Goal: Information Seeking & Learning: Check status

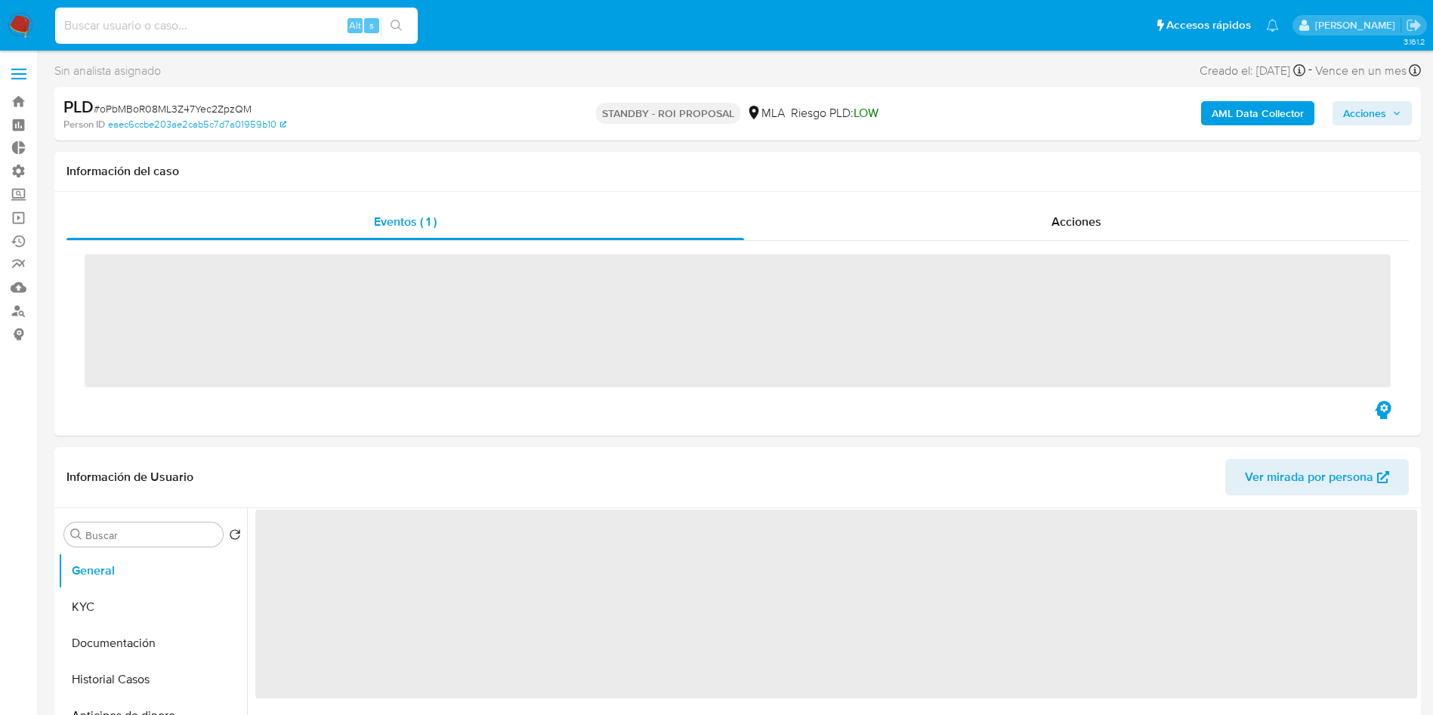
click at [191, 24] on input at bounding box center [236, 26] width 363 height 20
paste input "oPbMBoR08ML3Z47Yec2ZpzQM"
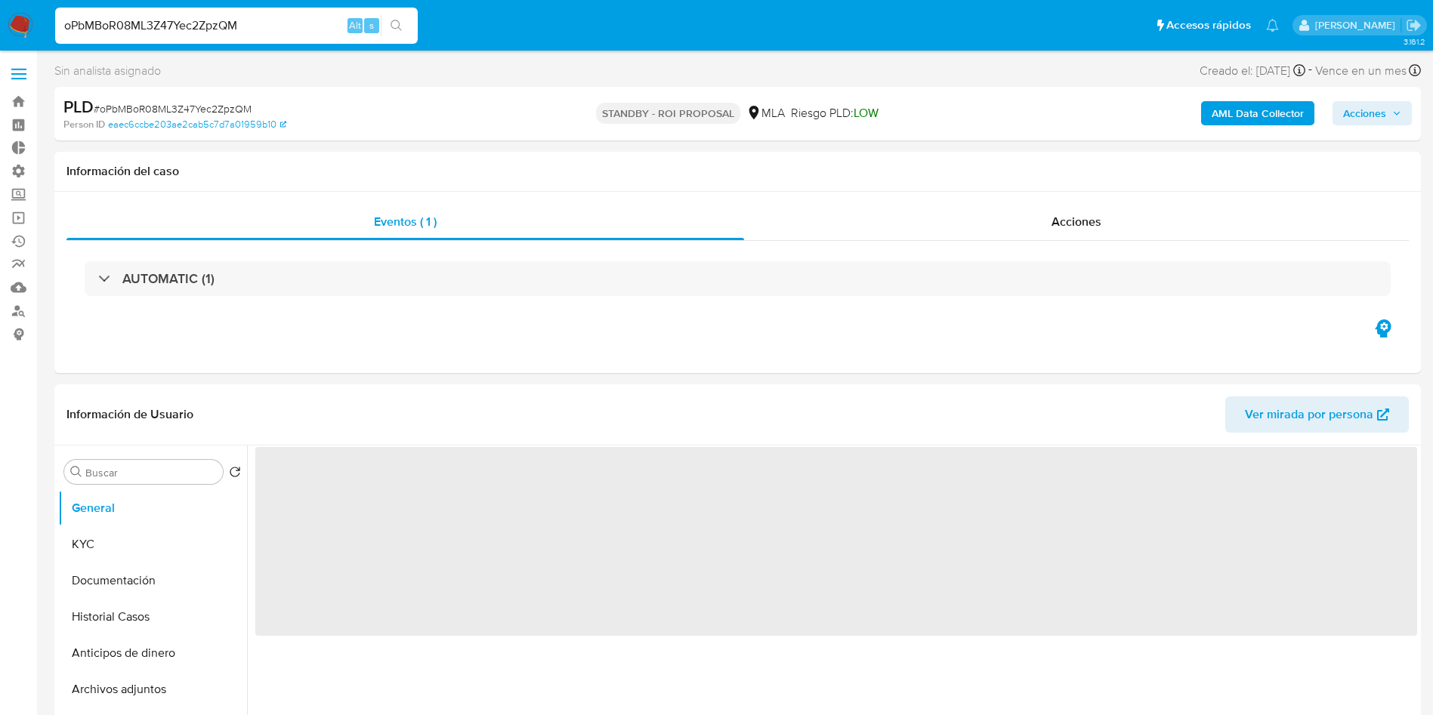
type input "oPbMBoR08ML3Z47Yec2ZpzQM"
click at [403, 26] on button "search-icon" at bounding box center [396, 25] width 31 height 21
select select "10"
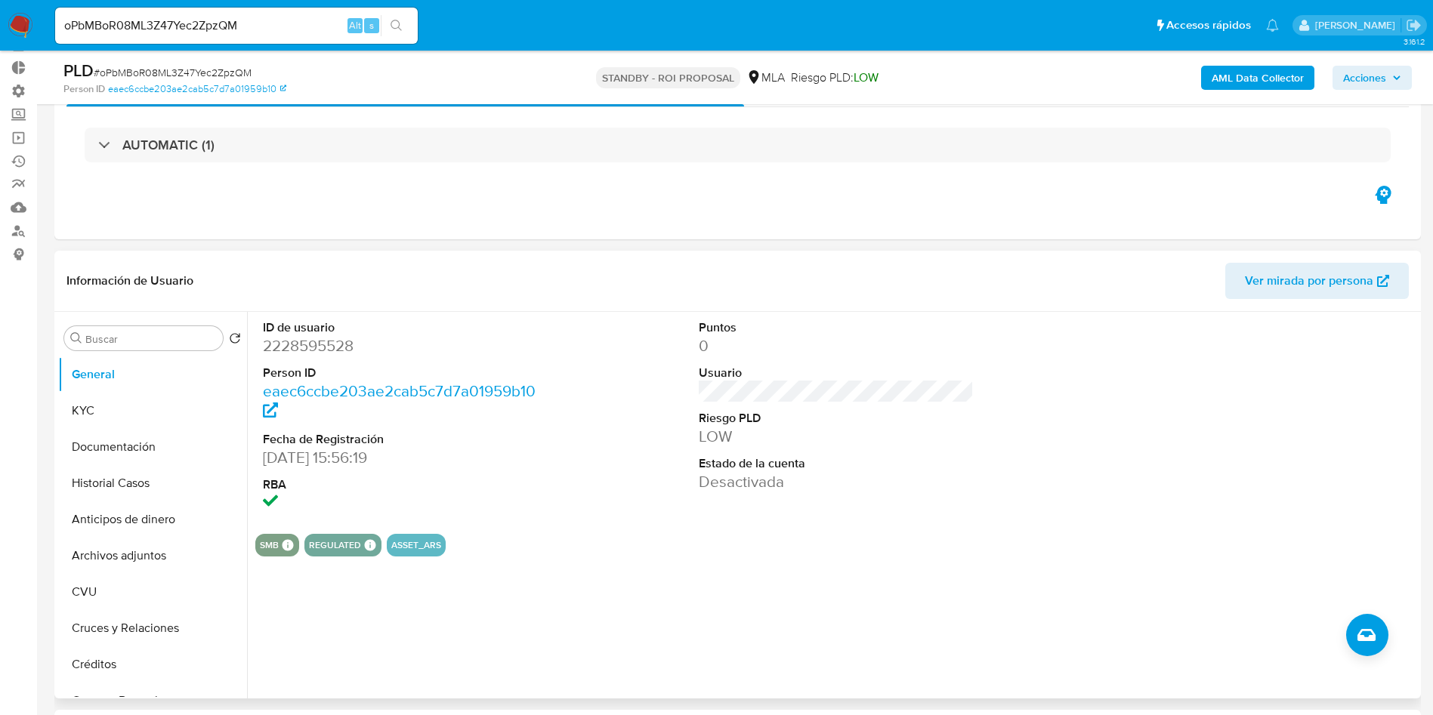
scroll to position [113, 0]
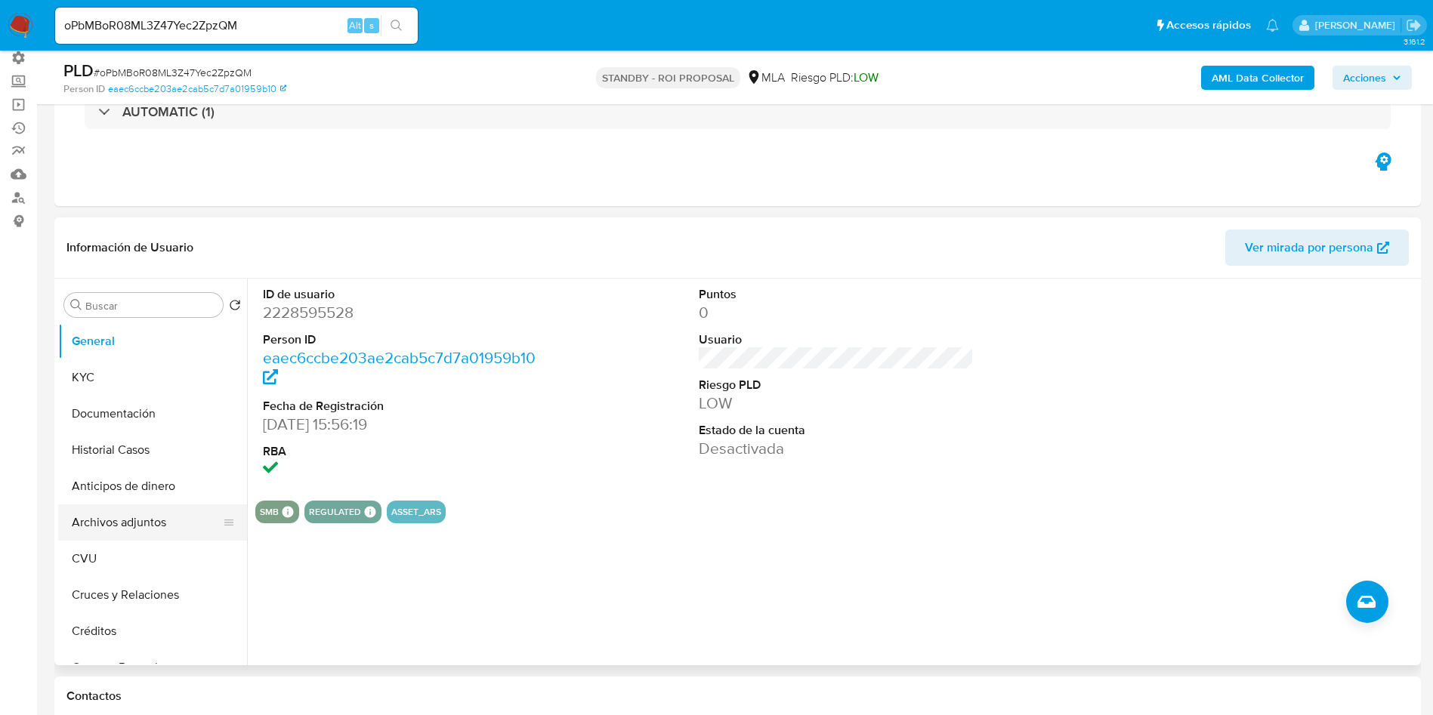
click at [147, 528] on button "Archivos adjuntos" at bounding box center [146, 523] width 177 height 36
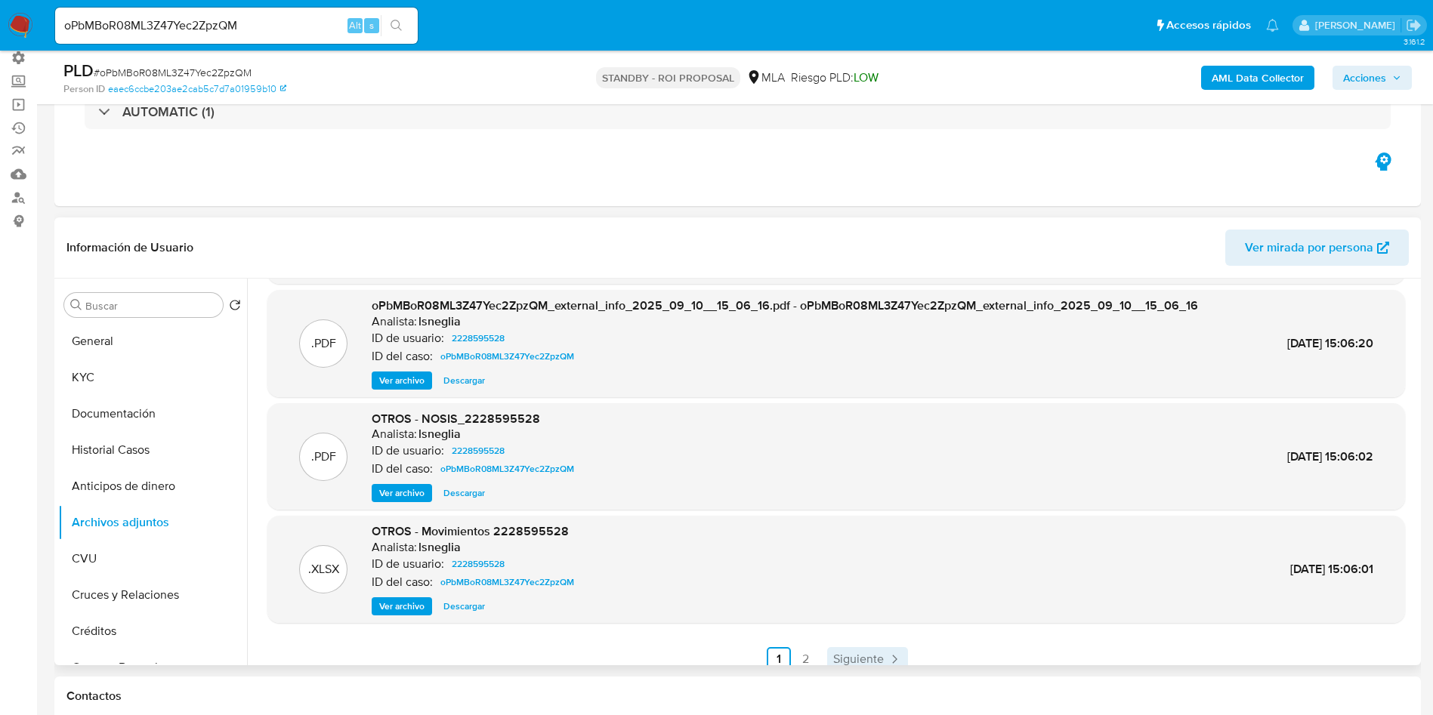
click at [858, 654] on span "Siguiente" at bounding box center [858, 659] width 51 height 12
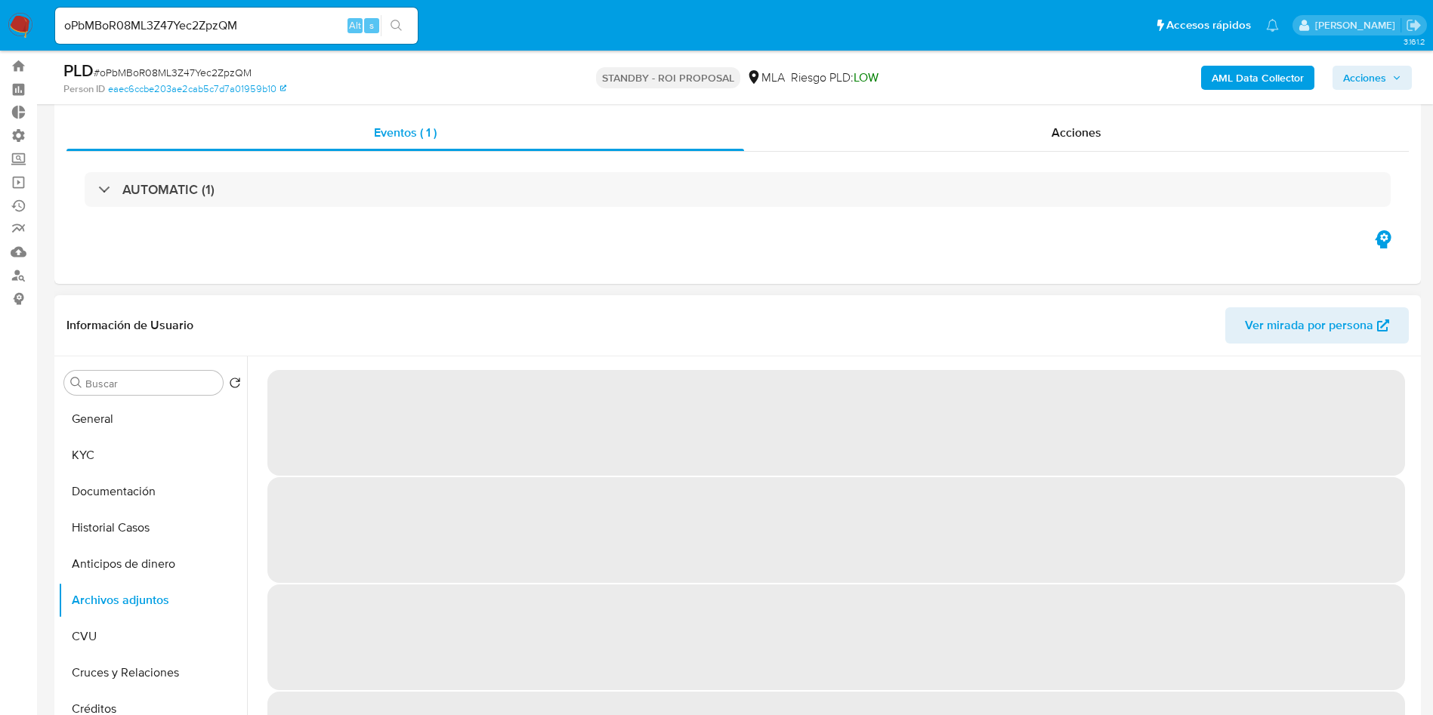
scroll to position [0, 0]
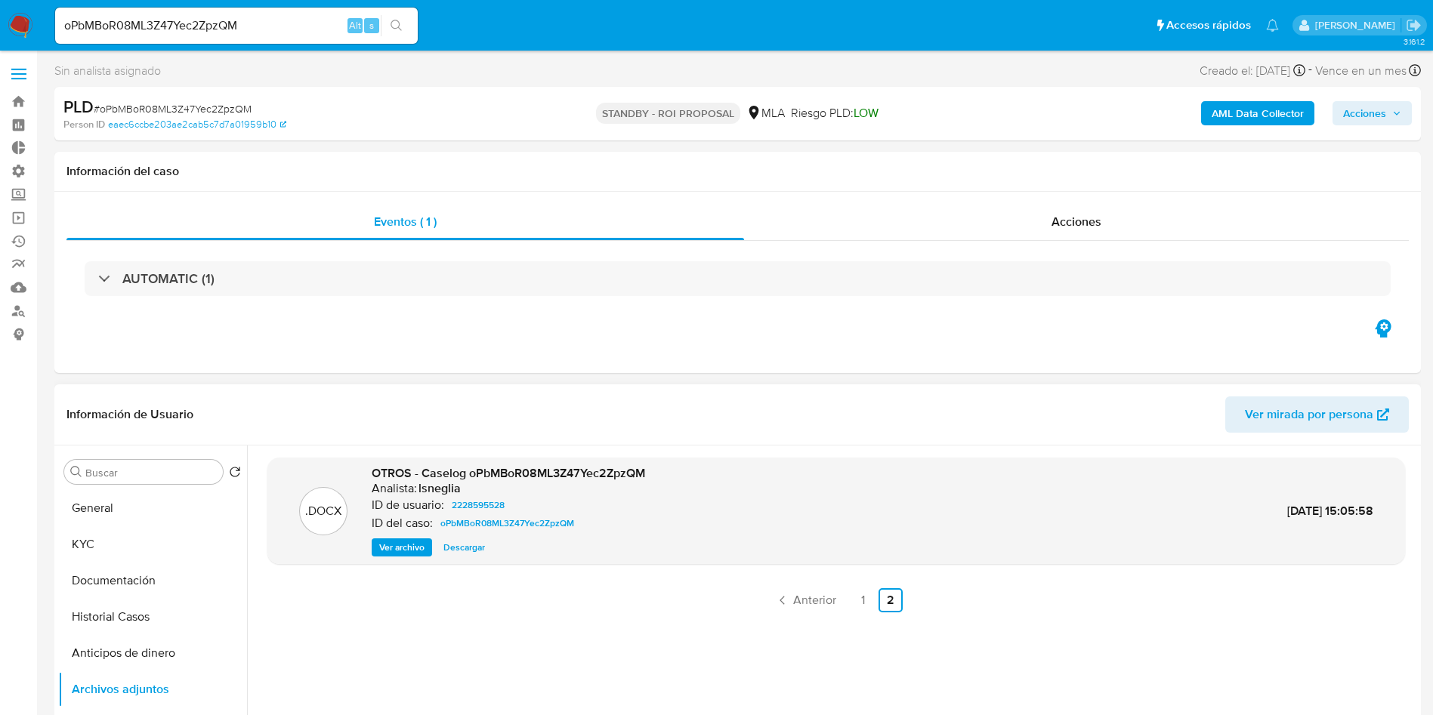
click at [449, 548] on span "Descargar" at bounding box center [464, 547] width 42 height 15
click at [1092, 242] on div "AUTOMATIC (1)" at bounding box center [737, 279] width 1342 height 76
click at [1087, 221] on span "Acciones" at bounding box center [1076, 221] width 50 height 17
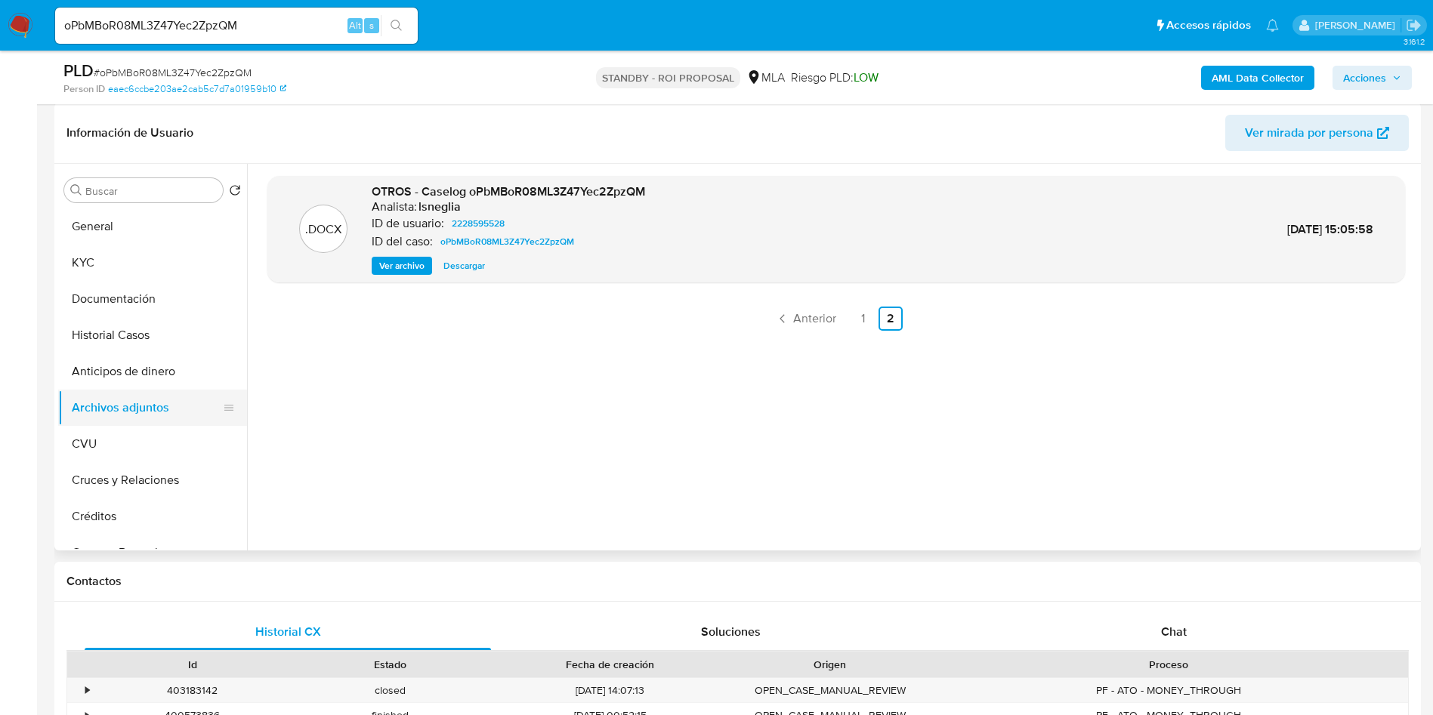
scroll to position [340, 0]
click at [116, 339] on button "Historial Casos" at bounding box center [146, 334] width 177 height 36
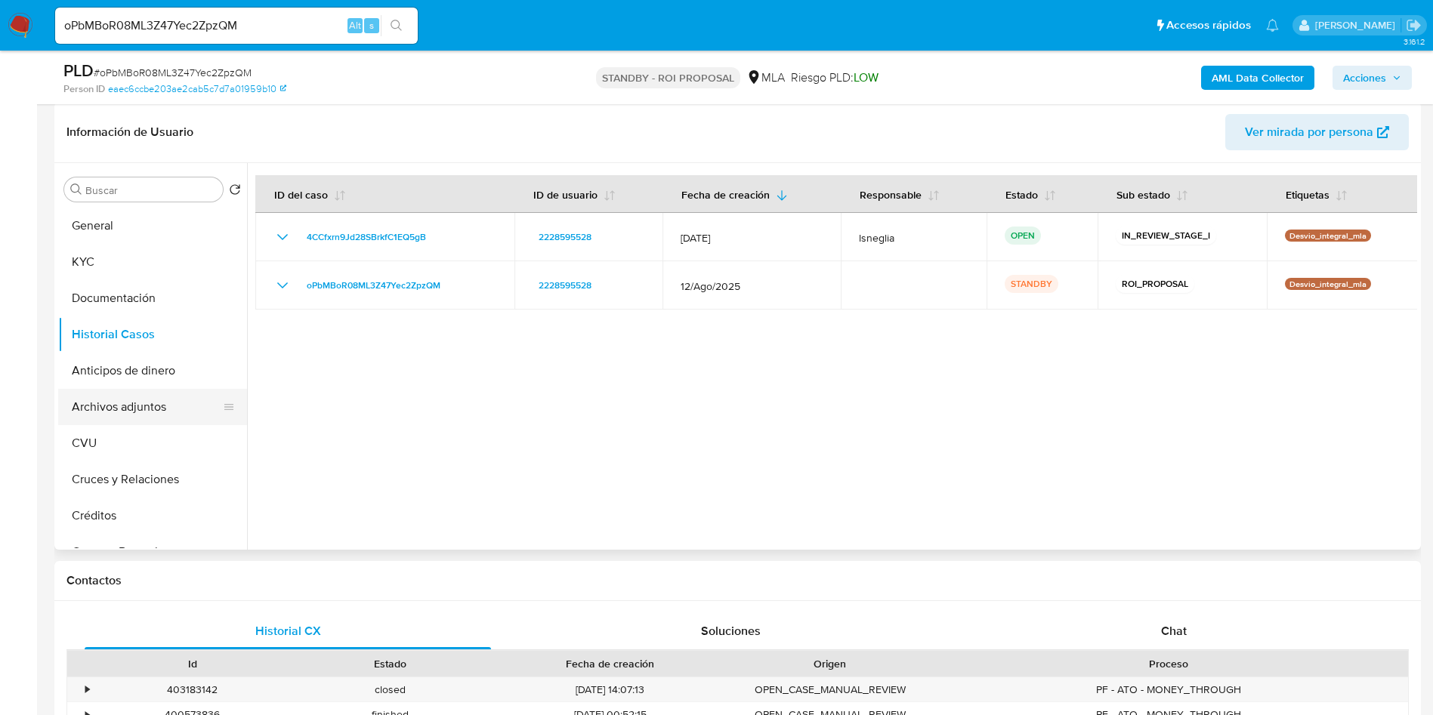
click at [147, 394] on button "Archivos adjuntos" at bounding box center [146, 407] width 177 height 36
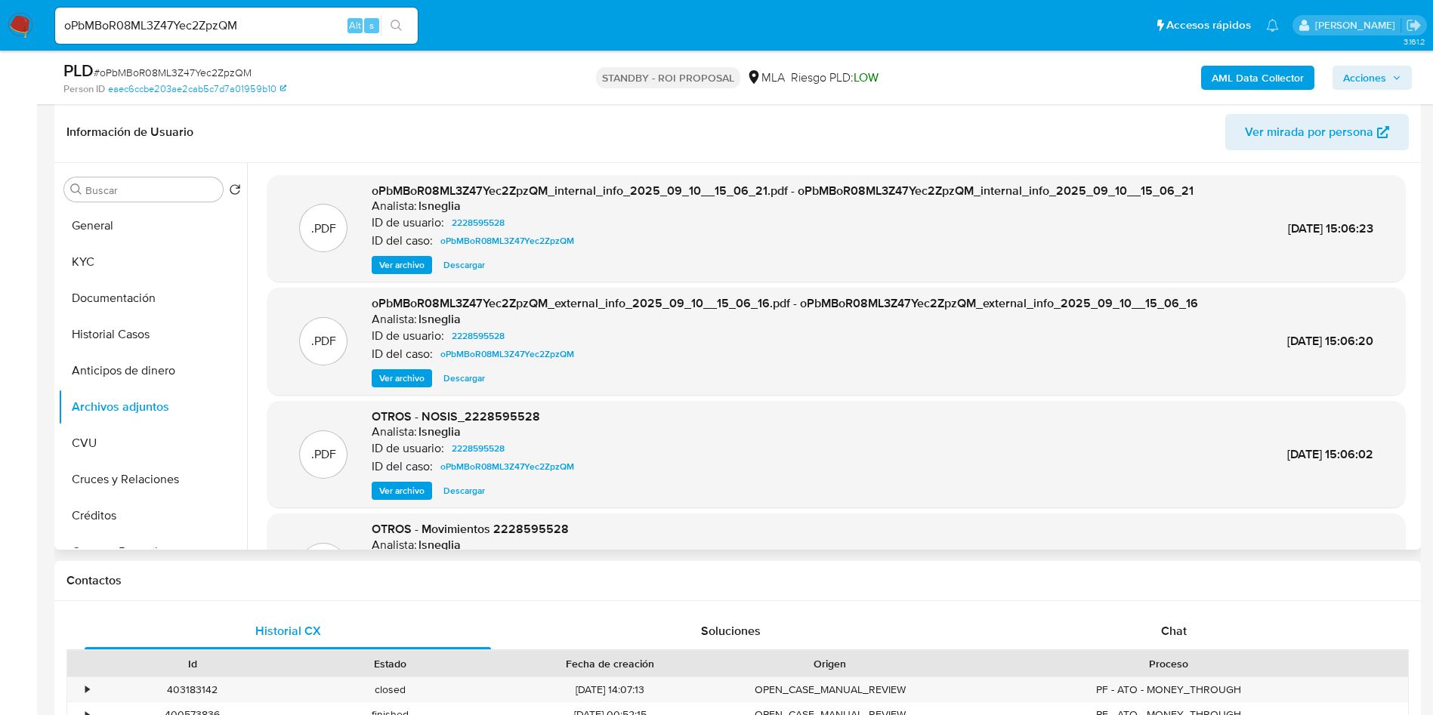
scroll to position [113, 0]
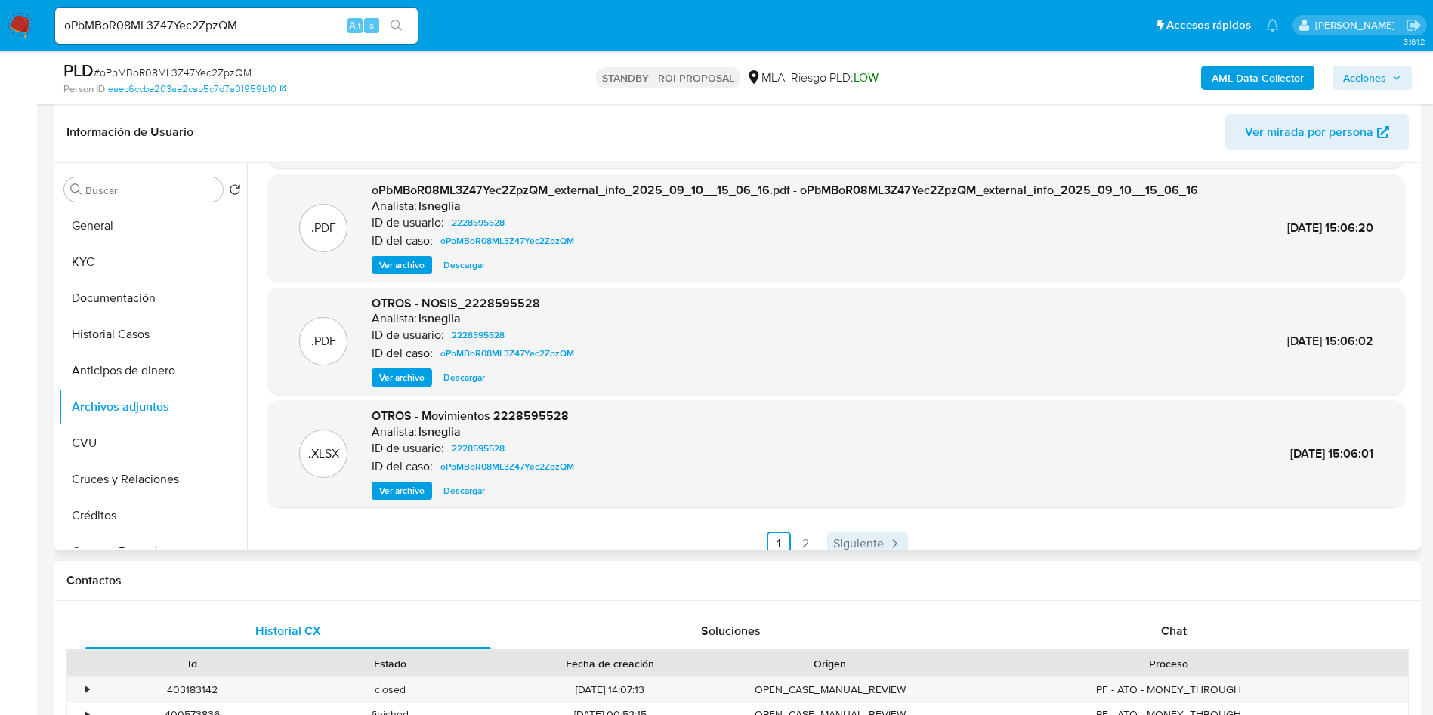
click at [858, 538] on span "Siguiente" at bounding box center [858, 544] width 51 height 12
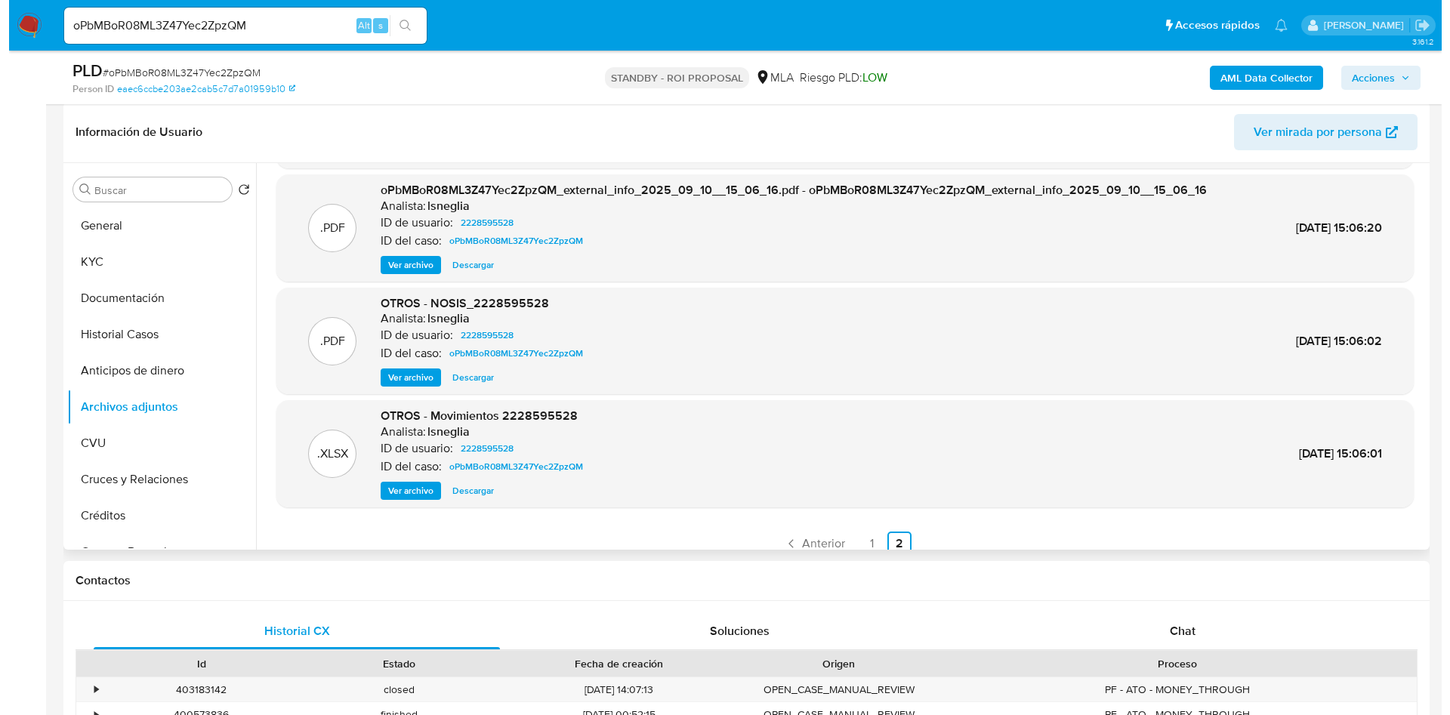
scroll to position [0, 0]
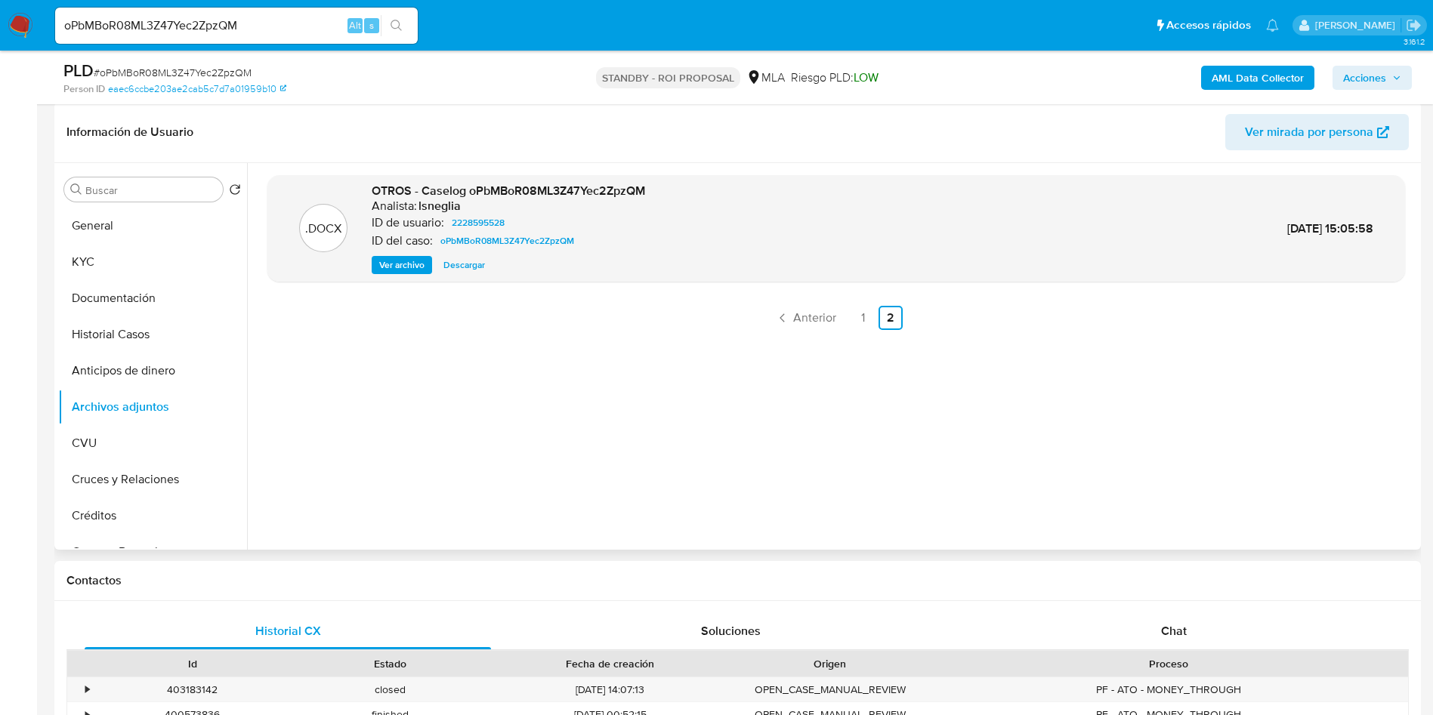
click at [409, 264] on span "Ver archivo" at bounding box center [401, 265] width 45 height 15
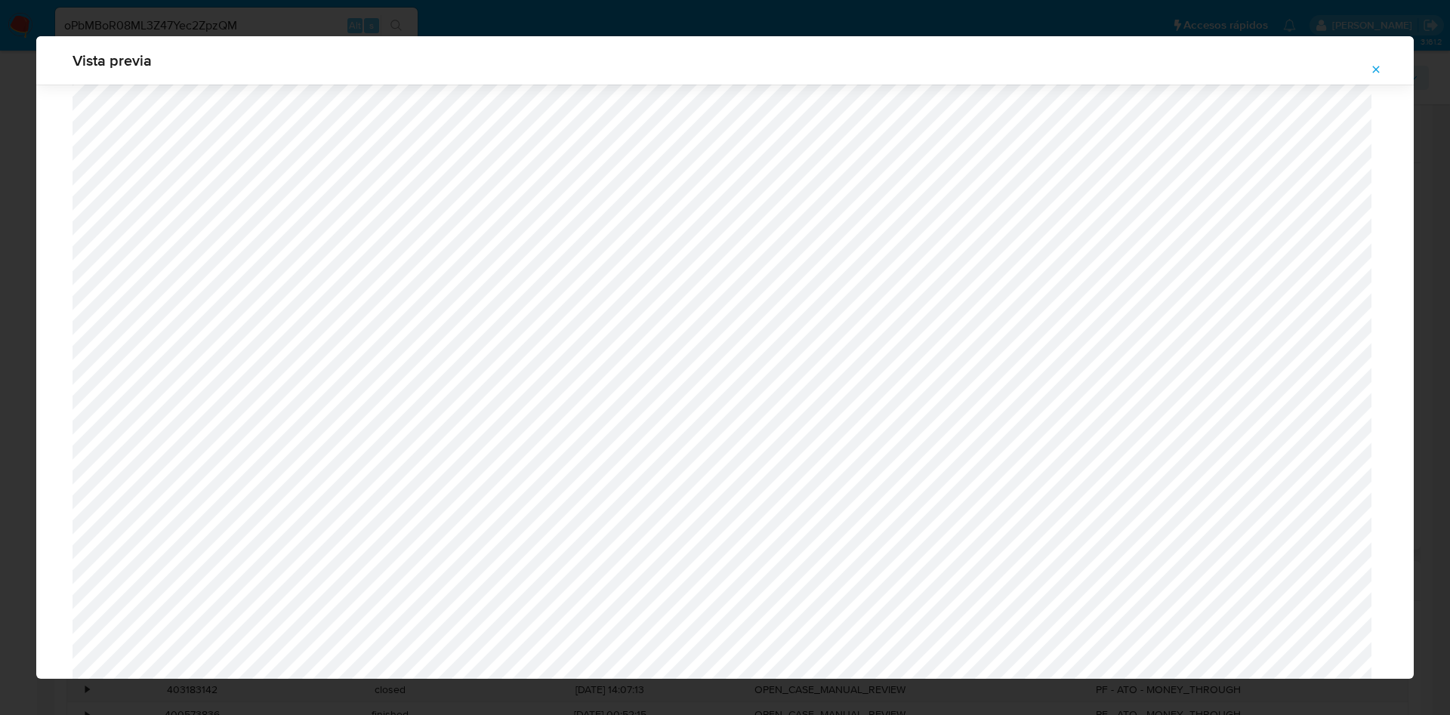
scroll to position [423, 0]
click at [1381, 73] on icon "Attachment preview" at bounding box center [1376, 69] width 12 height 12
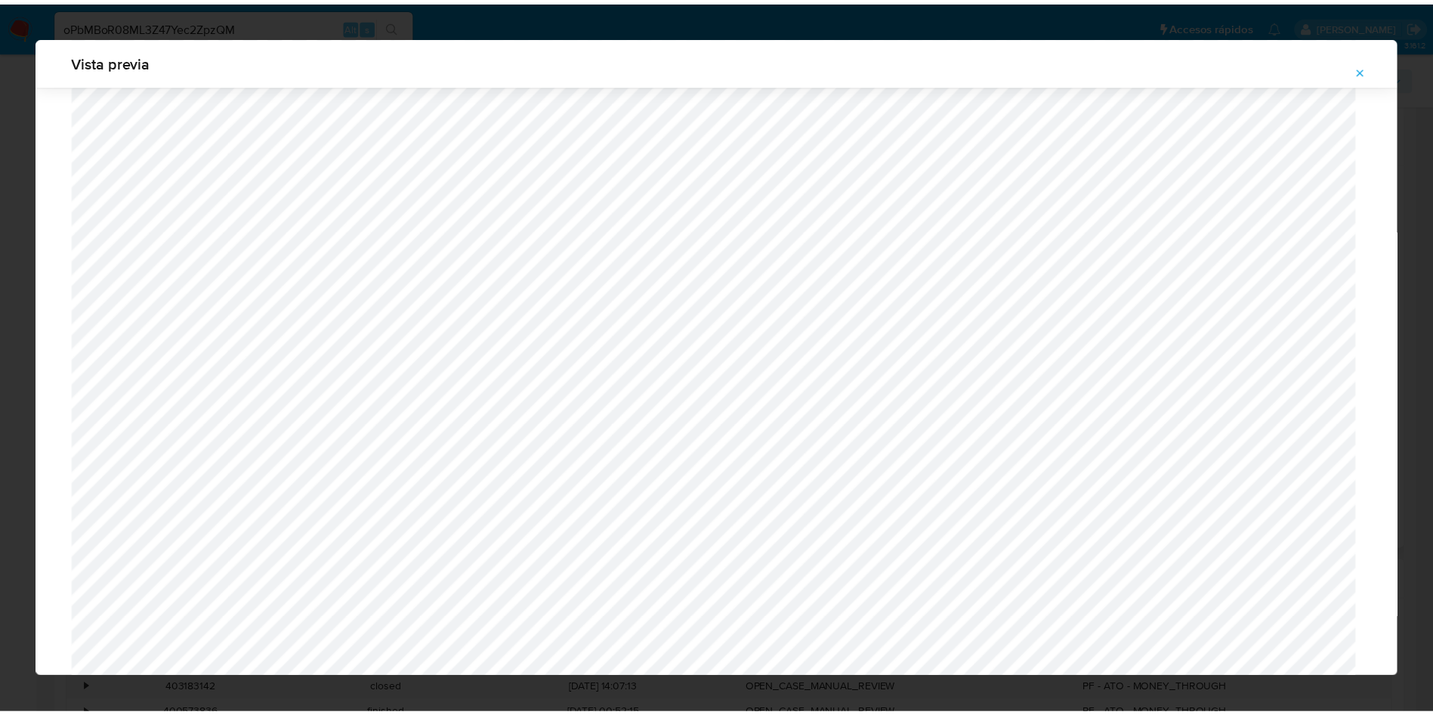
scroll to position [0, 0]
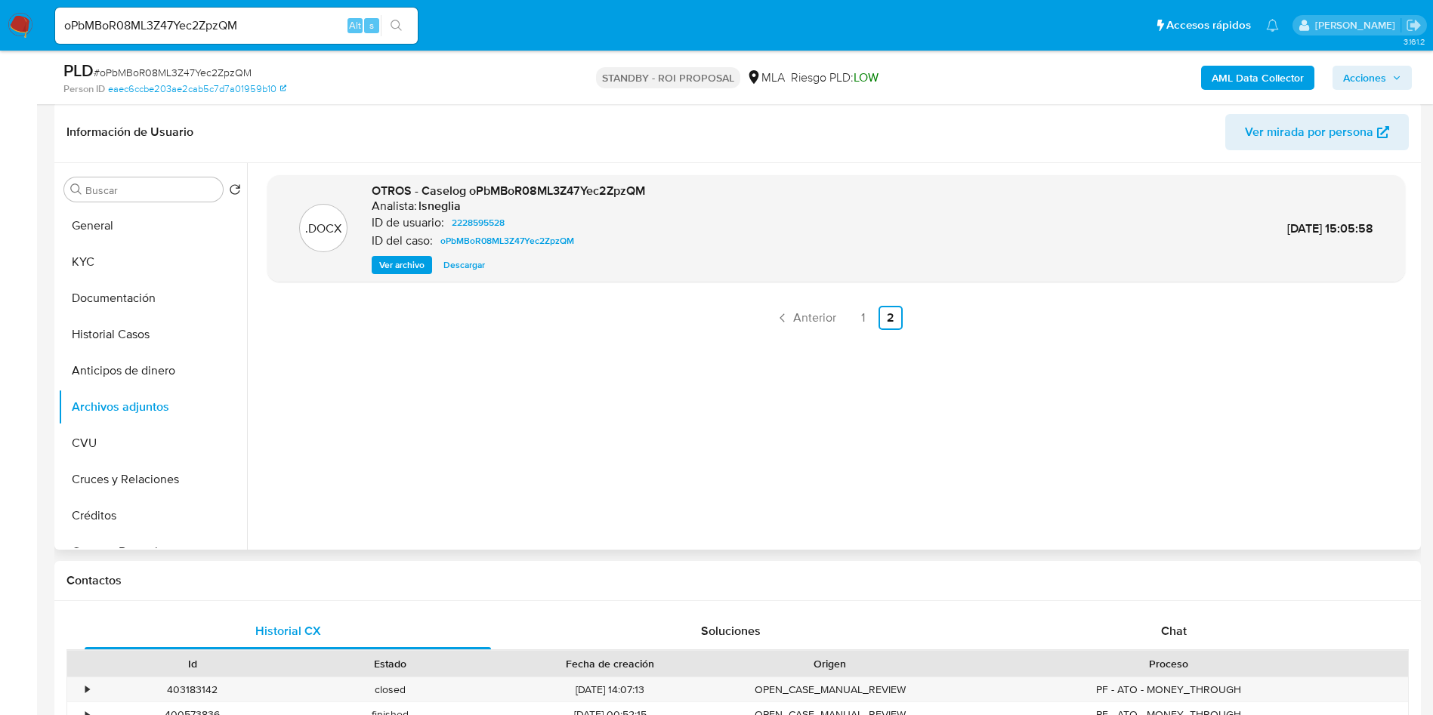
click at [148, 69] on span "# oPbMBoR08ML3Z47Yec2ZpzQM" at bounding box center [173, 72] width 158 height 15
copy span "oPbMBoR08ML3Z47Yec2ZpzQM"
click at [213, 30] on input "oPbMBoR08ML3Z47Yec2ZpzQM" at bounding box center [236, 26] width 363 height 20
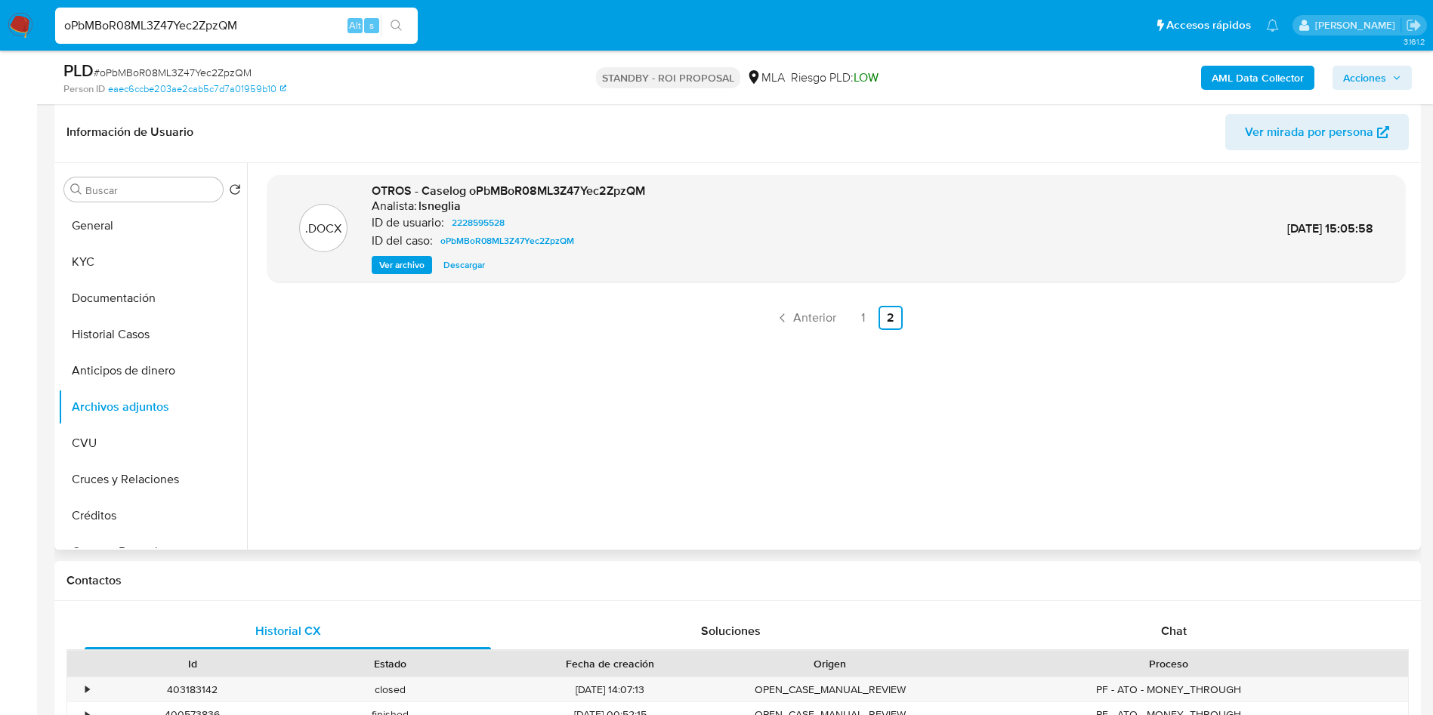
paste input "0HwB7UwKMD8p0S45cAL5VkDQ"
type input "0HwB7UwKMD8p0S45cAL5VkDQ"
click at [407, 26] on button "search-icon" at bounding box center [396, 25] width 31 height 21
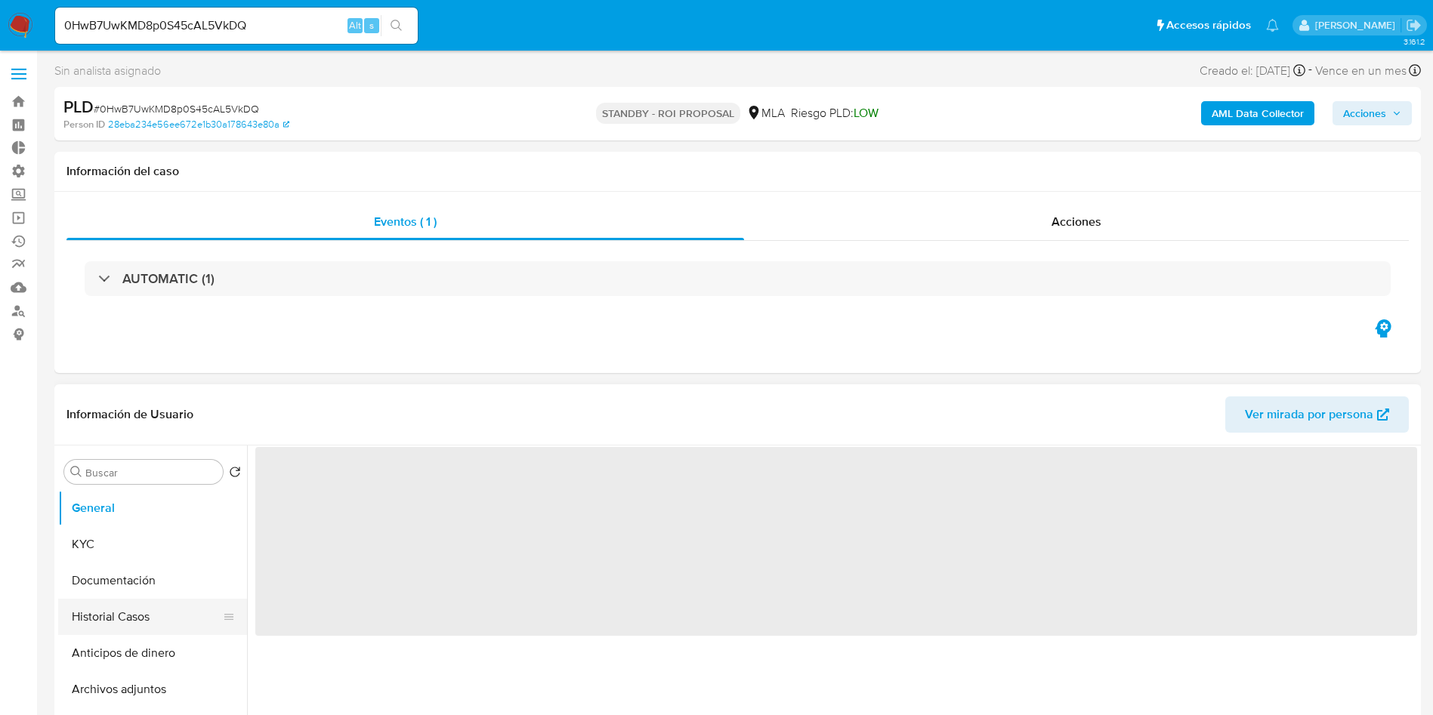
select select "10"
click at [122, 615] on button "Historial Casos" at bounding box center [146, 617] width 177 height 36
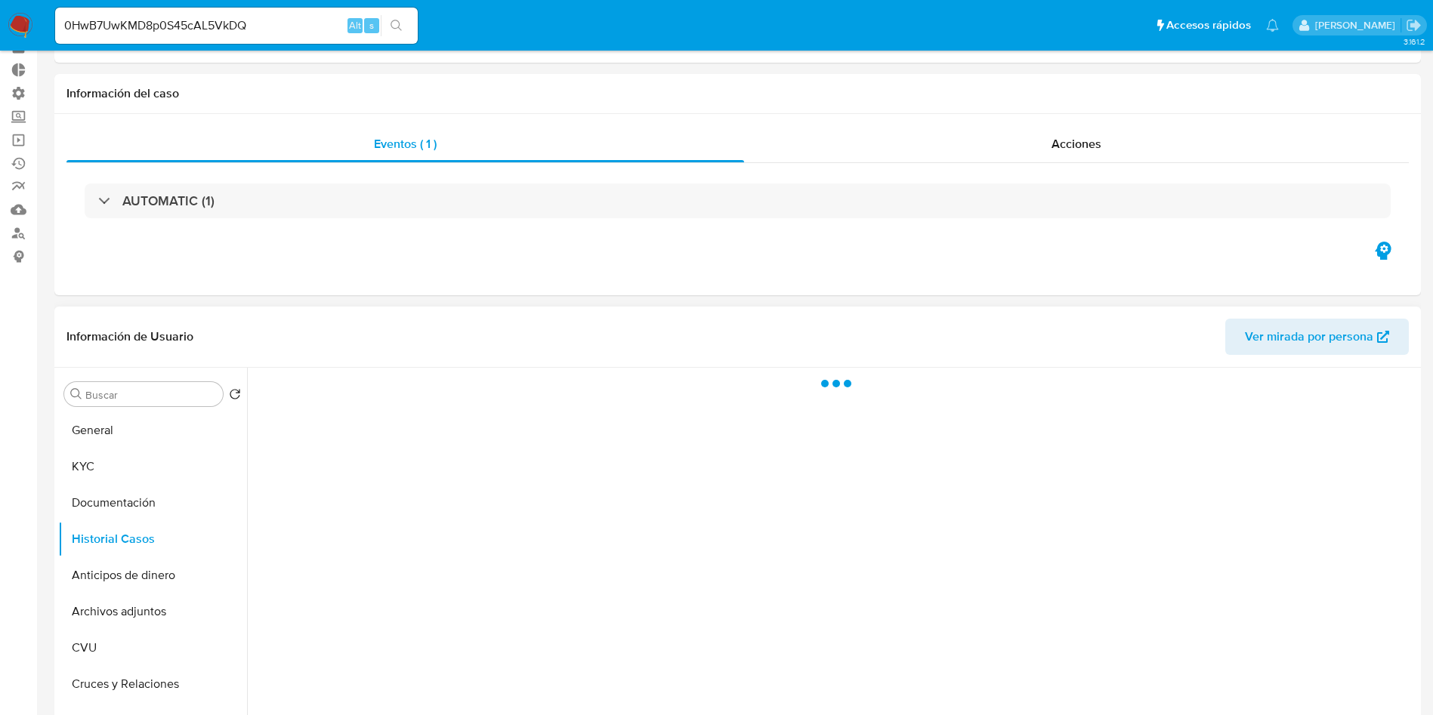
scroll to position [113, 0]
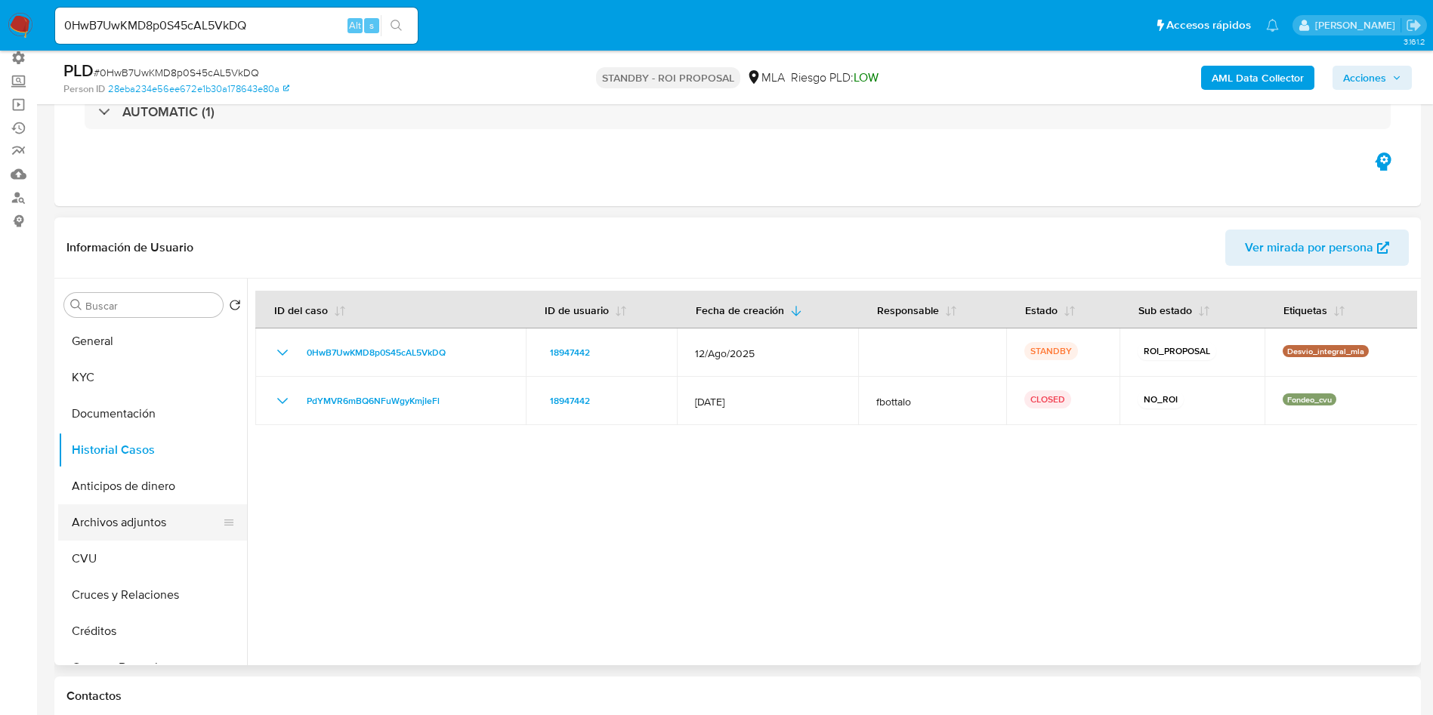
click at [160, 528] on button "Archivos adjuntos" at bounding box center [146, 523] width 177 height 36
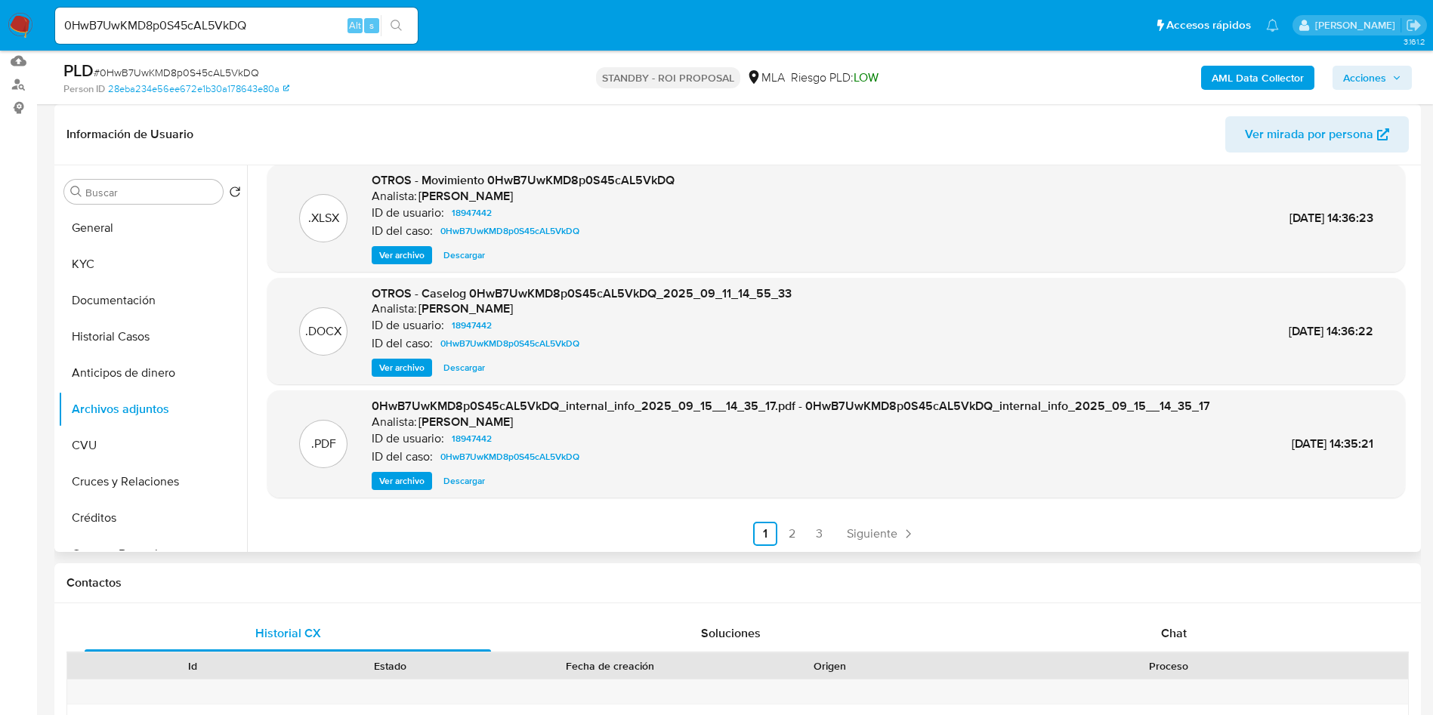
scroll to position [127, 0]
click at [819, 536] on link "3" at bounding box center [819, 532] width 24 height 24
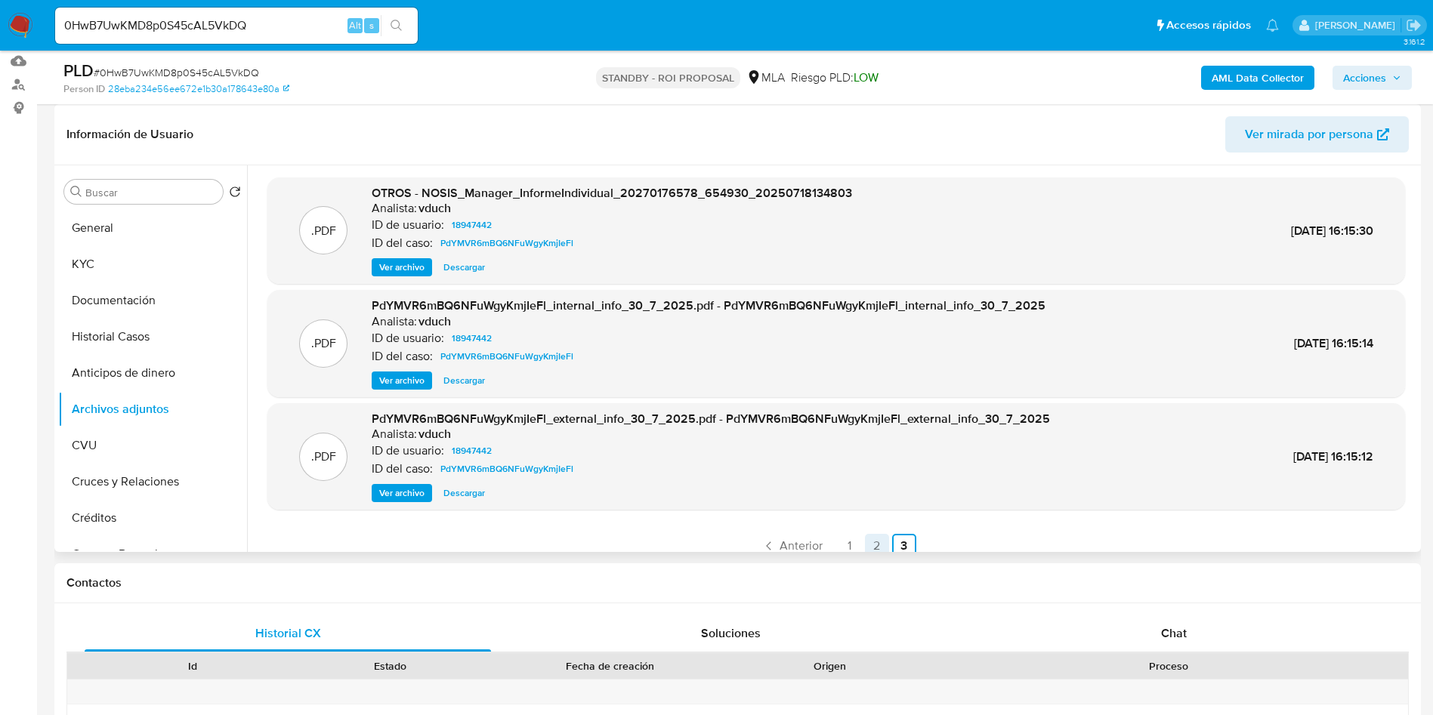
click at [872, 544] on link "2" at bounding box center [877, 546] width 24 height 24
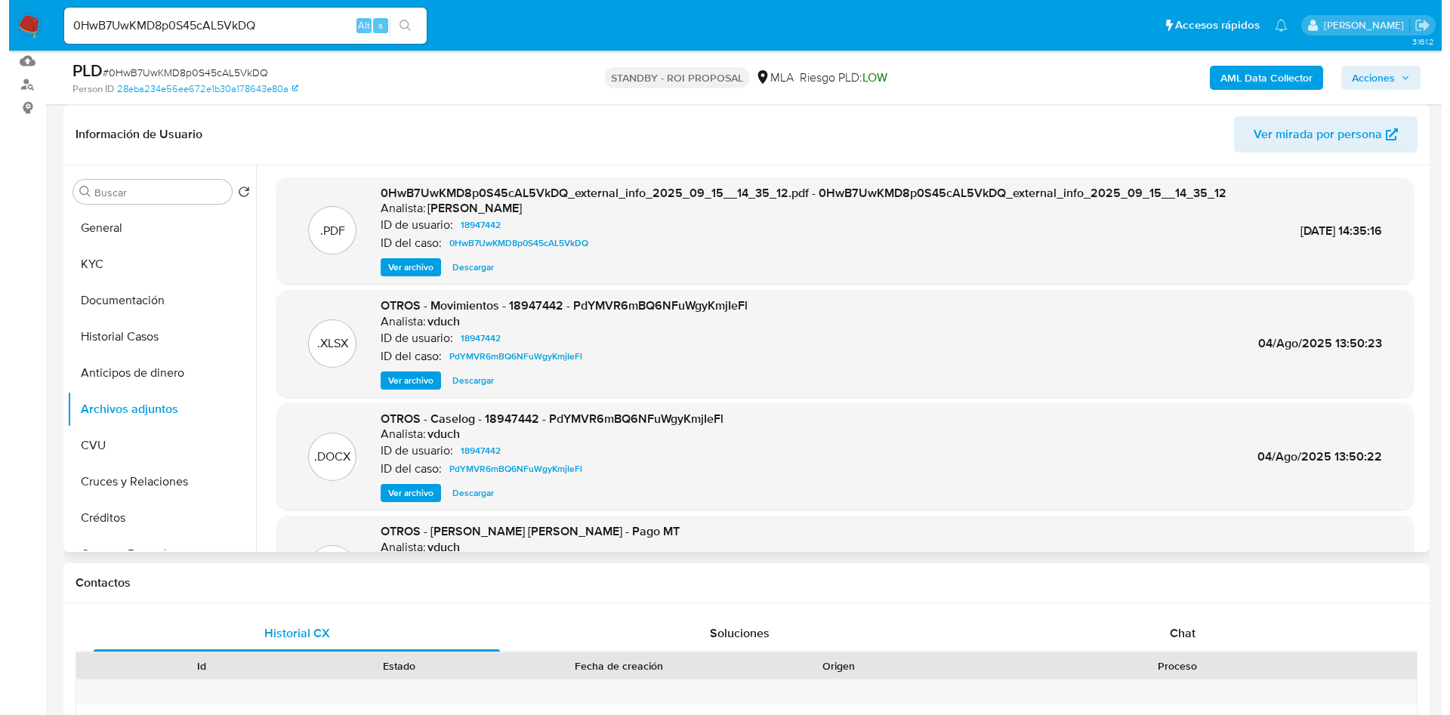
scroll to position [113, 0]
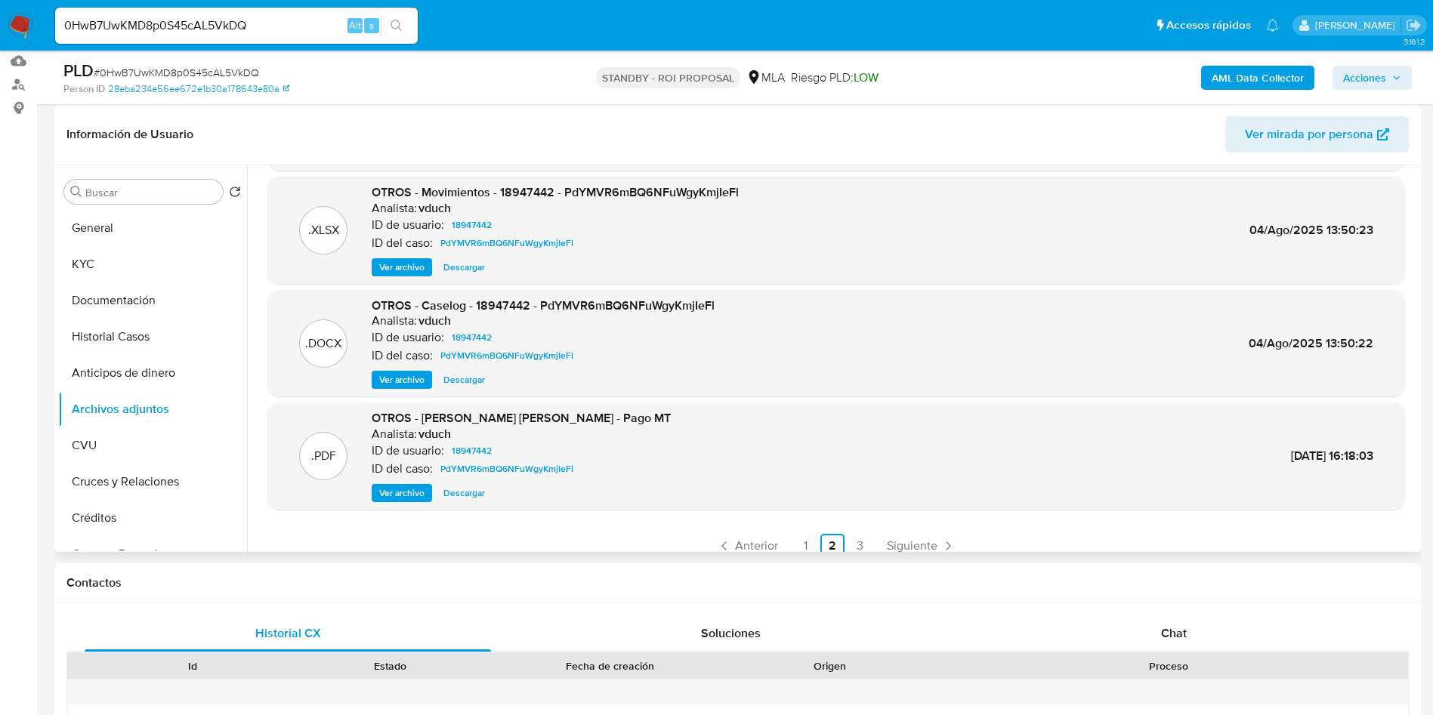
click at [425, 382] on button "Ver archivo" at bounding box center [402, 380] width 60 height 18
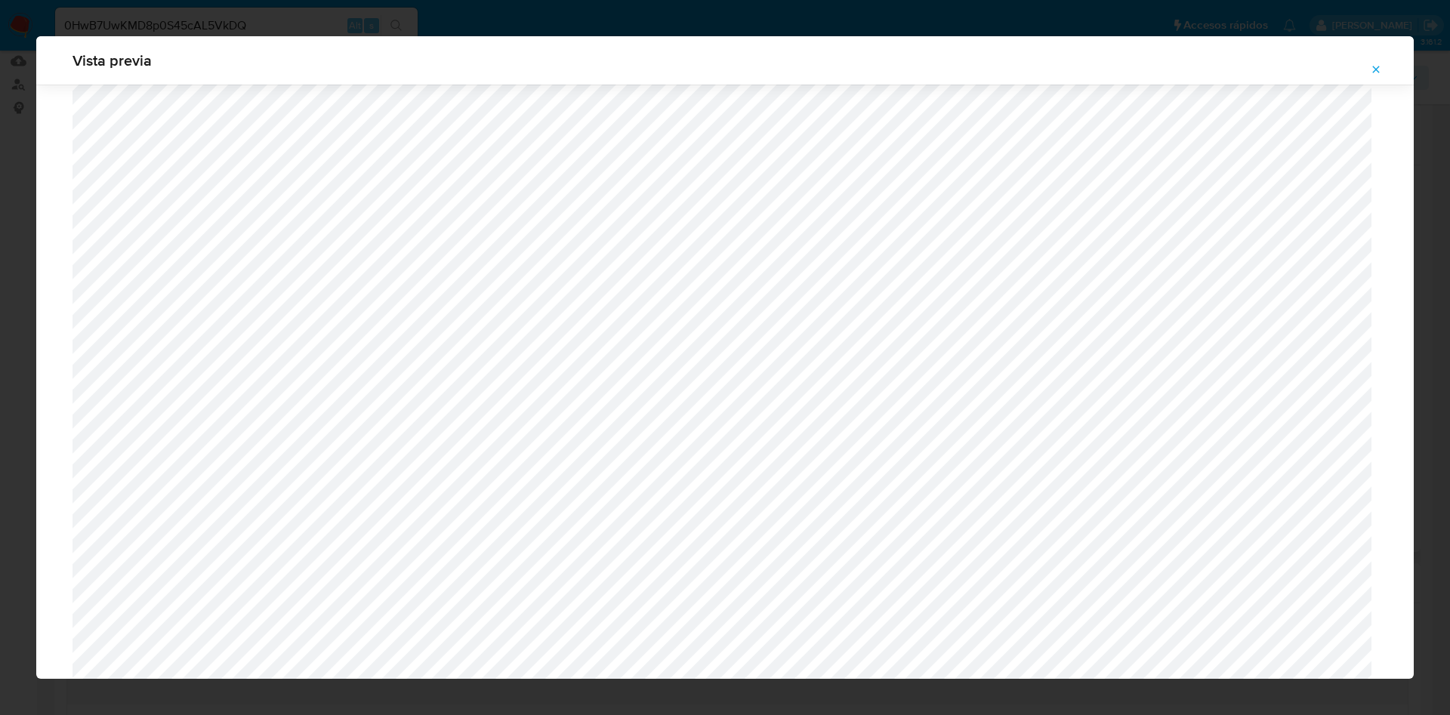
scroll to position [650, 0]
click at [1386, 65] on button "Attachment preview" at bounding box center [1376, 69] width 33 height 24
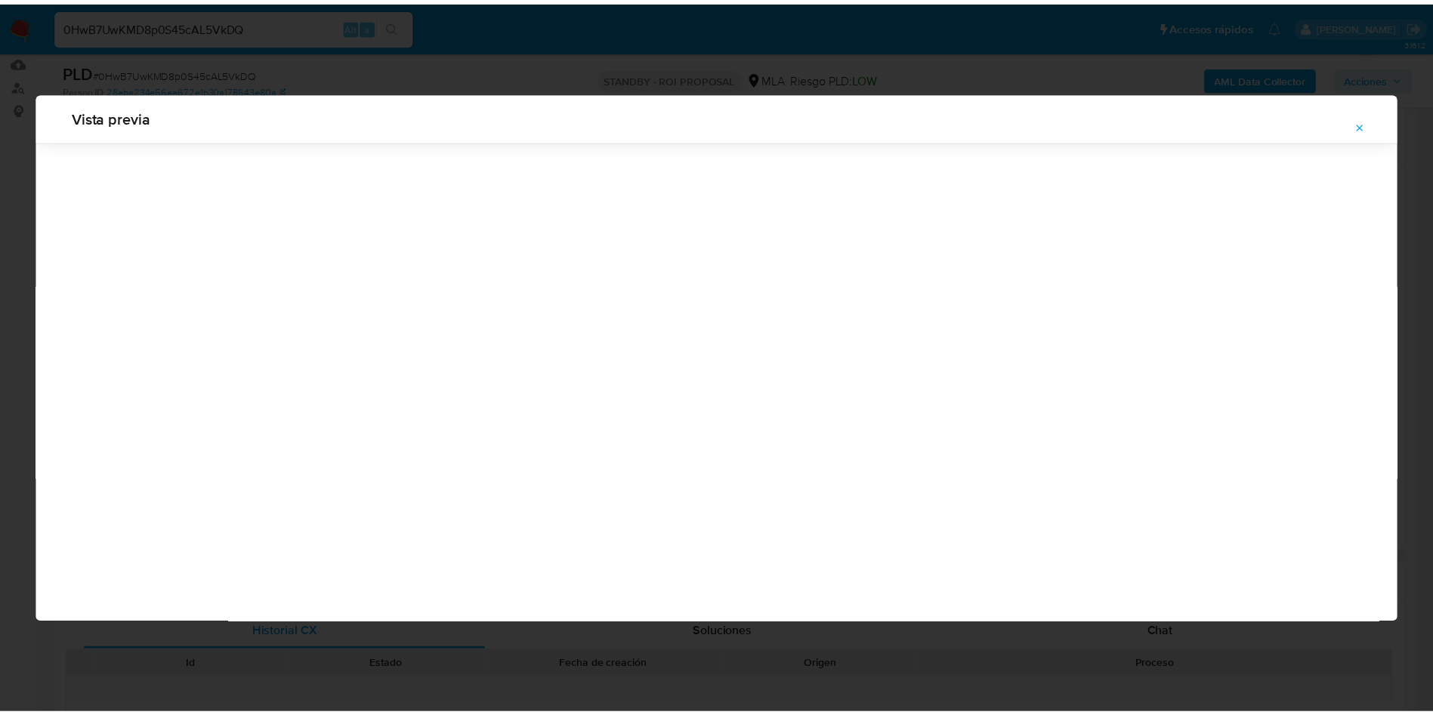
scroll to position [0, 0]
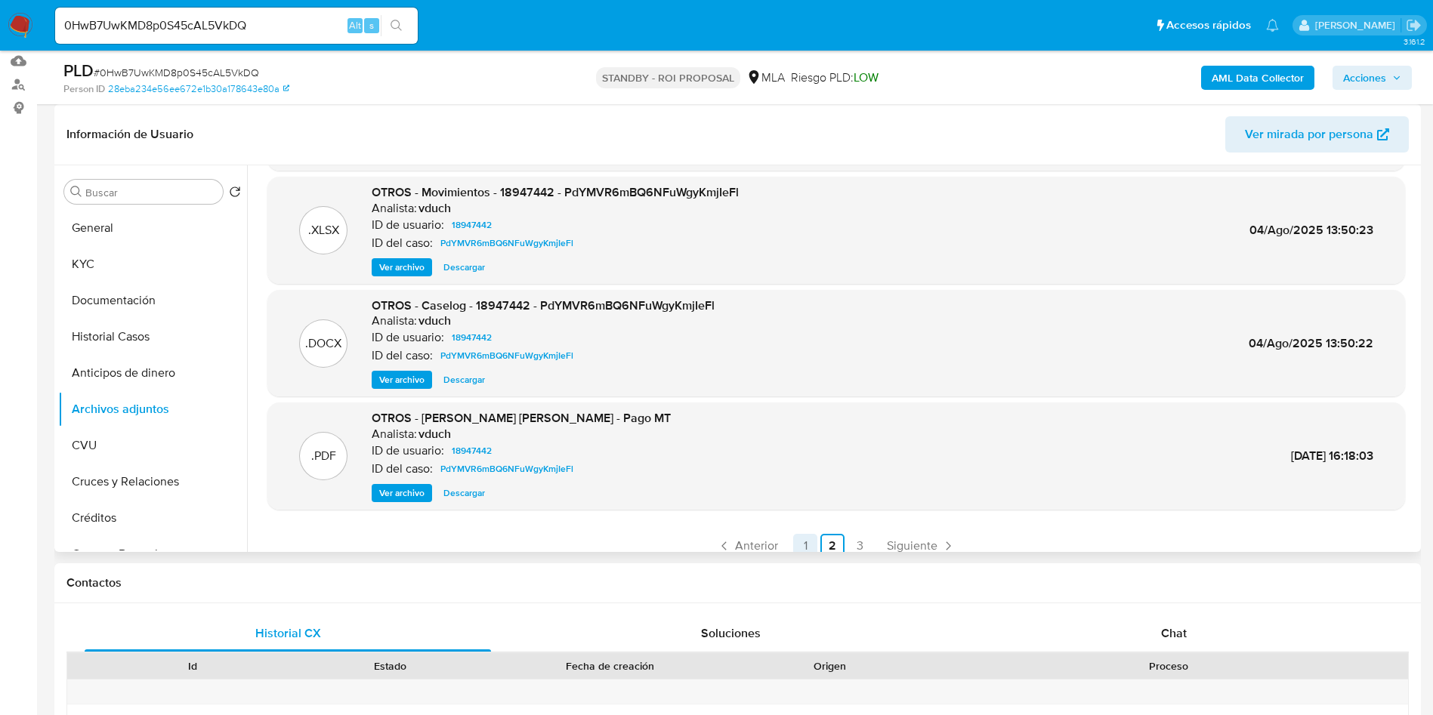
click at [798, 545] on link "1" at bounding box center [805, 546] width 24 height 24
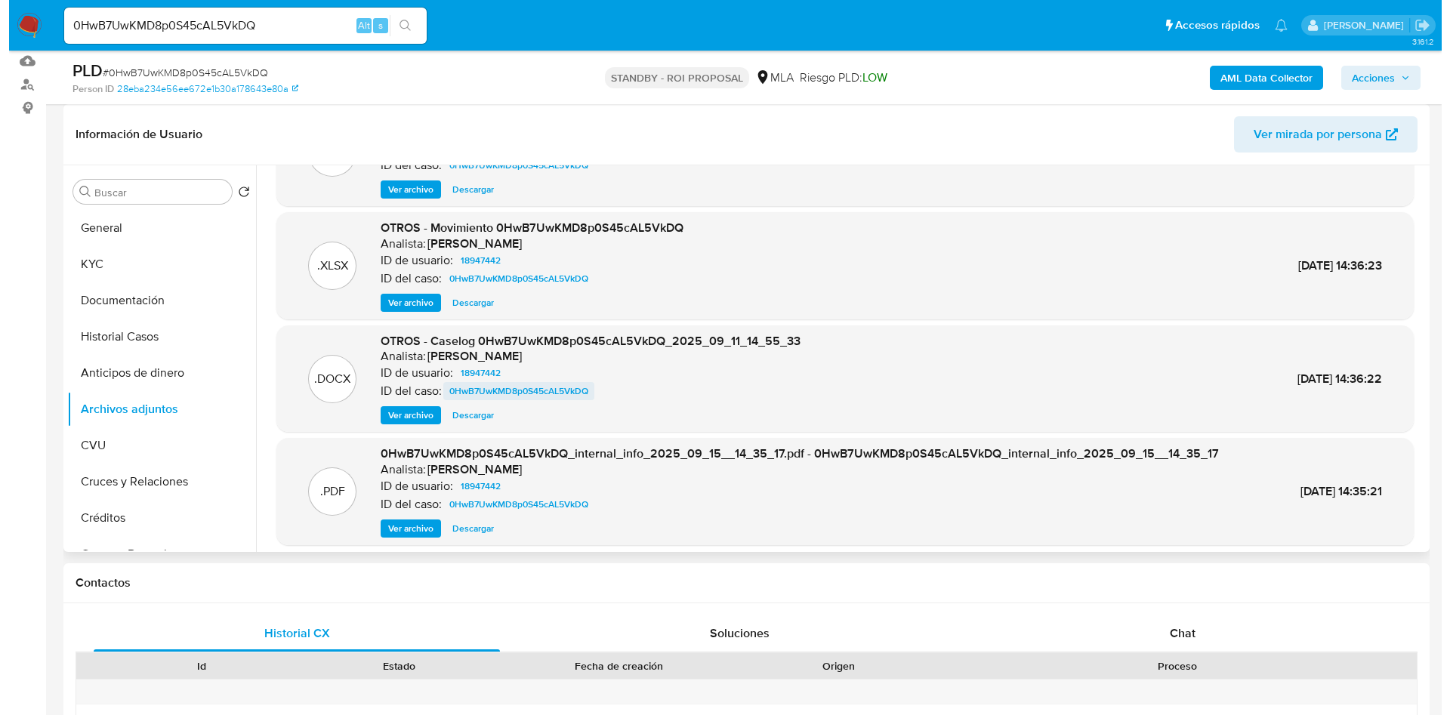
scroll to position [113, 0]
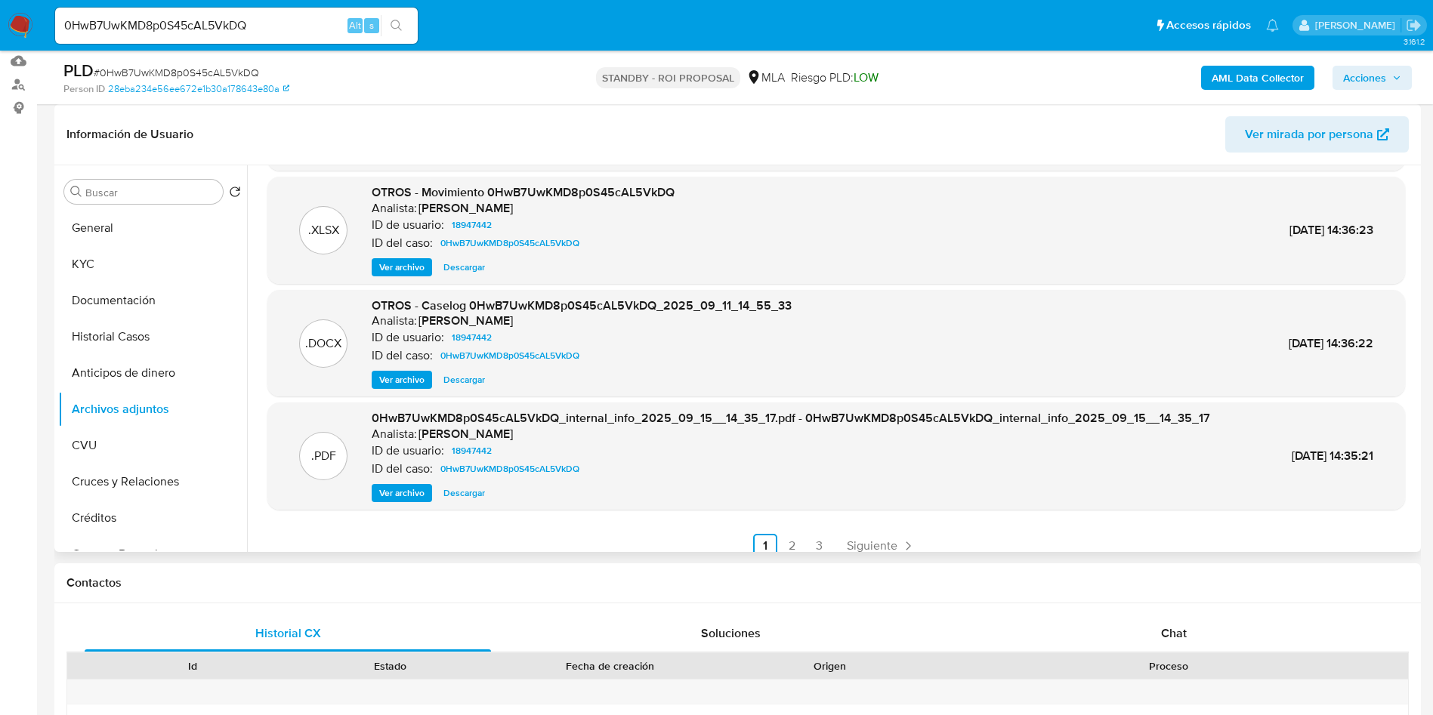
click at [414, 384] on span "Ver archivo" at bounding box center [401, 379] width 45 height 15
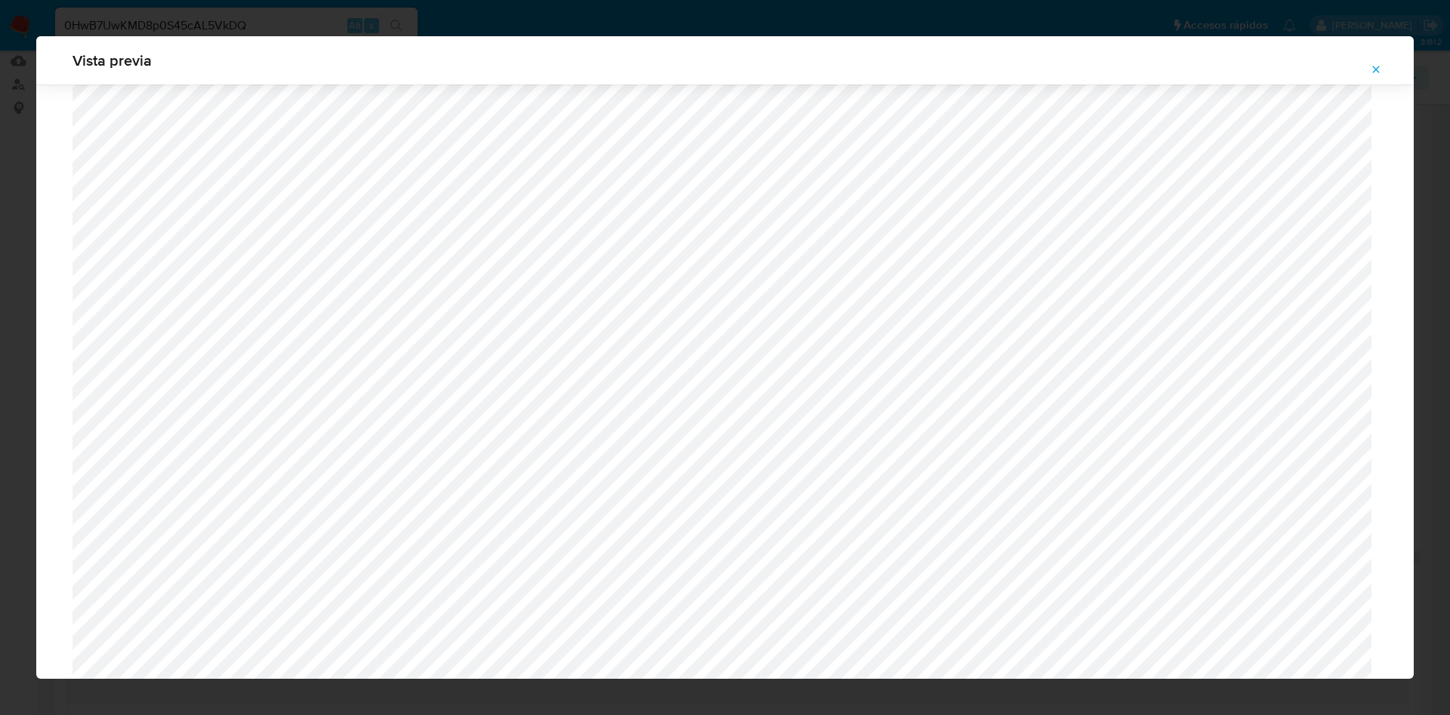
scroll to position [650, 0]
click at [1370, 60] on span "Attachment preview" at bounding box center [1376, 69] width 12 height 21
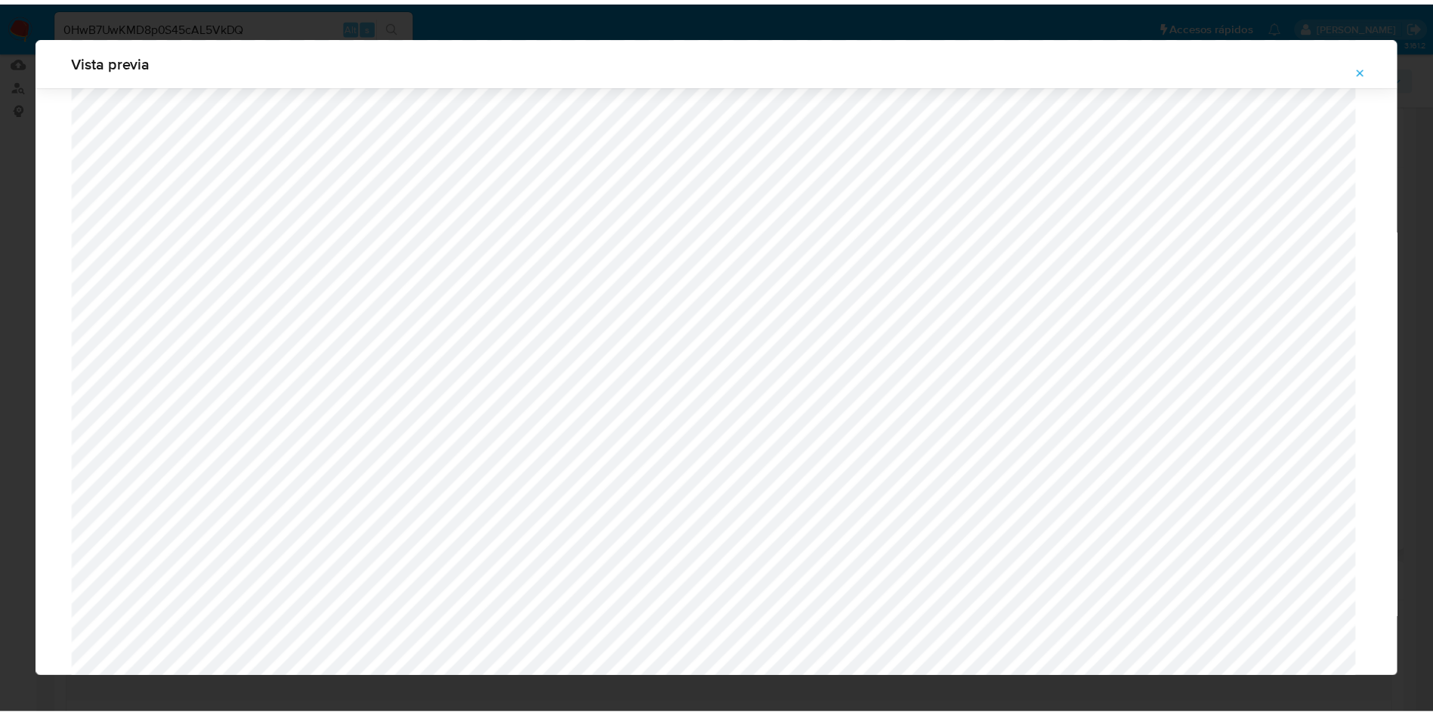
scroll to position [0, 0]
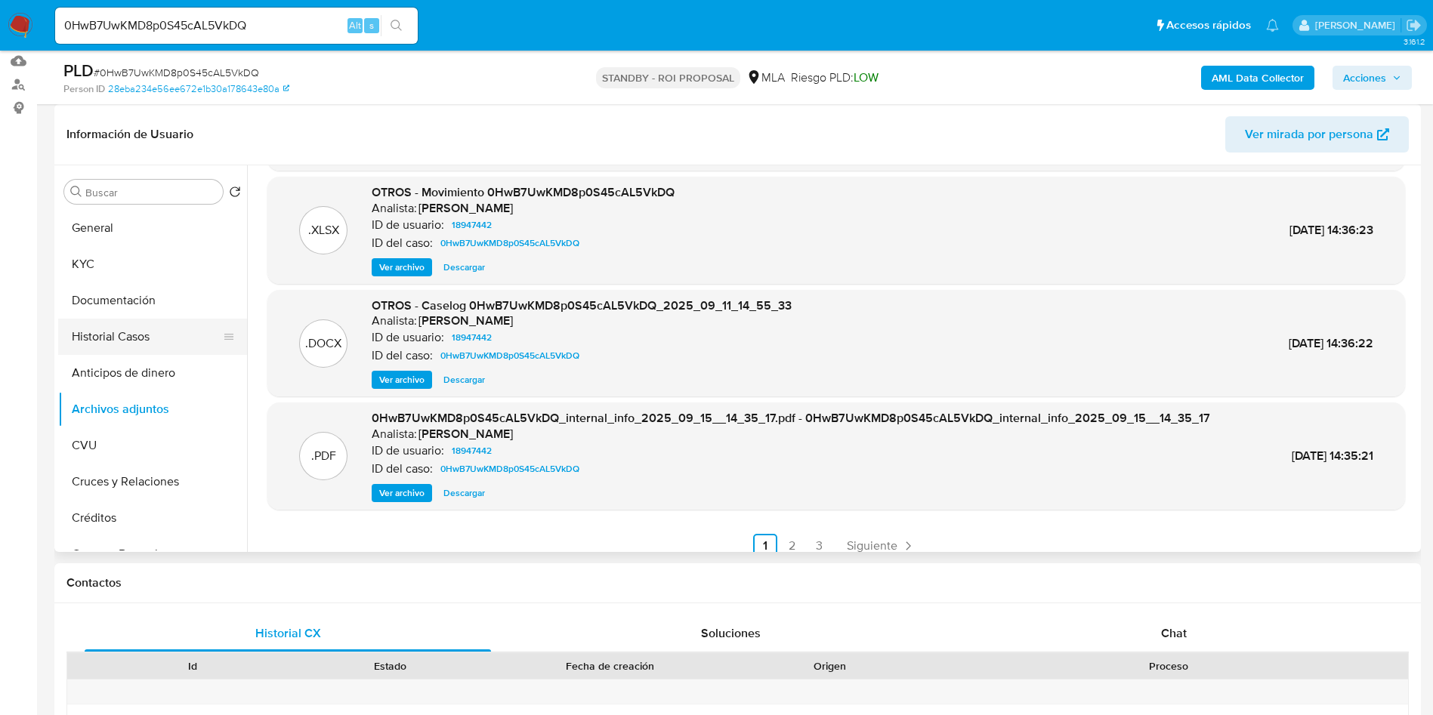
click at [113, 335] on button "Historial Casos" at bounding box center [146, 337] width 177 height 36
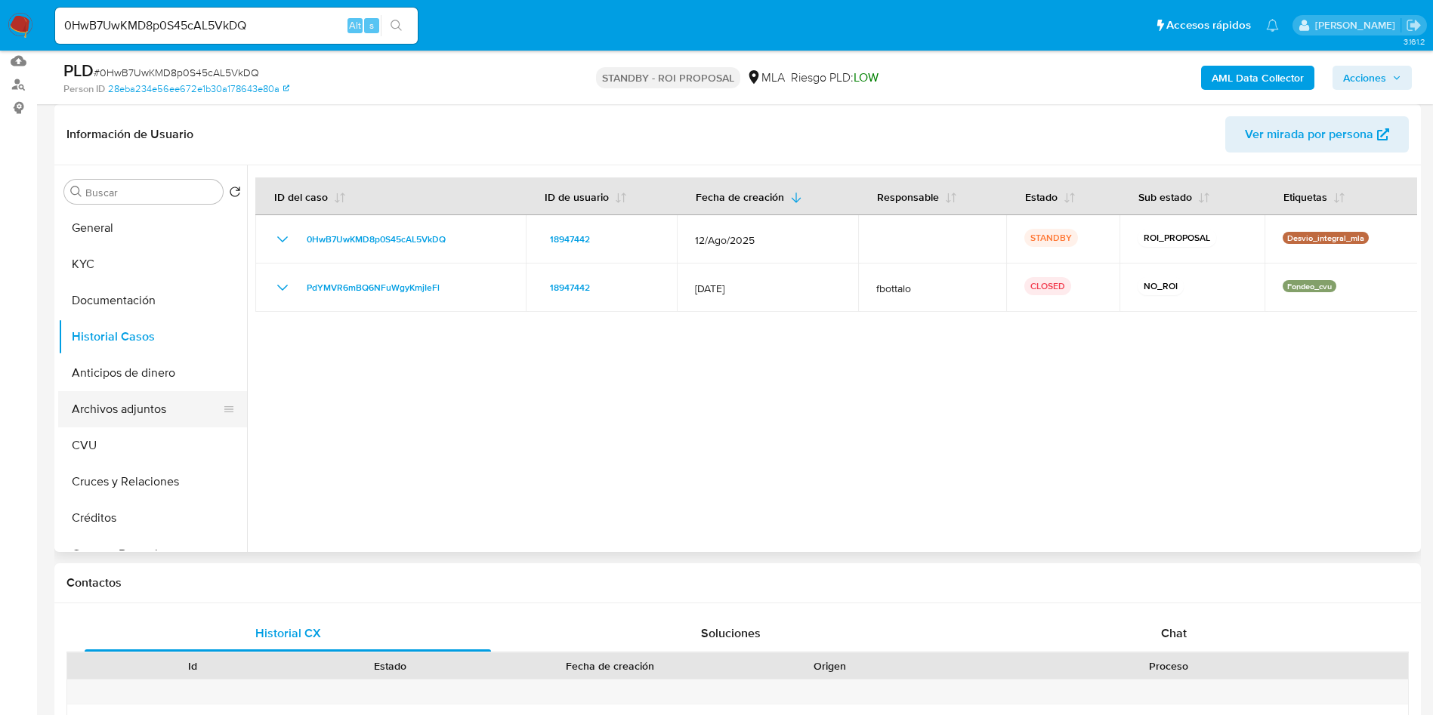
click at [124, 402] on button "Archivos adjuntos" at bounding box center [146, 409] width 177 height 36
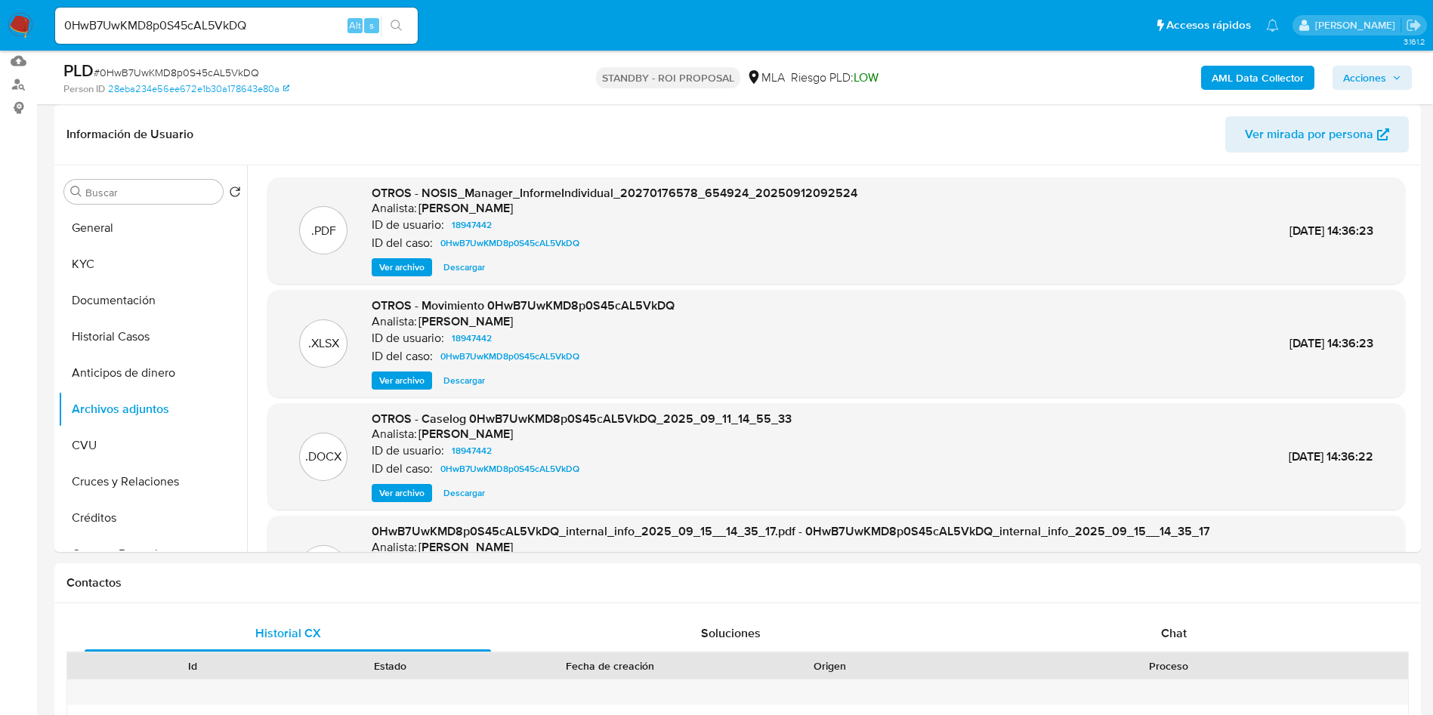
click at [186, 71] on span "# 0HwB7UwKMD8p0S45cAL5VkDQ" at bounding box center [176, 72] width 165 height 15
copy span "0HwB7UwKMD8p0S45cAL5VkDQ"
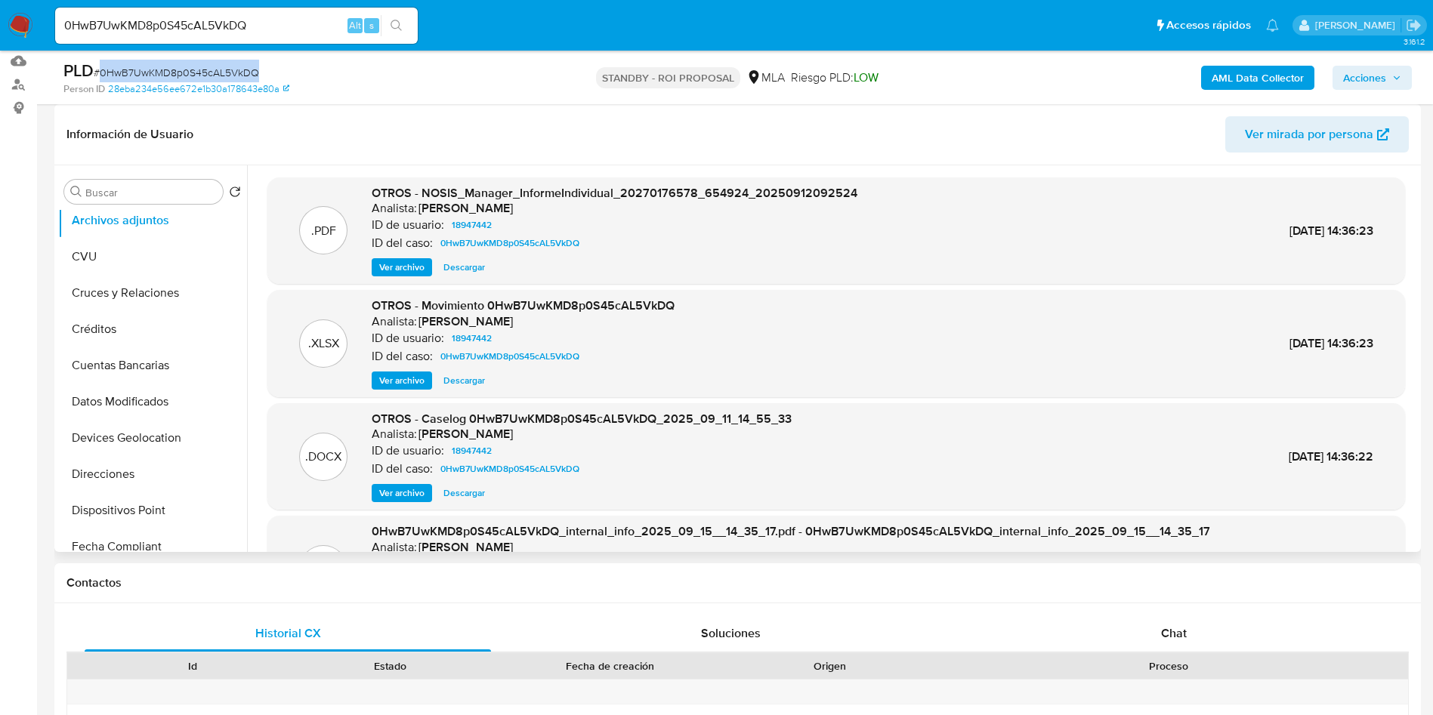
scroll to position [783, 0]
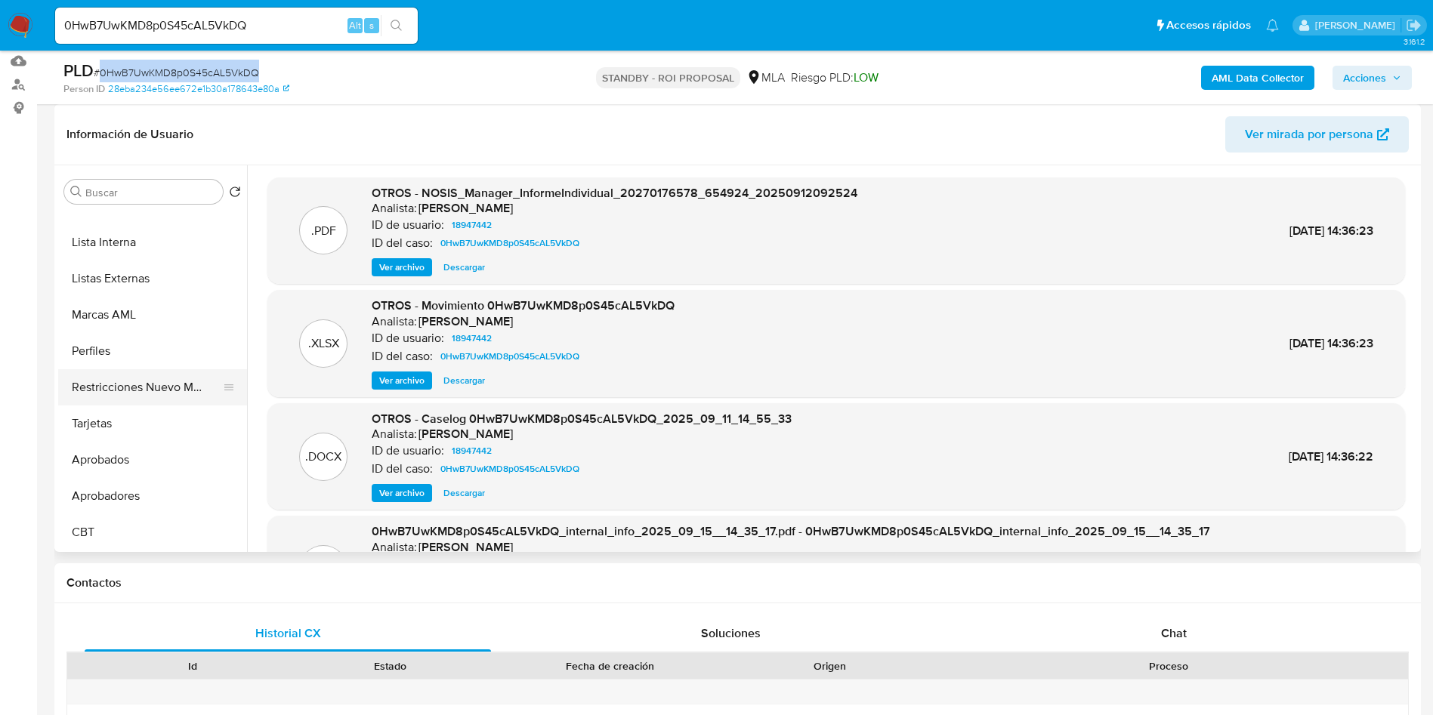
click at [153, 387] on button "Restricciones Nuevo Mundo" at bounding box center [146, 387] width 177 height 36
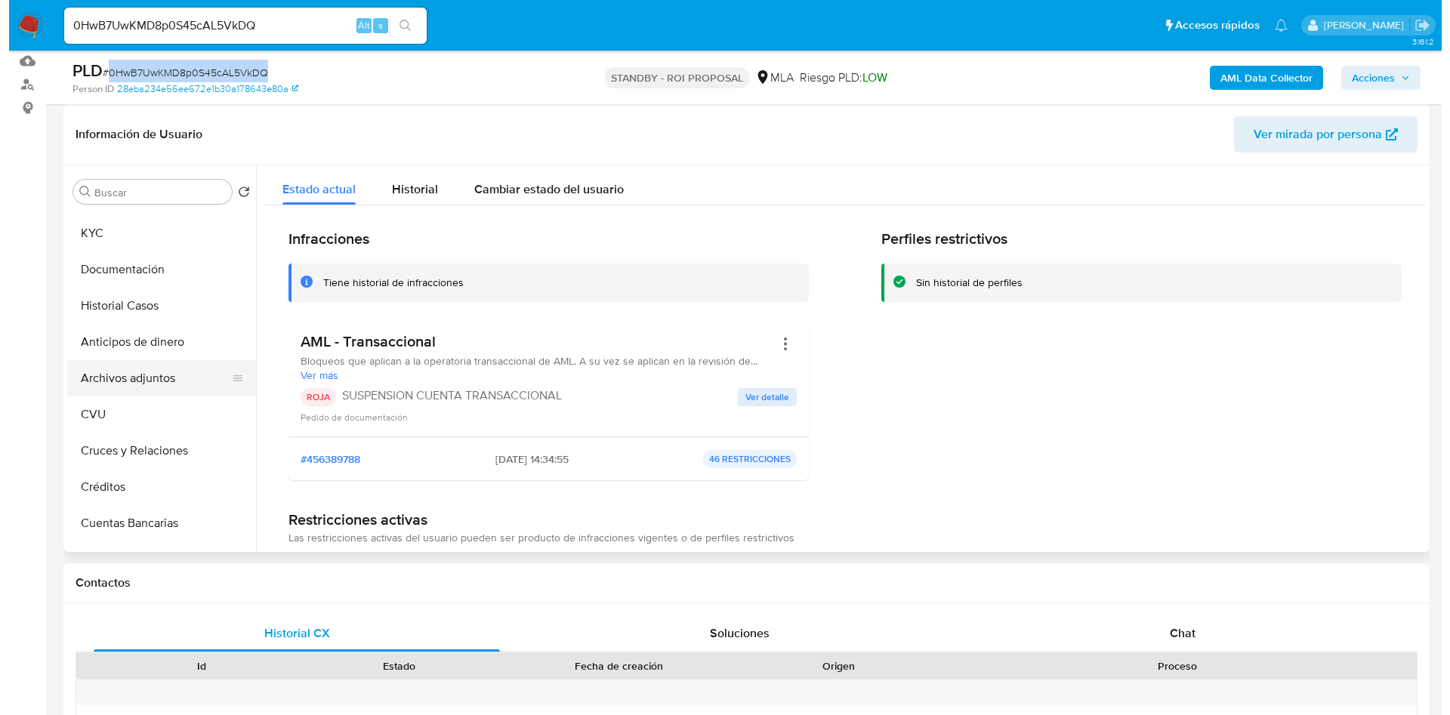
scroll to position [0, 0]
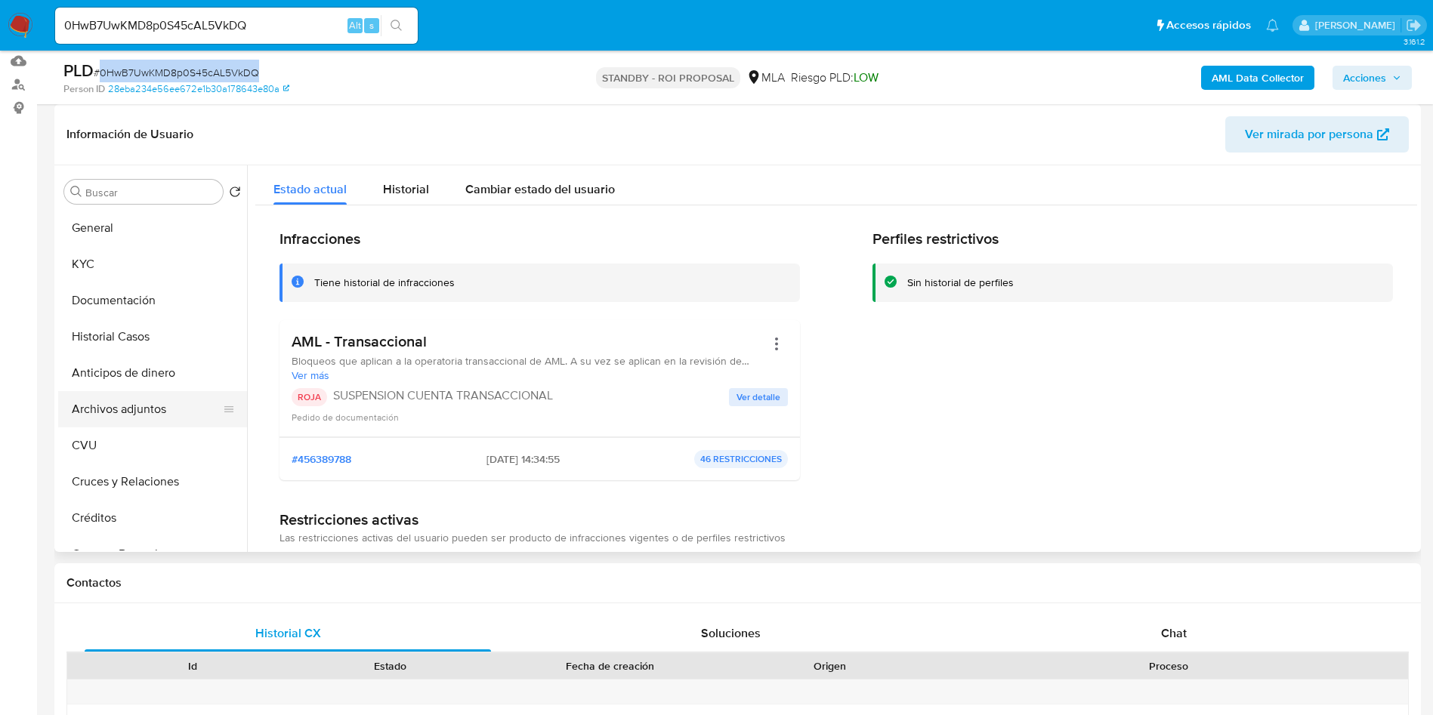
click at [147, 403] on button "Archivos adjuntos" at bounding box center [146, 409] width 177 height 36
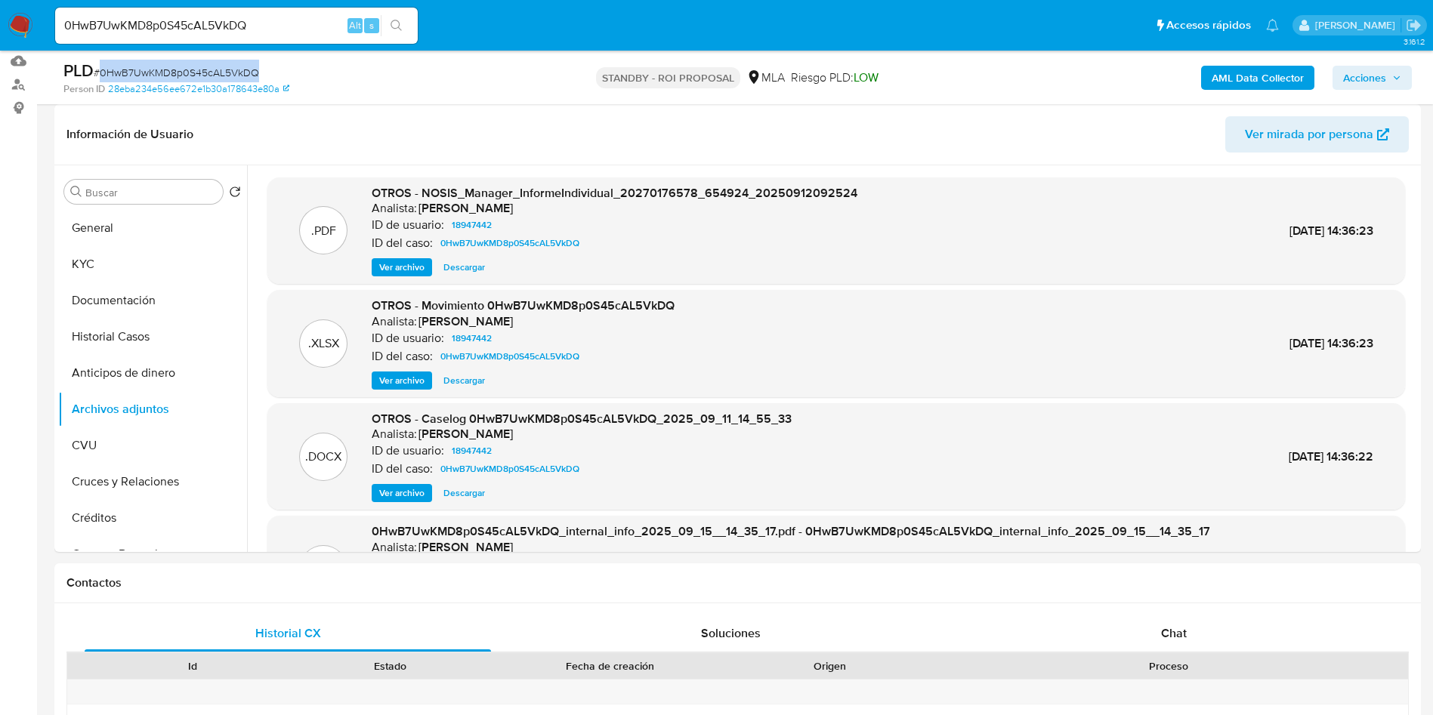
click at [417, 499] on span "Ver archivo" at bounding box center [401, 493] width 45 height 15
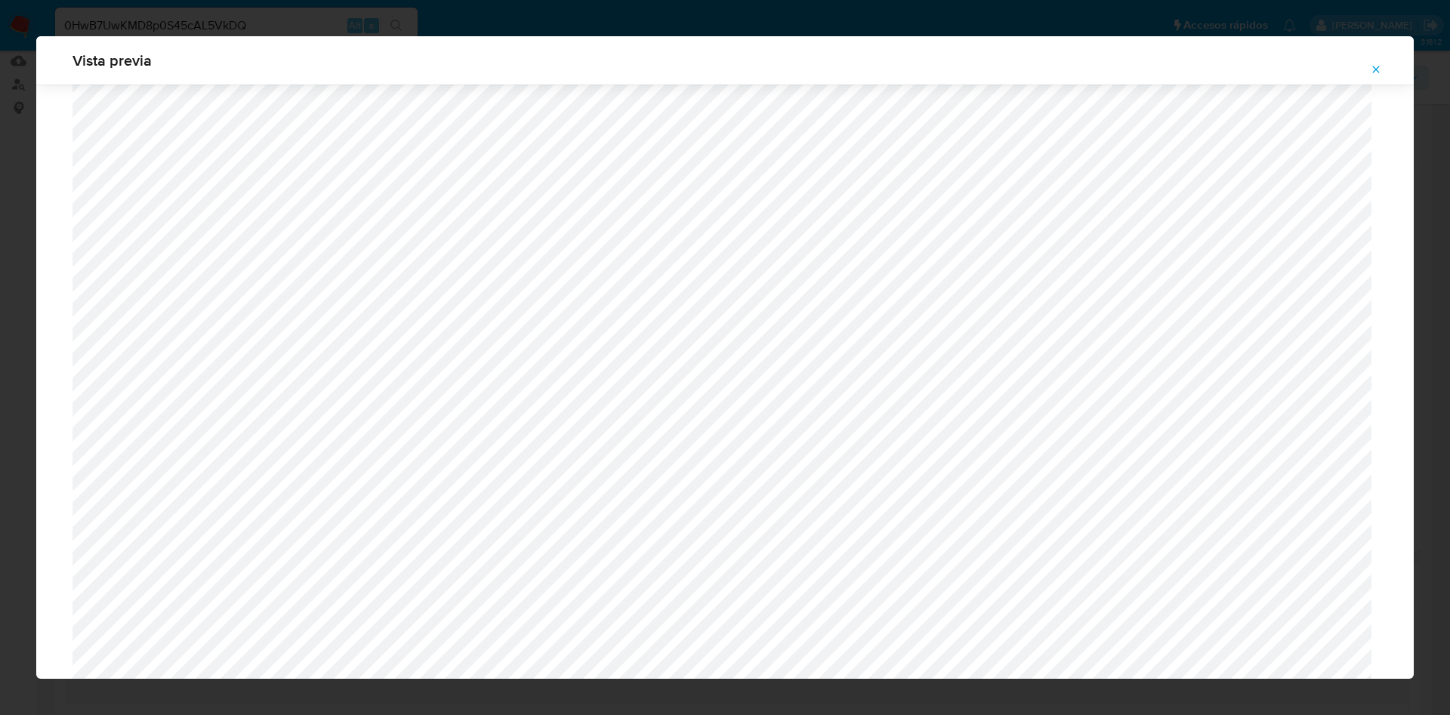
scroll to position [1216, 0]
click at [1373, 64] on icon "Attachment preview" at bounding box center [1376, 69] width 12 height 12
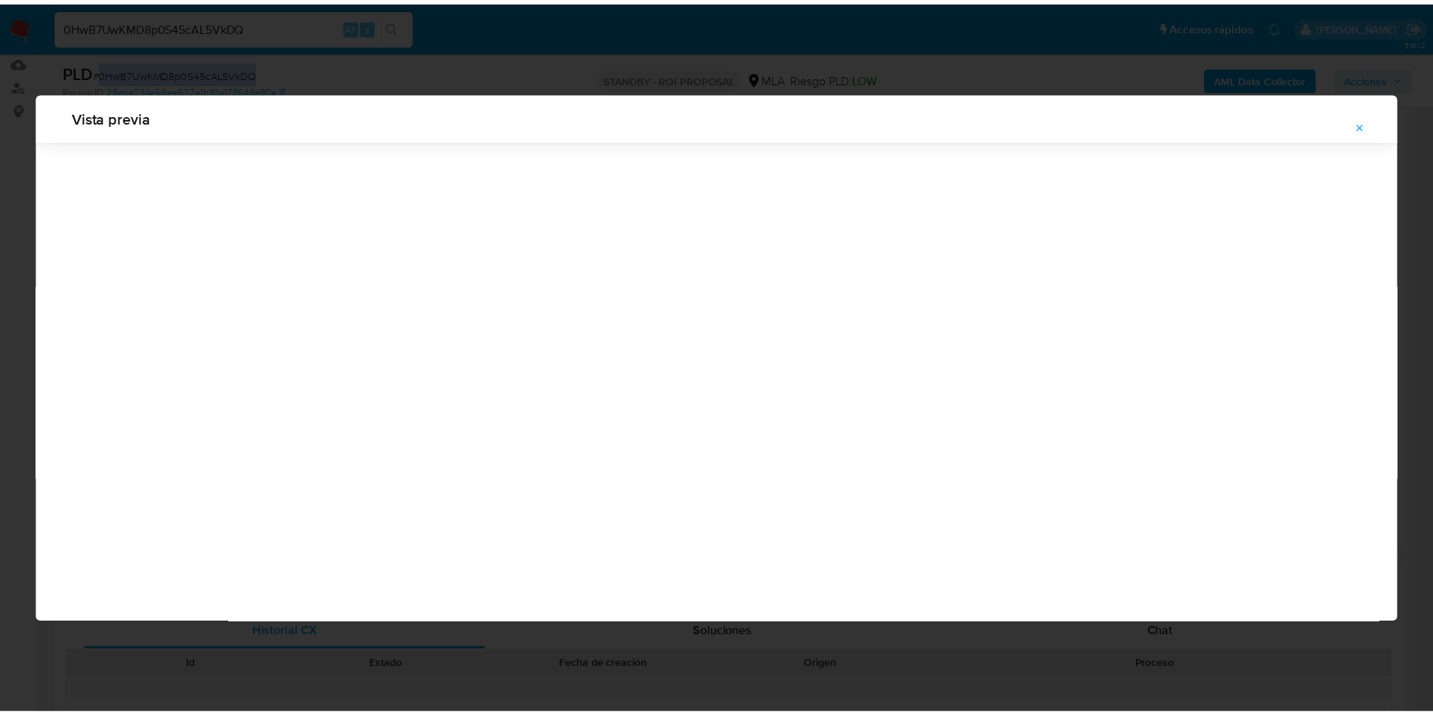
scroll to position [0, 0]
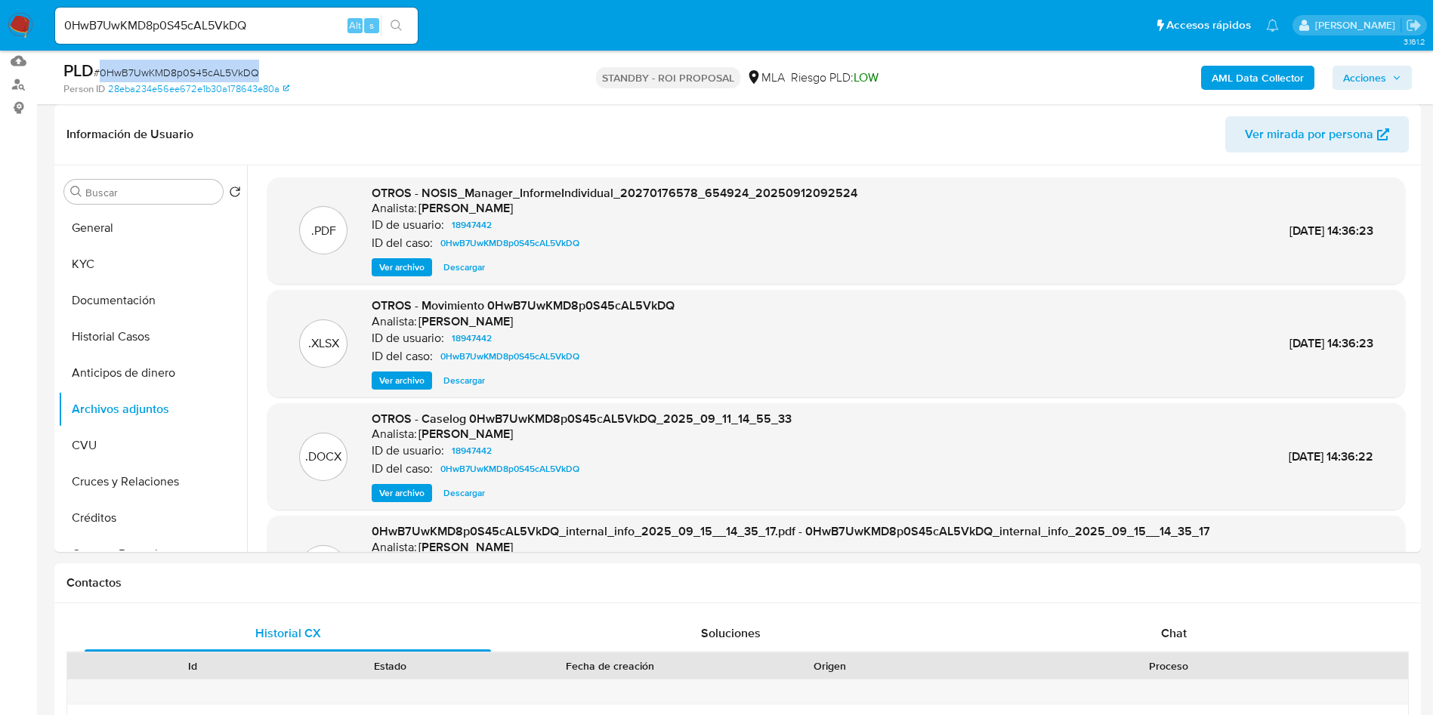
click at [210, 30] on input "0HwB7UwKMD8p0S45cAL5VkDQ" at bounding box center [236, 26] width 363 height 20
paste input "ss5bSvZcGknyZogd2VR3r7uY"
type input "ss5bSvZcGknyZogd2VR3r7uY"
click at [398, 21] on icon "search-icon" at bounding box center [395, 25] width 11 height 11
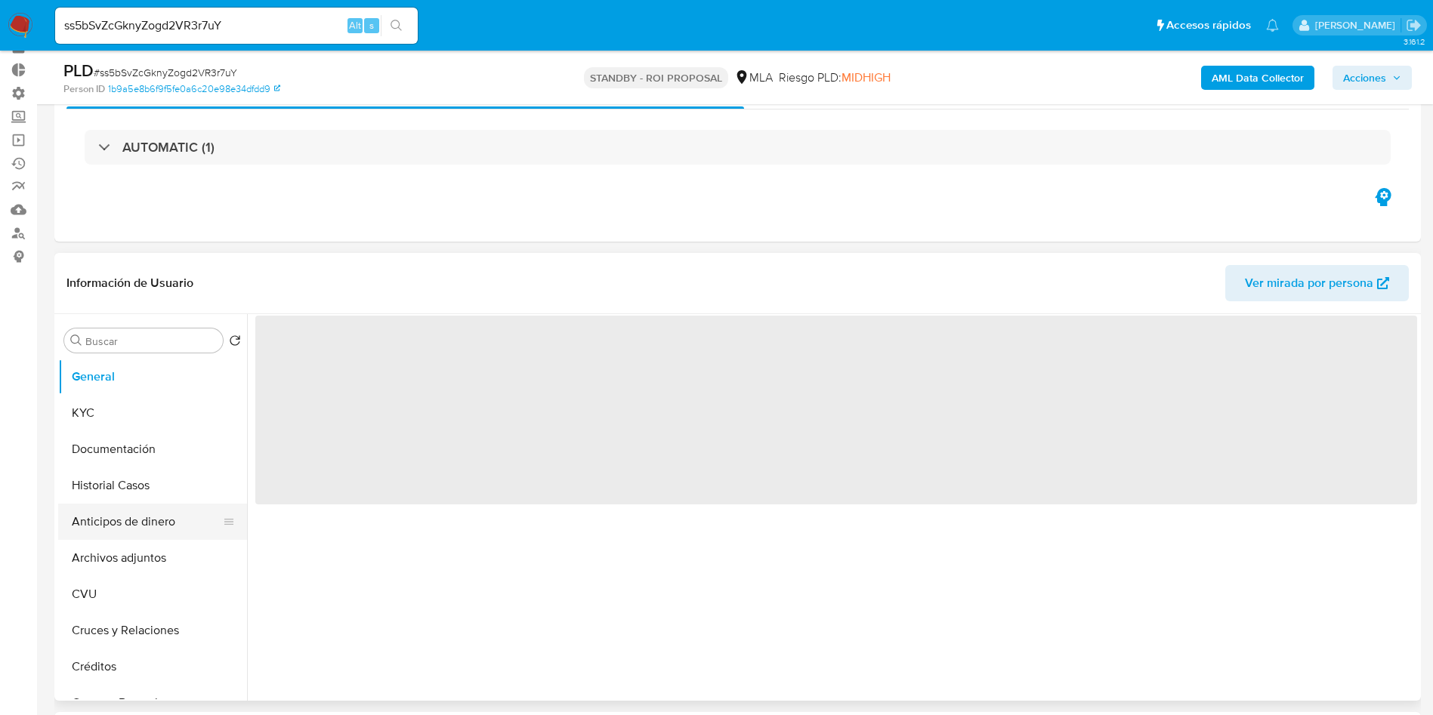
scroll to position [113, 0]
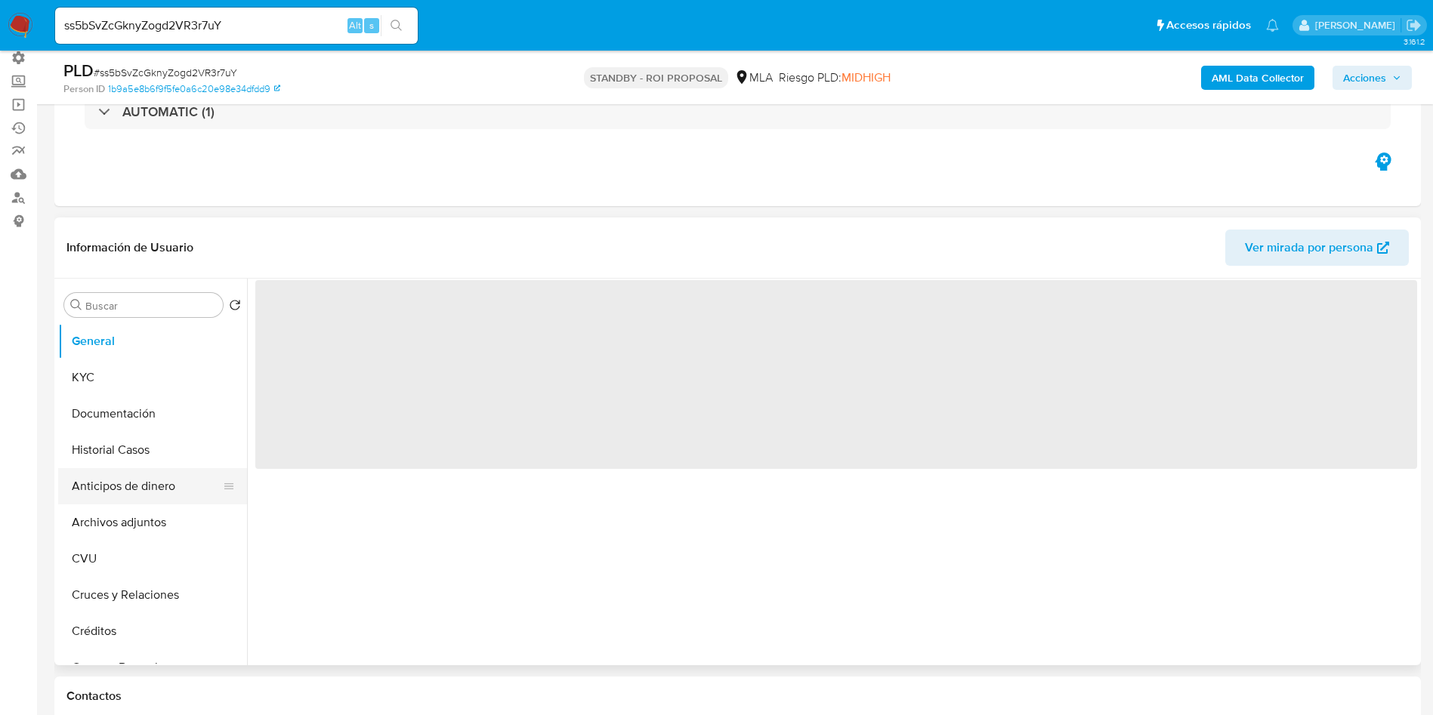
select select "10"
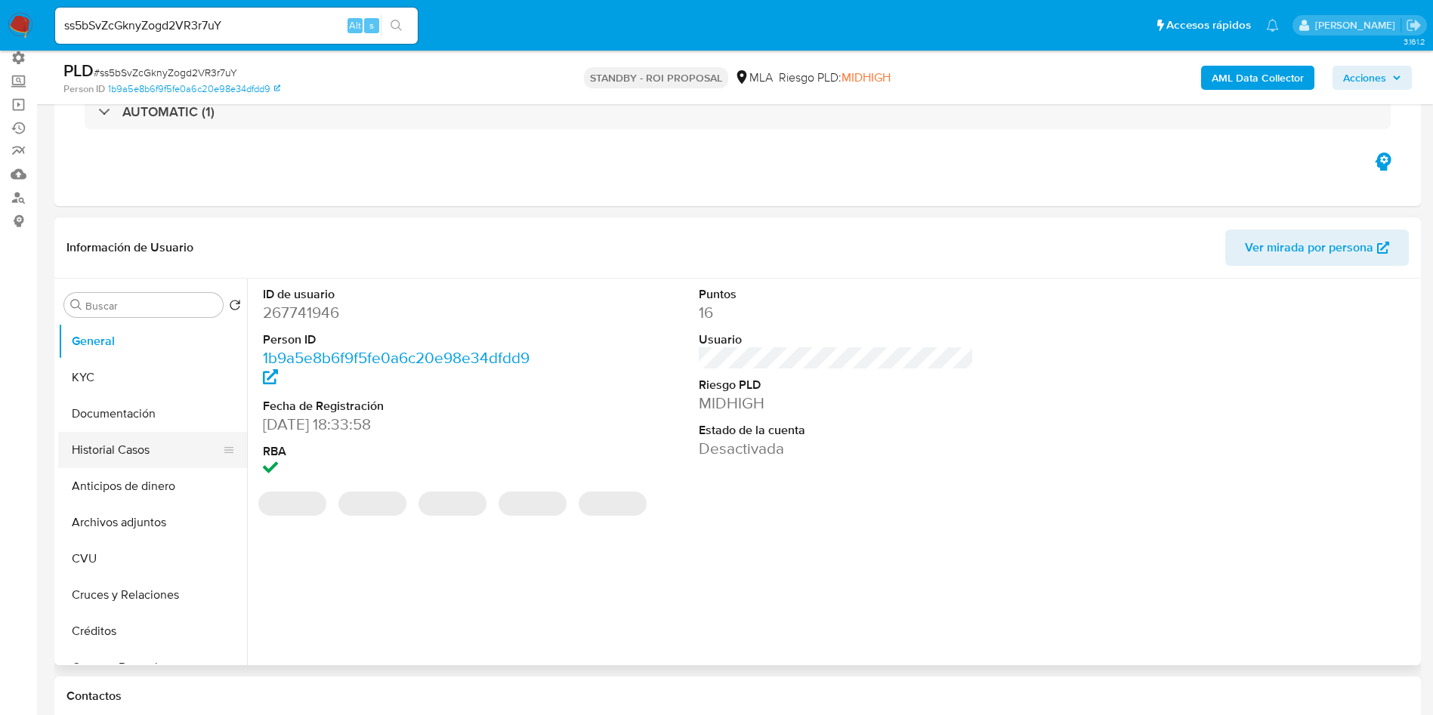
click at [109, 447] on button "Historial Casos" at bounding box center [146, 450] width 177 height 36
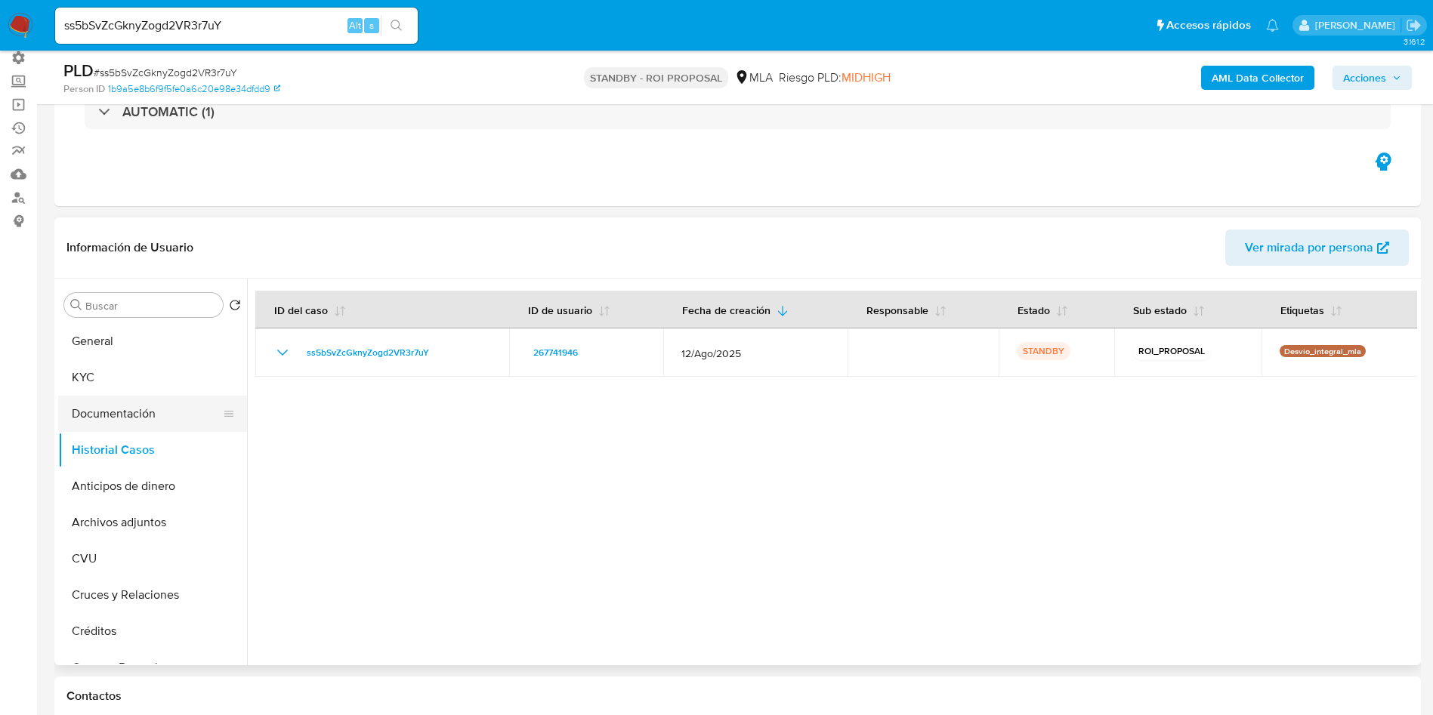
click at [110, 406] on button "Documentación" at bounding box center [146, 414] width 177 height 36
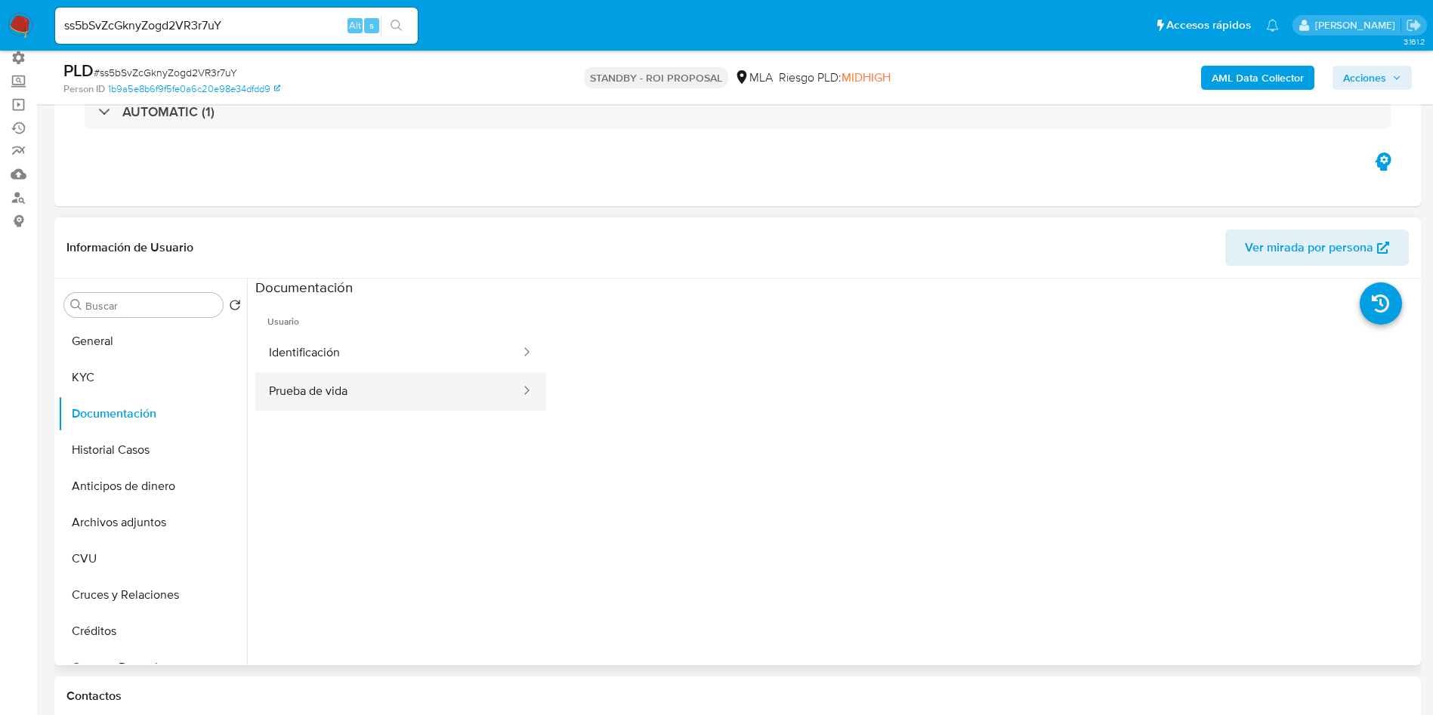
click at [329, 399] on button "Prueba de vida" at bounding box center [388, 391] width 267 height 39
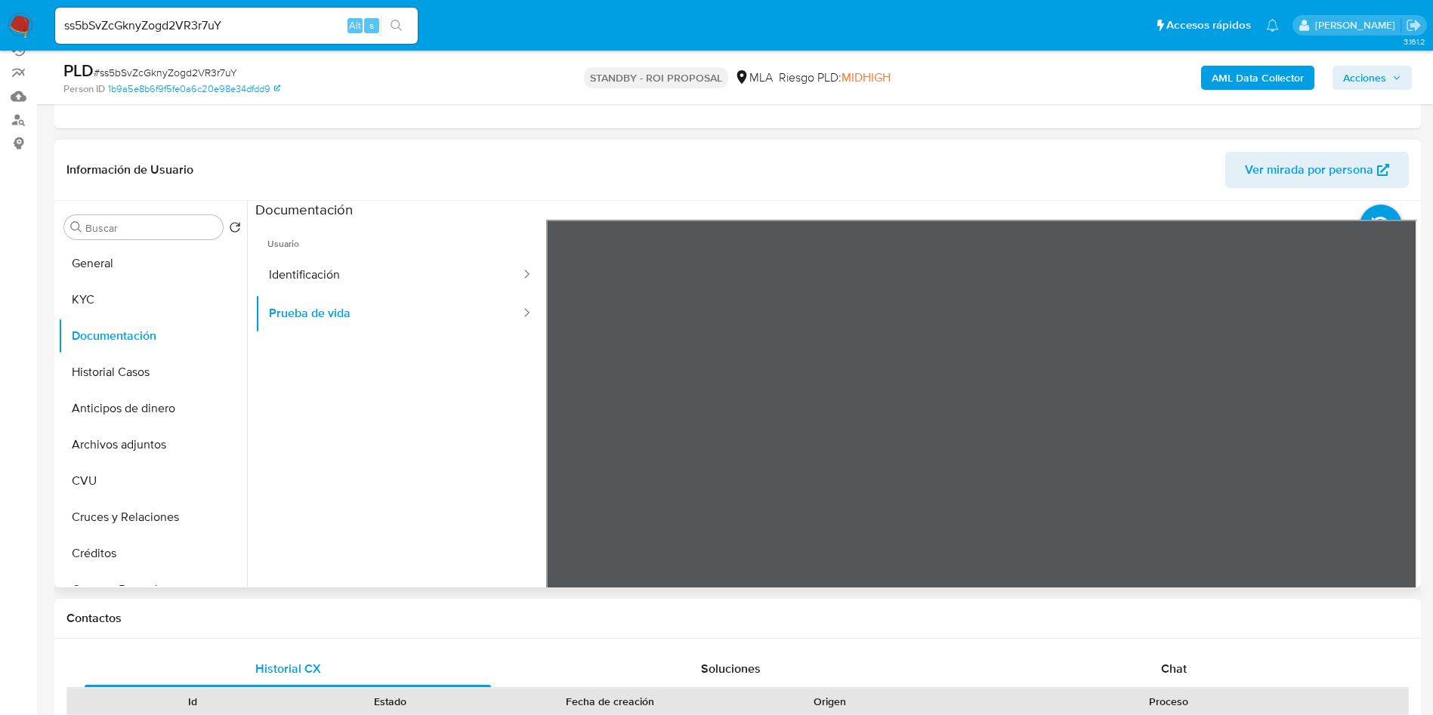
scroll to position [227, 0]
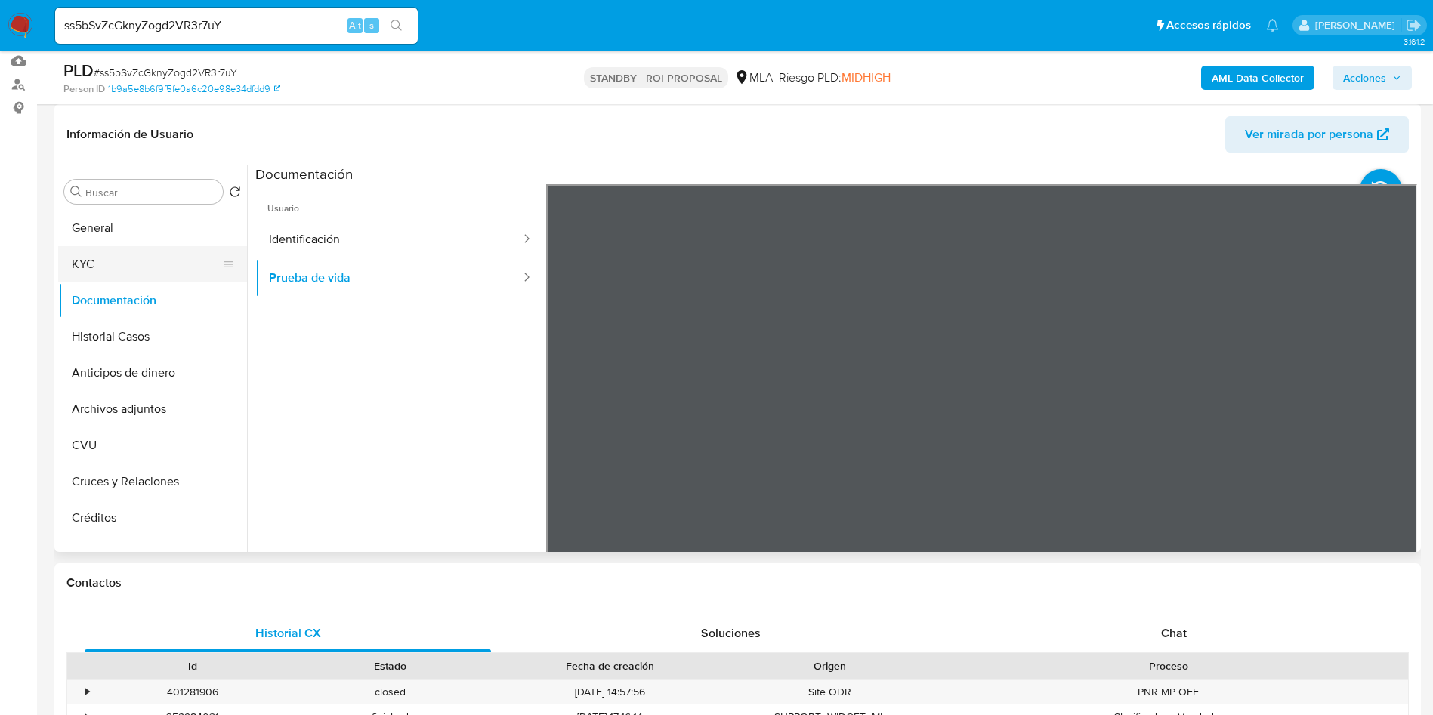
click at [94, 268] on button "KYC" at bounding box center [146, 264] width 177 height 36
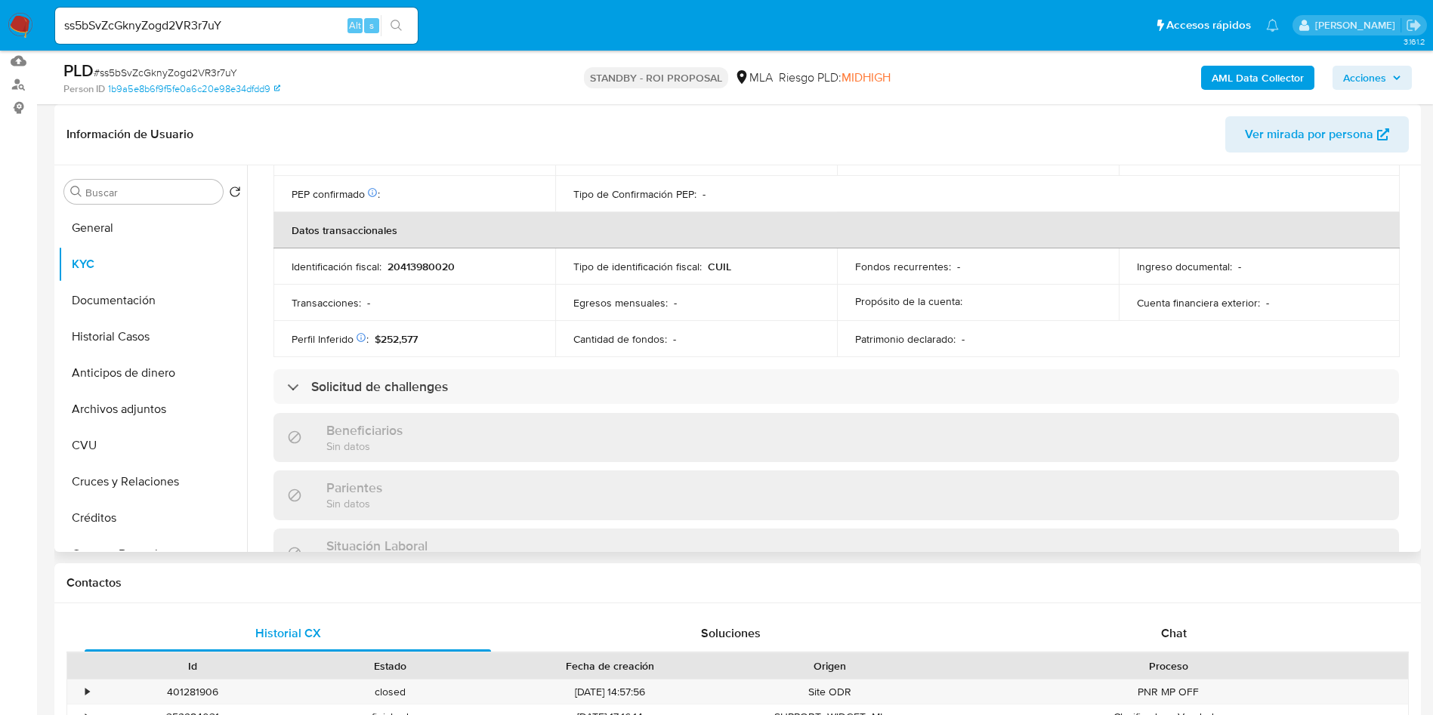
scroll to position [767, 0]
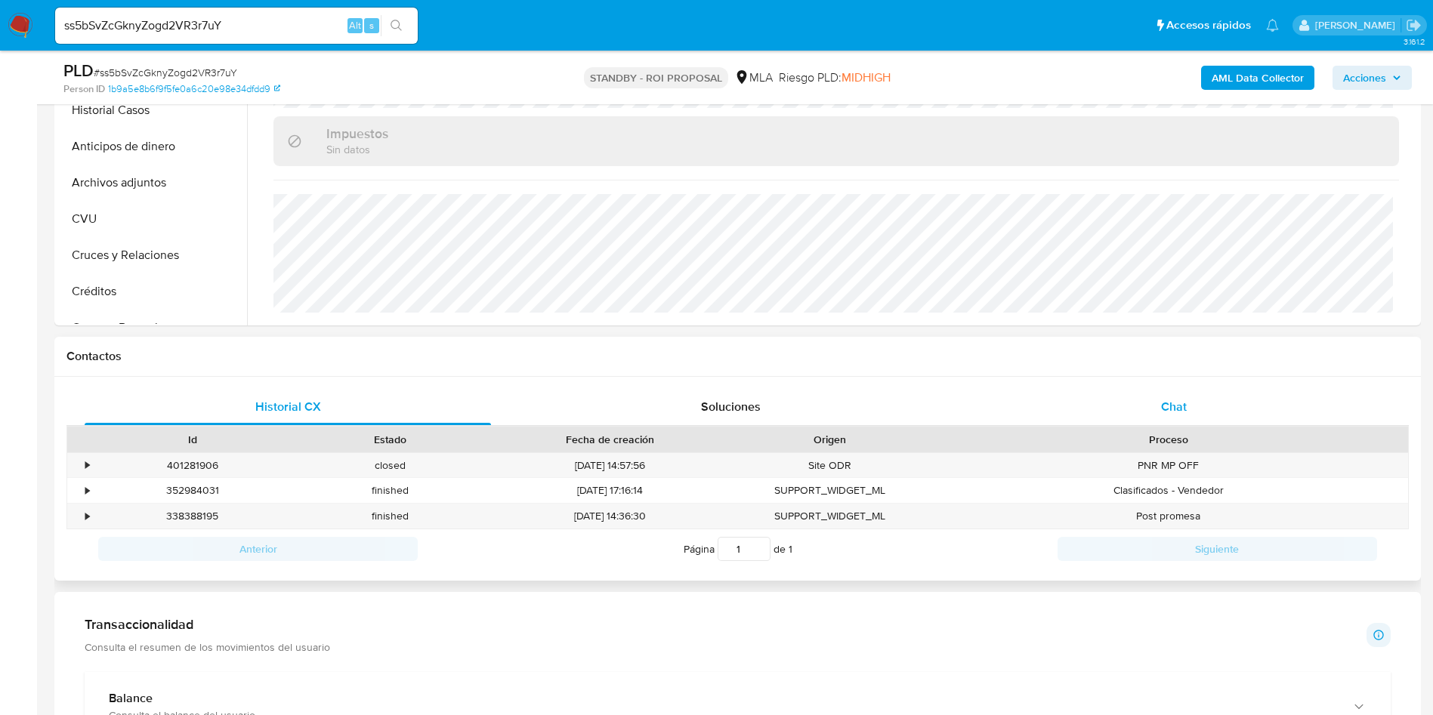
click at [1159, 413] on div "Chat" at bounding box center [1174, 407] width 406 height 36
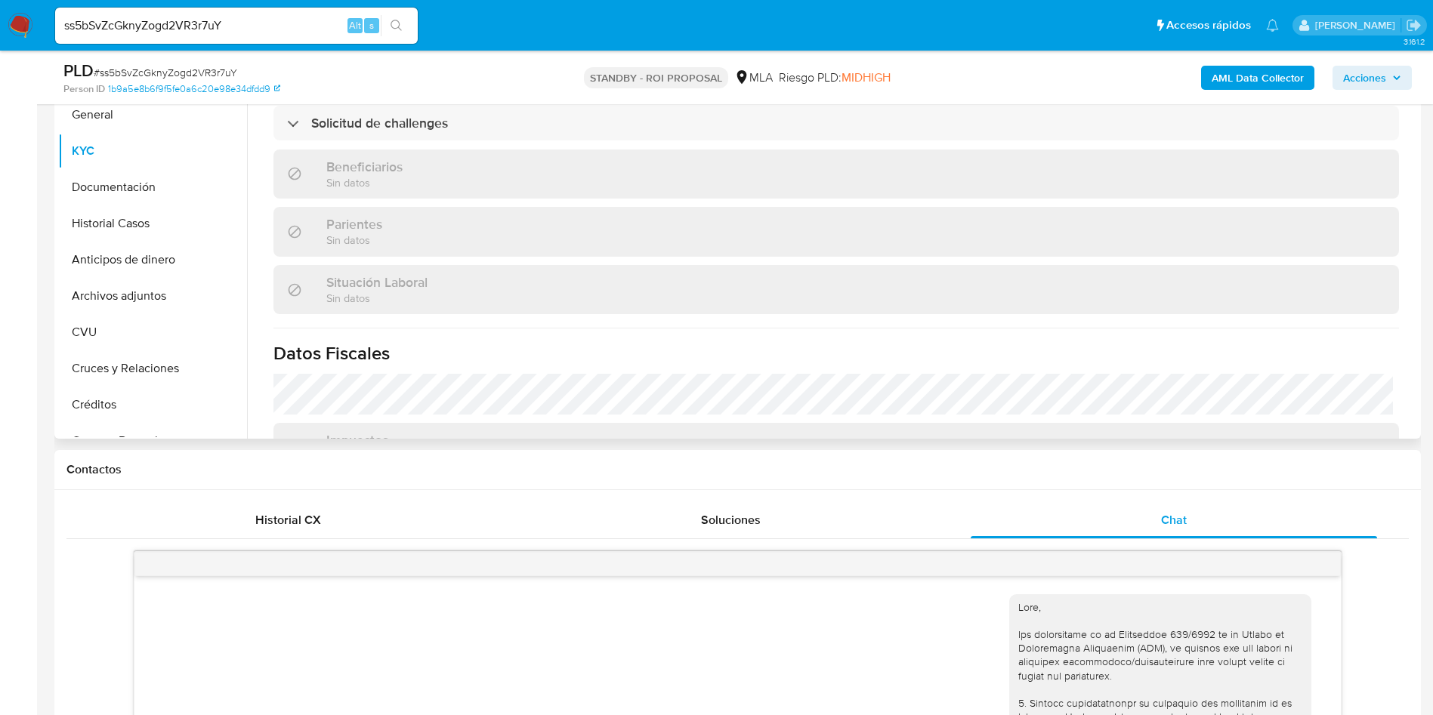
scroll to position [541, 0]
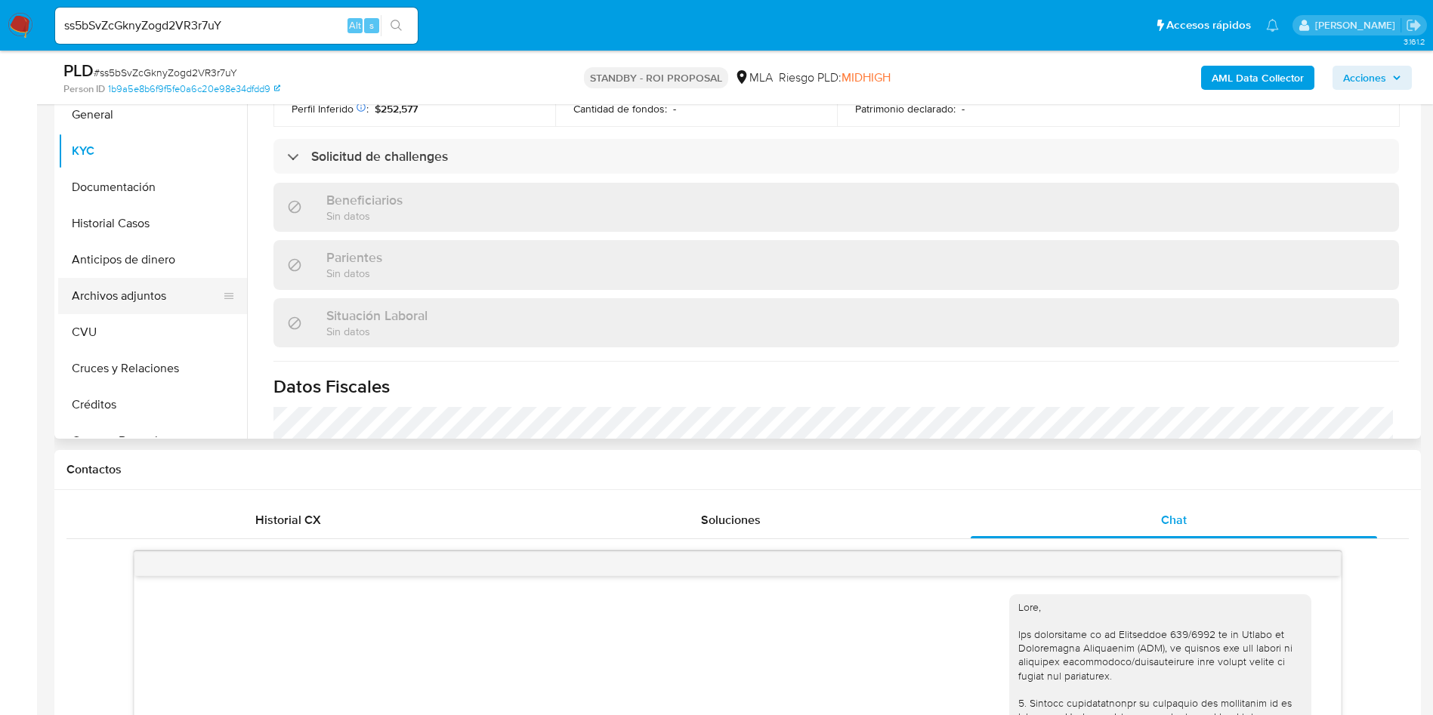
click at [142, 283] on button "Archivos adjuntos" at bounding box center [146, 296] width 177 height 36
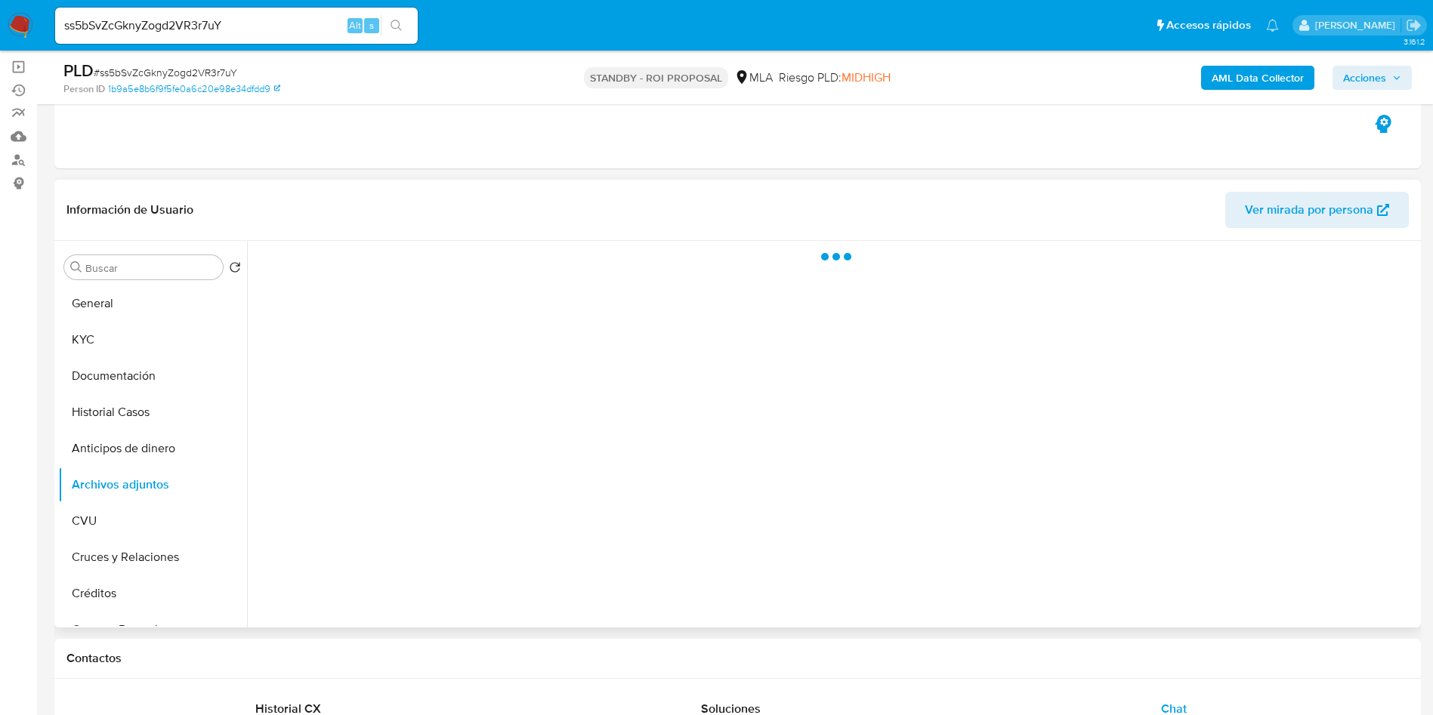
scroll to position [113, 0]
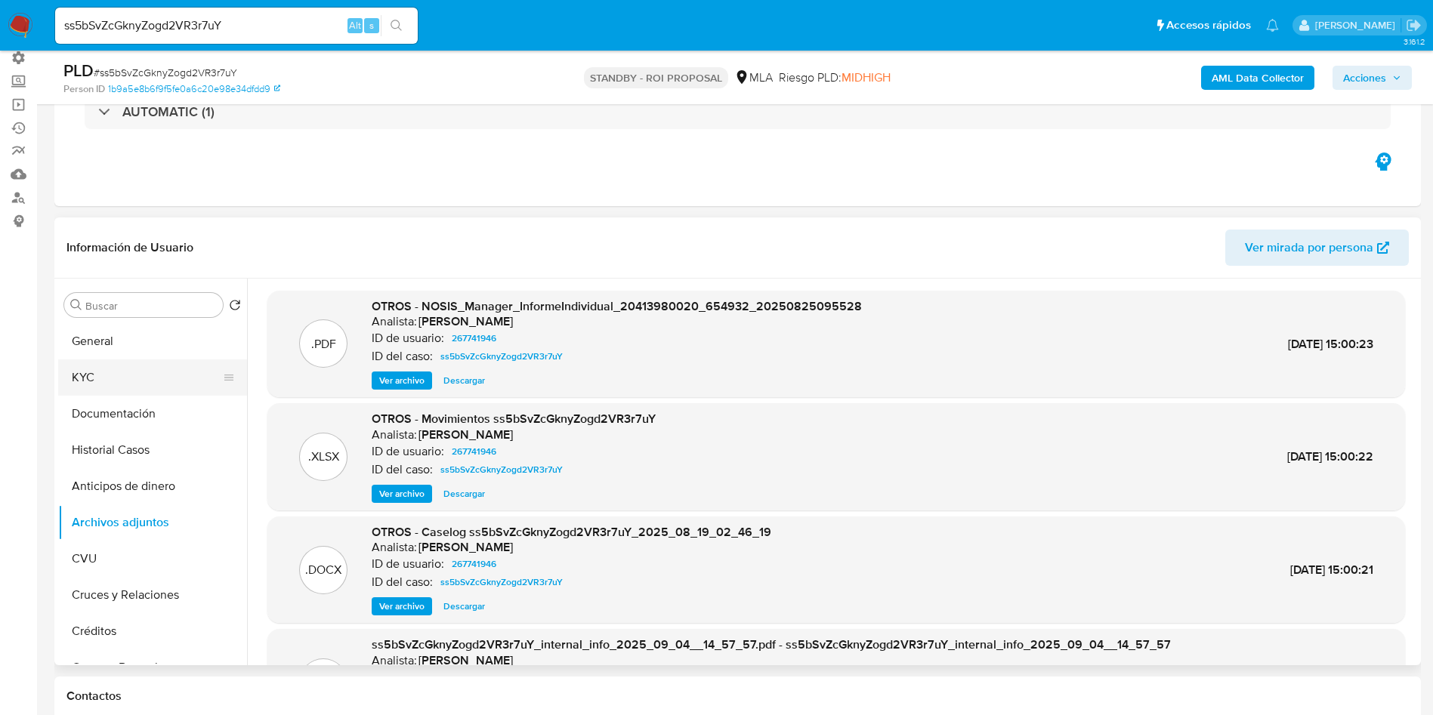
click at [119, 381] on button "KYC" at bounding box center [146, 378] width 177 height 36
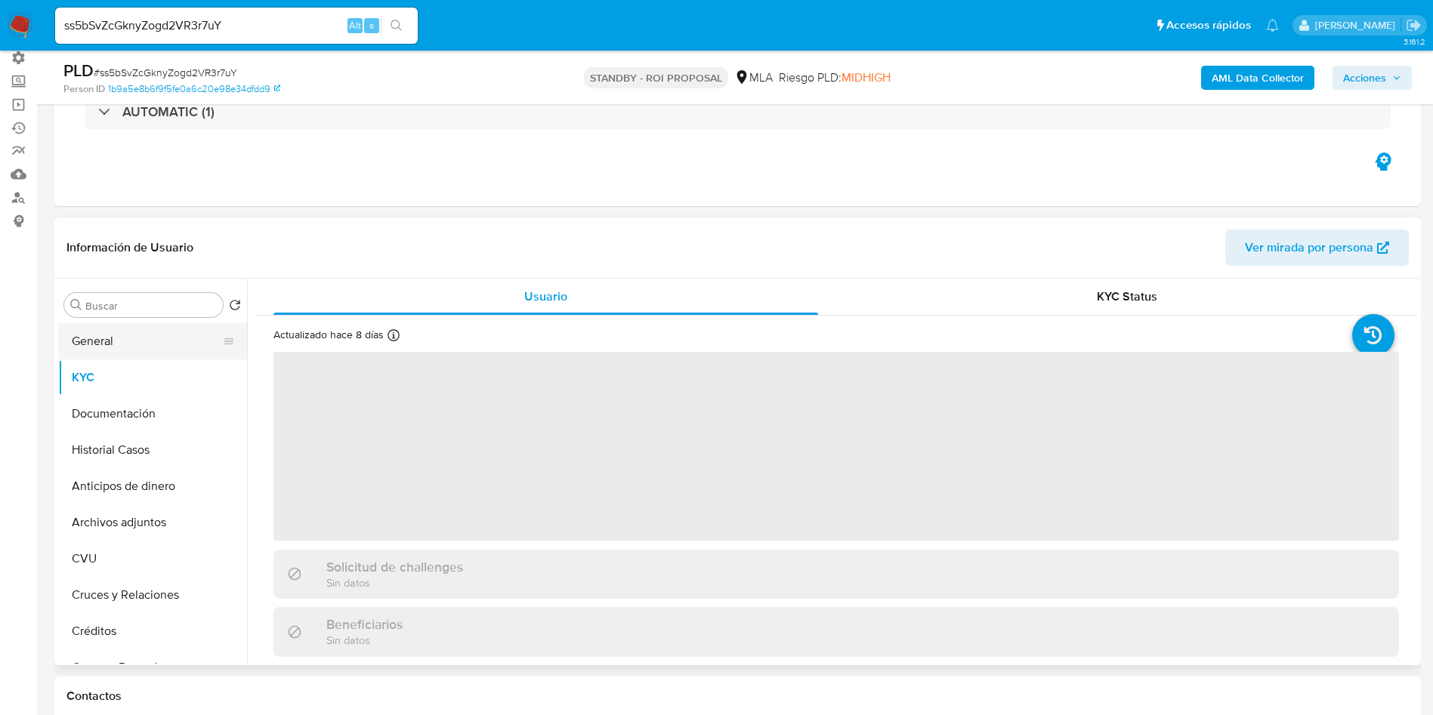
click at [162, 341] on button "General" at bounding box center [146, 341] width 177 height 36
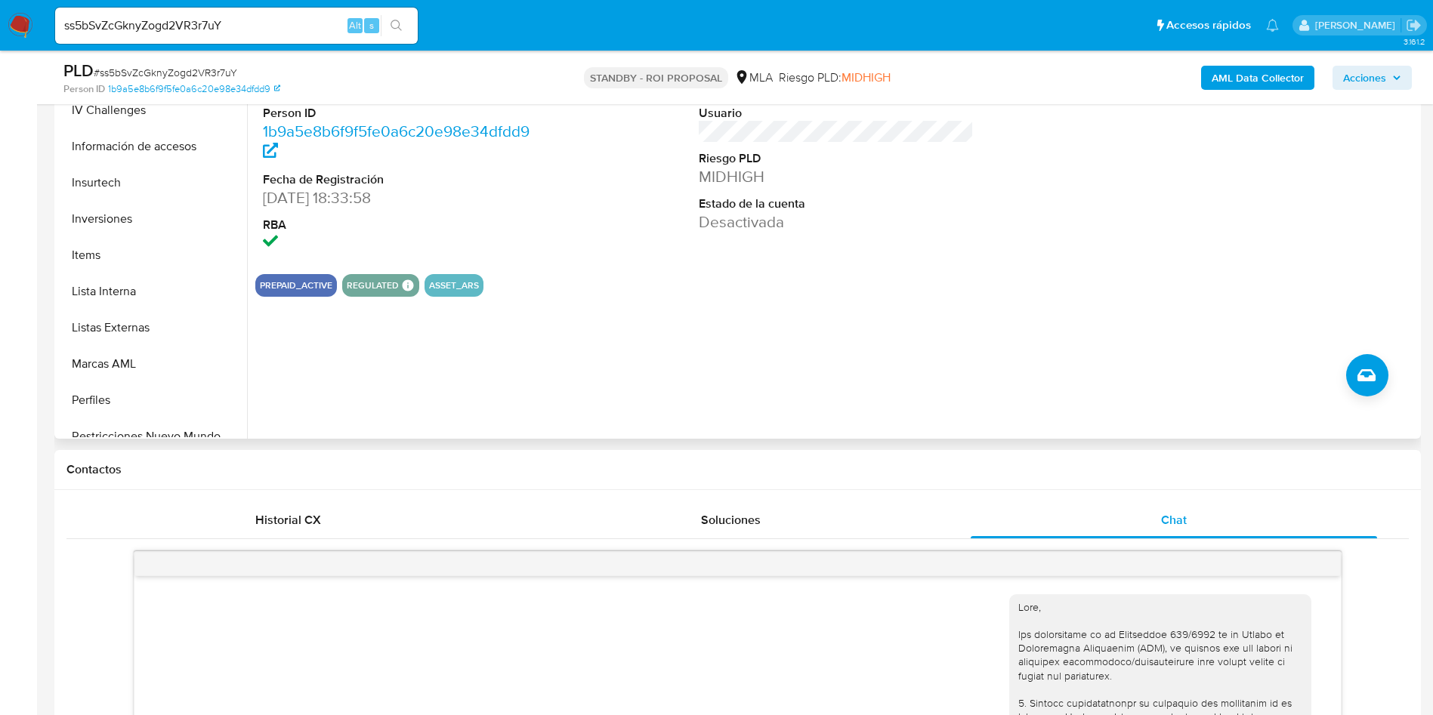
scroll to position [557, 0]
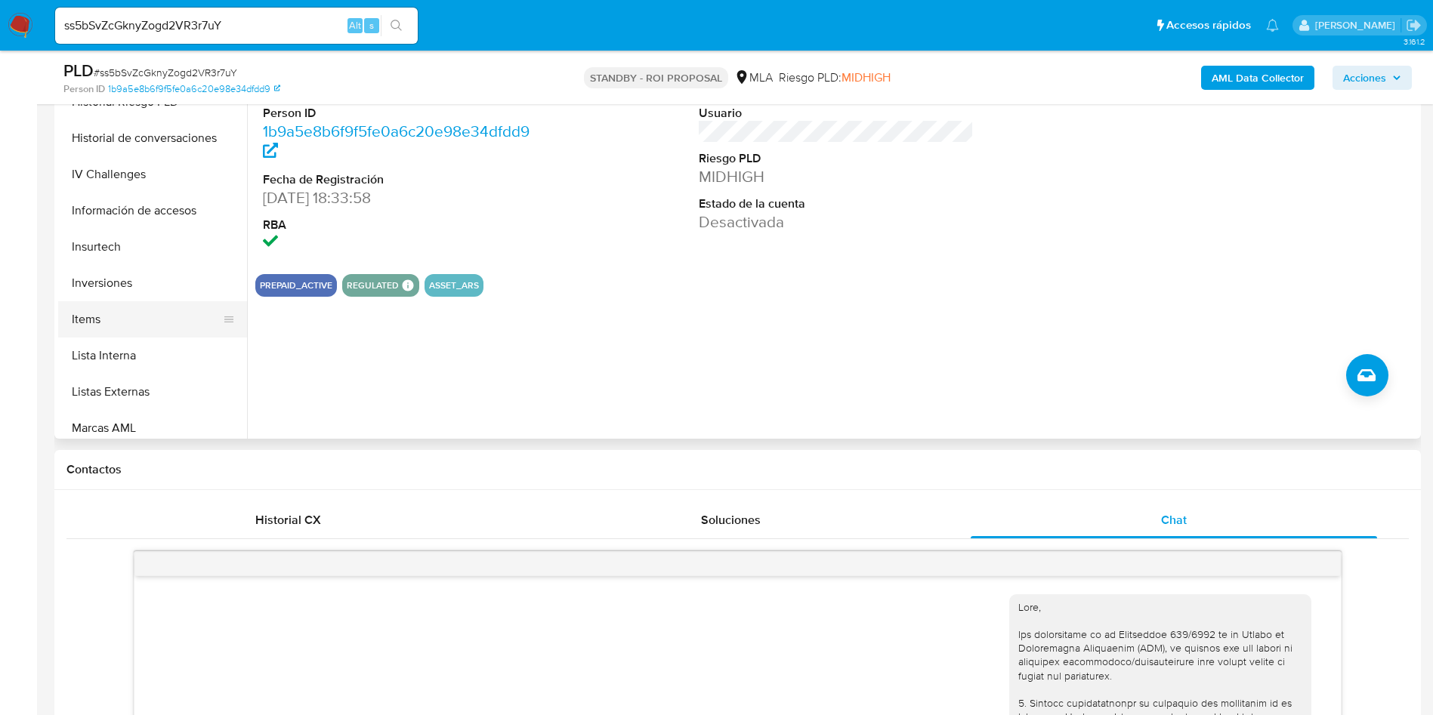
click at [122, 318] on button "Items" at bounding box center [146, 319] width 177 height 36
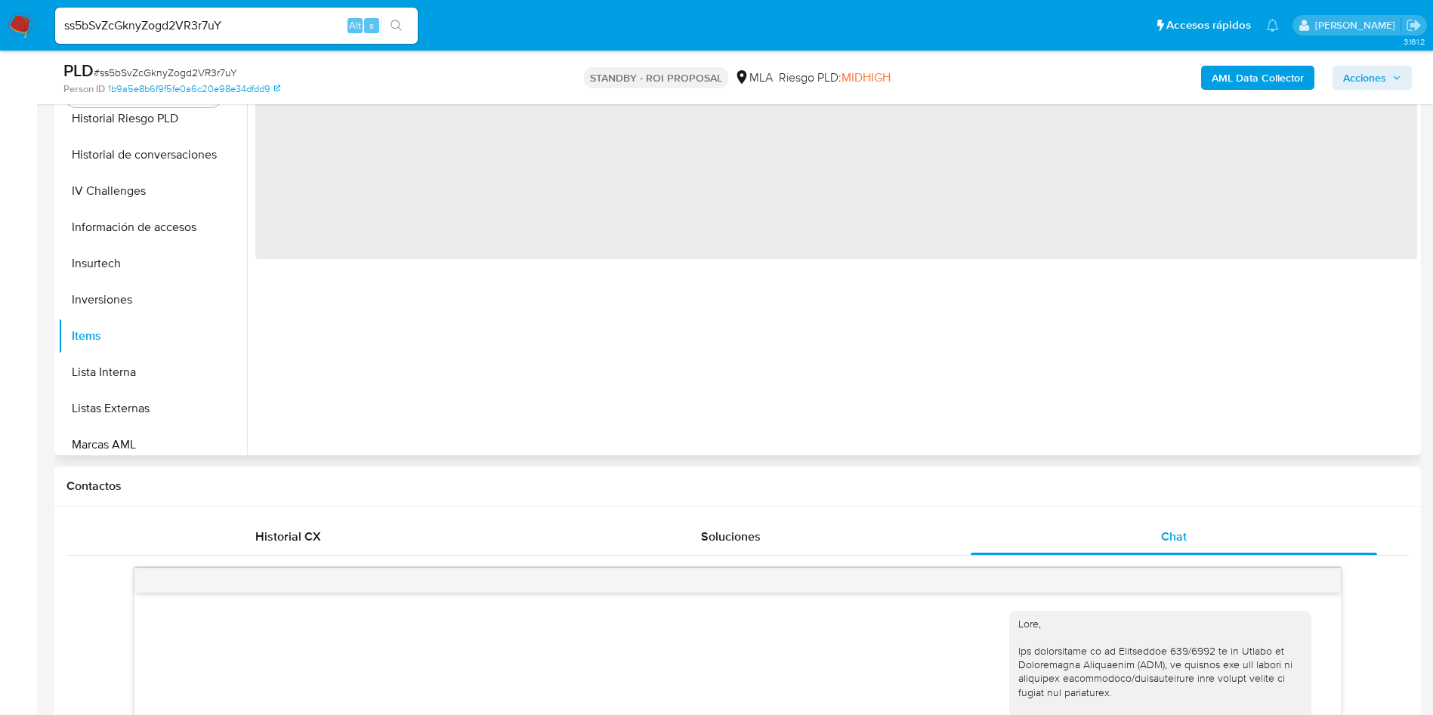
scroll to position [227, 0]
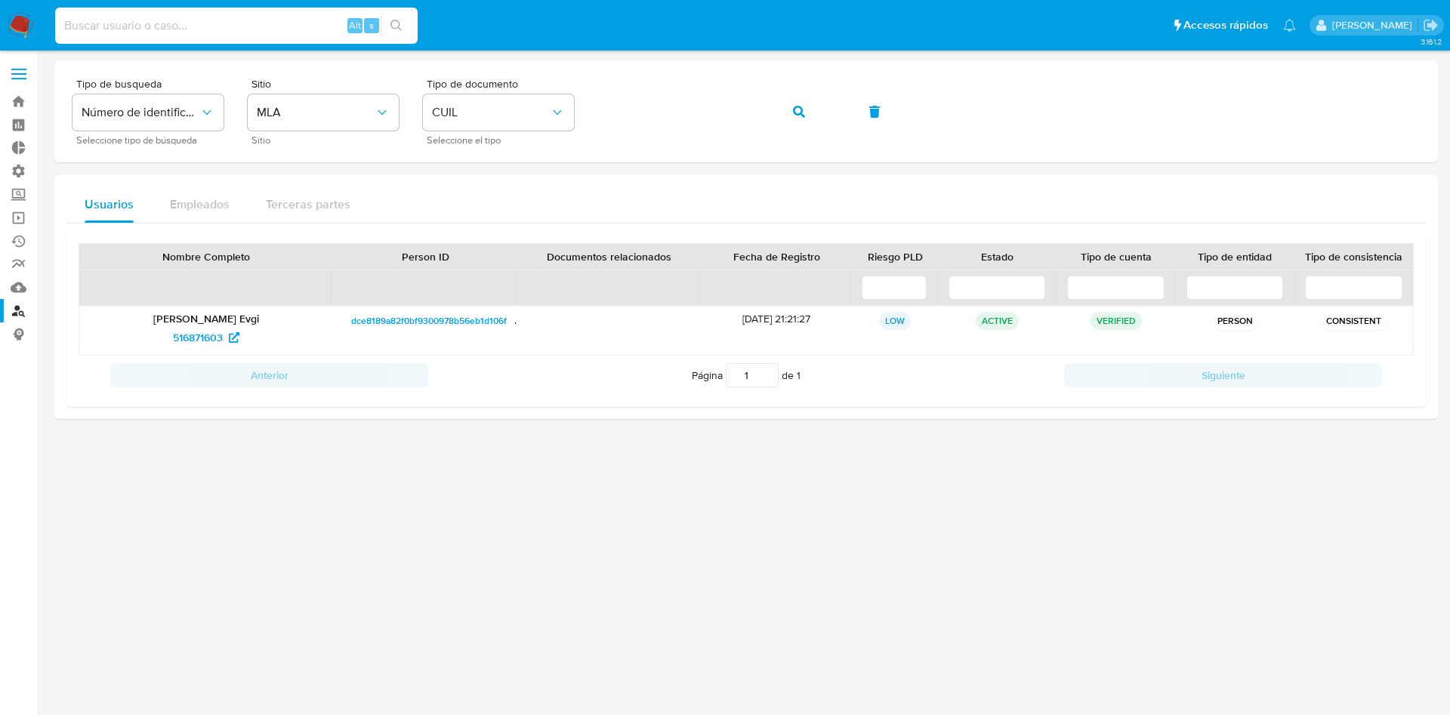
click at [307, 30] on input at bounding box center [236, 26] width 363 height 20
type input "om9cdxlYr5fmnTx9SfzcXNlE"
click at [403, 15] on button "search-icon" at bounding box center [396, 25] width 31 height 21
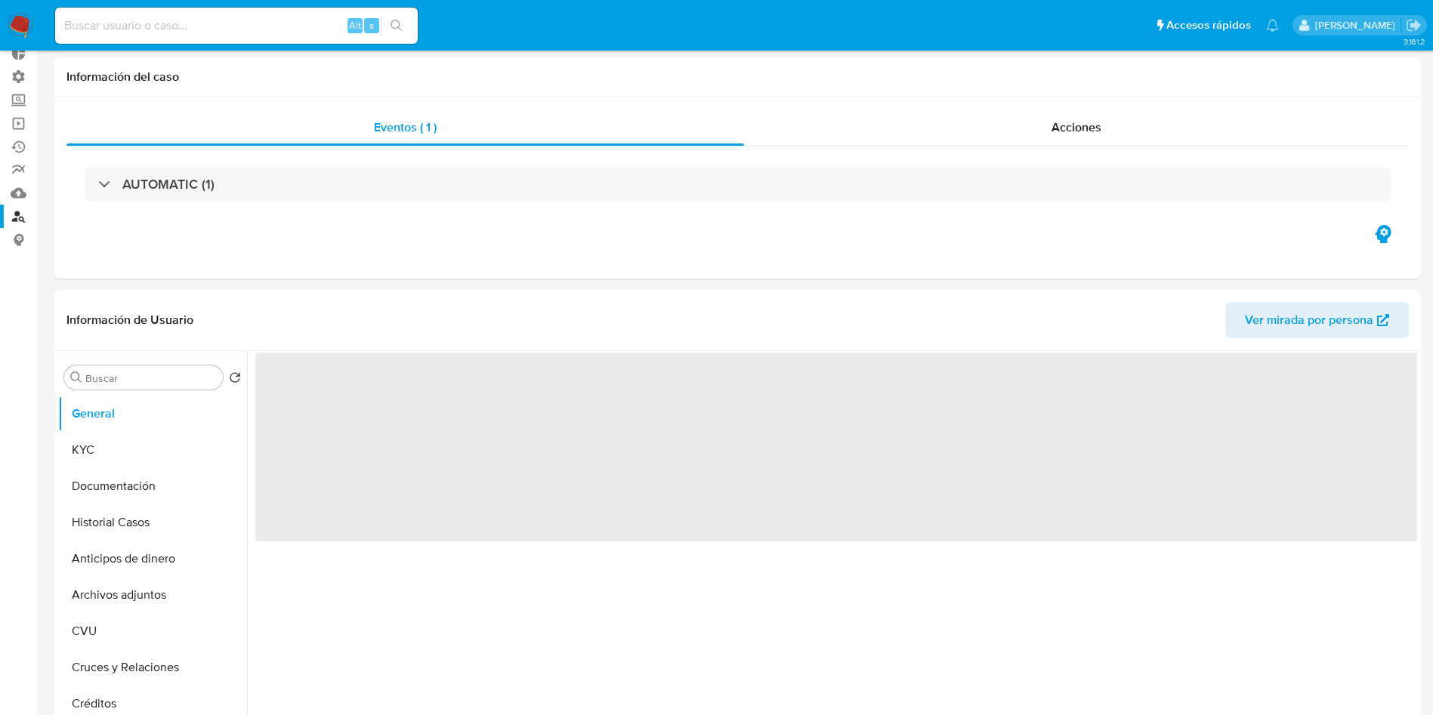
scroll to position [227, 0]
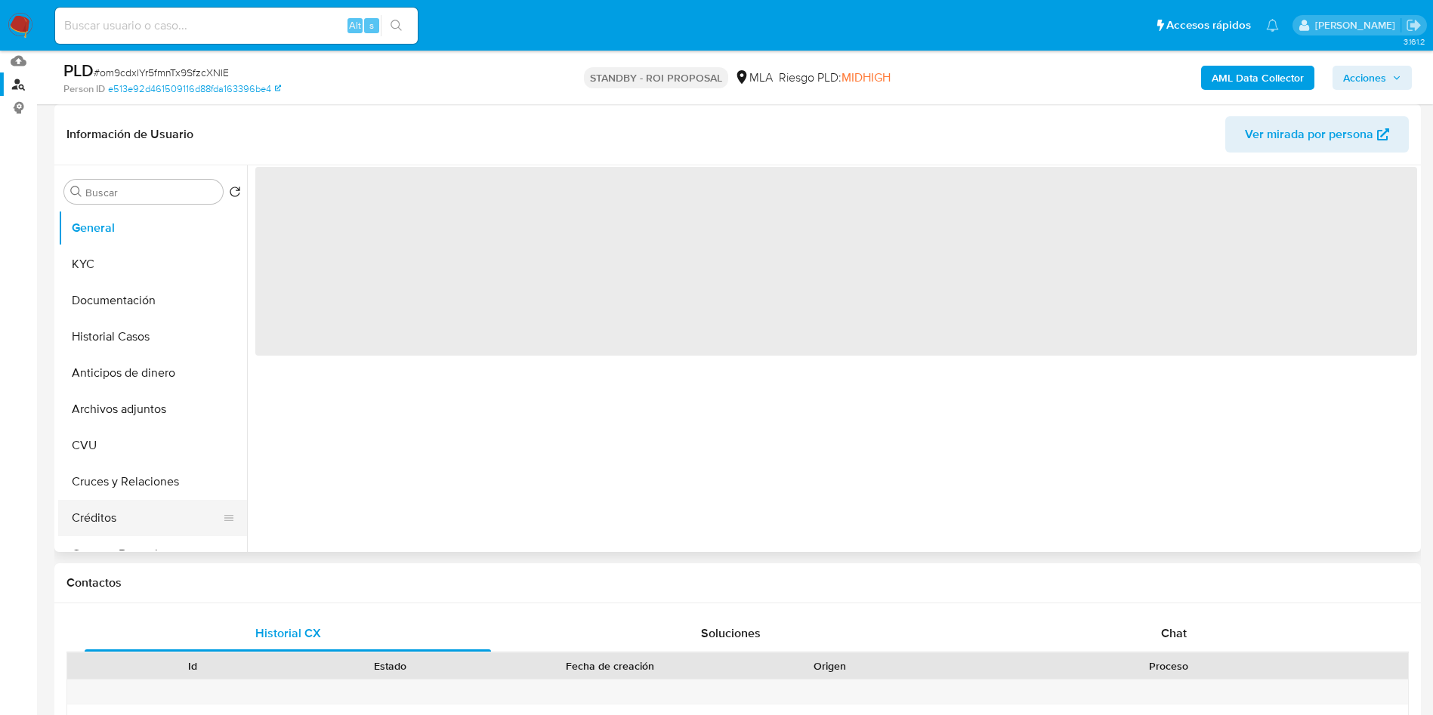
select select "10"
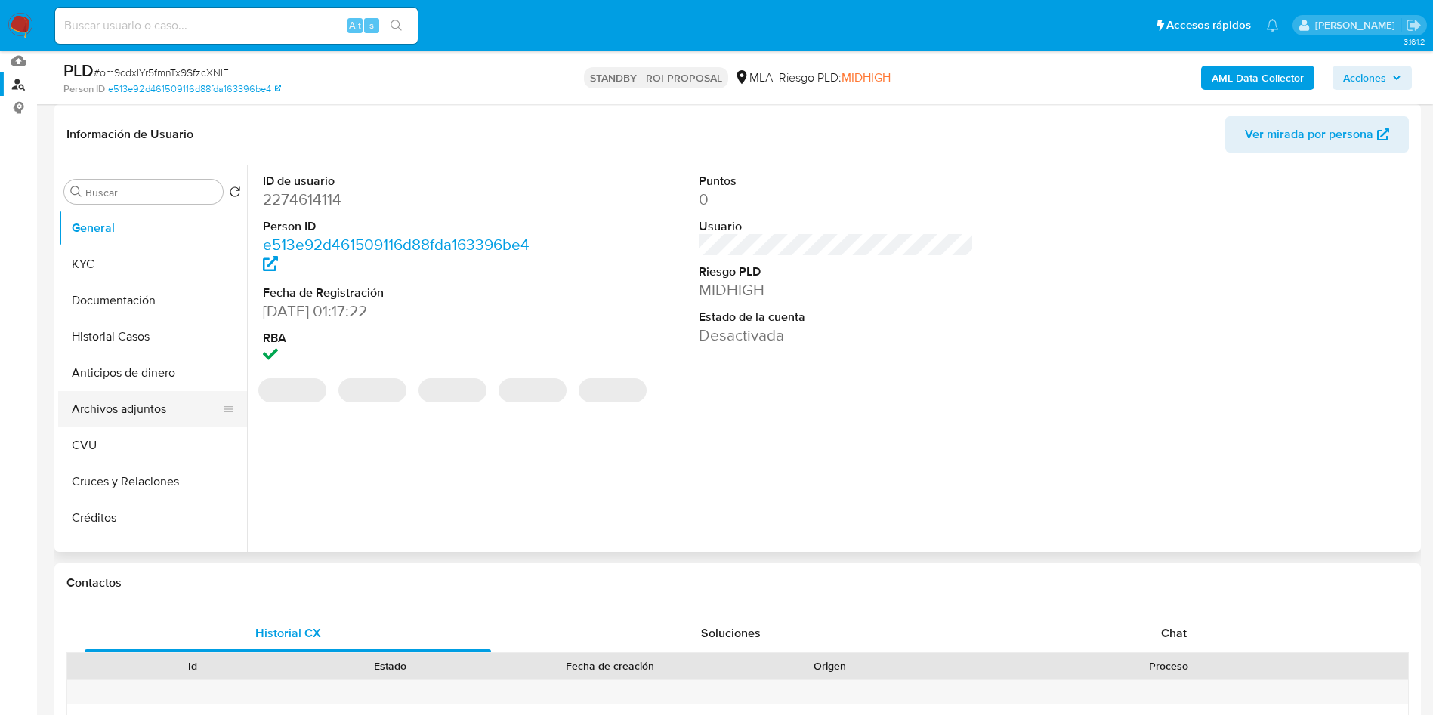
click at [137, 406] on button "Archivos adjuntos" at bounding box center [146, 409] width 177 height 36
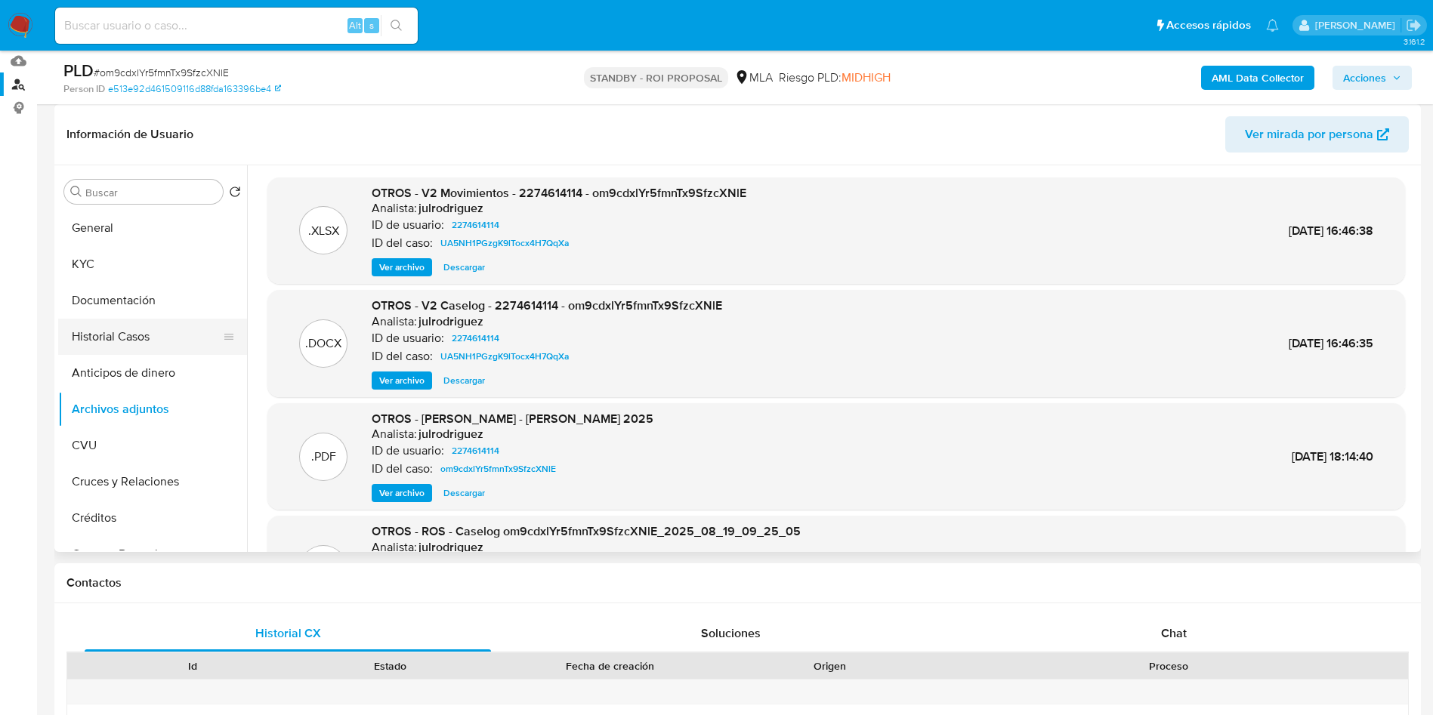
click at [97, 338] on button "Historial Casos" at bounding box center [146, 337] width 177 height 36
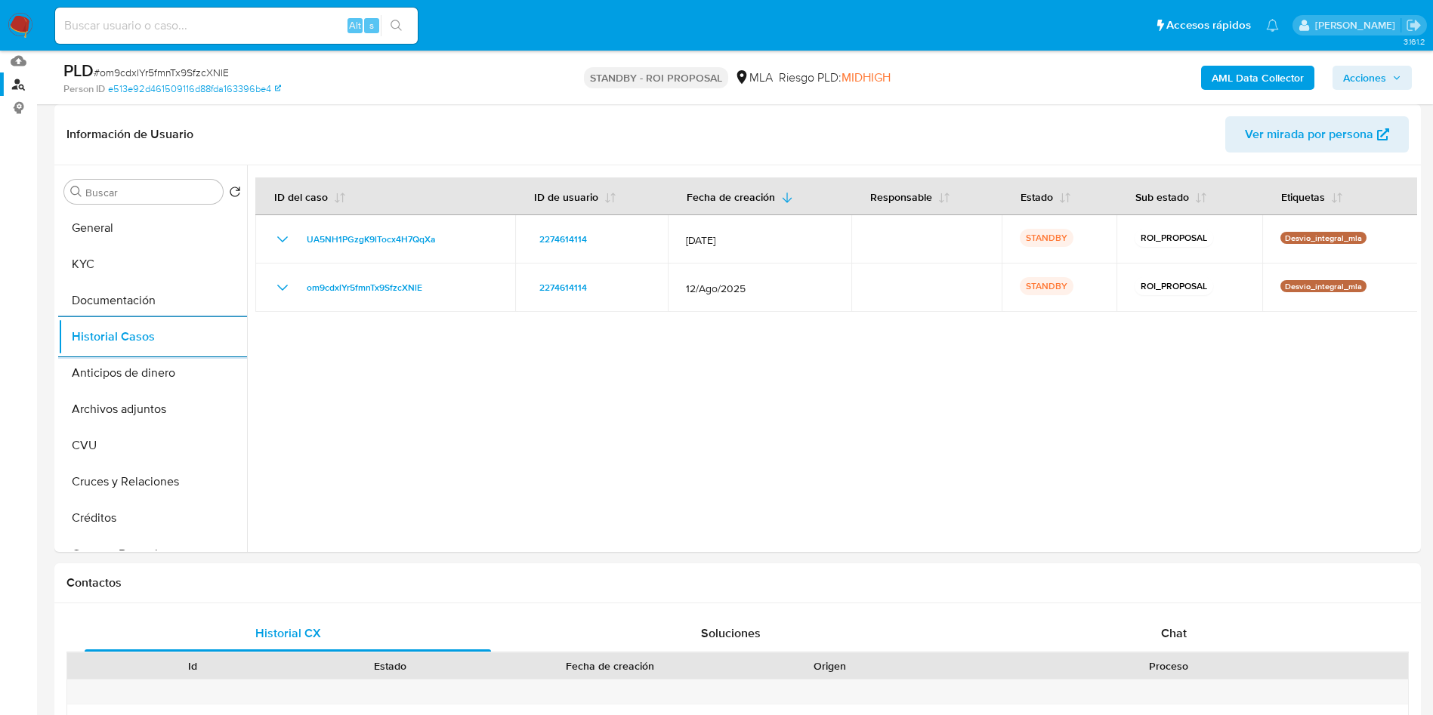
click at [261, 18] on input at bounding box center [236, 26] width 363 height 20
paste input "hjkLYDwbjmp20ZjOjs0SQ3lK"
type input "hjkLYDwbjmp20ZjOjs0SQ3lK"
click at [406, 35] on button "search-icon" at bounding box center [396, 25] width 31 height 21
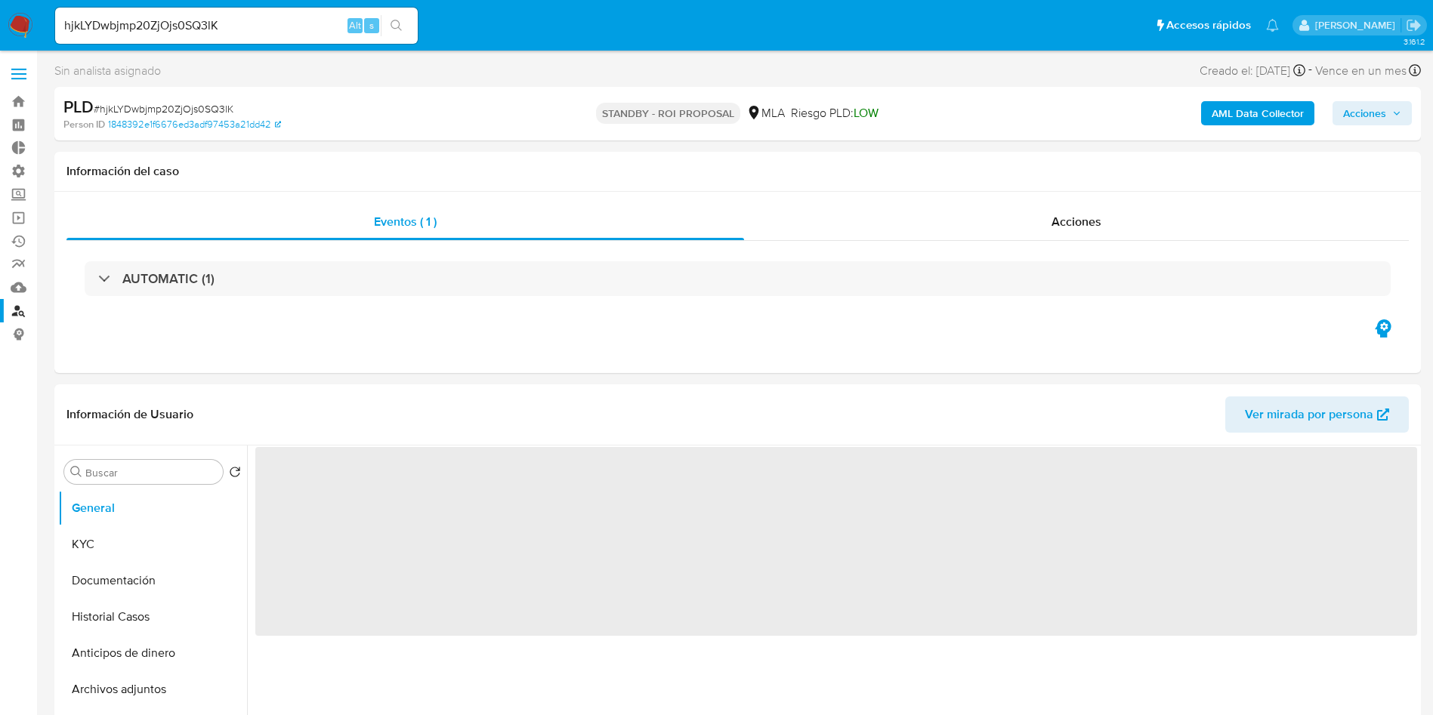
select select "10"
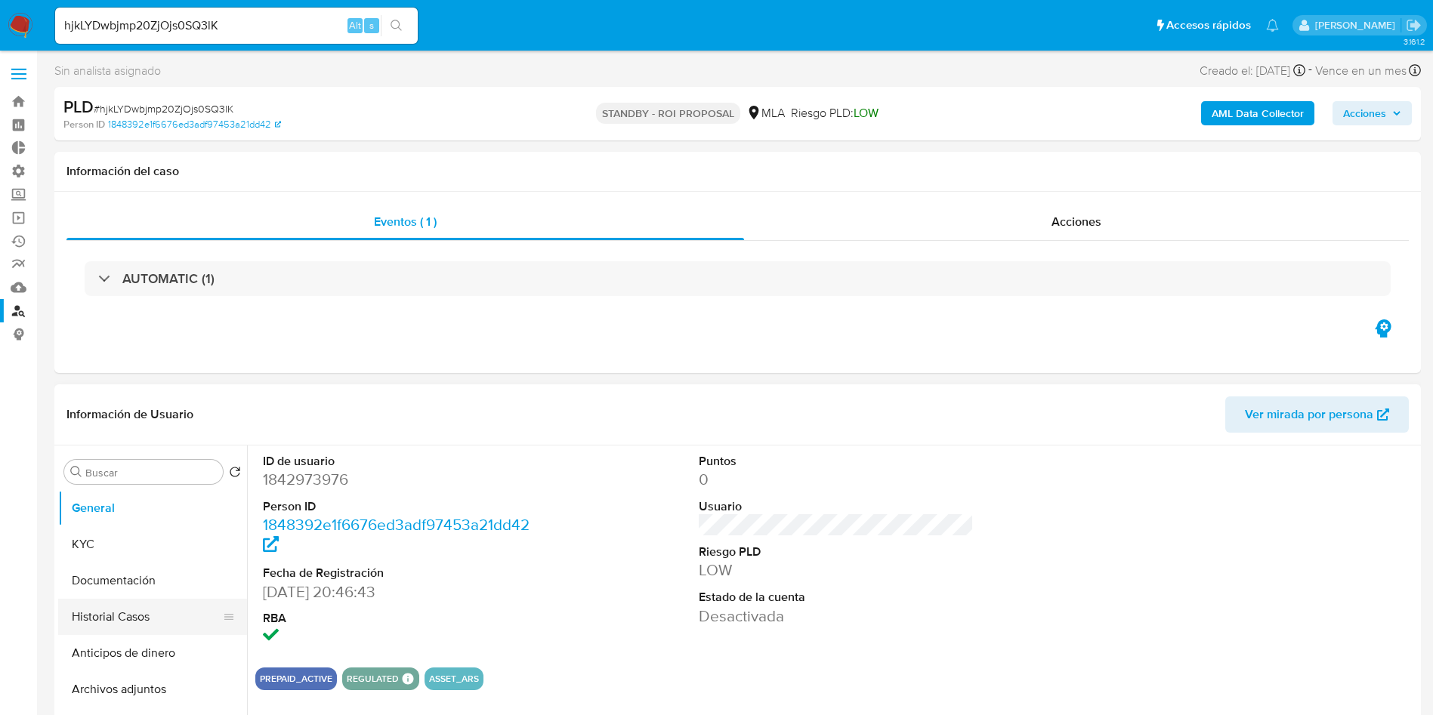
drag, startPoint x: 121, startPoint y: 624, endPoint x: 73, endPoint y: 600, distance: 53.0
click at [121, 625] on button "Historial Casos" at bounding box center [146, 617] width 177 height 36
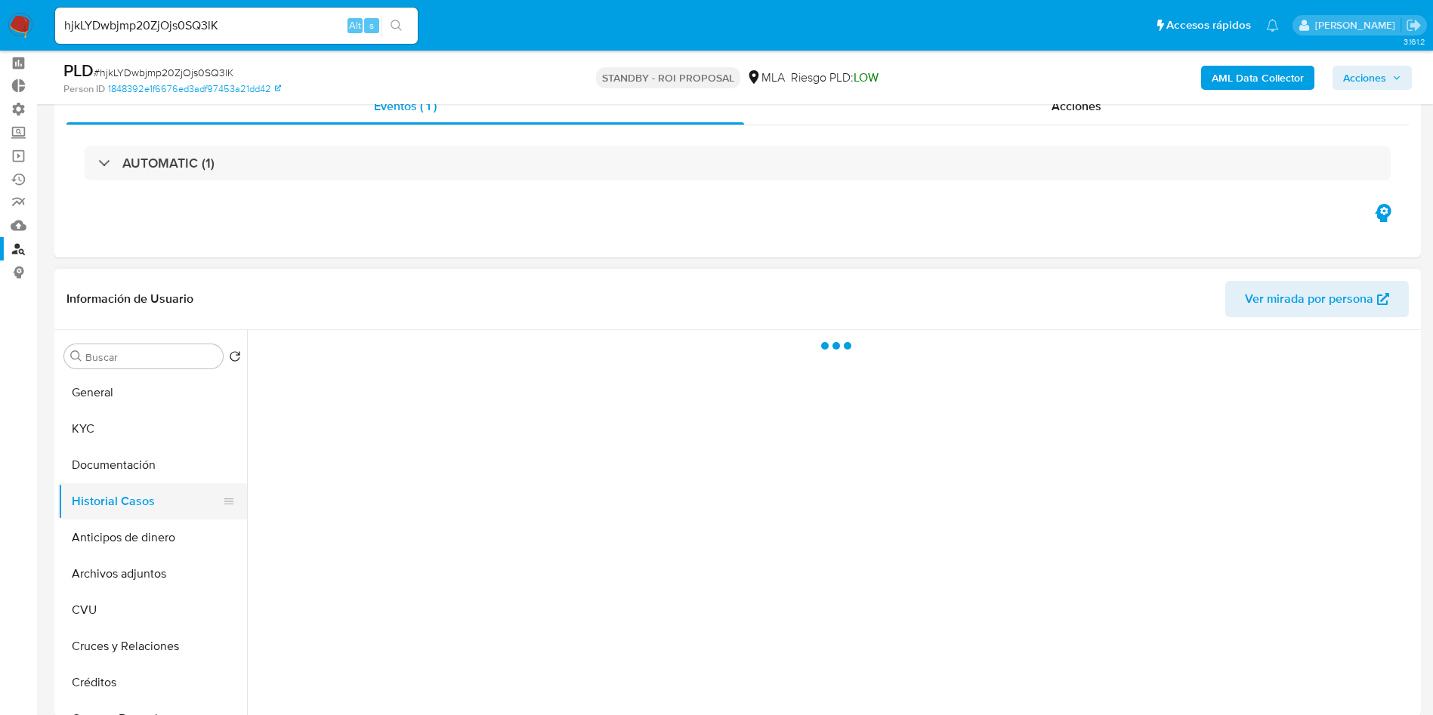
scroll to position [113, 0]
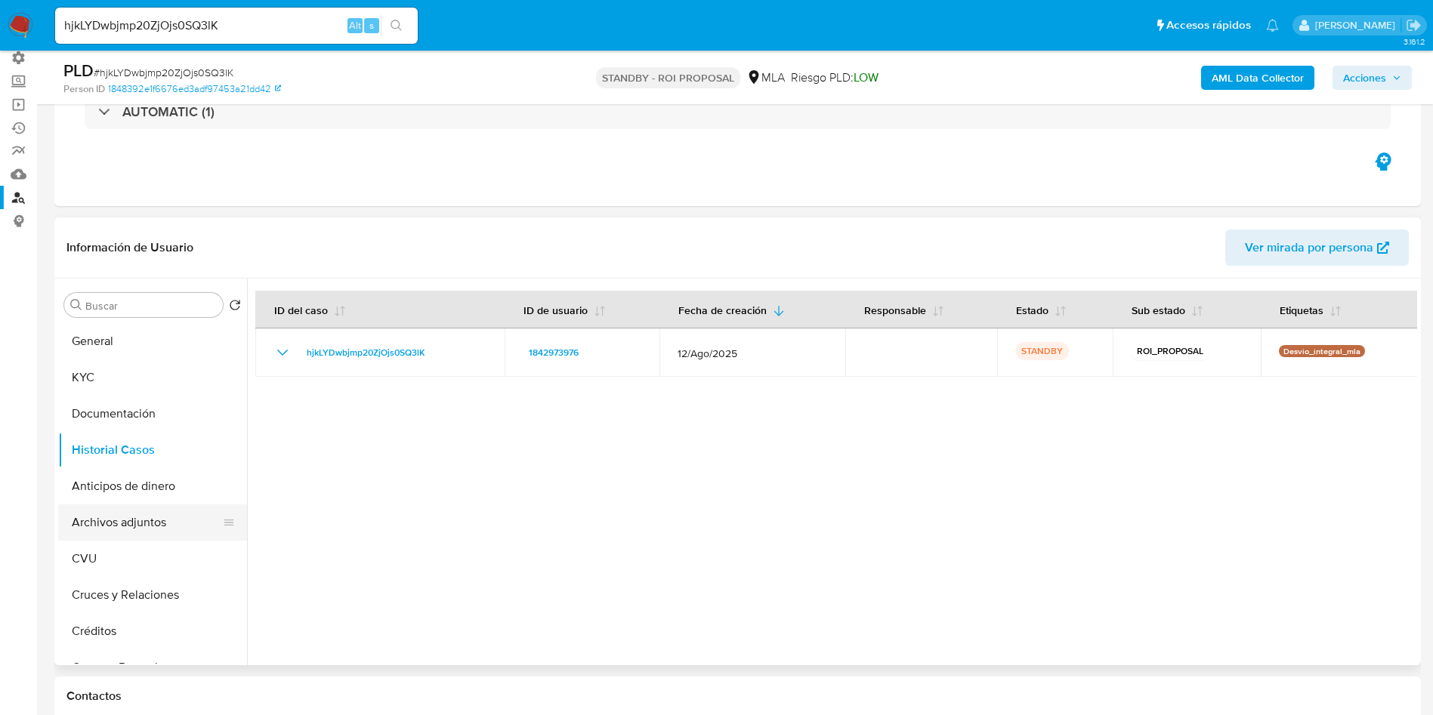
drag, startPoint x: 147, startPoint y: 514, endPoint x: 173, endPoint y: 505, distance: 27.9
click at [147, 514] on button "Archivos adjuntos" at bounding box center [146, 523] width 177 height 36
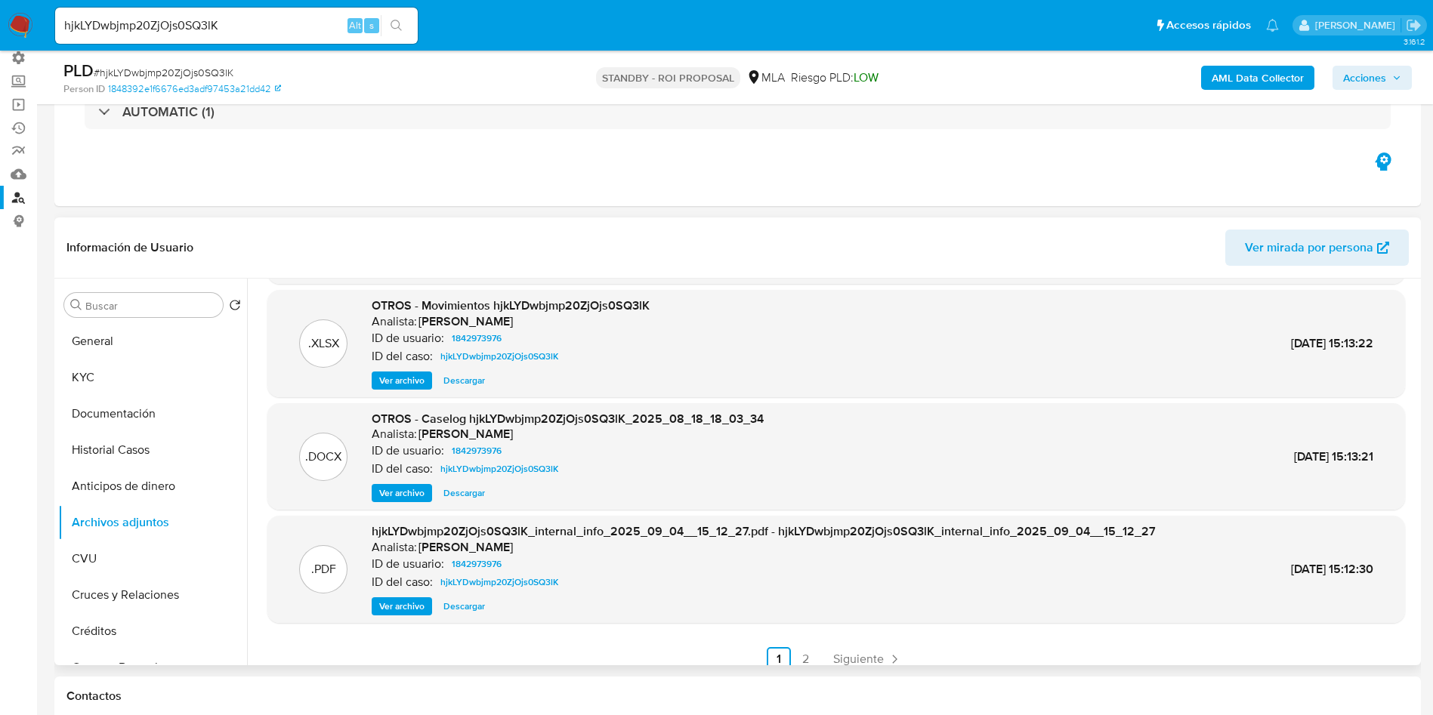
click at [456, 498] on span "Descargar" at bounding box center [464, 493] width 42 height 15
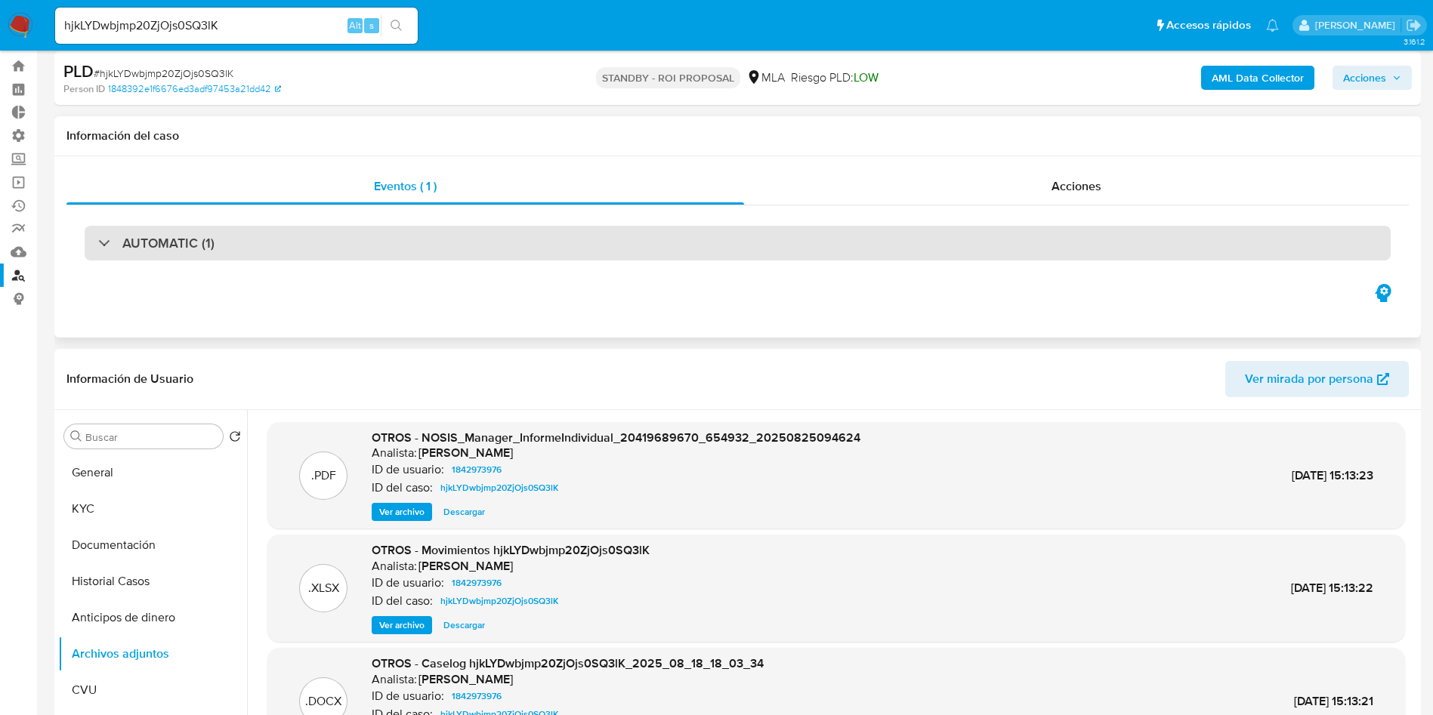
scroll to position [0, 0]
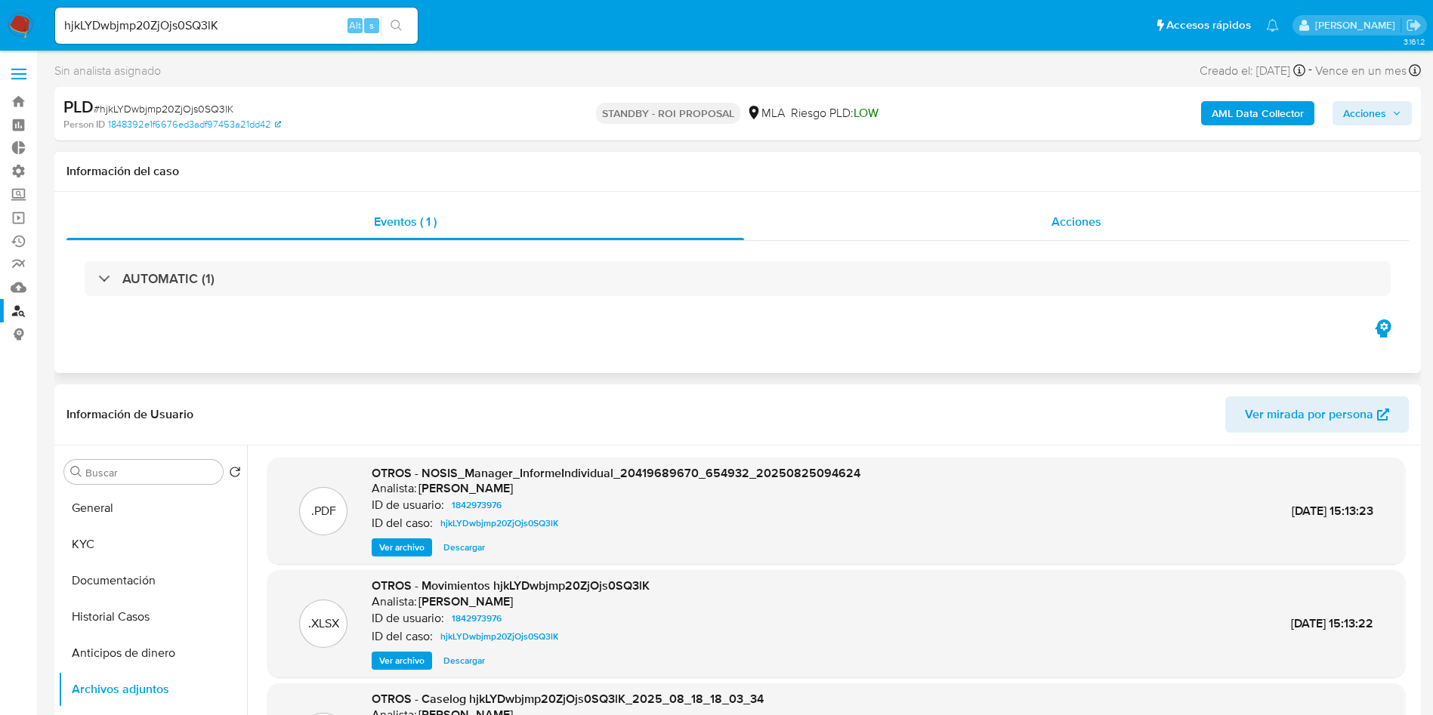
click at [1073, 230] on div "Acciones" at bounding box center [1076, 222] width 665 height 36
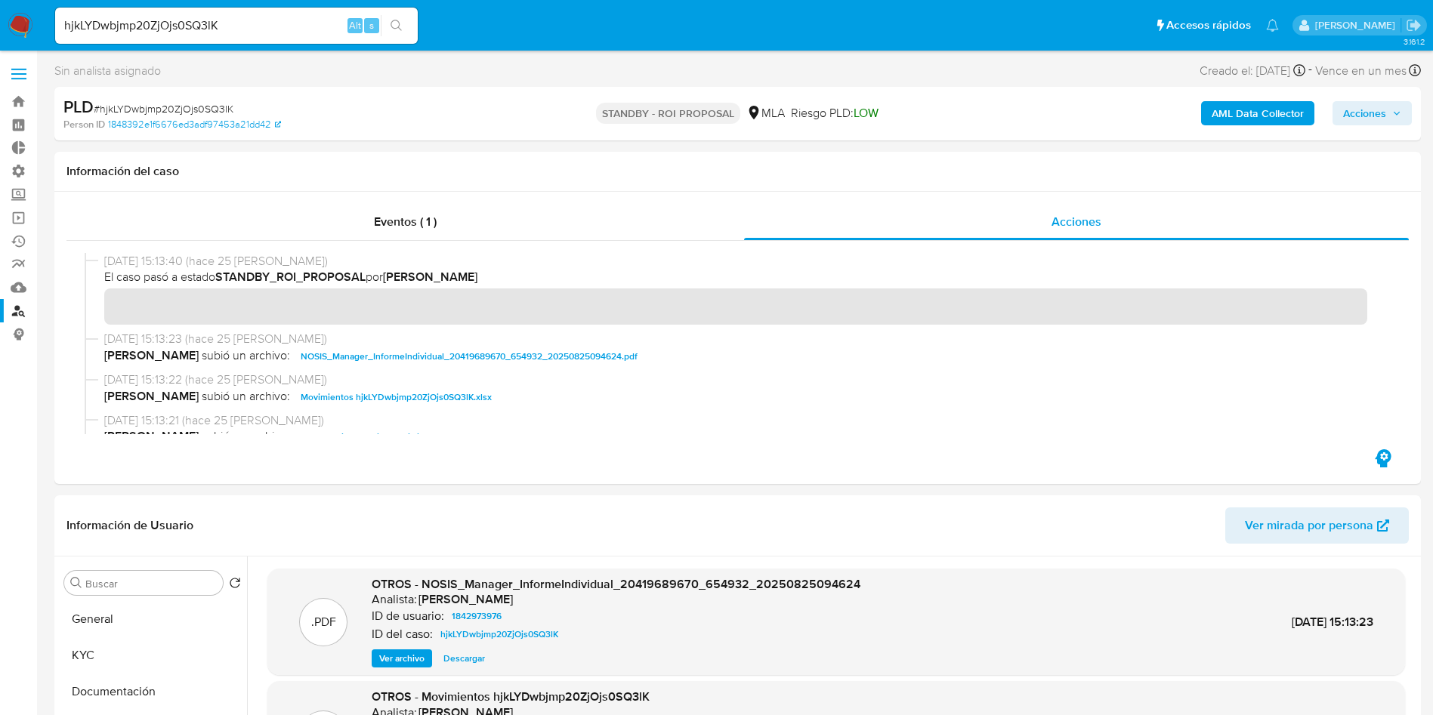
click at [250, 23] on input "hjkLYDwbjmp20ZjOjs0SQ3lK" at bounding box center [236, 26] width 363 height 20
paste input "ss5bSvZcGknyZogd2VR3r7uY"
type input "ss5bSvZcGknyZogd2VR3r7uY"
click at [403, 27] on button "search-icon" at bounding box center [396, 25] width 31 height 21
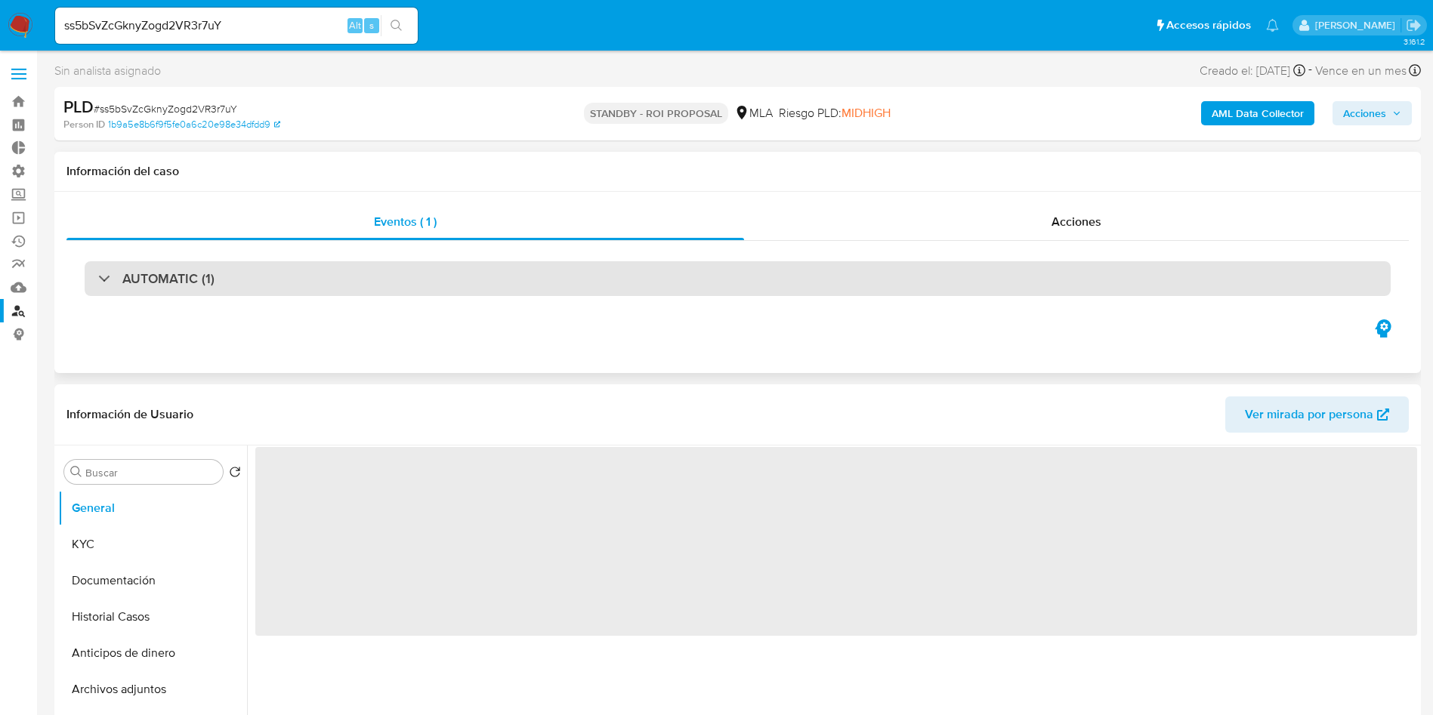
select select "10"
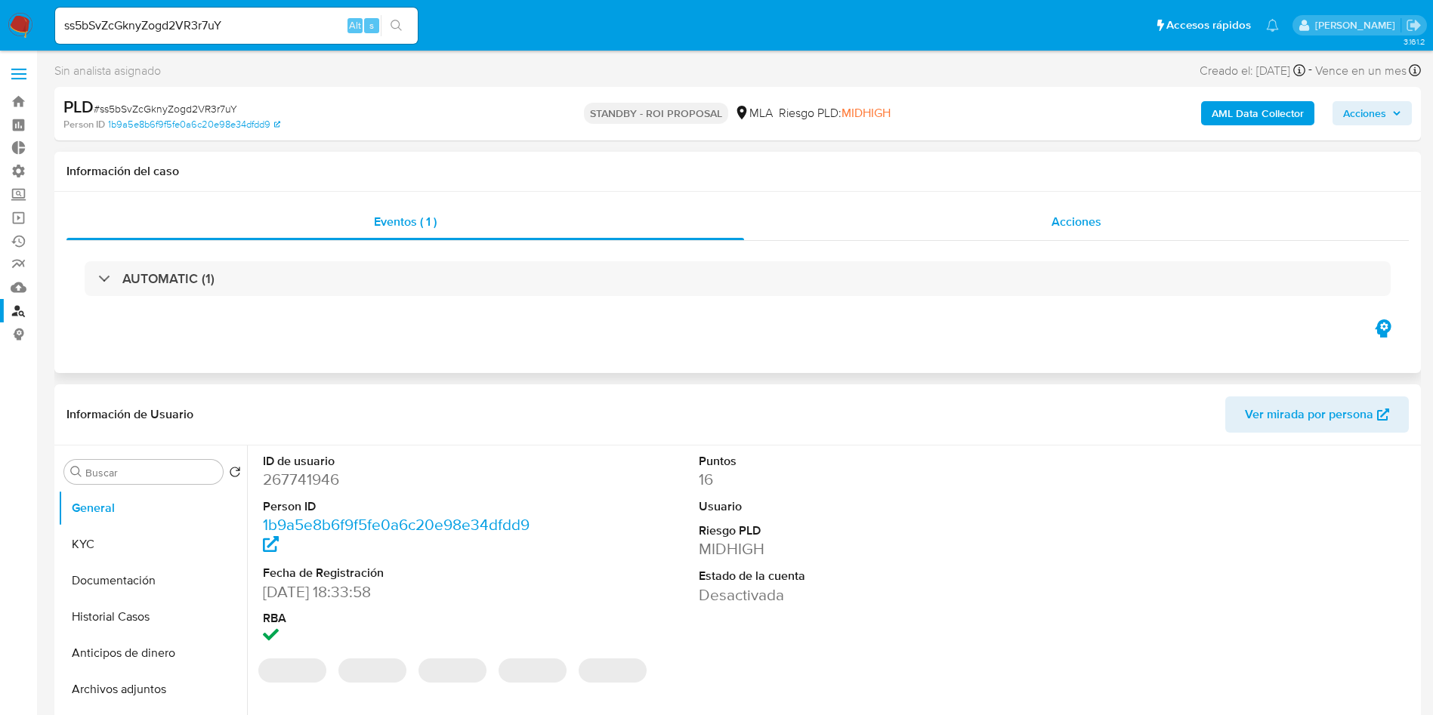
click at [1076, 228] on span "Acciones" at bounding box center [1076, 221] width 50 height 17
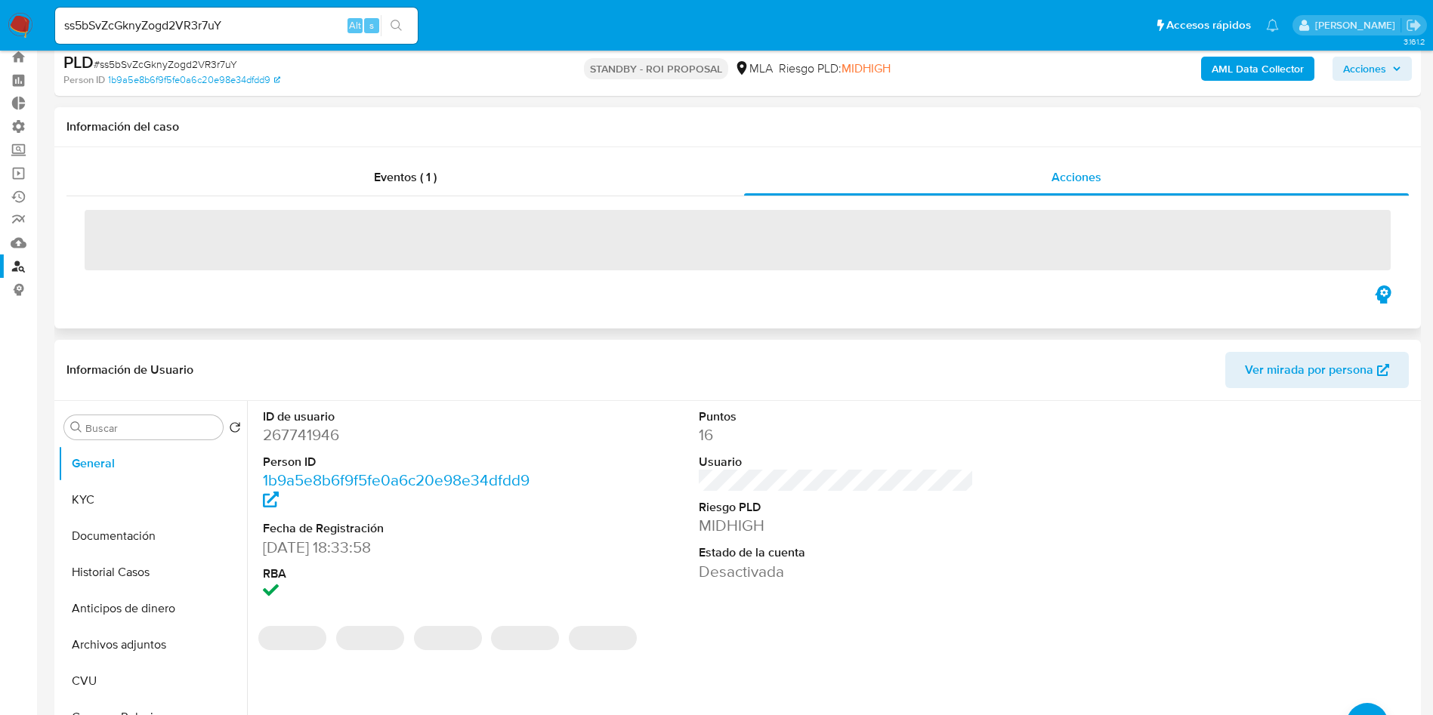
scroll to position [113, 0]
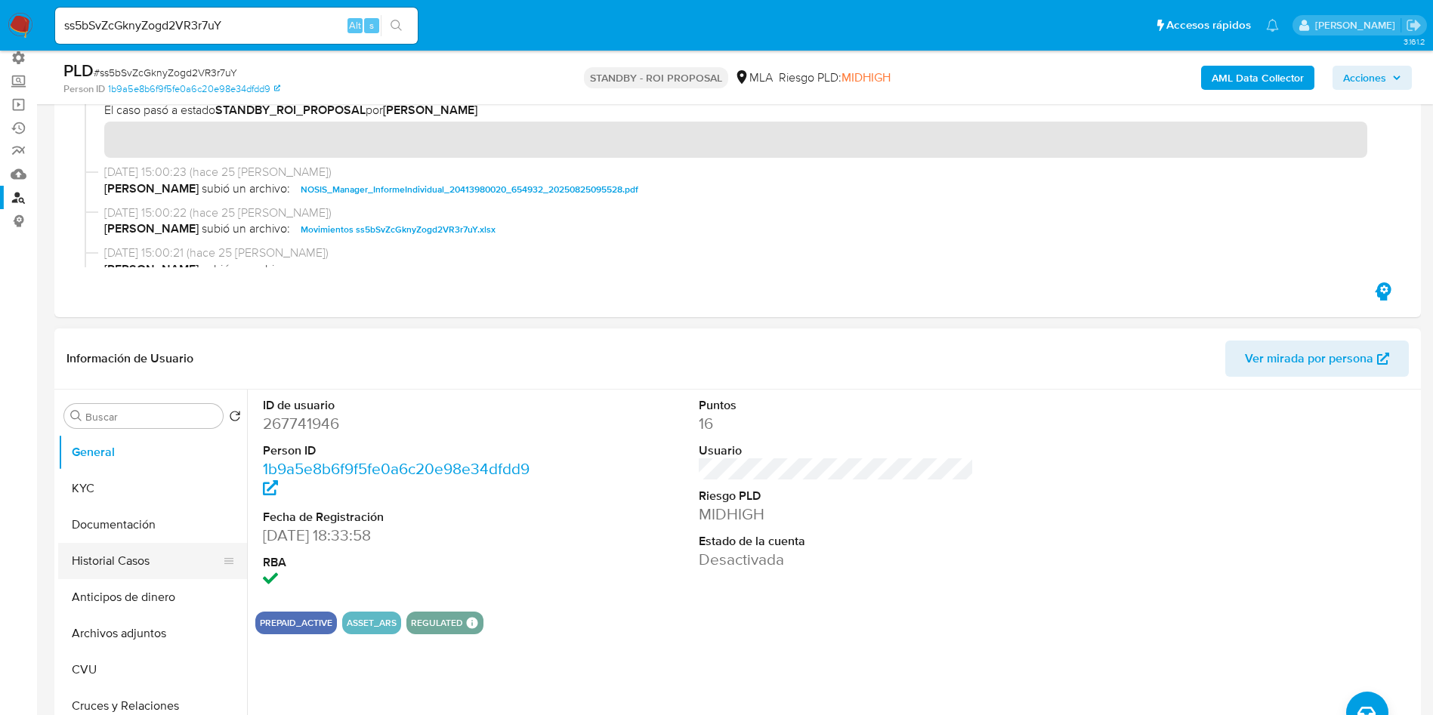
click at [139, 570] on button "Historial Casos" at bounding box center [146, 561] width 177 height 36
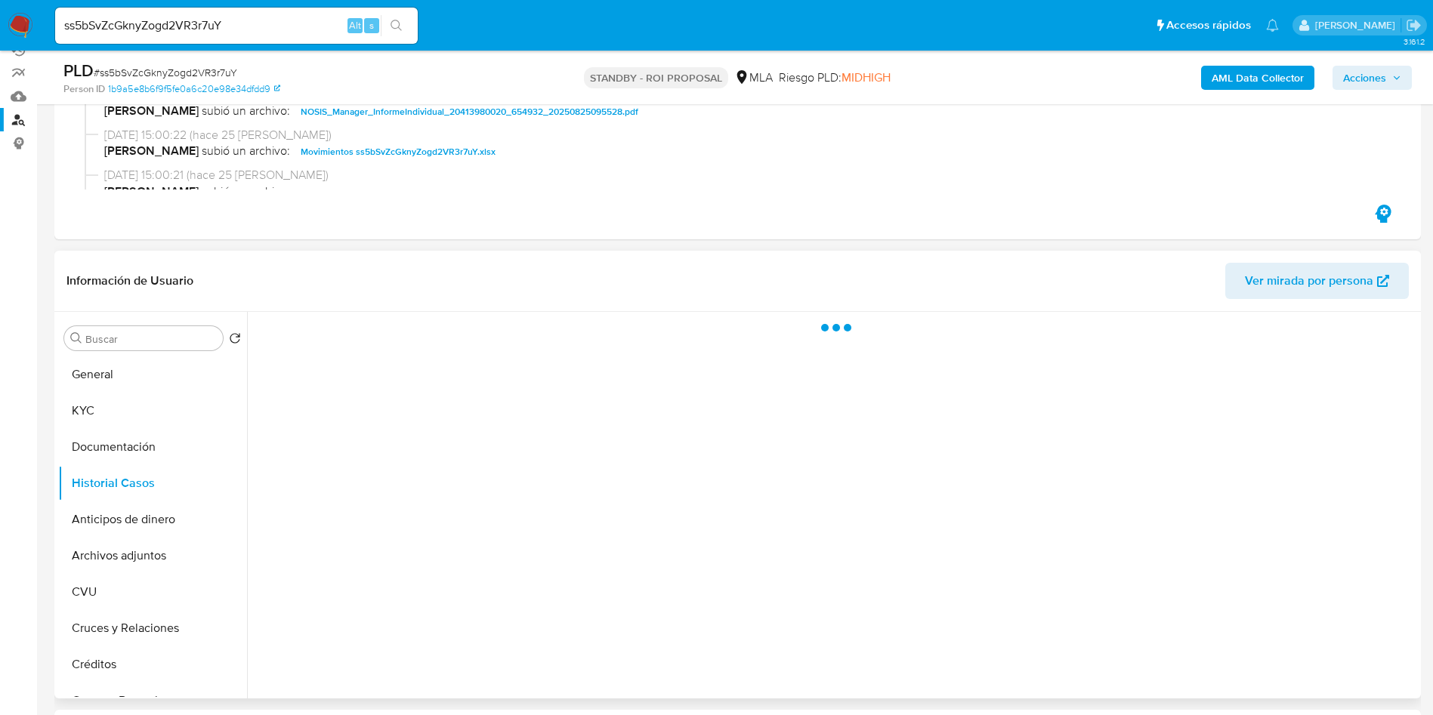
scroll to position [227, 0]
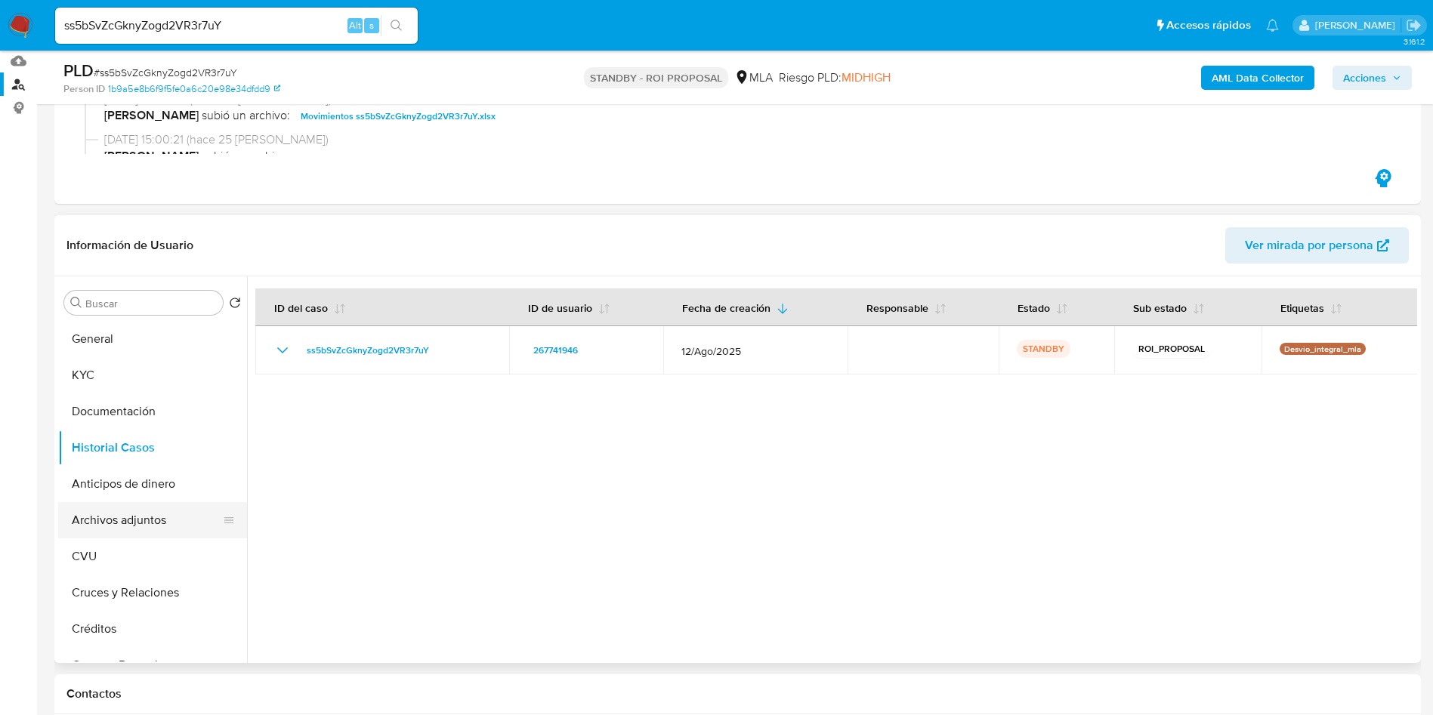
click at [123, 526] on button "Archivos adjuntos" at bounding box center [146, 520] width 177 height 36
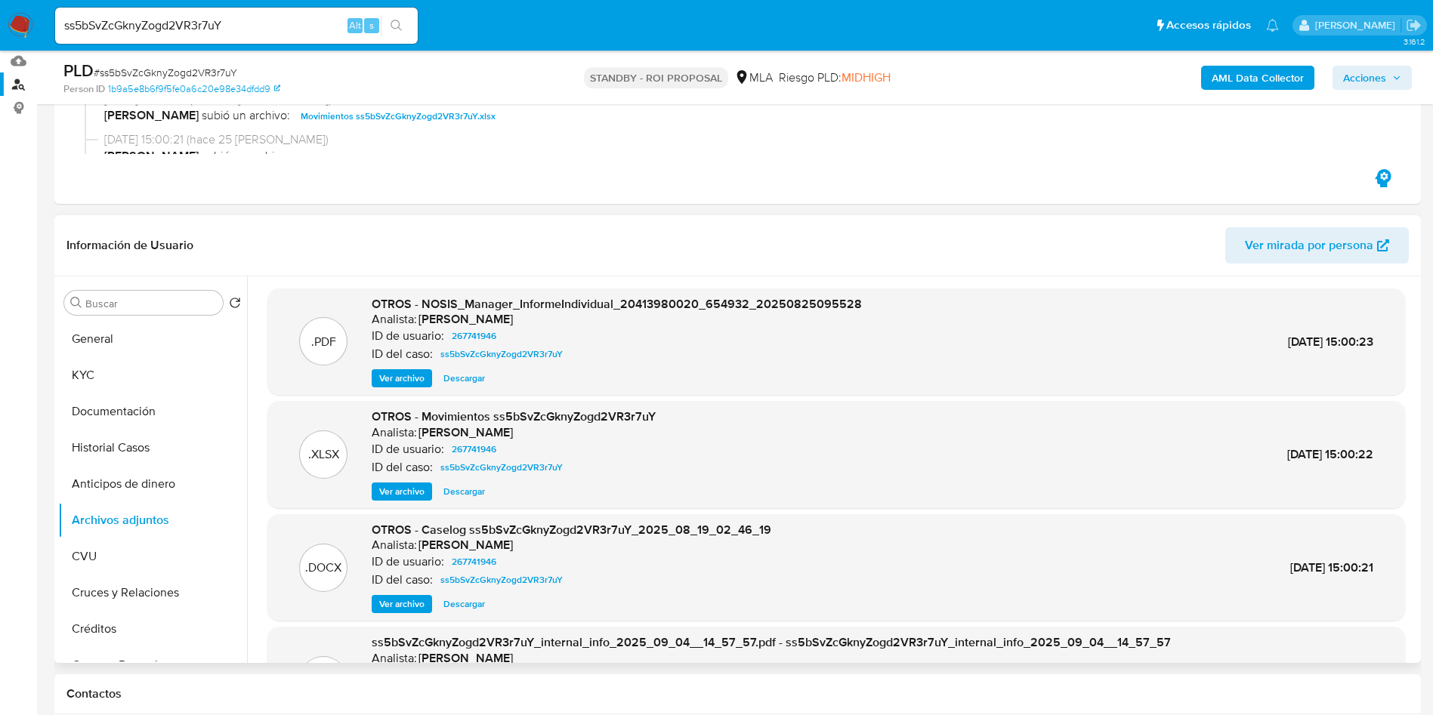
click at [470, 606] on span "Descargar" at bounding box center [464, 604] width 42 height 15
click at [188, 26] on input "ss5bSvZcGknyZogd2VR3r7uY" at bounding box center [236, 26] width 363 height 20
paste input "bWvq9HtbeiMIgjcM6bAyWcgE"
type input "bWvq9HtbeiMIgjcM6bAyWcgE"
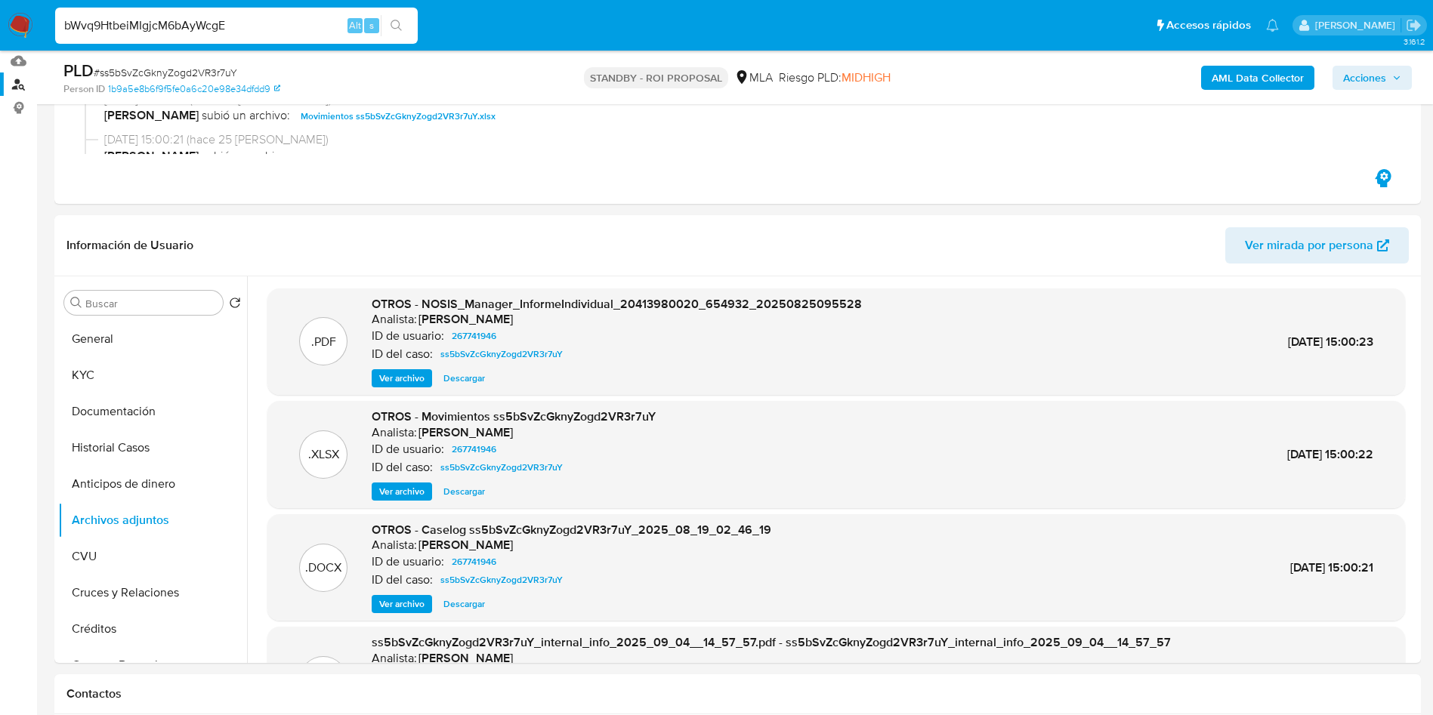
click at [404, 27] on button "search-icon" at bounding box center [396, 25] width 31 height 21
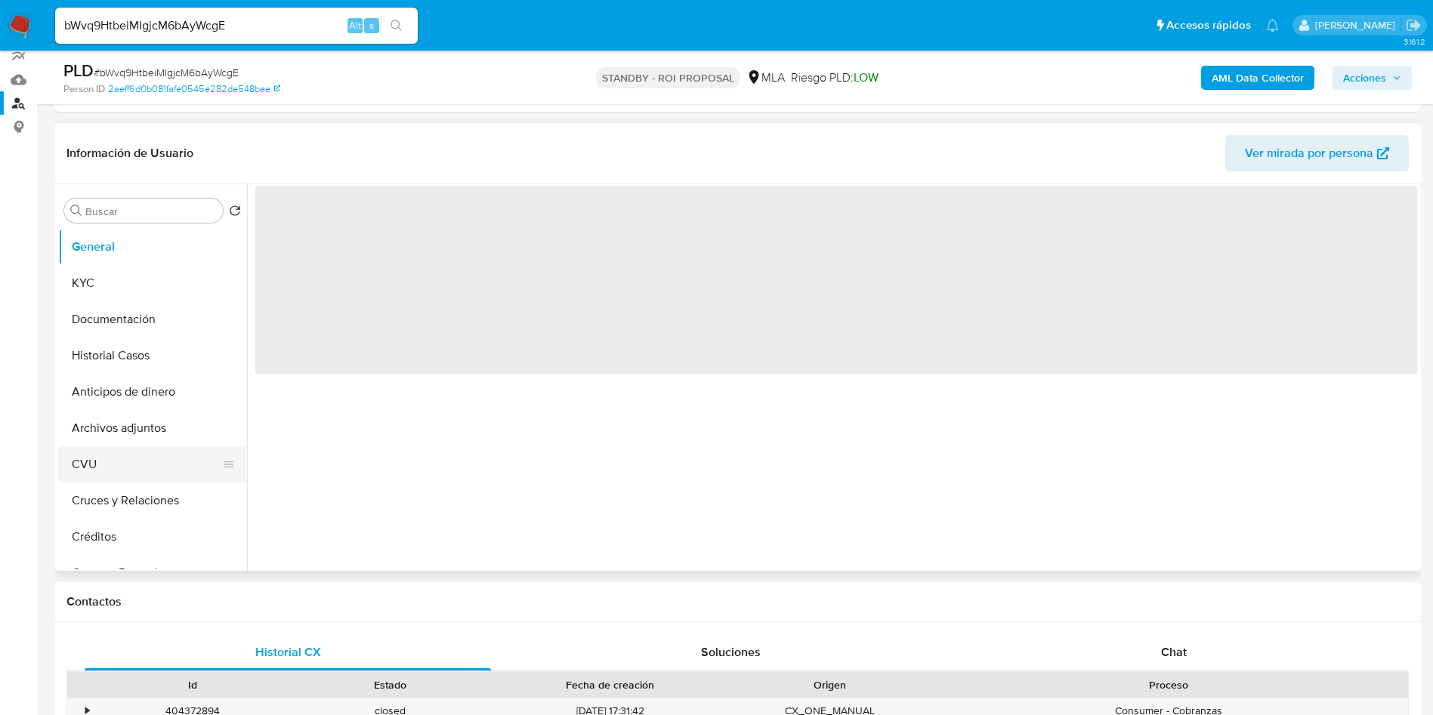
scroll to position [227, 0]
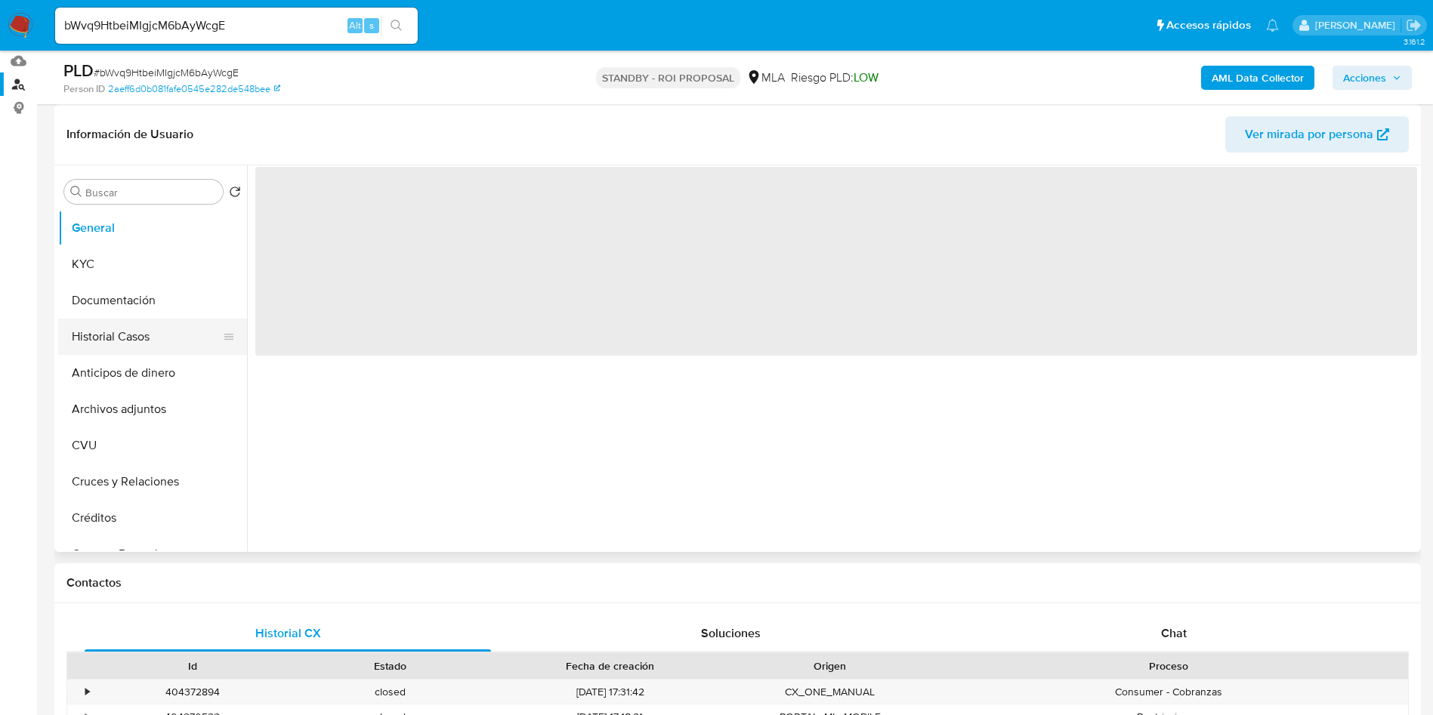
select select "10"
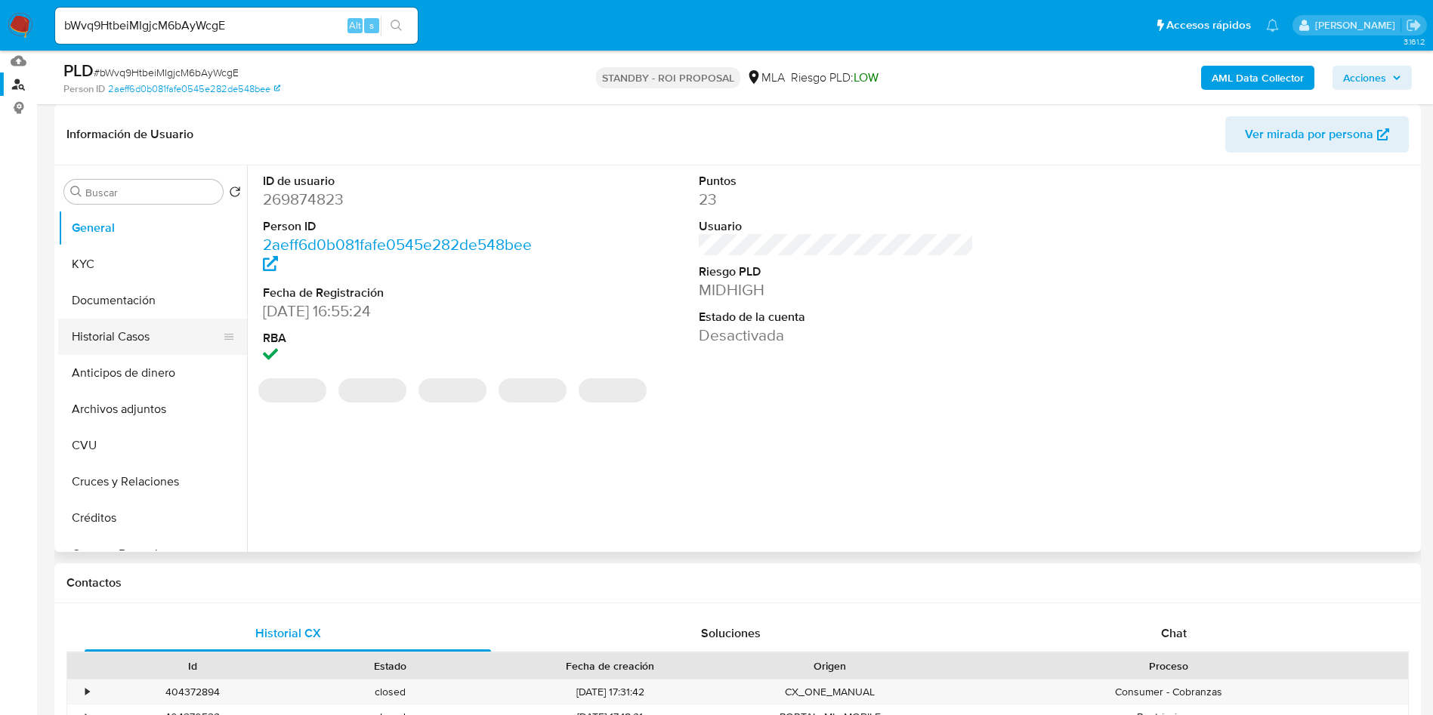
click at [111, 331] on button "Historial Casos" at bounding box center [146, 337] width 177 height 36
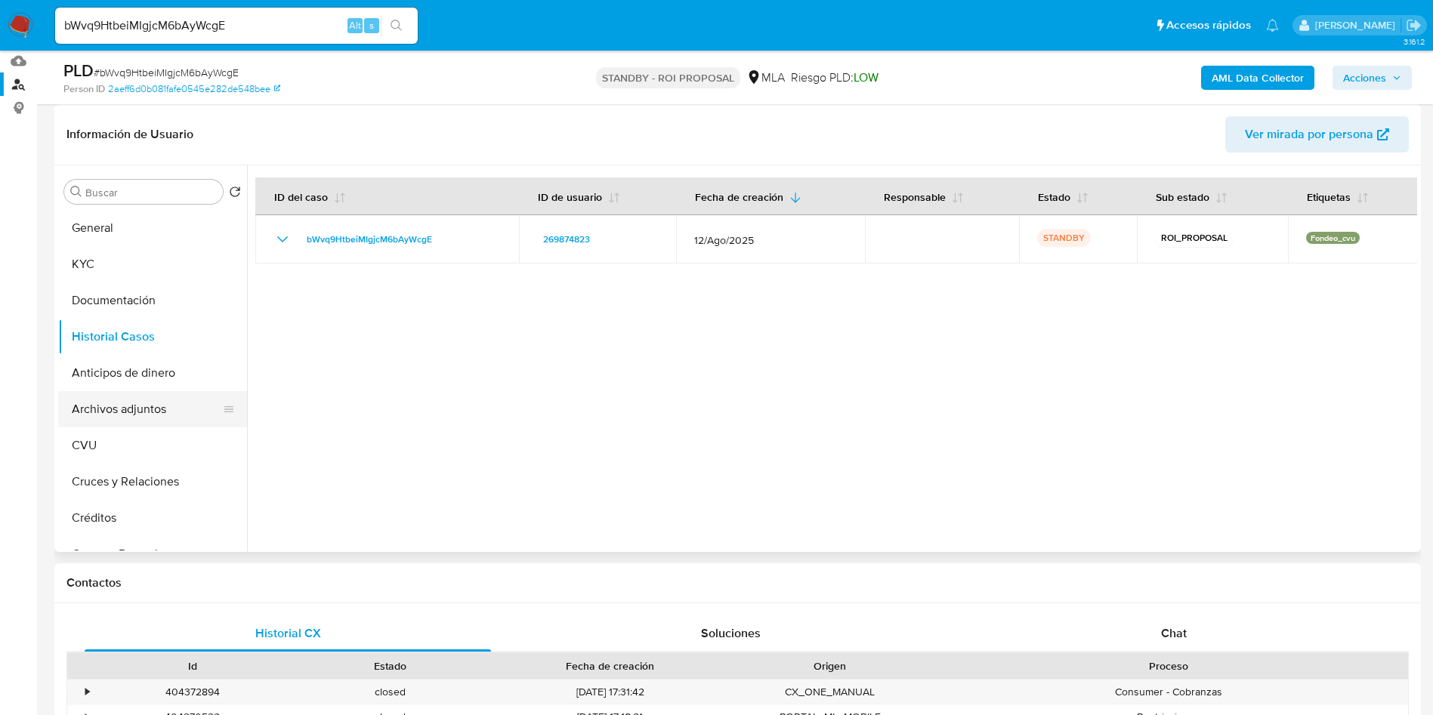
click at [142, 414] on button "Archivos adjuntos" at bounding box center [146, 409] width 177 height 36
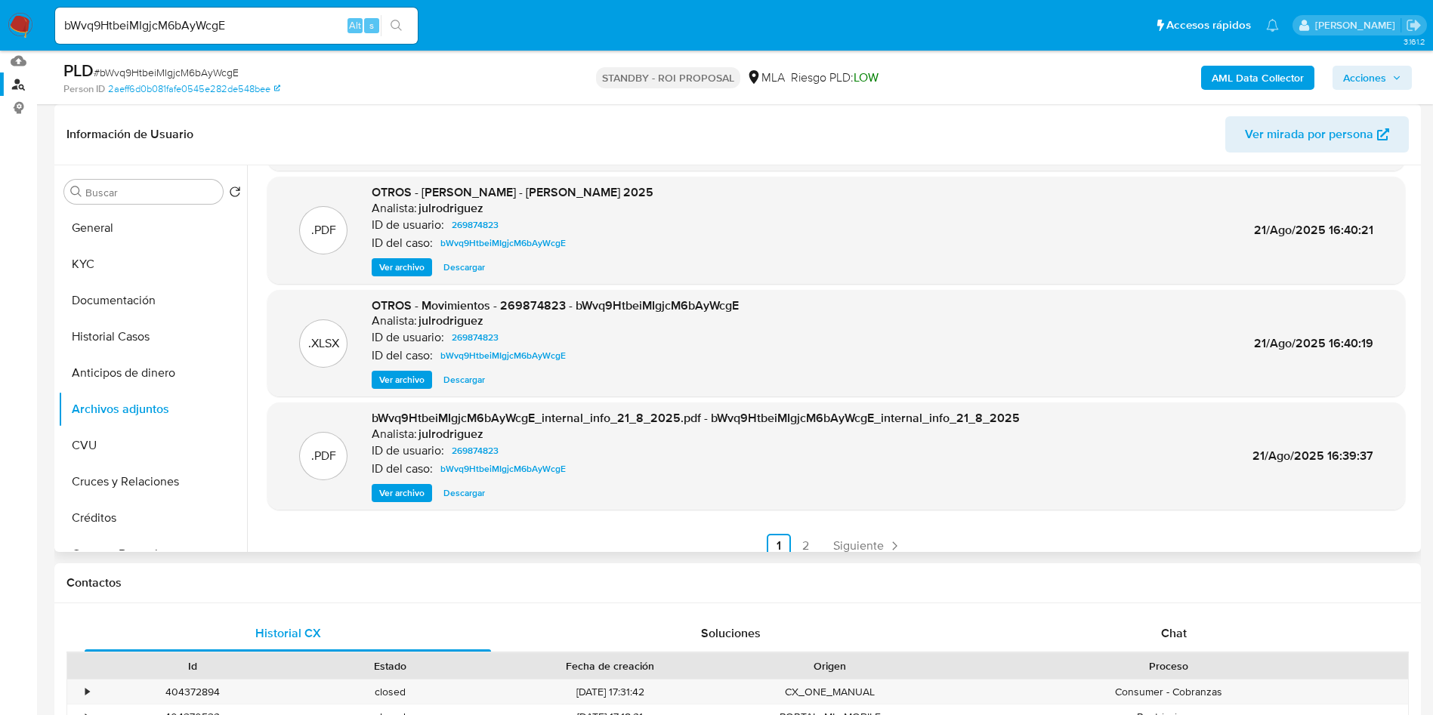
scroll to position [0, 0]
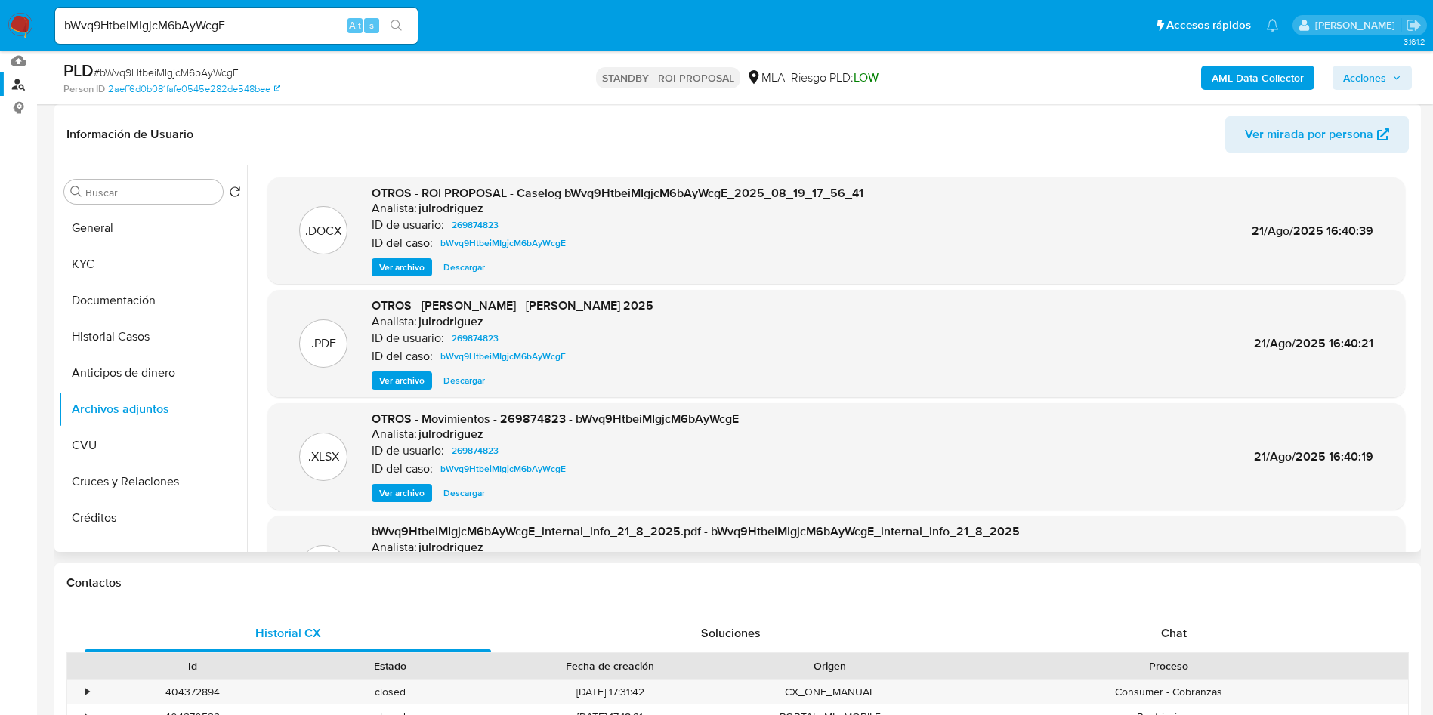
click at [457, 267] on span "Descargar" at bounding box center [464, 267] width 42 height 15
click at [224, 19] on input "bWvq9HtbeiMIgjcM6bAyWcgE" at bounding box center [236, 26] width 363 height 20
paste input "QanPzlIsG9sWERvVgNDhViLo"
type input "QanPzlIsG9sWERvVgNDhViLo"
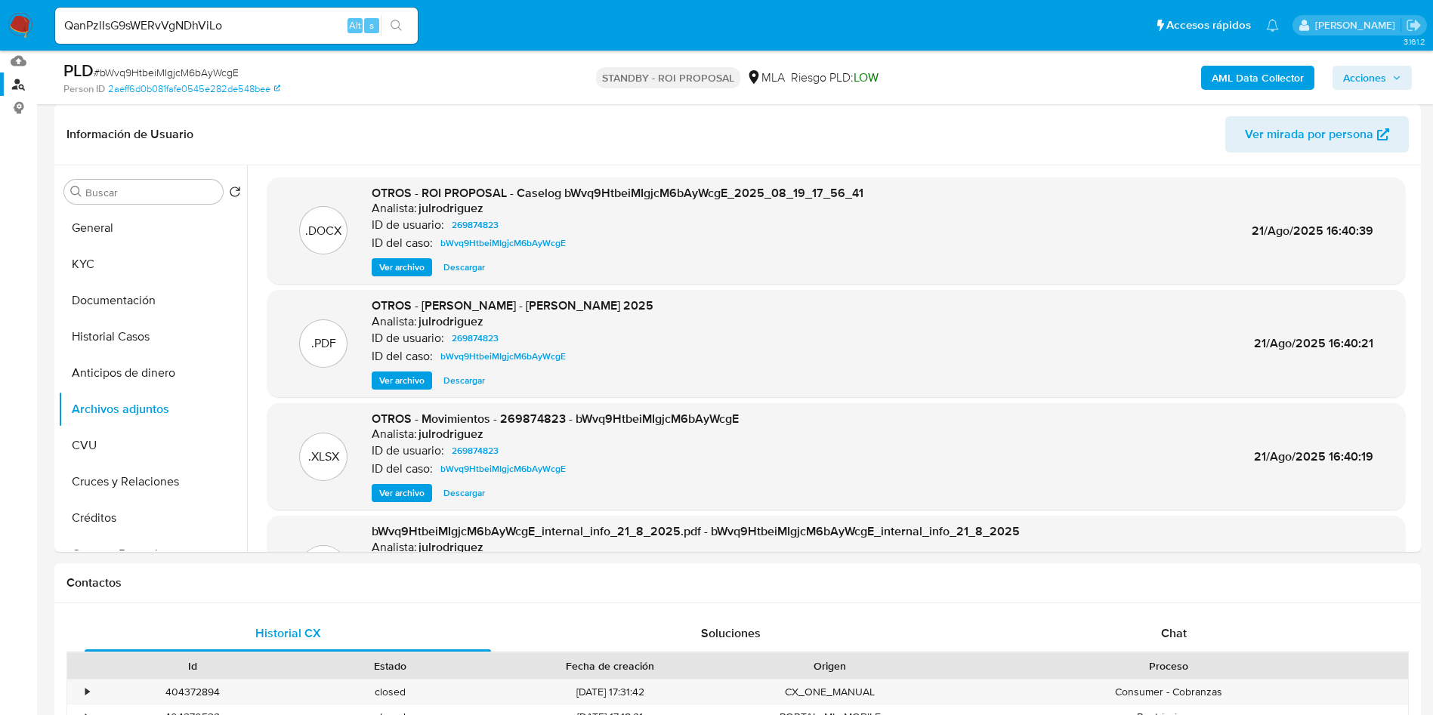
click at [390, 17] on button "search-icon" at bounding box center [396, 25] width 31 height 21
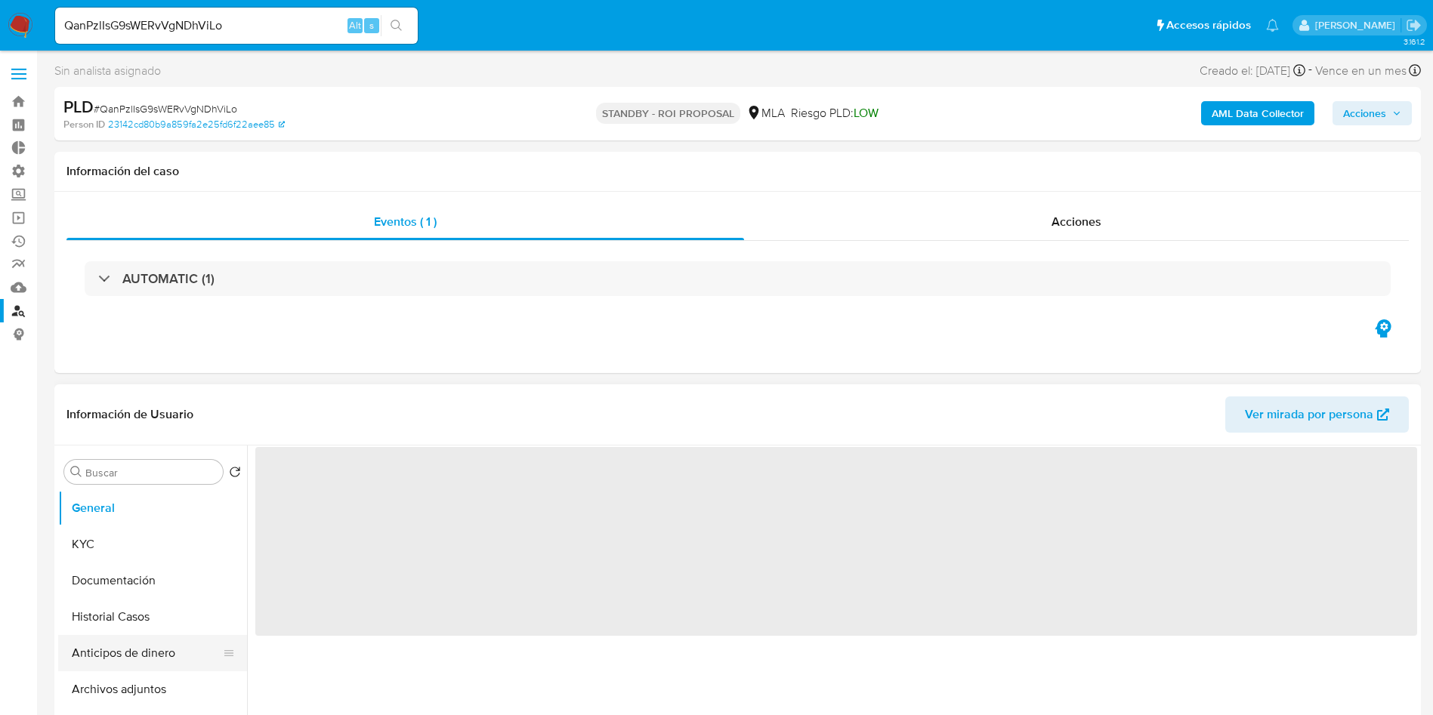
select select "10"
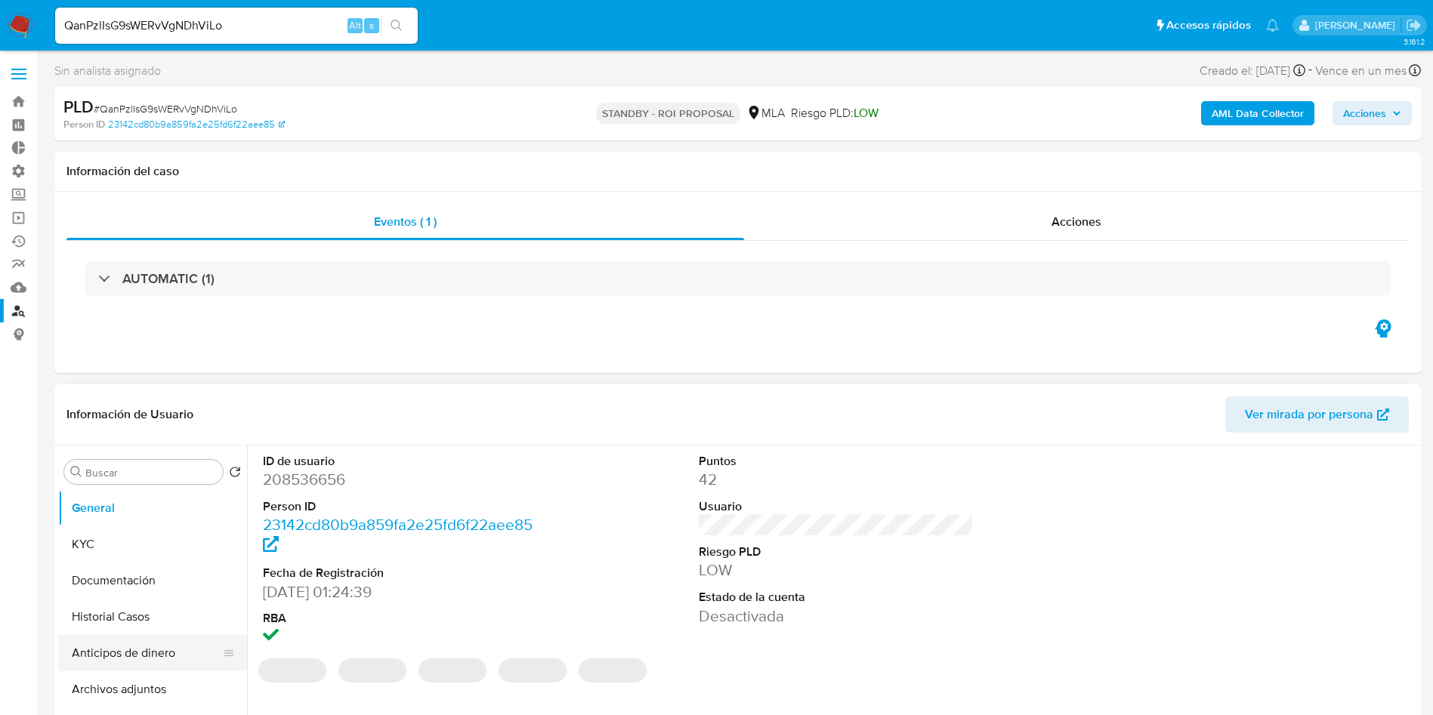
click at [117, 635] on button "Anticipos de dinero" at bounding box center [146, 653] width 177 height 36
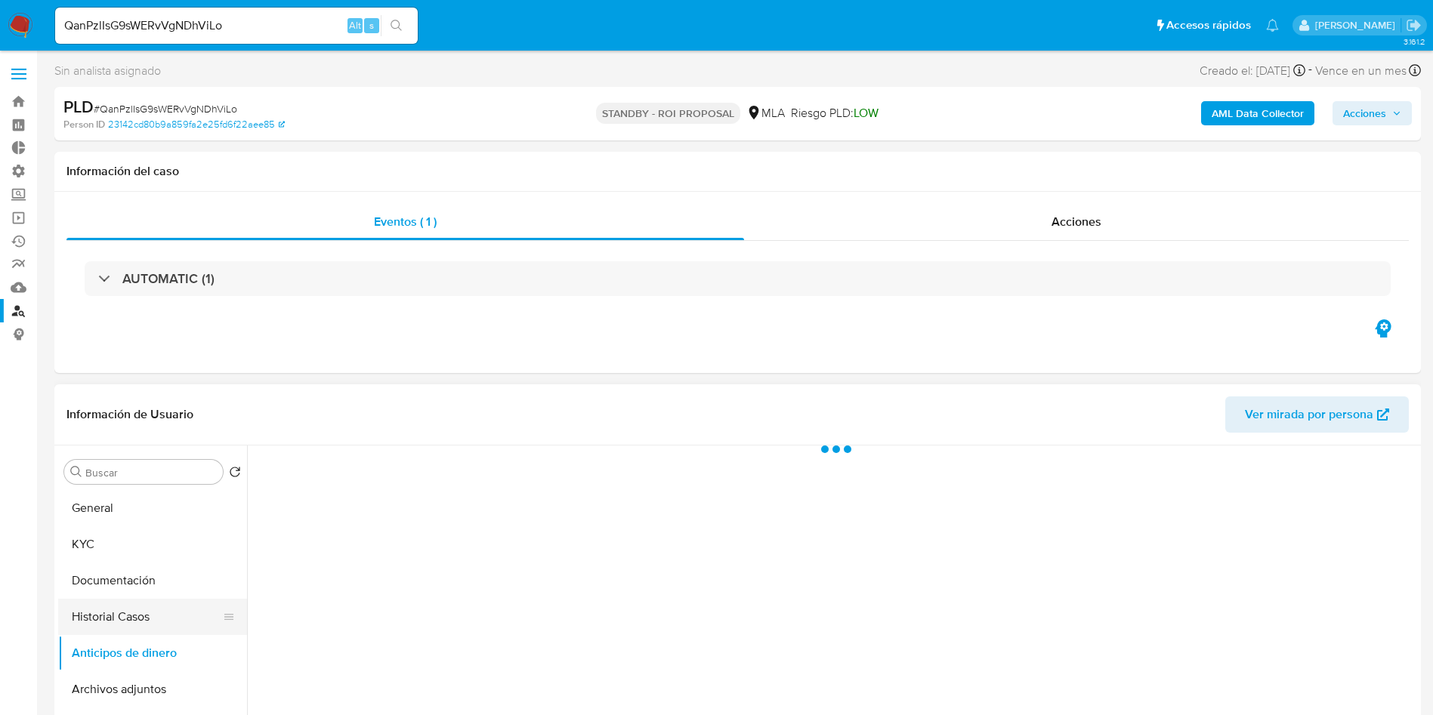
click at [119, 622] on button "Historial Casos" at bounding box center [146, 617] width 177 height 36
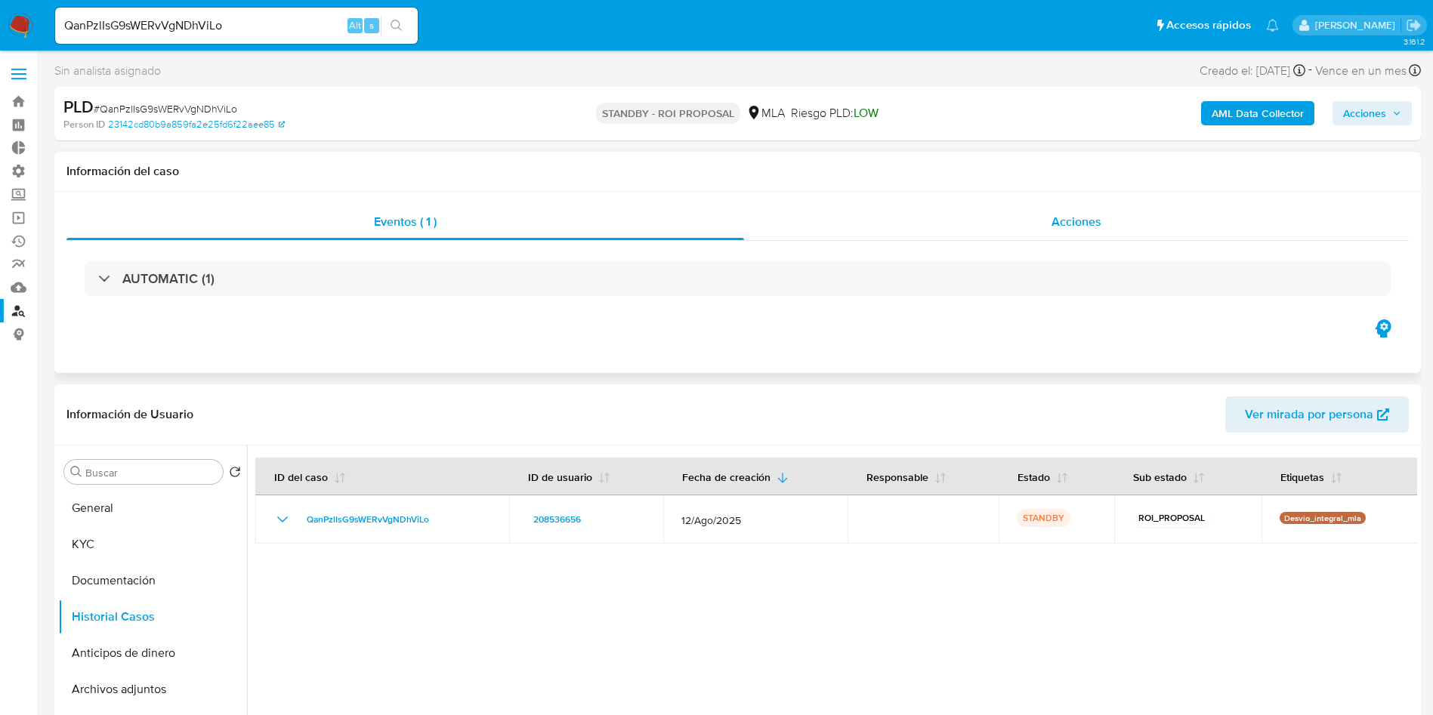
click at [1086, 217] on span "Acciones" at bounding box center [1076, 221] width 50 height 17
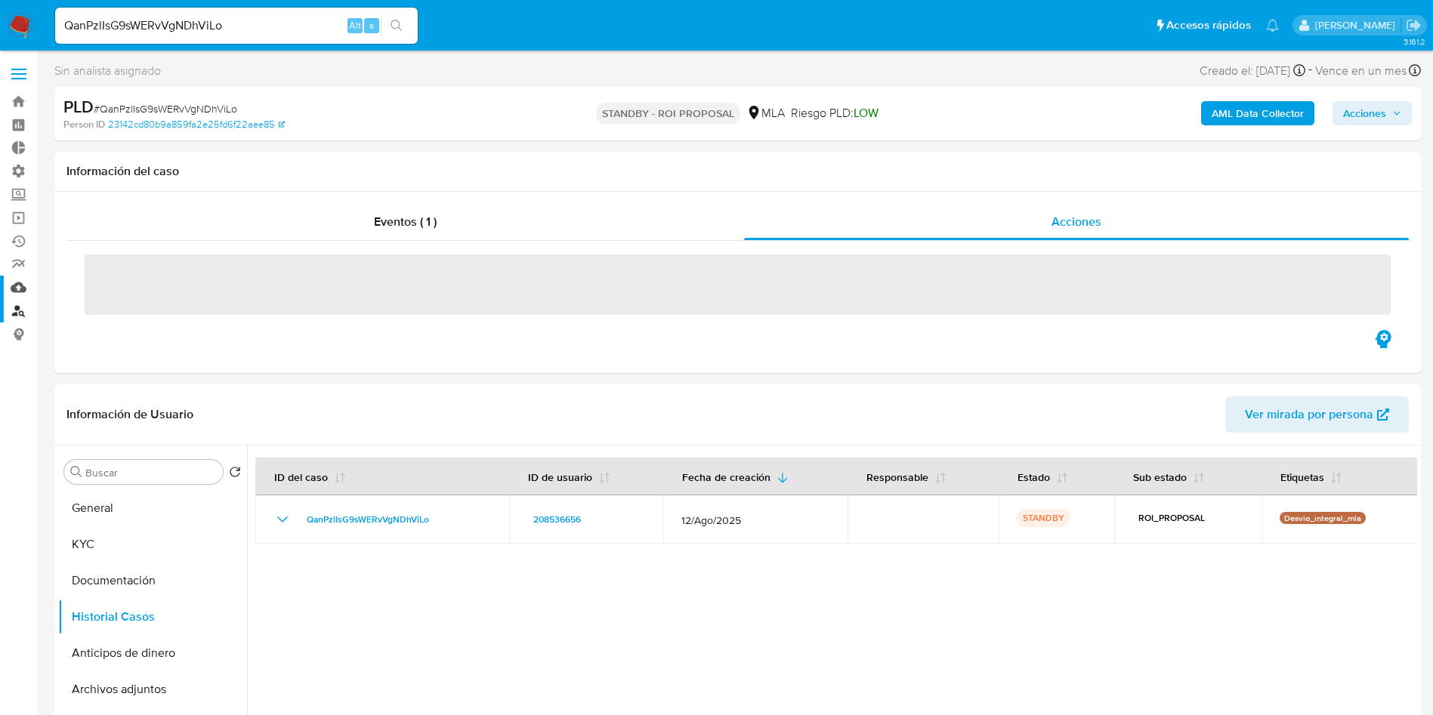
scroll to position [113, 0]
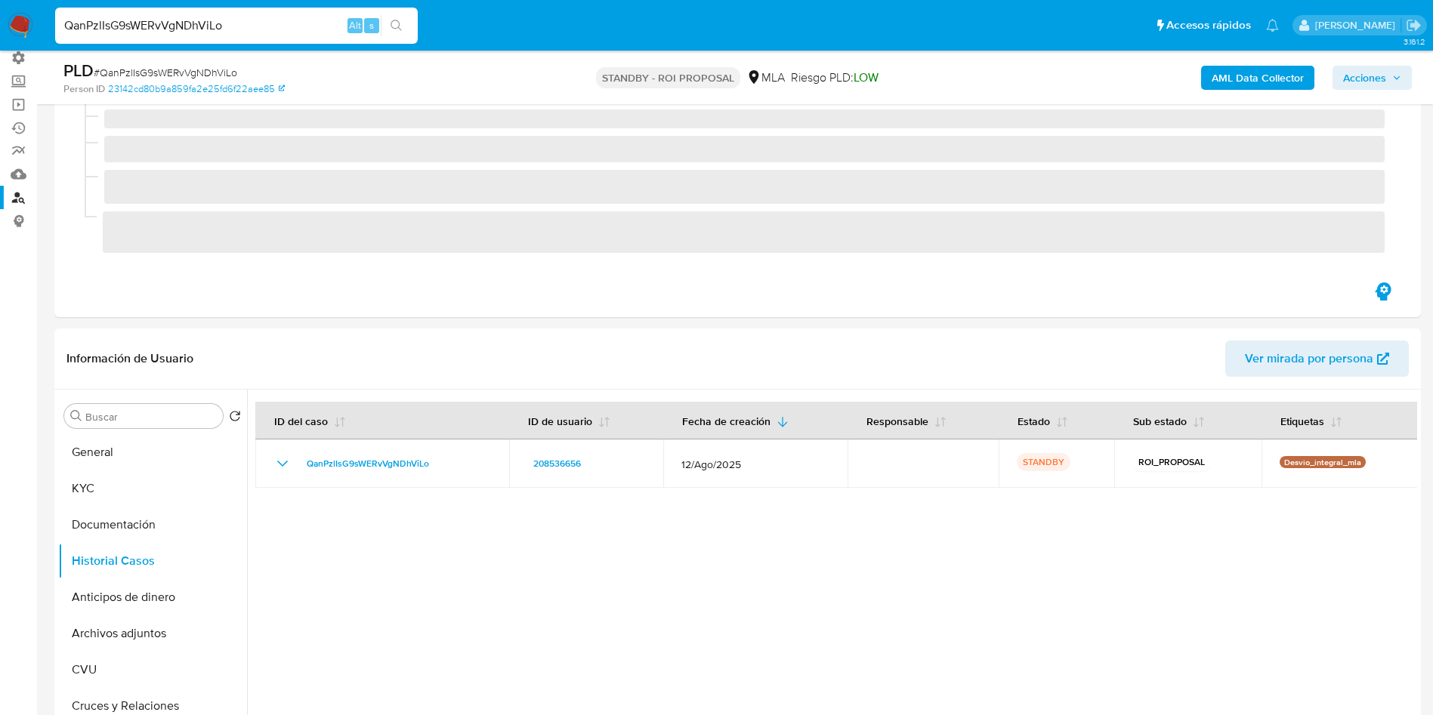
click at [148, 31] on input "QanPzlIsG9sWERvVgNDhViLo" at bounding box center [236, 26] width 363 height 20
click at [148, 30] on input "QanPzlIsG9sWERvVgNDhViLo" at bounding box center [236, 26] width 363 height 20
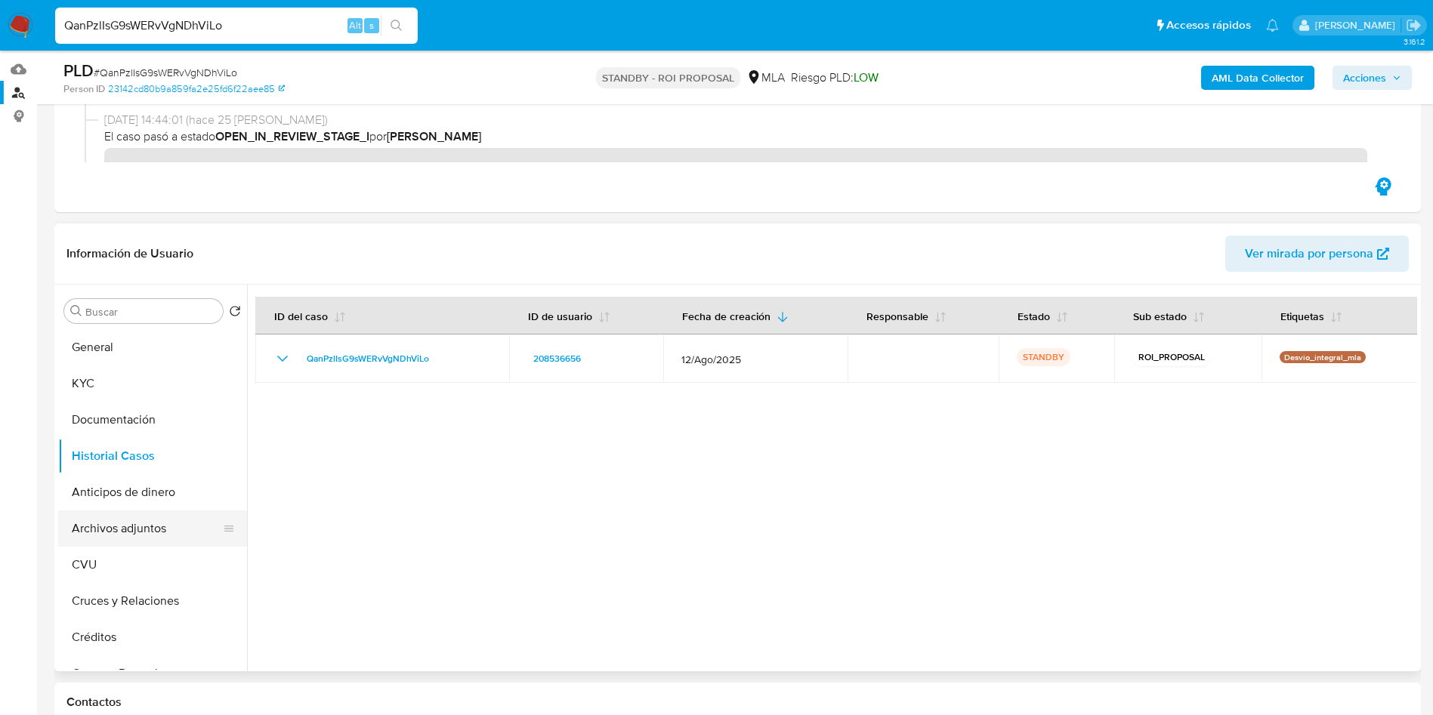
scroll to position [227, 0]
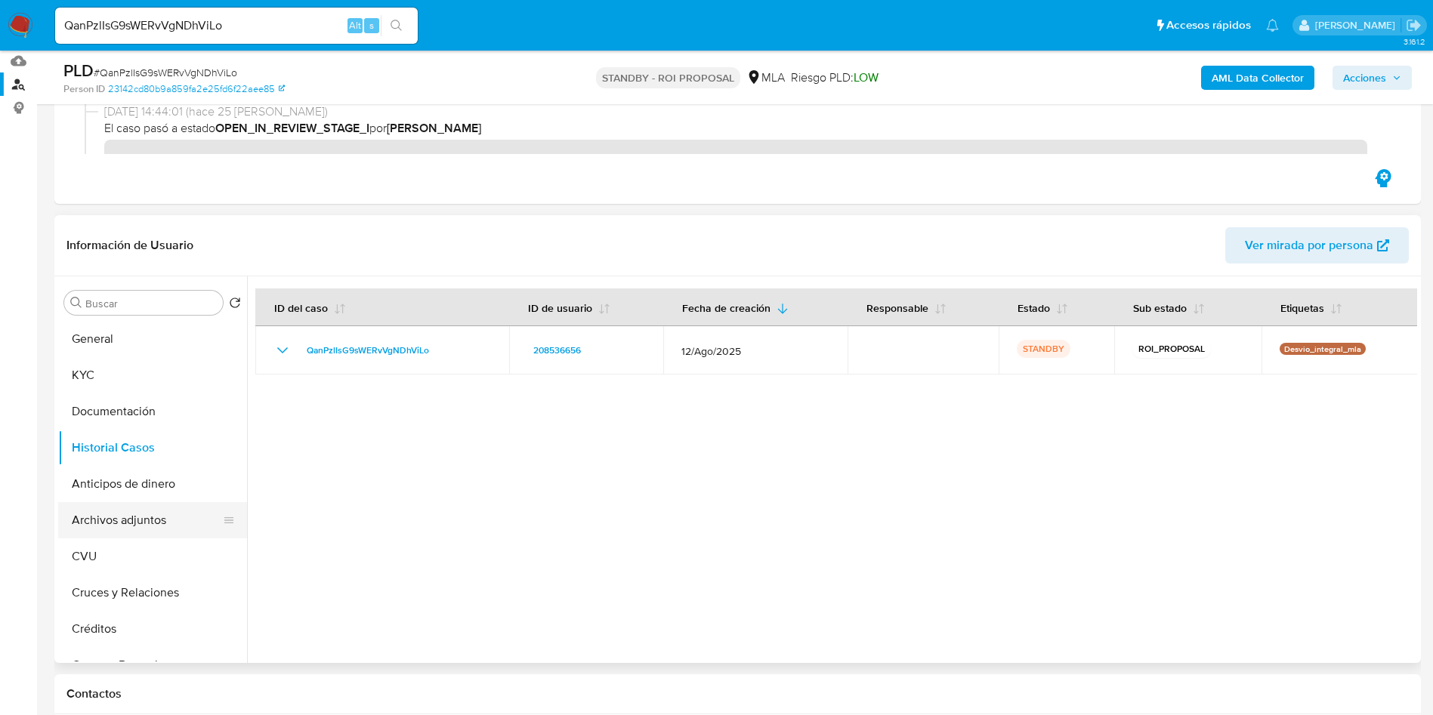
click at [161, 523] on button "Archivos adjuntos" at bounding box center [146, 520] width 177 height 36
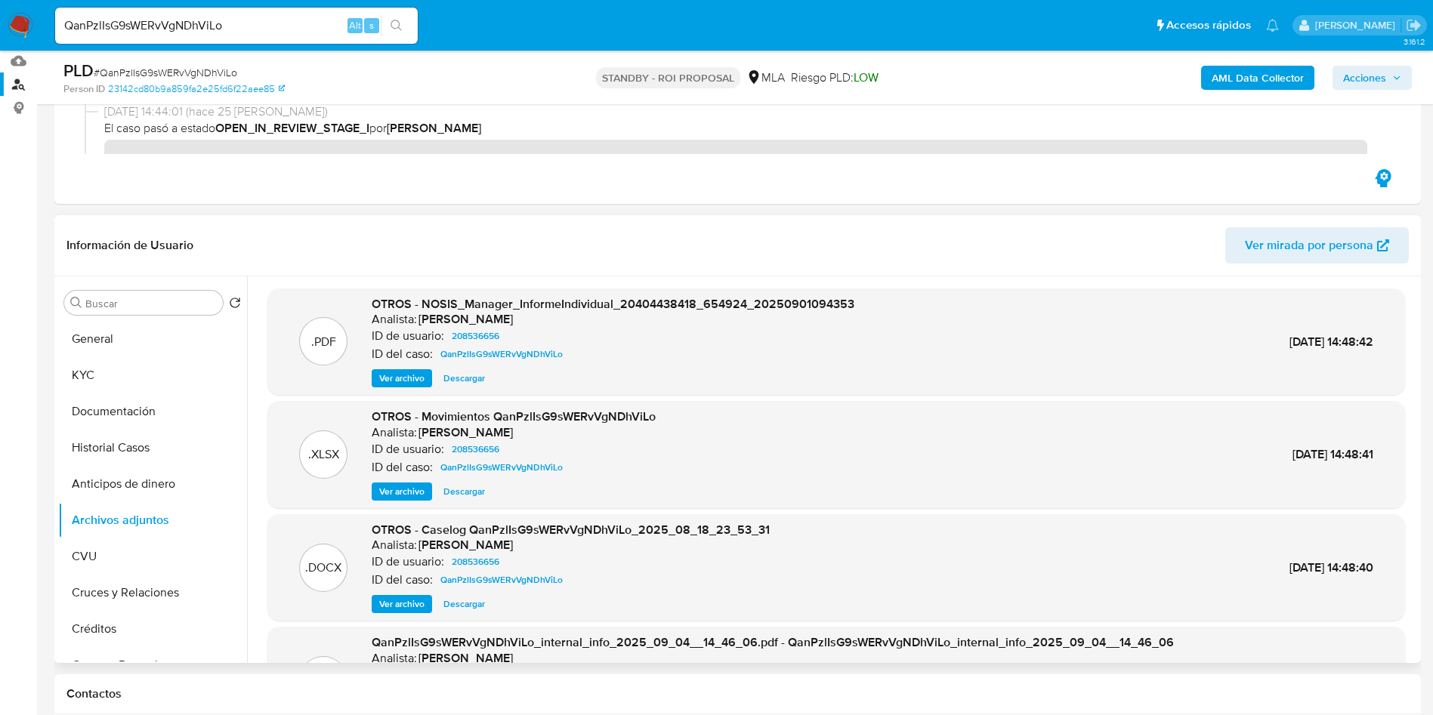
click at [470, 604] on span "Descargar" at bounding box center [464, 604] width 42 height 15
click at [268, 32] on input "QanPzlIsG9sWERvVgNDhViLo" at bounding box center [236, 26] width 363 height 20
paste input "1xqbLz33YoTFjJpM3oRECsgW"
click at [414, 32] on input "1xqbLz33YoTFjJpM3oRECsgW" at bounding box center [236, 26] width 363 height 20
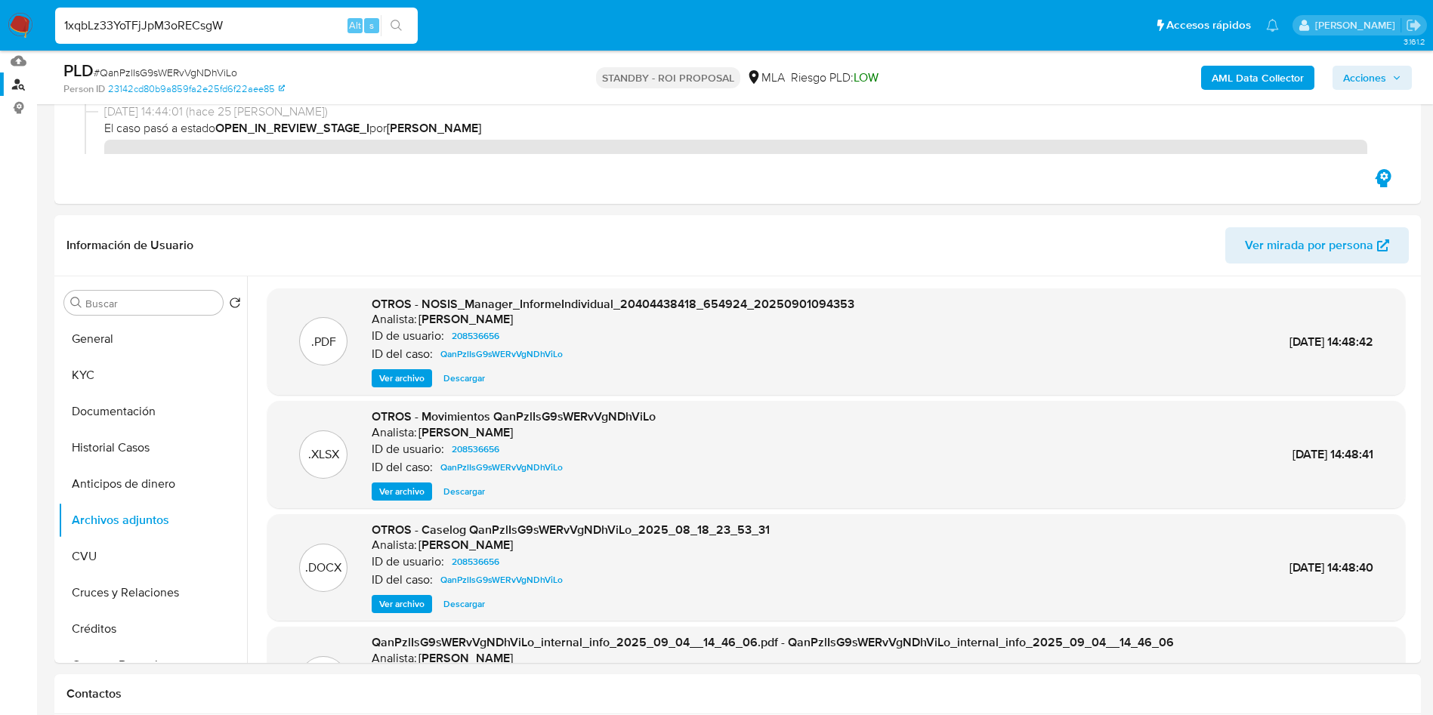
type input "1xqbLz33YoTFjJpM3oRECsgW"
click at [399, 22] on icon "search-icon" at bounding box center [395, 25] width 11 height 11
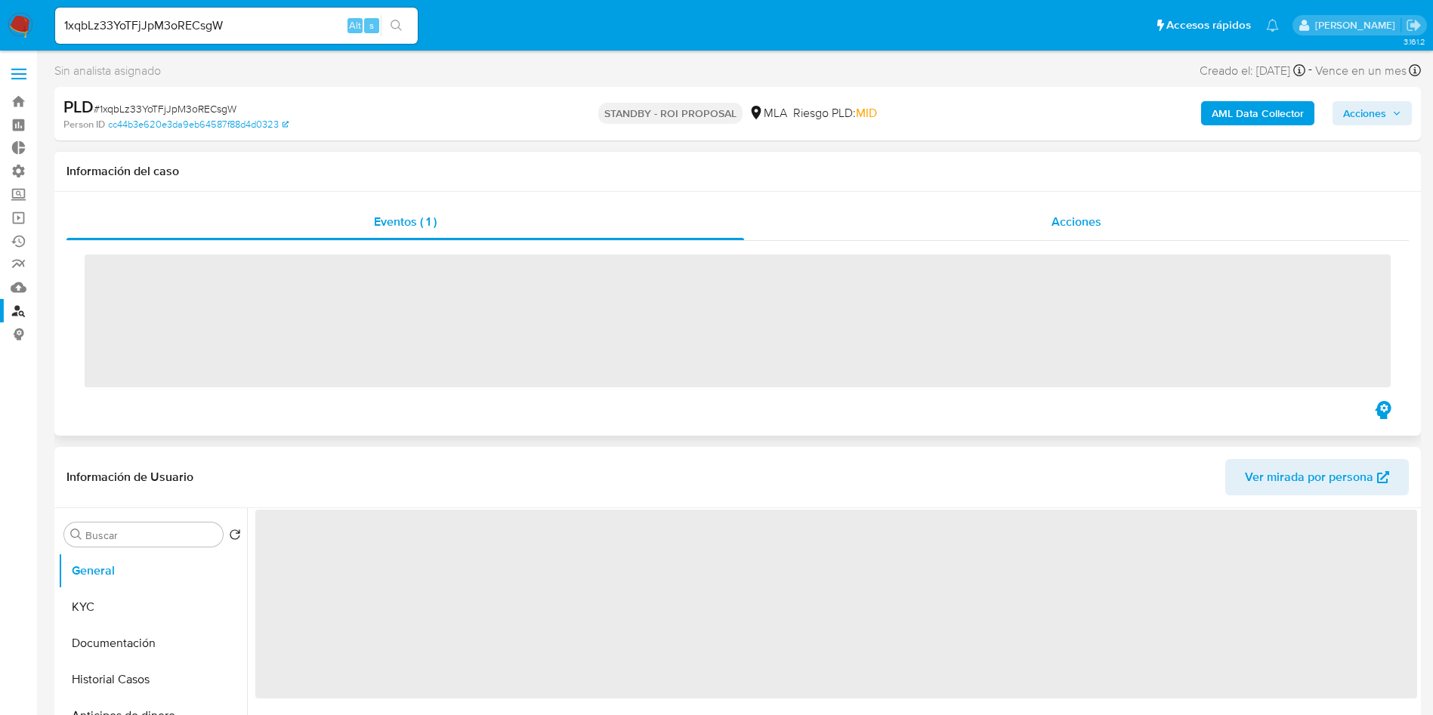
click at [1063, 228] on span "Acciones" at bounding box center [1076, 221] width 50 height 17
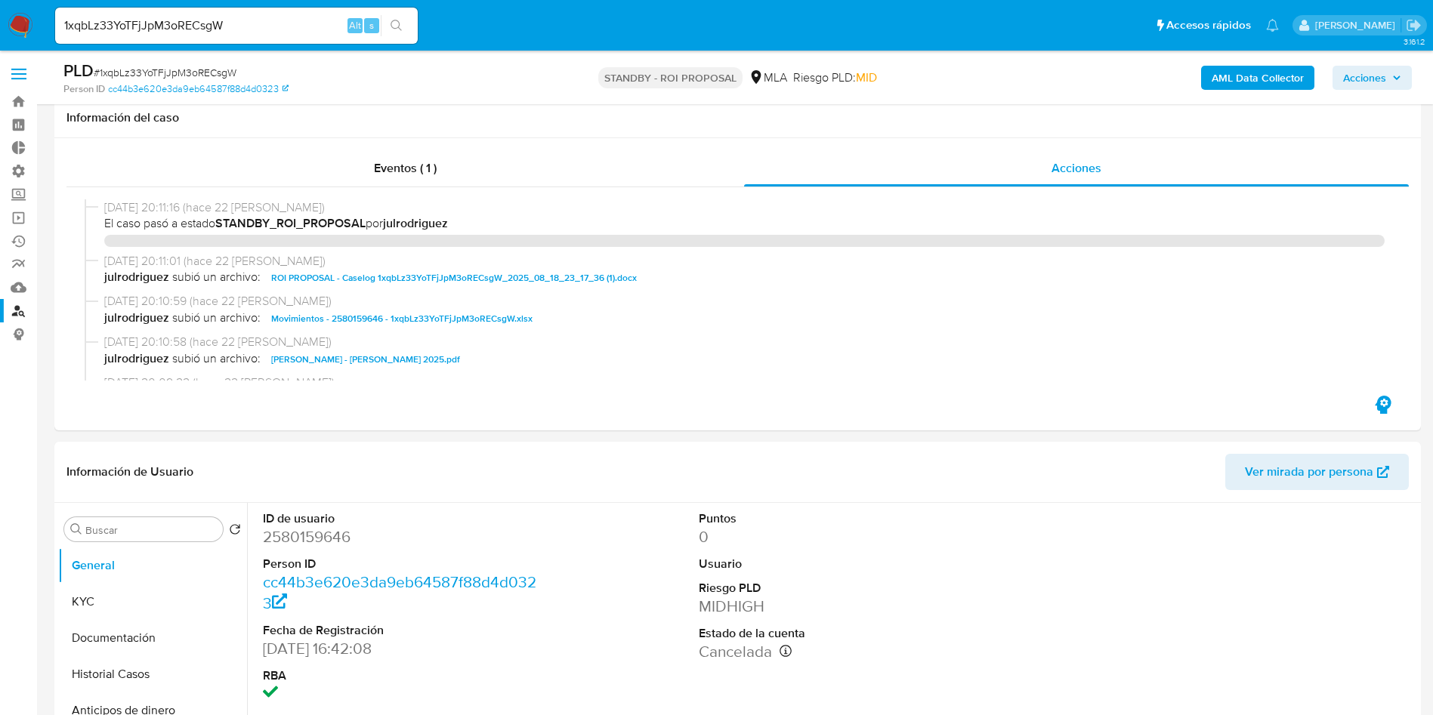
select select "10"
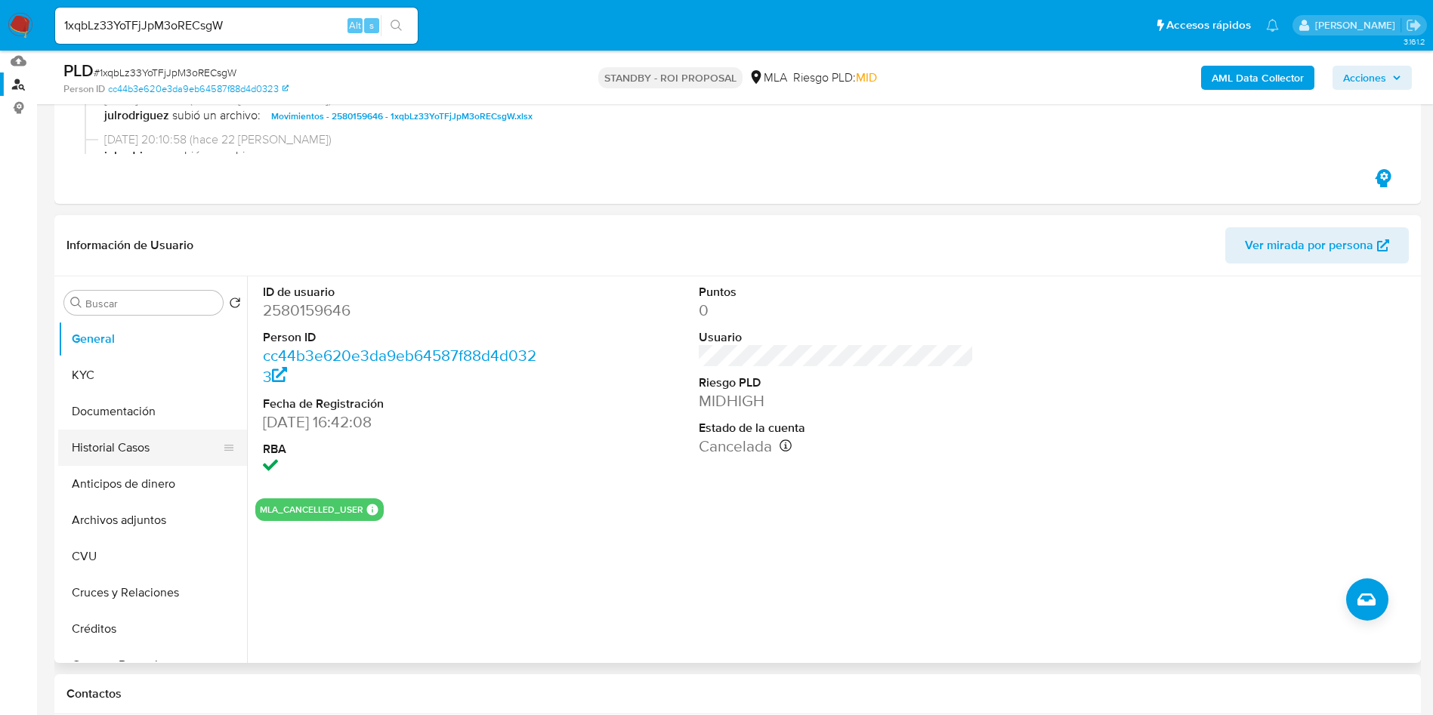
scroll to position [227, 0]
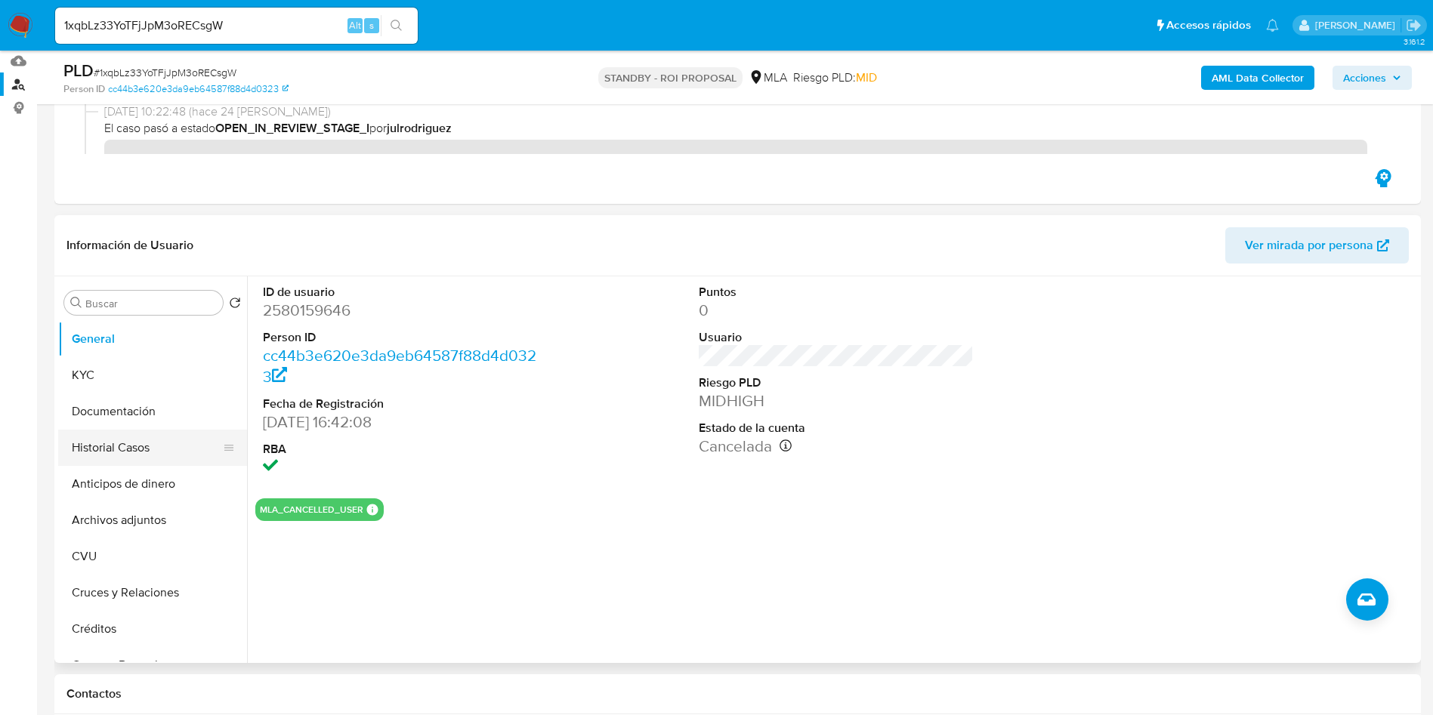
click at [137, 440] on button "Historial Casos" at bounding box center [146, 448] width 177 height 36
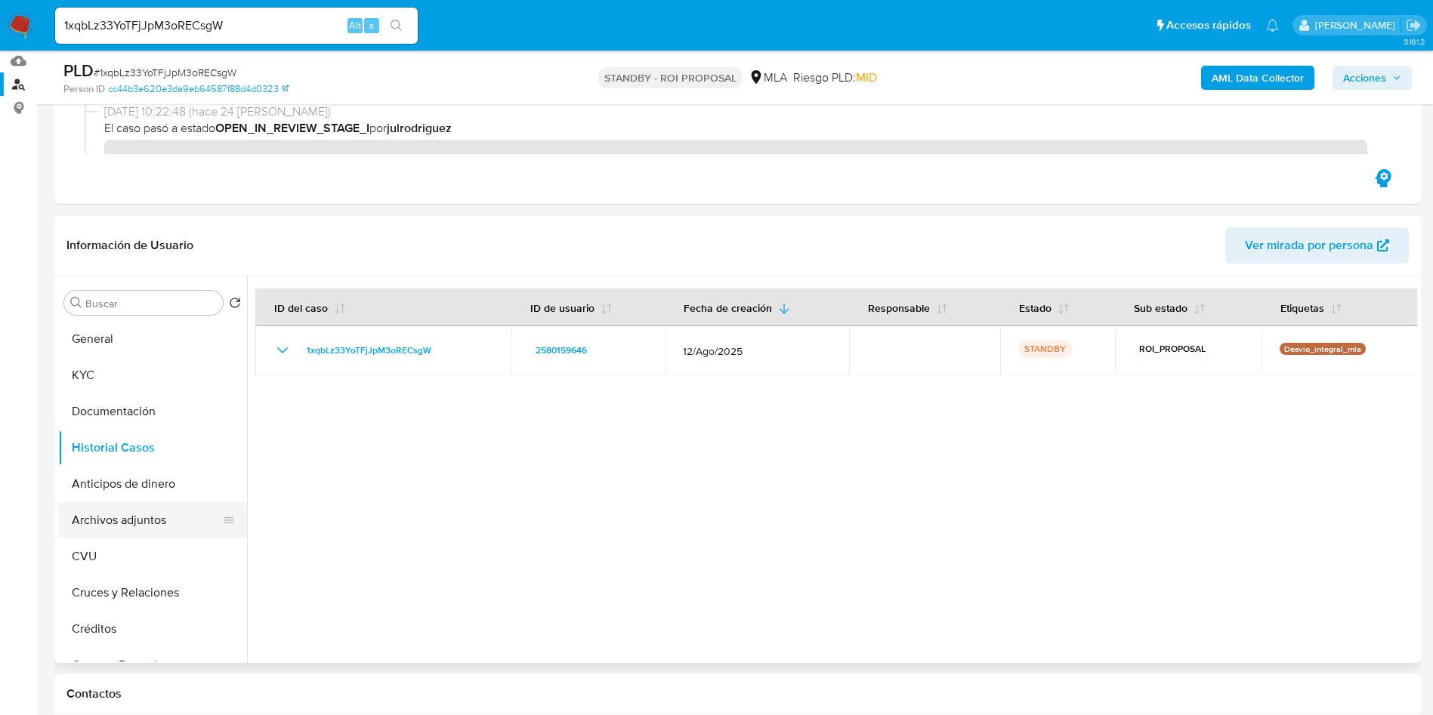
click at [134, 514] on button "Archivos adjuntos" at bounding box center [146, 520] width 177 height 36
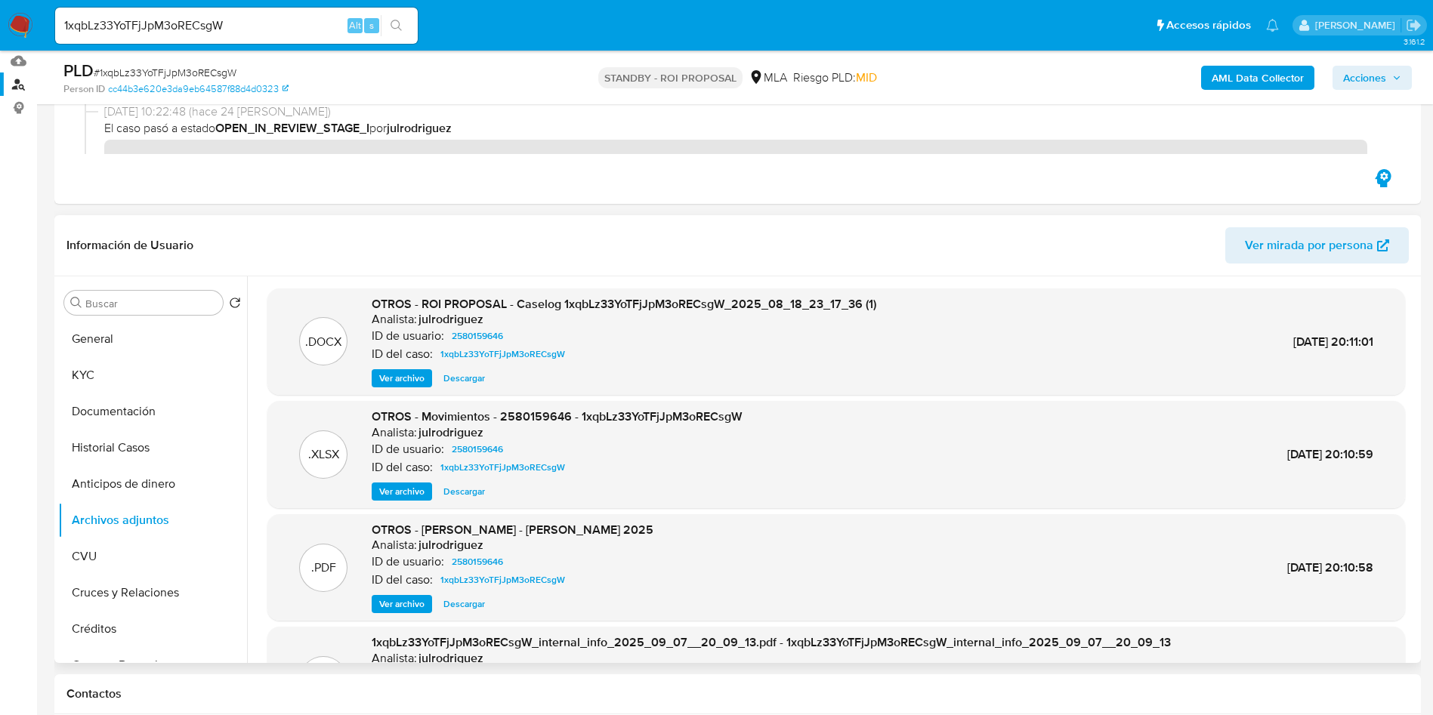
click at [460, 380] on span "Descargar" at bounding box center [464, 378] width 42 height 15
click at [206, 69] on span "# 1xqbLz33YoTFjJpM3oRECsgW" at bounding box center [165, 72] width 143 height 15
copy span "1xqbLz33YoTFjJpM3oRECsgW"
click at [194, 25] on input "1xqbLz33YoTFjJpM3oRECsgW" at bounding box center [236, 26] width 363 height 20
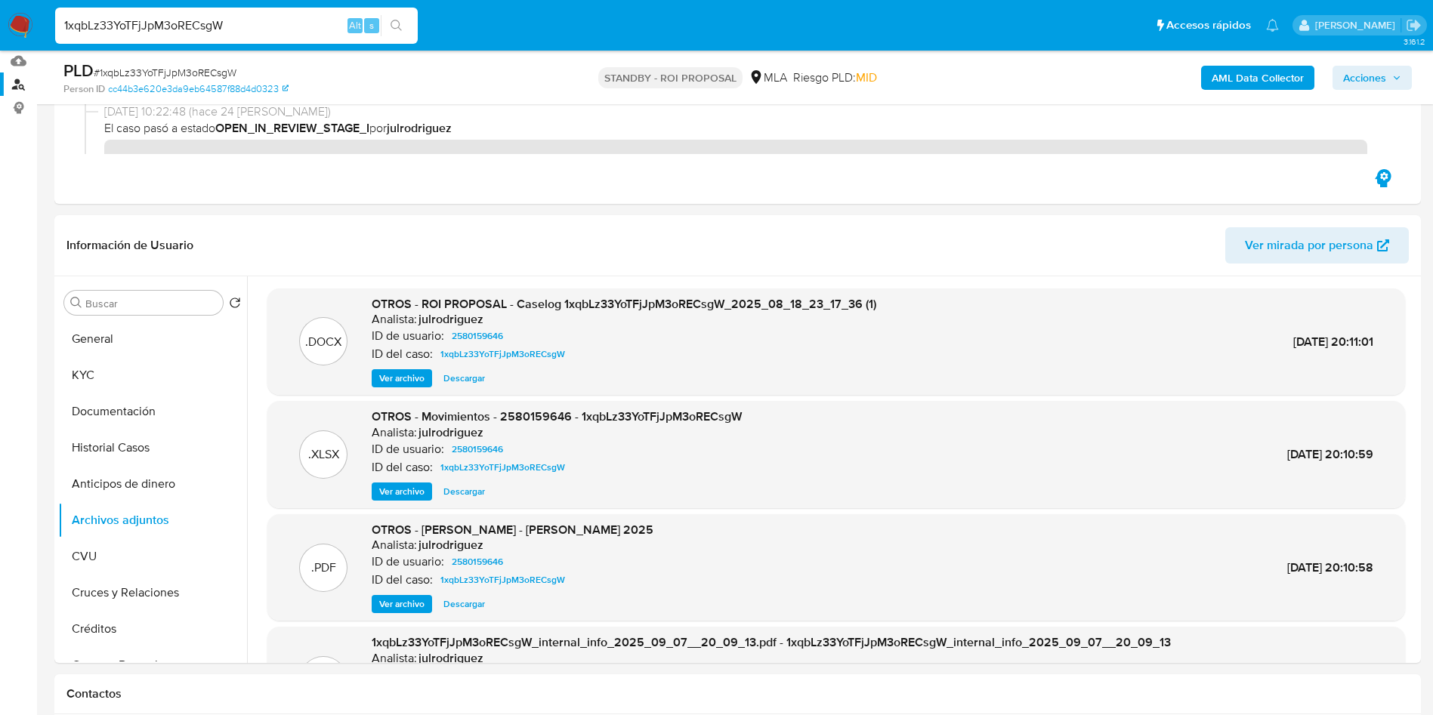
click at [194, 25] on input "1xqbLz33YoTFjJpM3oRECsgW" at bounding box center [236, 26] width 363 height 20
paste input "L7KxtDYhSELrk2IOSP2fXZ6B"
type input "L7KxtDYhSELrk2IOSP2fXZ6B"
click at [387, 22] on button "search-icon" at bounding box center [396, 25] width 31 height 21
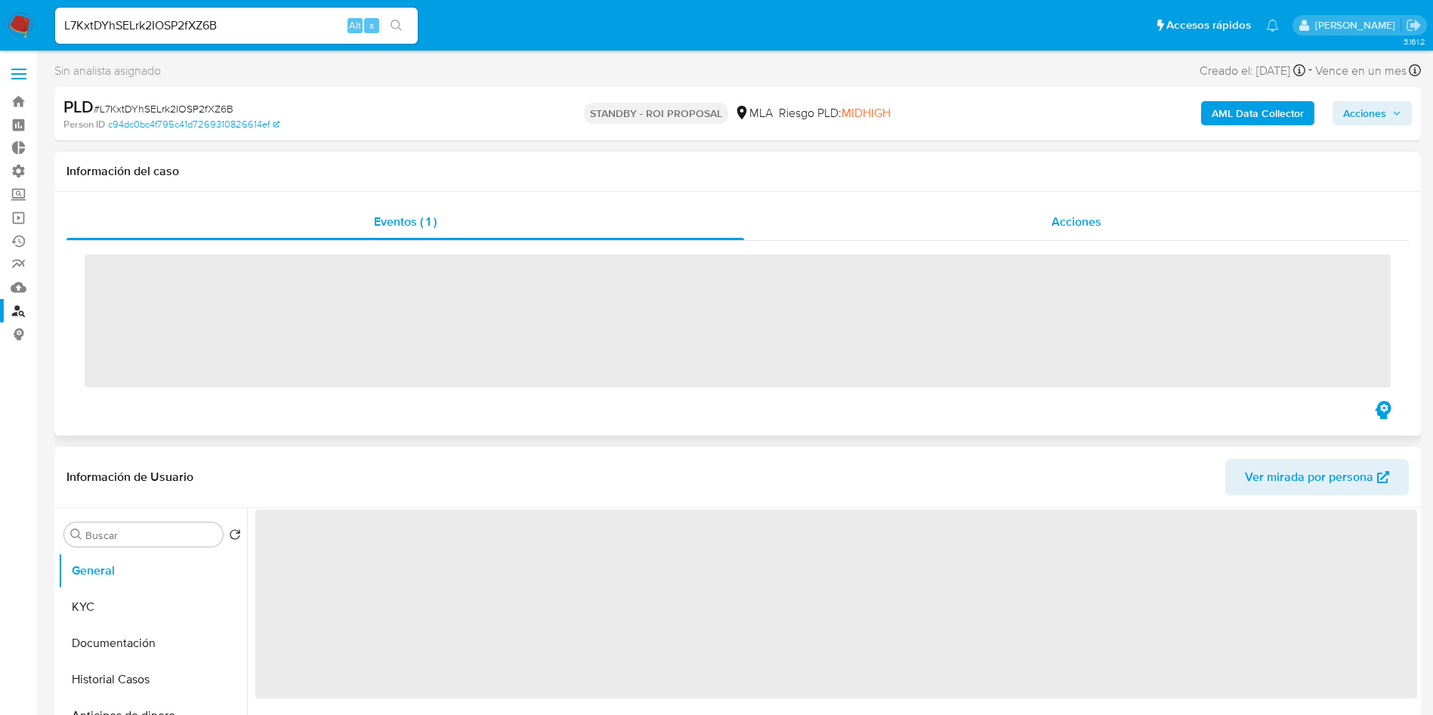
click at [1081, 221] on span "Acciones" at bounding box center [1076, 221] width 50 height 17
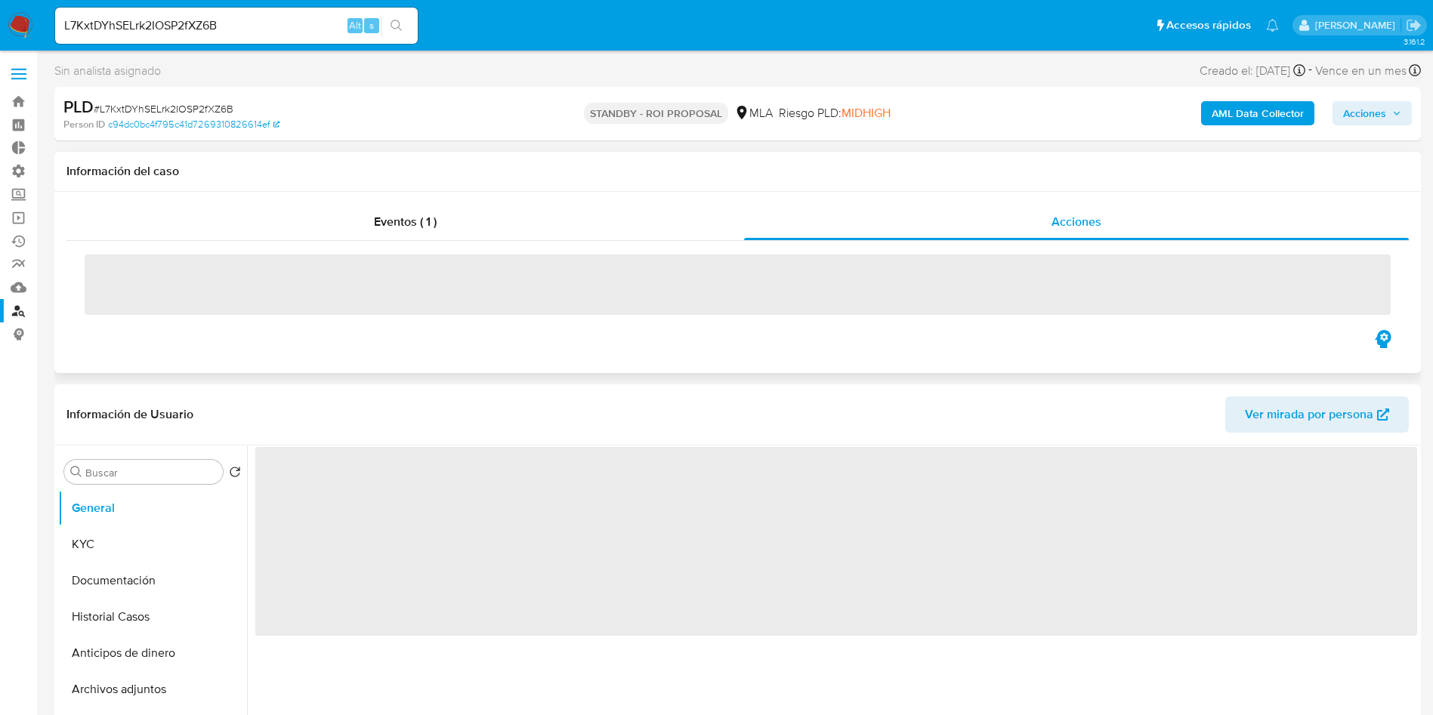
select select "10"
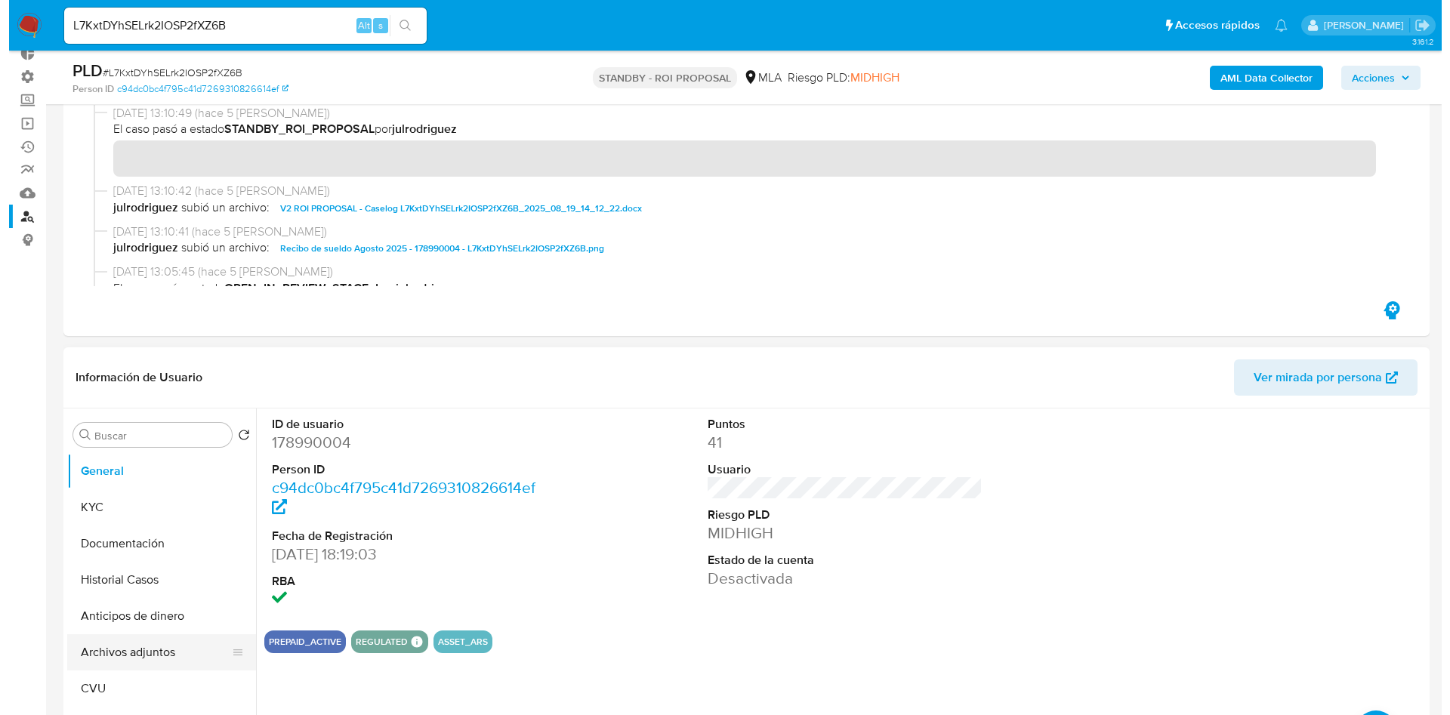
scroll to position [227, 0]
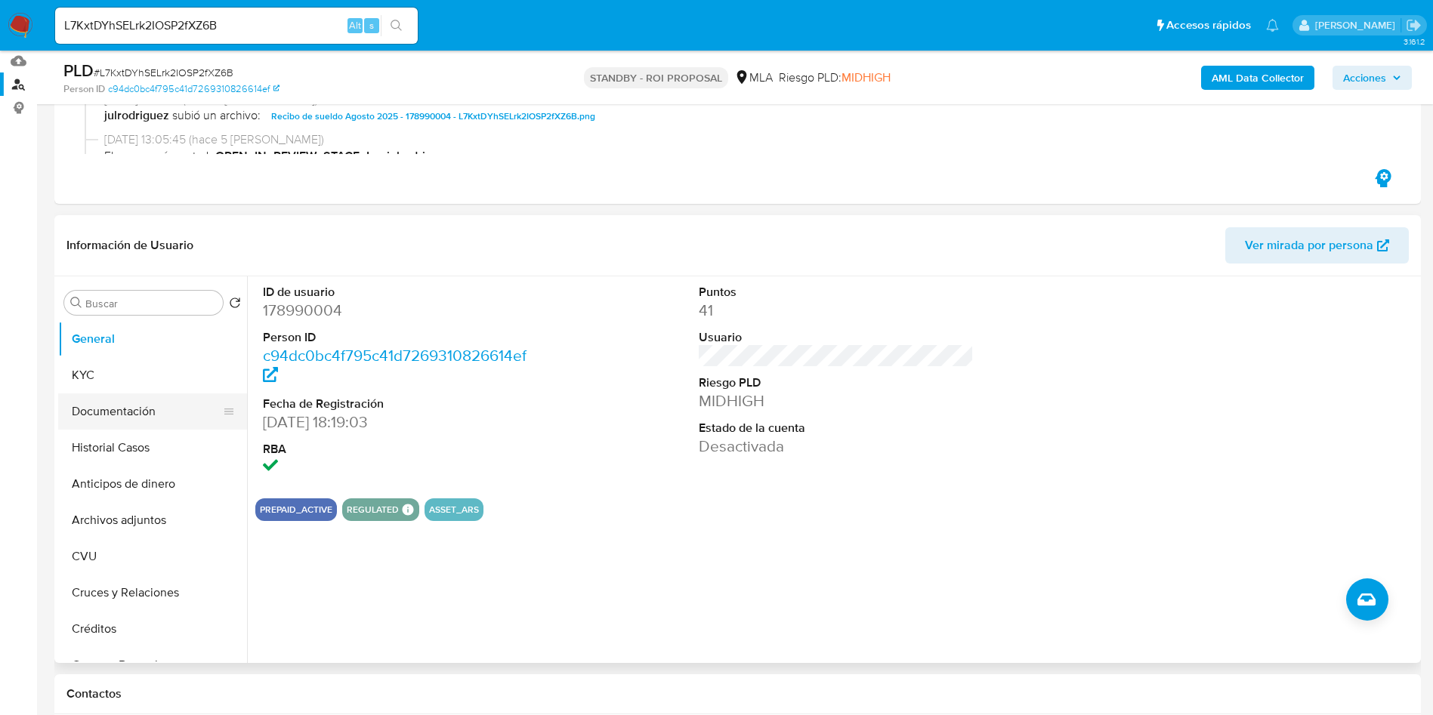
click at [97, 426] on button "Documentación" at bounding box center [146, 412] width 177 height 36
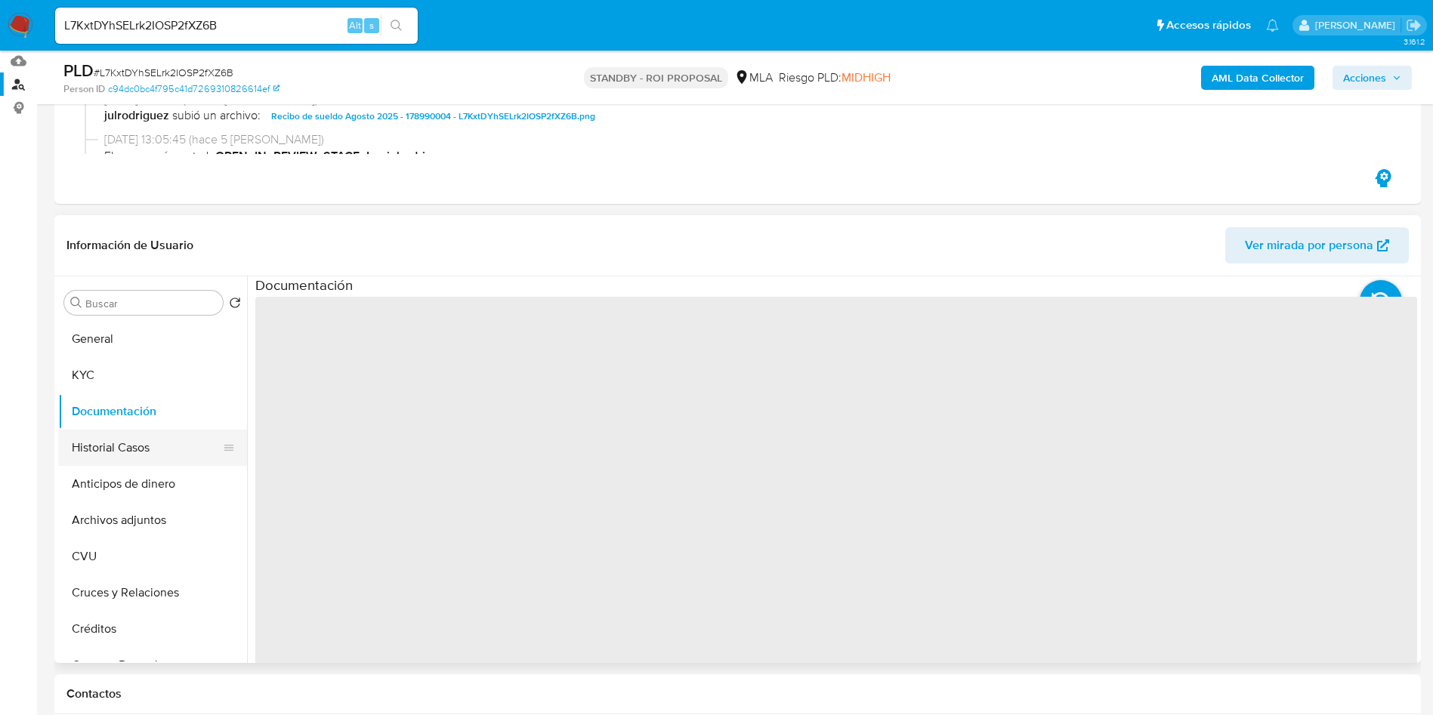
click at [109, 455] on button "Historial Casos" at bounding box center [146, 448] width 177 height 36
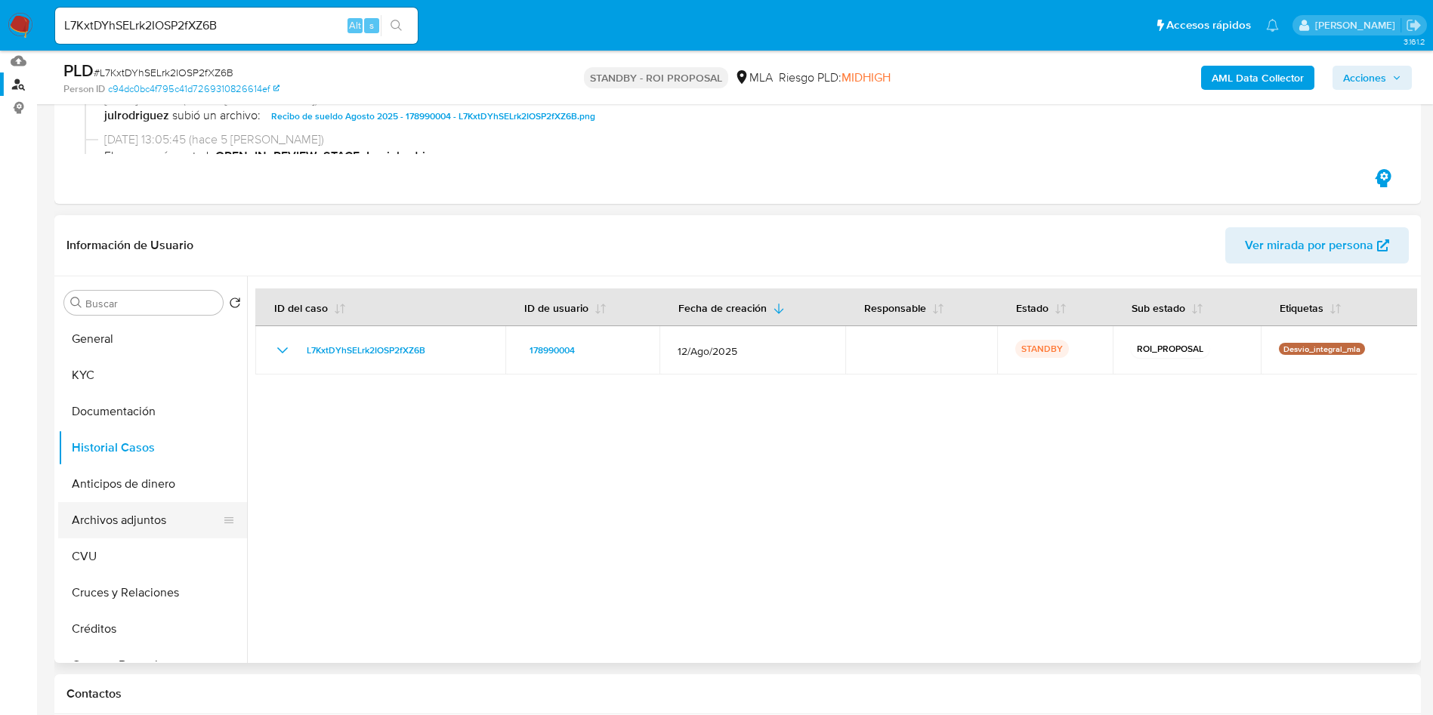
click at [112, 515] on button "Archivos adjuntos" at bounding box center [146, 520] width 177 height 36
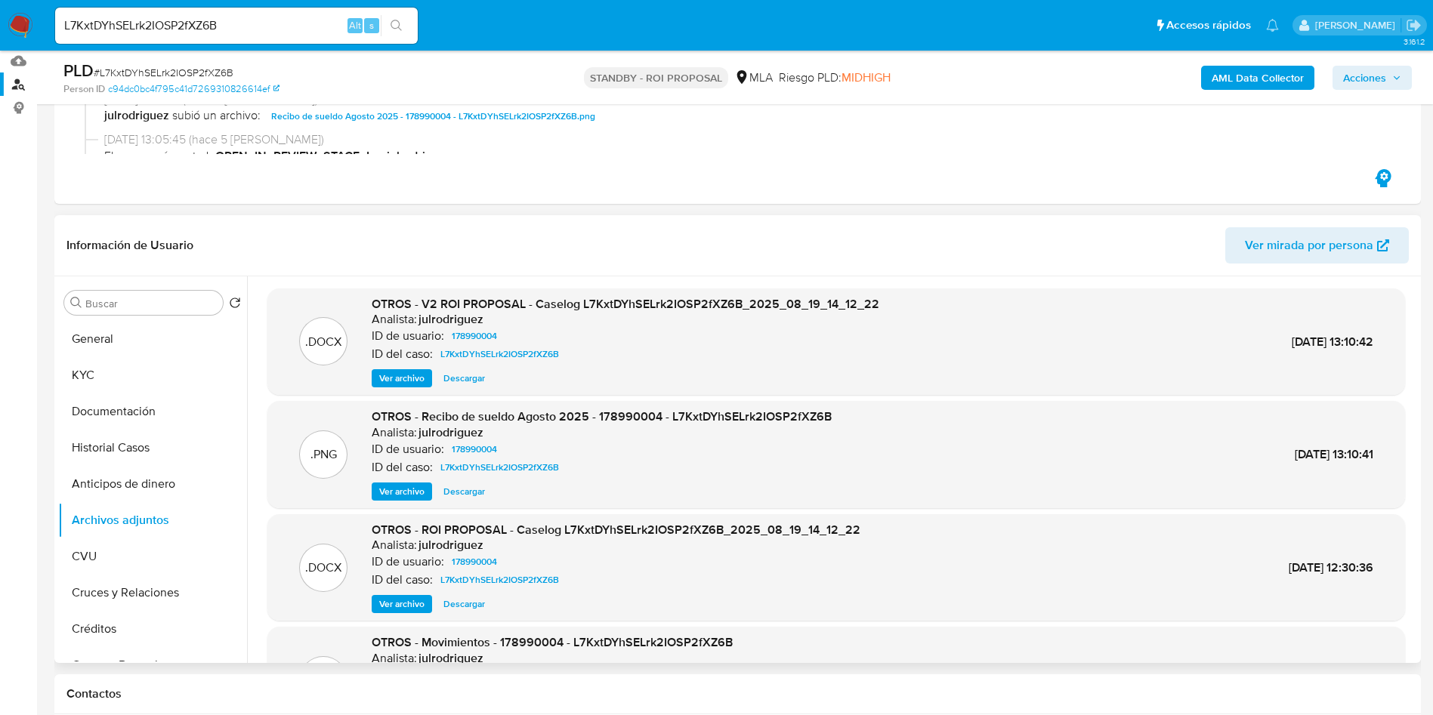
click at [465, 381] on span "Descargar" at bounding box center [464, 378] width 42 height 15
click at [388, 378] on span "Ver archivo" at bounding box center [401, 378] width 45 height 15
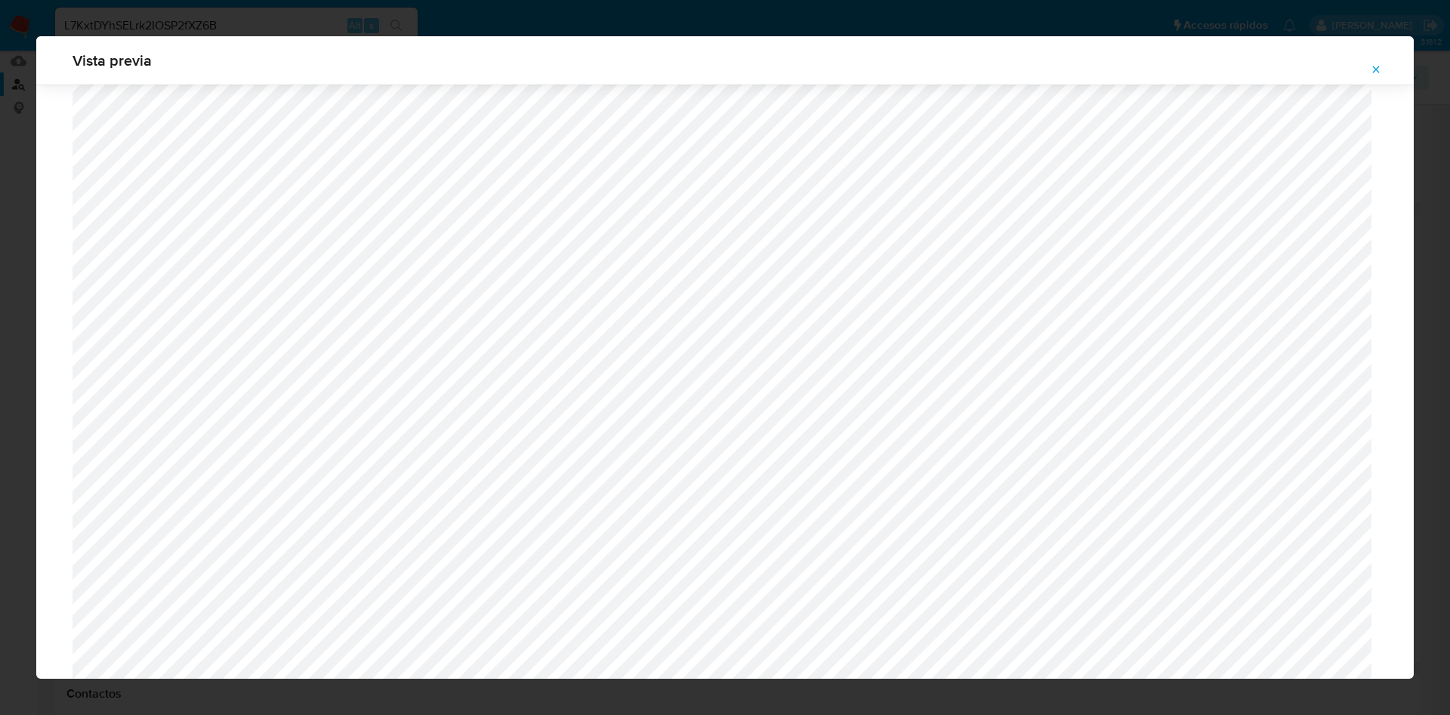
scroll to position [423, 0]
click at [1379, 59] on span "Attachment preview" at bounding box center [1376, 69] width 12 height 21
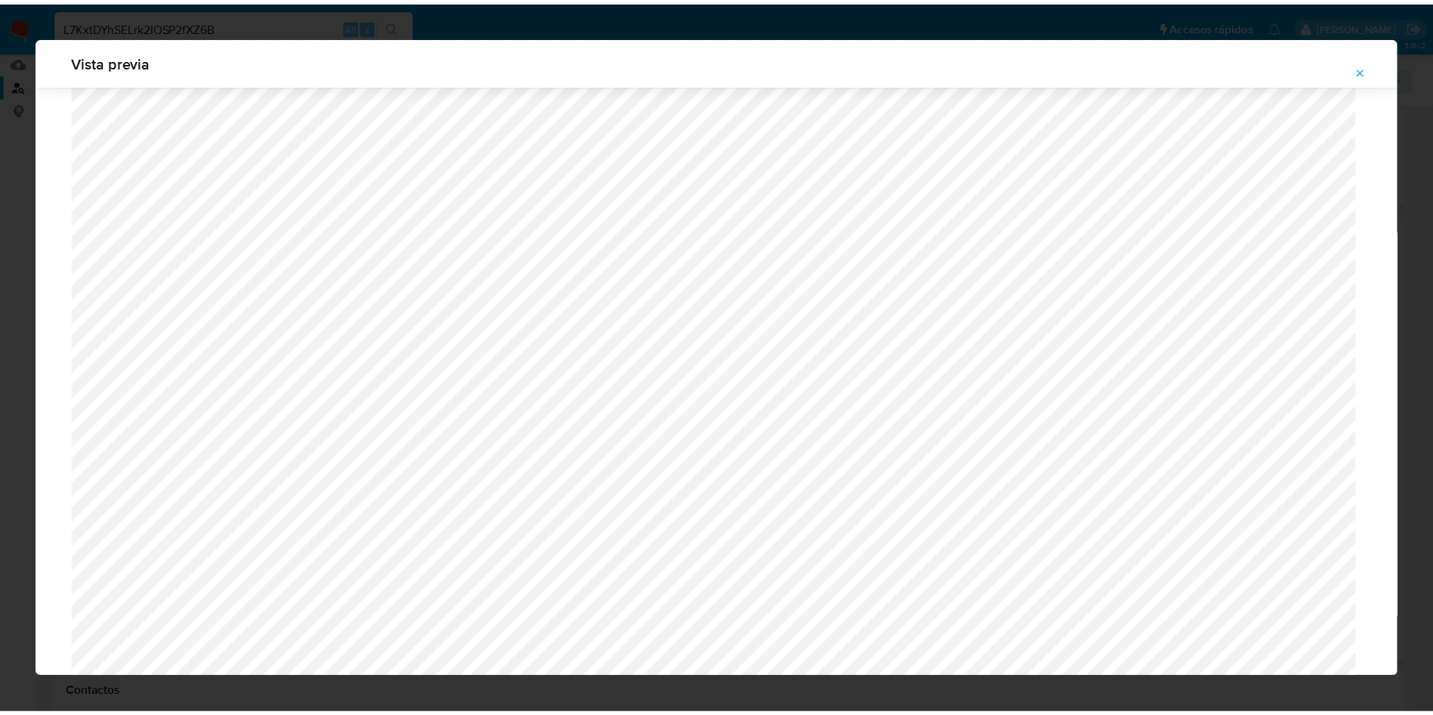
scroll to position [0, 0]
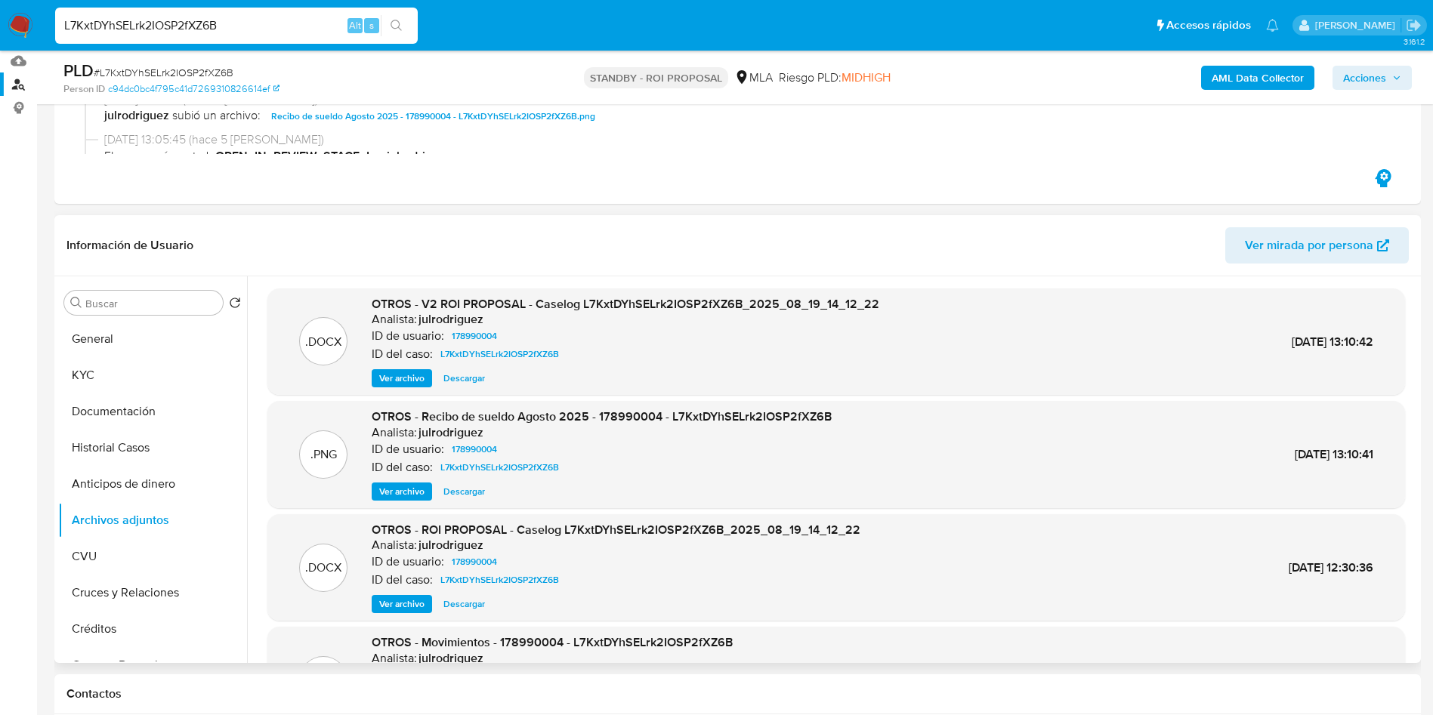
click at [177, 26] on input "L7KxtDYhSELrk2IOSP2fXZ6B" at bounding box center [236, 26] width 363 height 20
click at [394, 29] on icon "search-icon" at bounding box center [396, 26] width 12 height 12
click at [177, 26] on input "L7KxtDYhSELrk2IOSP2fXZ6B" at bounding box center [236, 26] width 363 height 20
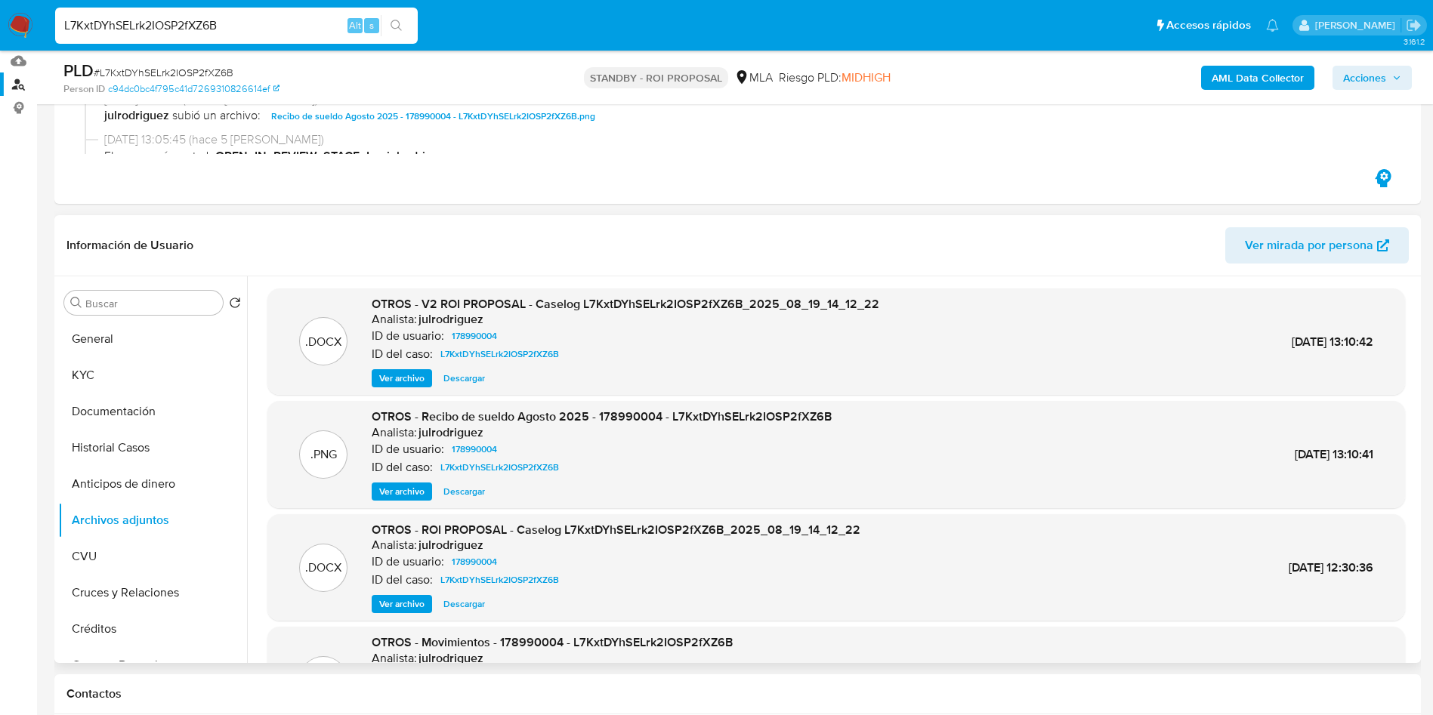
paste input "ysHNV2xT5uhn4TWRnJ0jomWn"
type input "ysHNV2xT5uhn4TWRnJ0jomWn"
click at [396, 27] on icon "search-icon" at bounding box center [396, 26] width 12 height 12
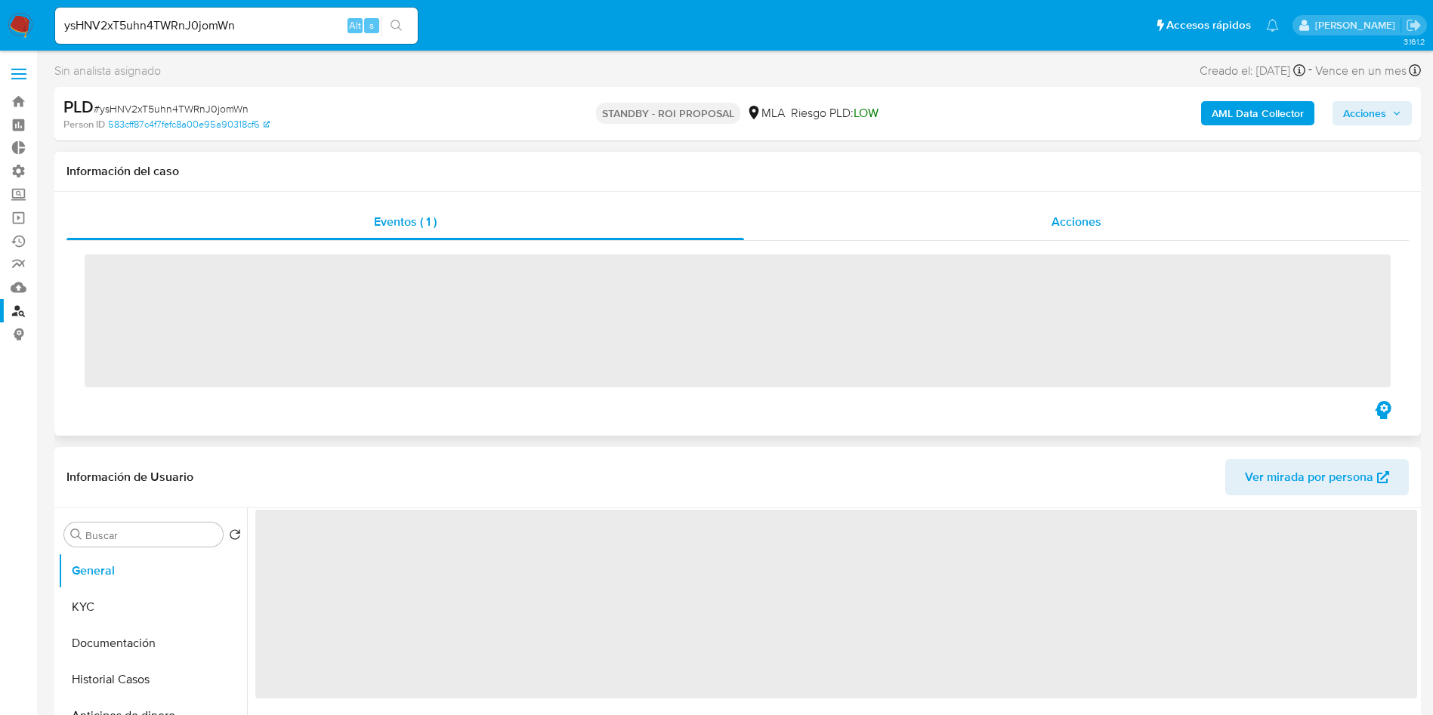
click at [1094, 221] on span "Acciones" at bounding box center [1076, 221] width 50 height 17
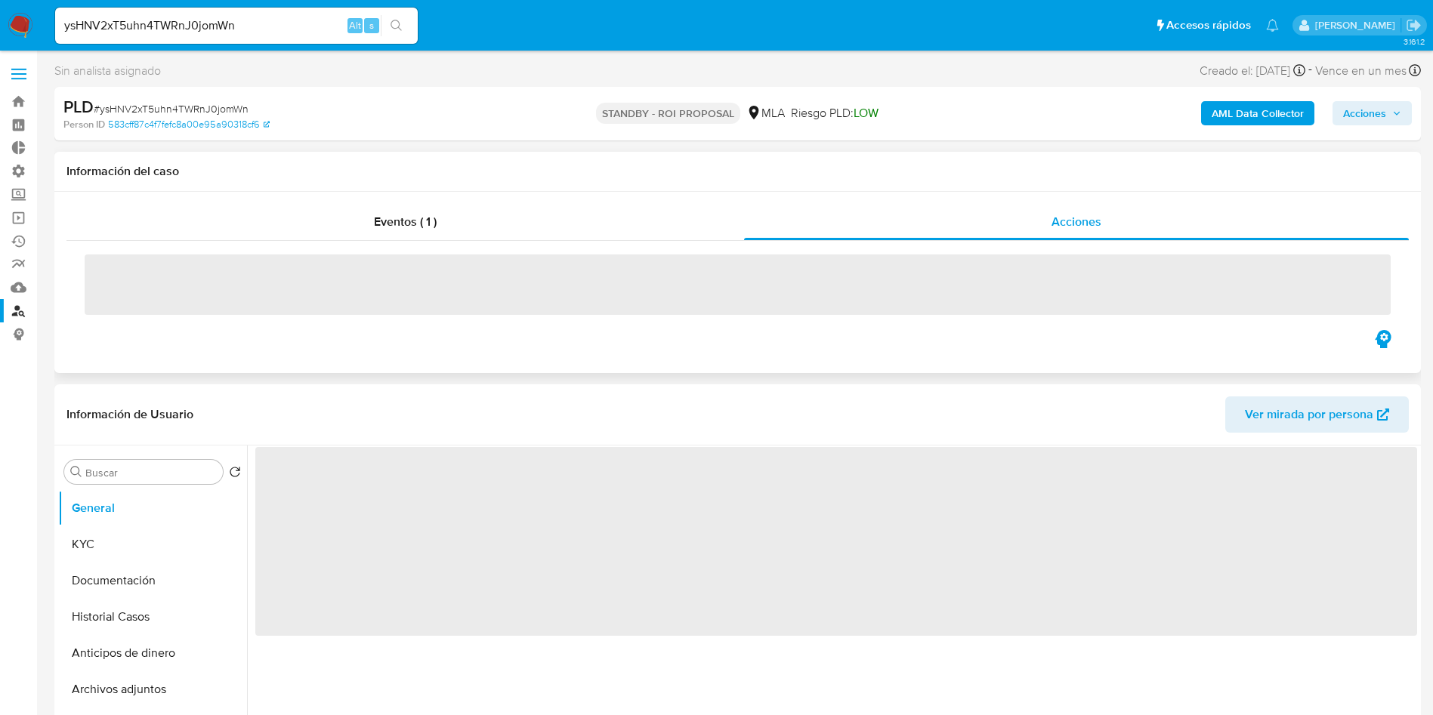
select select "10"
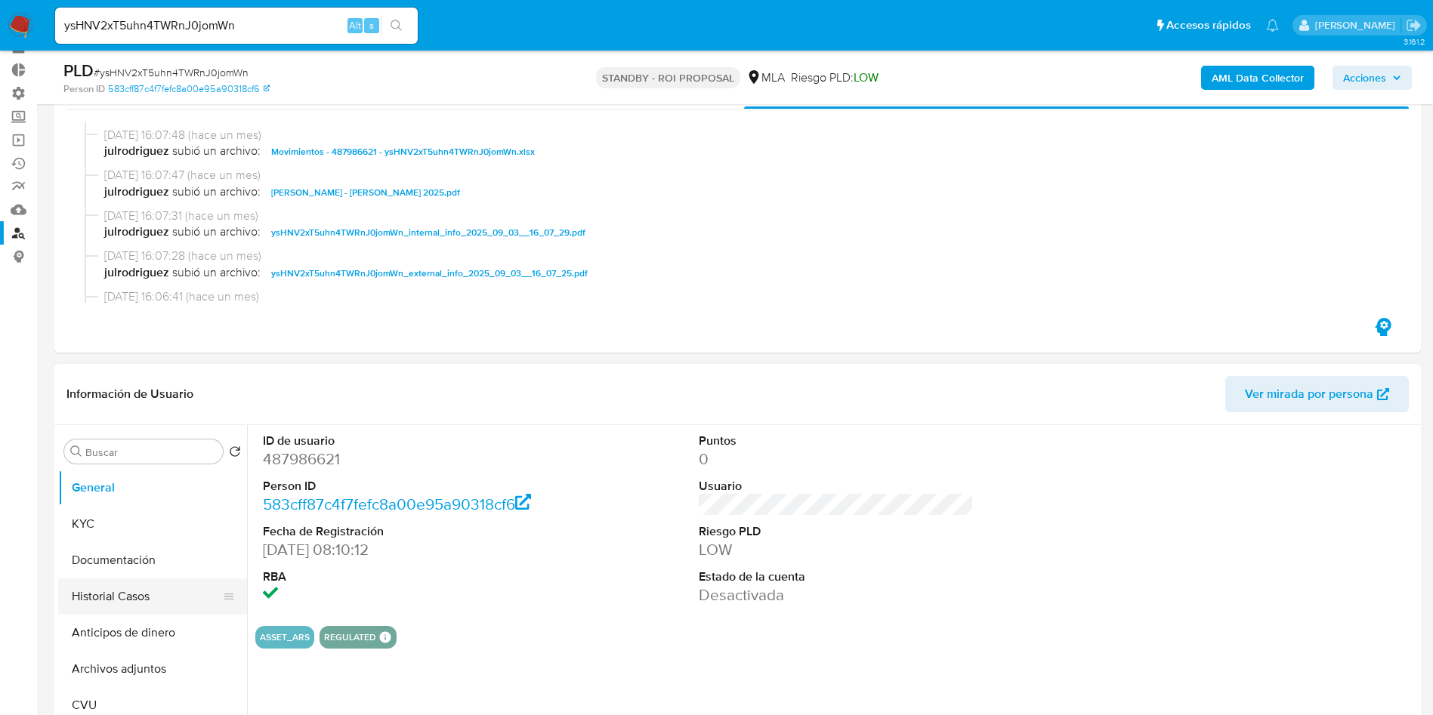
scroll to position [113, 0]
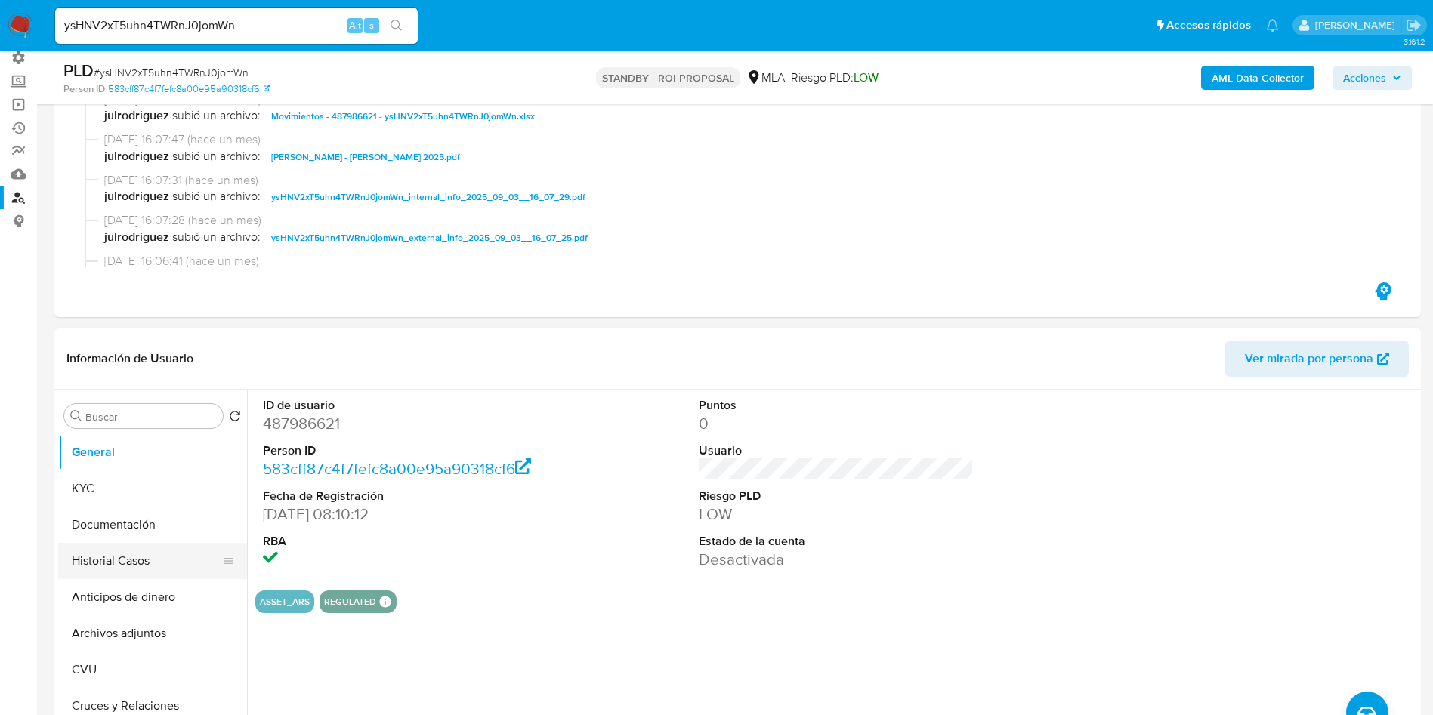
click at [128, 571] on button "Historial Casos" at bounding box center [146, 561] width 177 height 36
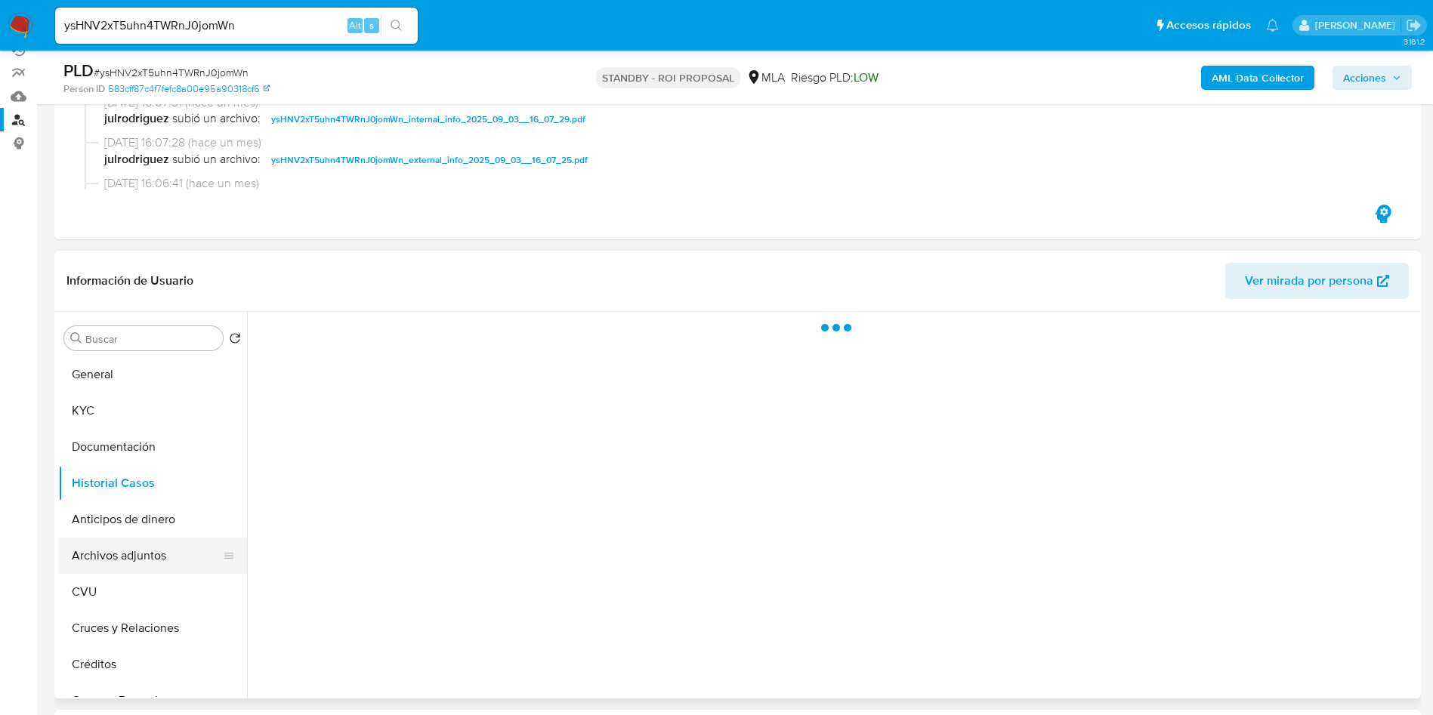
scroll to position [227, 0]
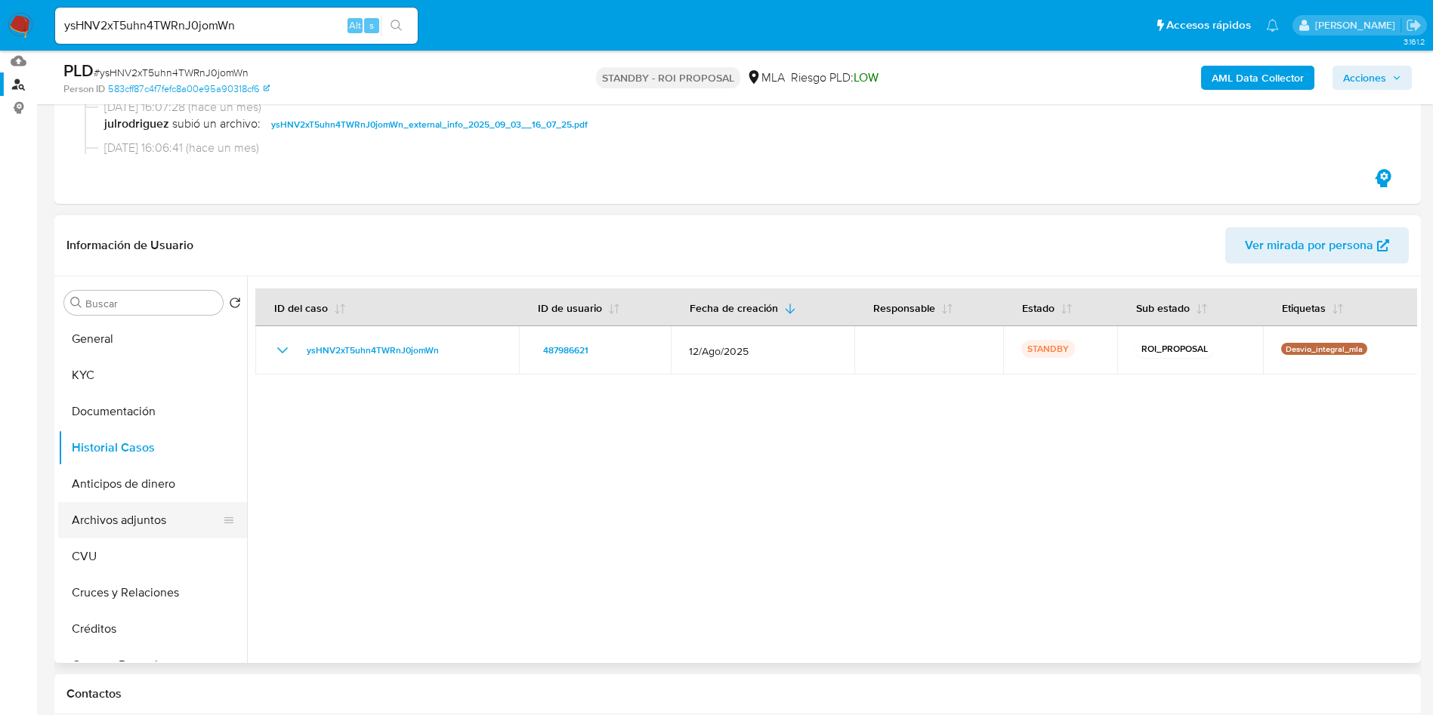
click at [111, 529] on button "Archivos adjuntos" at bounding box center [146, 520] width 177 height 36
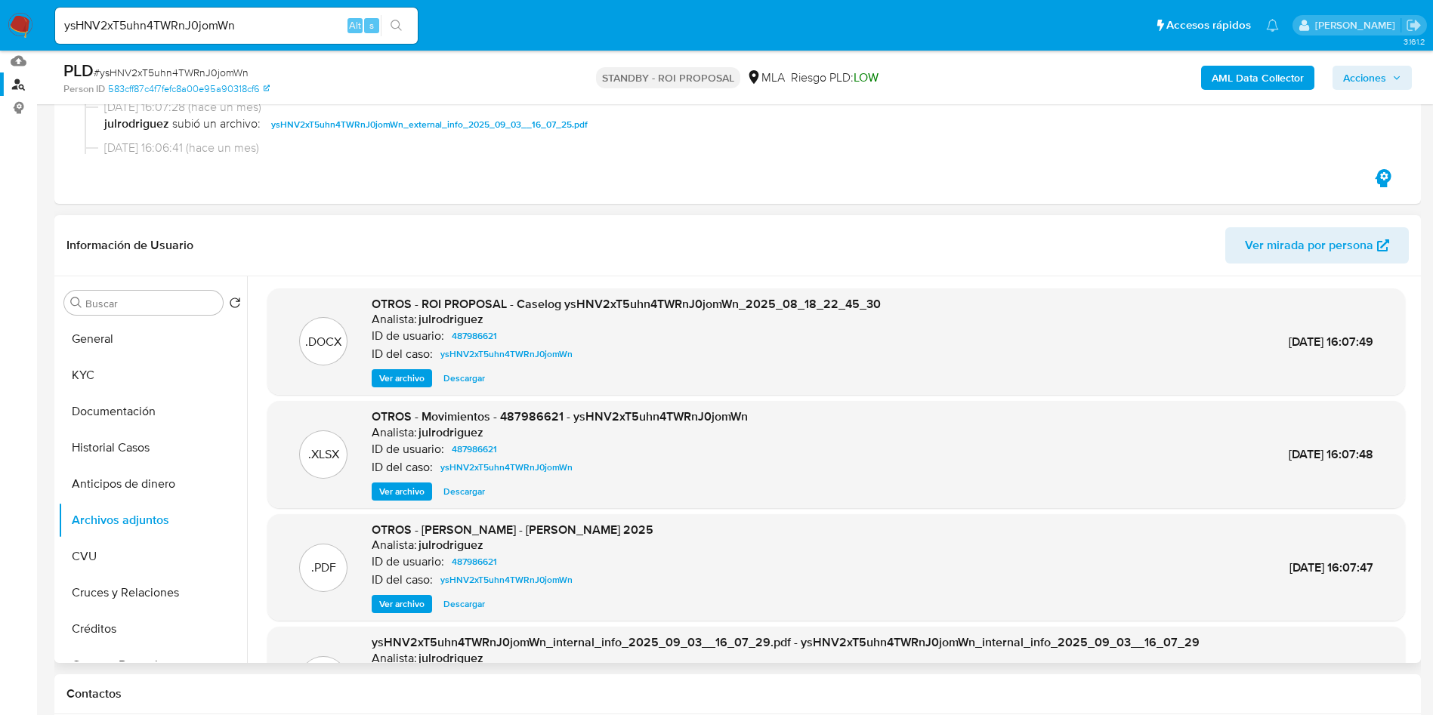
click at [446, 380] on span "Descargar" at bounding box center [464, 378] width 42 height 15
click at [210, 70] on span "# ysHNV2xT5uhn4TWRnJ0jomWn" at bounding box center [171, 72] width 155 height 15
copy span "ysHNV2xT5uhn4TWRnJ0jomWn"
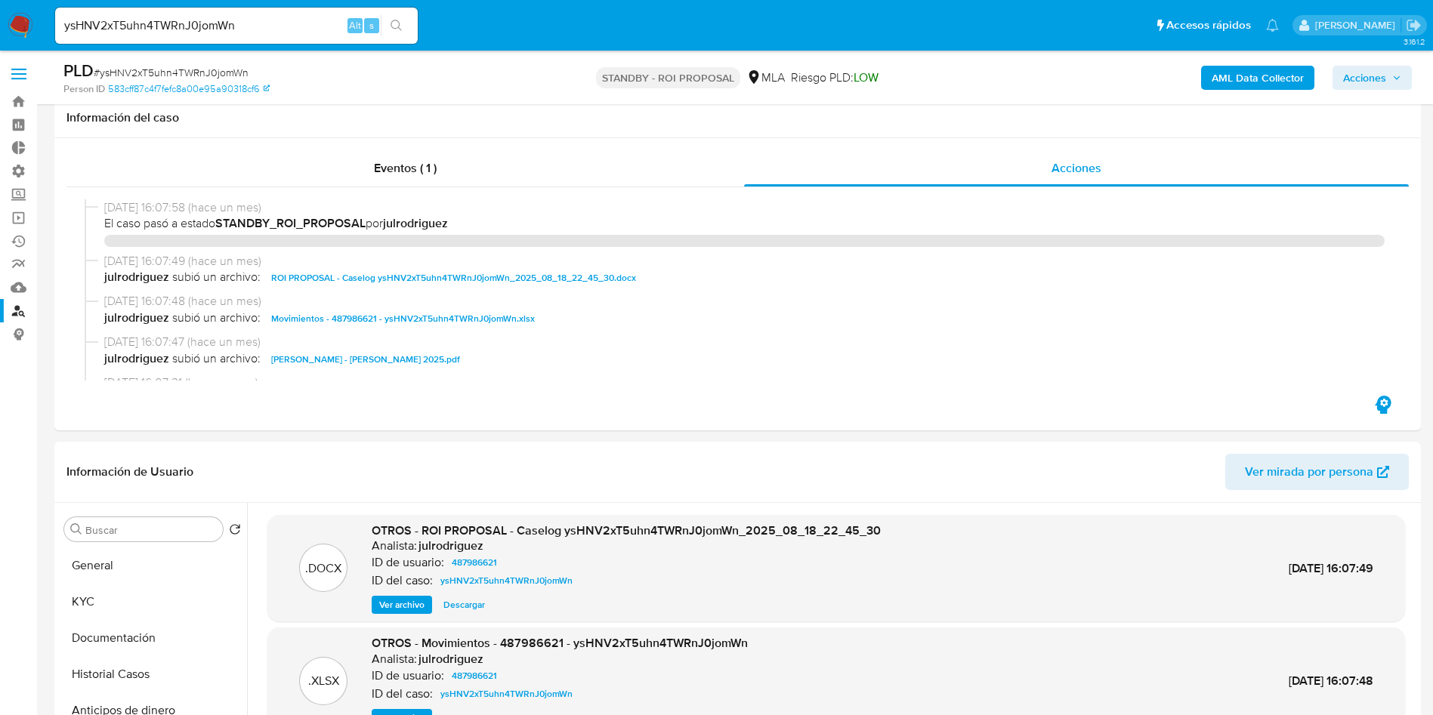
select select "10"
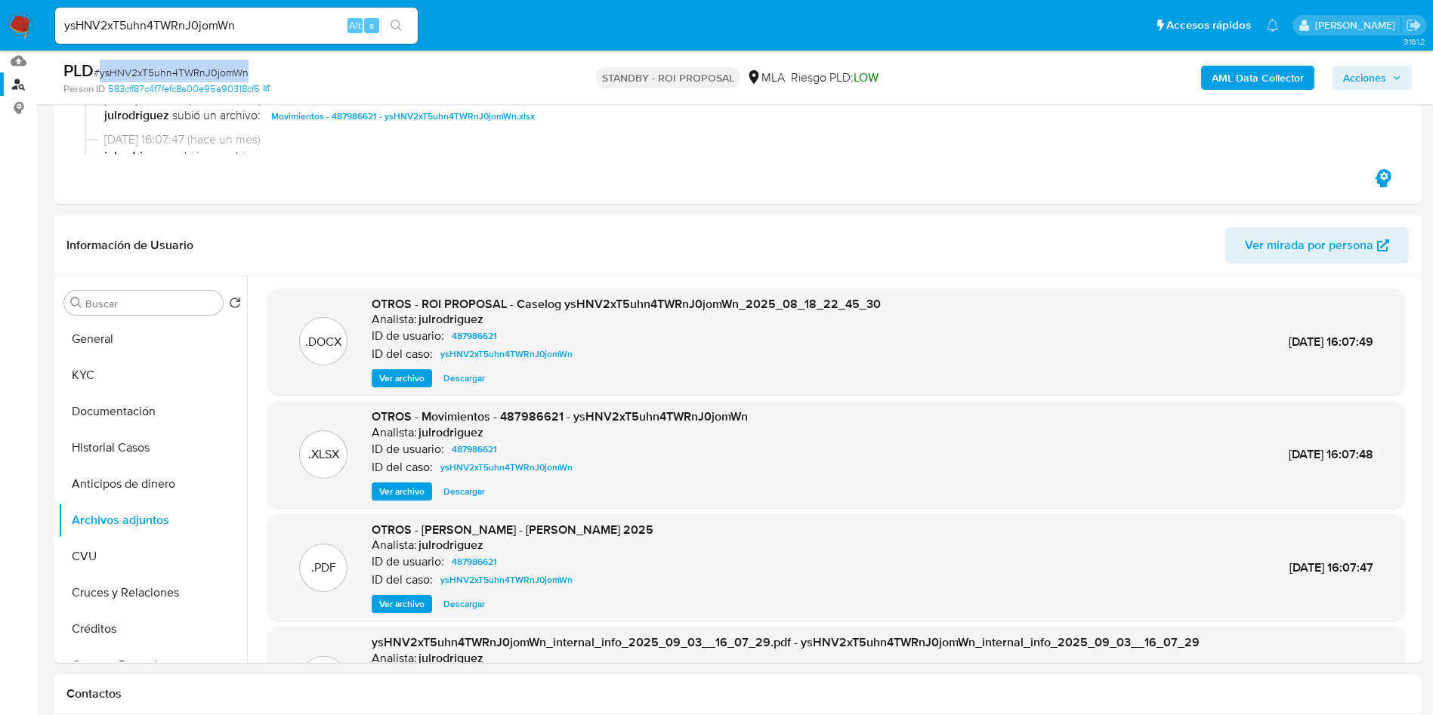
scroll to position [113, 0]
click at [221, 28] on input "ysHNV2xT5uhn4TWRnJ0jomWn" at bounding box center [236, 26] width 363 height 20
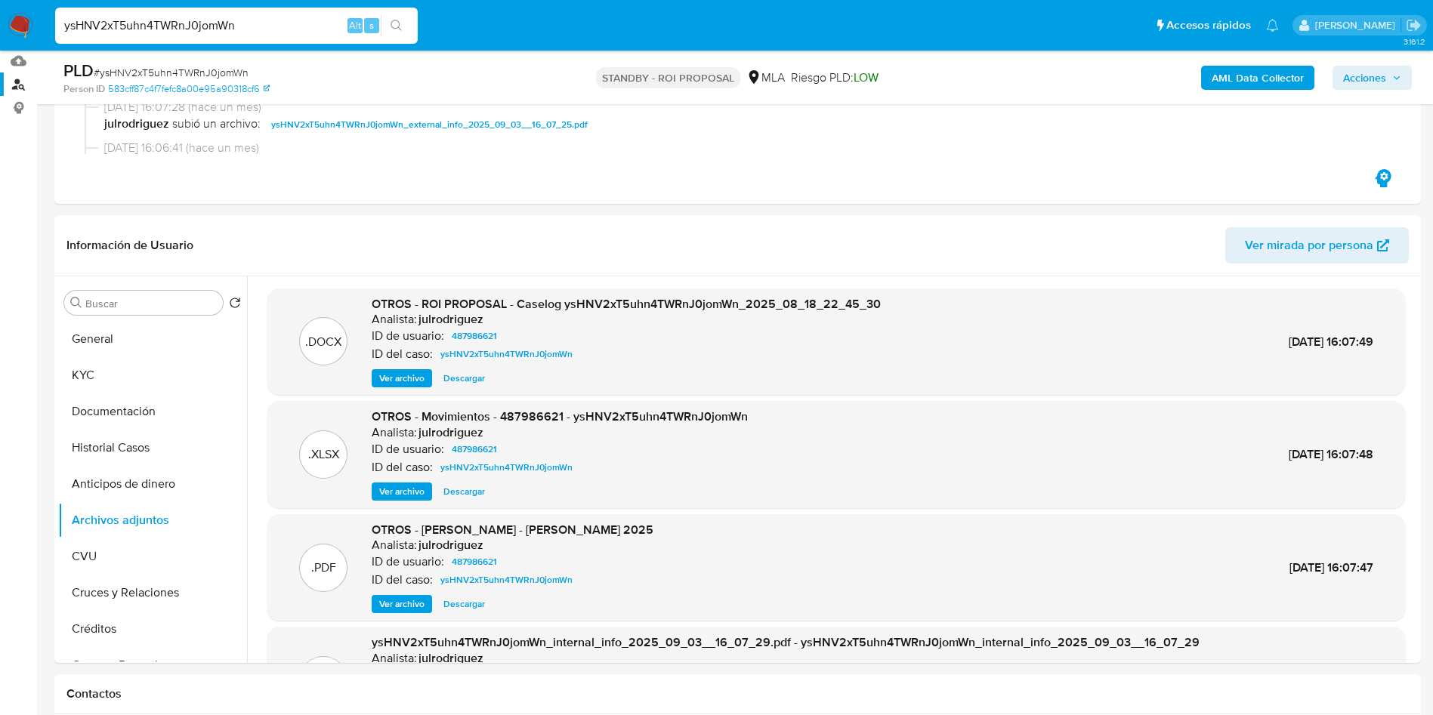
click at [221, 28] on input "ysHNV2xT5uhn4TWRnJ0jomWn" at bounding box center [236, 26] width 363 height 20
paste input "aQvRqOUwRxBi98i1xiEFrAWC"
type input "aQvRqOUwRxBi98i1xiEFrAWC"
click at [410, 22] on button "search-icon" at bounding box center [396, 25] width 31 height 21
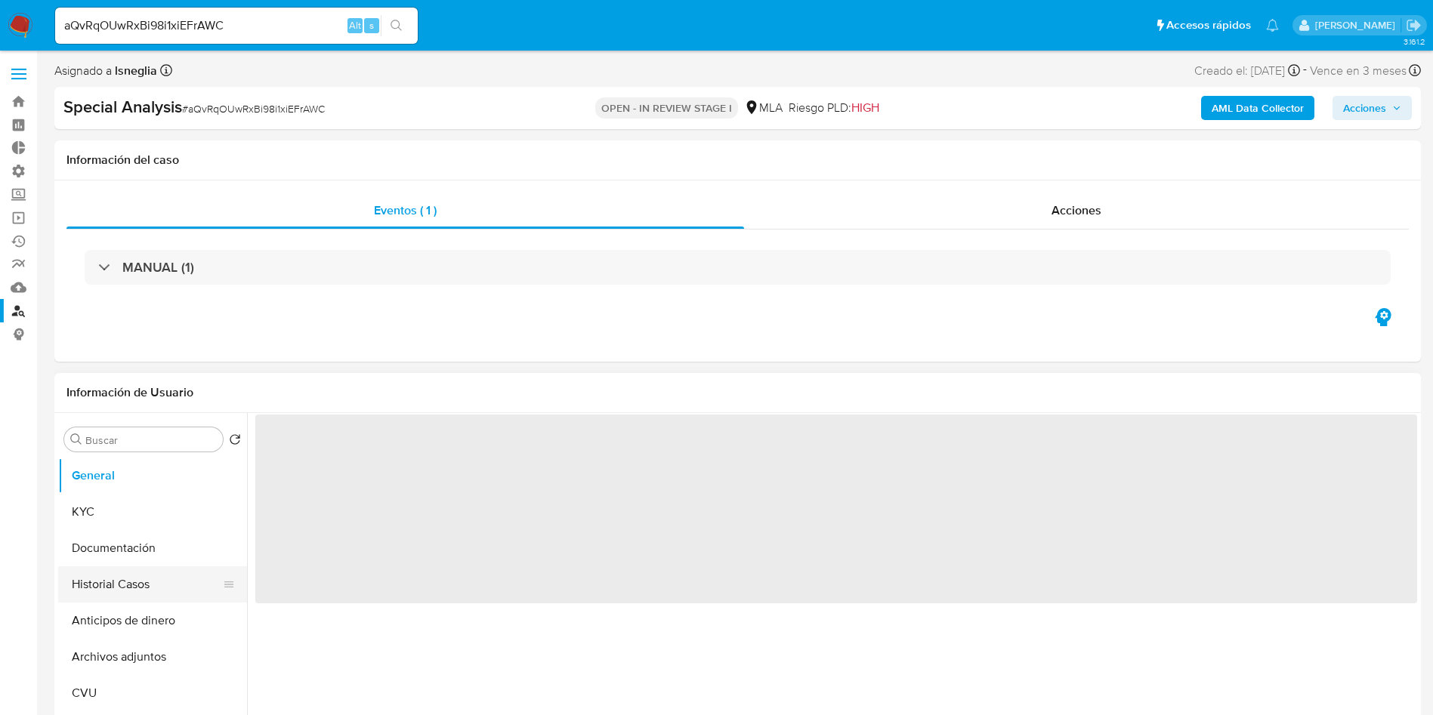
click at [93, 578] on button "Historial Casos" at bounding box center [146, 584] width 177 height 36
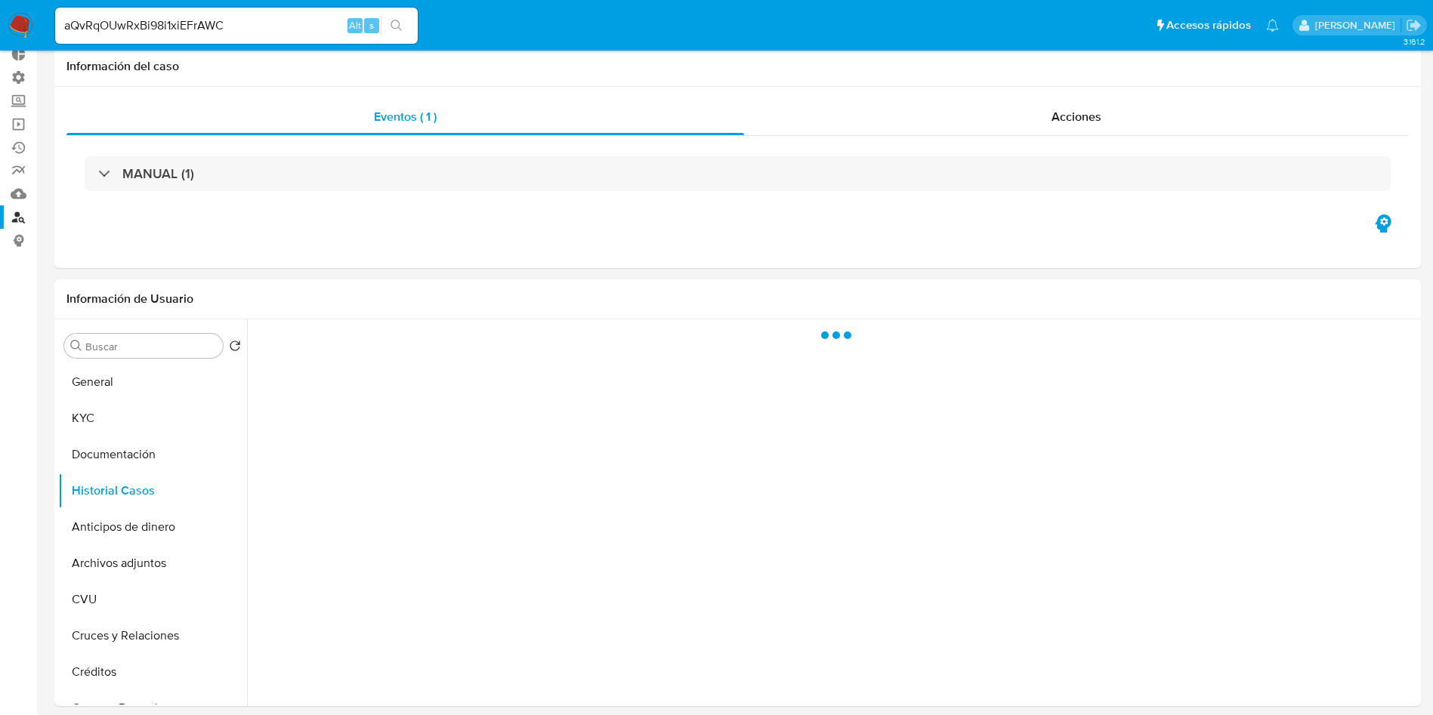
select select "10"
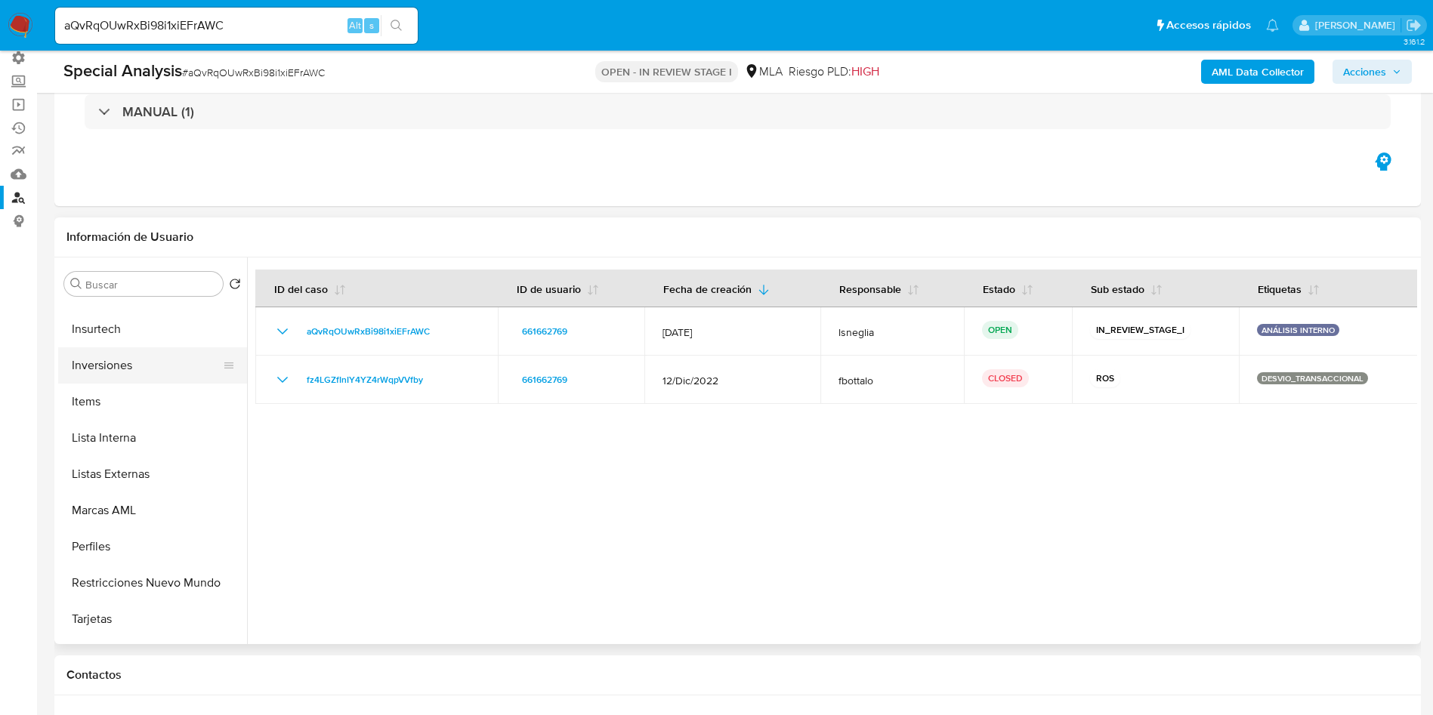
scroll to position [783, 0]
click at [174, 482] on button "Restricciones Nuevo Mundo" at bounding box center [146, 479] width 177 height 36
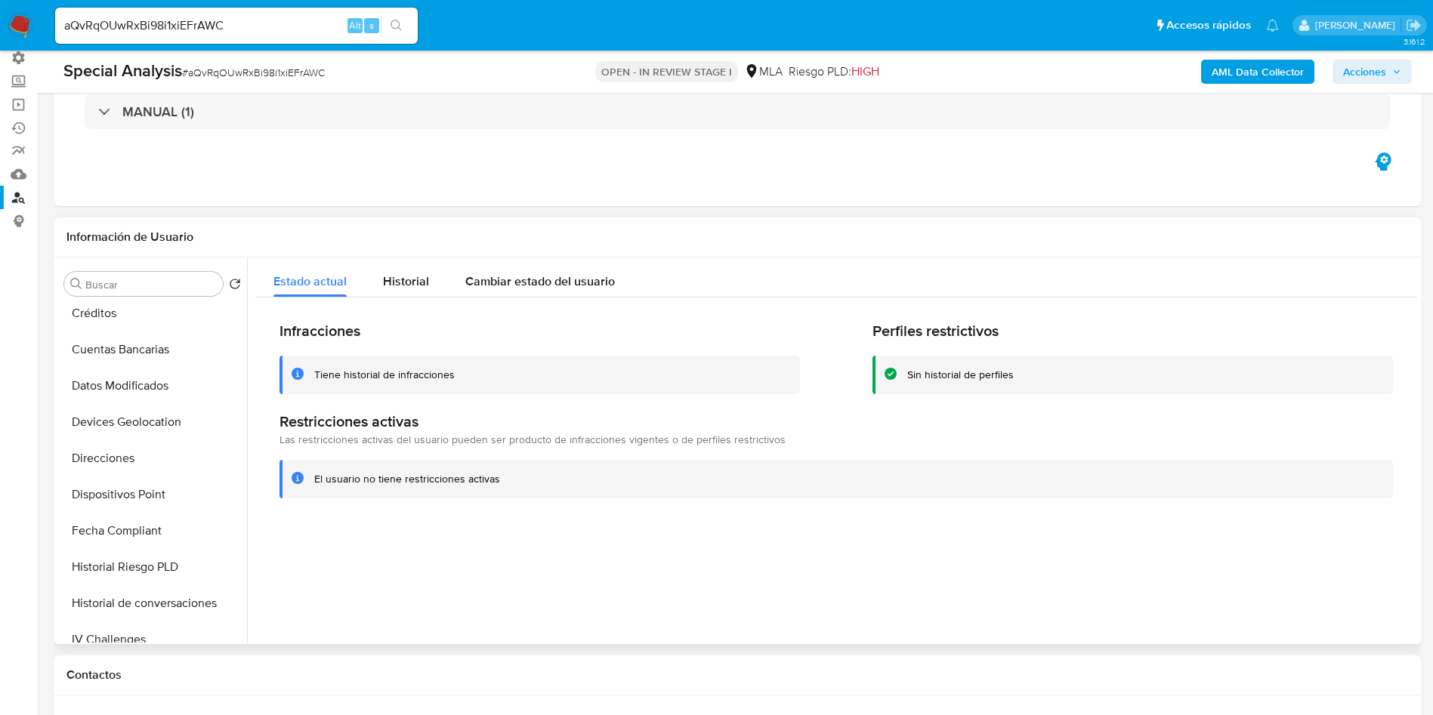
scroll to position [103, 0]
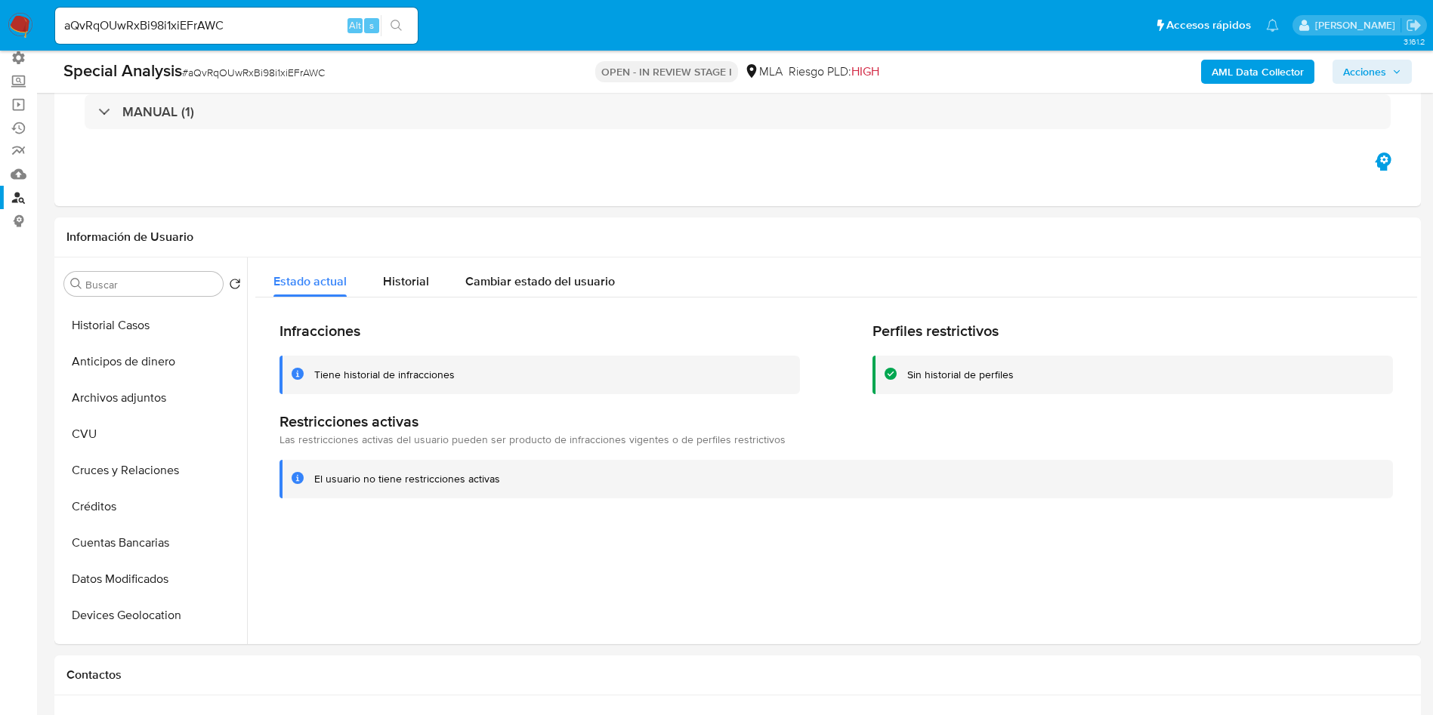
click at [218, 35] on div "aQvRqOUwRxBi98i1xiEFrAWC Alt s" at bounding box center [236, 26] width 363 height 36
click at [215, 26] on input "aQvRqOUwRxBi98i1xiEFrAWC" at bounding box center [236, 26] width 363 height 20
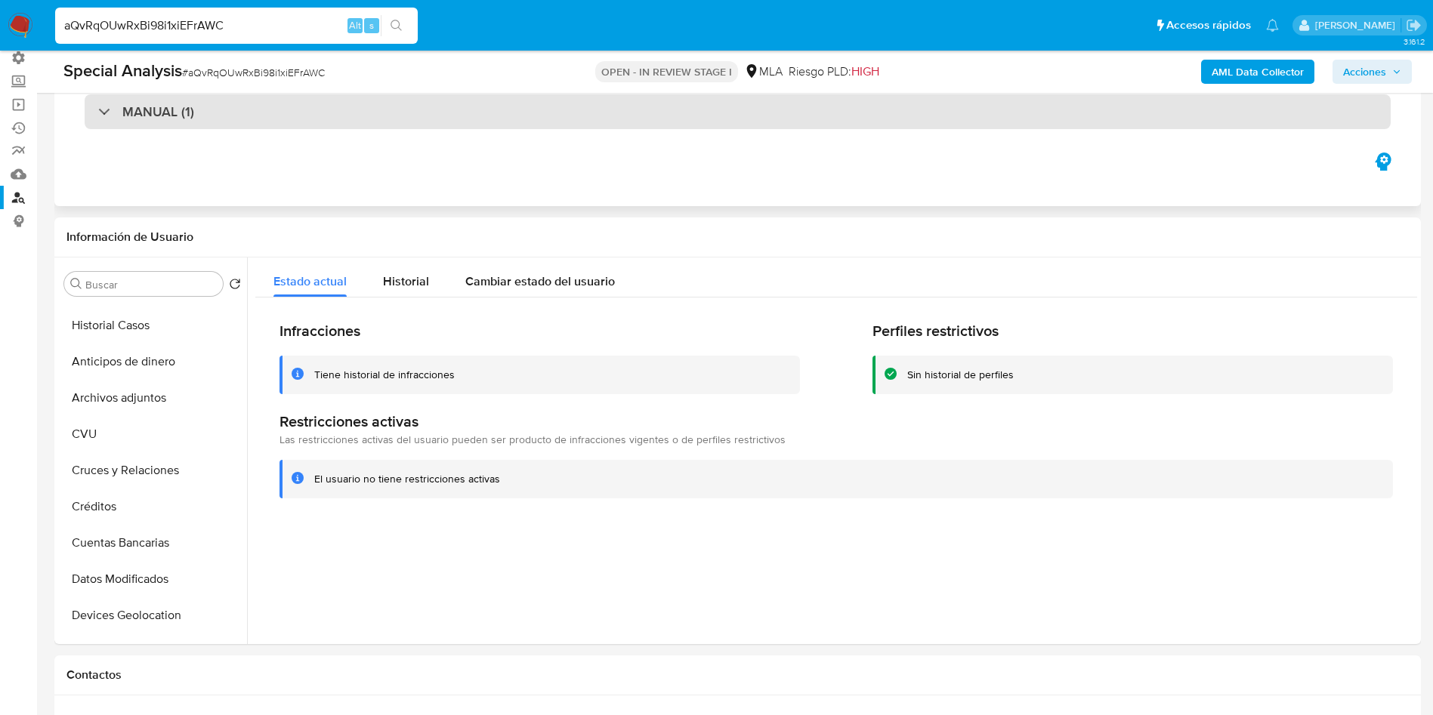
paste input "Q9ilyJuCsaoAJ4VOF2SP9CvE"
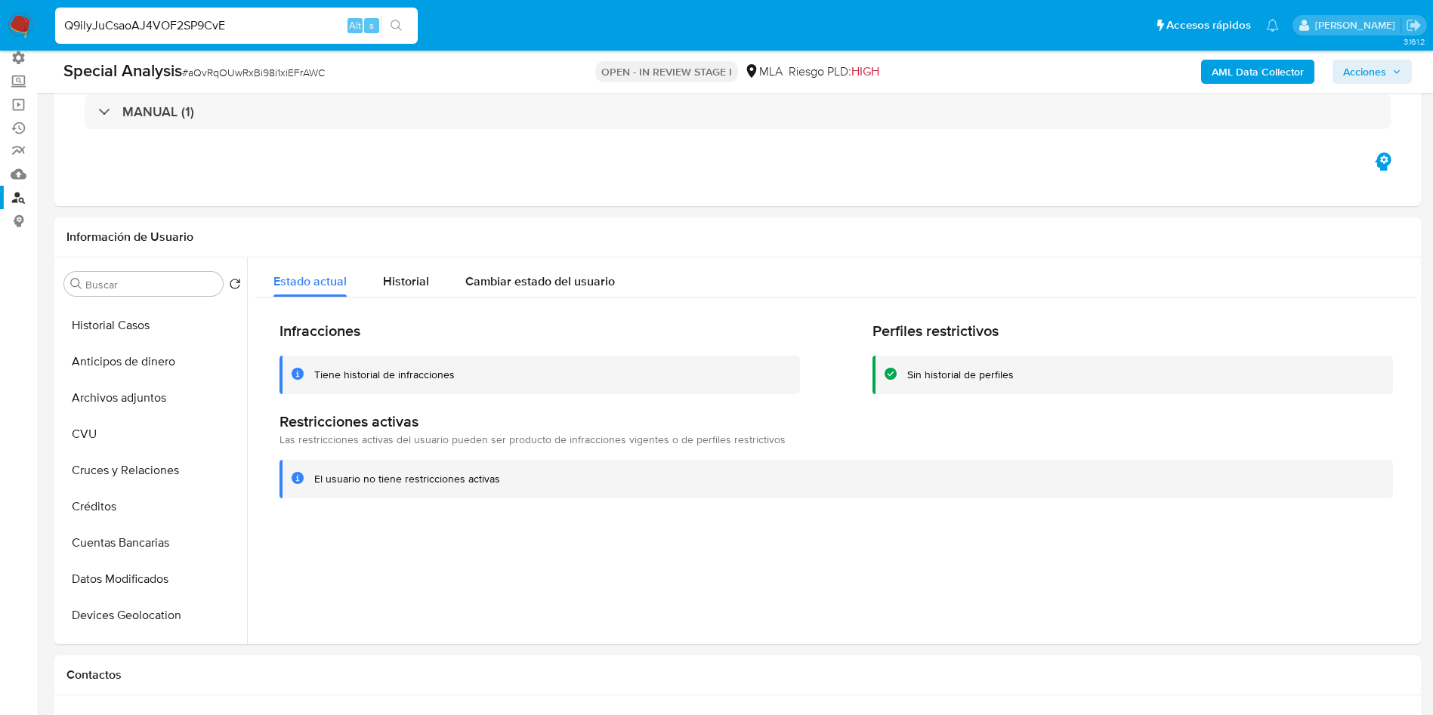
type input "Q9ilyJuCsaoAJ4VOF2SP9CvE"
click at [400, 31] on icon "search-icon" at bounding box center [396, 26] width 12 height 12
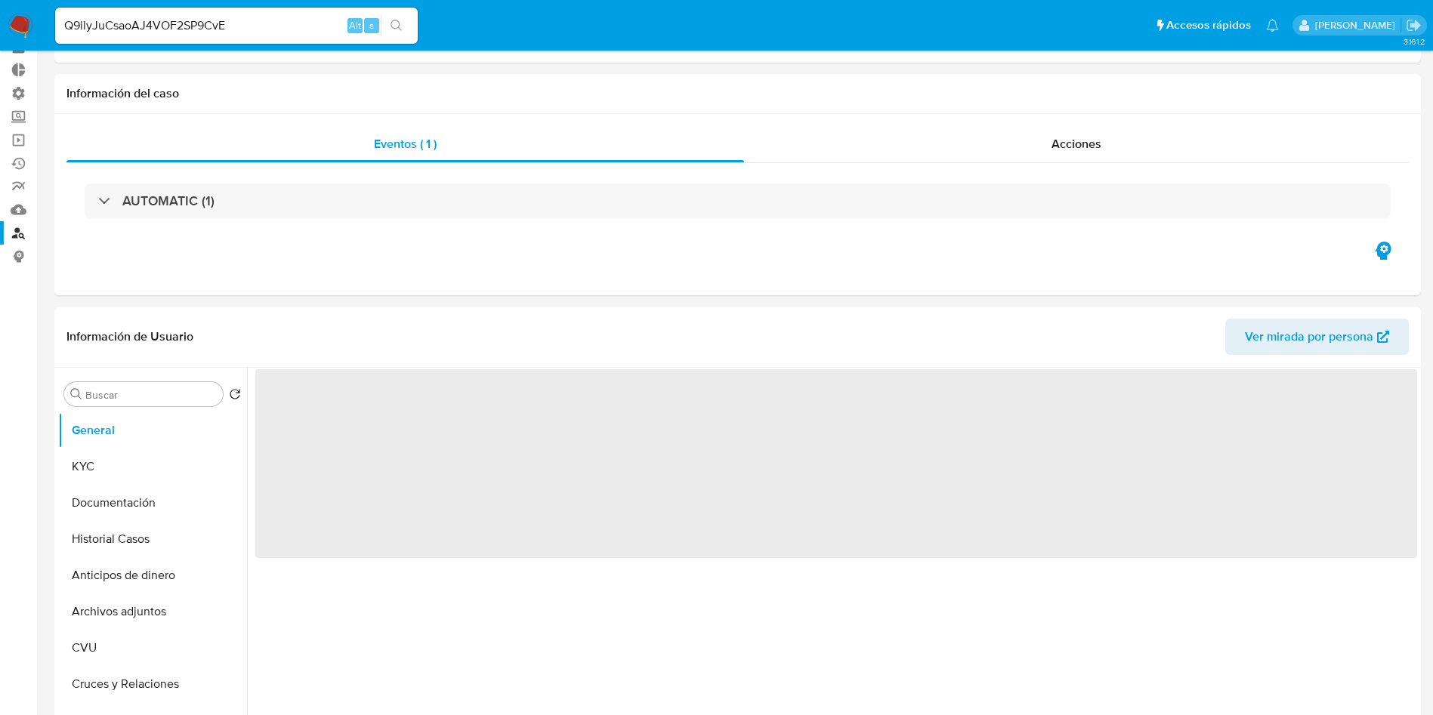
scroll to position [113, 0]
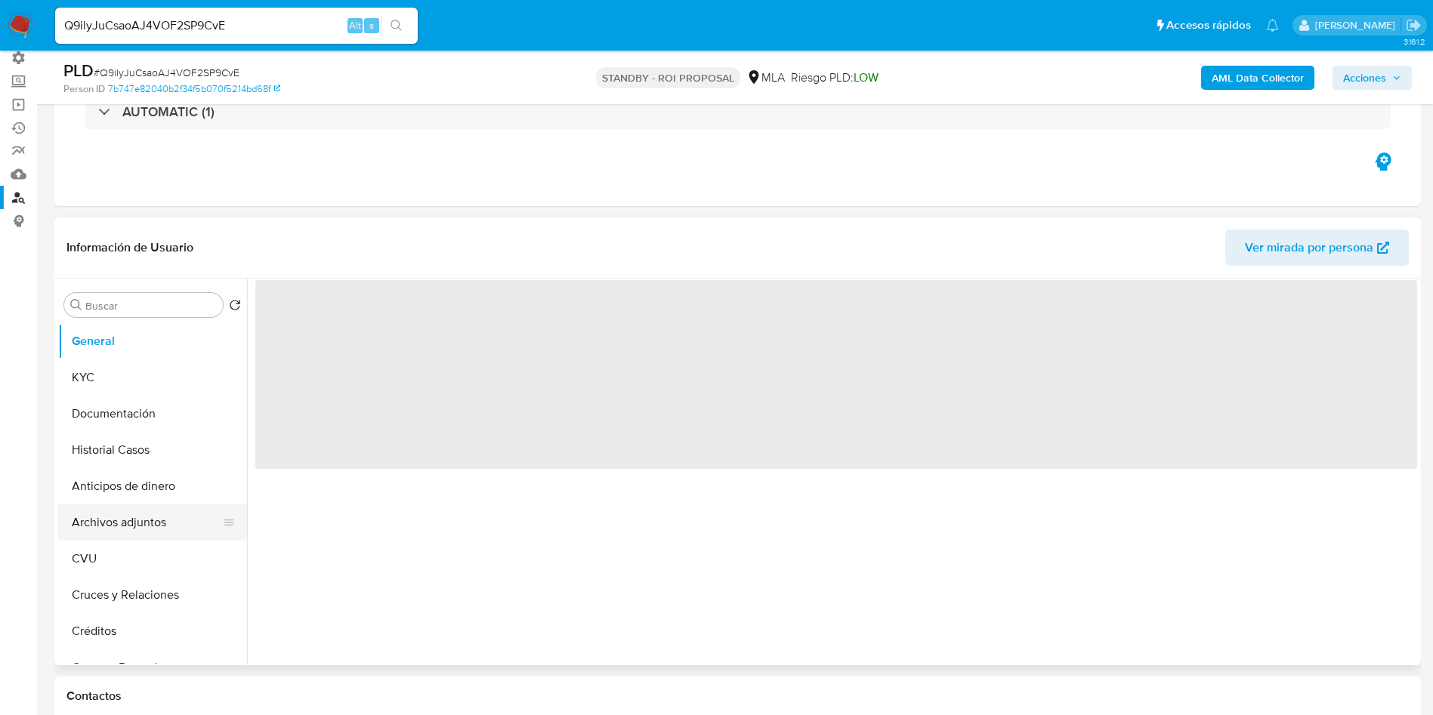
click at [144, 514] on button "Archivos adjuntos" at bounding box center [146, 523] width 177 height 36
select select "10"
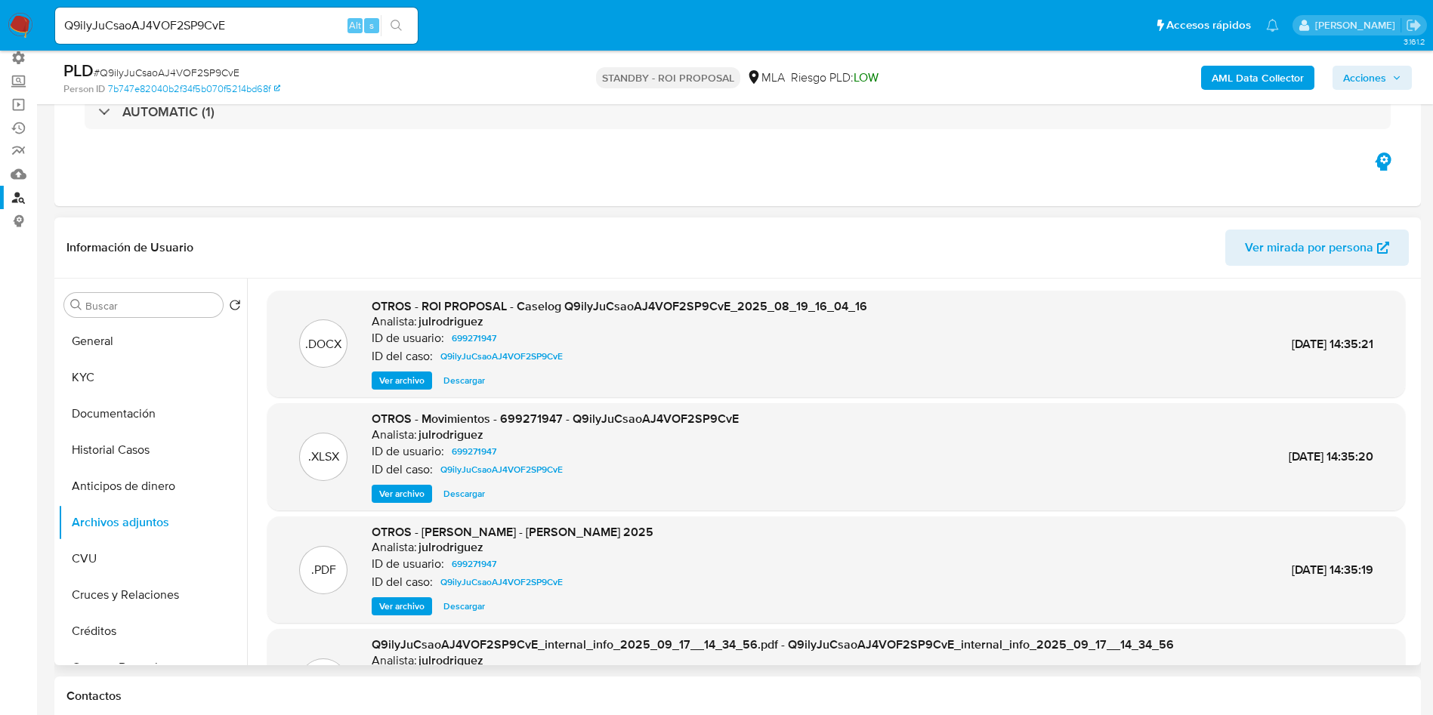
drag, startPoint x: 465, startPoint y: 386, endPoint x: 416, endPoint y: 400, distance: 50.2
click at [465, 386] on span "Descargar" at bounding box center [464, 380] width 42 height 15
click at [118, 448] on button "Historial Casos" at bounding box center [146, 450] width 177 height 36
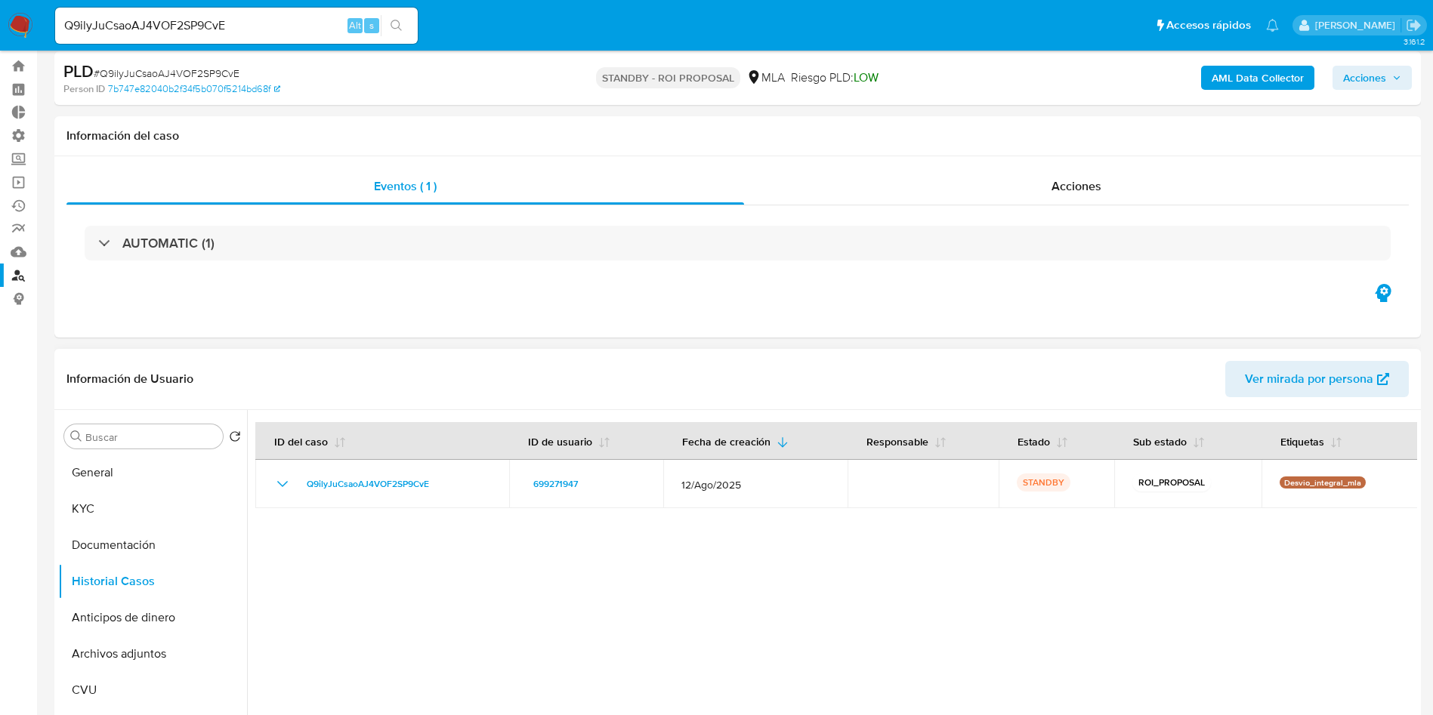
scroll to position [0, 0]
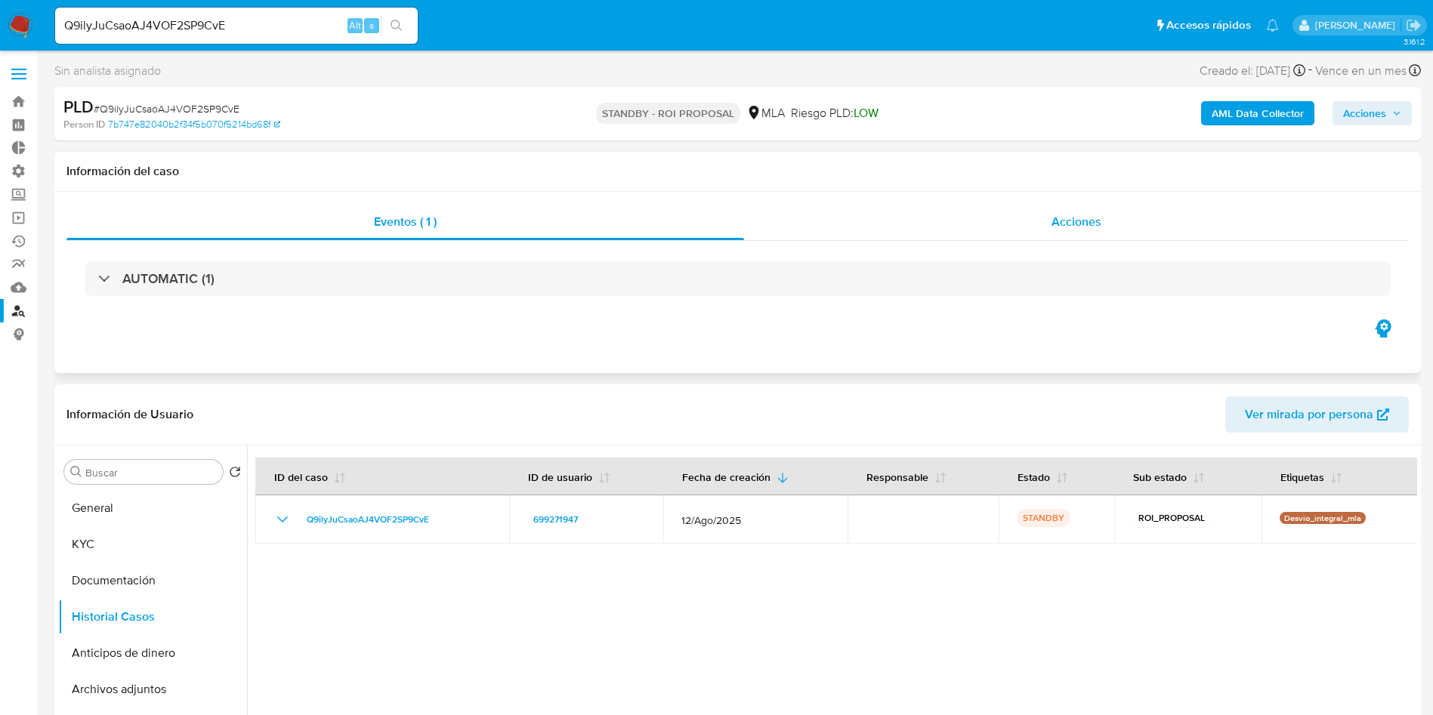
click at [1098, 224] on span "Acciones" at bounding box center [1076, 221] width 50 height 17
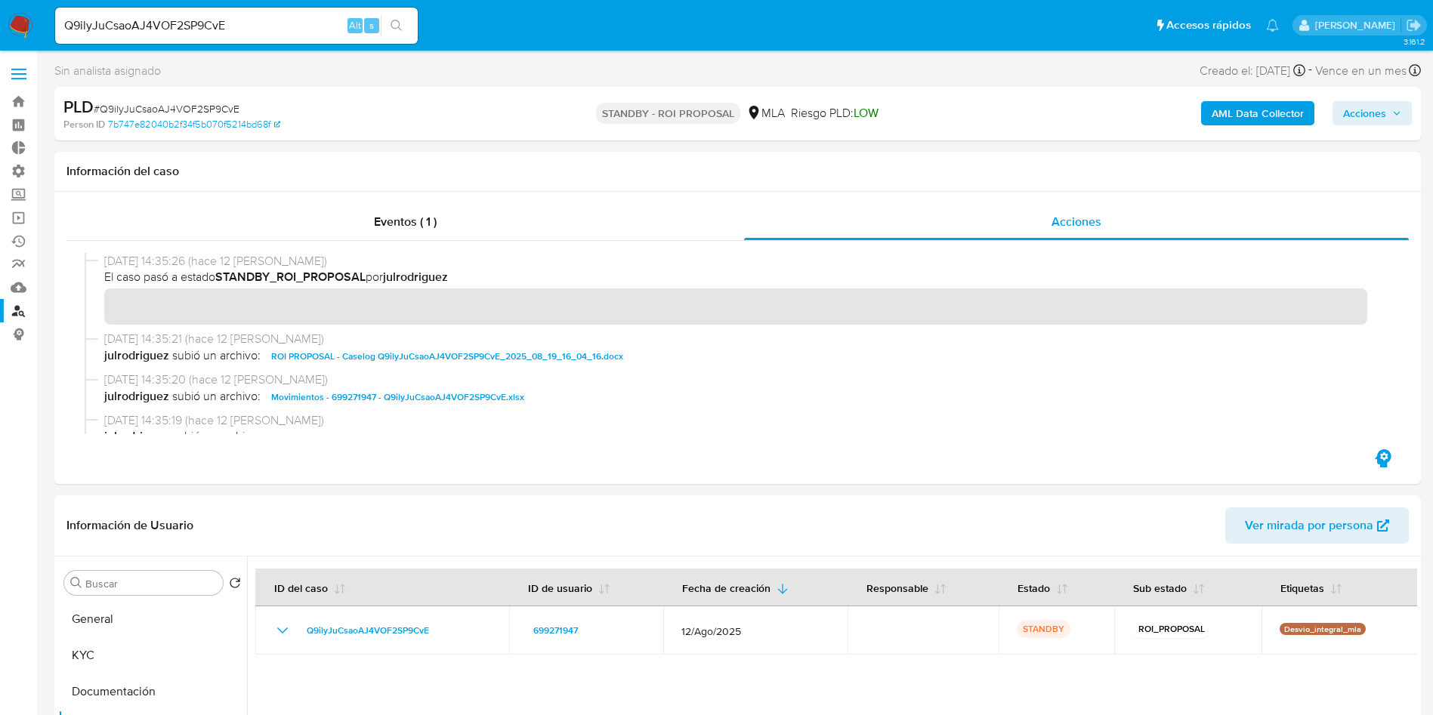
click at [172, 20] on input "Q9ilyJuCsaoAJ4VOF2SP9CvE" at bounding box center [236, 26] width 363 height 20
paste input "xsXouR4ATRaPs415FYGV13ZB"
type input "xsXouR4ATRaPs415FYGV13ZB"
click at [399, 22] on icon "search-icon" at bounding box center [395, 25] width 11 height 11
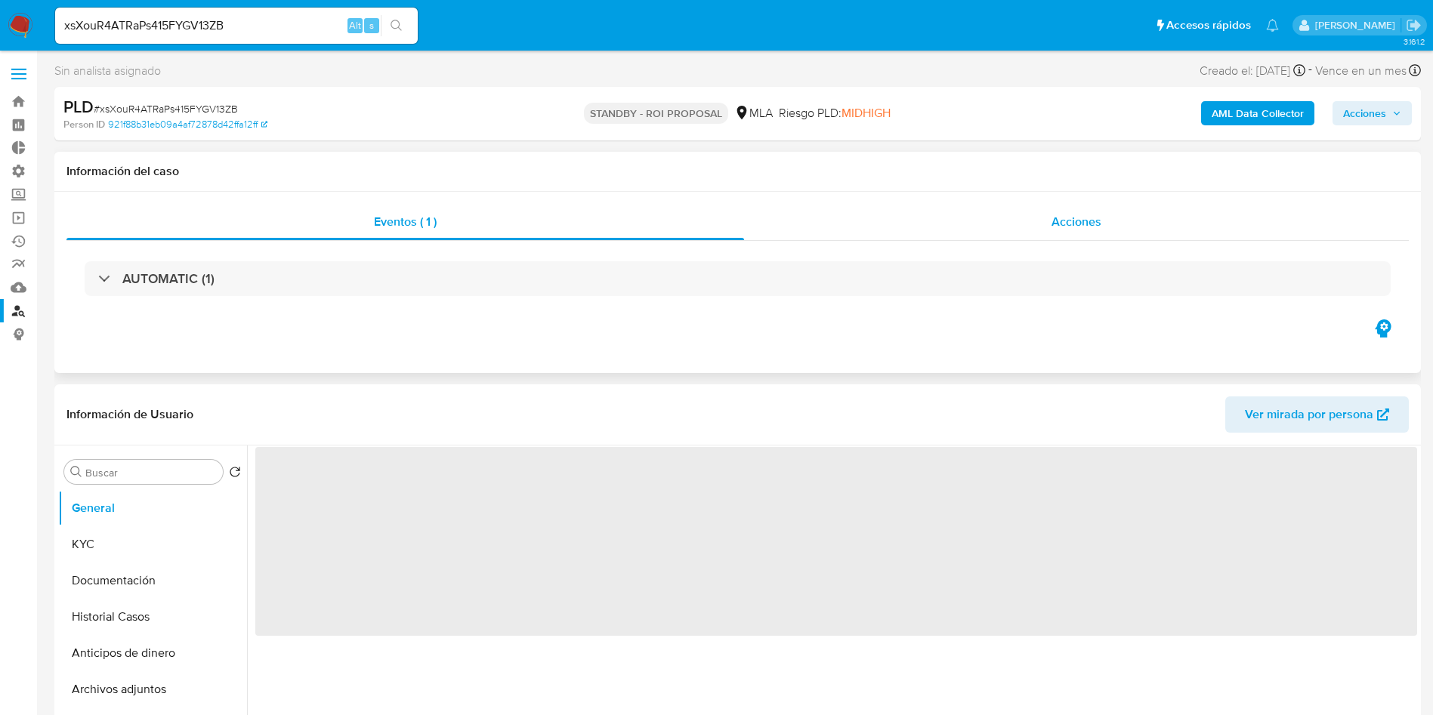
click at [1065, 221] on span "Acciones" at bounding box center [1076, 221] width 50 height 17
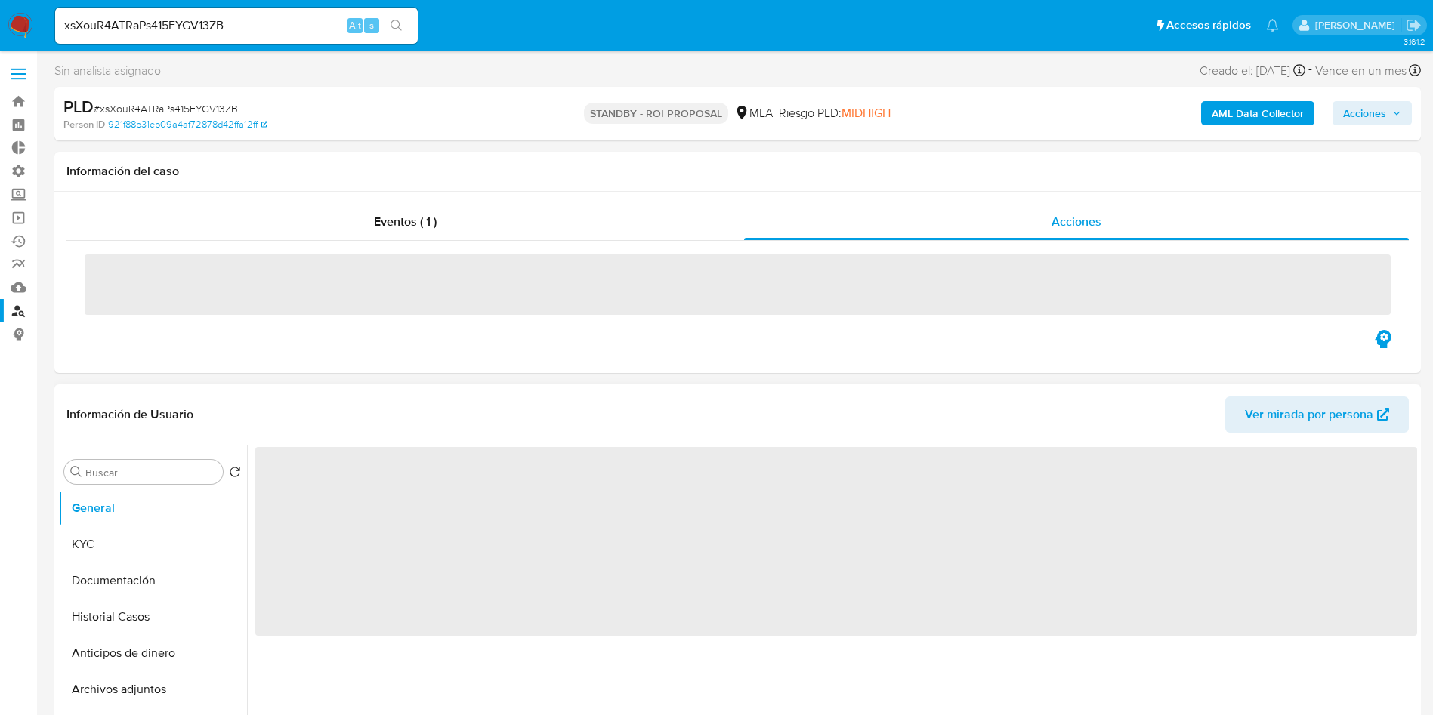
select select "10"
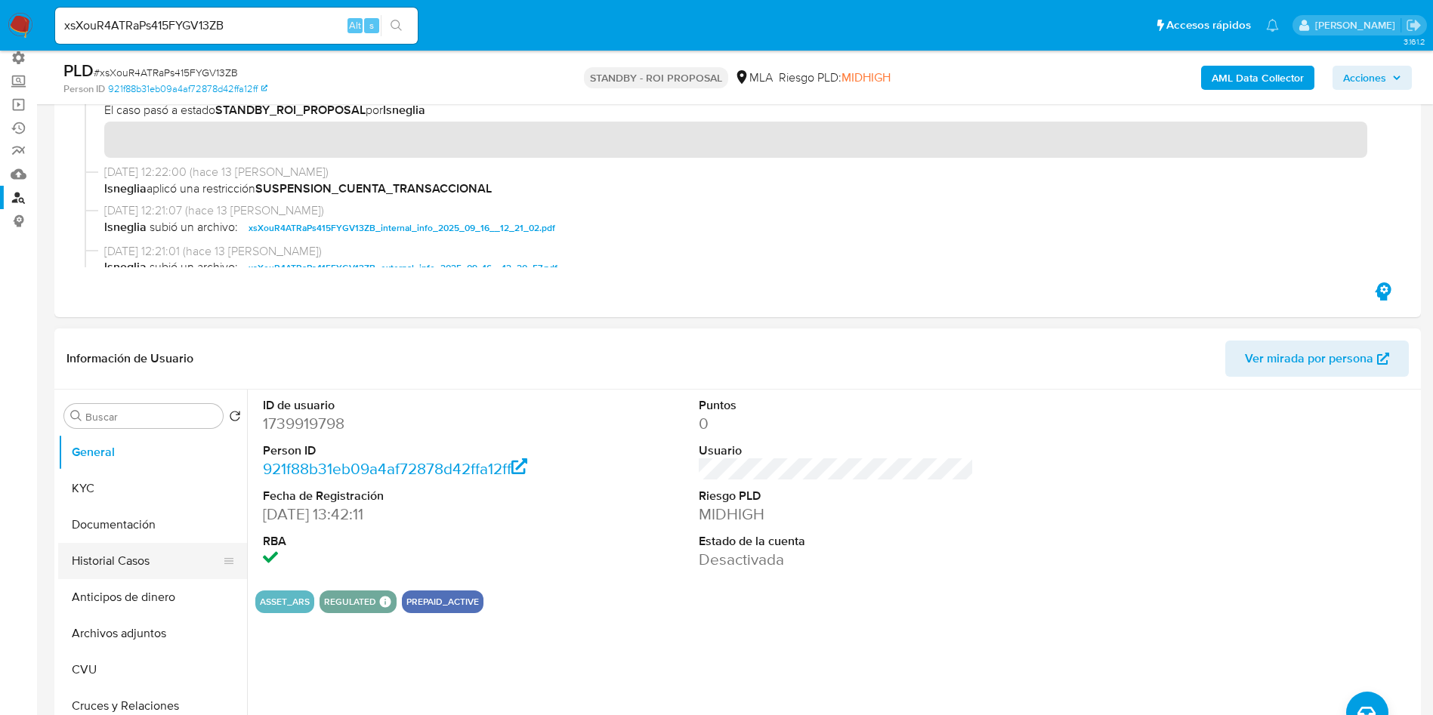
click at [100, 557] on button "Historial Casos" at bounding box center [146, 561] width 177 height 36
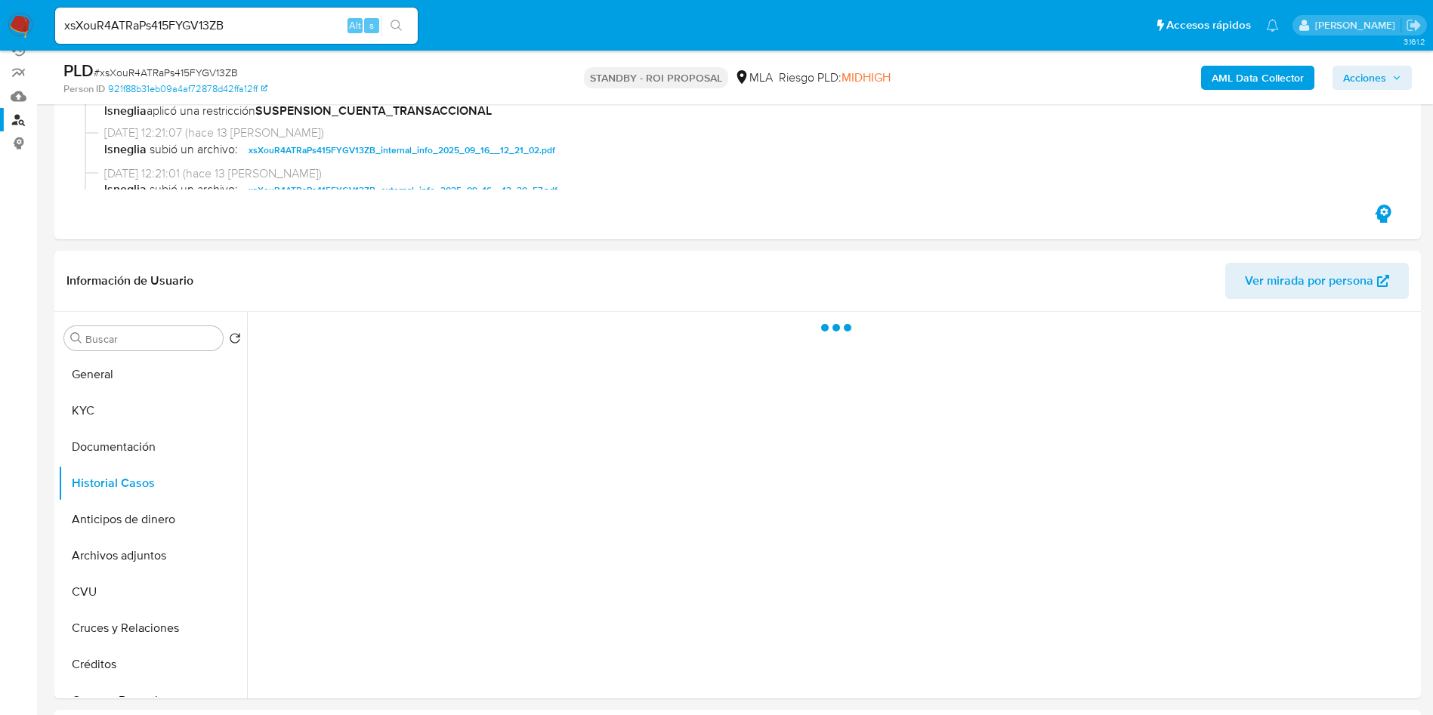
scroll to position [227, 0]
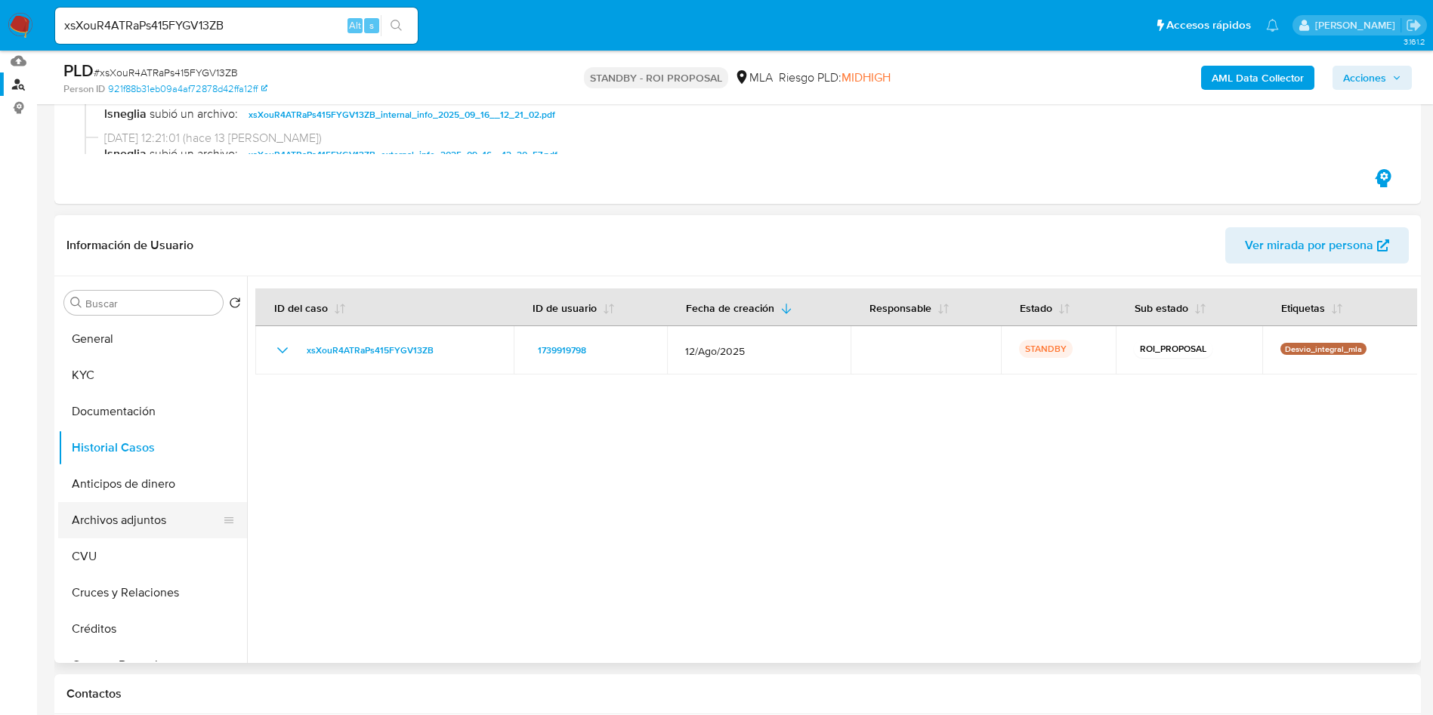
click at [140, 519] on button "Archivos adjuntos" at bounding box center [146, 520] width 177 height 36
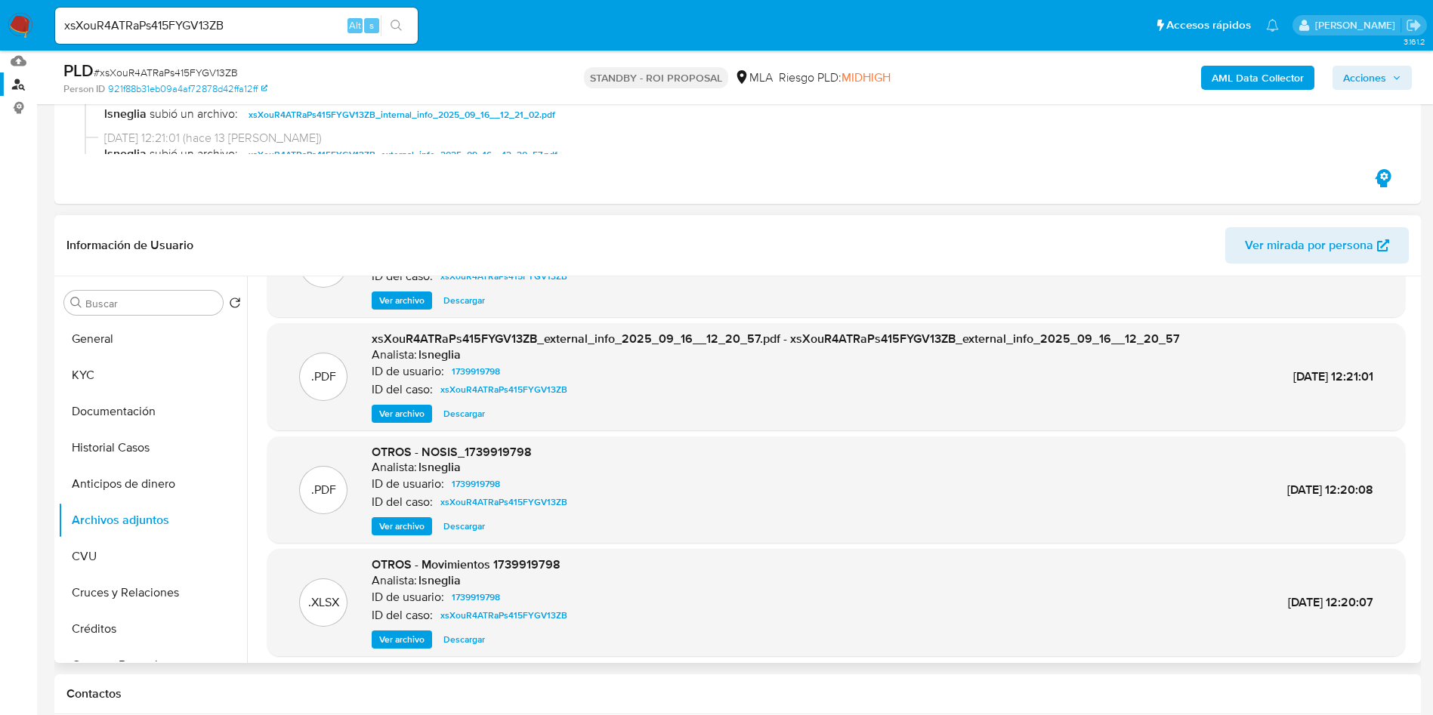
scroll to position [113, 0]
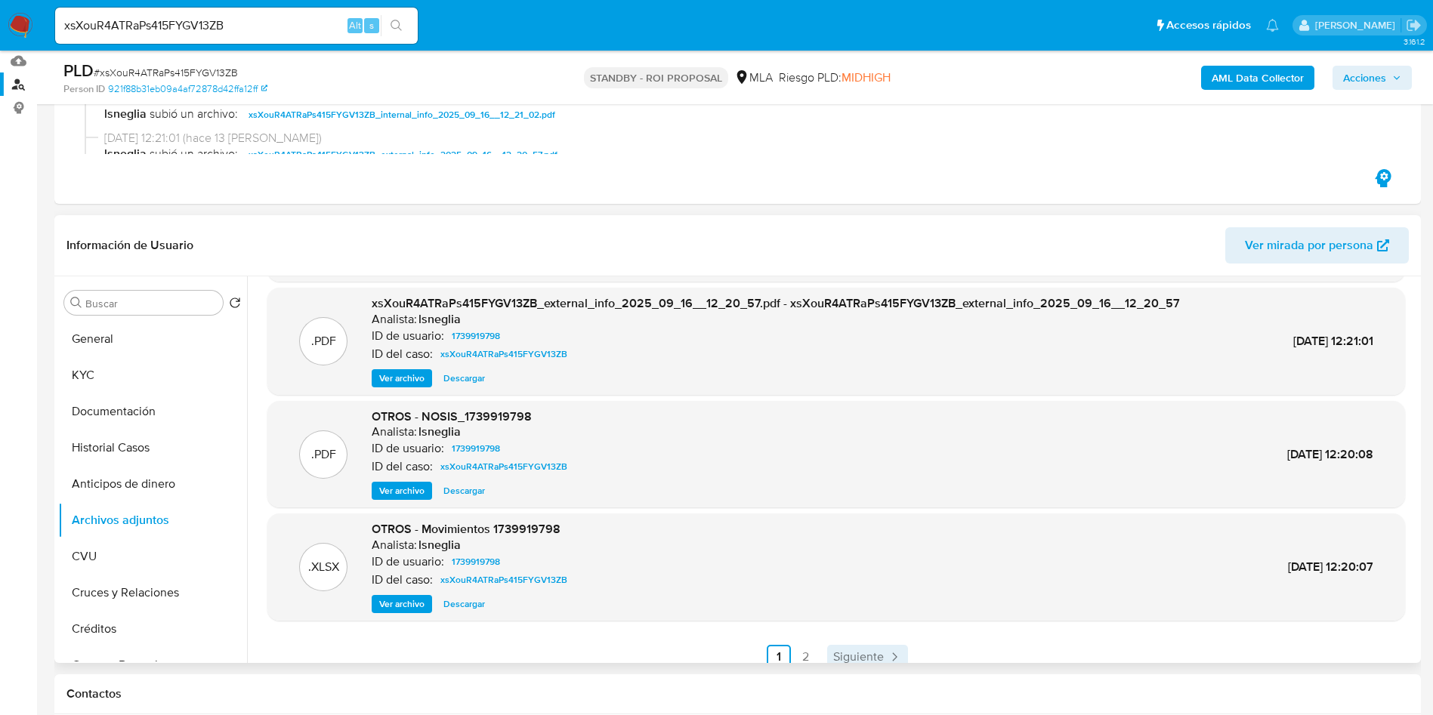
click at [867, 651] on span "Siguiente" at bounding box center [858, 657] width 51 height 12
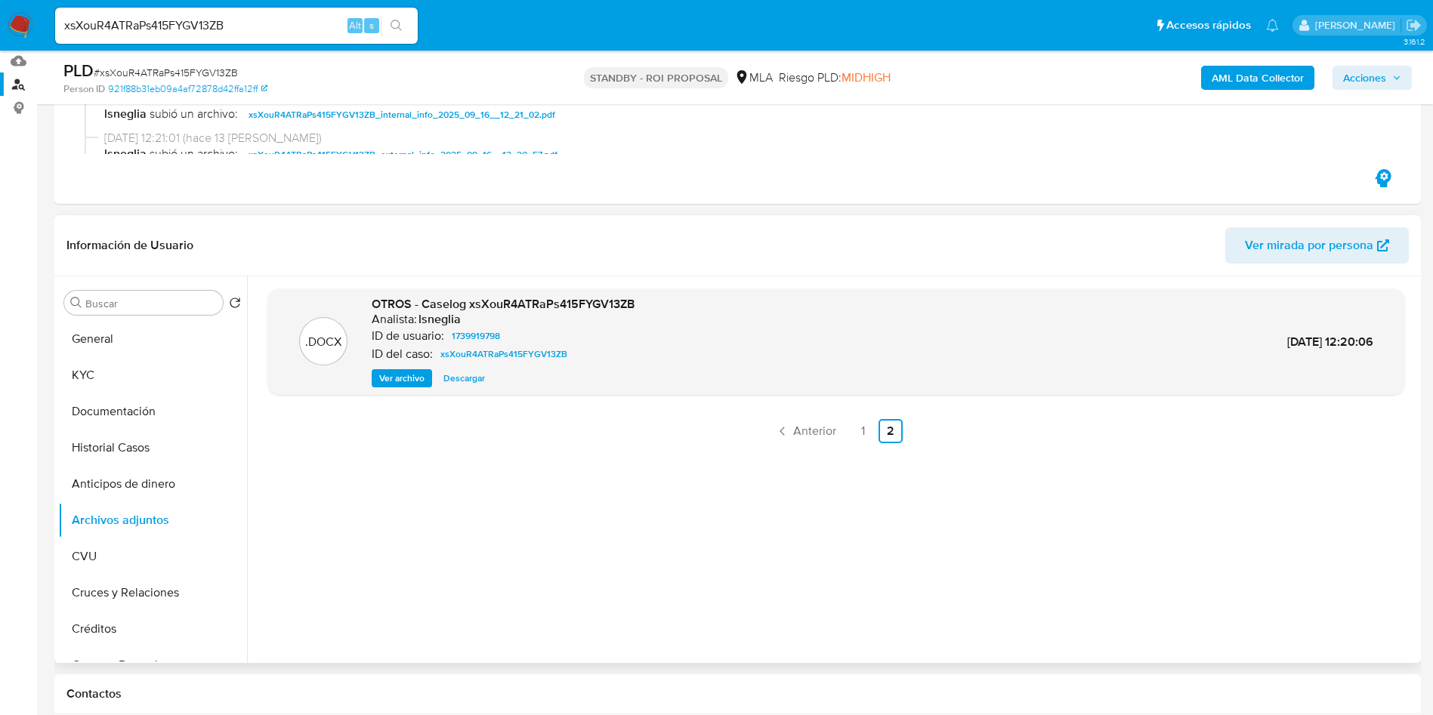
click at [456, 381] on span "Descargar" at bounding box center [464, 378] width 42 height 15
click at [204, 27] on input "xsXouR4ATRaPs415FYGV13ZB" at bounding box center [236, 26] width 363 height 20
paste input "tQAdWUONQXHaUB6clBTIsSs1"
type input "tQAdWUONQXHaUB6clBTIsSs1"
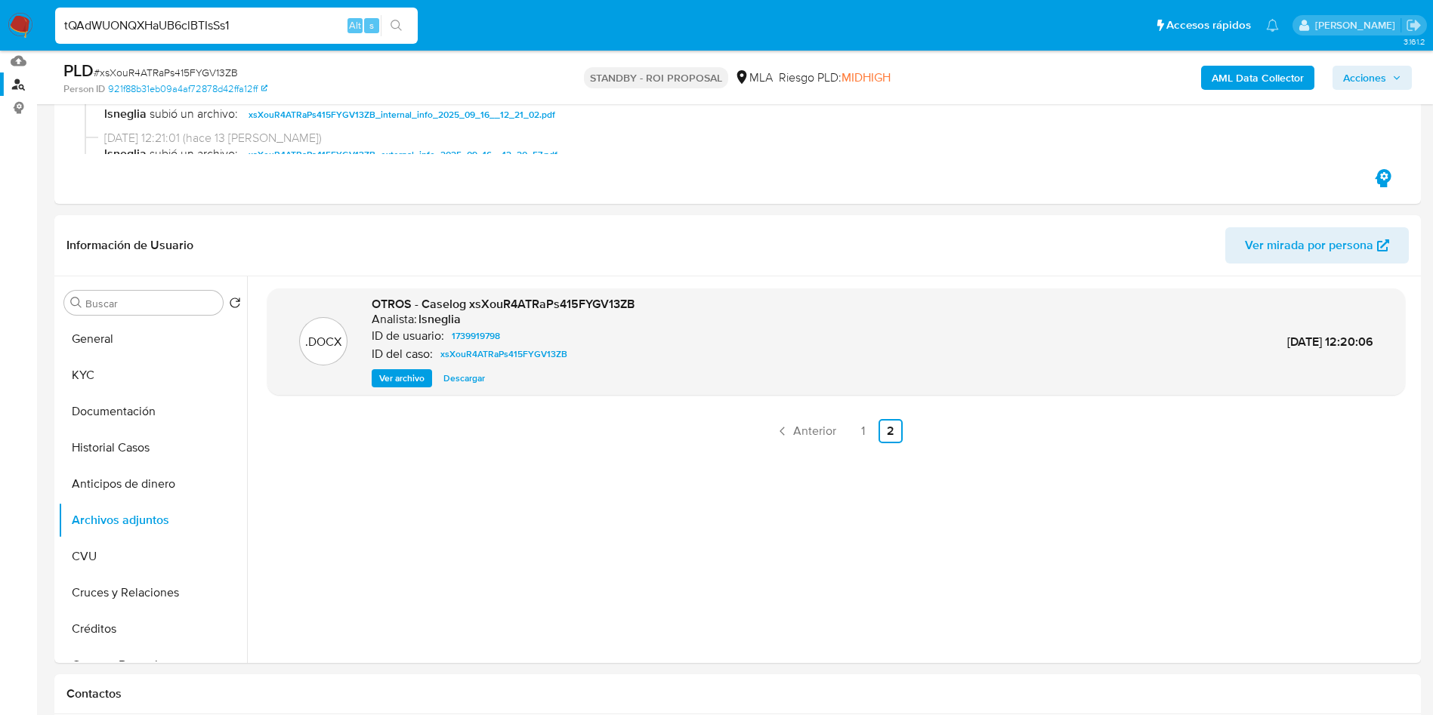
click at [403, 28] on button "search-icon" at bounding box center [396, 25] width 31 height 21
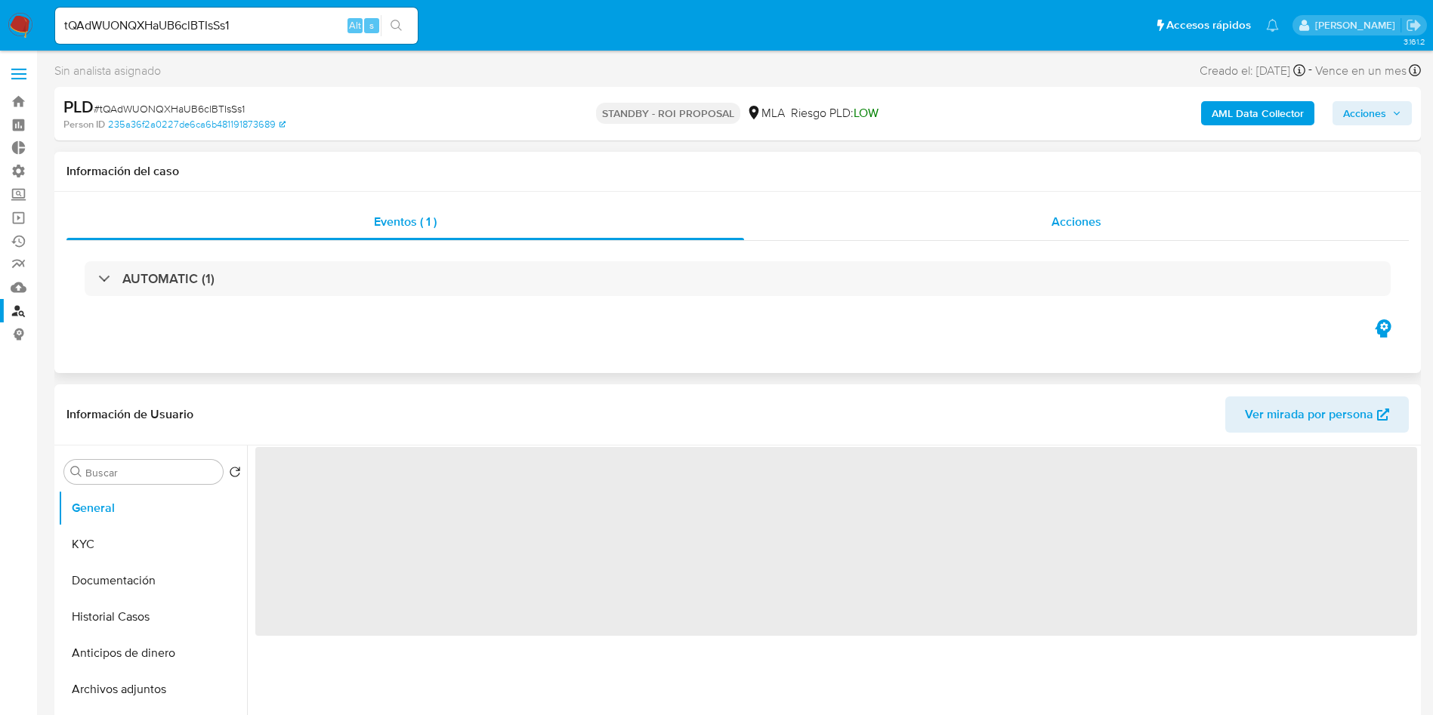
click at [1123, 221] on div "Acciones" at bounding box center [1076, 222] width 665 height 36
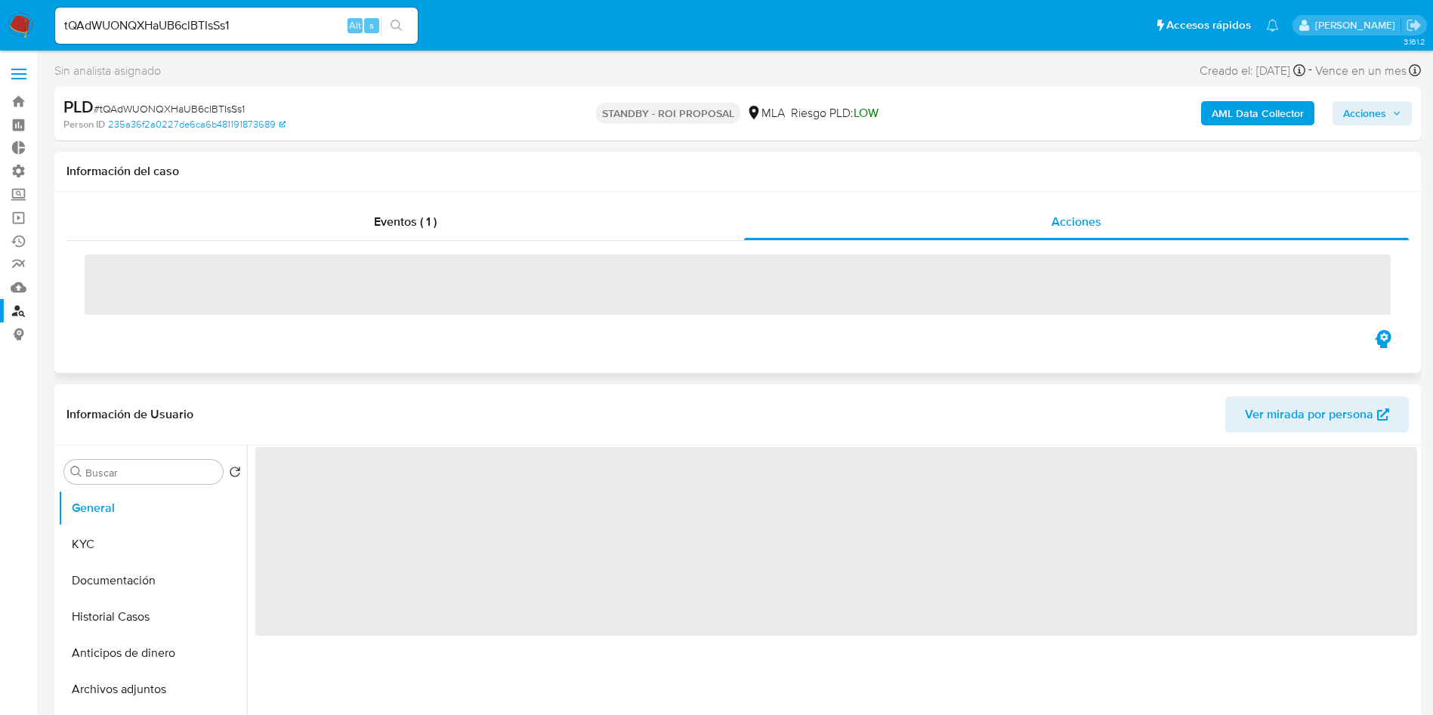
select select "10"
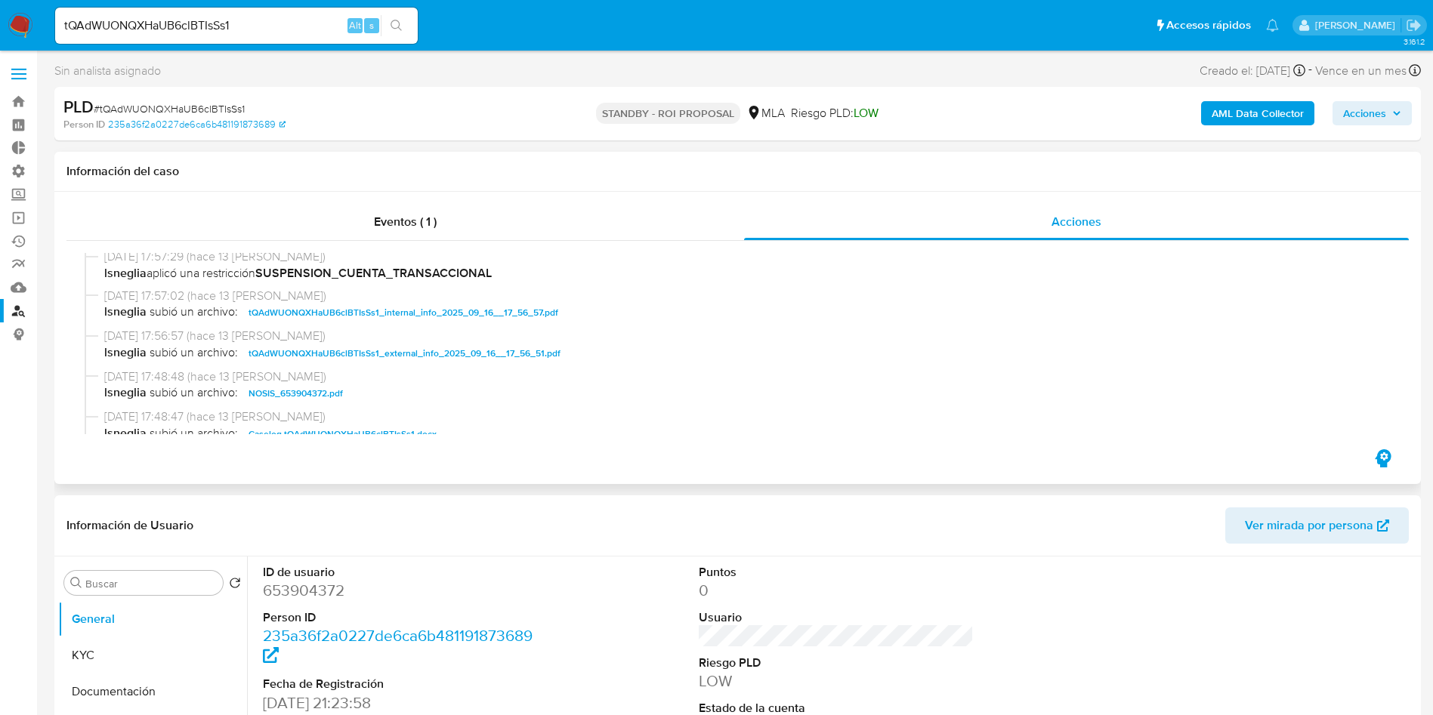
scroll to position [113, 0]
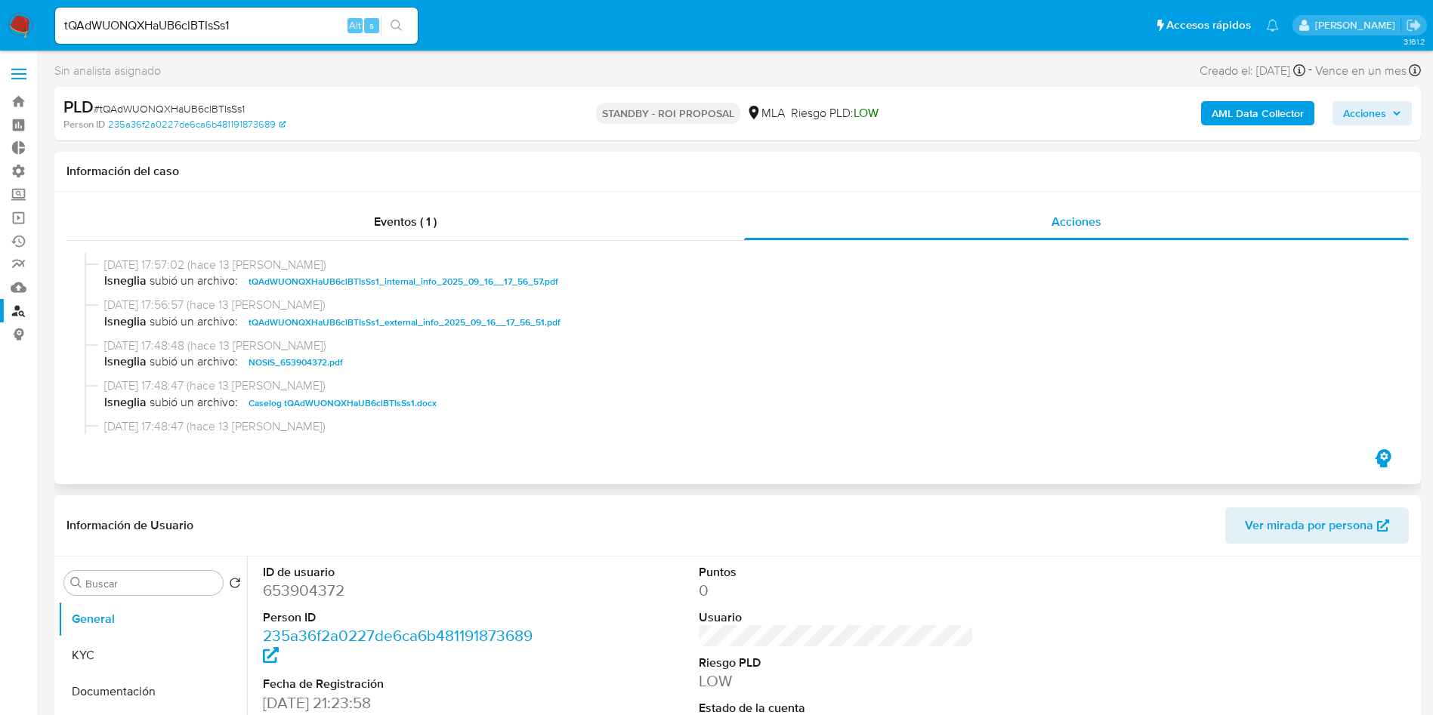
click at [369, 400] on span "Caselog tQAdWUONQXHaUB6clBTIsSs1.docx" at bounding box center [342, 403] width 188 height 18
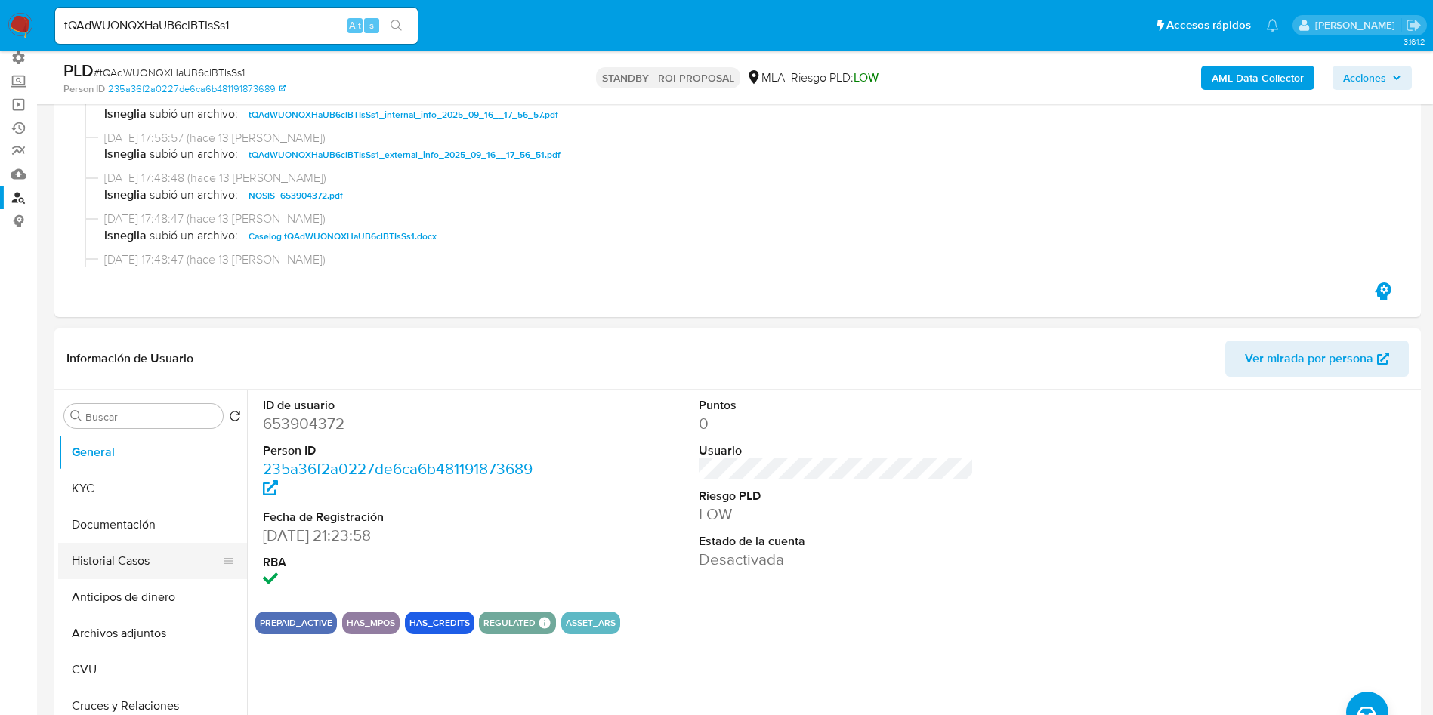
click at [131, 564] on button "Historial Casos" at bounding box center [146, 561] width 177 height 36
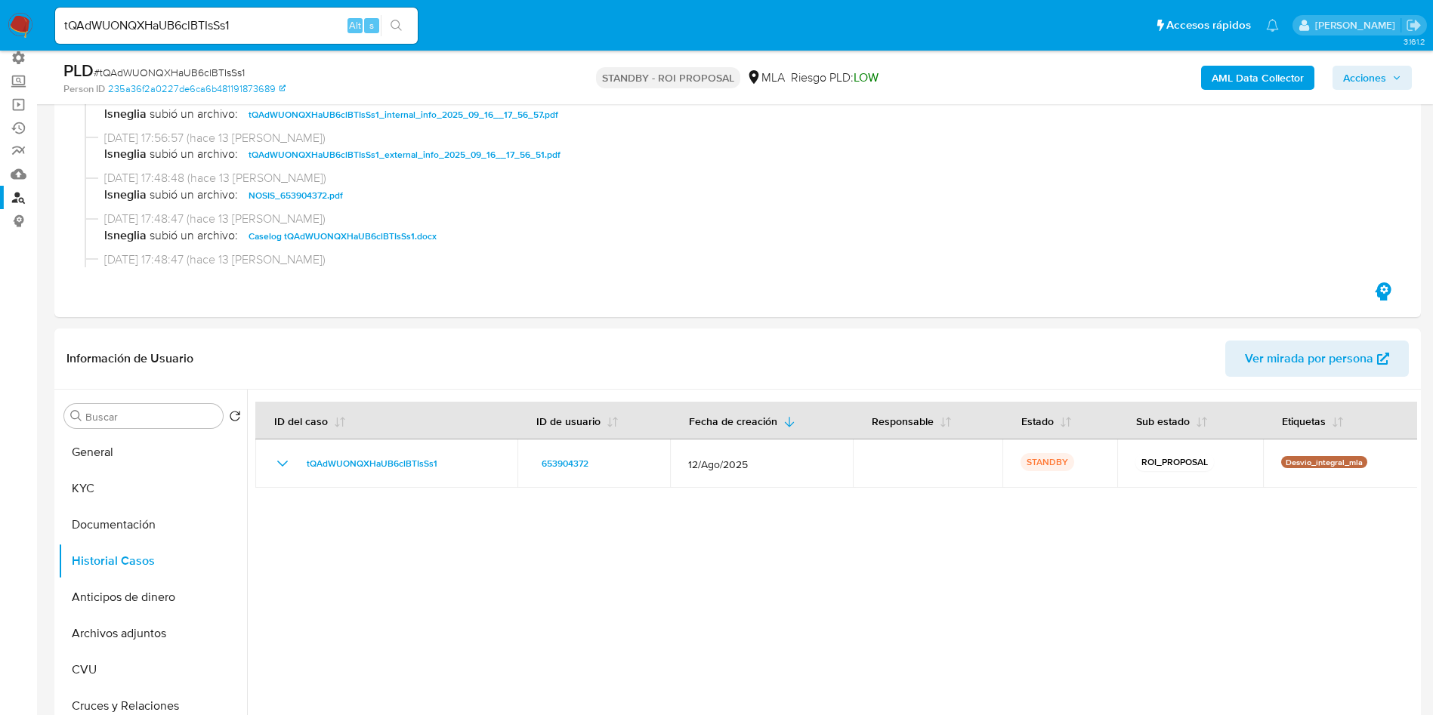
click at [191, 74] on span "# tQAdWUONQXHaUB6clBTIsSs1" at bounding box center [169, 72] width 151 height 15
copy span "tQAdWUONQXHaUB6clBTIsSs1"
click at [197, 26] on input "tQAdWUONQXHaUB6clBTIsSs1" at bounding box center [236, 26] width 363 height 20
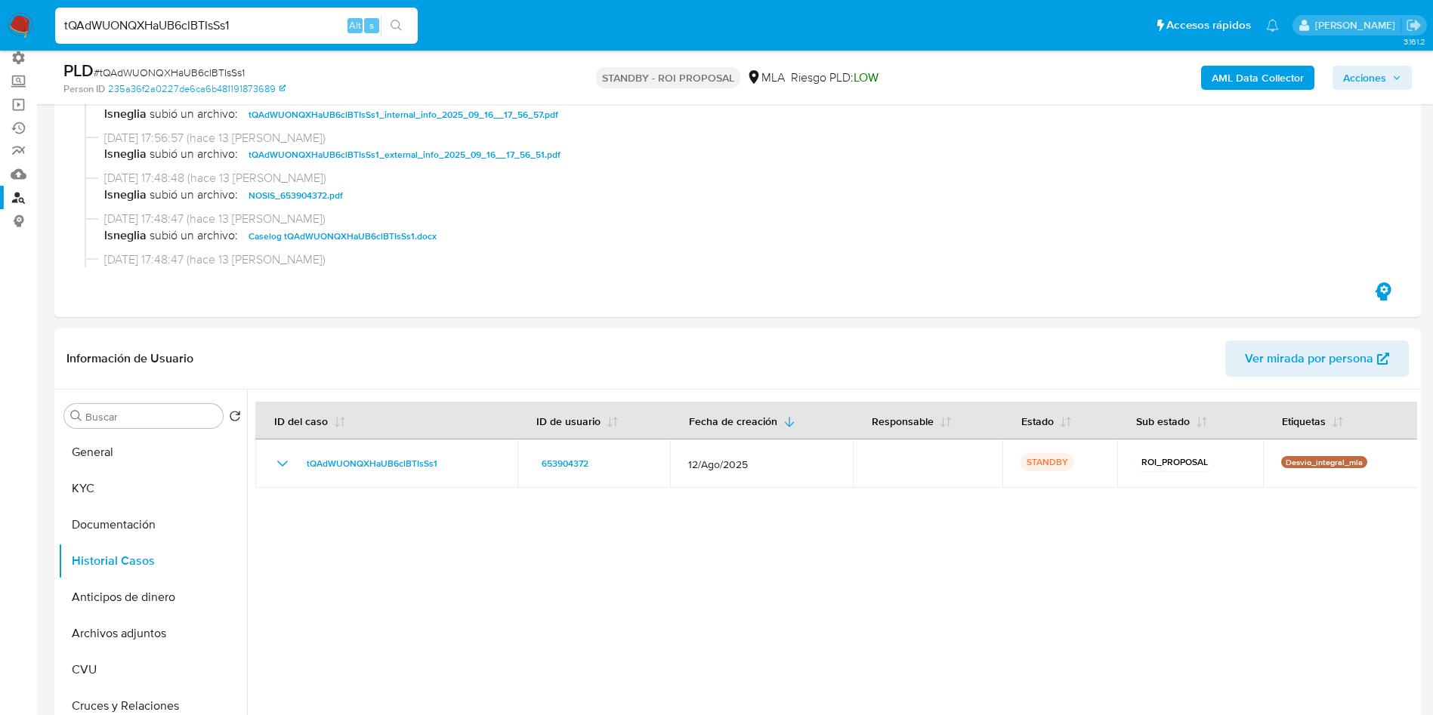
paste input "ofNQ3P8IGSsvMXpcFO1qujBJ"
type input "ofNQ3P8IGSsvMXpcFO1qujBJ"
click at [409, 20] on button "search-icon" at bounding box center [396, 25] width 31 height 21
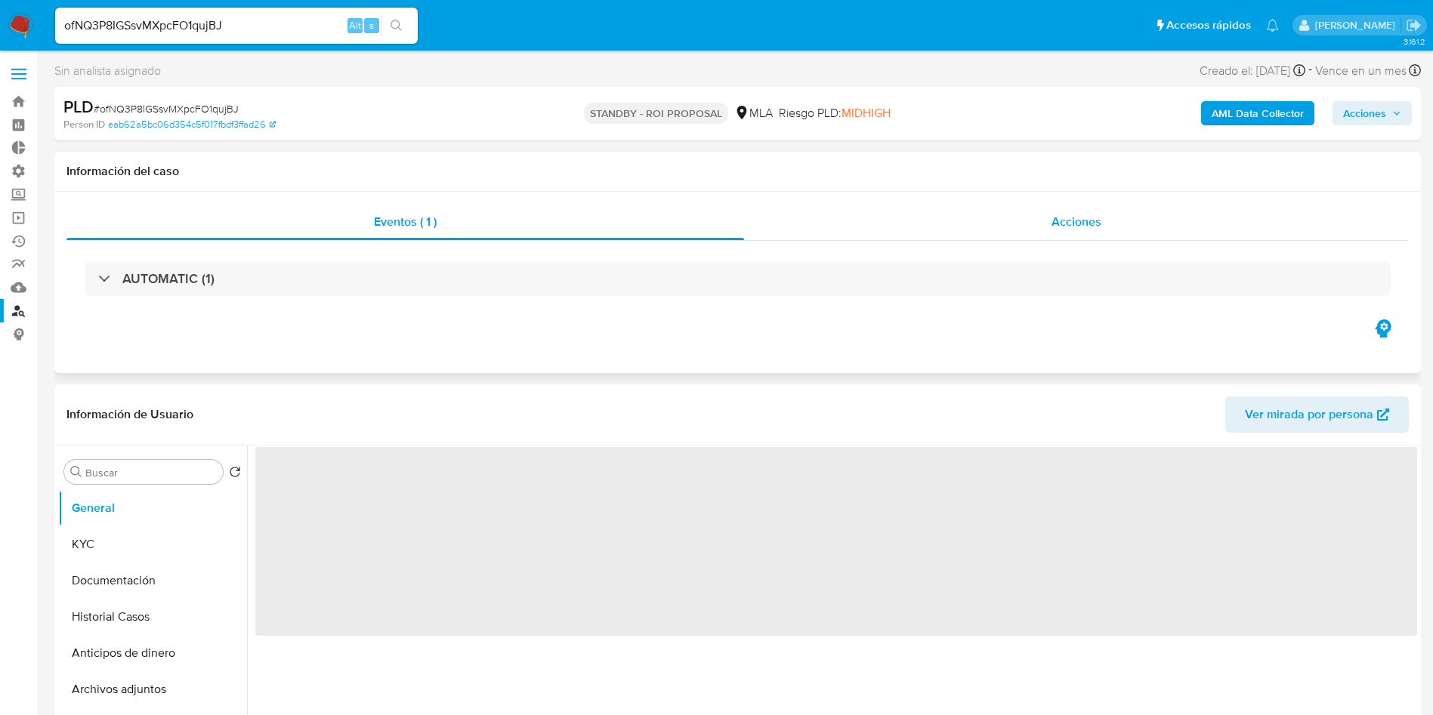
click at [1060, 230] on div "Acciones" at bounding box center [1076, 222] width 665 height 36
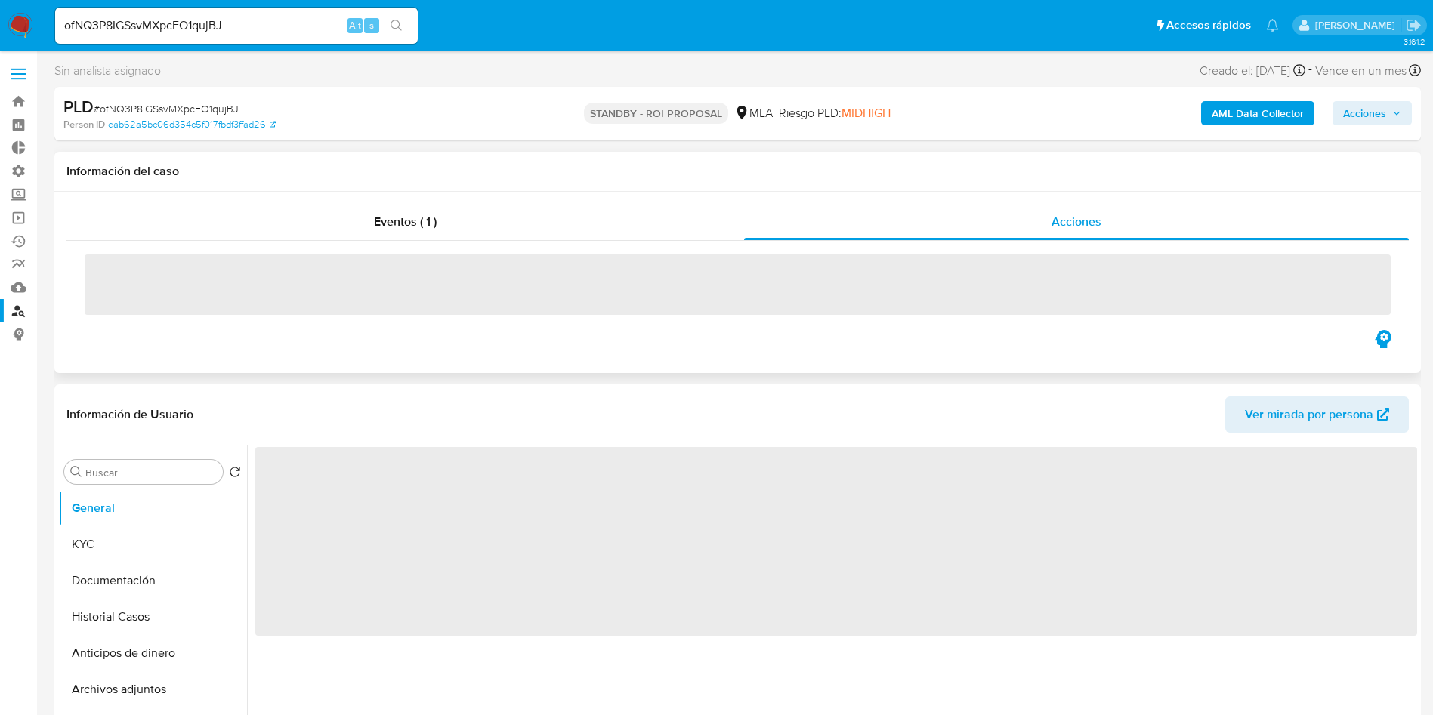
select select "10"
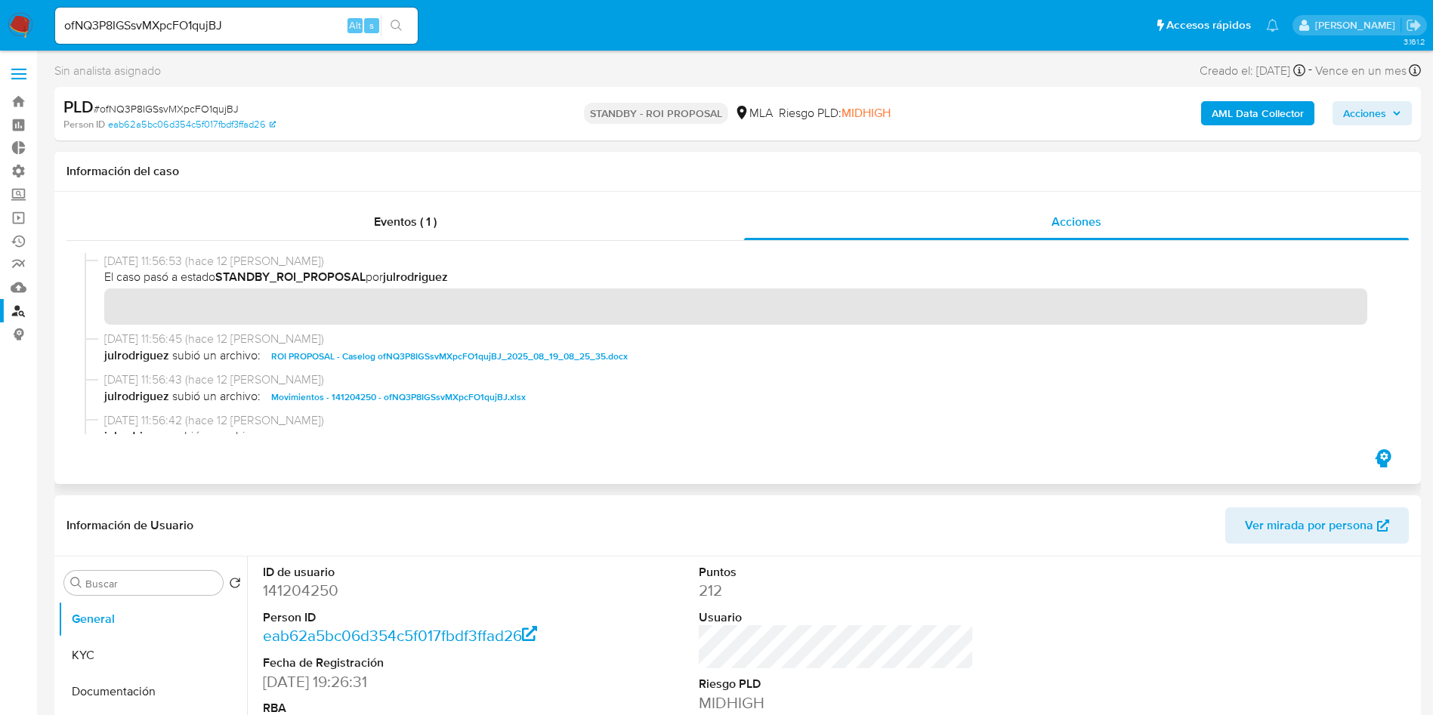
click at [316, 350] on span "ROI PROPOSAL - Caselog ofNQ3P8IGSsvMXpcFO1qujBJ_2025_08_19_08_25_35.docx" at bounding box center [449, 356] width 356 height 18
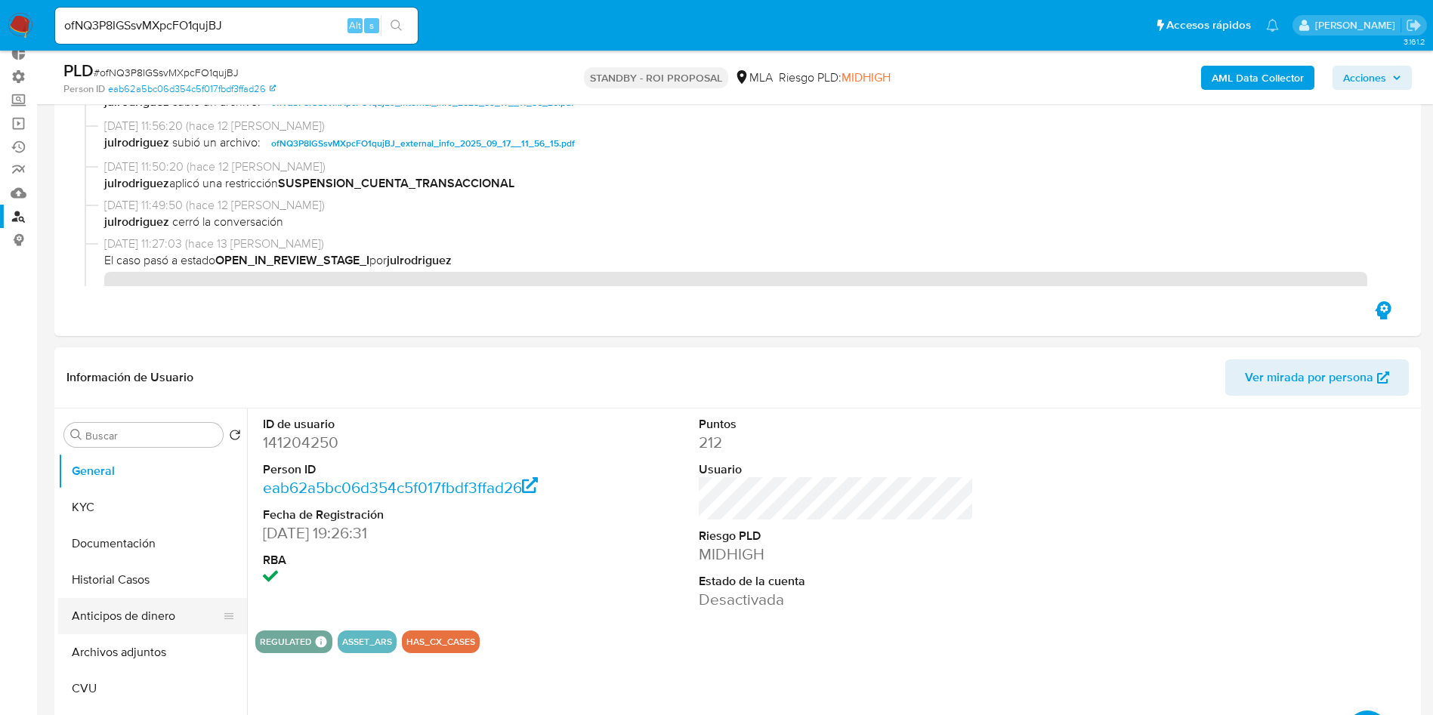
scroll to position [227, 0]
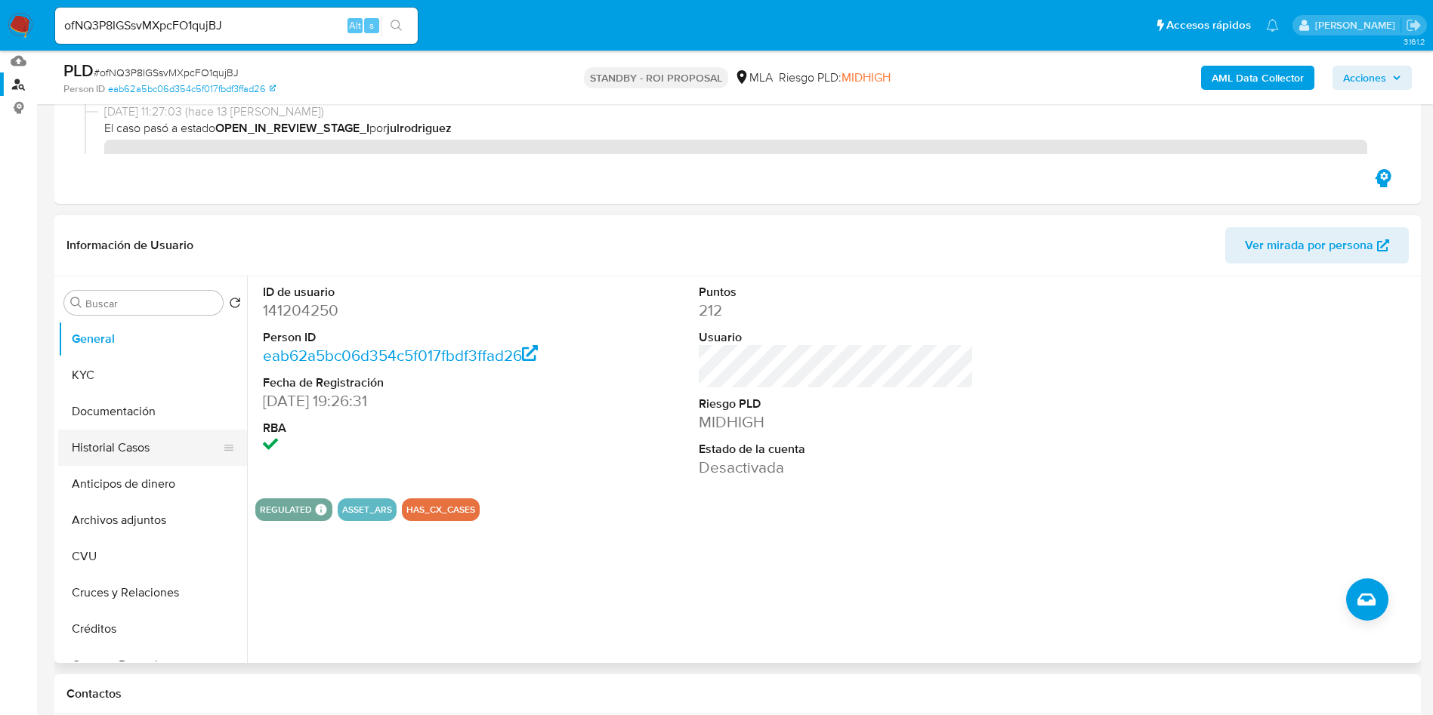
click at [127, 447] on button "Historial Casos" at bounding box center [146, 448] width 177 height 36
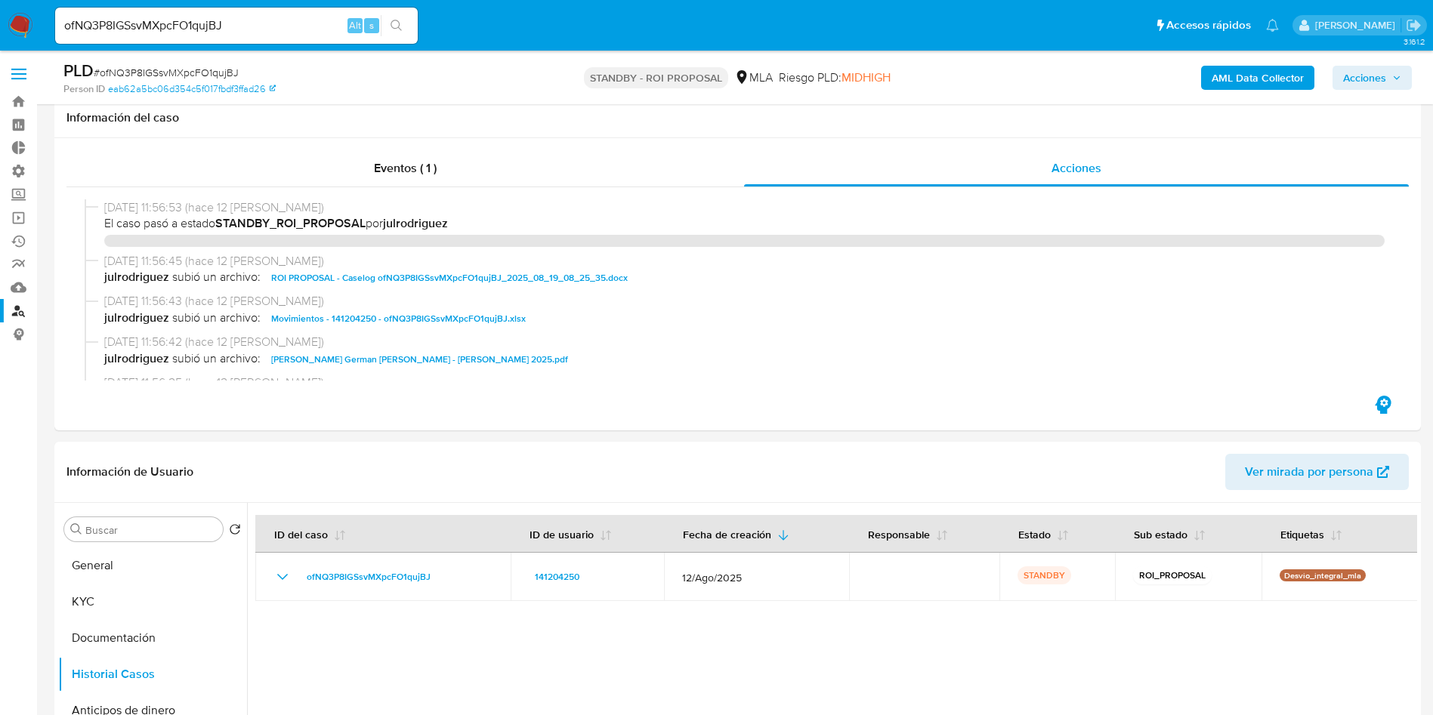
select select "10"
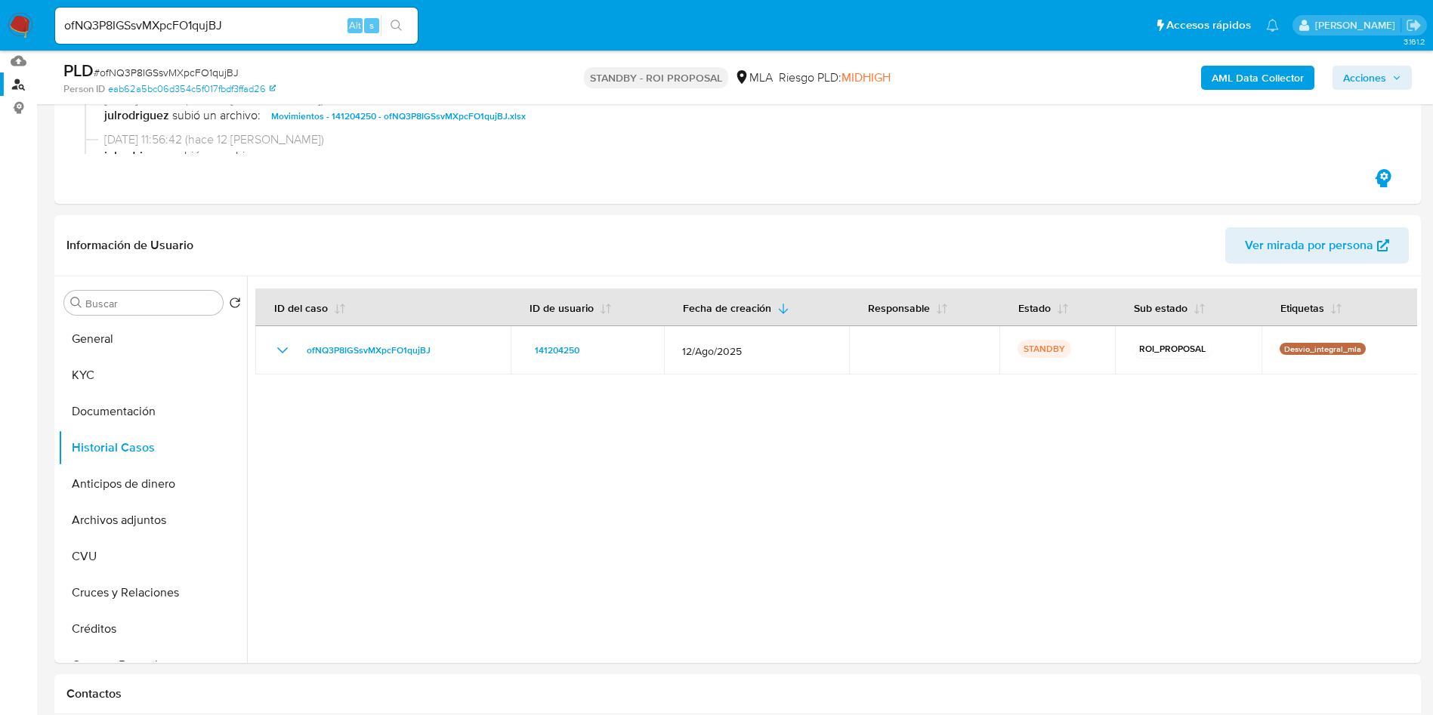
scroll to position [227, 0]
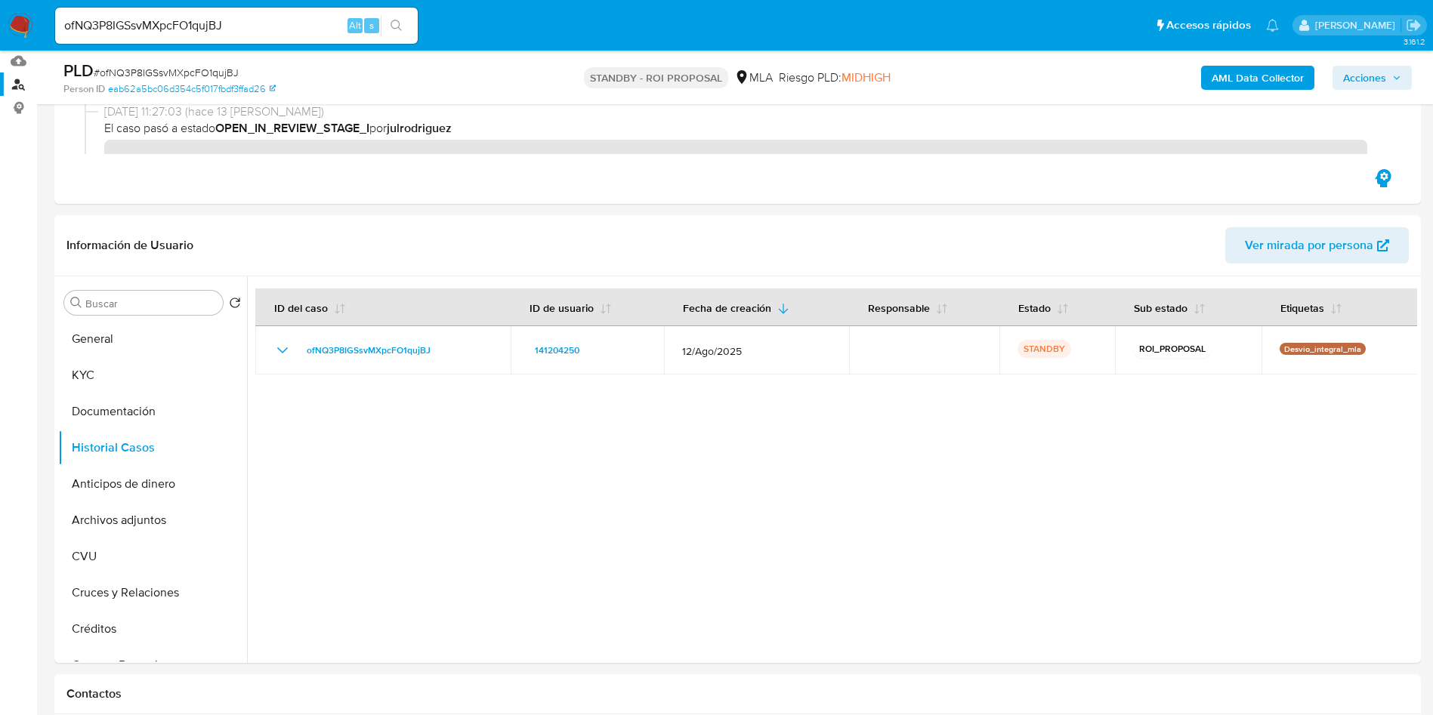
click at [174, 68] on span "# ofNQ3P8IGSsvMXpcFO1qujBJ" at bounding box center [166, 72] width 145 height 15
copy span "ofNQ3P8IGSsvMXpcFO1qujBJ"
click at [230, 29] on input "ofNQ3P8IGSsvMXpcFO1qujBJ" at bounding box center [236, 26] width 363 height 20
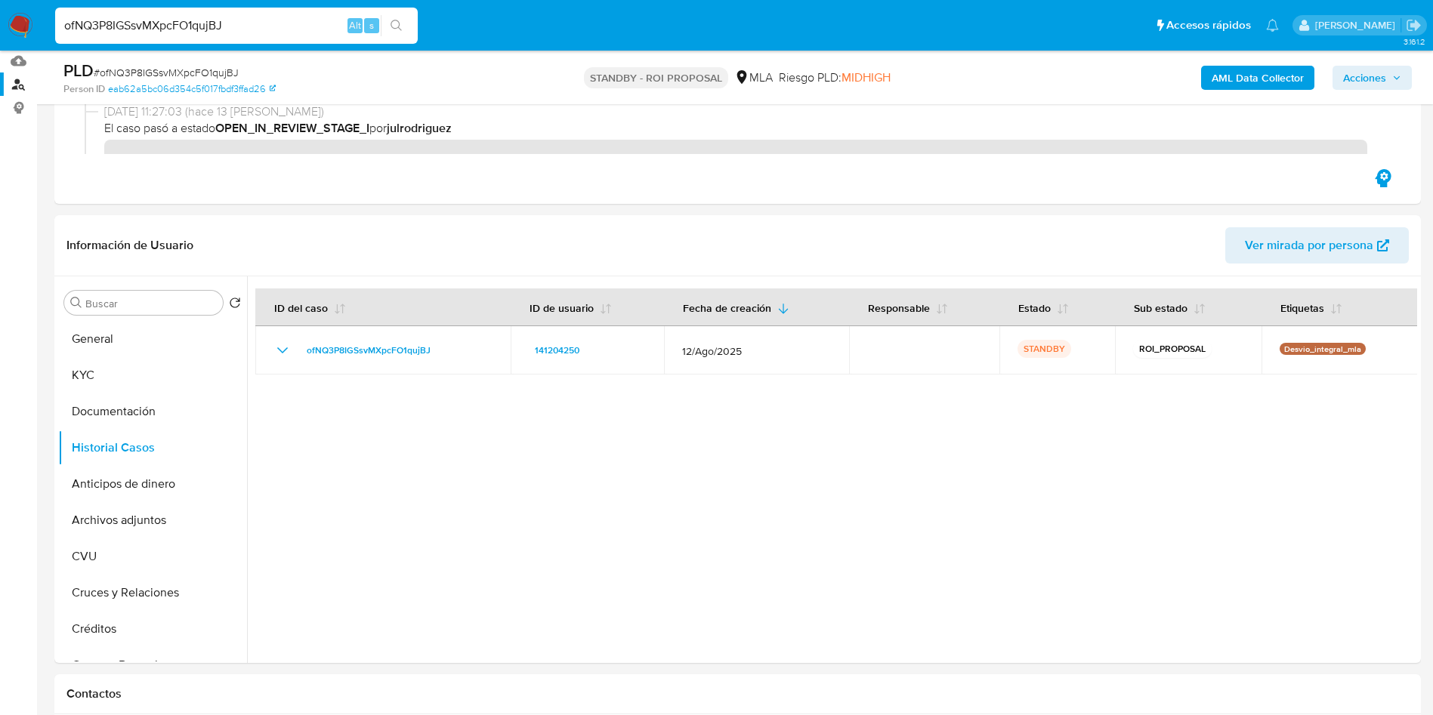
paste input "4Jp0U9nyEtfwMd0zIZX2Qqwf"
type input "4Jp0U9nyEtfwMd0zIZX2Qqwf"
click at [406, 28] on button "search-icon" at bounding box center [396, 25] width 31 height 21
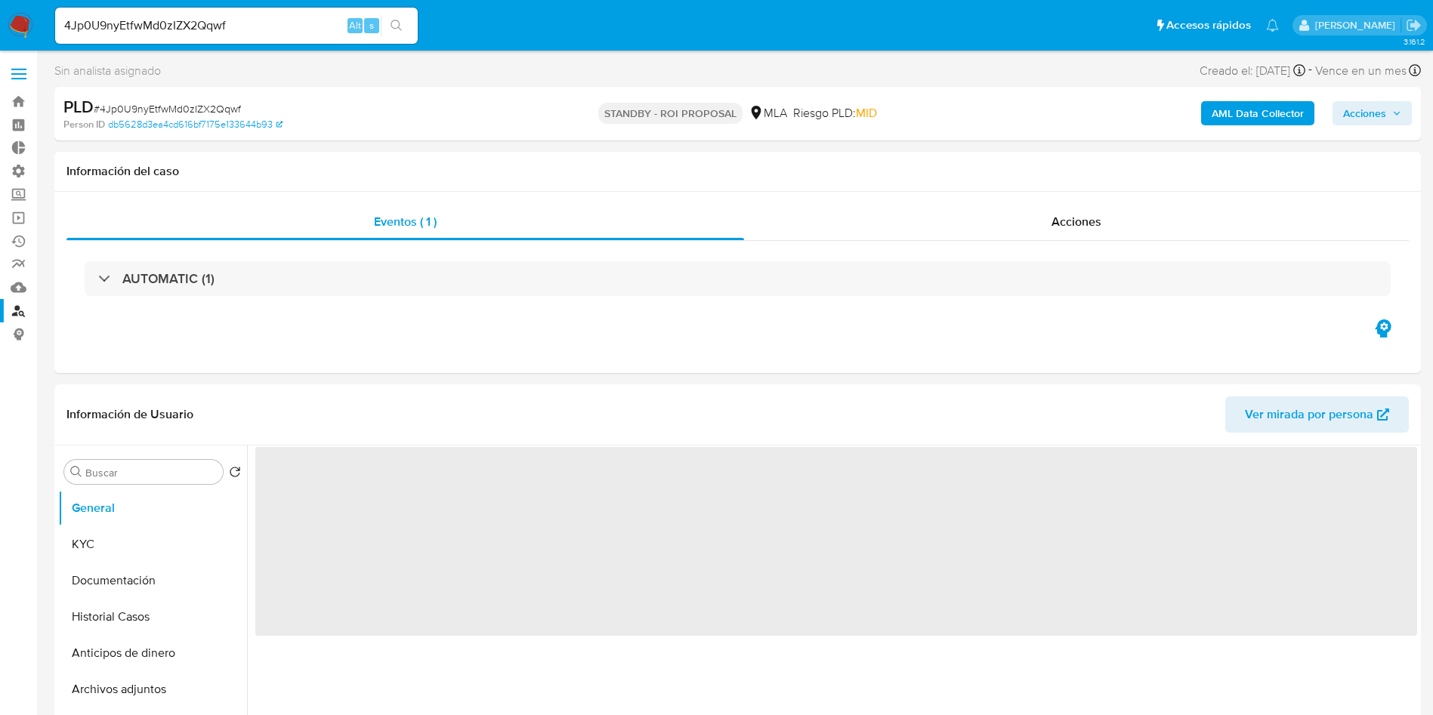
select select "10"
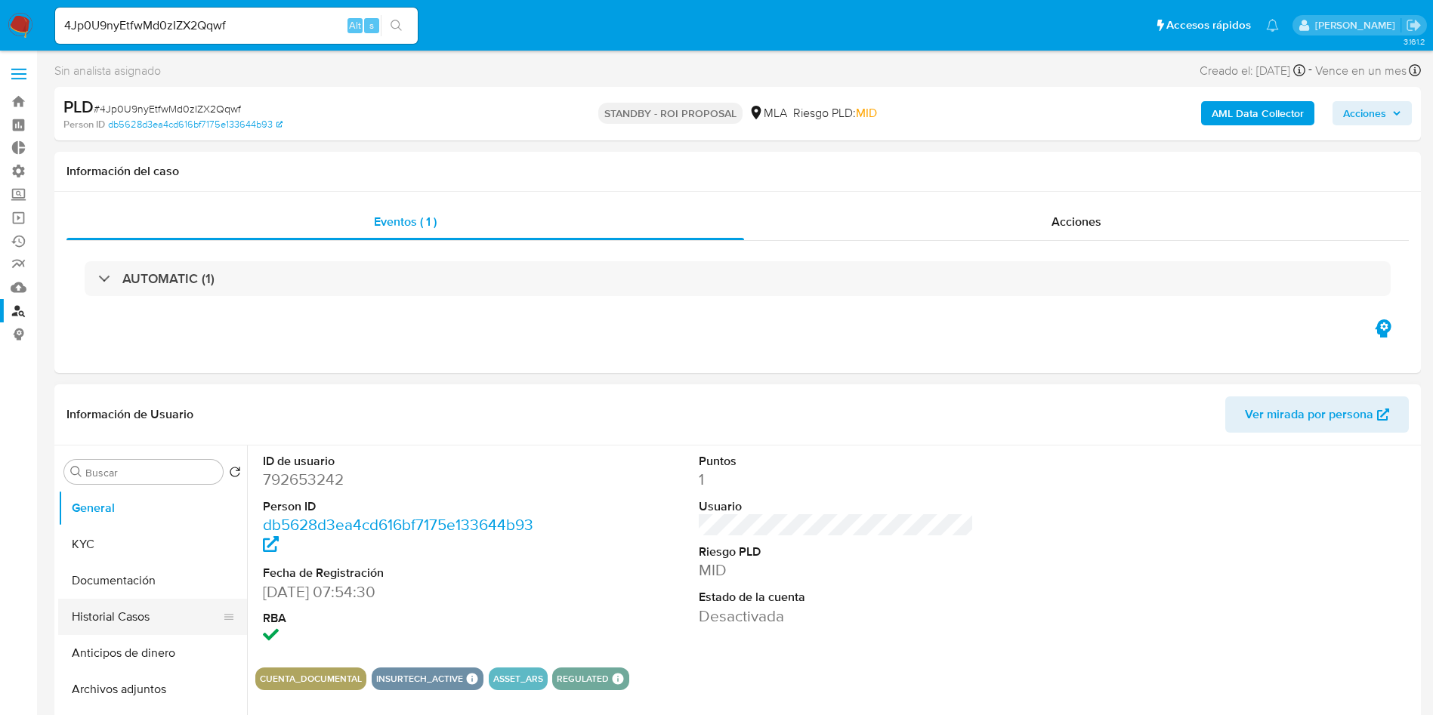
click at [125, 615] on button "Historial Casos" at bounding box center [146, 617] width 177 height 36
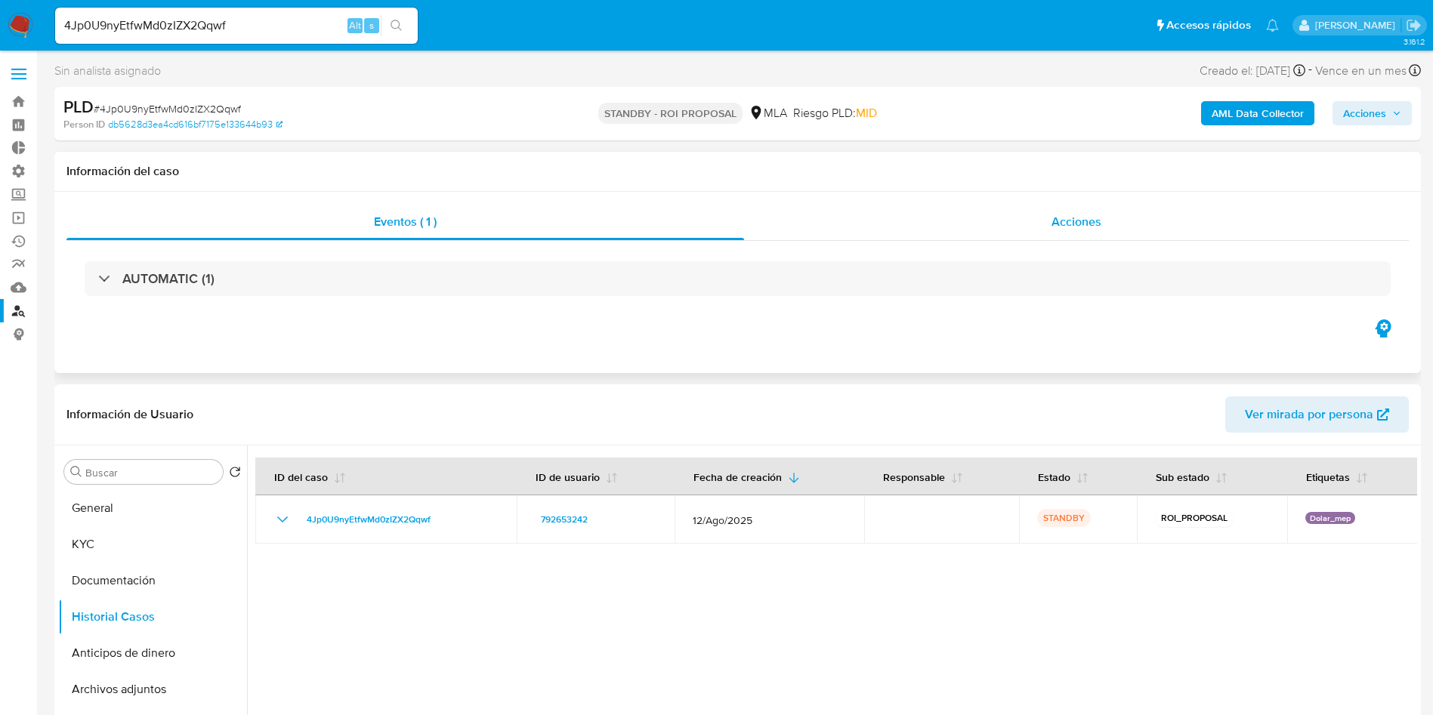
click at [1057, 224] on span "Acciones" at bounding box center [1076, 221] width 50 height 17
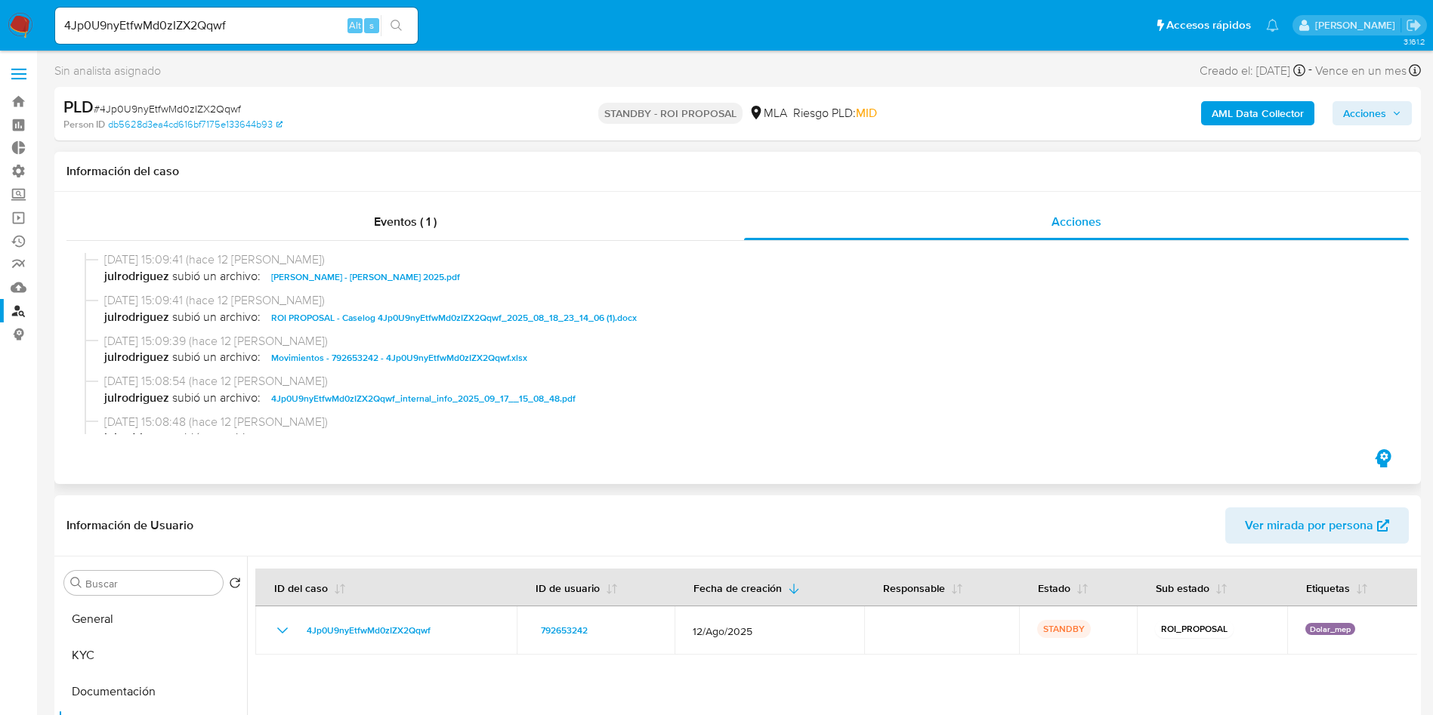
scroll to position [113, 0]
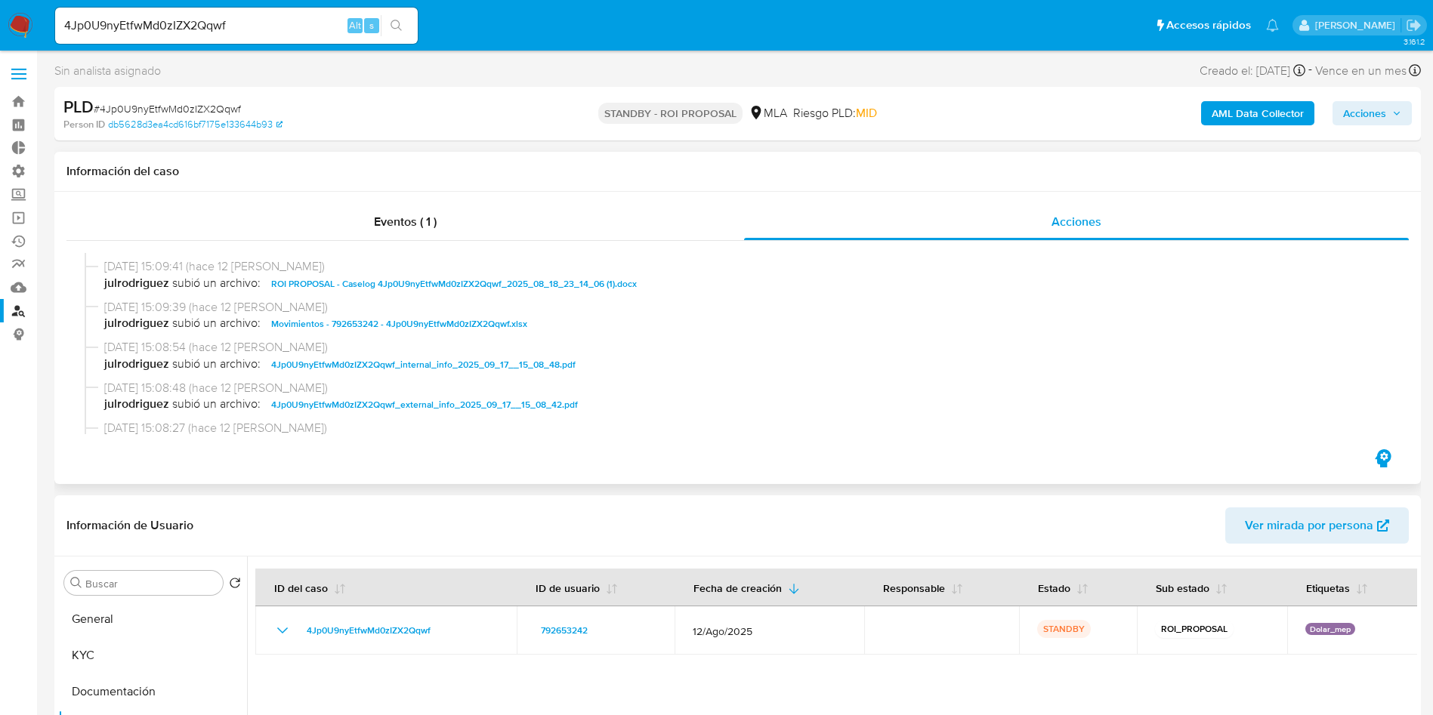
click at [406, 281] on span "ROI PROPOSAL - Caselog 4Jp0U9nyEtfwMd0zIZX2Qqwf_2025_08_18_23_14_06 (1).docx" at bounding box center [454, 284] width 366 height 18
click at [242, 22] on input "4Jp0U9nyEtfwMd0zIZX2Qqwf" at bounding box center [236, 26] width 363 height 20
paste input "NtPQ87cCdqn0DBaUvokF5SHc"
type input "NtPQ87cCdqn0DBaUvokF5SHc"
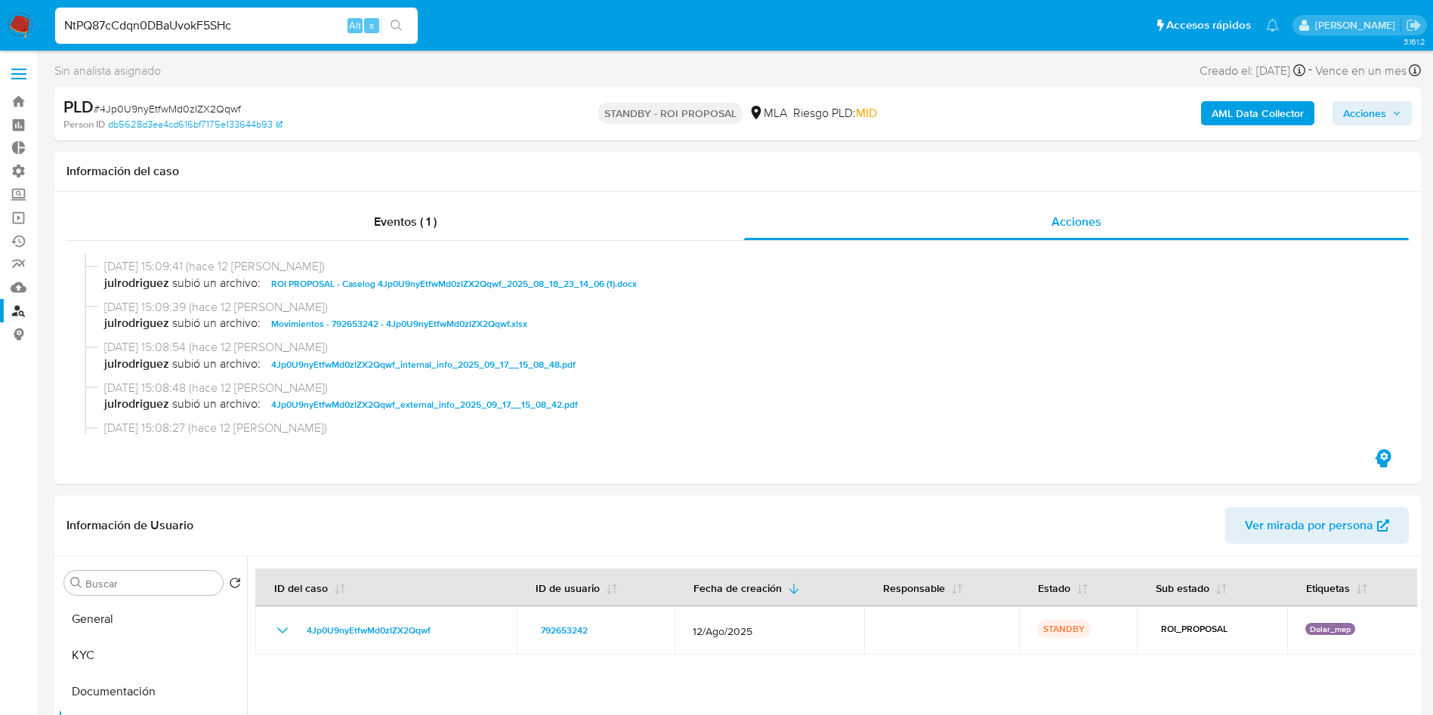
click at [400, 20] on icon "search-icon" at bounding box center [396, 26] width 12 height 12
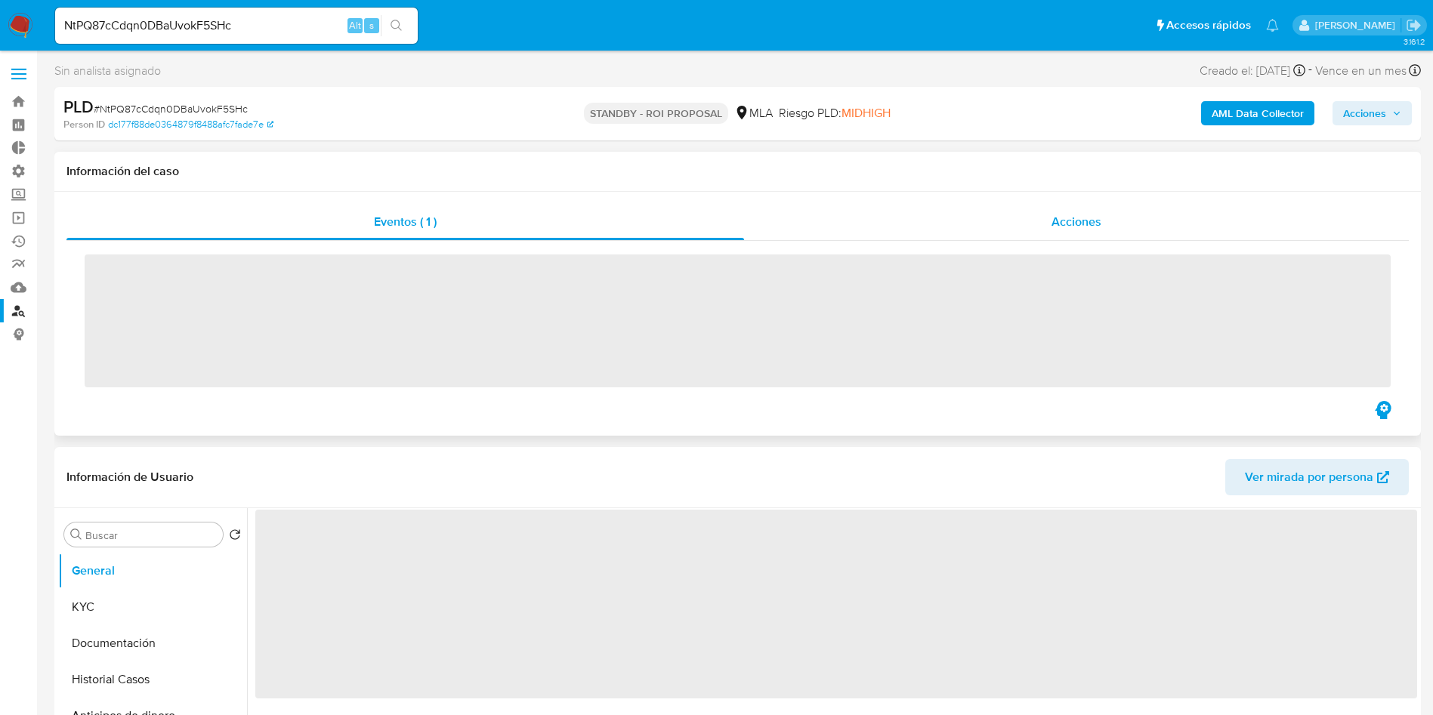
click at [1085, 218] on span "Acciones" at bounding box center [1076, 221] width 50 height 17
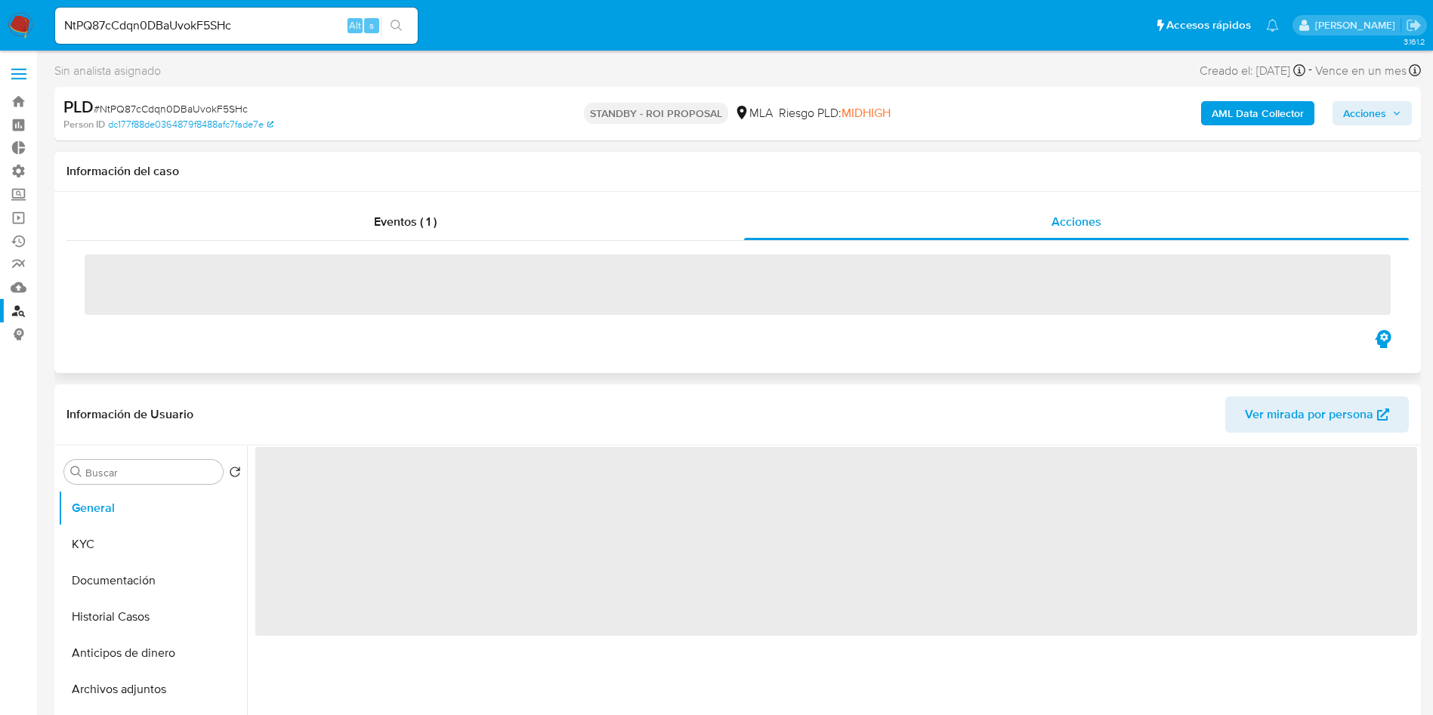
select select "10"
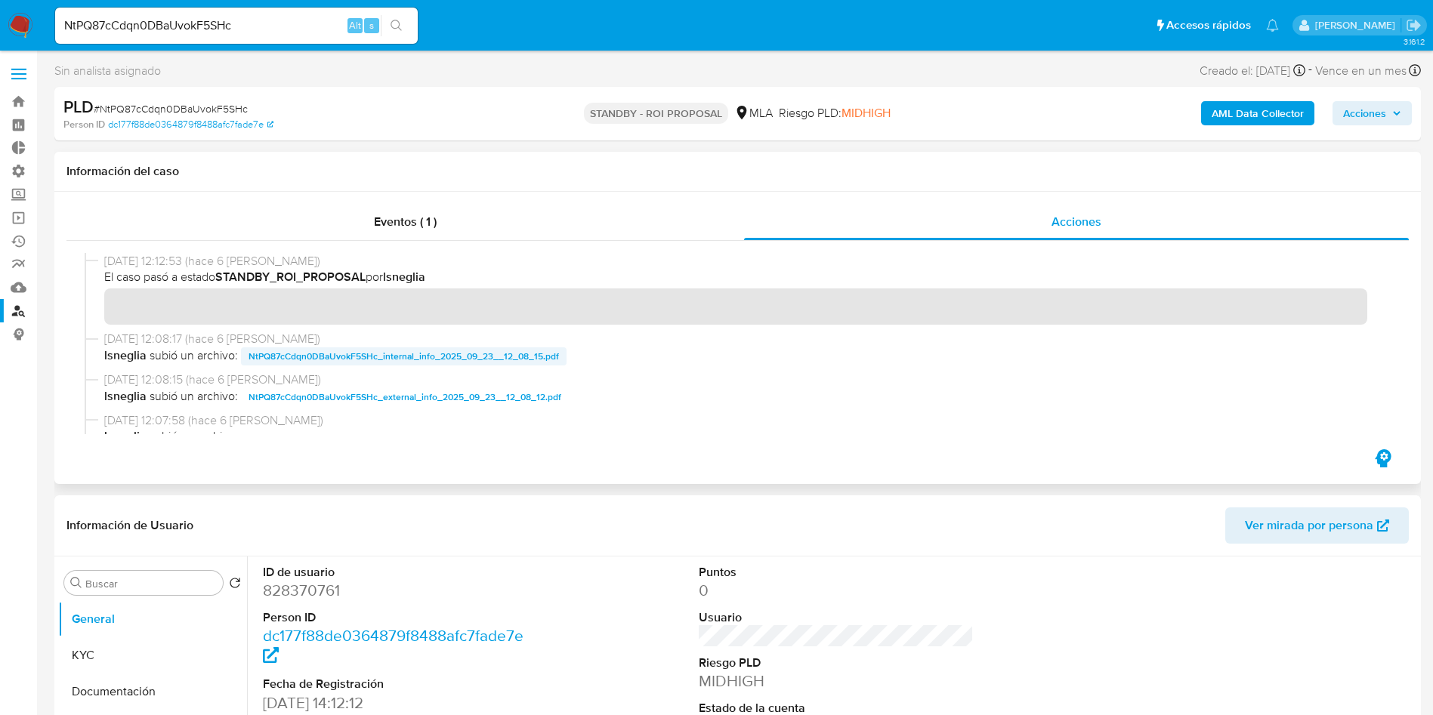
scroll to position [113, 0]
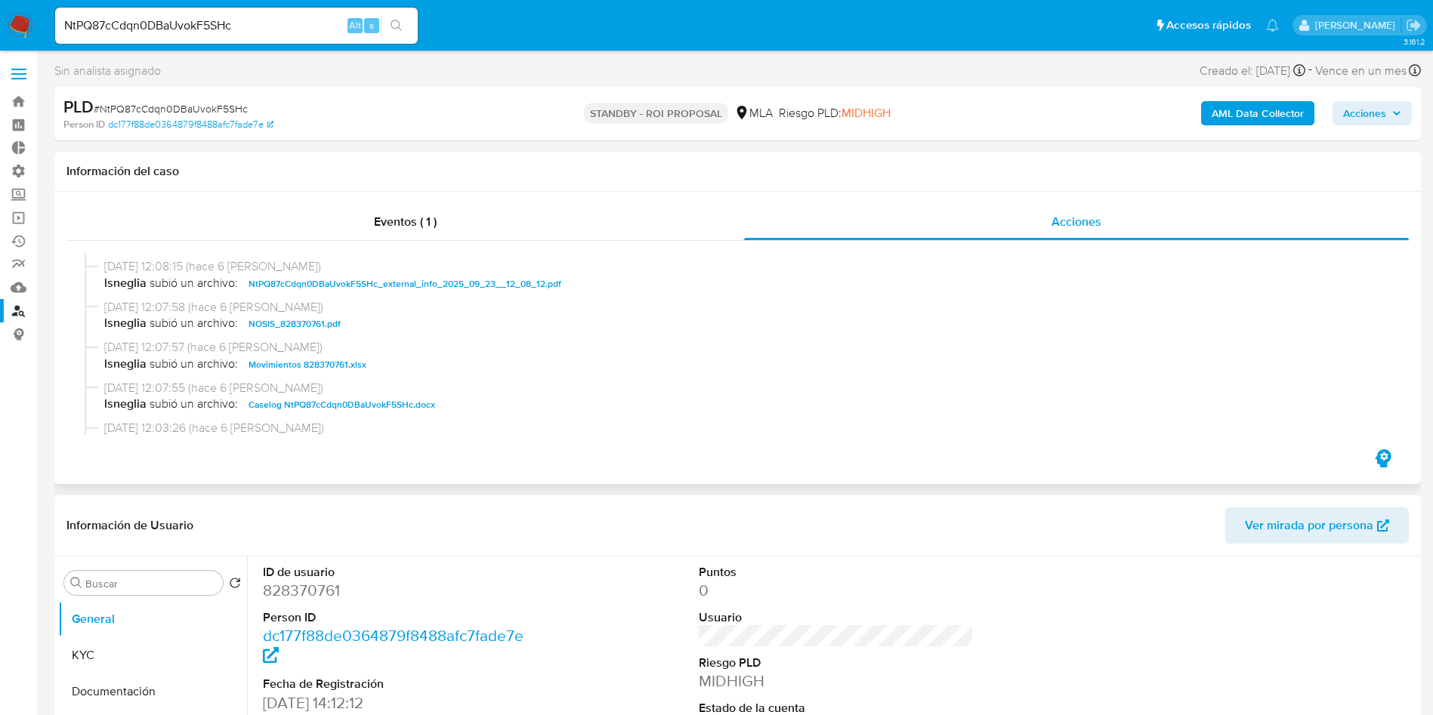
click at [349, 410] on span "Caselog NtPQ87cCdqn0DBaUvokF5SHc.docx" at bounding box center [341, 405] width 187 height 18
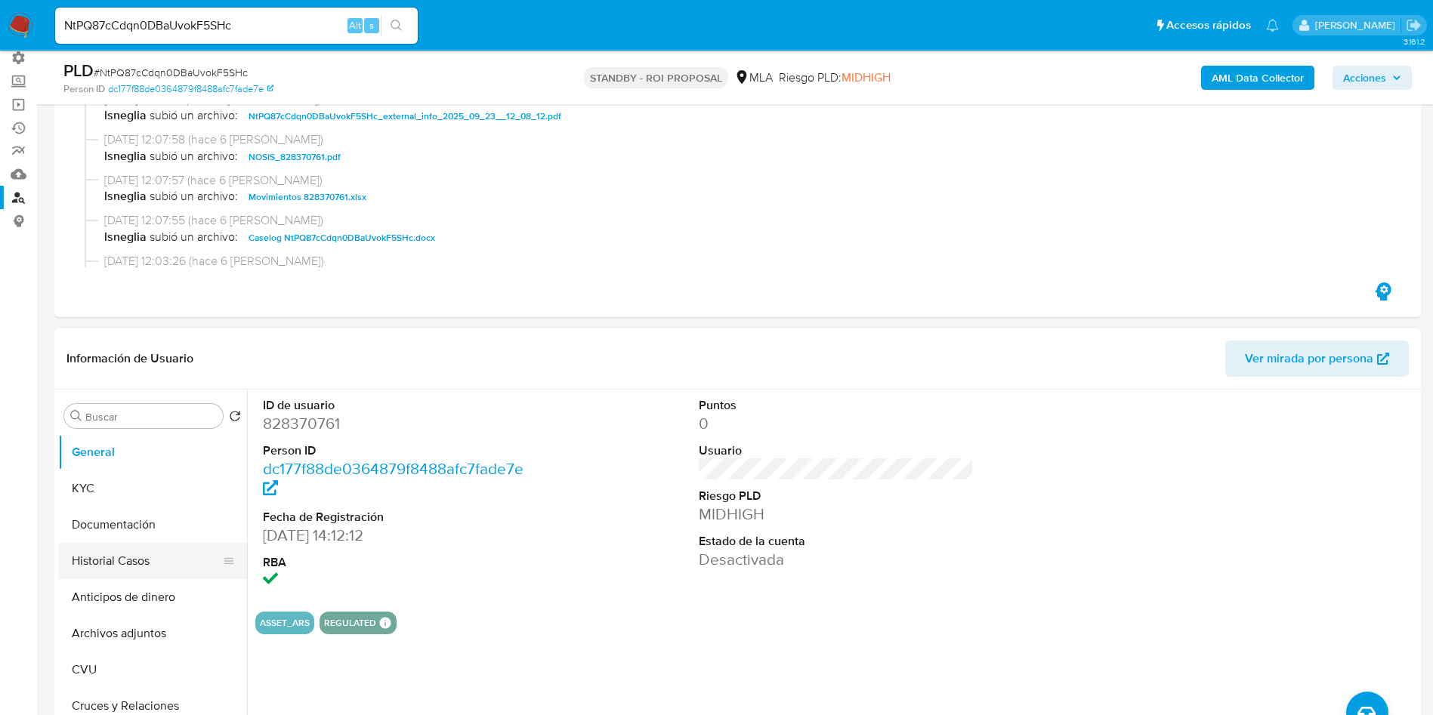
click at [113, 574] on button "Historial Casos" at bounding box center [146, 561] width 177 height 36
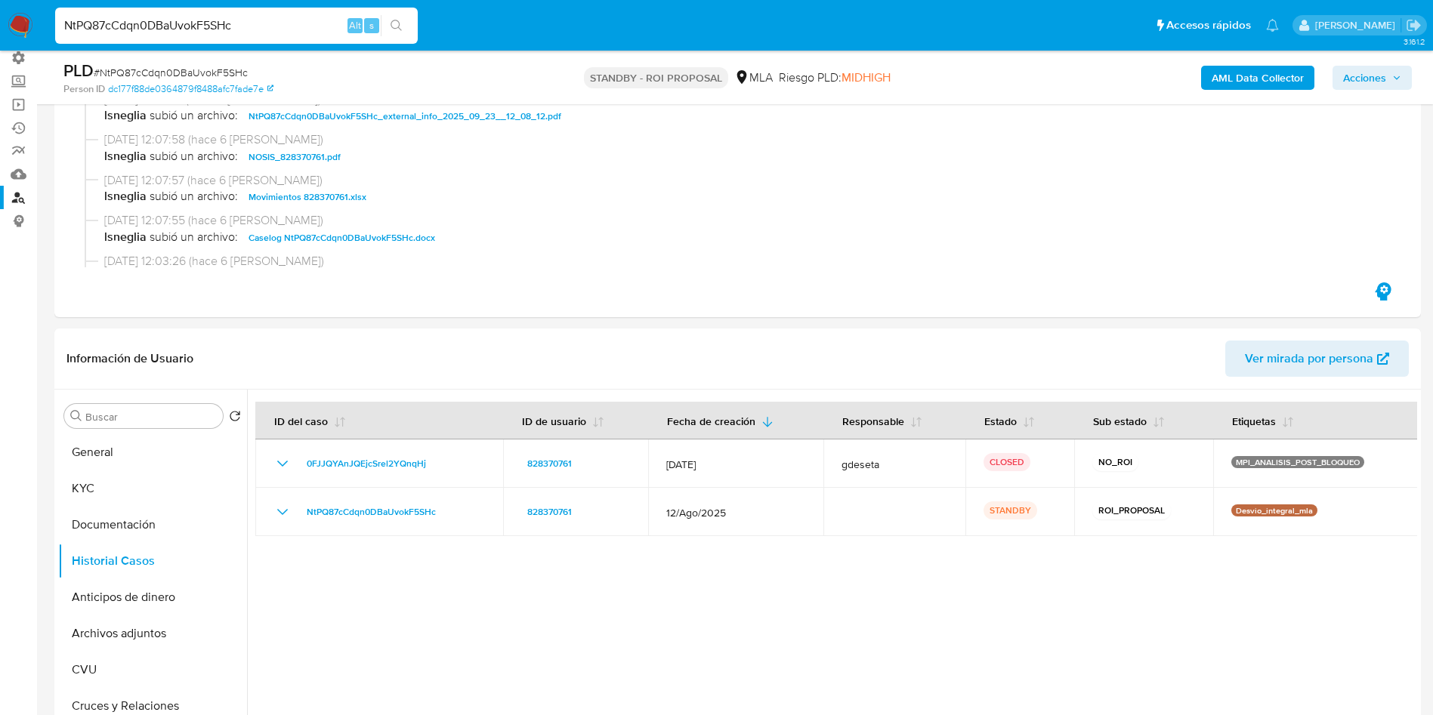
click at [245, 33] on input "NtPQ87cCdqn0DBaUvokF5SHc" at bounding box center [236, 26] width 363 height 20
paste input "VHcxdWVZrl1YbaaqChz4q4YD"
type input "VHcxdWVZrl1YbaaqChz4q4YD"
click at [400, 32] on button "search-icon" at bounding box center [396, 25] width 31 height 21
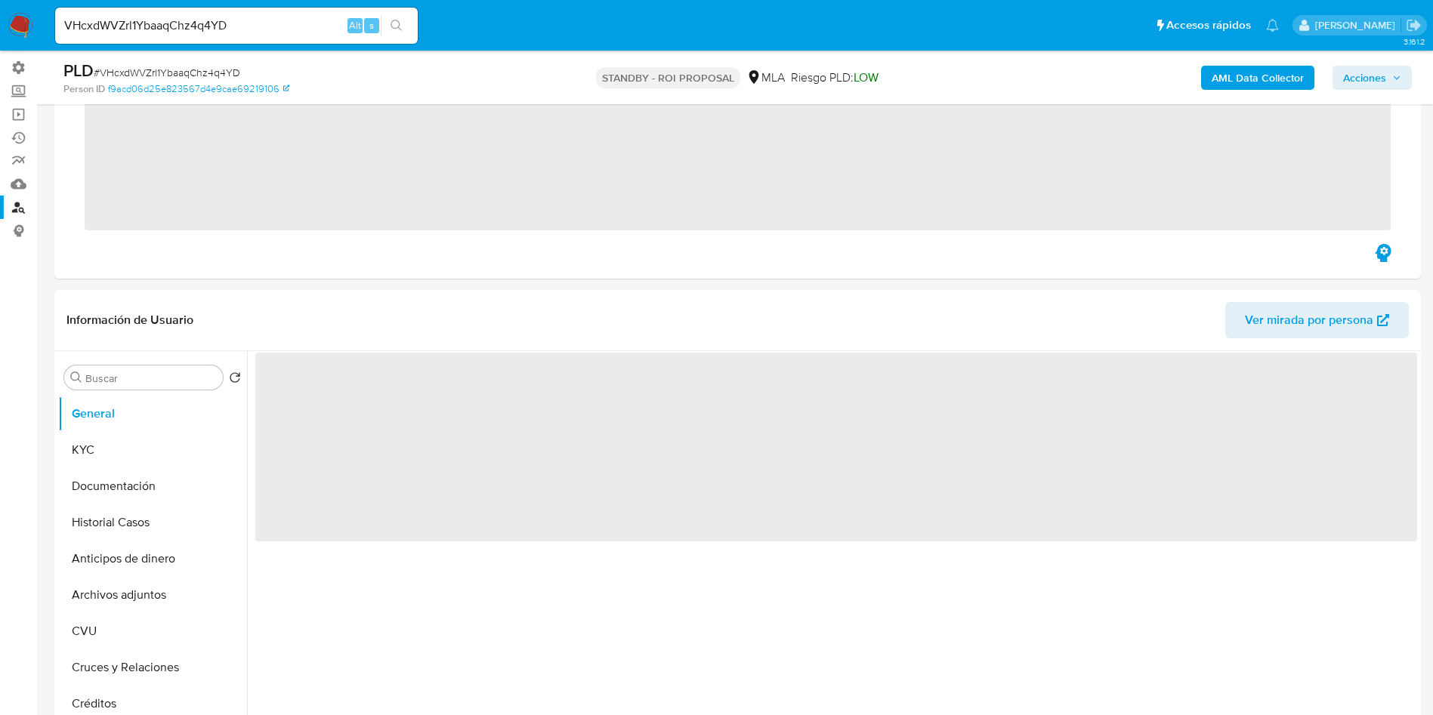
scroll to position [340, 0]
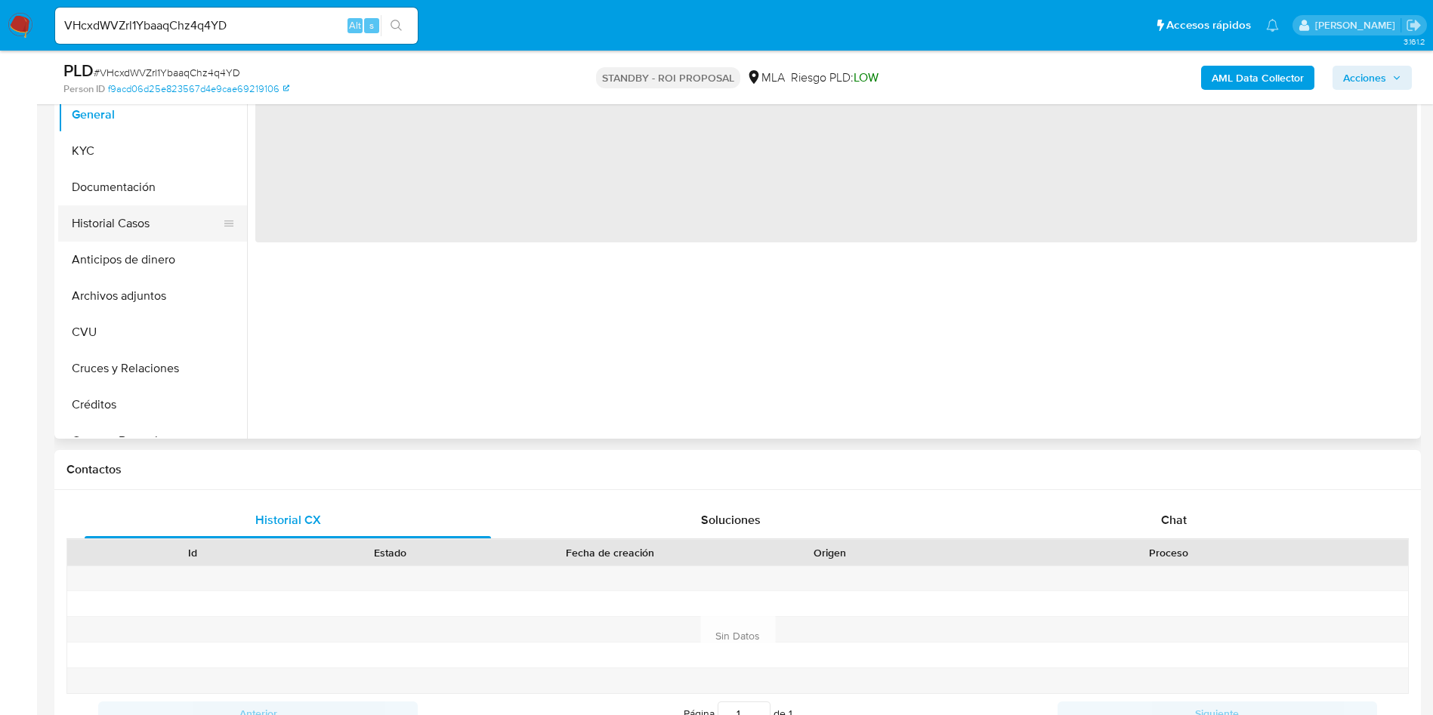
click at [131, 222] on button "Historial Casos" at bounding box center [146, 223] width 177 height 36
select select "10"
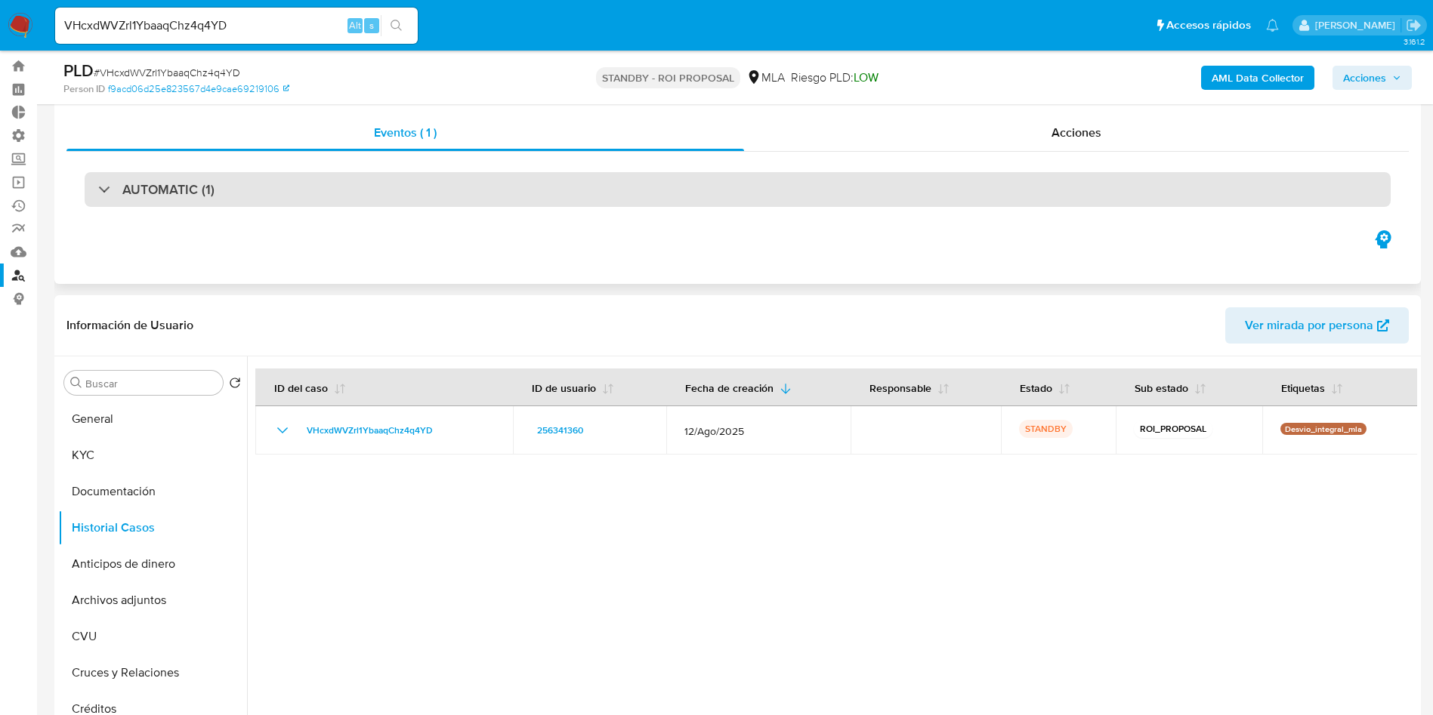
scroll to position [0, 0]
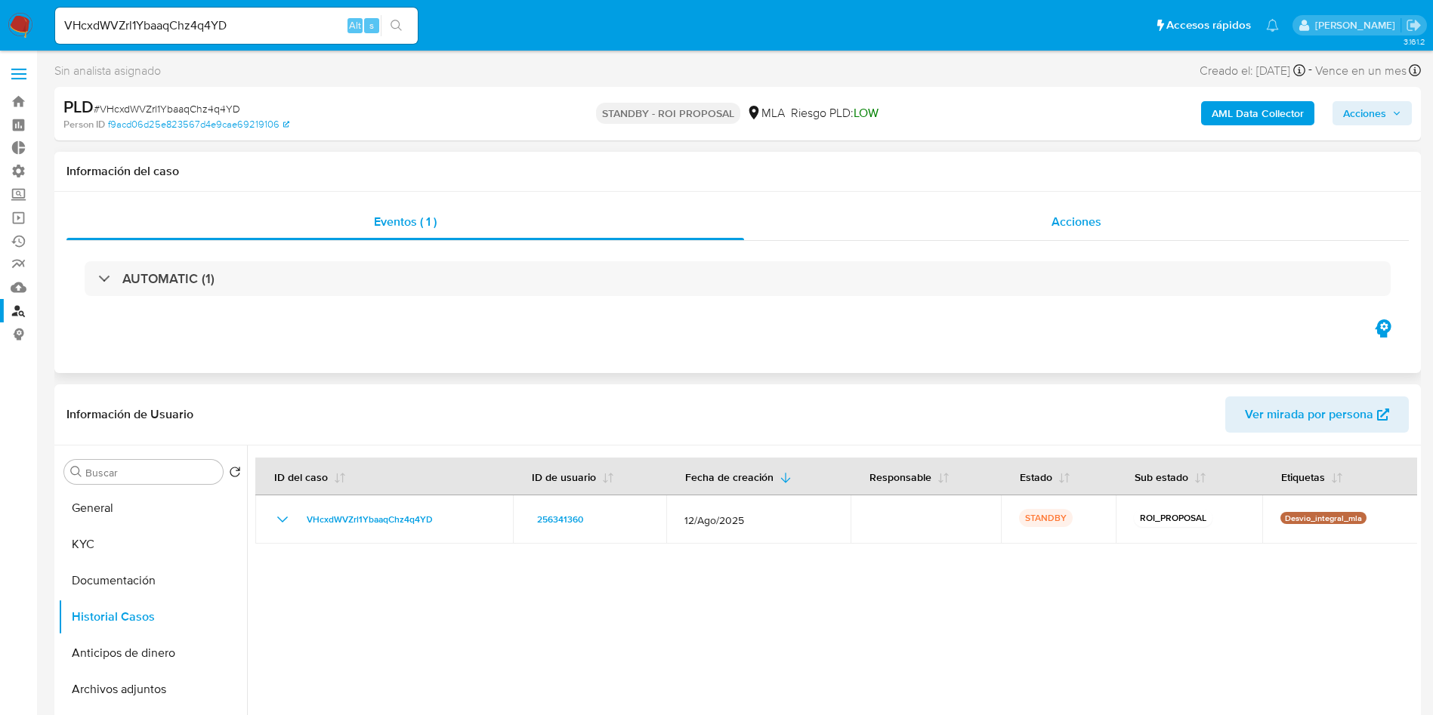
click at [1085, 221] on span "Acciones" at bounding box center [1076, 221] width 50 height 17
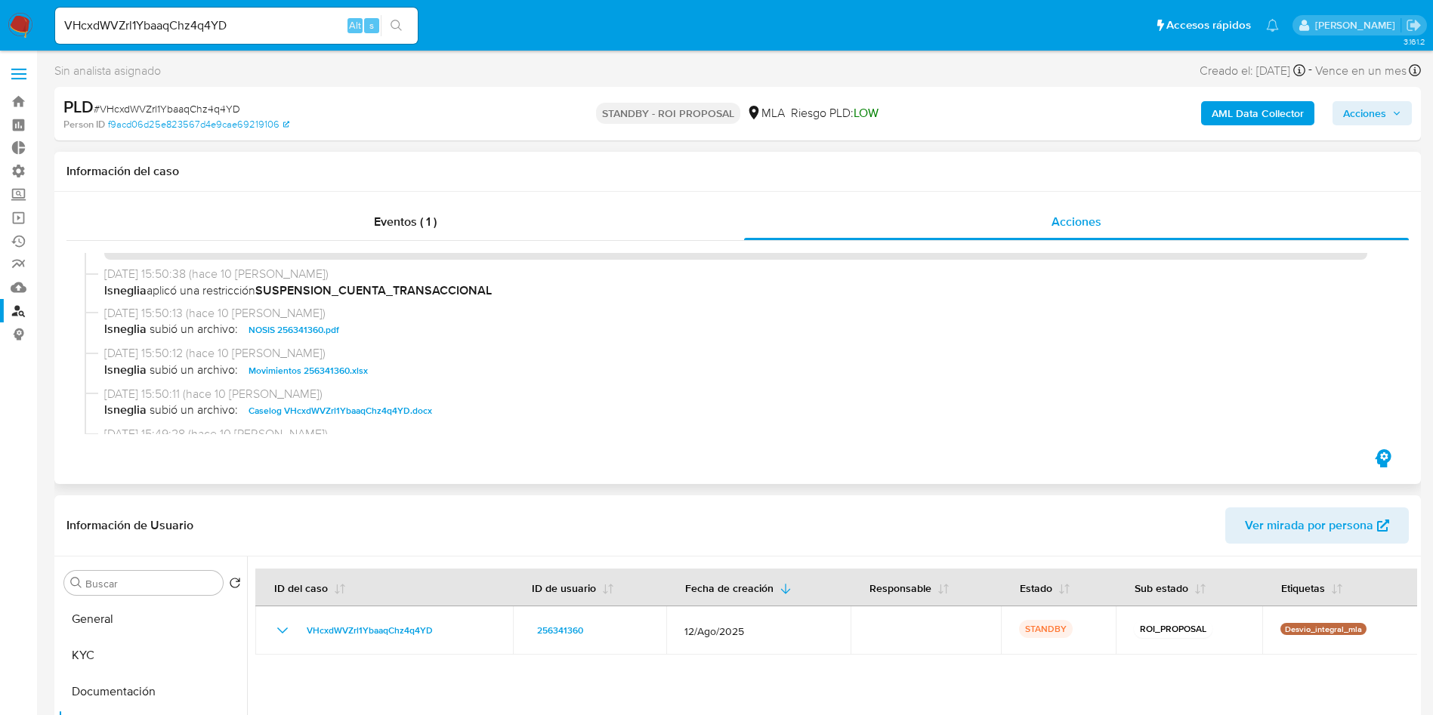
scroll to position [113, 0]
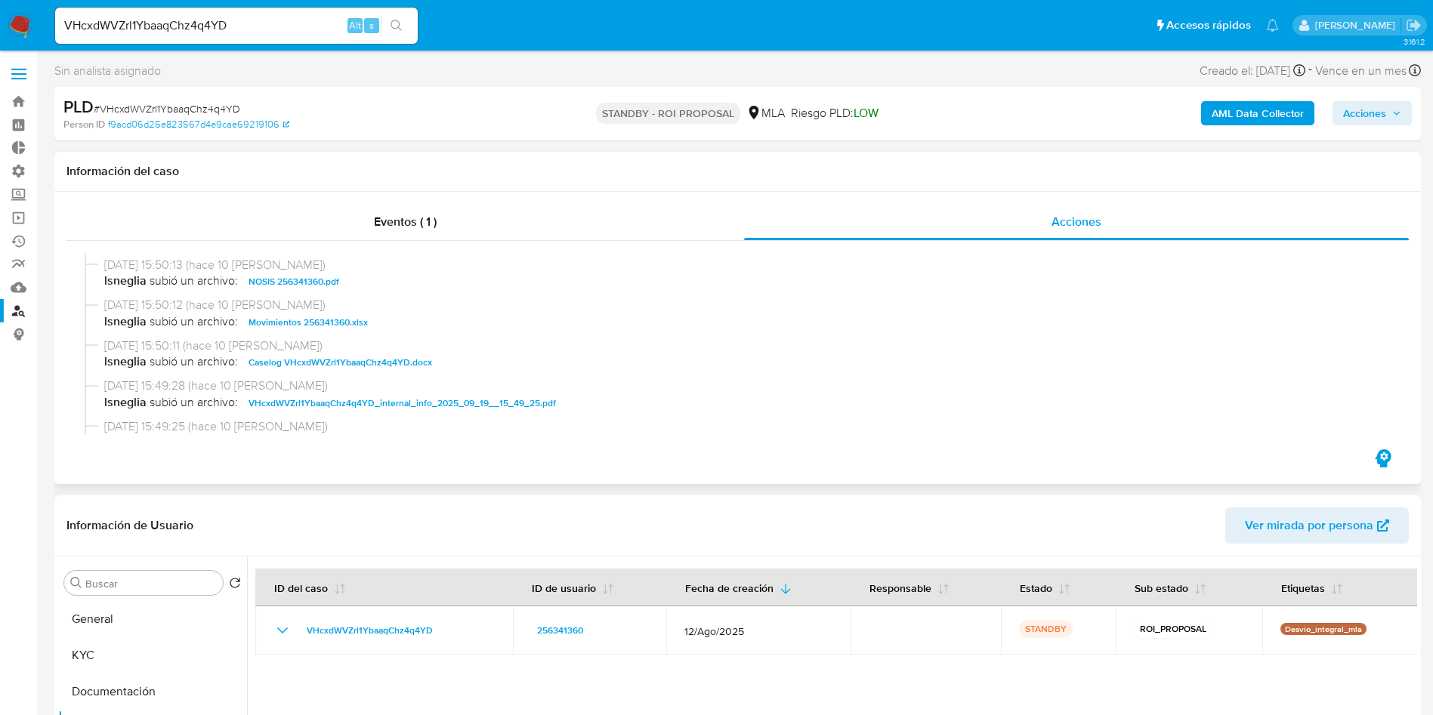
click at [352, 367] on span "Caselog VHcxdWVZrl1YbaaqChz4q4YD.docx" at bounding box center [340, 362] width 184 height 18
click at [201, 27] on input "VHcxdWVZrl1YbaaqChz4q4YD" at bounding box center [236, 26] width 363 height 20
paste input "hF1JgmGknFNpzRcykYl5u5RE"
type input "hF1JgmGknFNpzRcykYl5u5RE"
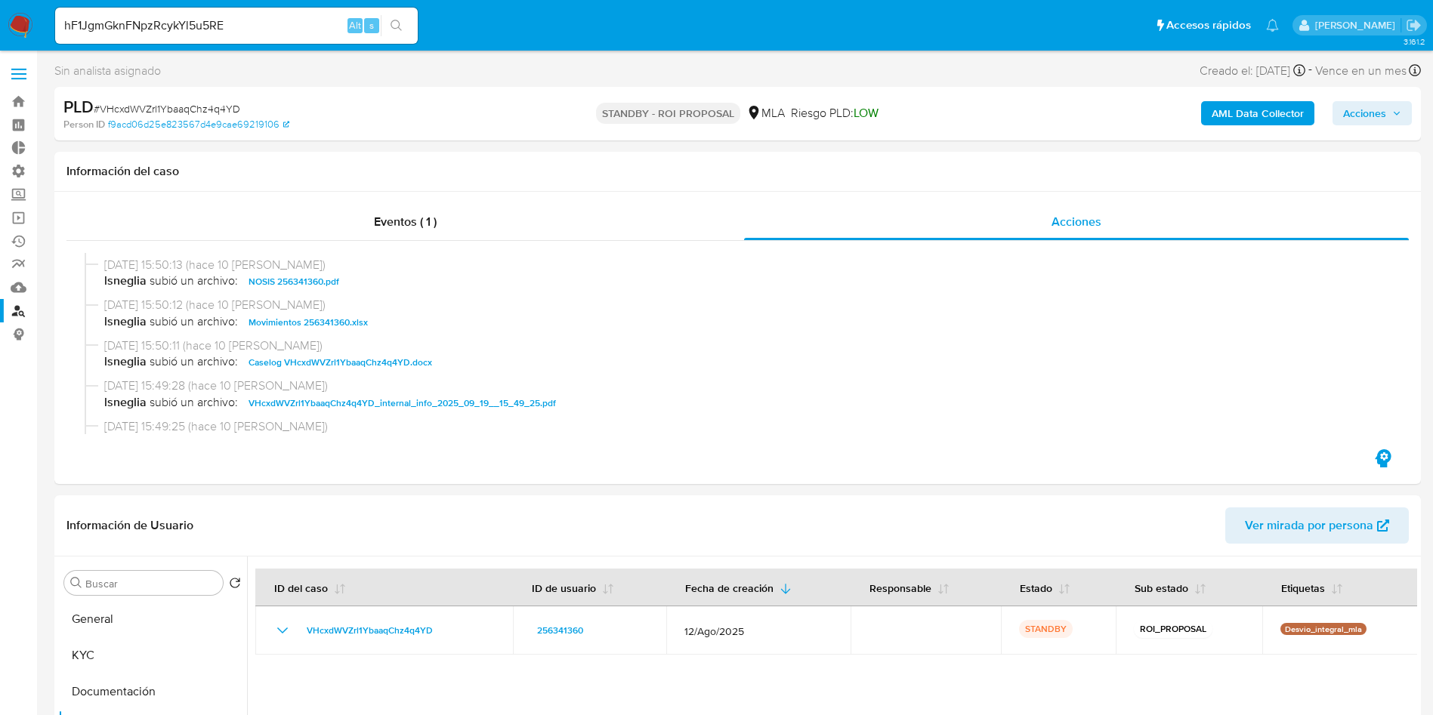
click at [409, 21] on button "search-icon" at bounding box center [396, 25] width 31 height 21
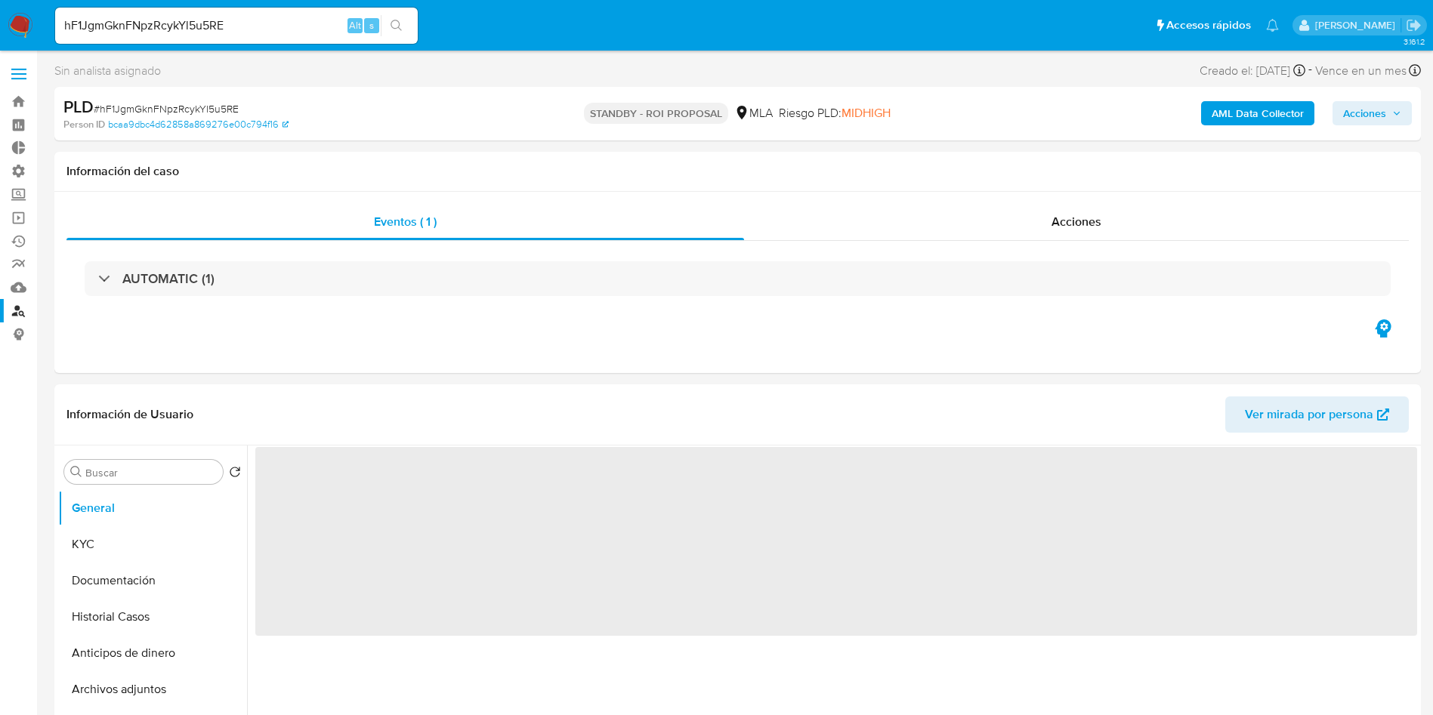
select select "10"
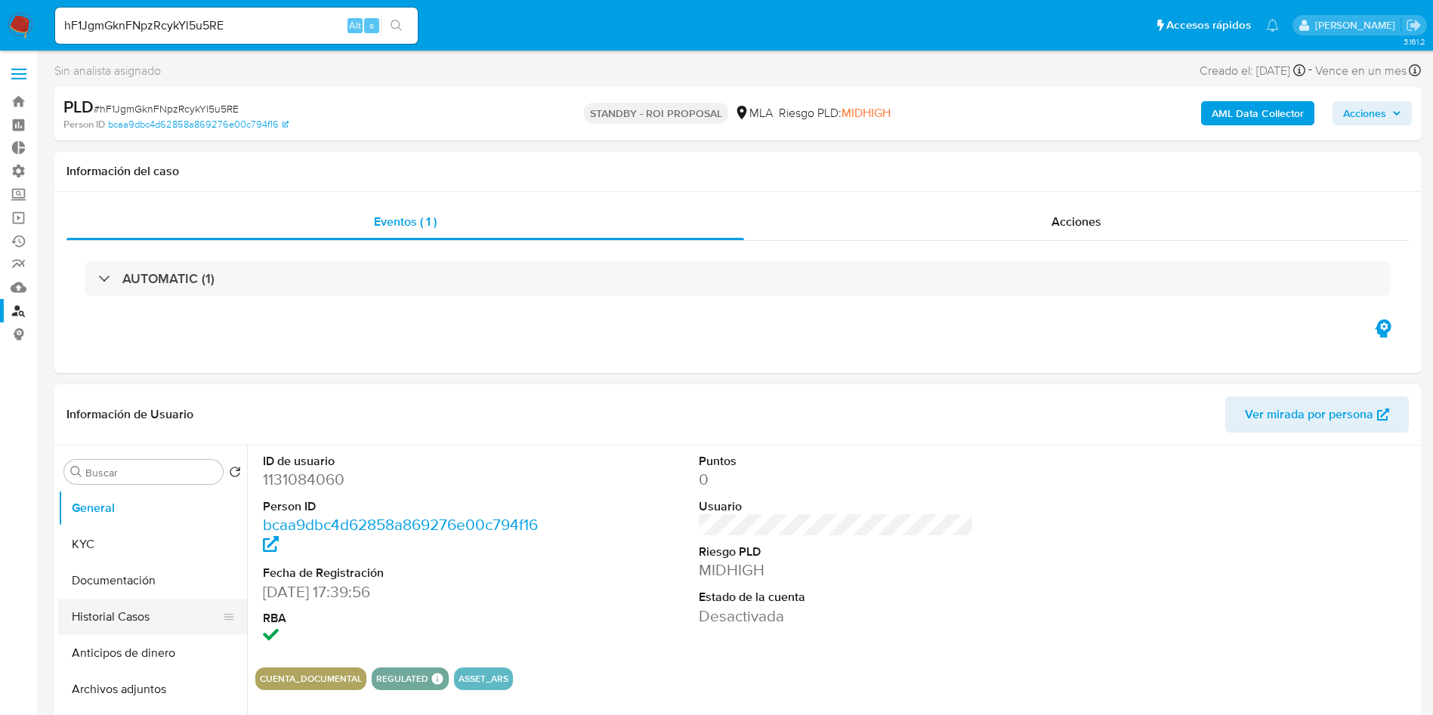
click at [129, 609] on button "Historial Casos" at bounding box center [146, 617] width 177 height 36
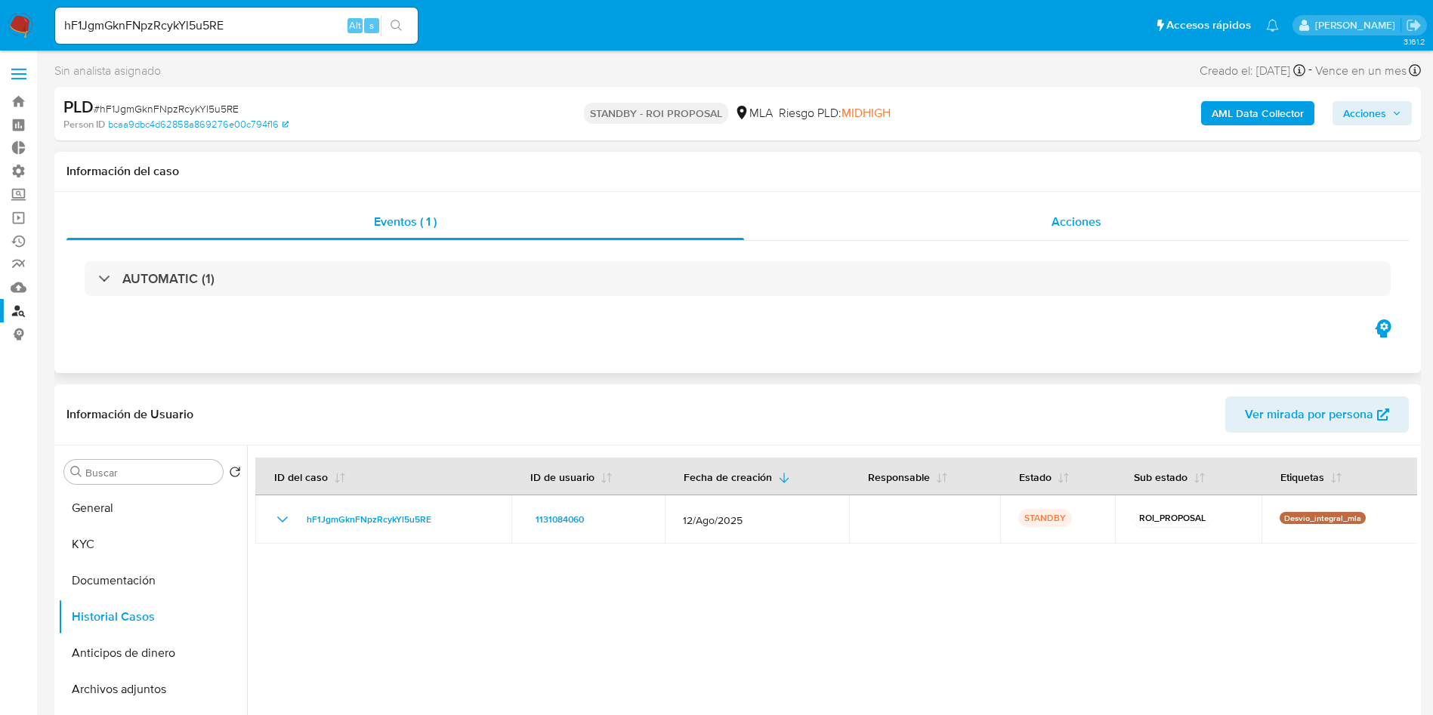
click at [1064, 222] on span "Acciones" at bounding box center [1076, 221] width 50 height 17
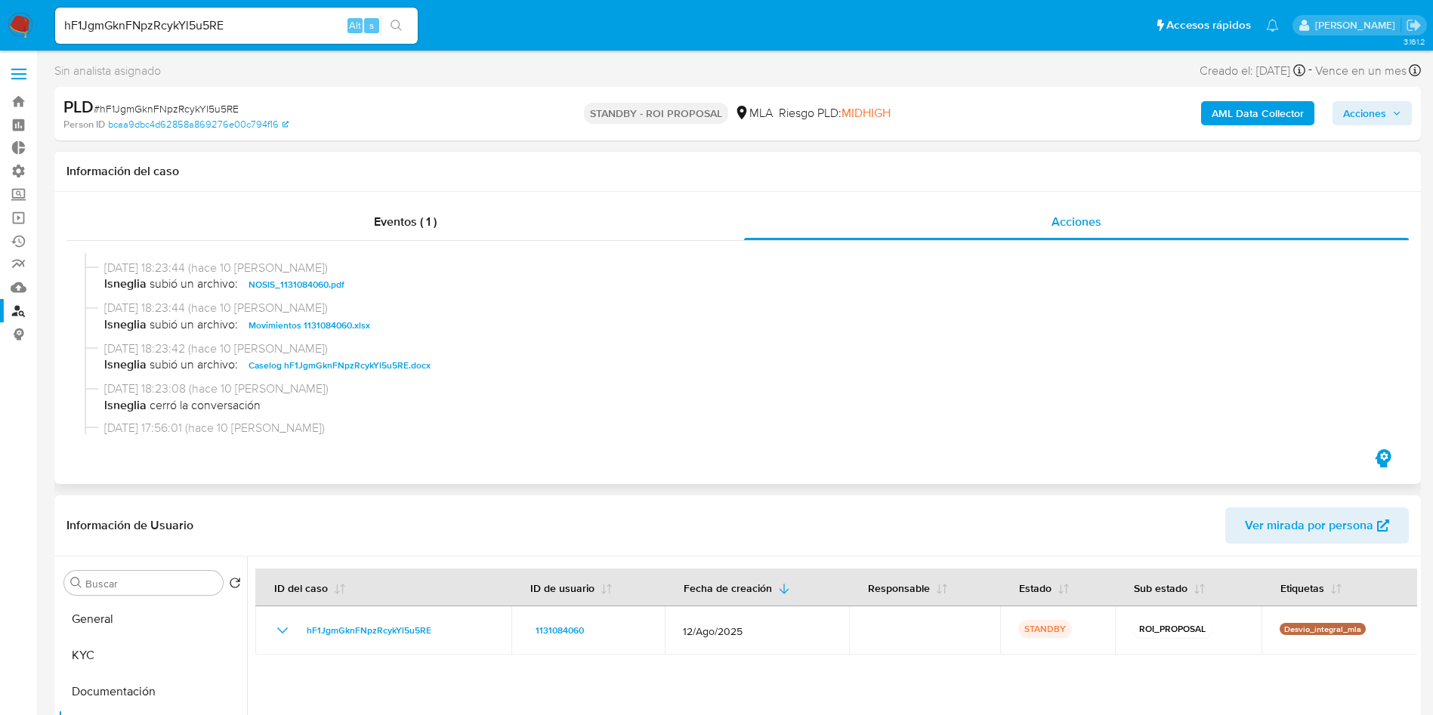
scroll to position [227, 0]
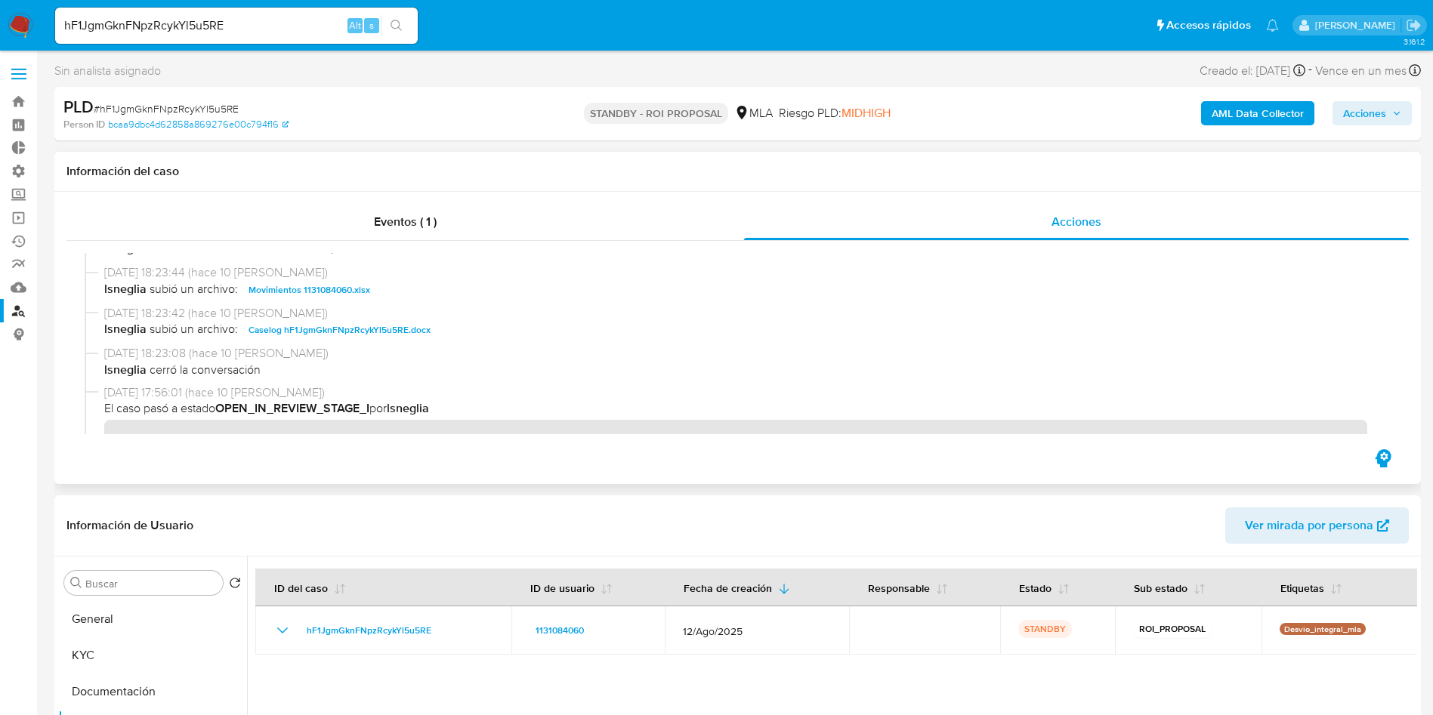
click at [316, 332] on span "Caselog hF1JgmGknFNpzRcykYl5u5RE.docx" at bounding box center [339, 330] width 182 height 18
click at [218, 16] on input "hF1JgmGknFNpzRcykYl5u5RE" at bounding box center [236, 26] width 363 height 20
paste input "oISpG0O4FUvzCXSMqij72c0I"
type input "oISpG0O4FUvzCXSMqij72c0I"
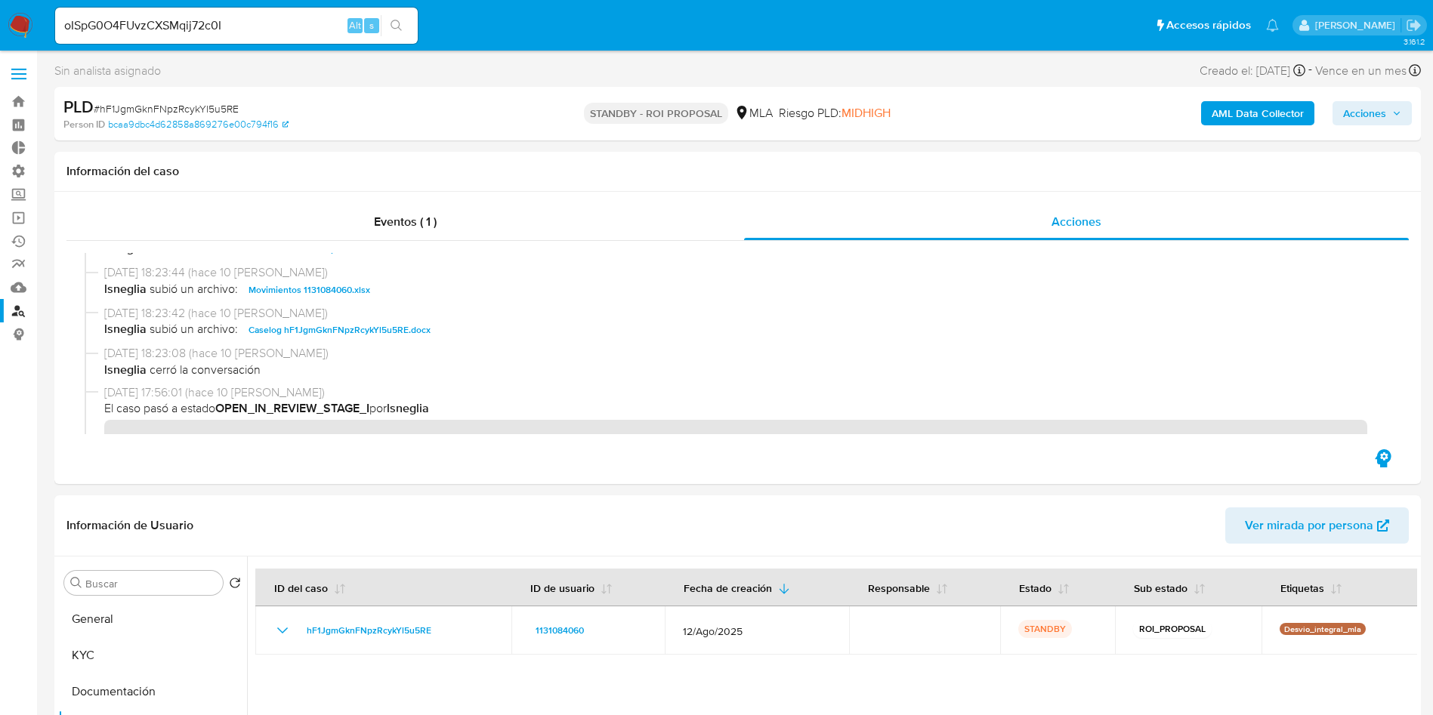
click at [395, 26] on icon "search-icon" at bounding box center [396, 26] width 12 height 12
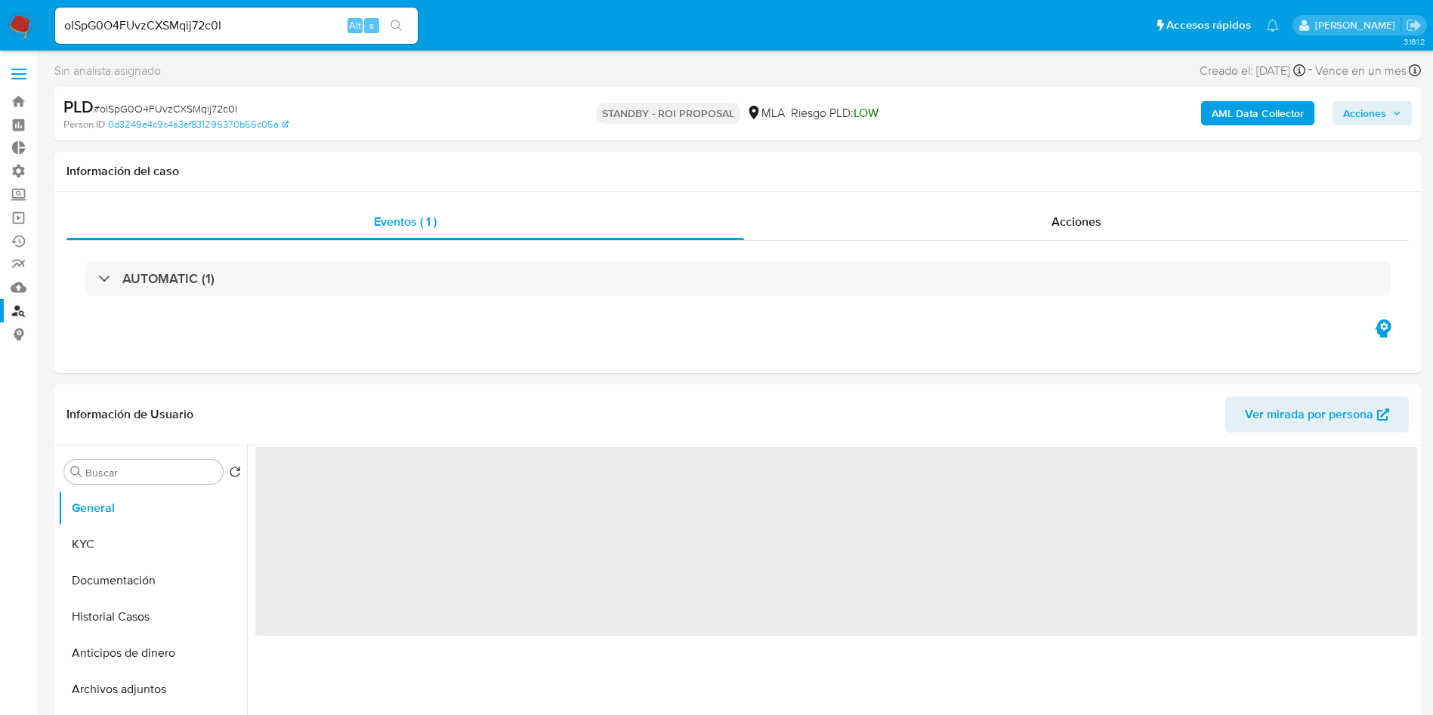
select select "10"
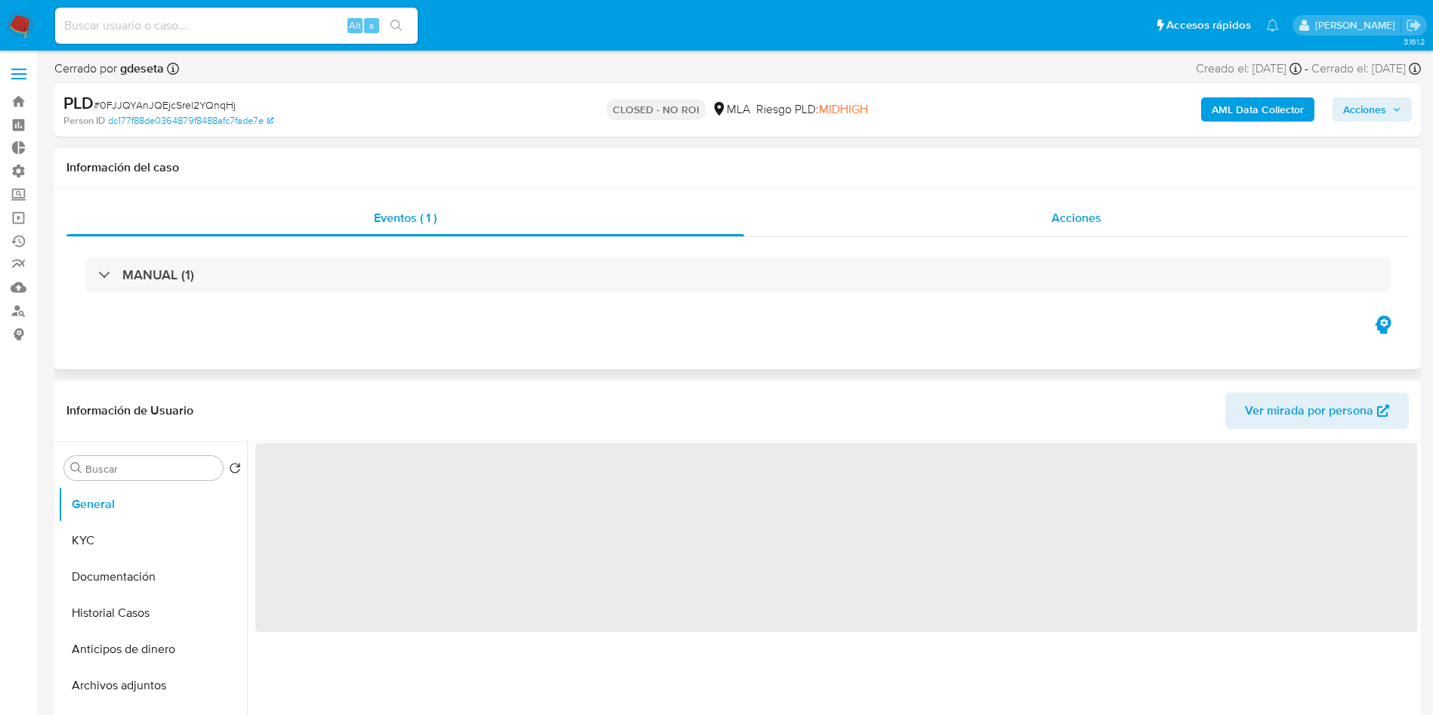
click at [1110, 219] on div "Acciones" at bounding box center [1076, 218] width 665 height 36
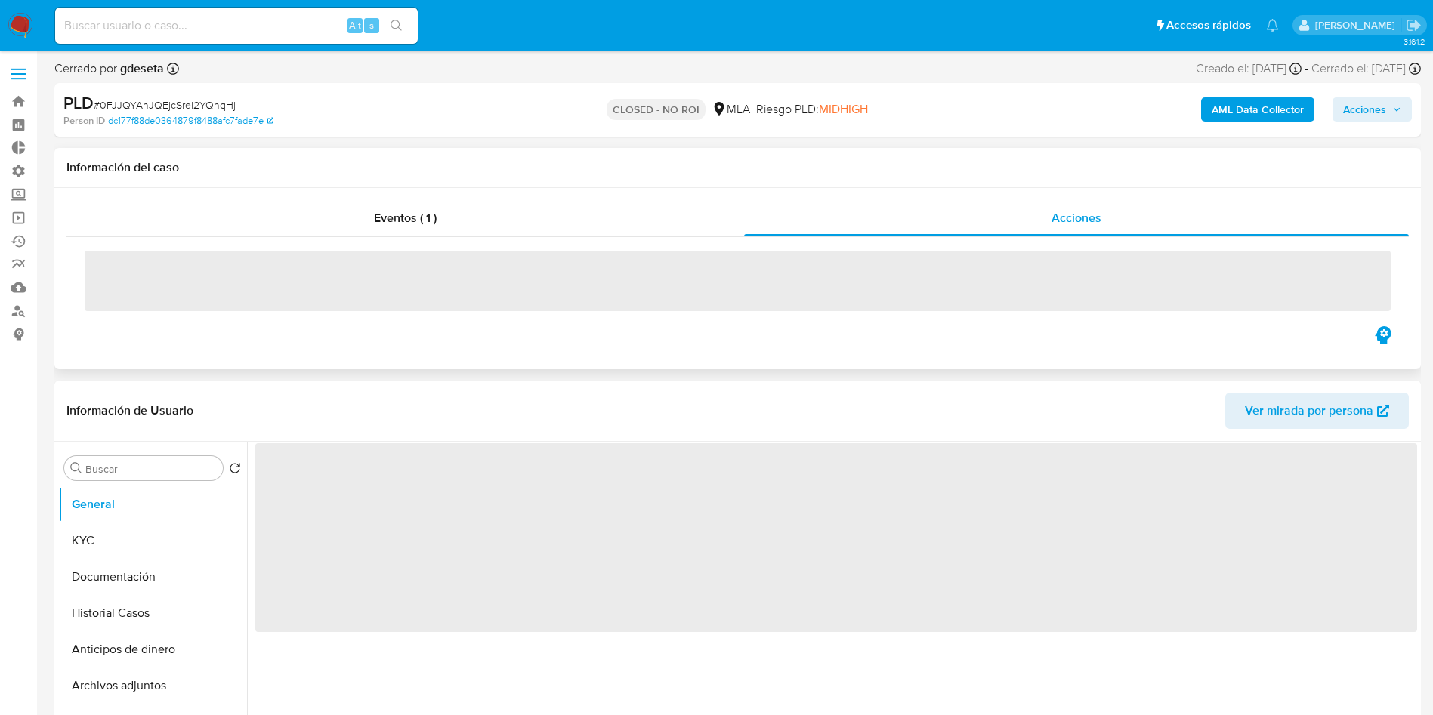
select select "10"
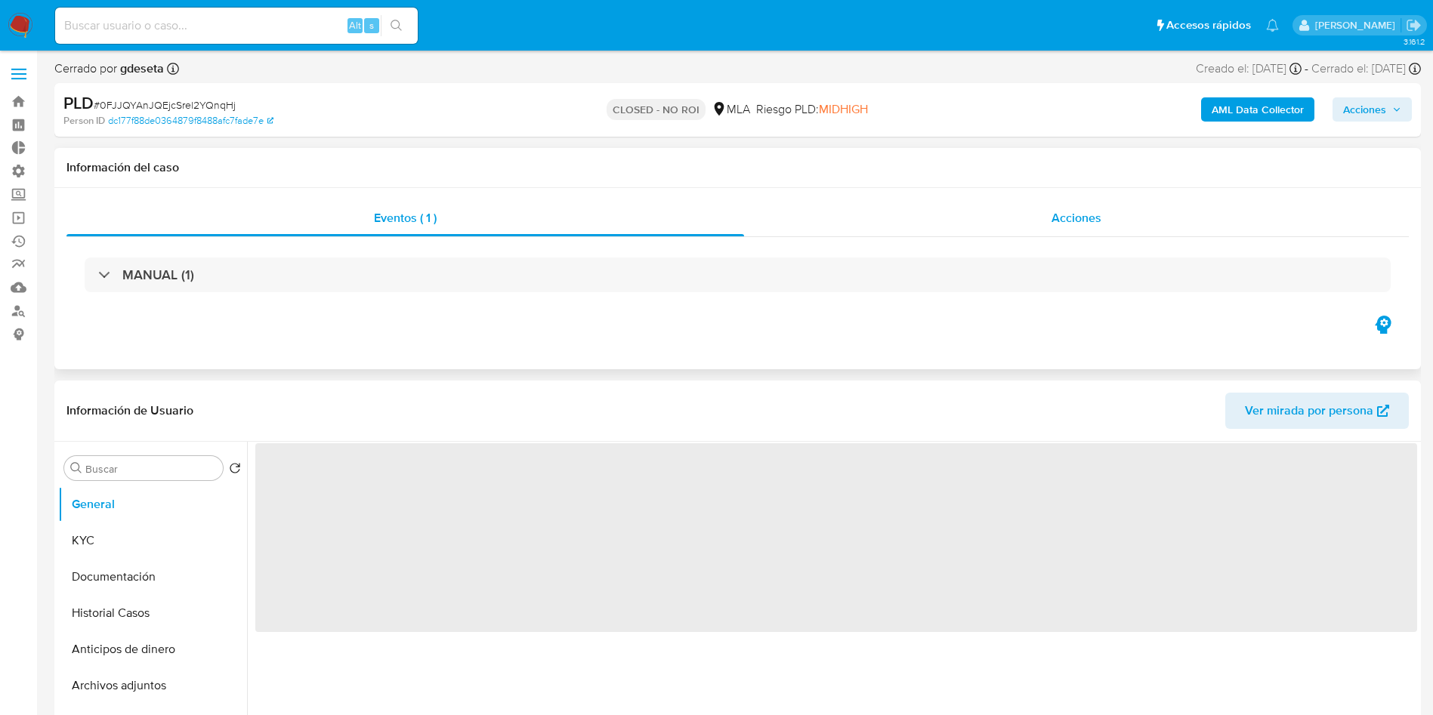
click at [1085, 225] on span "Acciones" at bounding box center [1076, 217] width 50 height 17
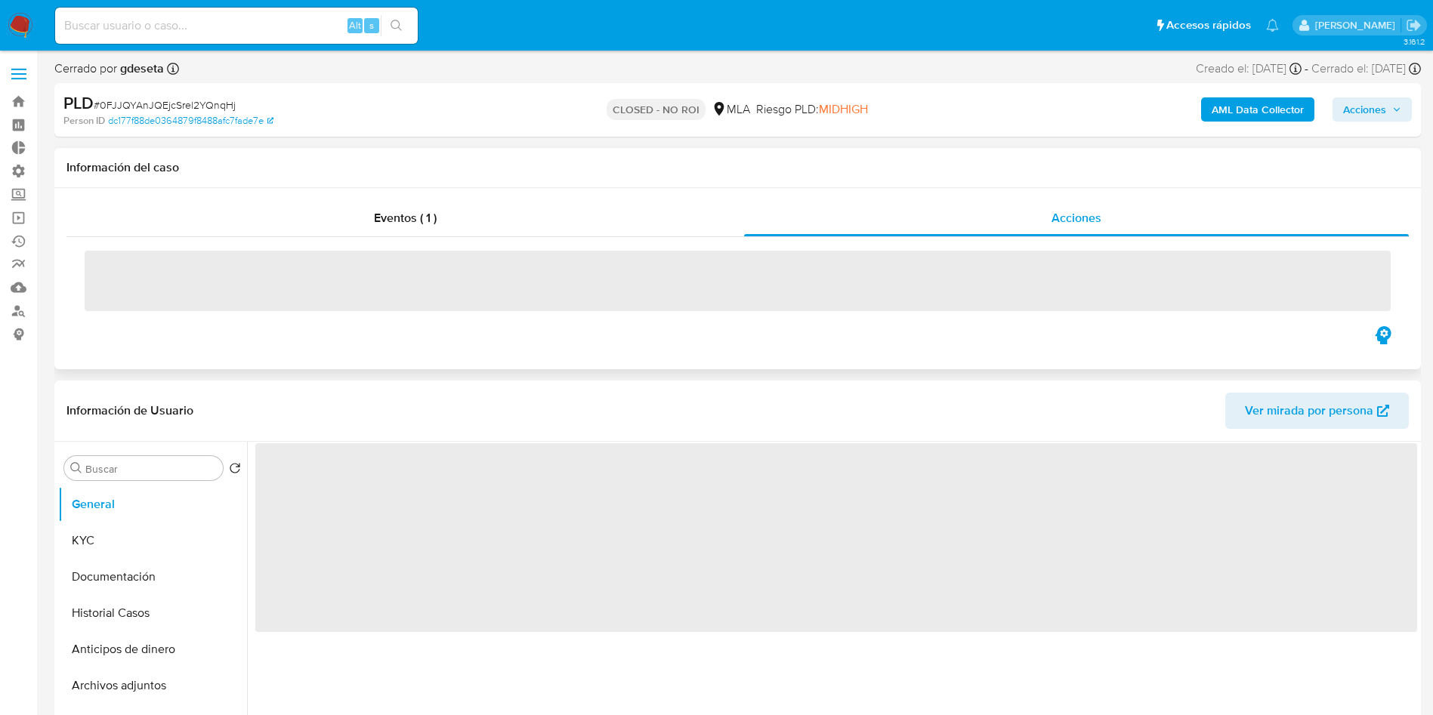
select select "10"
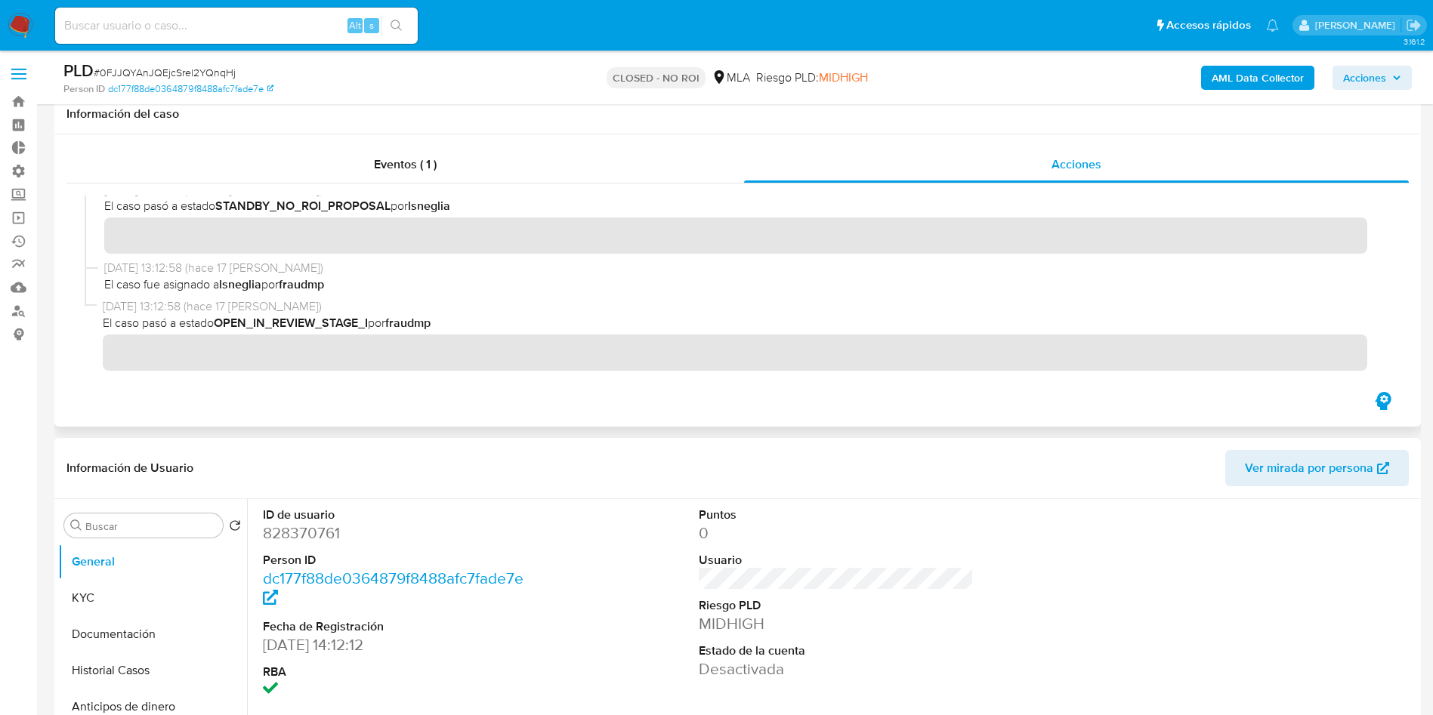
scroll to position [113, 0]
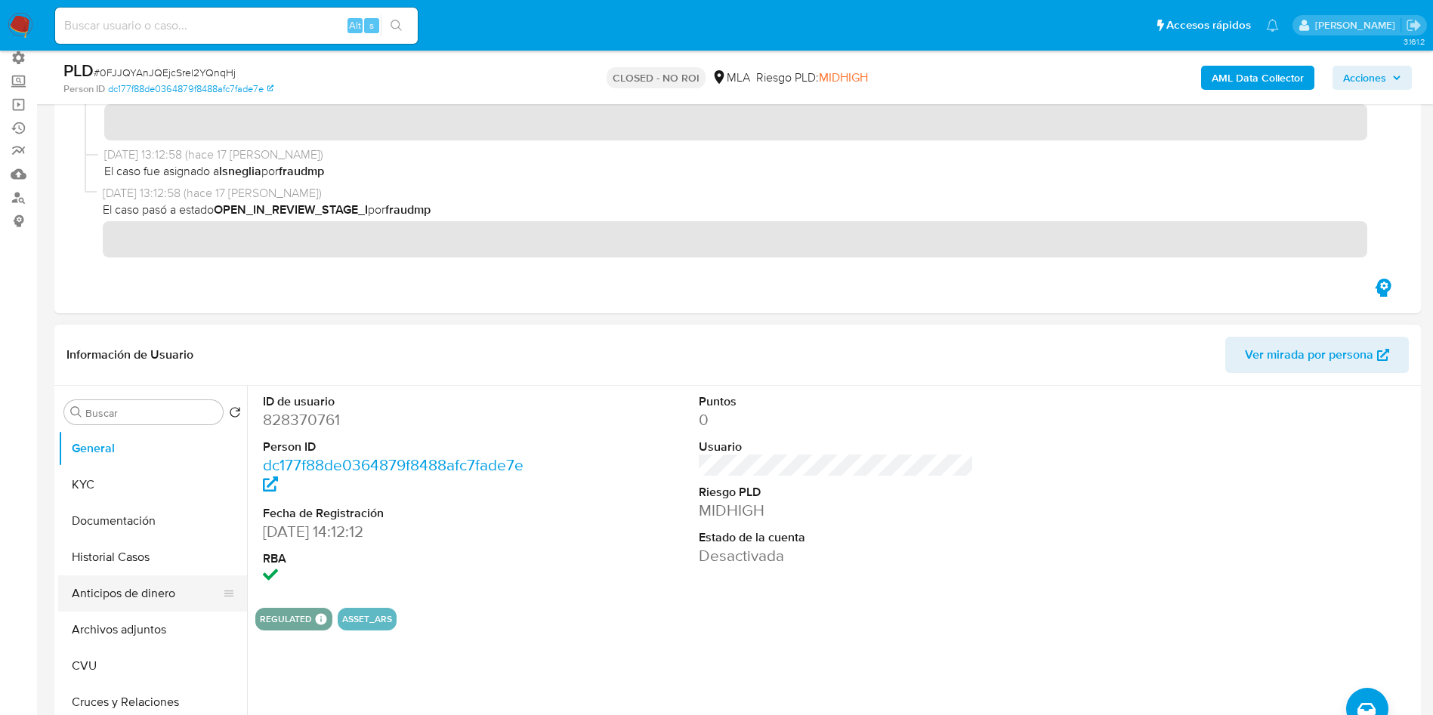
click at [108, 576] on button "Anticipos de dinero" at bounding box center [146, 594] width 177 height 36
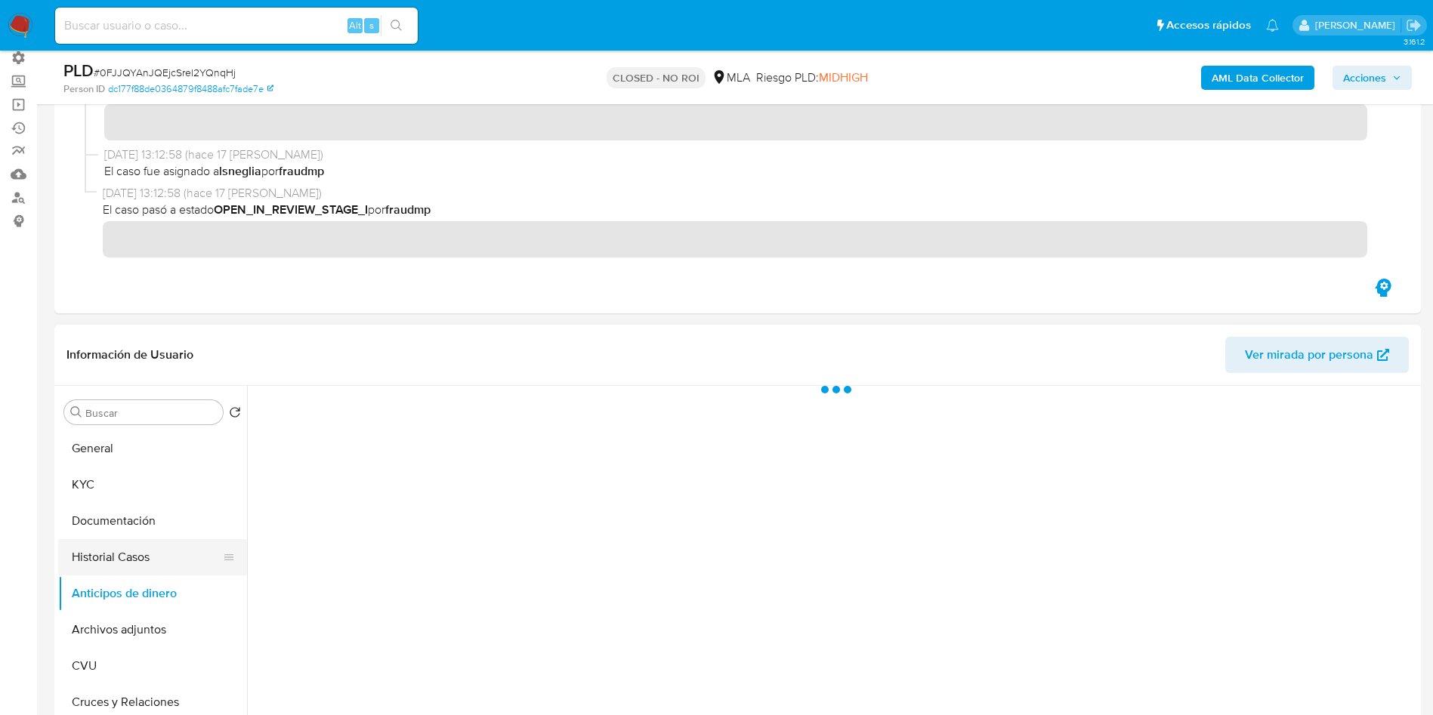
click at [116, 557] on button "Historial Casos" at bounding box center [146, 557] width 177 height 36
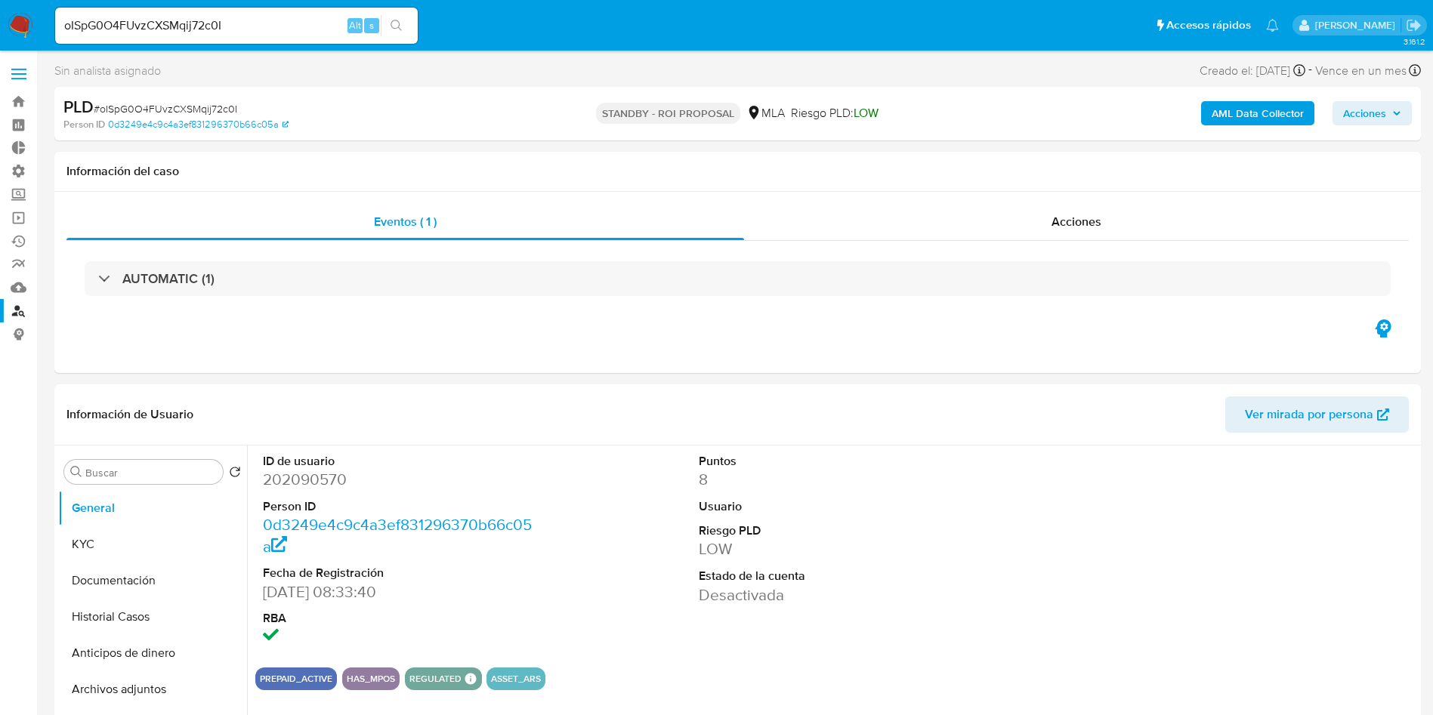
select select "10"
click at [94, 610] on button "Historial Casos" at bounding box center [146, 617] width 177 height 36
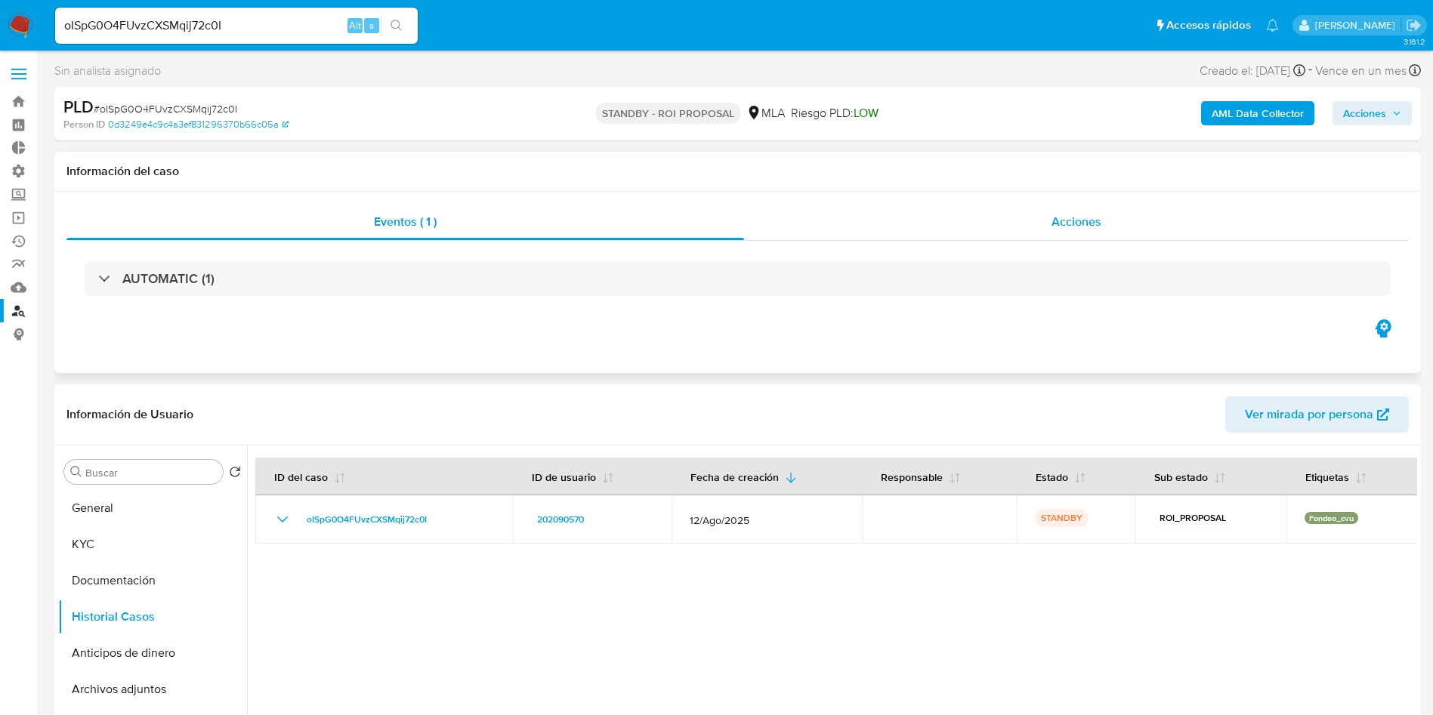
click at [1069, 224] on span "Acciones" at bounding box center [1076, 221] width 50 height 17
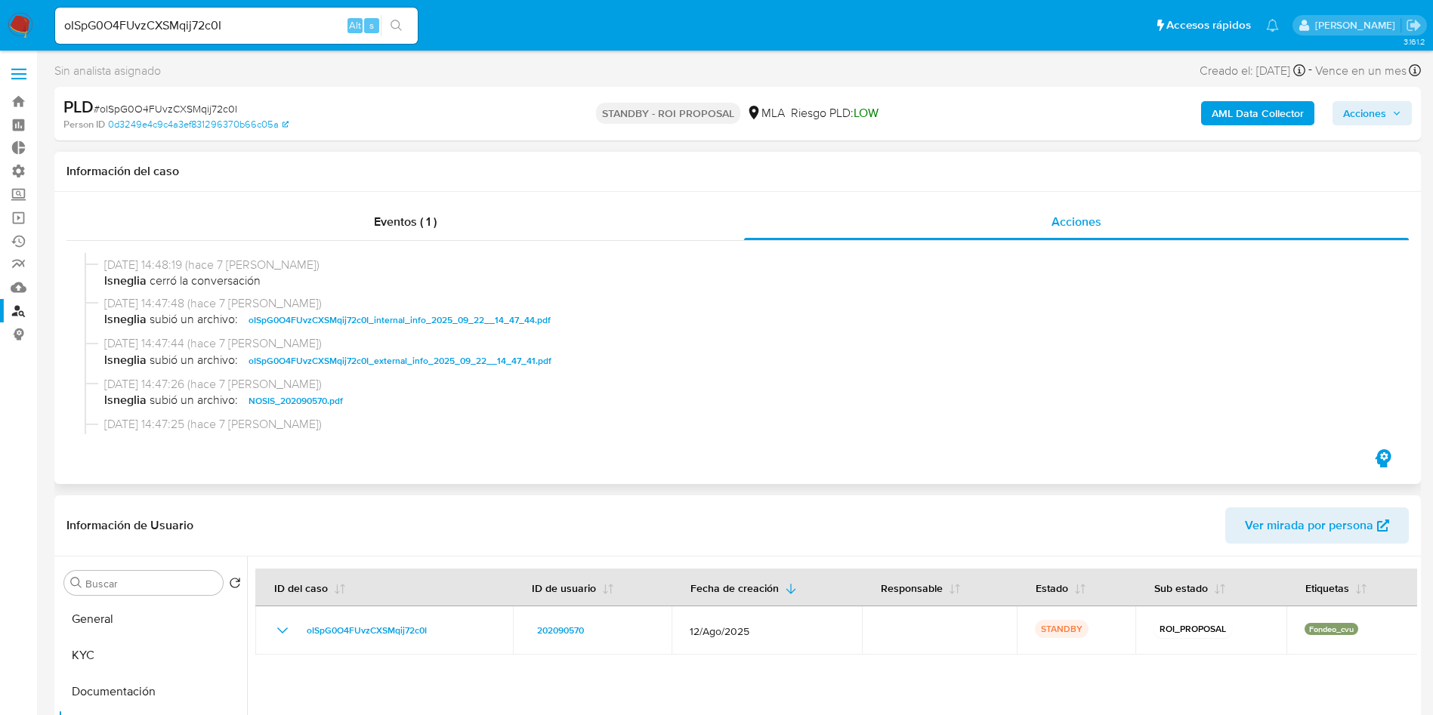
scroll to position [227, 0]
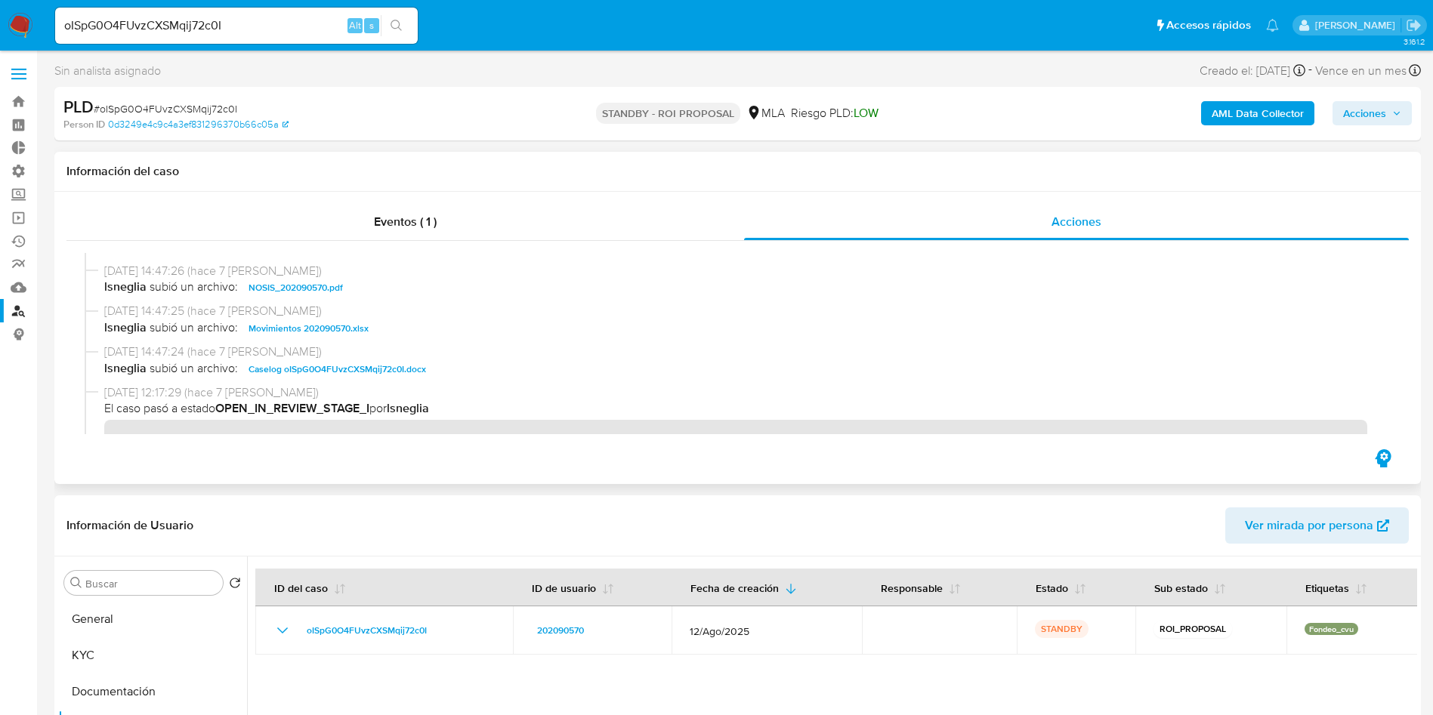
click at [344, 367] on span "Caselog oISpG0O4FUvzCXSMqij72c0I.docx" at bounding box center [336, 369] width 177 height 18
click at [183, 32] on input "oISpG0O4FUvzCXSMqij72c0I" at bounding box center [236, 26] width 363 height 20
paste input "UymltsGu8R6IXWroxCJPcz7n"
type input "UymltsGu8R6IXWroxCJPcz7n"
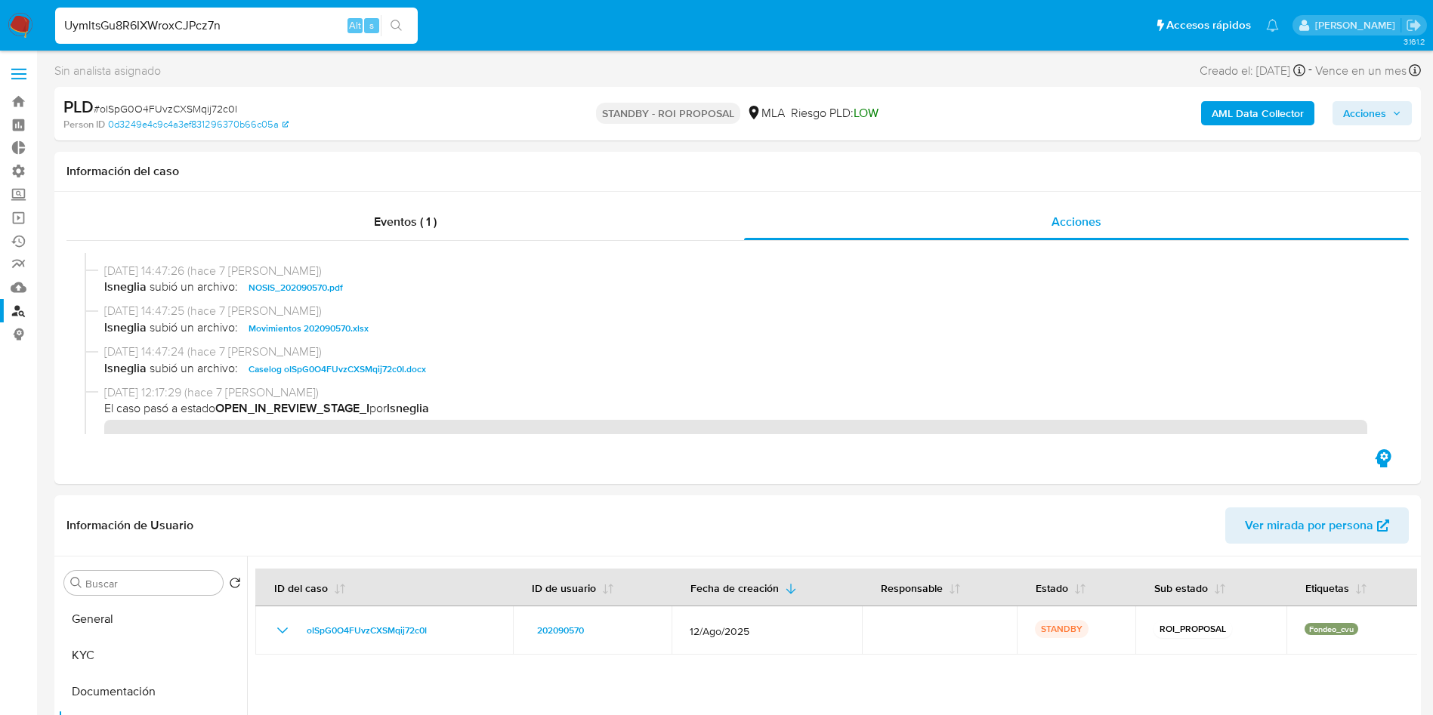
click at [390, 20] on icon "search-icon" at bounding box center [396, 26] width 12 height 12
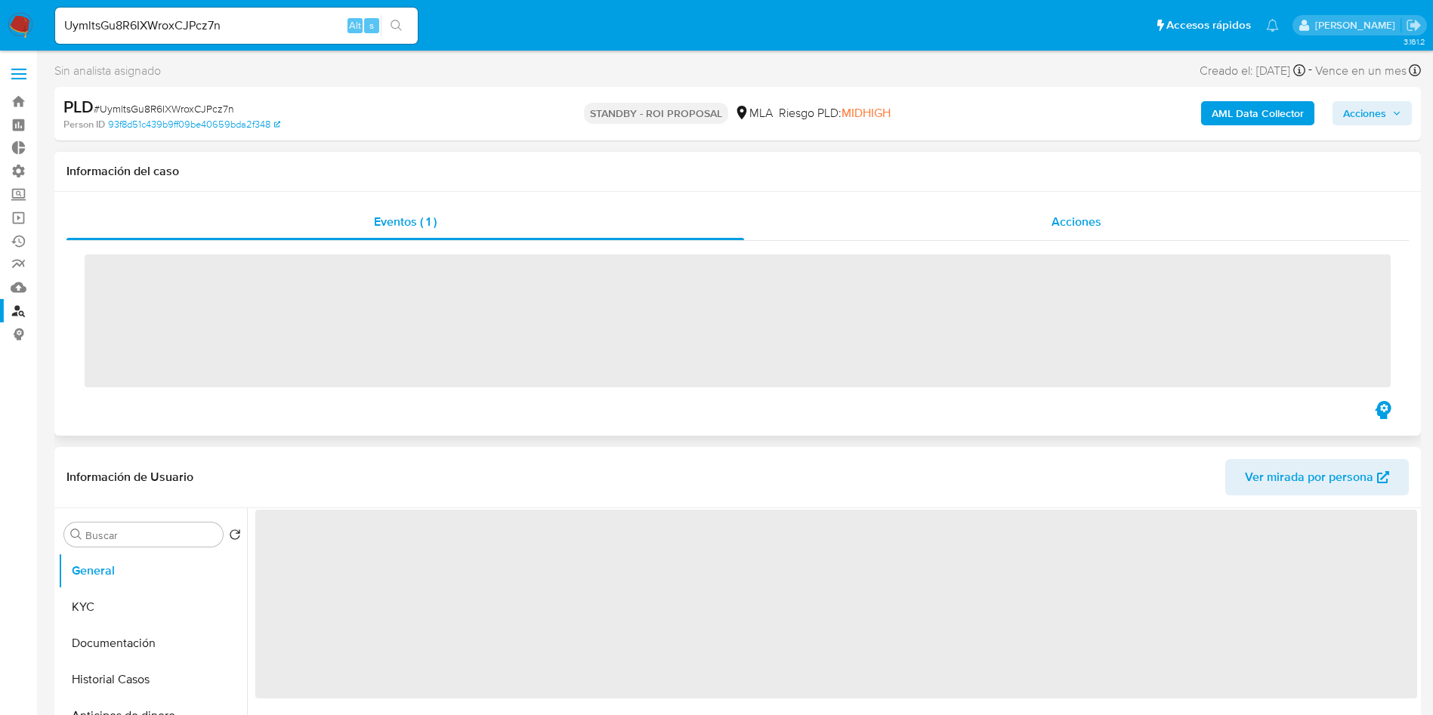
click at [995, 215] on div "Acciones" at bounding box center [1076, 222] width 665 height 36
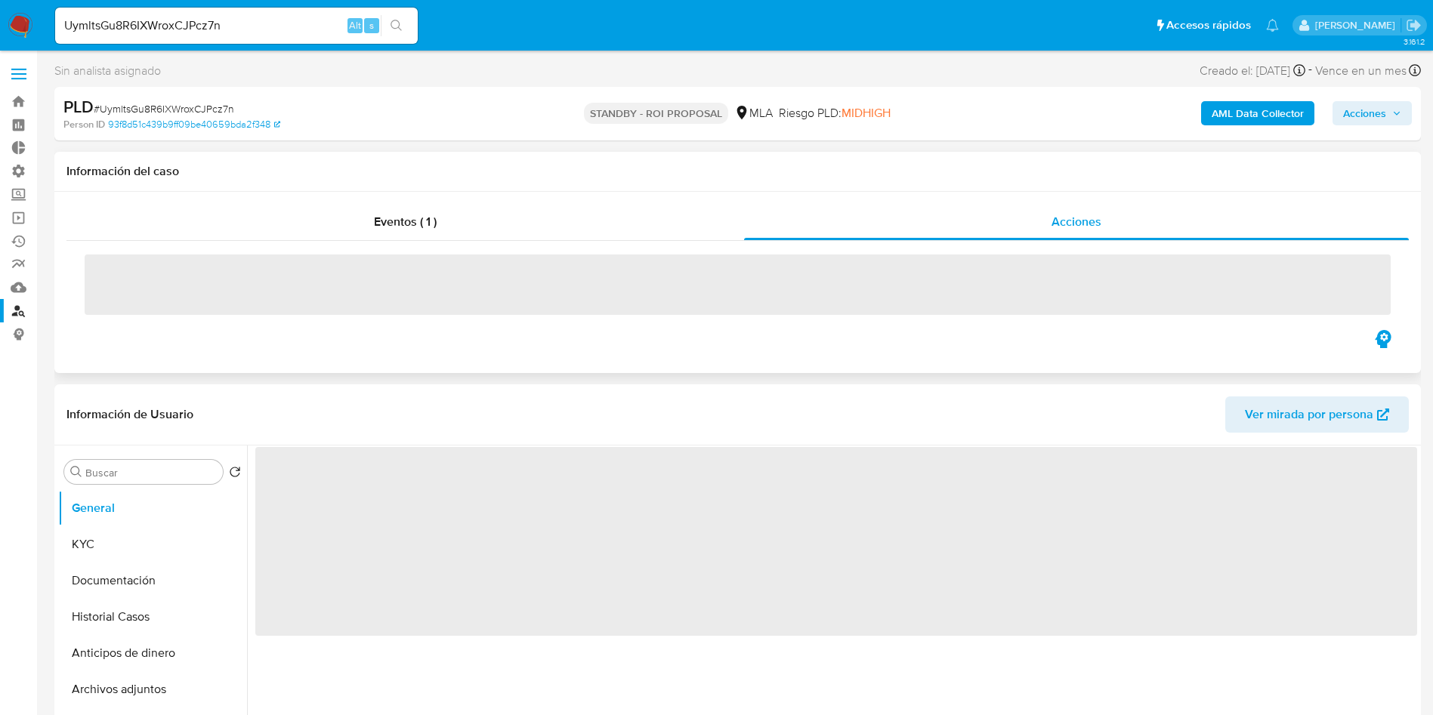
select select "10"
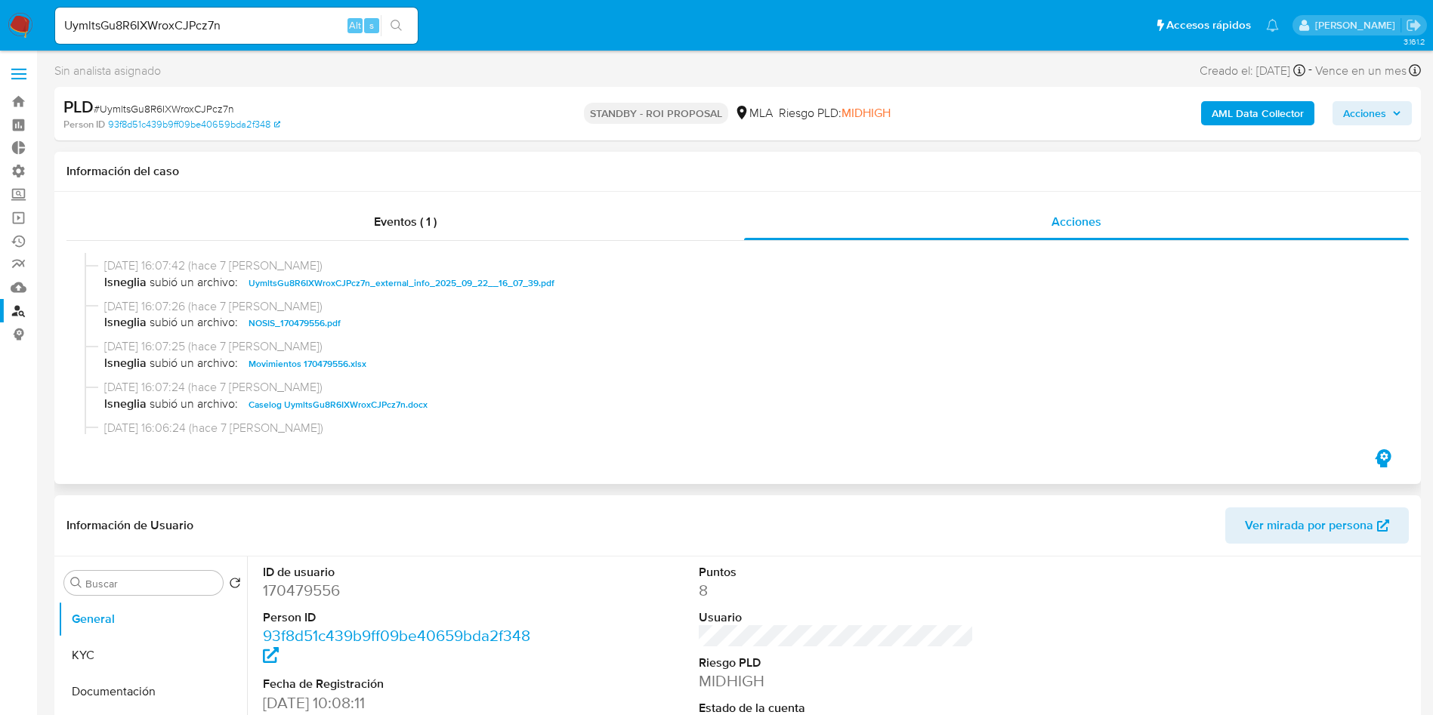
scroll to position [227, 0]
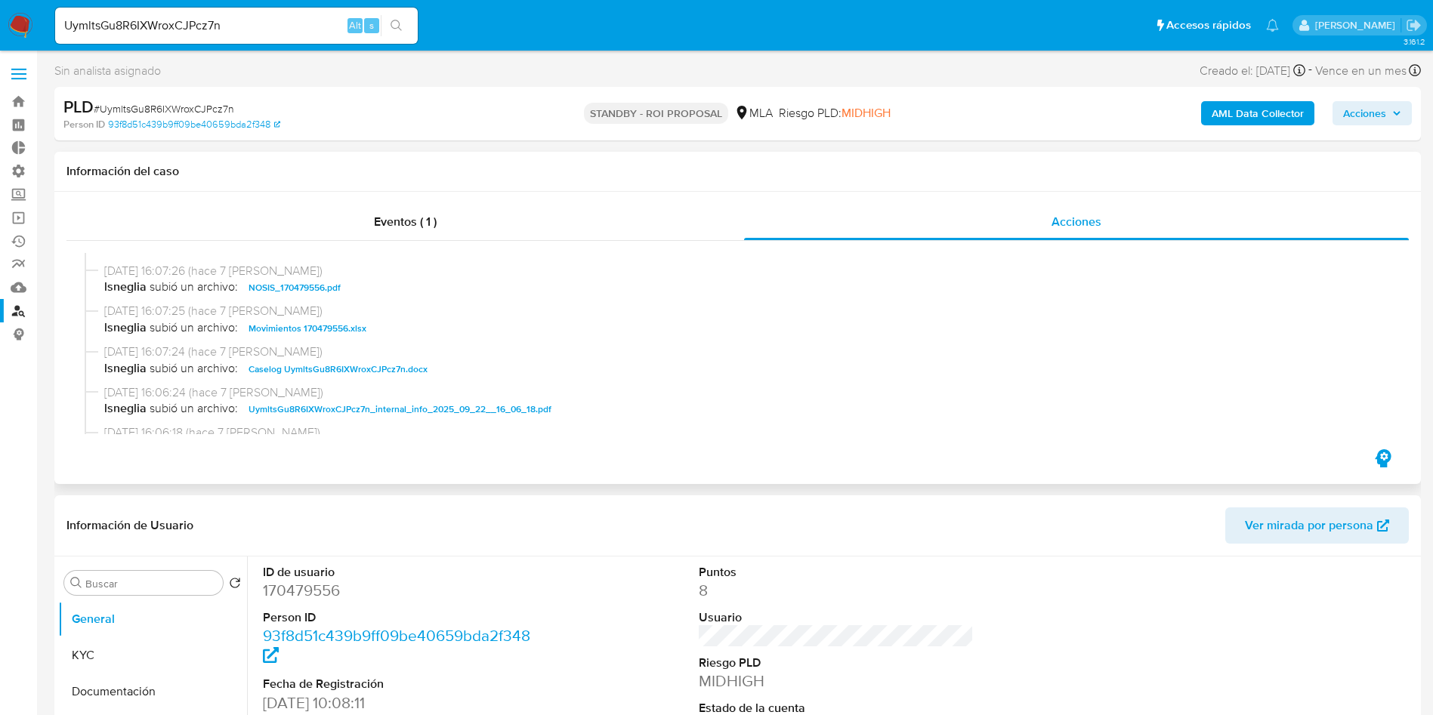
click at [373, 371] on span "Caselog UymltsGu8R6IXWroxCJPcz7n.docx" at bounding box center [337, 369] width 179 height 18
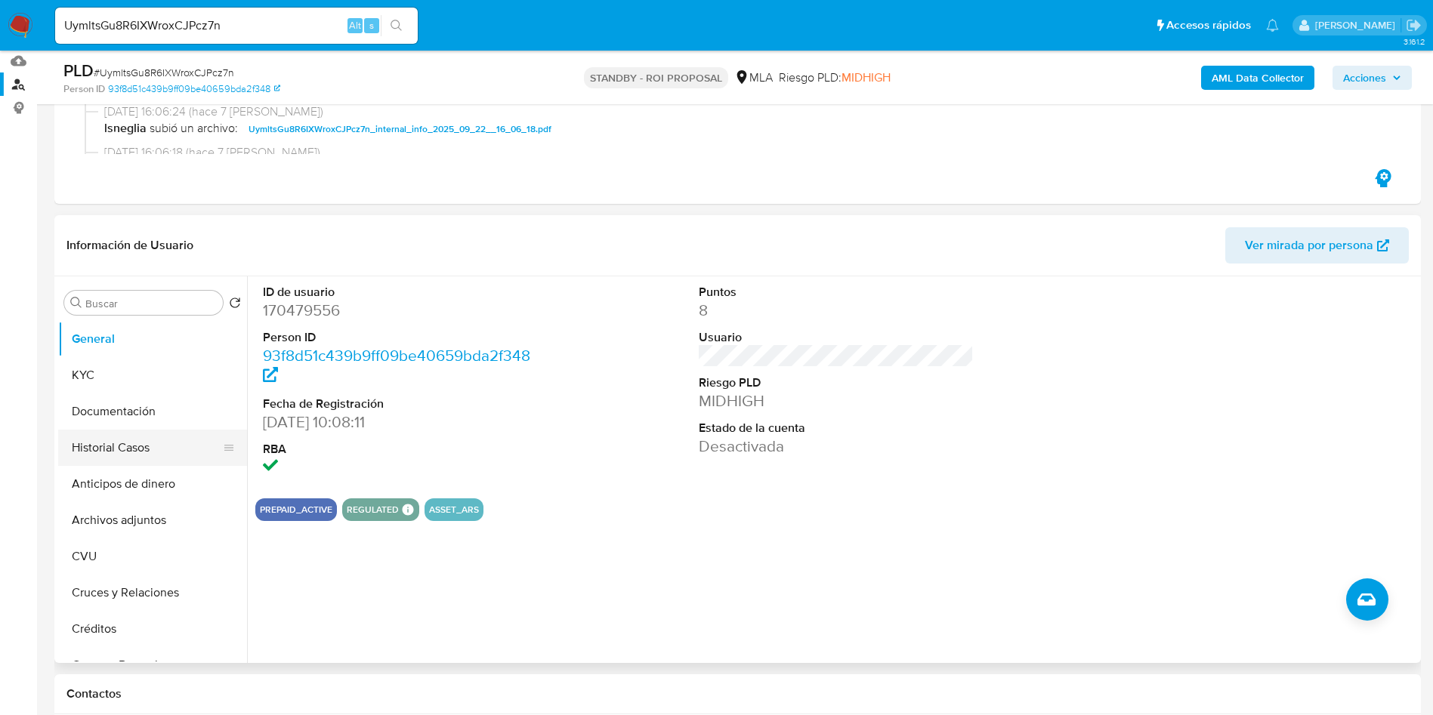
click at [133, 453] on button "Historial Casos" at bounding box center [146, 448] width 177 height 36
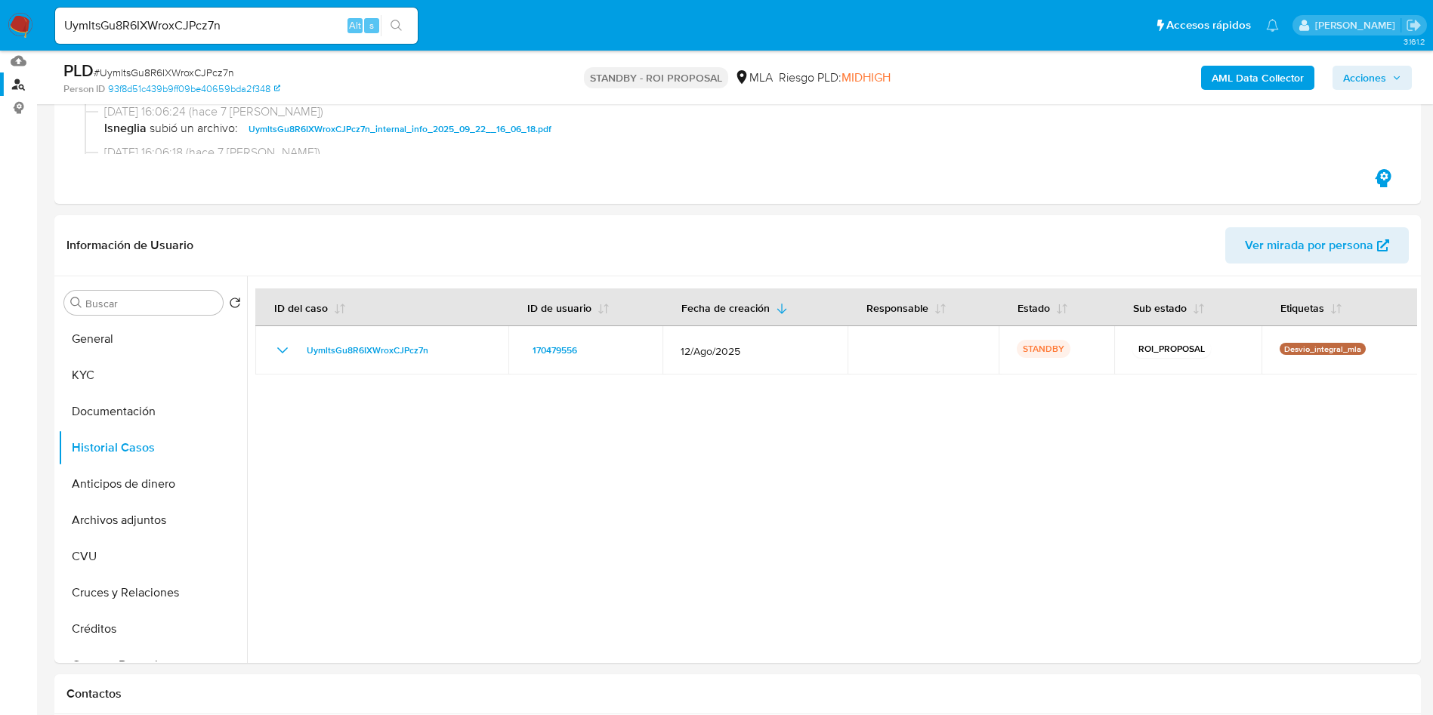
click at [201, 74] on span "# UymltsGu8R6IXWroxCJPcz7n" at bounding box center [164, 72] width 140 height 15
copy span "UymltsGu8R6IXWroxCJPcz7n"
click at [208, 26] on input "UymltsGu8R6IXWroxCJPcz7n" at bounding box center [236, 26] width 363 height 20
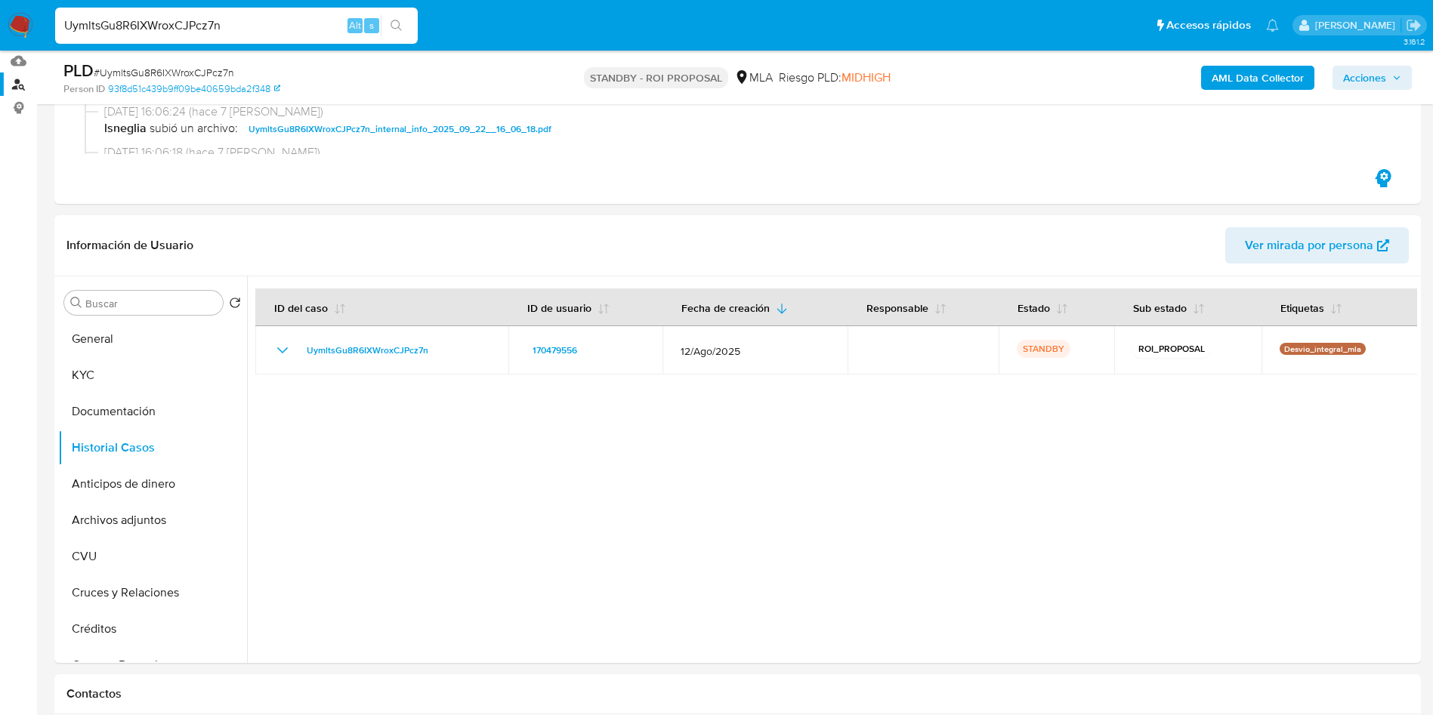
paste input "dmhjJ3EPCdq4GfuN1kaoRrBO"
type input "dmhjJ3EPCdq4GfuN1kaoRrBO"
click at [400, 23] on icon "search-icon" at bounding box center [396, 26] width 12 height 12
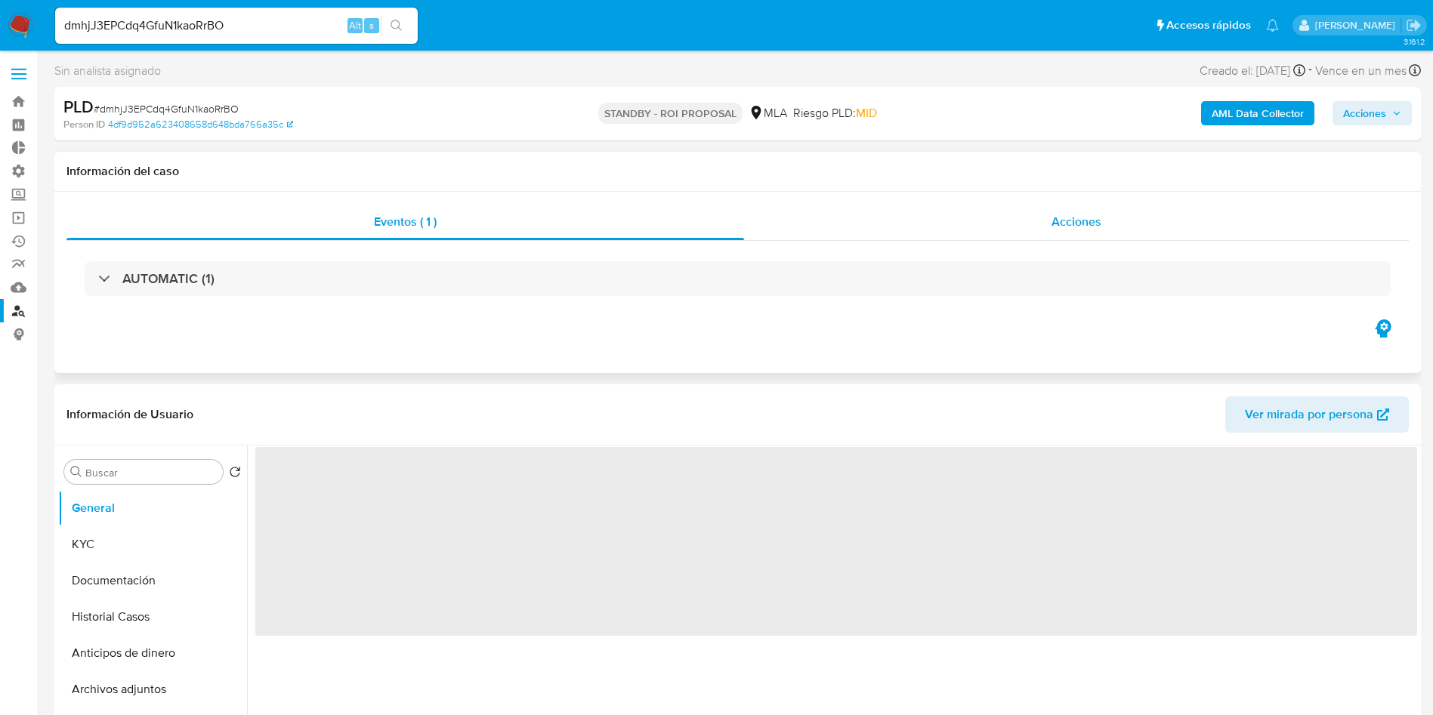
click at [1084, 218] on span "Acciones" at bounding box center [1076, 221] width 50 height 17
select select "10"
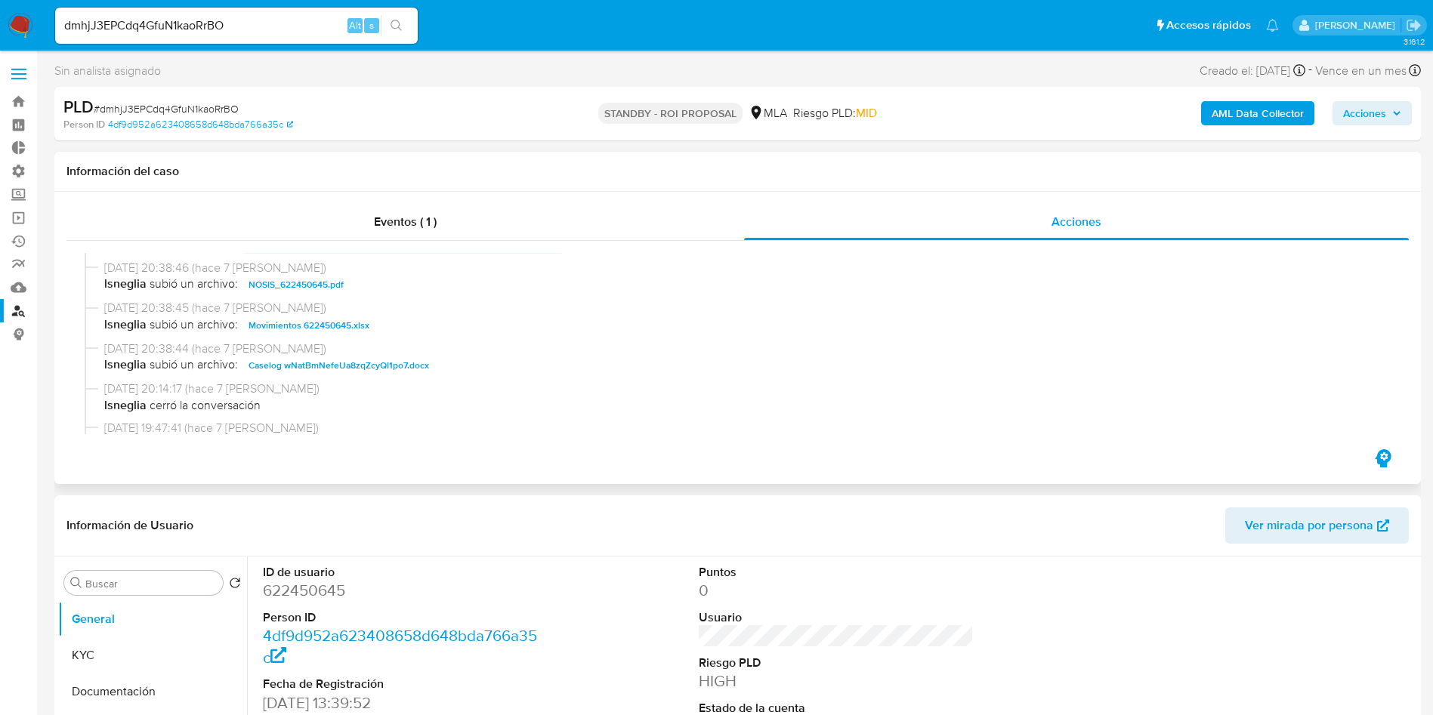
scroll to position [227, 0]
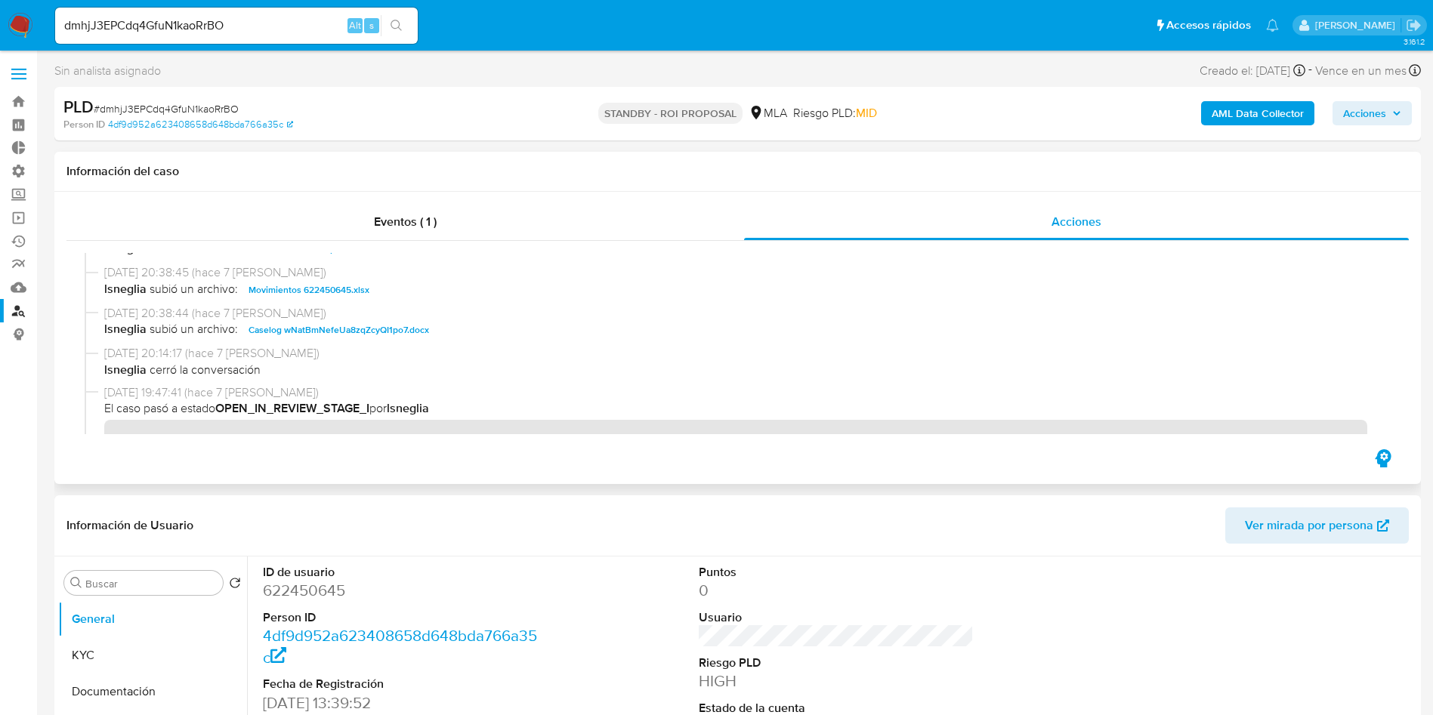
click at [341, 322] on span "Caselog wNatBmNefeUa8zqZcyQI1po7.docx" at bounding box center [338, 330] width 181 height 18
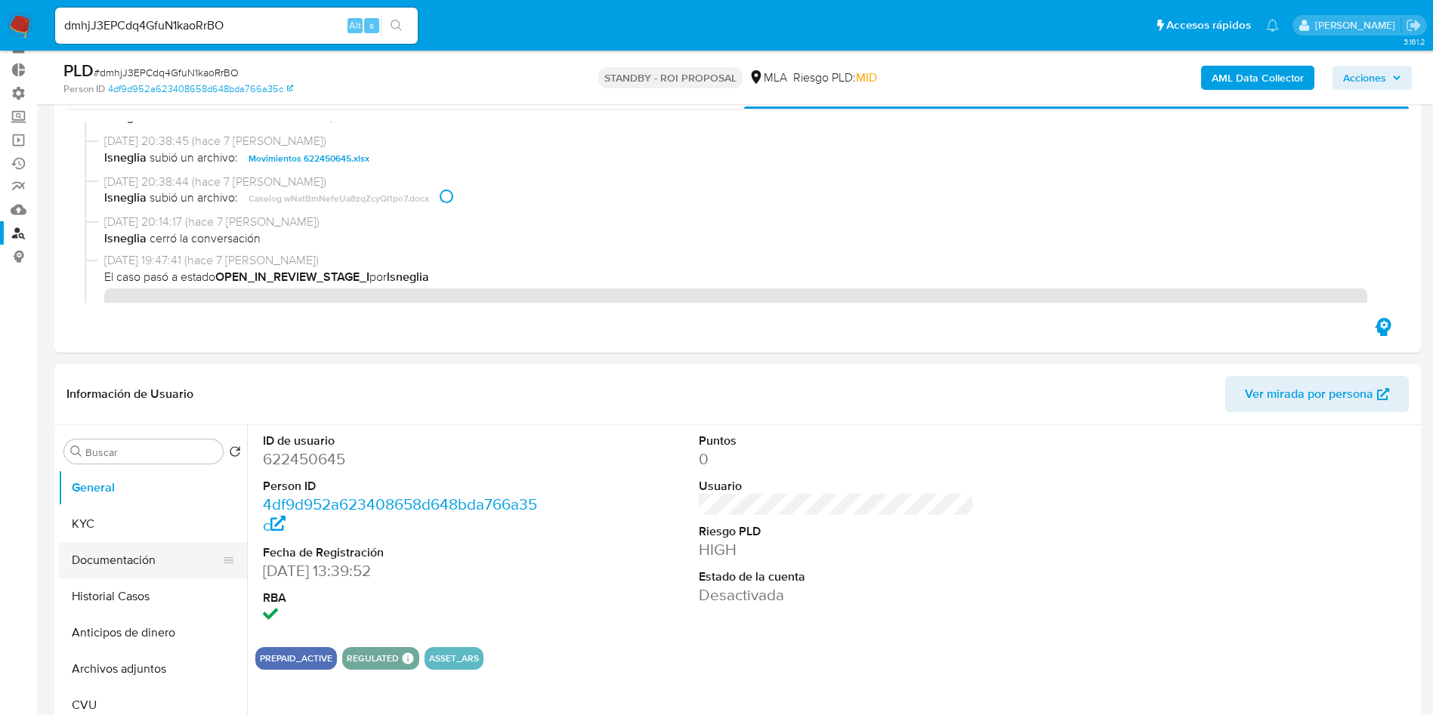
scroll to position [113, 0]
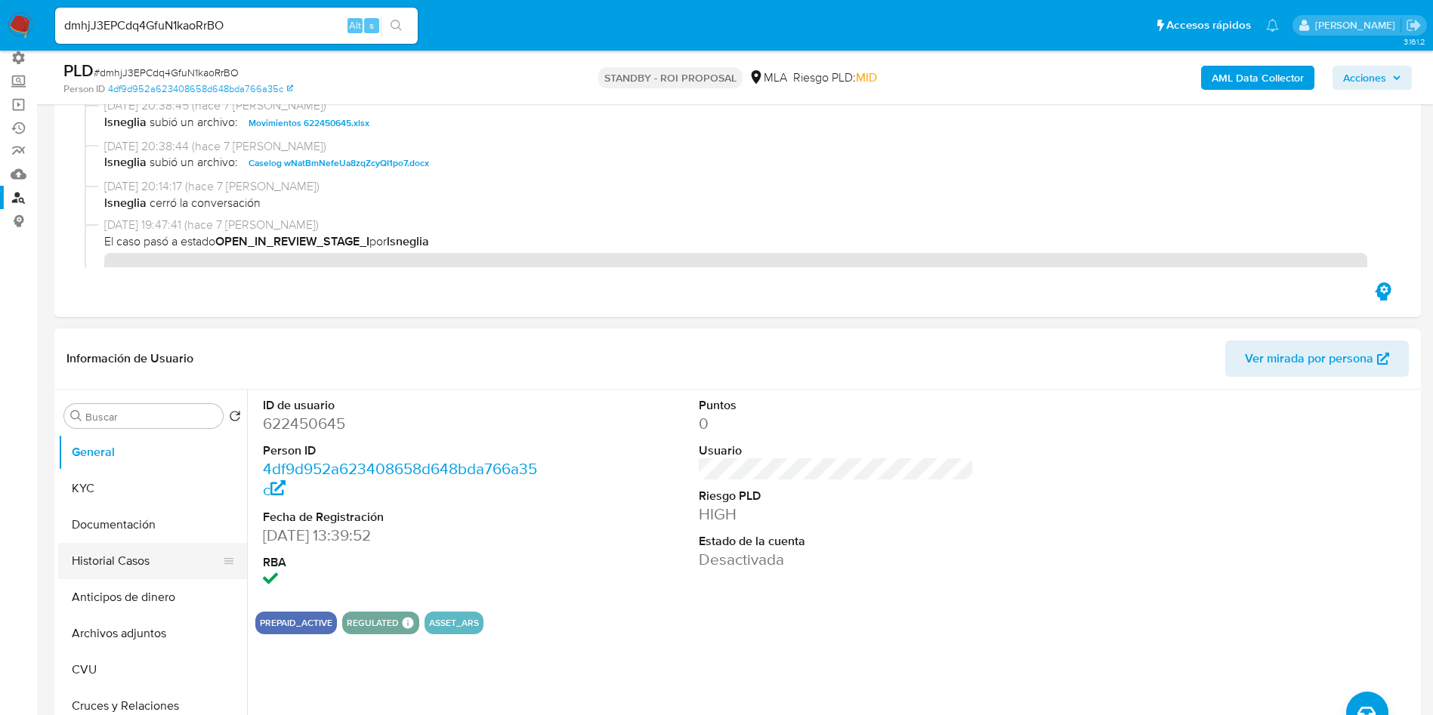
click at [171, 555] on button "Historial Casos" at bounding box center [146, 561] width 177 height 36
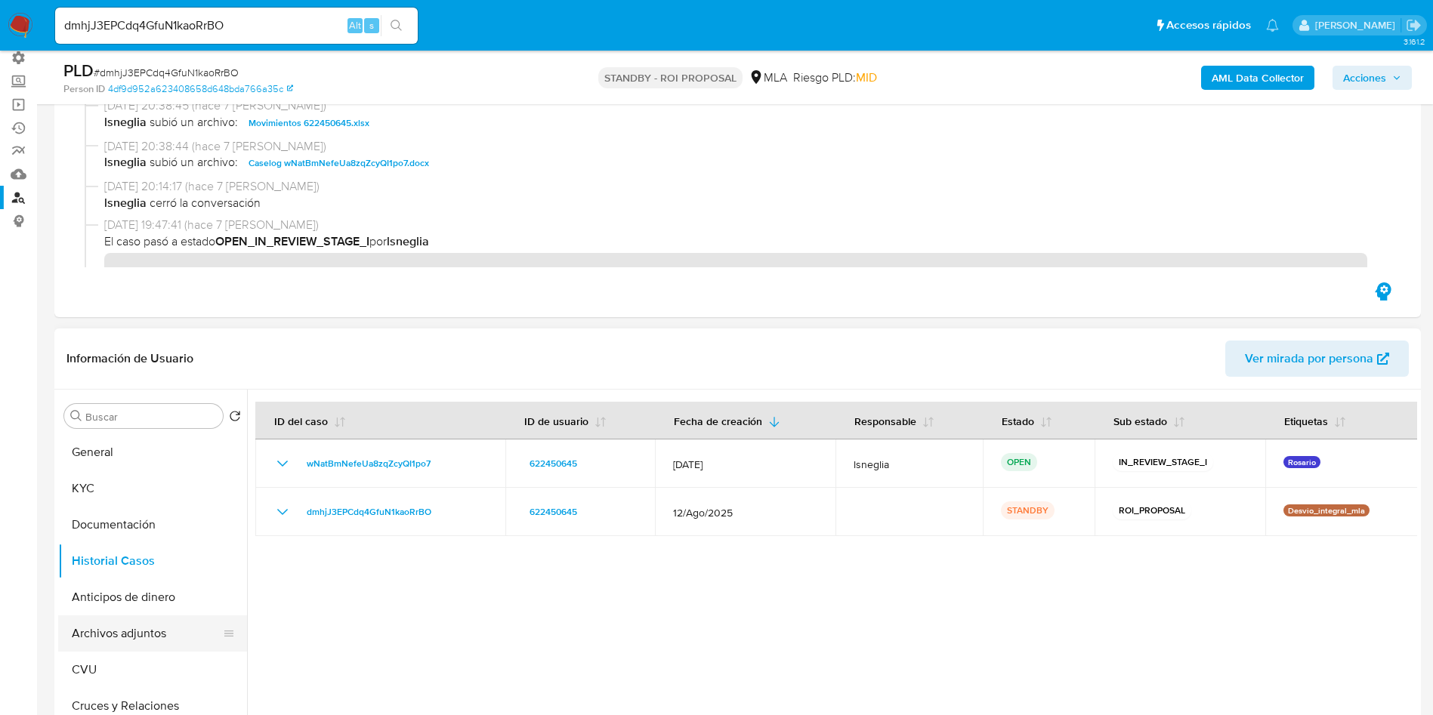
click at [89, 626] on button "Archivos adjuntos" at bounding box center [146, 634] width 177 height 36
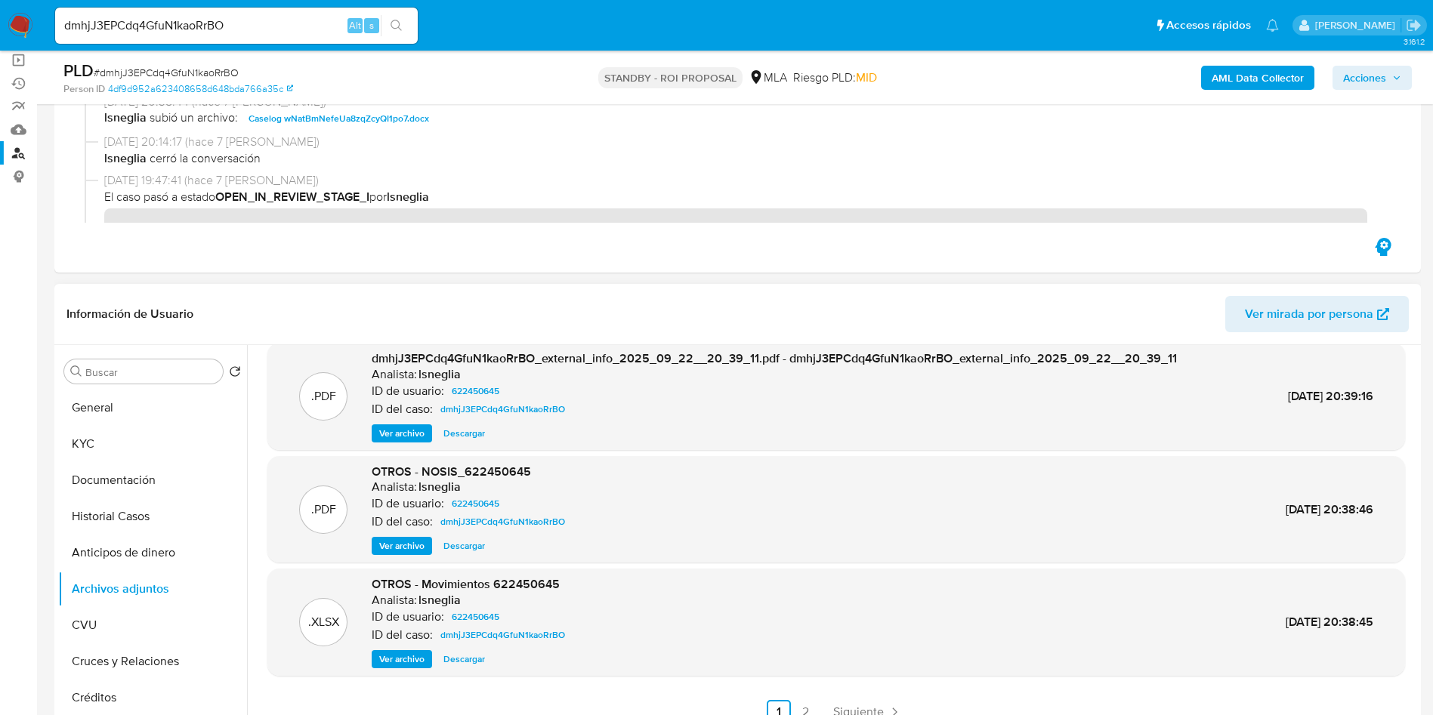
scroll to position [227, 0]
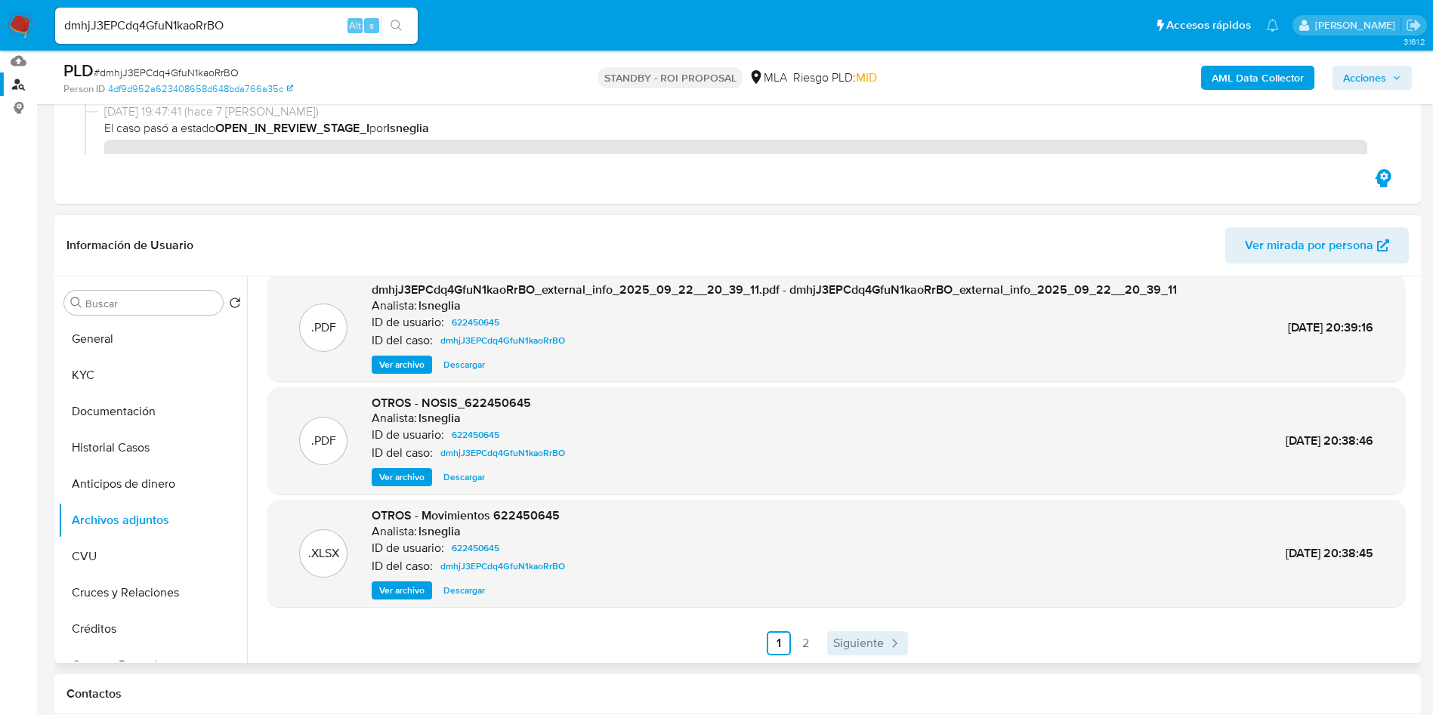
click at [872, 643] on span "Siguiente" at bounding box center [858, 643] width 51 height 12
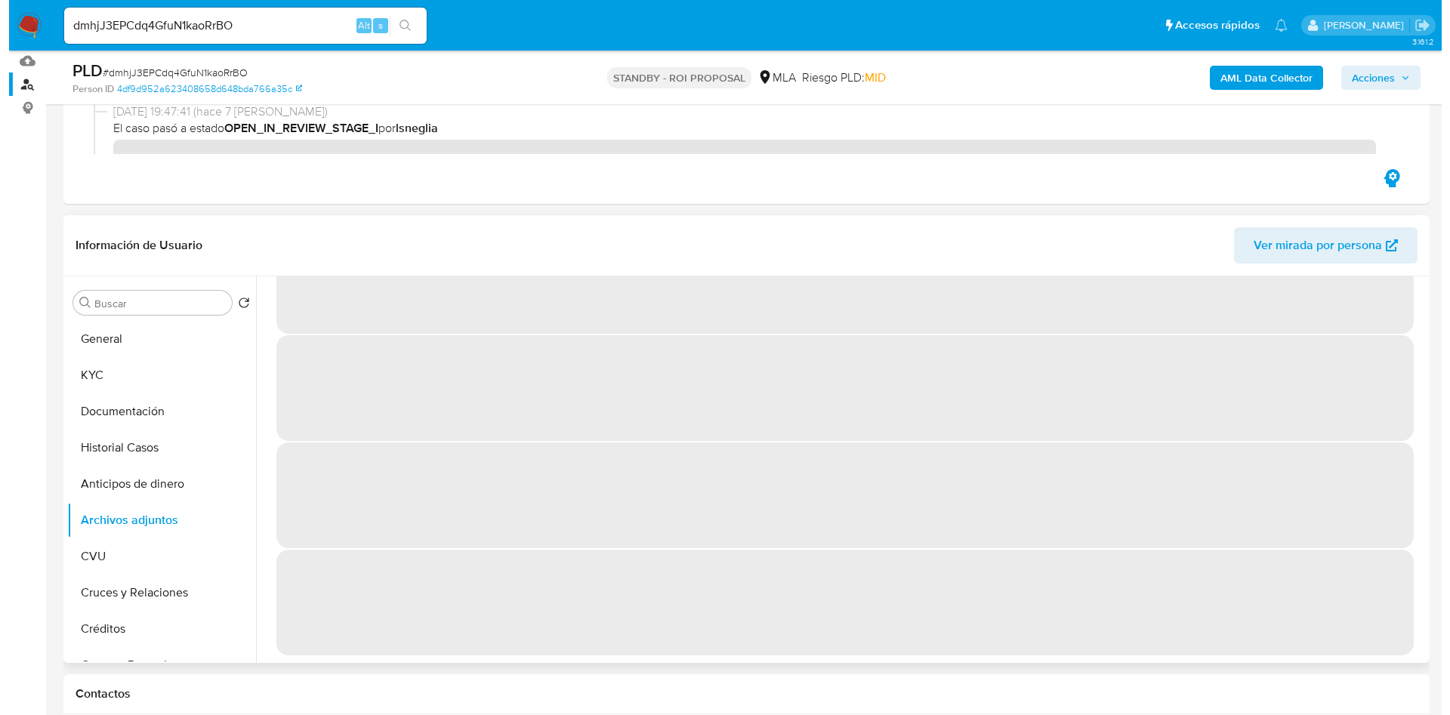
scroll to position [0, 0]
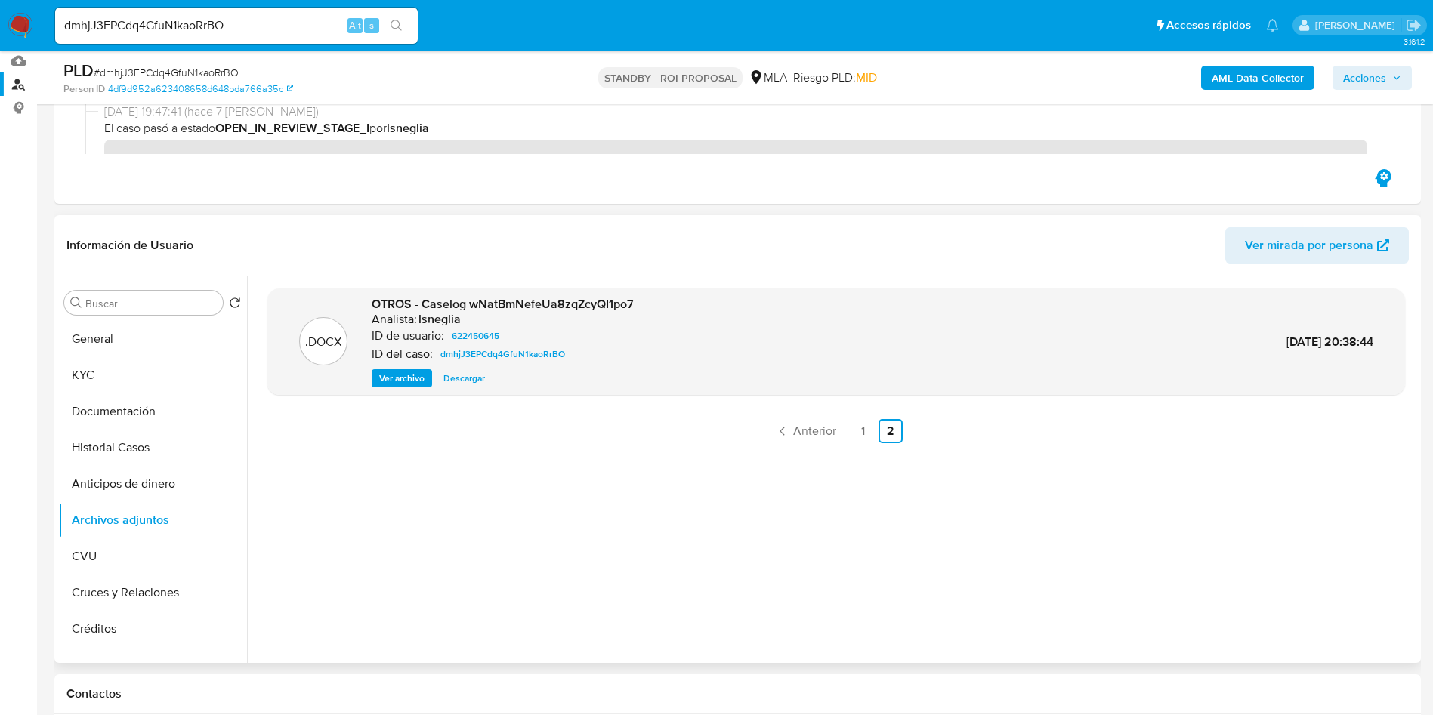
click at [397, 375] on span "Ver archivo" at bounding box center [401, 378] width 45 height 15
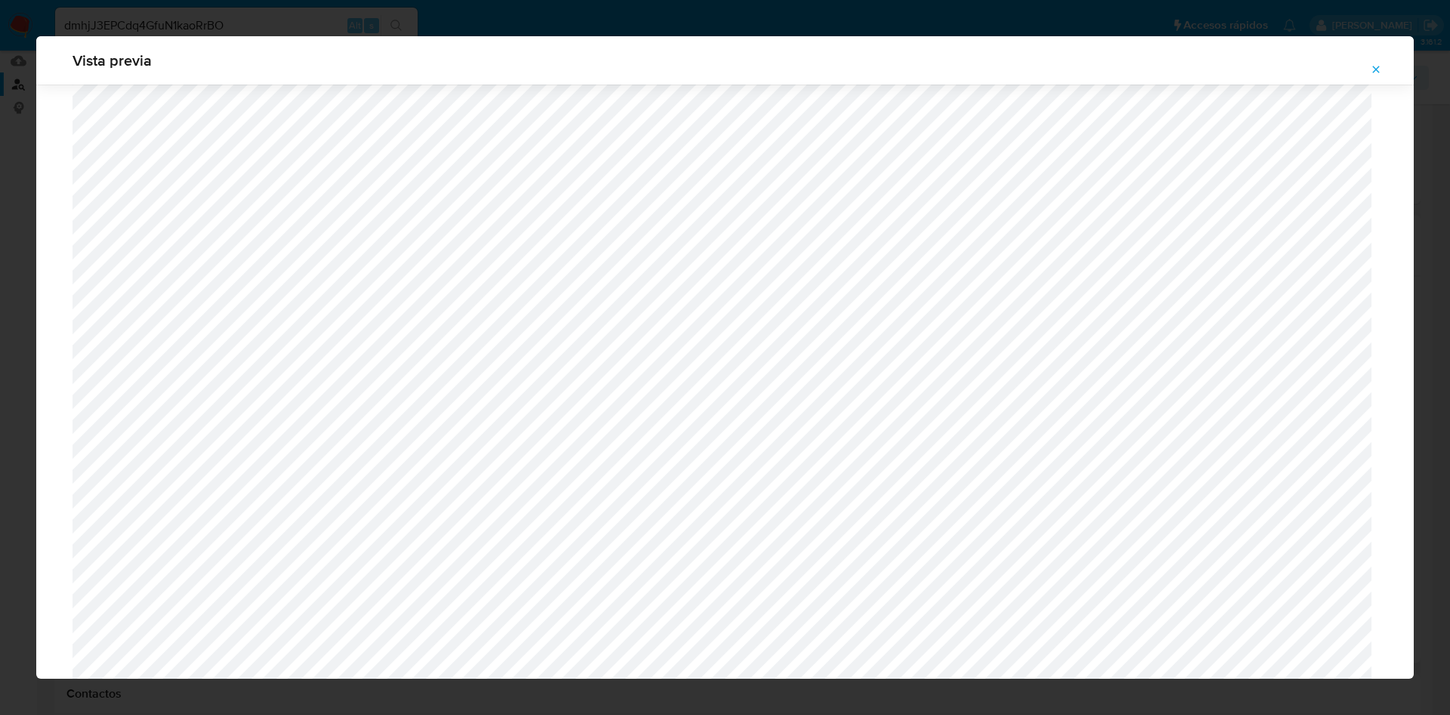
scroll to position [310, 0]
click at [1375, 73] on icon "Attachment preview" at bounding box center [1376, 69] width 12 height 12
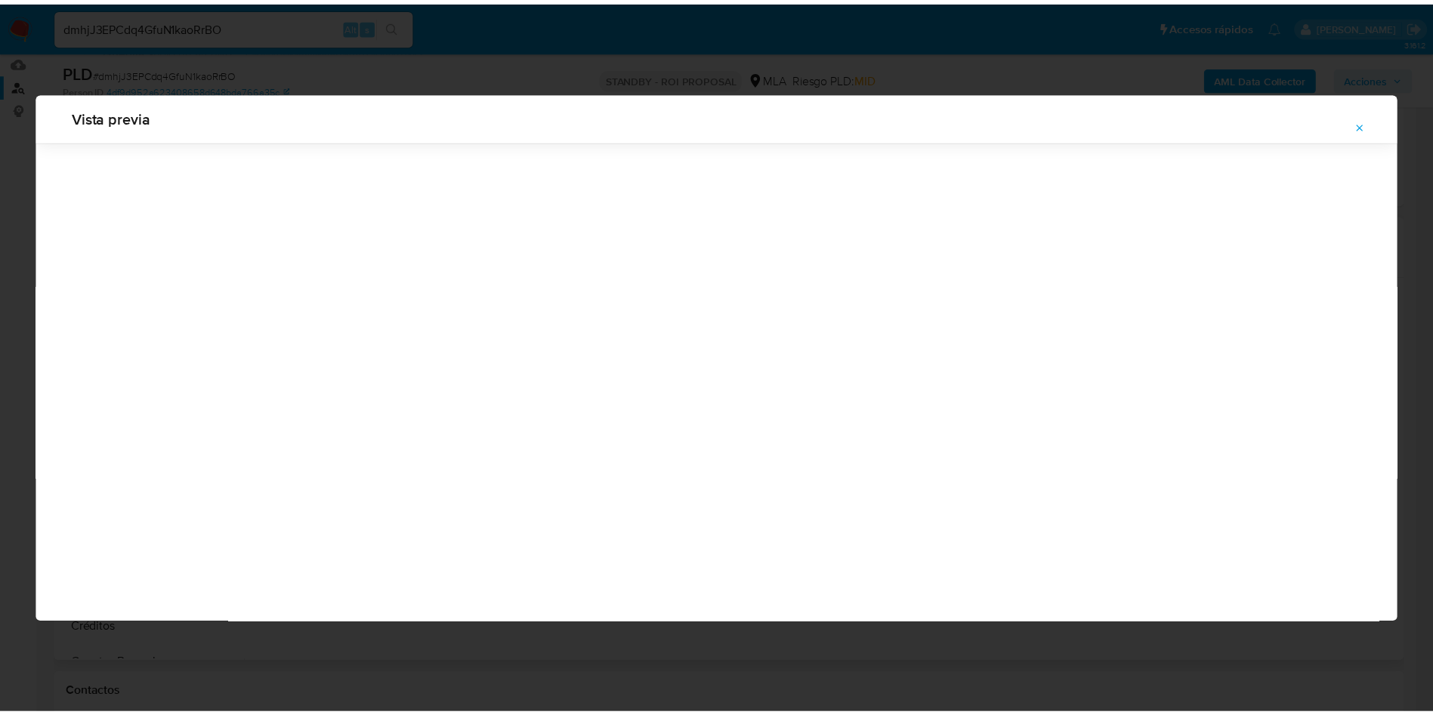
scroll to position [0, 0]
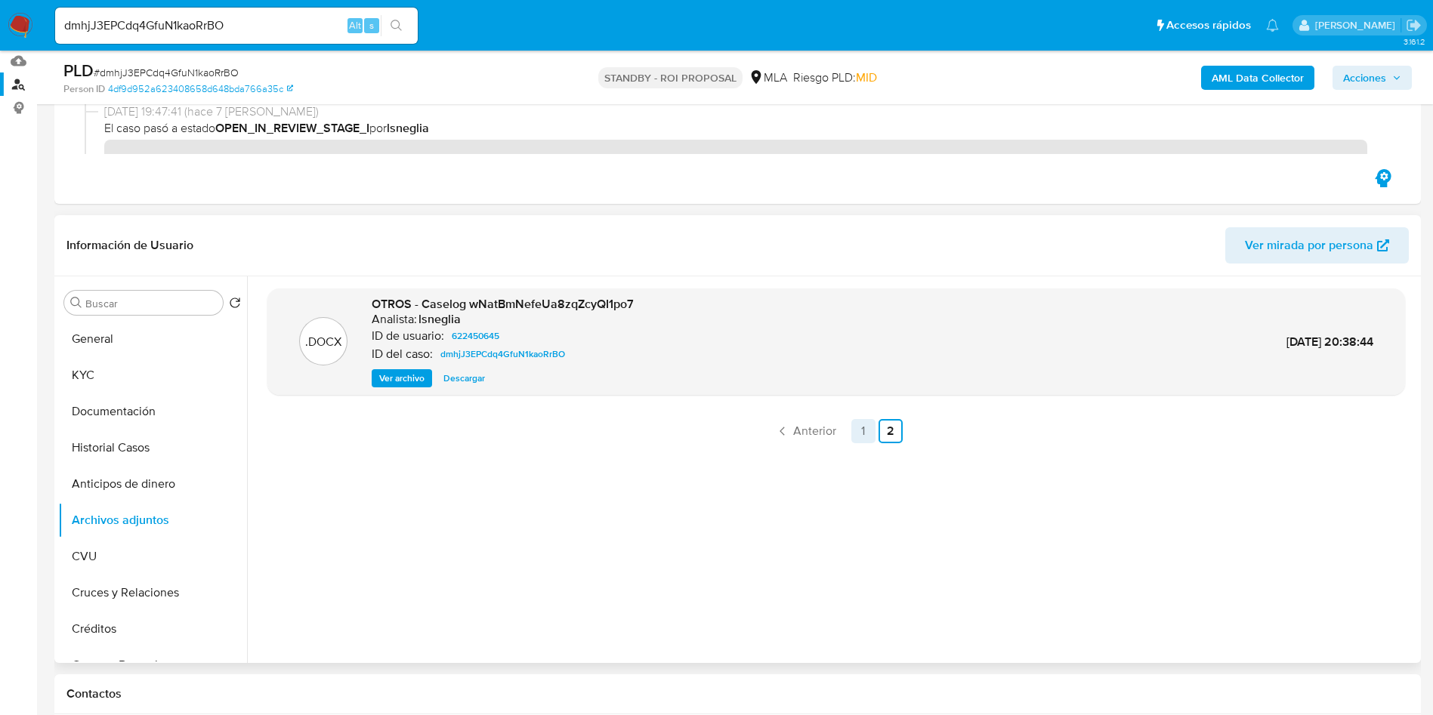
click at [866, 426] on link "1" at bounding box center [863, 431] width 24 height 24
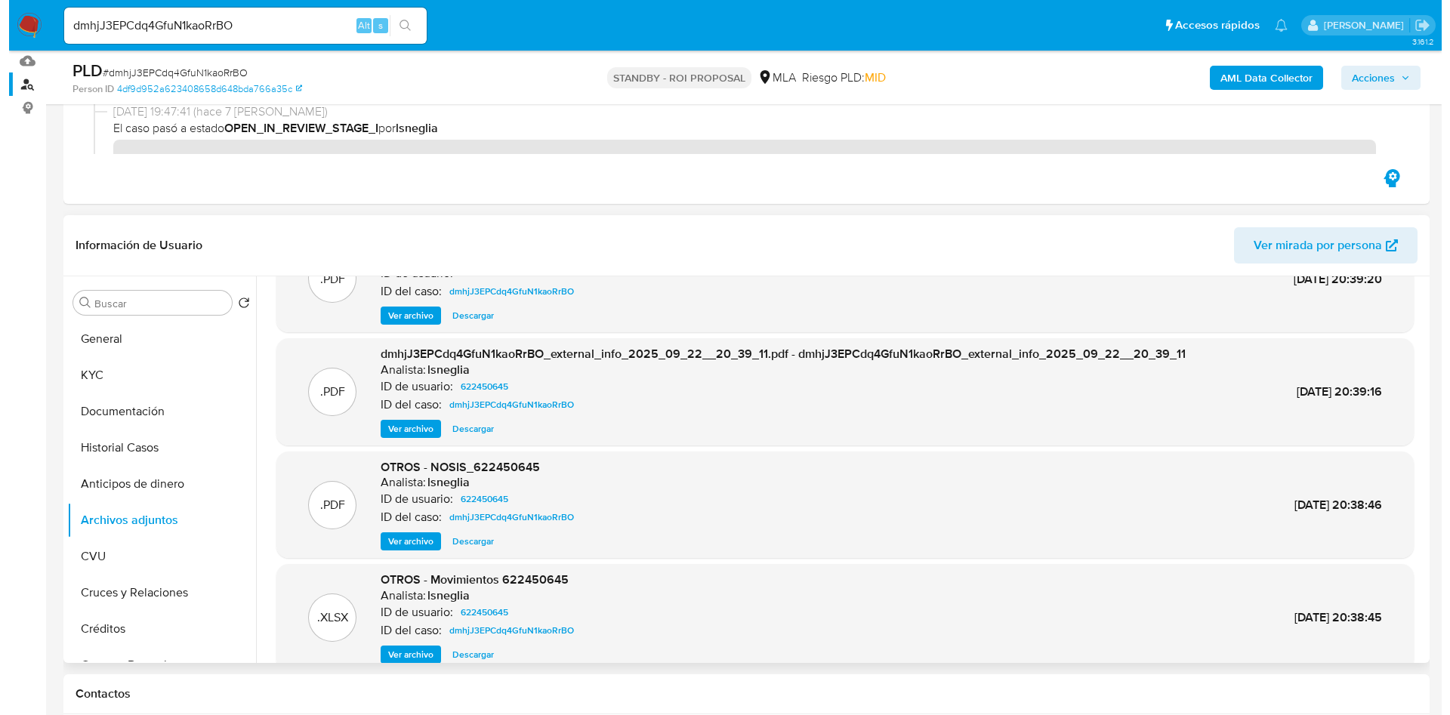
scroll to position [113, 0]
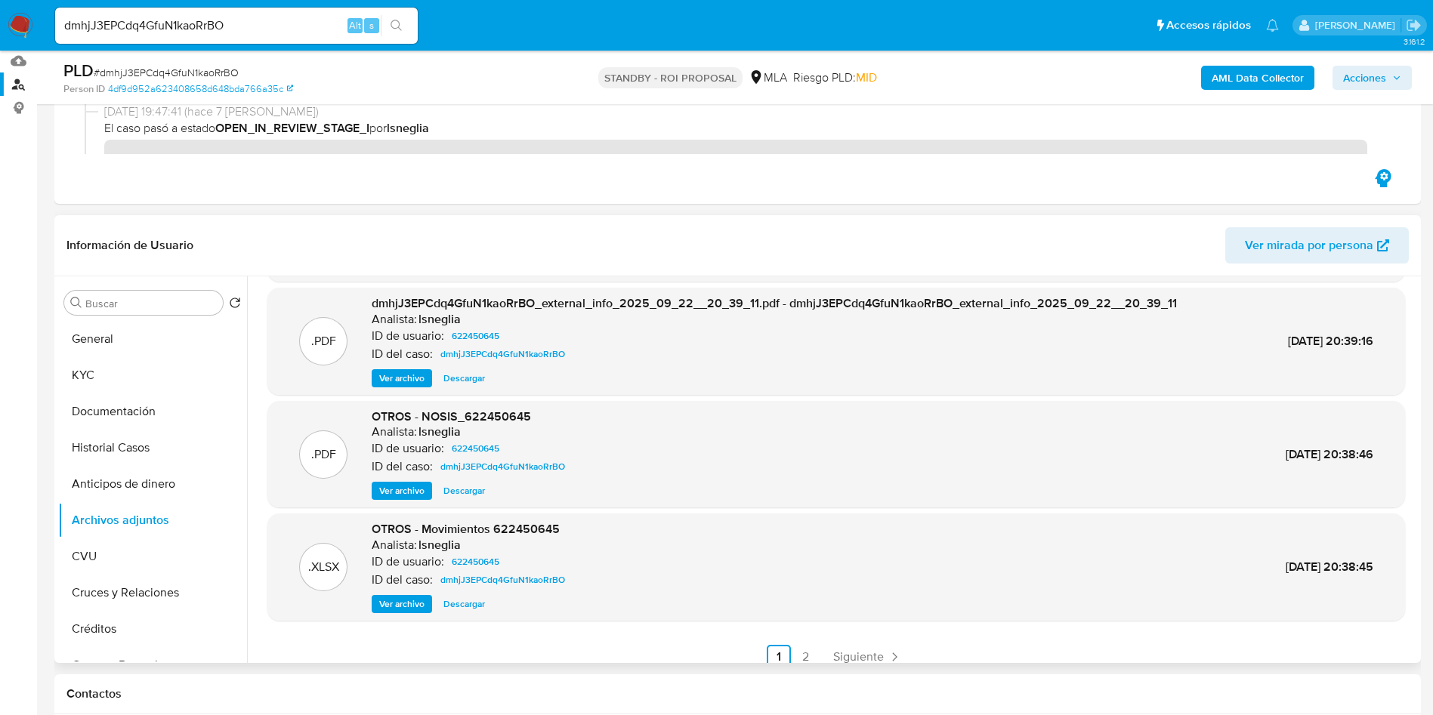
click at [395, 610] on span "Ver archivo" at bounding box center [401, 604] width 45 height 15
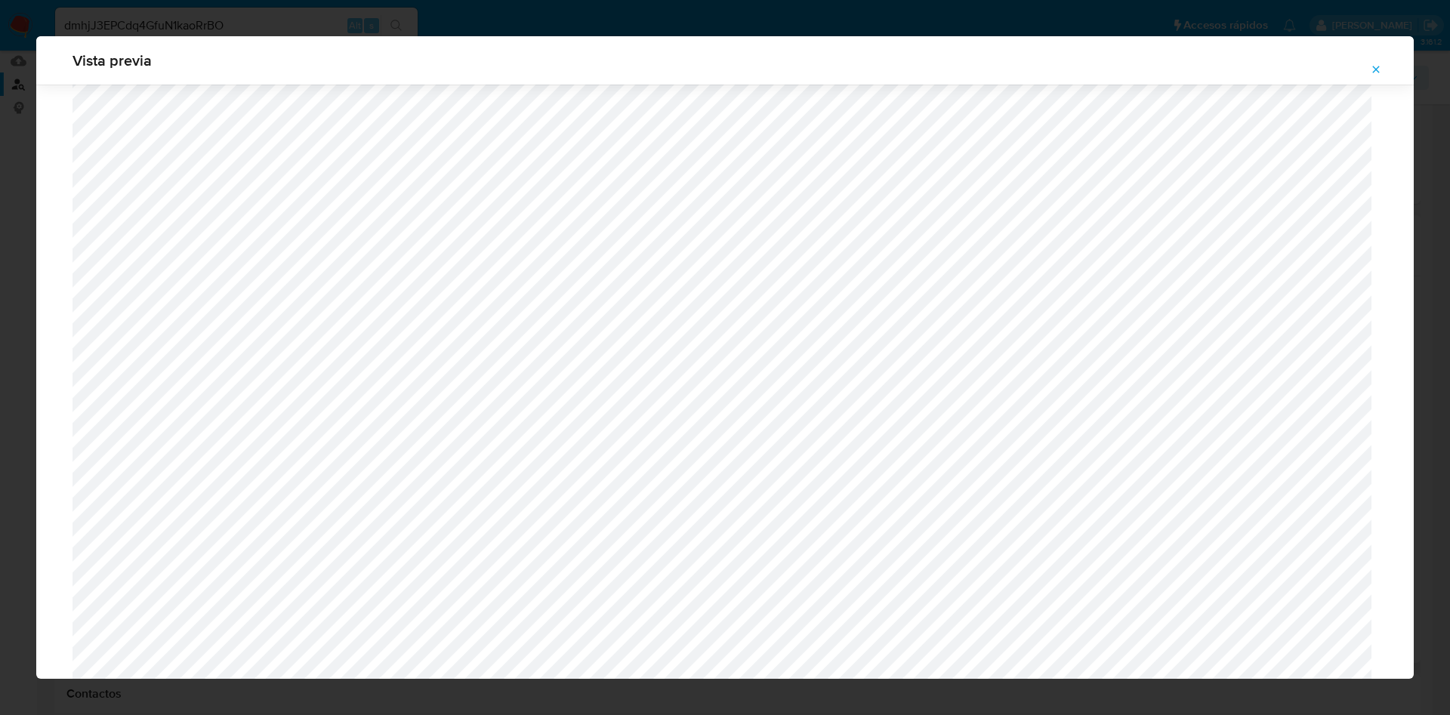
scroll to position [2689, 0]
click at [1383, 65] on button "Attachment preview" at bounding box center [1376, 69] width 33 height 24
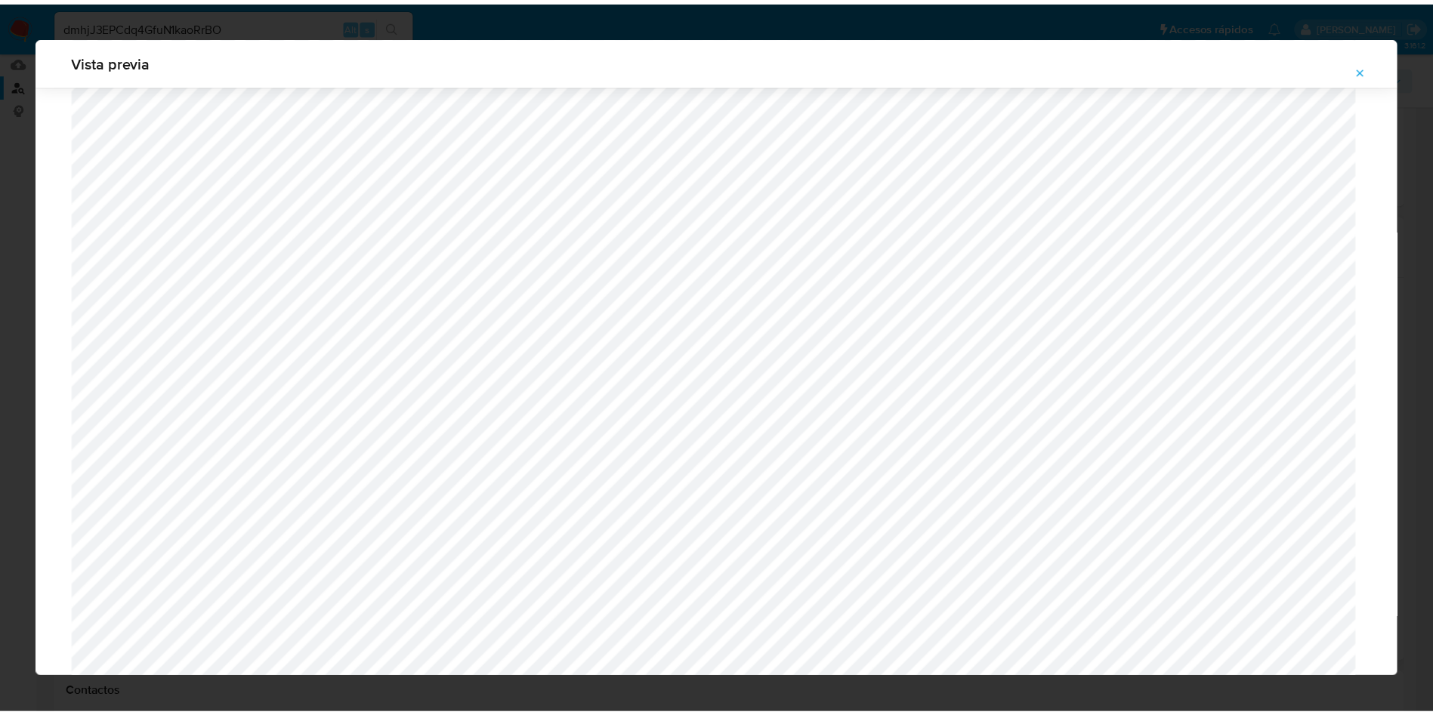
scroll to position [0, 0]
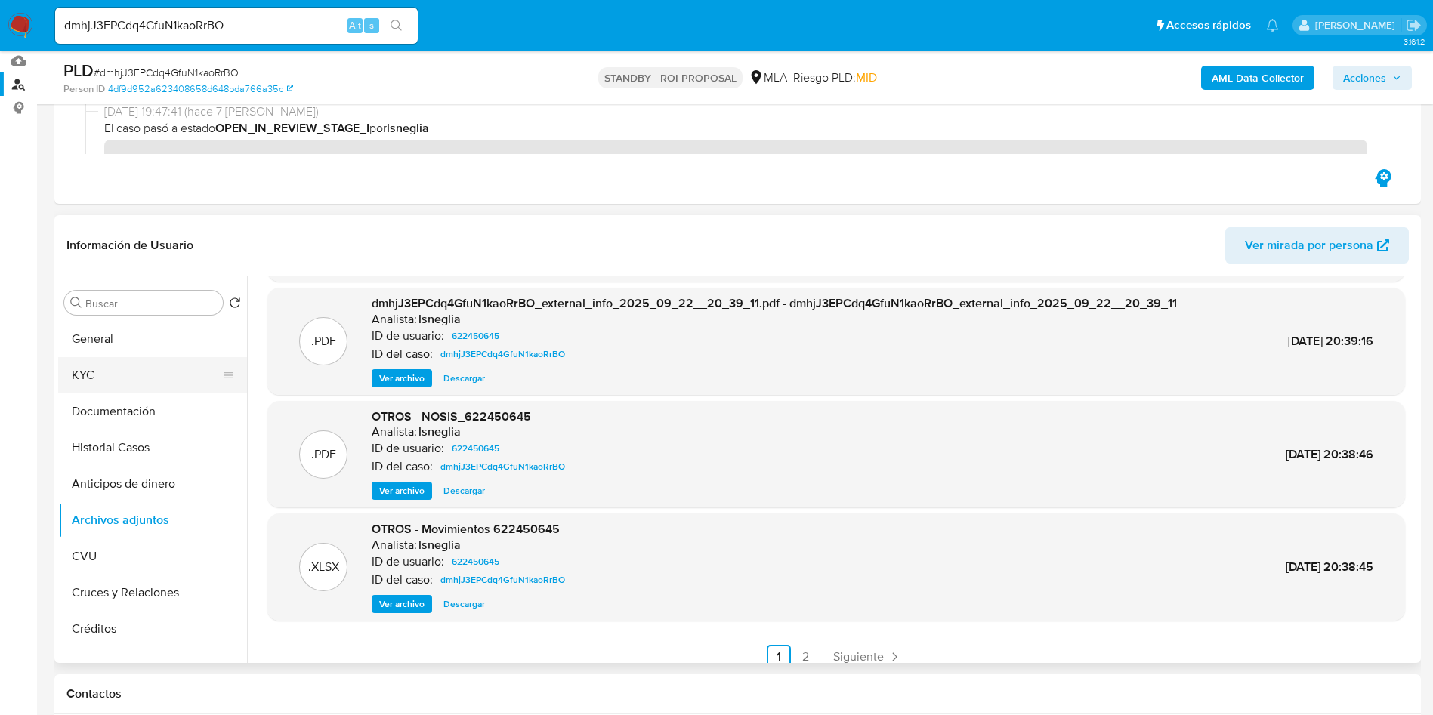
click at [103, 387] on button "KYC" at bounding box center [146, 375] width 177 height 36
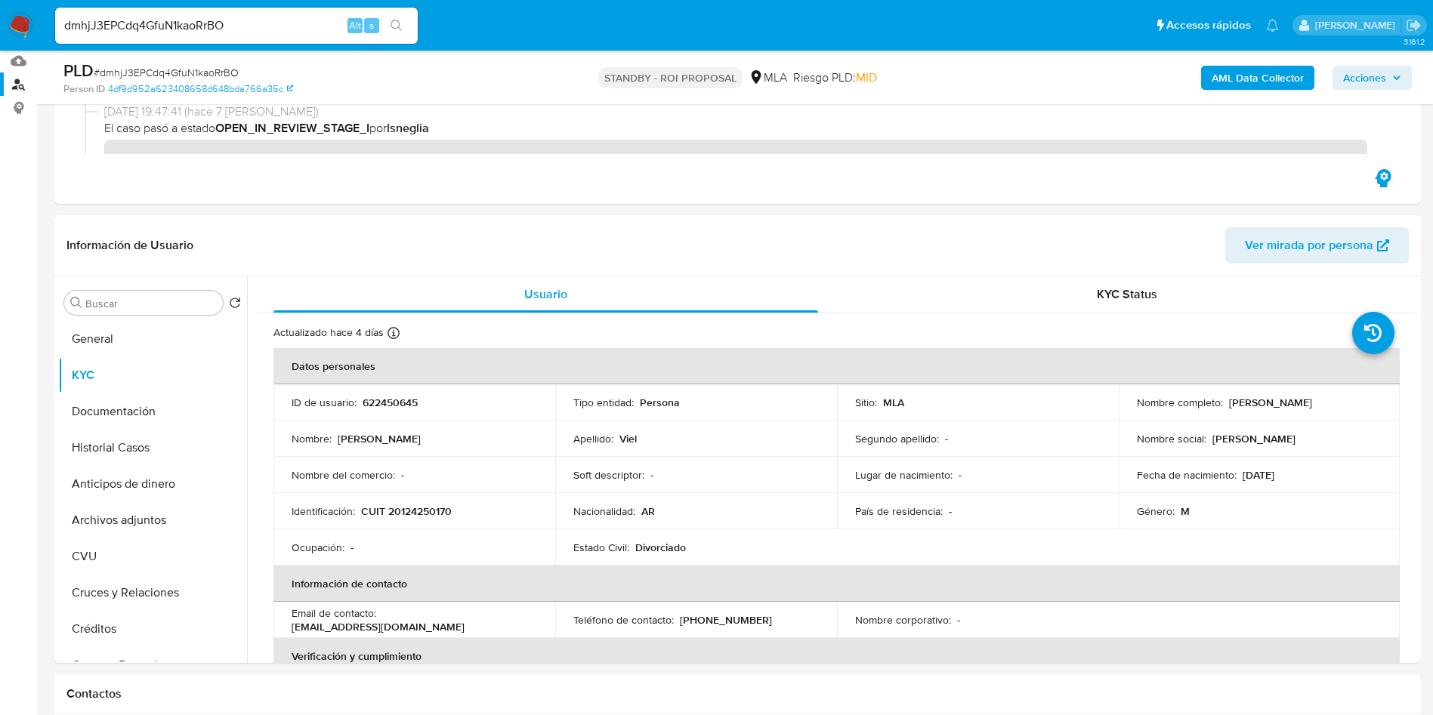
click at [173, 35] on input "dmhjJ3EPCdq4GfuN1kaoRrBO" at bounding box center [236, 26] width 363 height 20
paste input "7UDBJN9AKReJFuFoHnupDAkt"
type input "7UDBJN9AKReJFuFoHnupDAkt"
click at [400, 23] on icon "search-icon" at bounding box center [395, 25] width 11 height 11
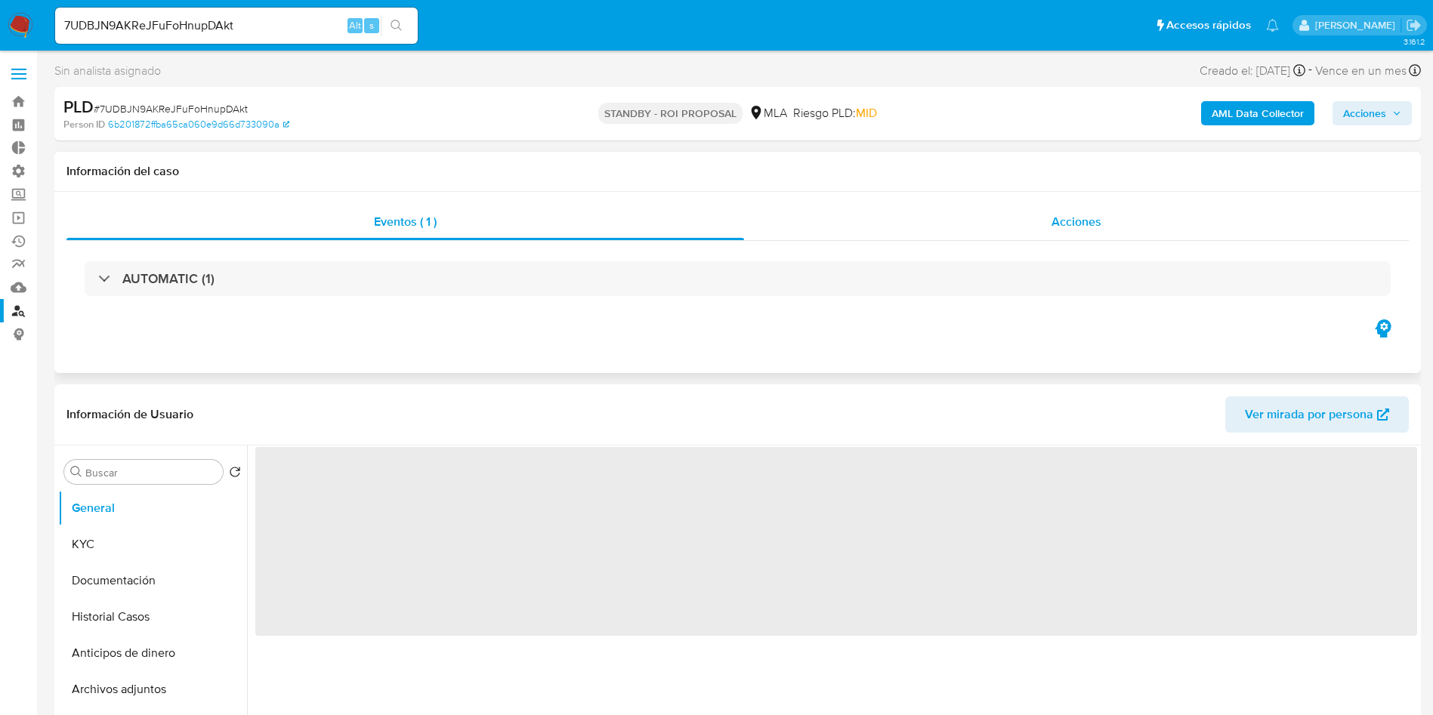
click at [1058, 221] on span "Acciones" at bounding box center [1076, 221] width 50 height 17
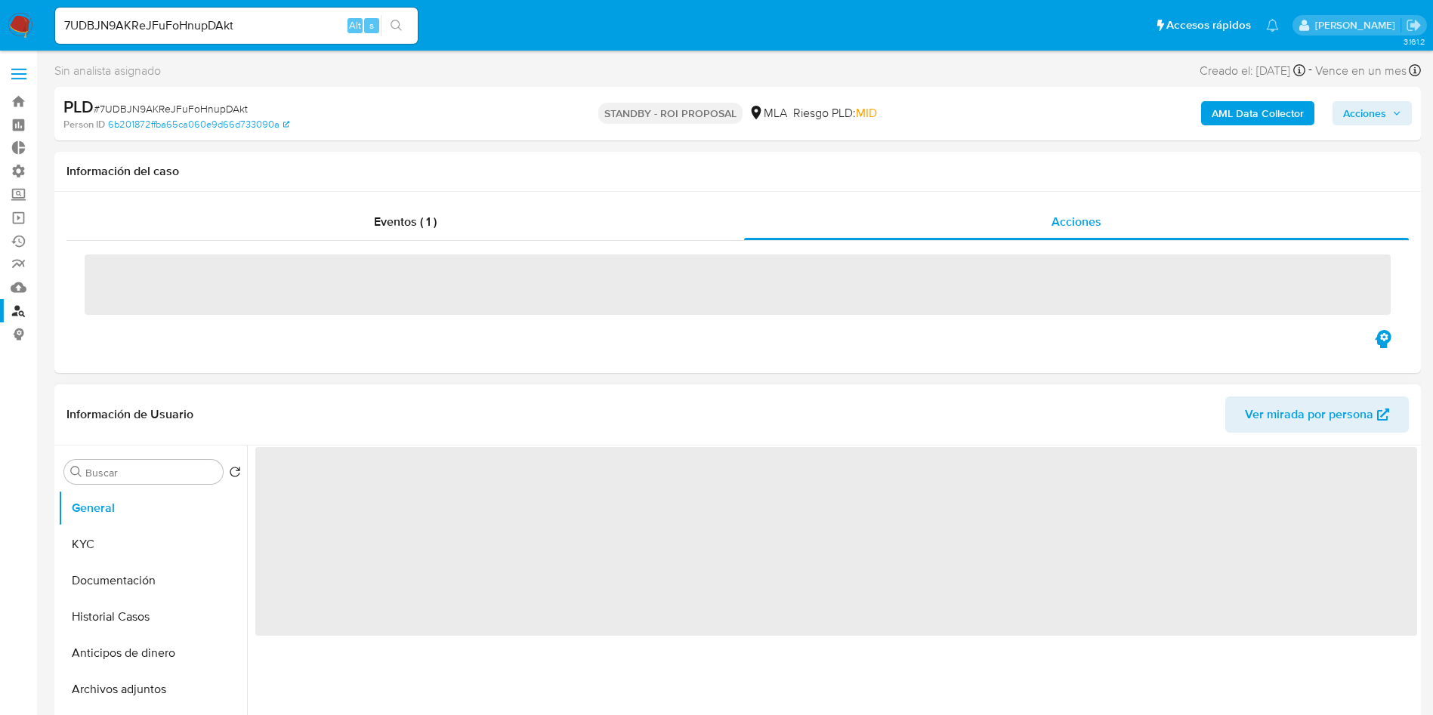
select select "10"
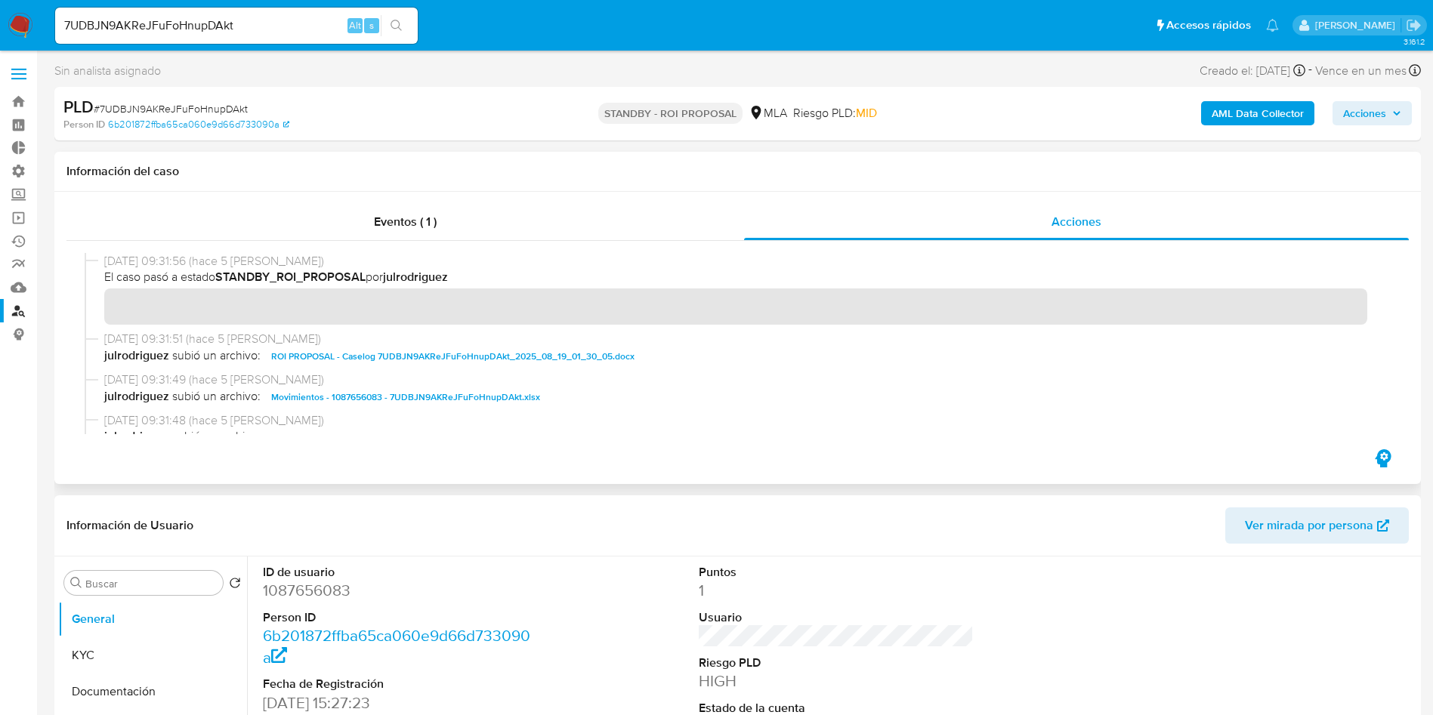
click at [408, 357] on span "ROI PROPOSAL - Caselog 7UDBJN9AKReJFuFoHnupDAkt_2025_08_19_01_30_05.docx" at bounding box center [452, 356] width 363 height 18
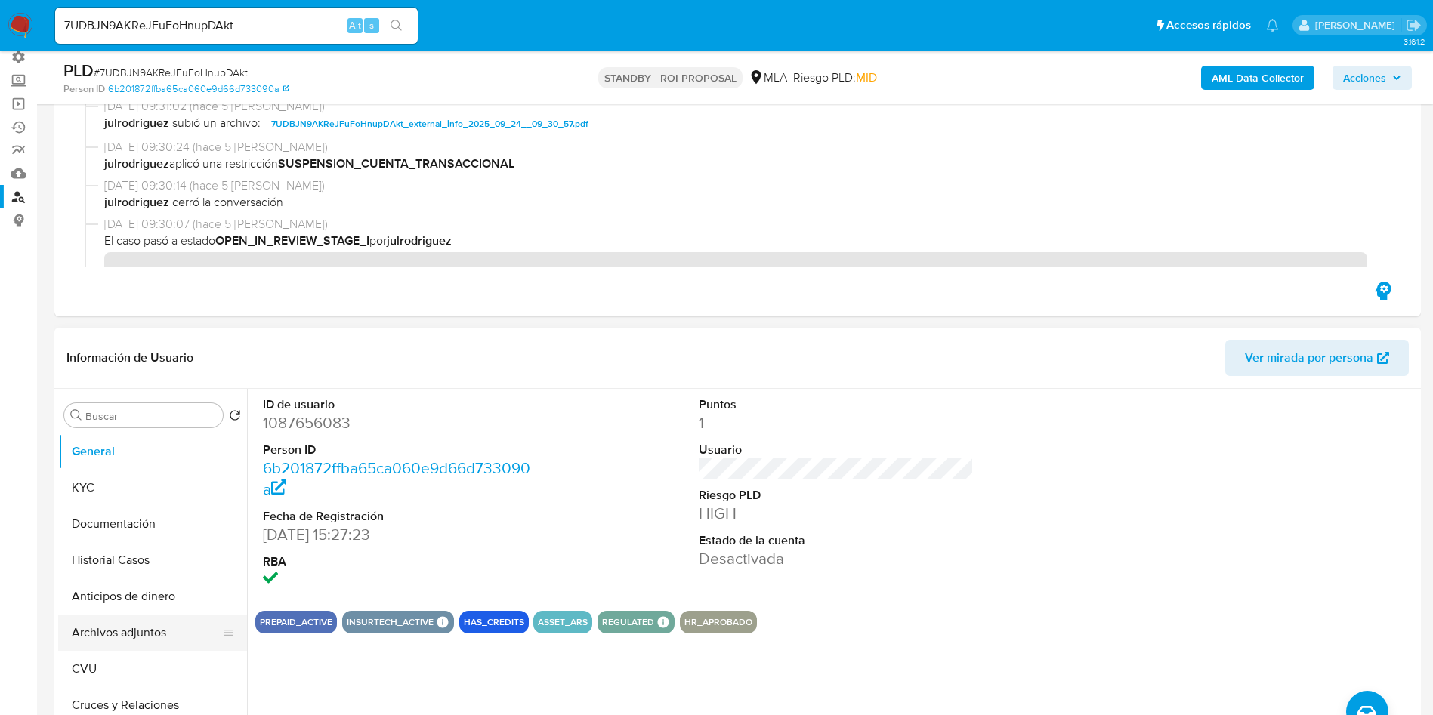
scroll to position [227, 0]
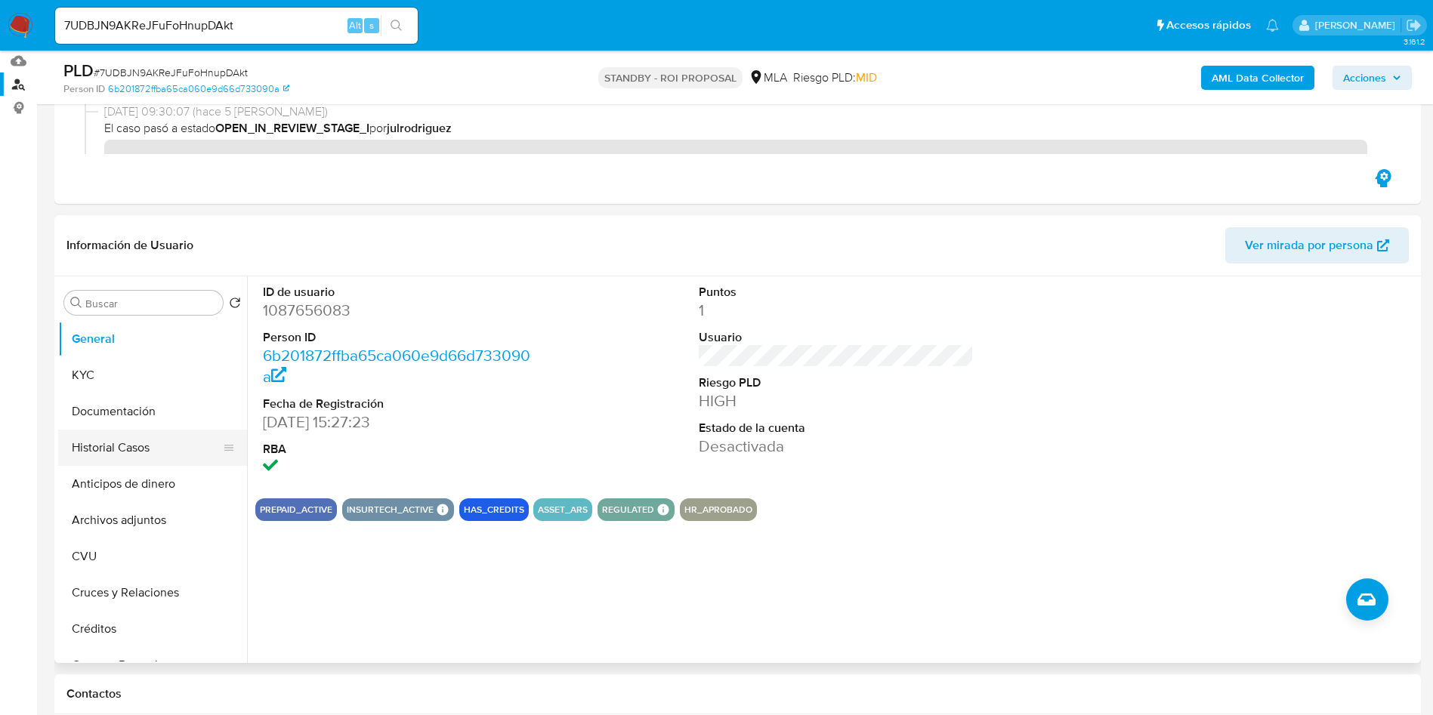
click at [131, 437] on button "Historial Casos" at bounding box center [146, 448] width 177 height 36
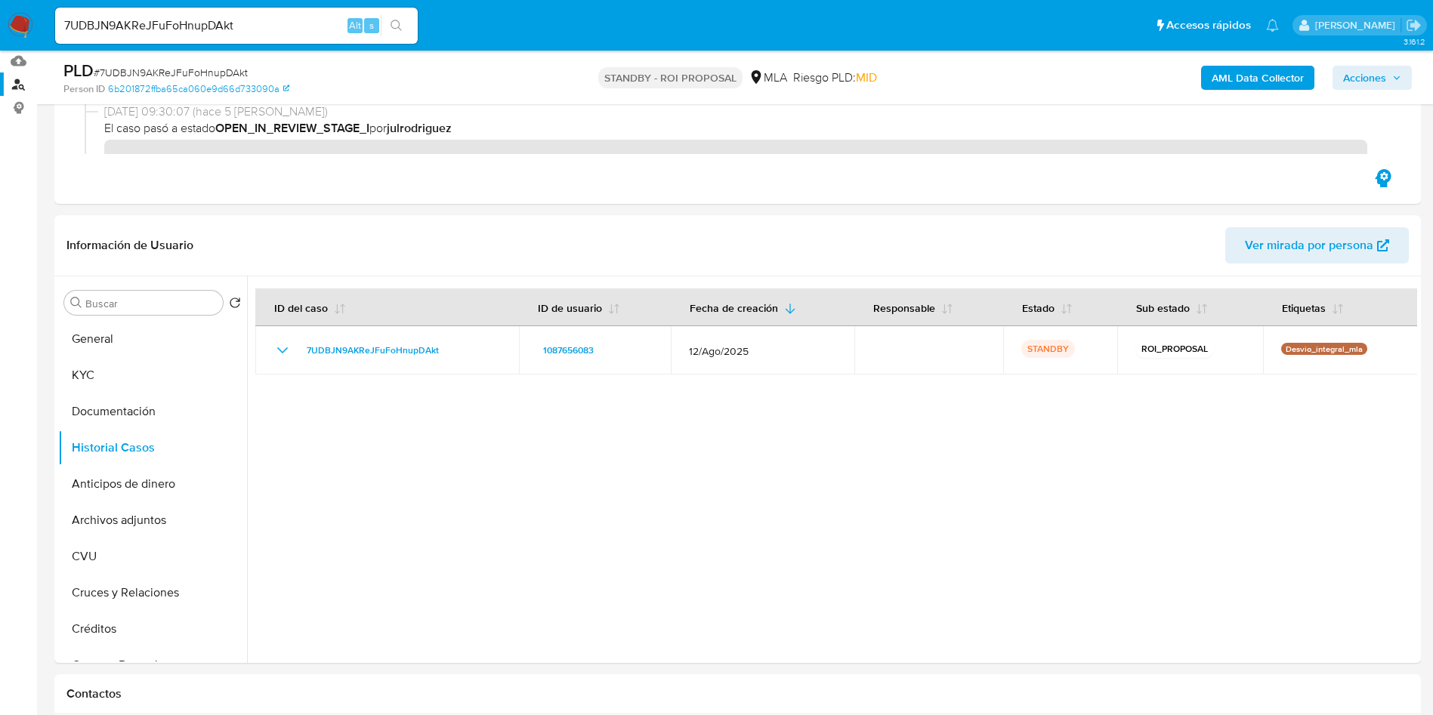
click at [227, 66] on span "# 7UDBJN9AKReJFuFoHnupDAkt" at bounding box center [171, 72] width 154 height 15
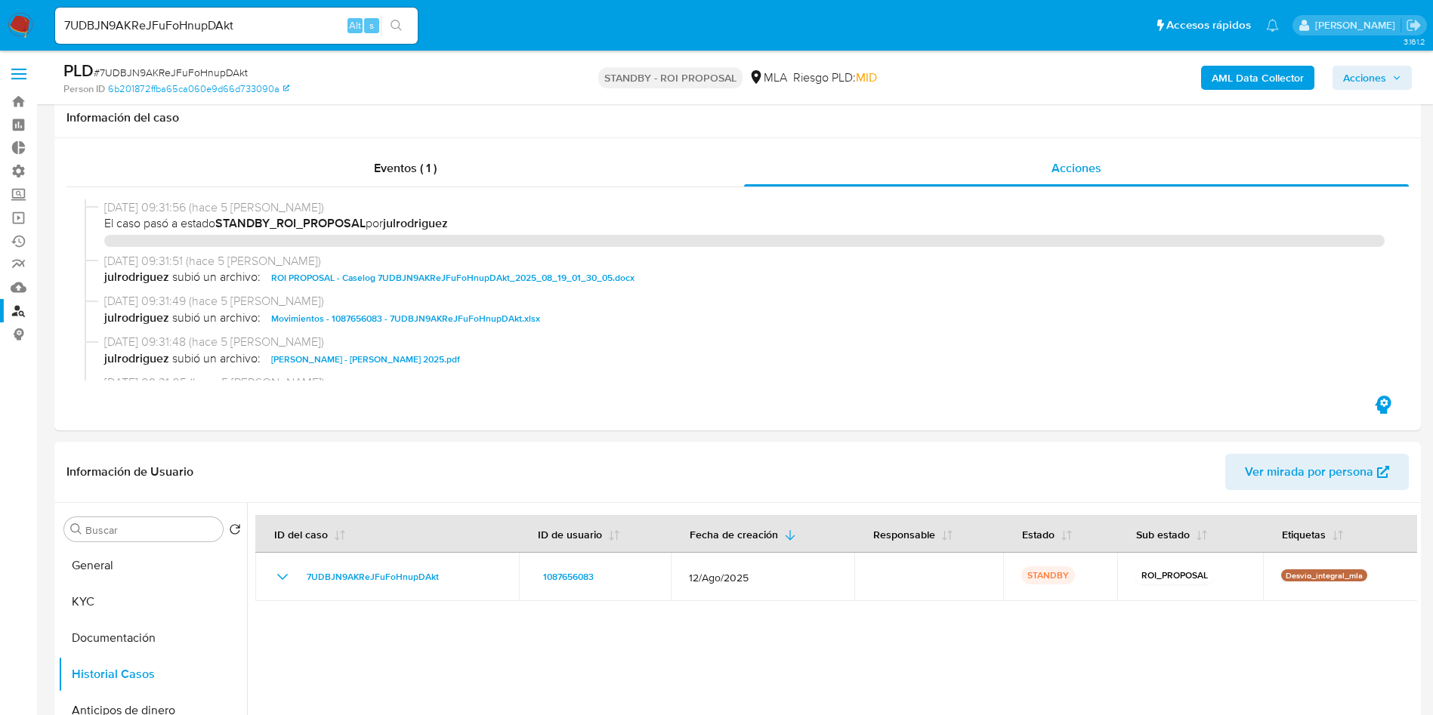
select select "10"
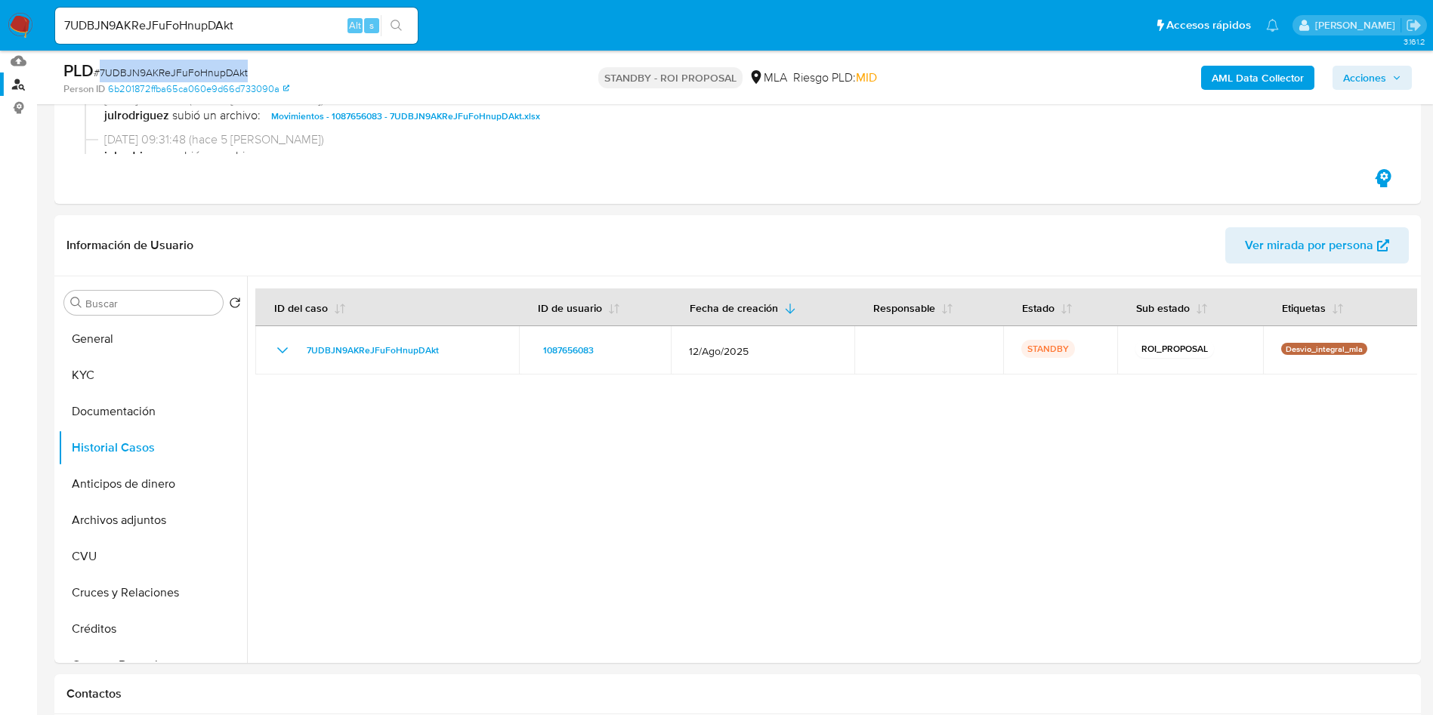
scroll to position [227, 0]
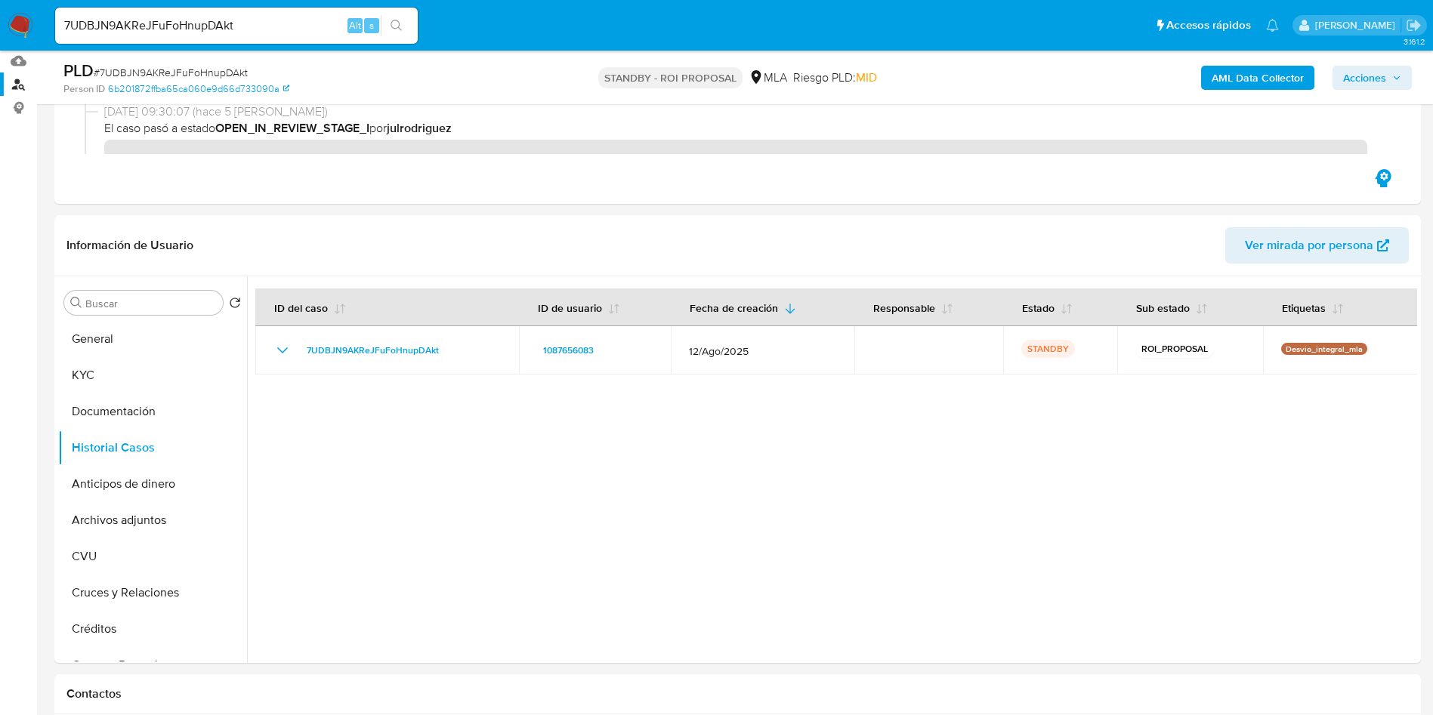
click at [189, 27] on input "7UDBJN9AKReJFuFoHnupDAkt" at bounding box center [236, 26] width 363 height 20
paste input "ncLSUCVmFMSRpQ4DiN3fkkNq"
type input "ncLSUCVmFMSRpQ4DiN3fkkNq"
click at [394, 26] on icon "search-icon" at bounding box center [396, 26] width 12 height 12
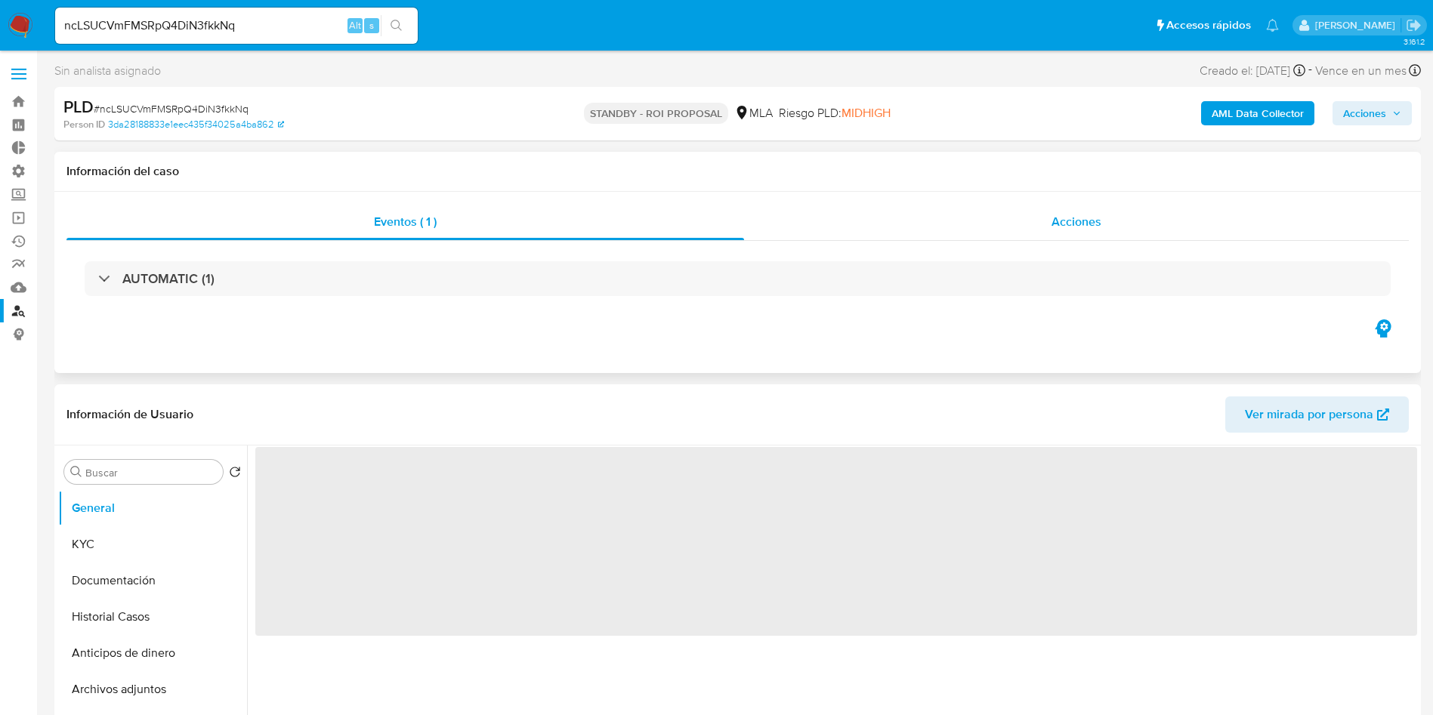
click at [1054, 224] on span "Acciones" at bounding box center [1076, 221] width 50 height 17
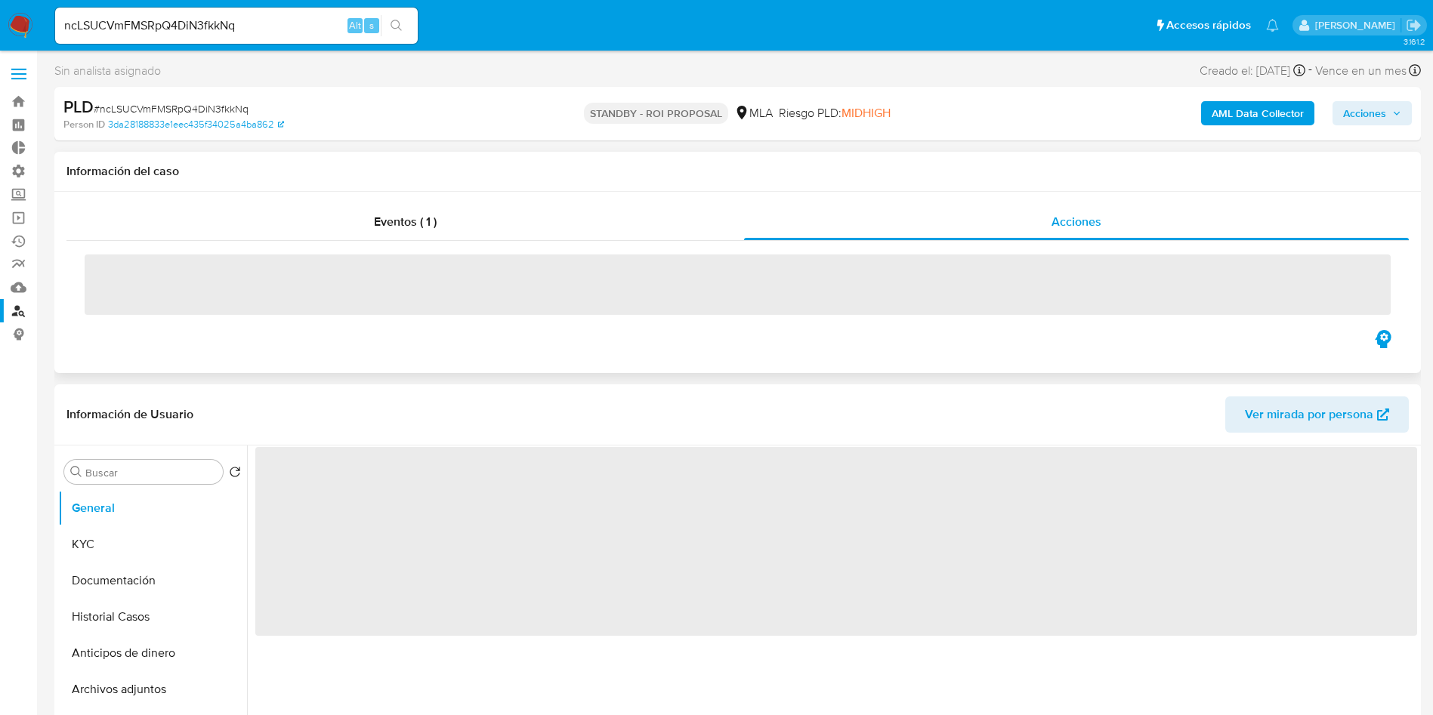
select select "10"
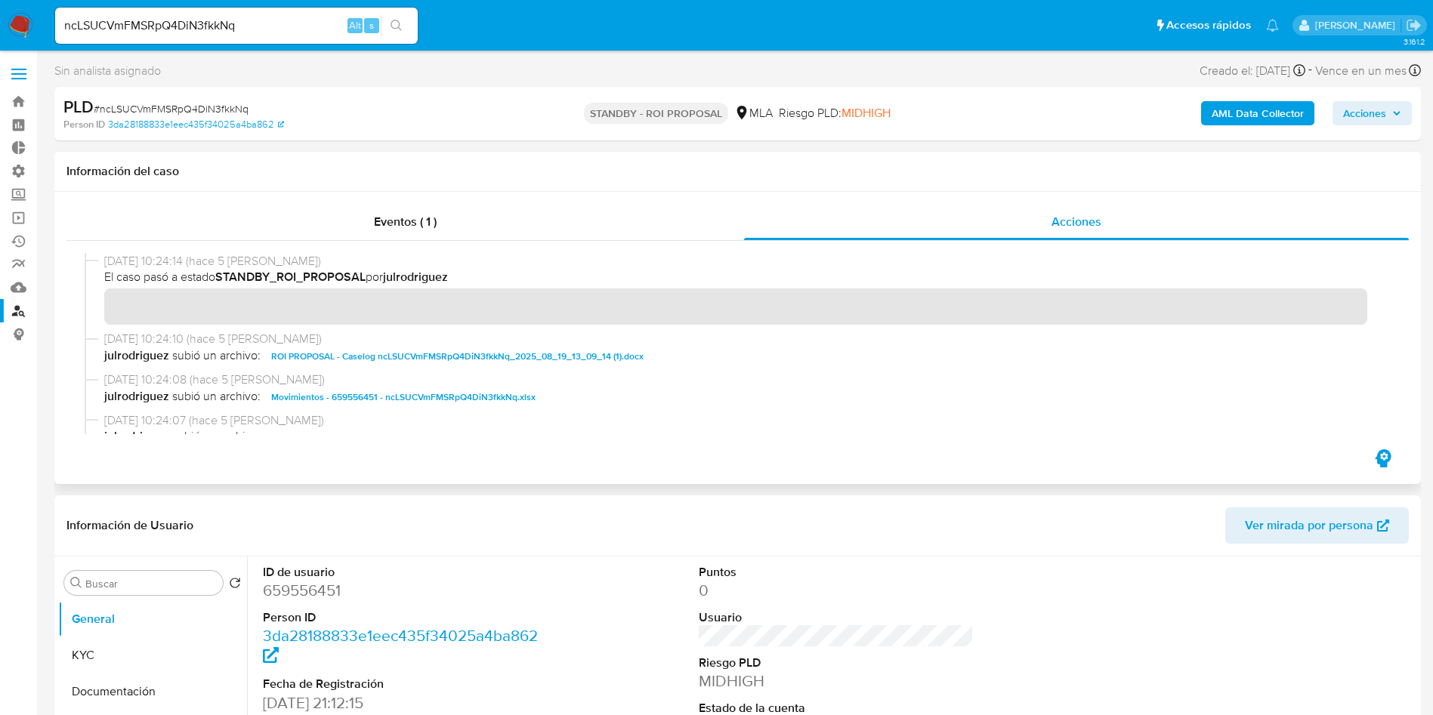
click at [427, 356] on span "ROI PROPOSAL - Caselog ncLSUCVmFMSRpQ4DiN3fkkNq_2025_08_19_13_09_14 (1).docx" at bounding box center [457, 356] width 372 height 18
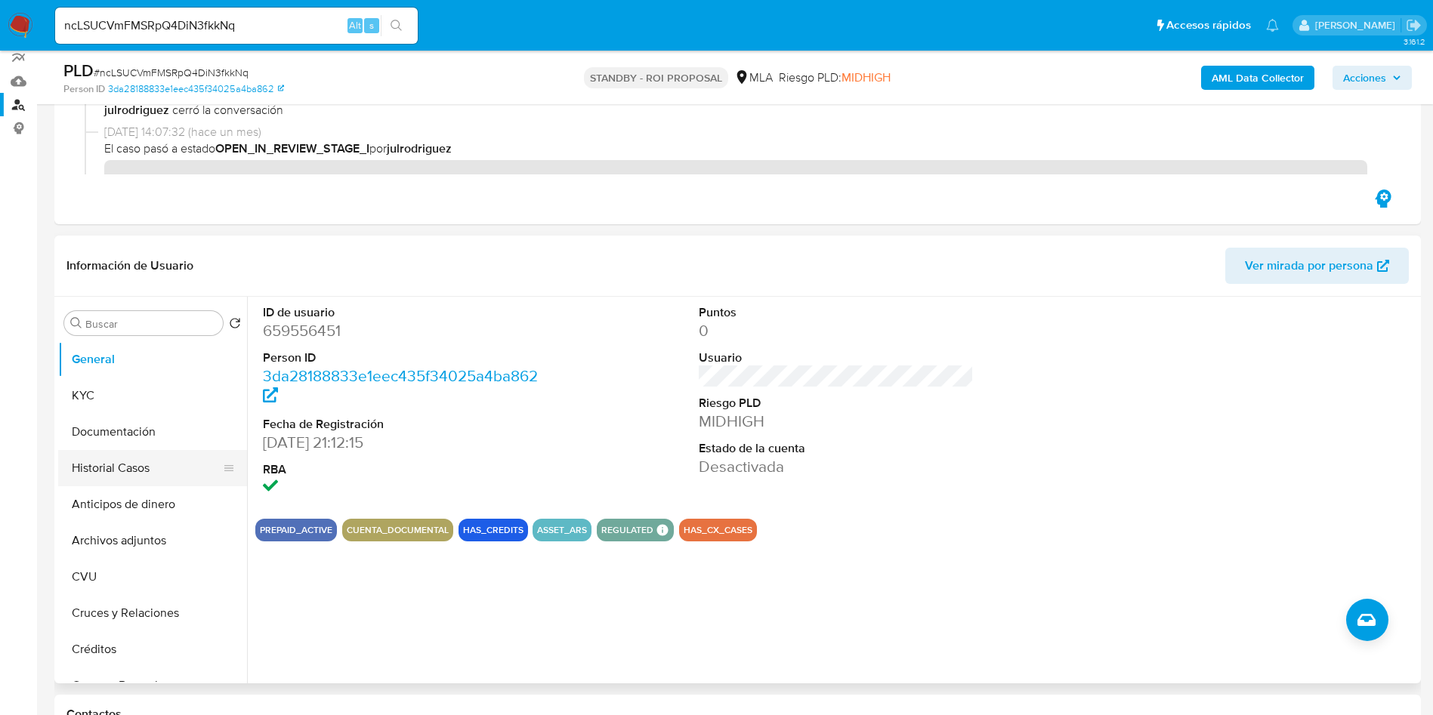
scroll to position [227, 0]
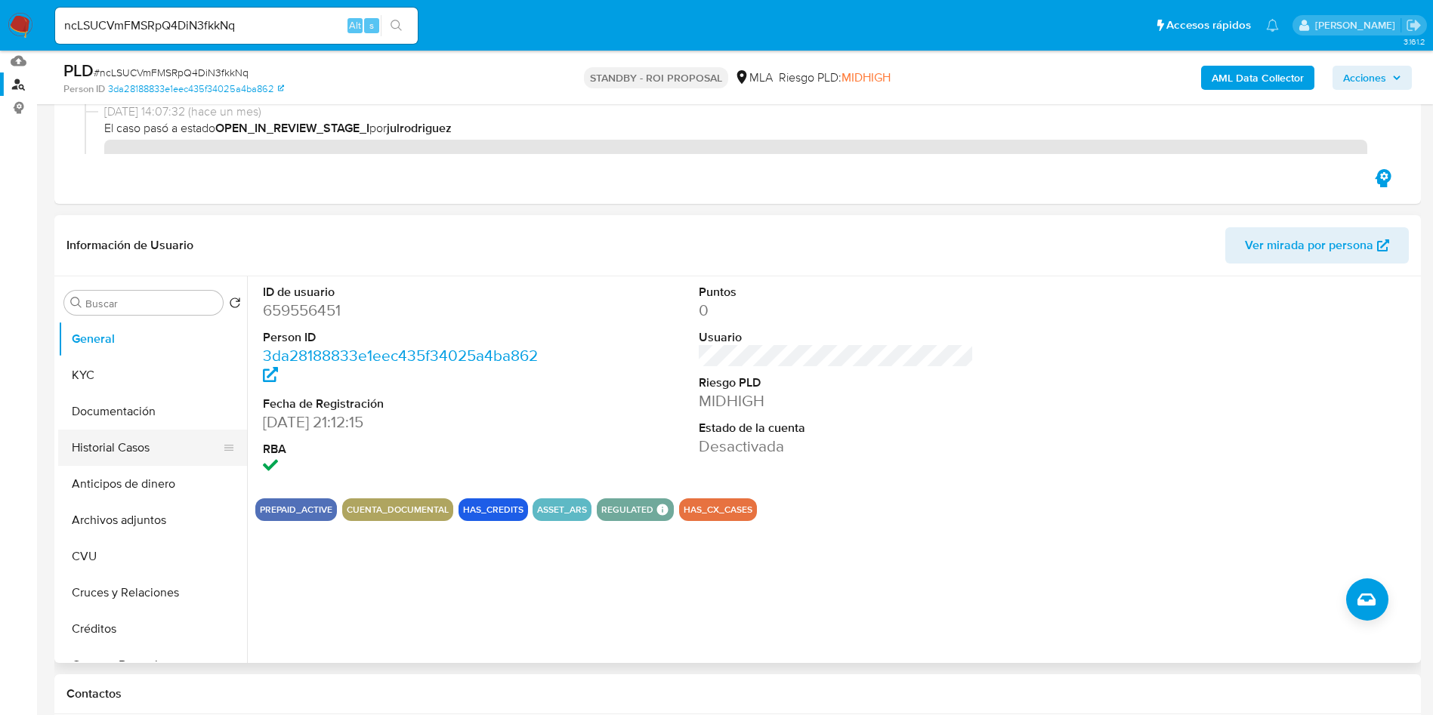
click at [106, 443] on button "Historial Casos" at bounding box center [146, 448] width 177 height 36
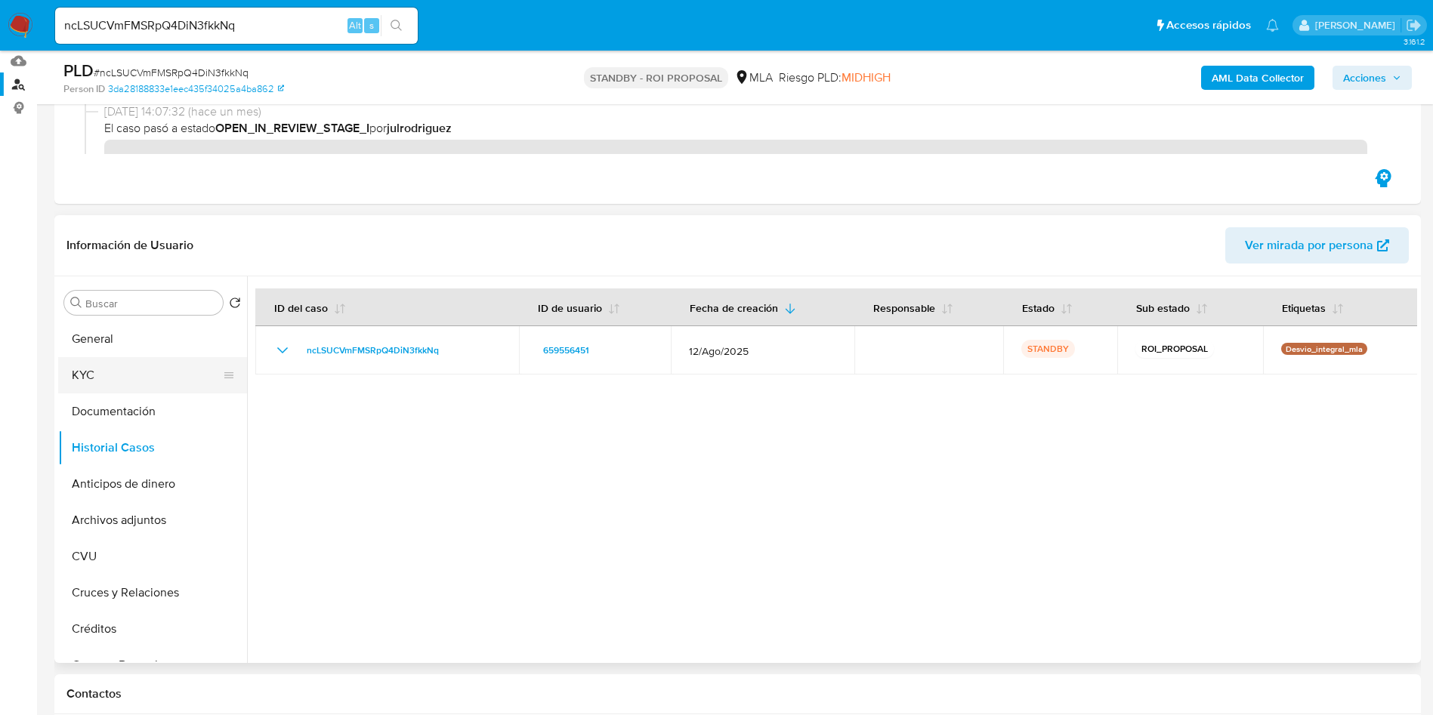
click at [111, 384] on button "KYC" at bounding box center [146, 375] width 177 height 36
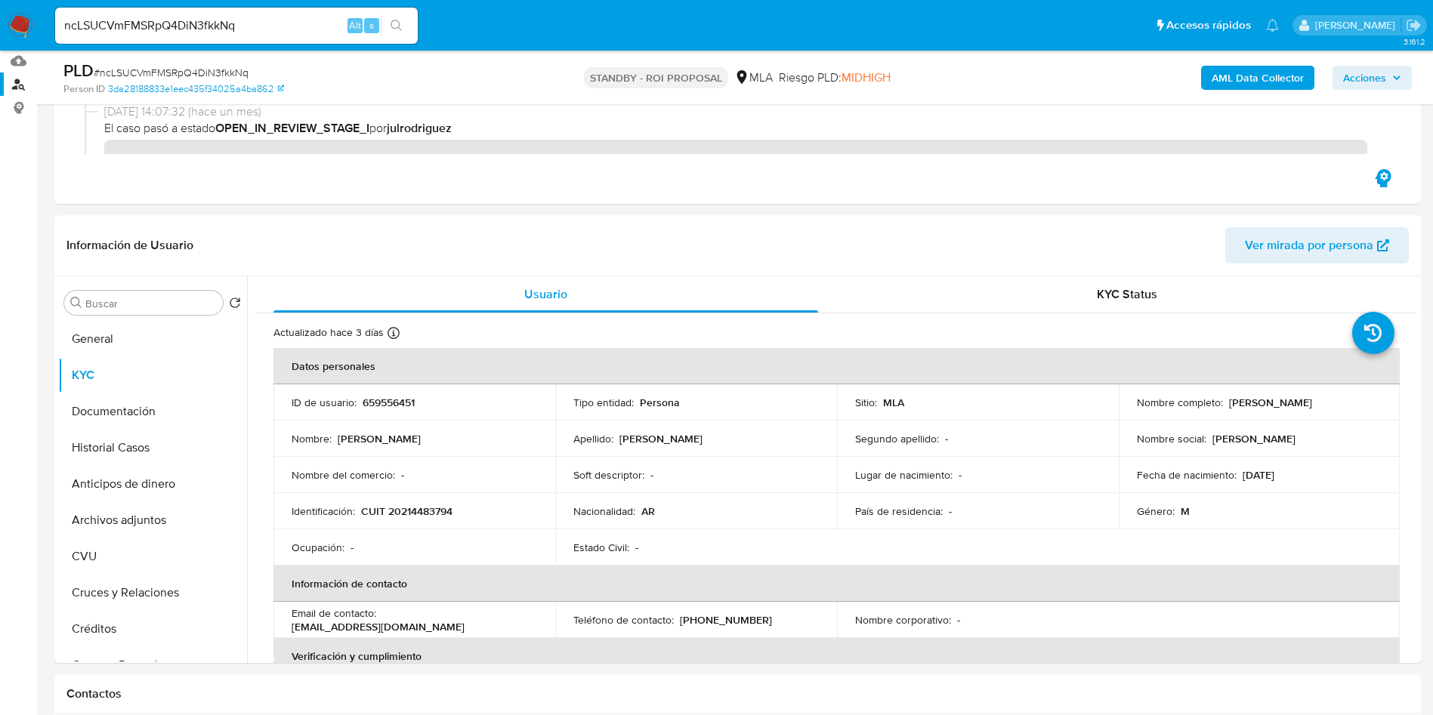
click at [180, 32] on input "ncLSUCVmFMSRpQ4DiN3fkkNq" at bounding box center [236, 26] width 363 height 20
paste input "NtPQ87cCdqn0DBaUvokF5SHc"
type input "NtPQ87cCdqn0DBaUvokF5SHc"
click at [395, 29] on icon "search-icon" at bounding box center [396, 26] width 12 height 12
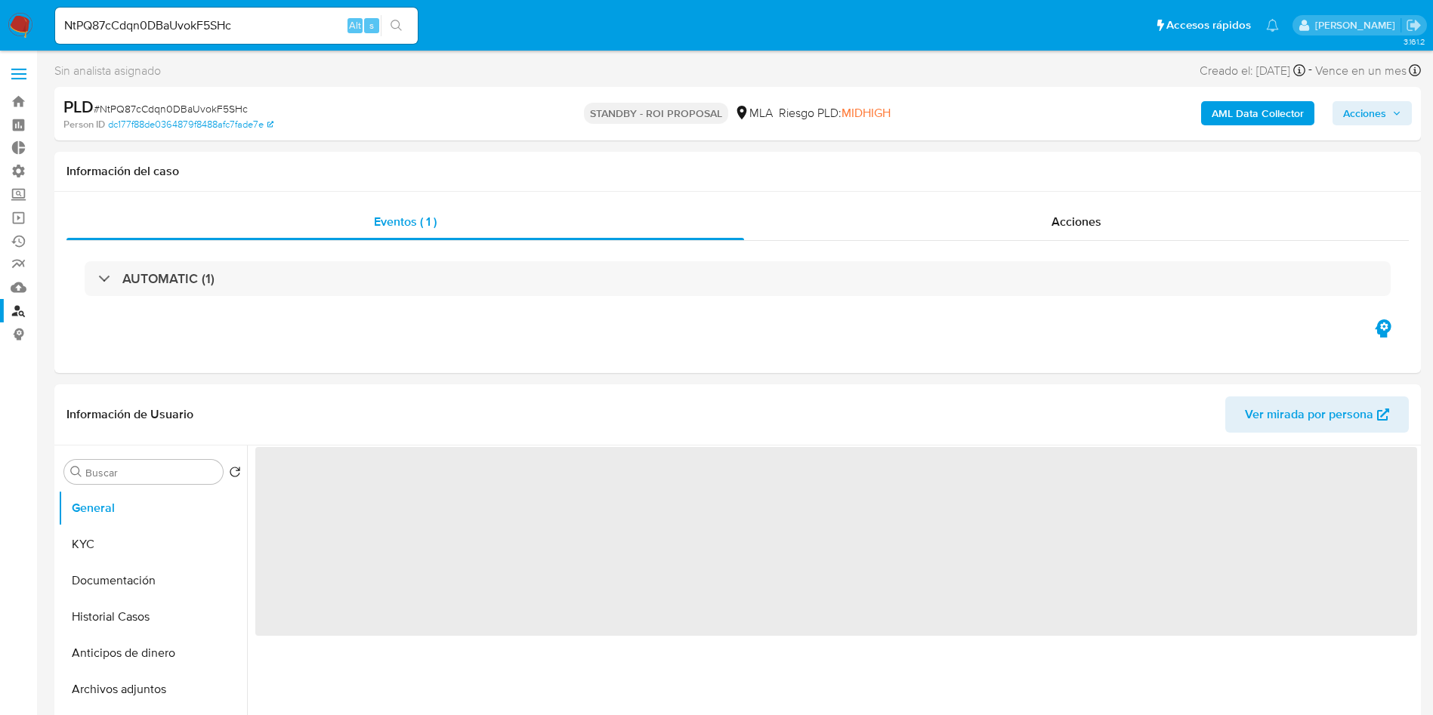
select select "10"
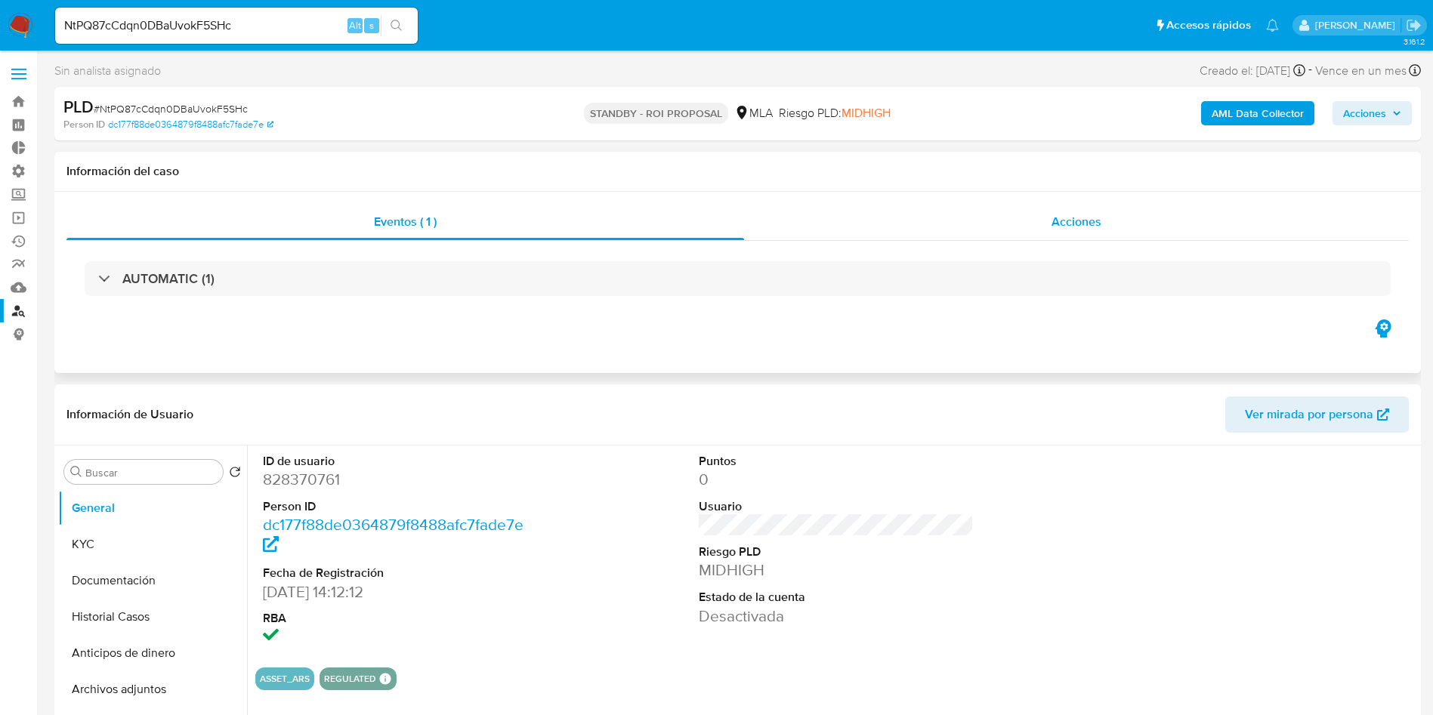
click at [1057, 221] on span "Acciones" at bounding box center [1076, 221] width 50 height 17
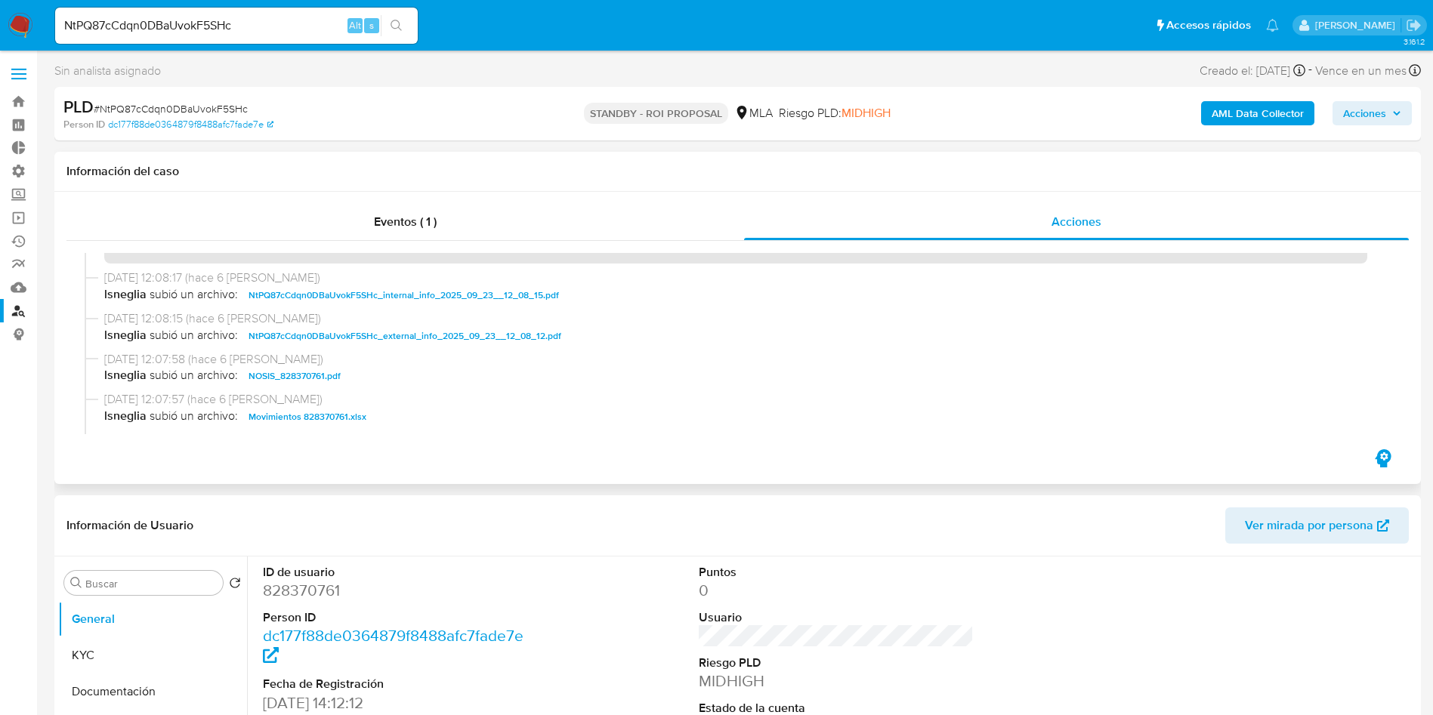
scroll to position [113, 0]
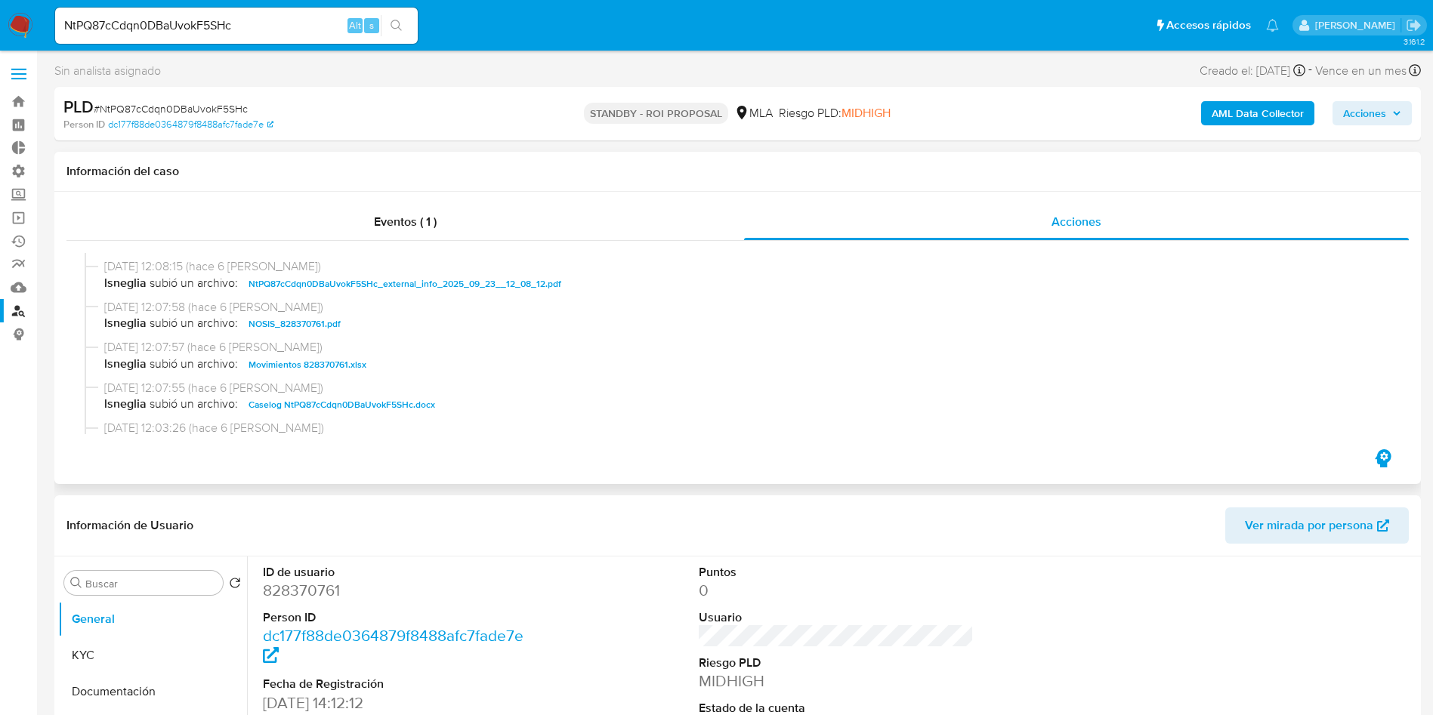
click at [347, 404] on span "Caselog NtPQ87cCdqn0DBaUvokF5SHc.docx" at bounding box center [341, 405] width 187 height 18
click at [322, 372] on span "Movimientos 828370761.xlsx" at bounding box center [307, 365] width 118 height 18
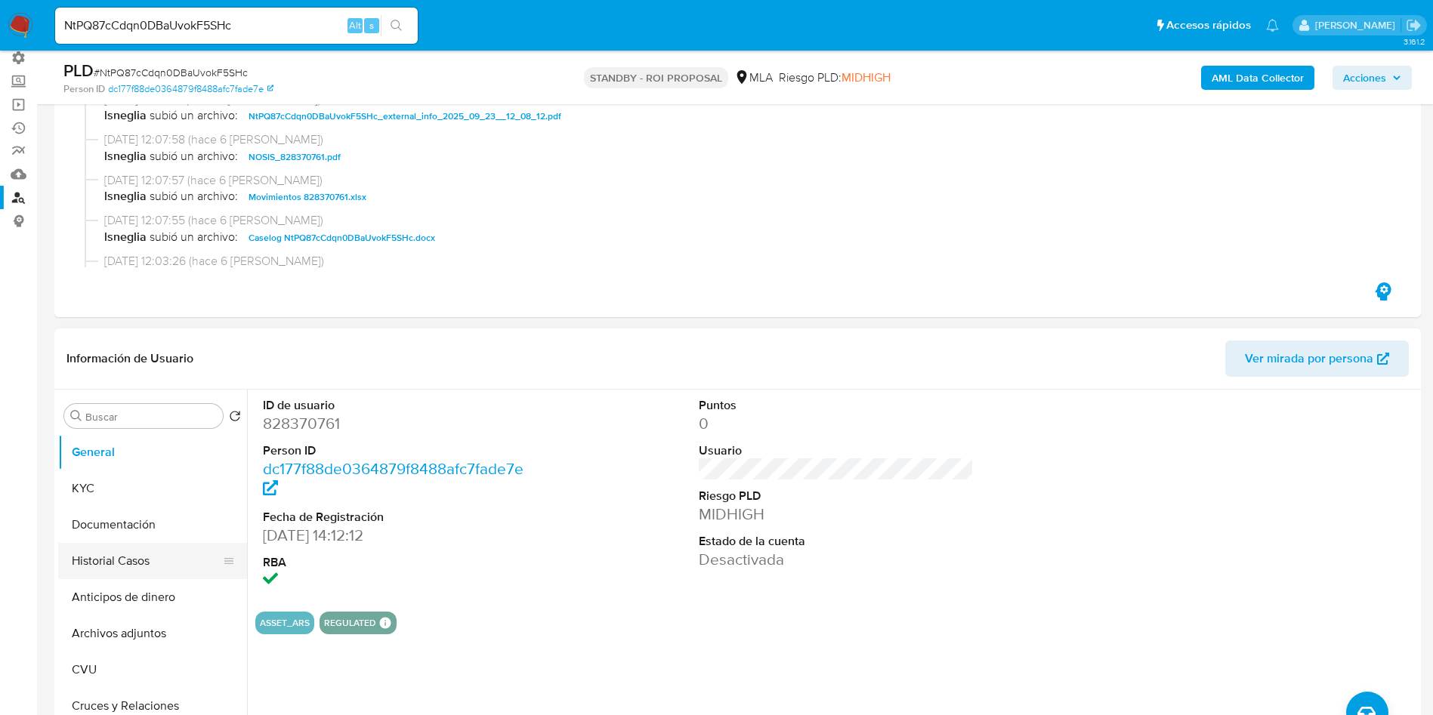
click at [79, 554] on button "Historial Casos" at bounding box center [146, 561] width 177 height 36
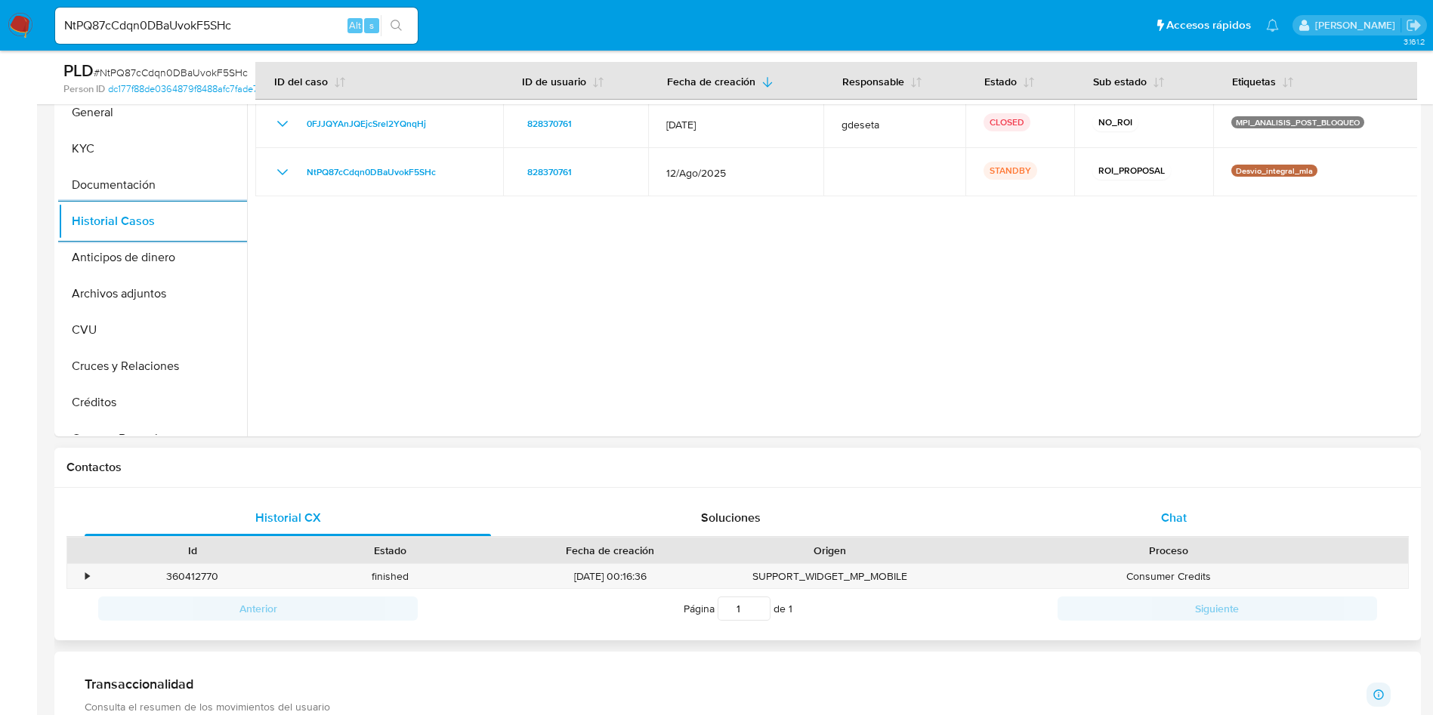
click at [1180, 529] on div "Chat" at bounding box center [1174, 518] width 406 height 36
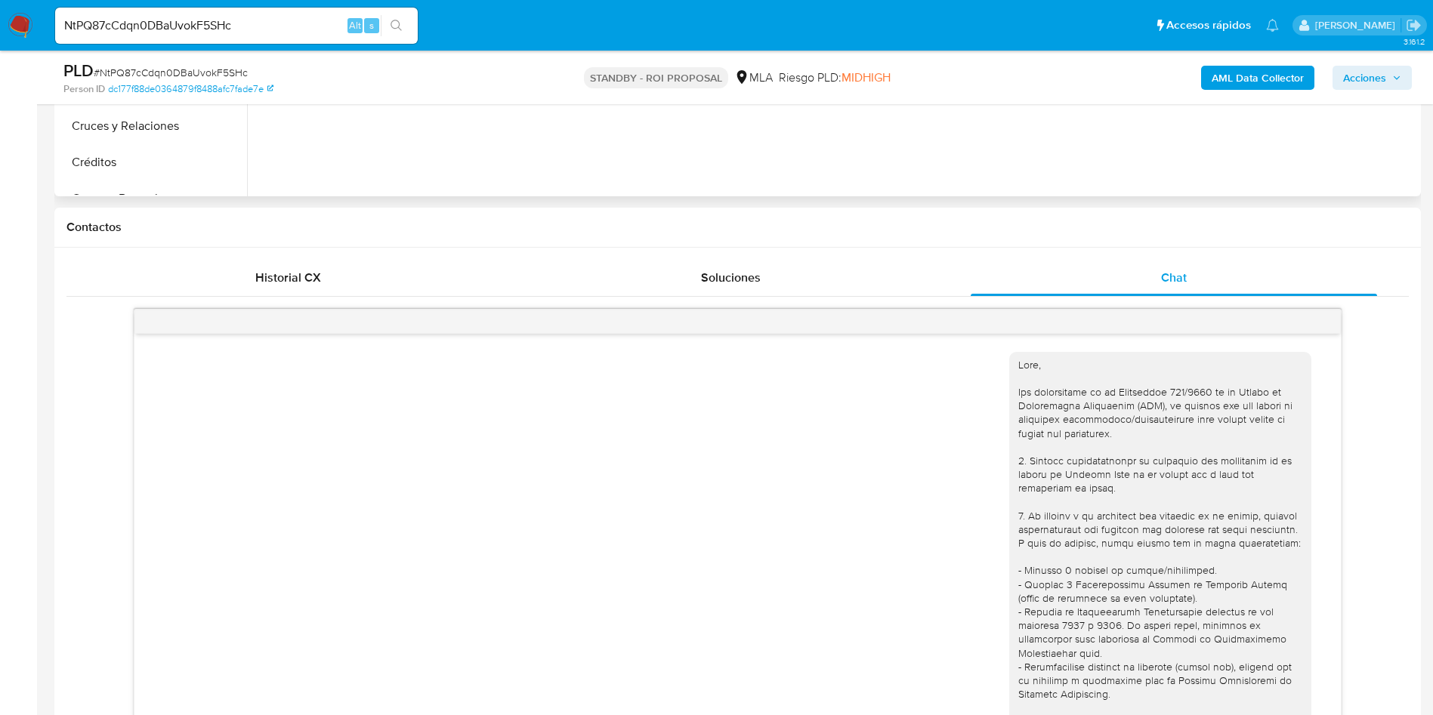
scroll to position [227, 0]
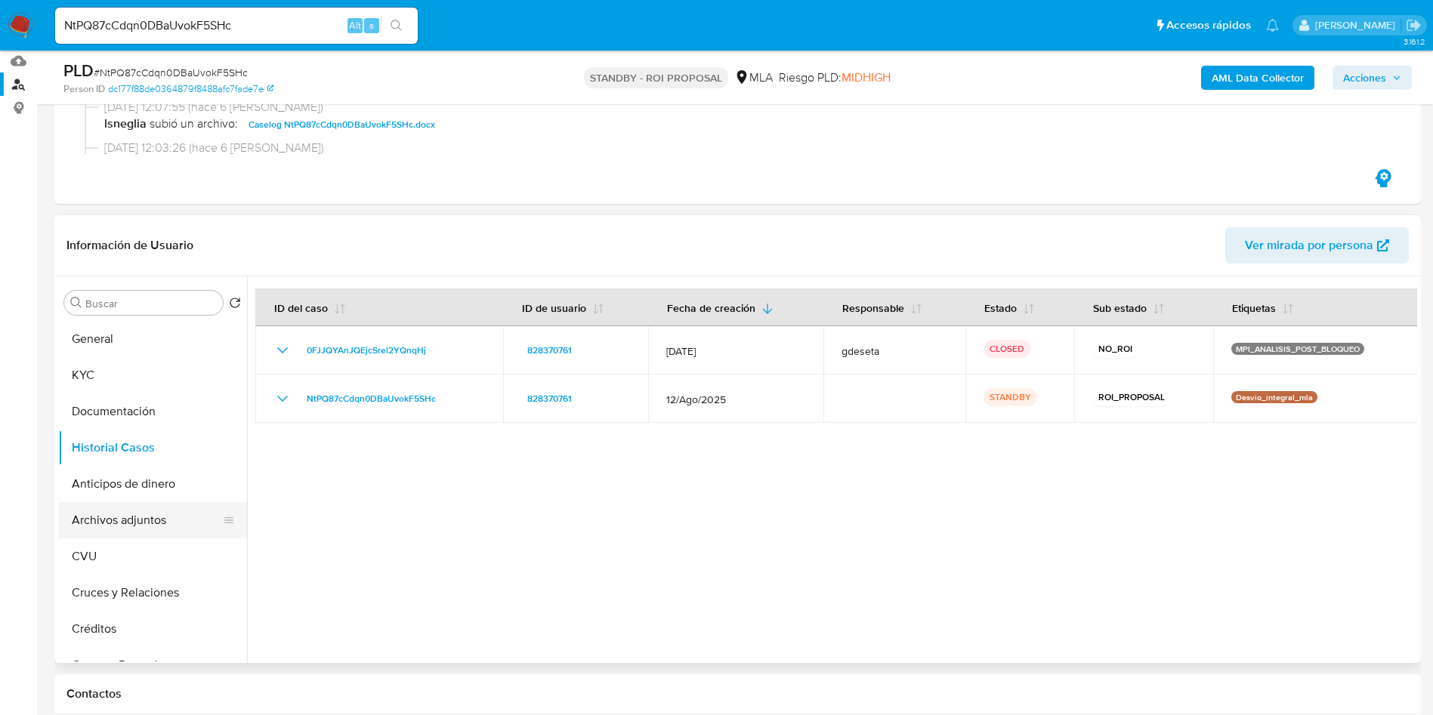
click at [157, 524] on button "Archivos adjuntos" at bounding box center [146, 520] width 177 height 36
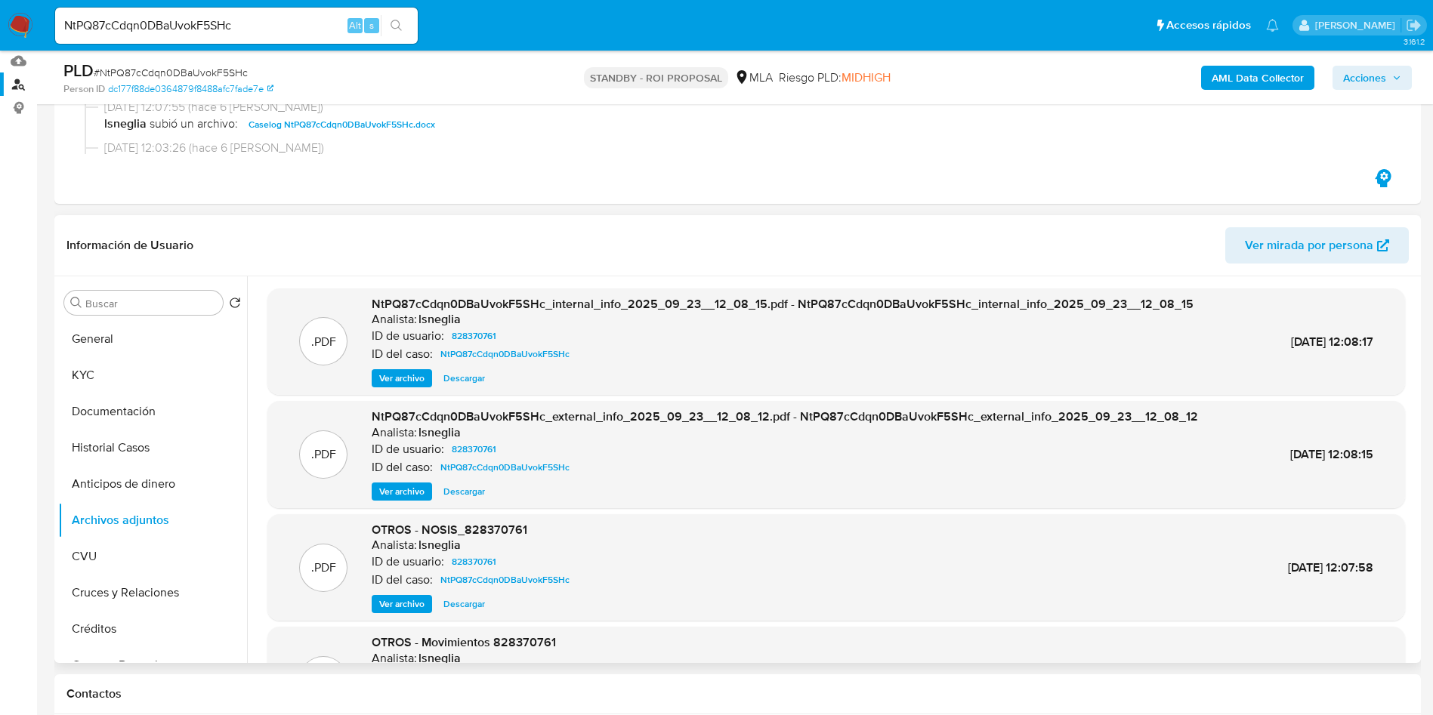
click at [409, 606] on span "Ver archivo" at bounding box center [401, 604] width 45 height 15
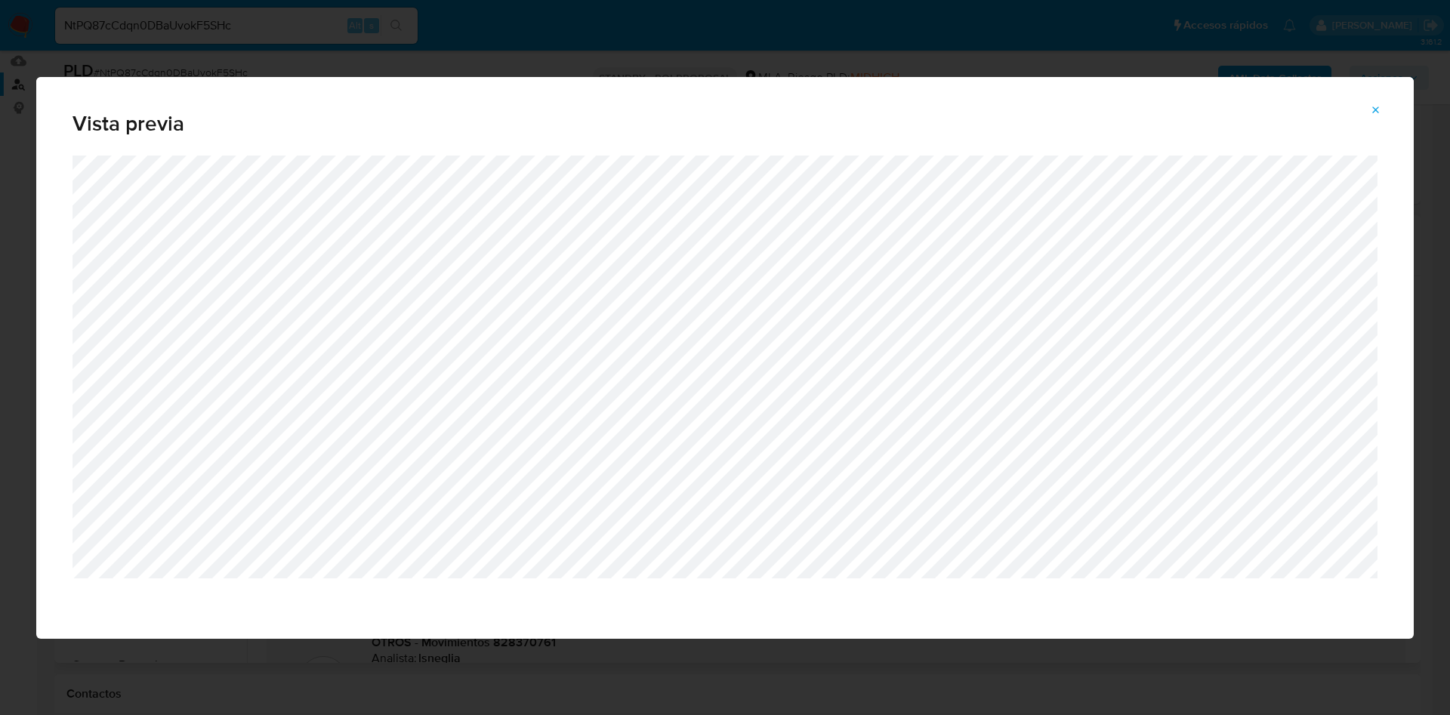
click at [1375, 110] on icon "Attachment preview" at bounding box center [1376, 110] width 12 height 12
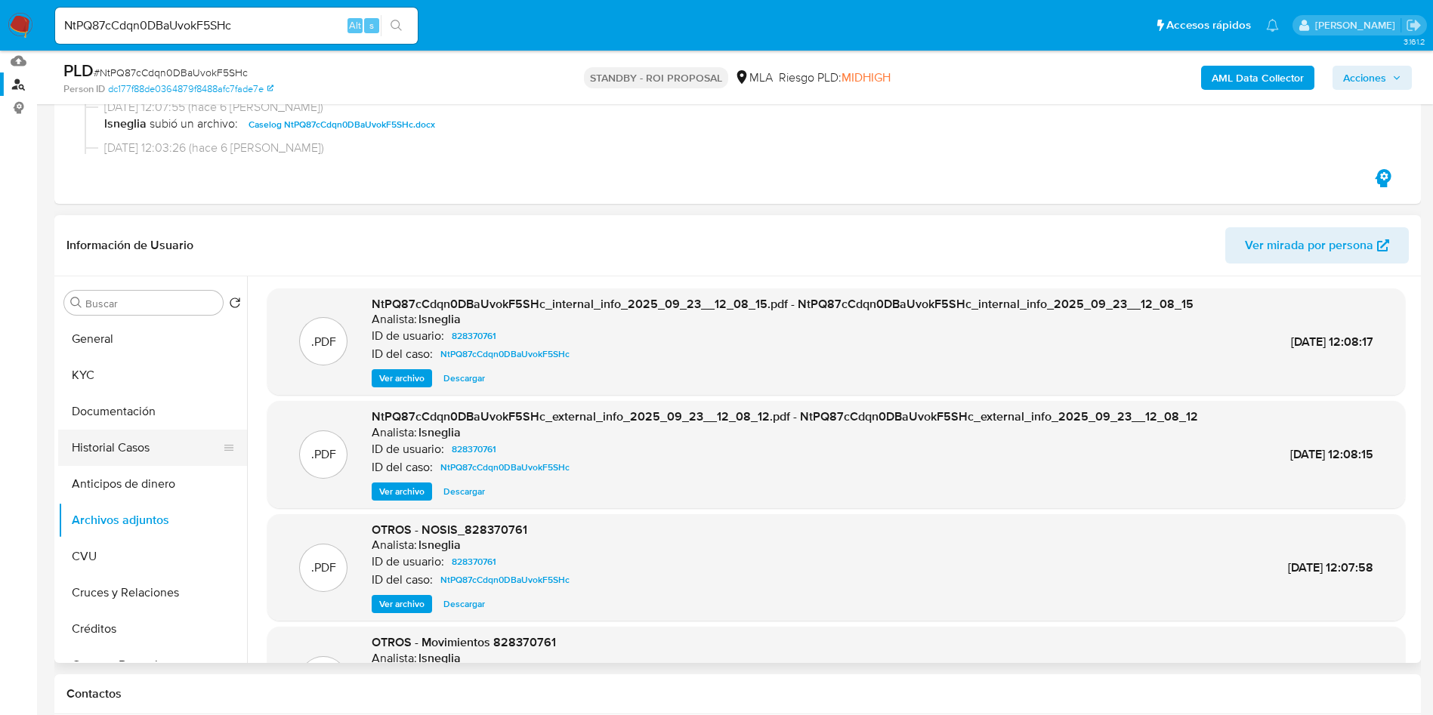
click at [113, 450] on button "Historial Casos" at bounding box center [146, 448] width 177 height 36
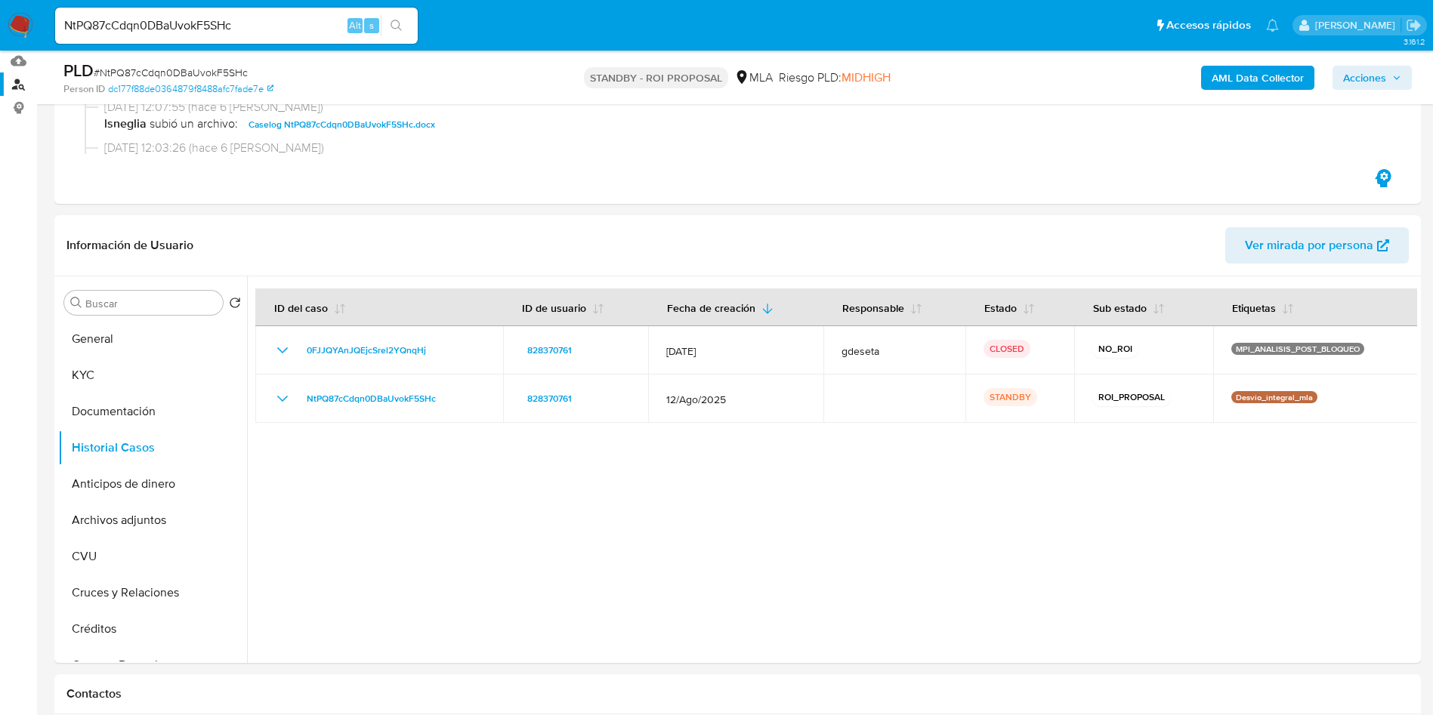
click at [195, 26] on input "NtPQ87cCdqn0DBaUvokF5SHc" at bounding box center [236, 26] width 363 height 20
paste input "EyiPNSs06v1eC8bc8klLswL9"
type input "EyiPNSs06v1eC8bc8klLswL9"
click at [394, 23] on icon "search-icon" at bounding box center [396, 26] width 12 height 12
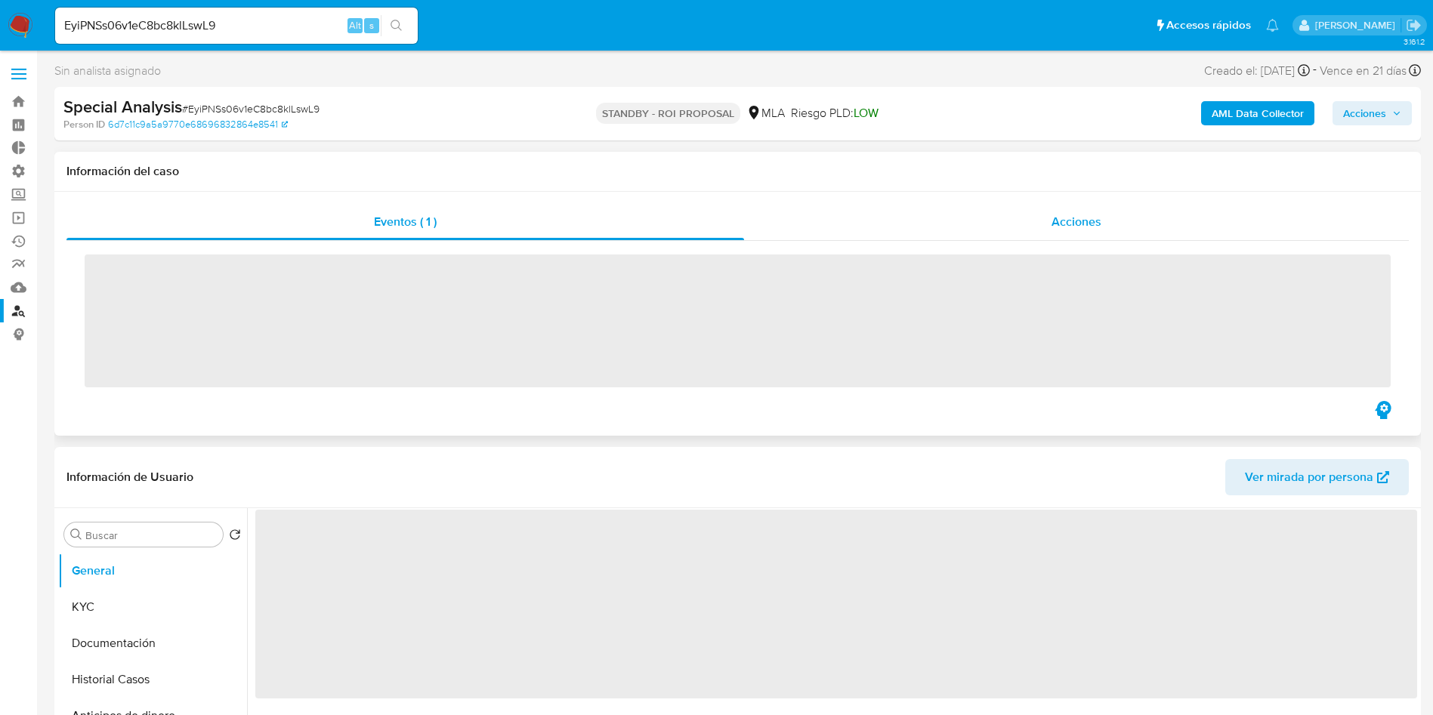
click at [1075, 211] on div "Acciones" at bounding box center [1076, 222] width 665 height 36
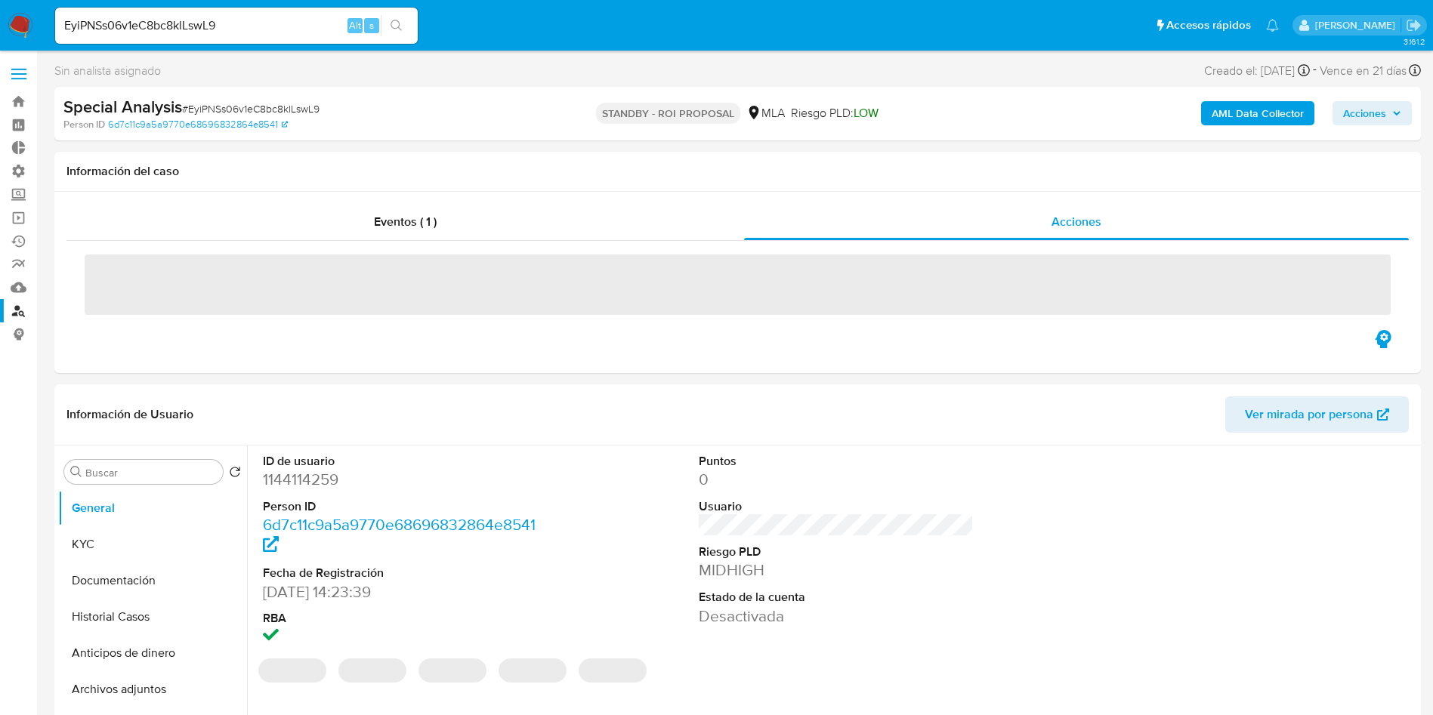
select select "10"
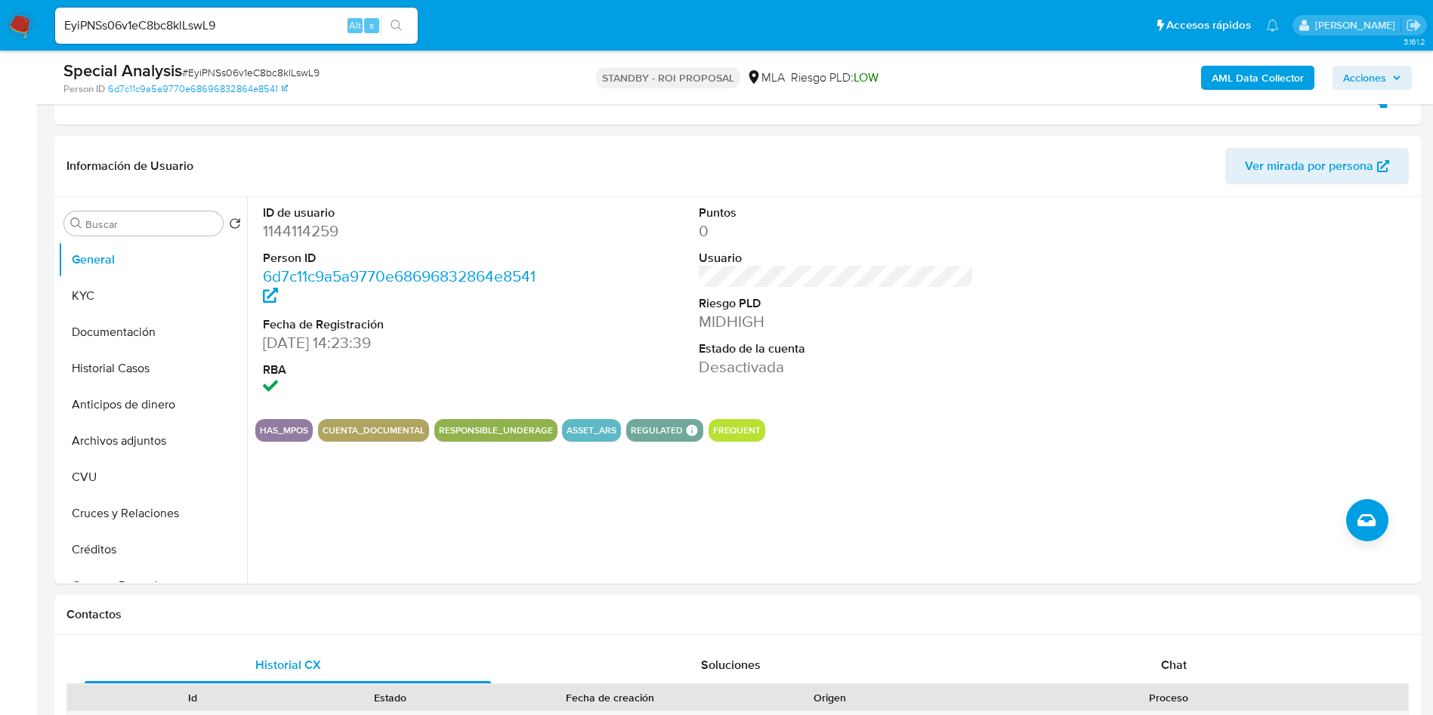
scroll to position [340, 0]
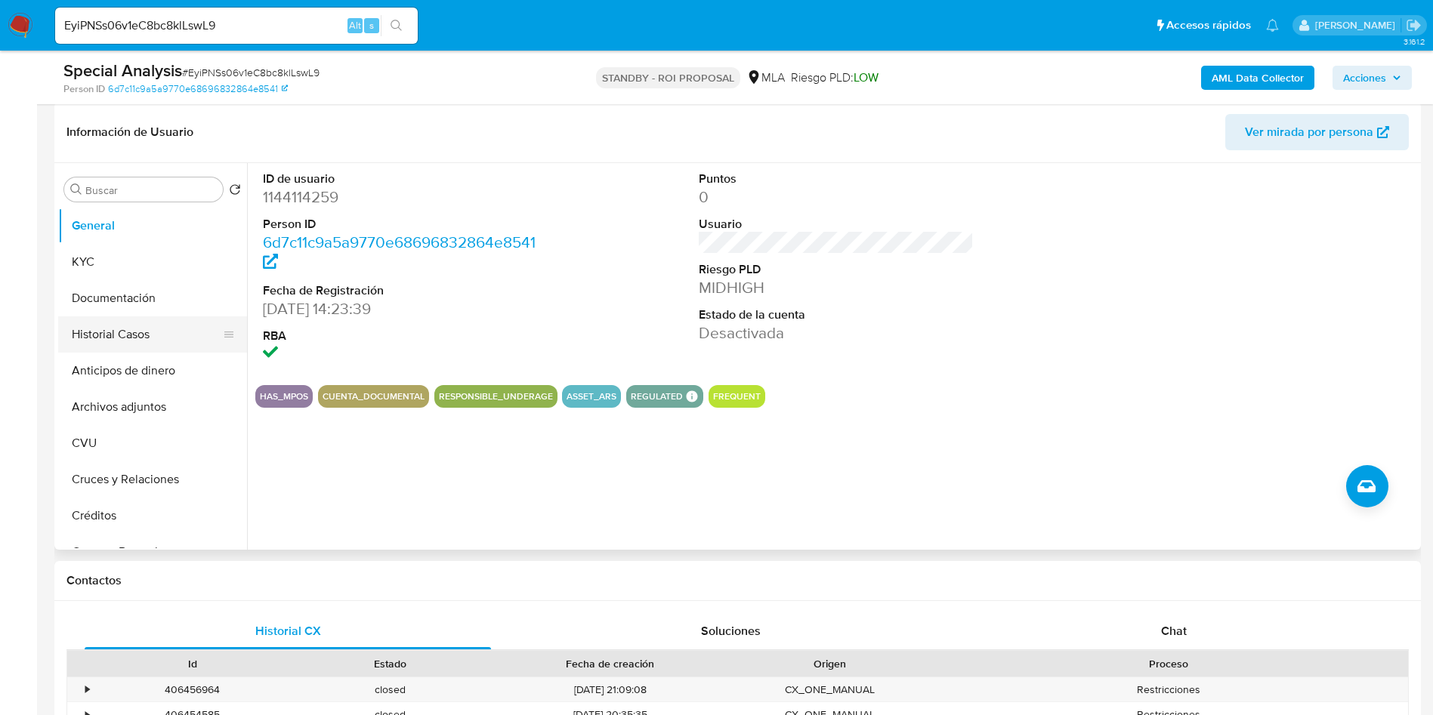
click at [135, 341] on button "Historial Casos" at bounding box center [146, 334] width 177 height 36
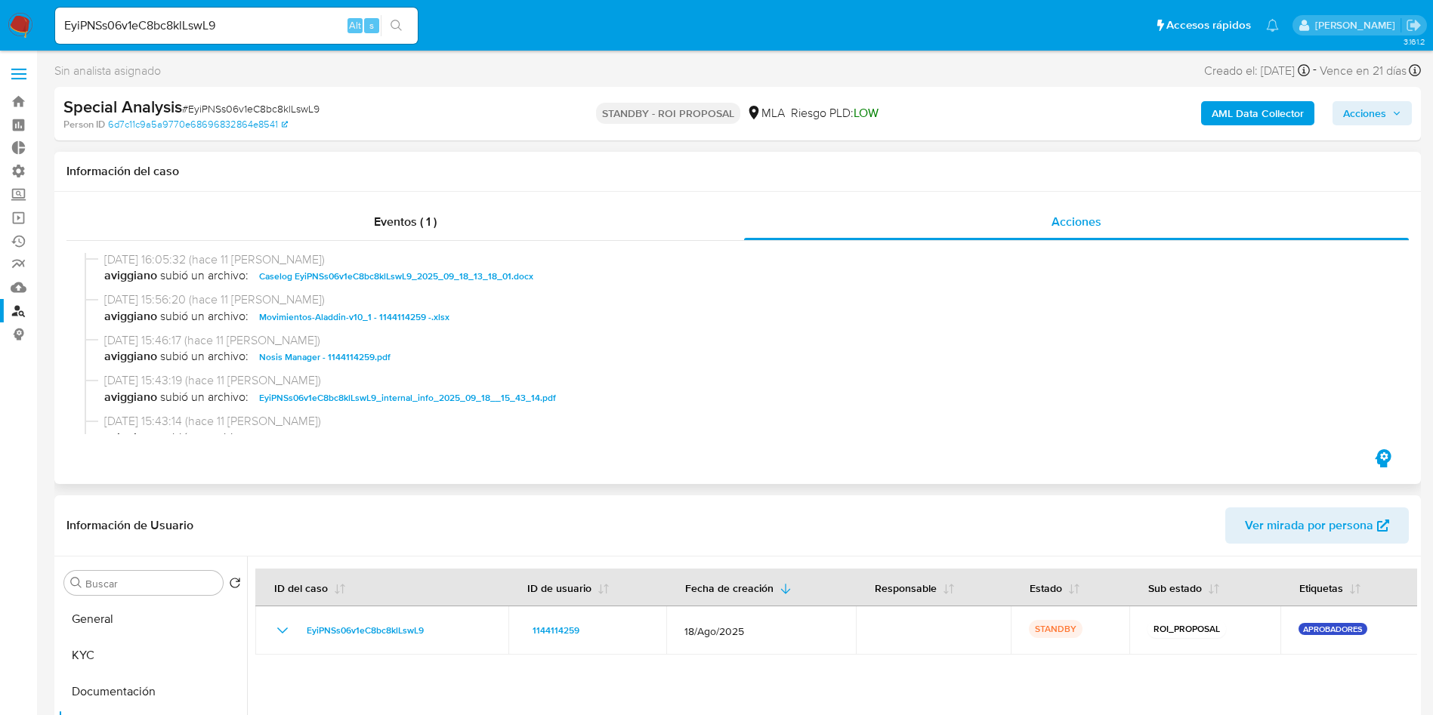
click at [390, 276] on span "Caselog EyiPNSs06v1eC8bc8klLswL9_2025_09_18_13_18_01.docx" at bounding box center [396, 276] width 274 height 18
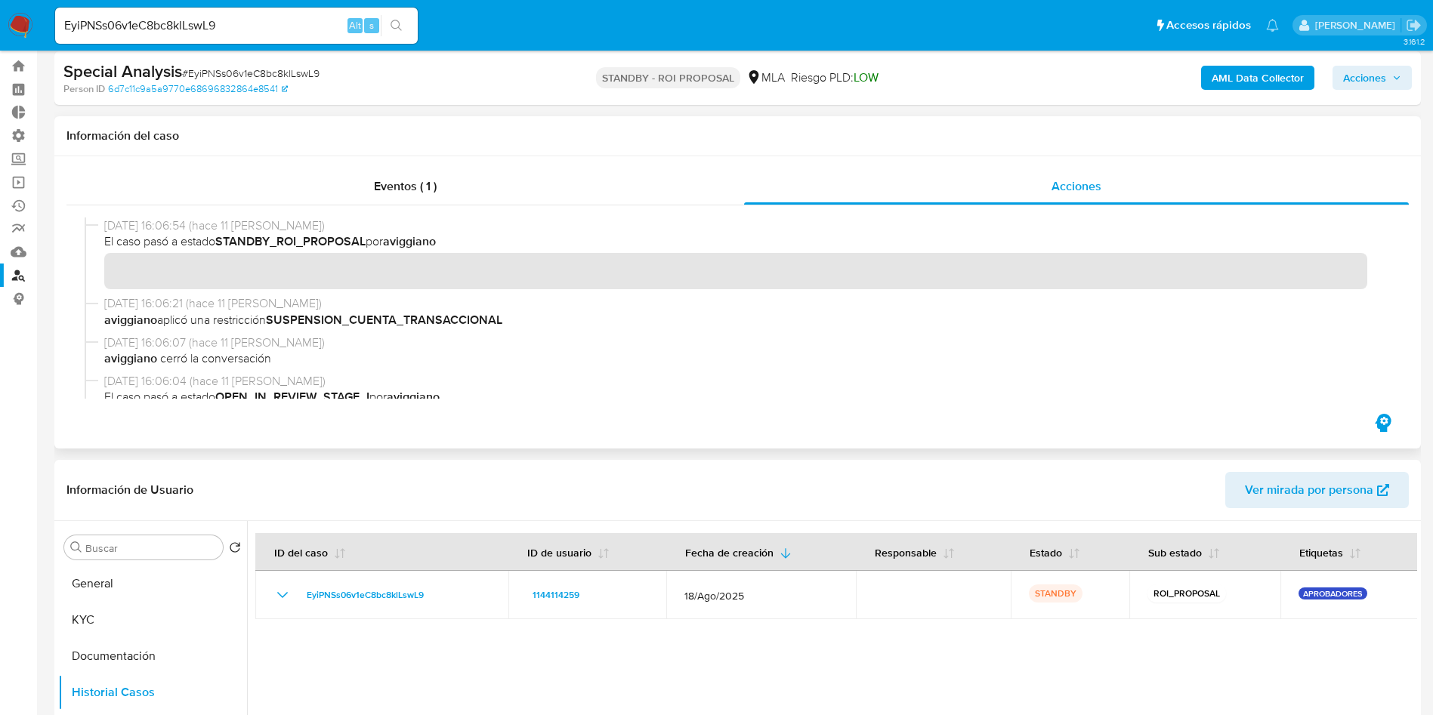
scroll to position [0, 0]
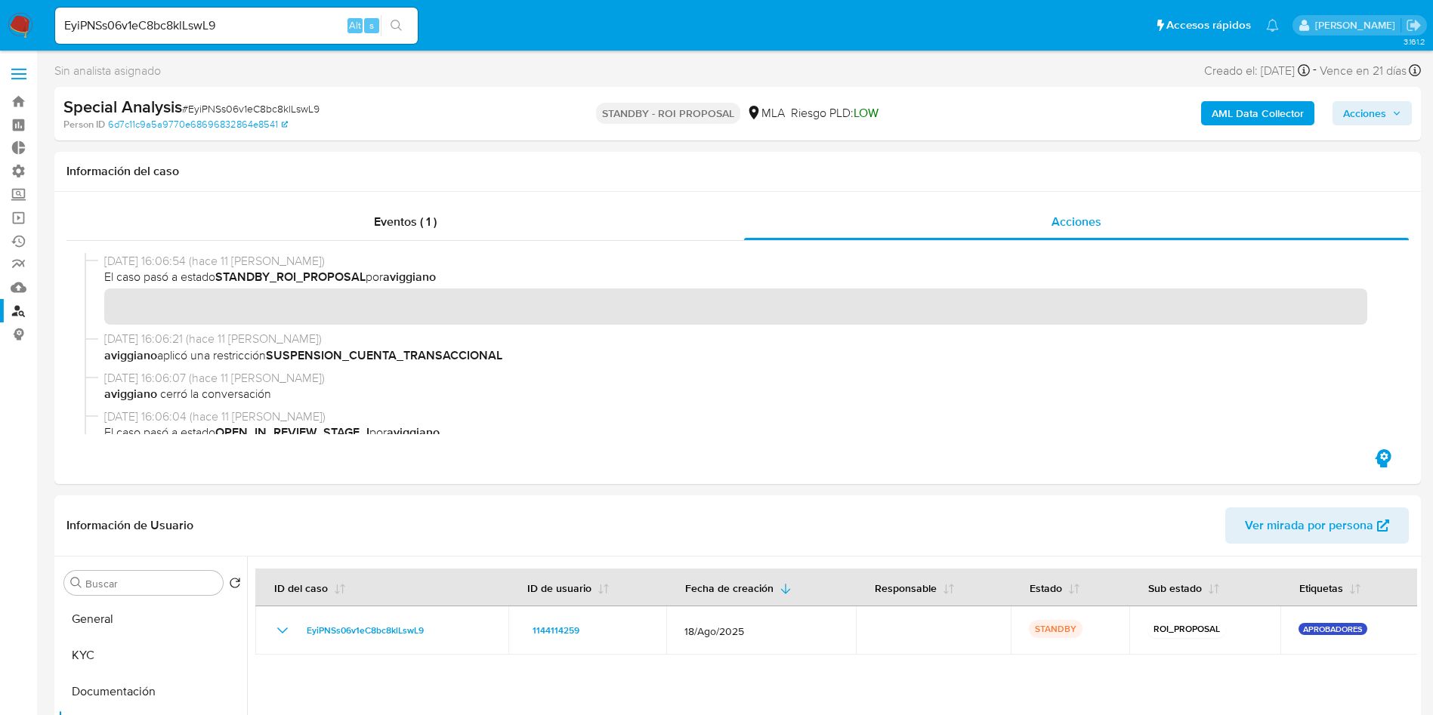
click at [240, 102] on span "# EyiPNSs06v1eC8bc8klLswL9" at bounding box center [250, 108] width 137 height 15
copy span "EyiPNSs06v1eC8bc8klLswL9"
click at [229, 26] on input "EyiPNSs06v1eC8bc8klLswL9" at bounding box center [236, 26] width 363 height 20
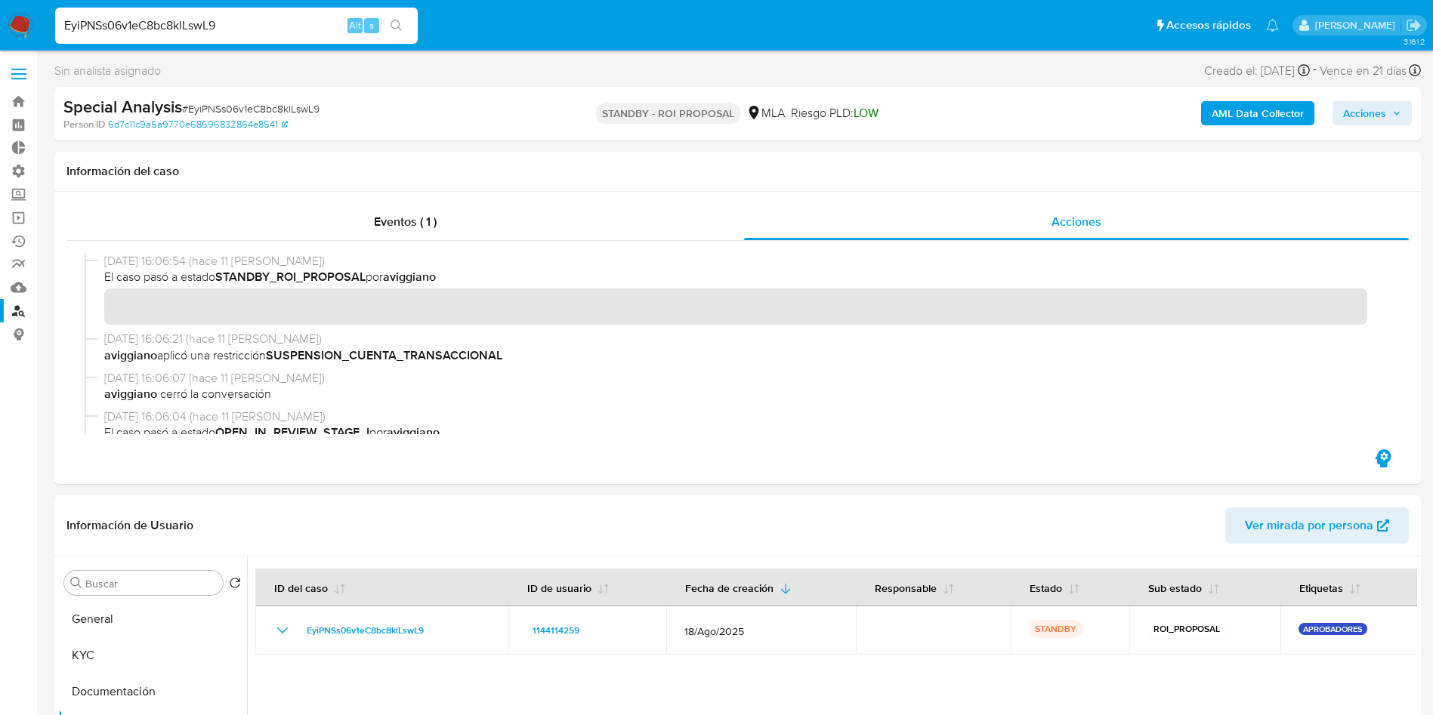
paste input "15ESKLQuzne653qbqhNkIMhJ"
type input "15ESKLQuzne653qbqhNkIMhJ"
click at [400, 35] on button "search-icon" at bounding box center [396, 25] width 31 height 21
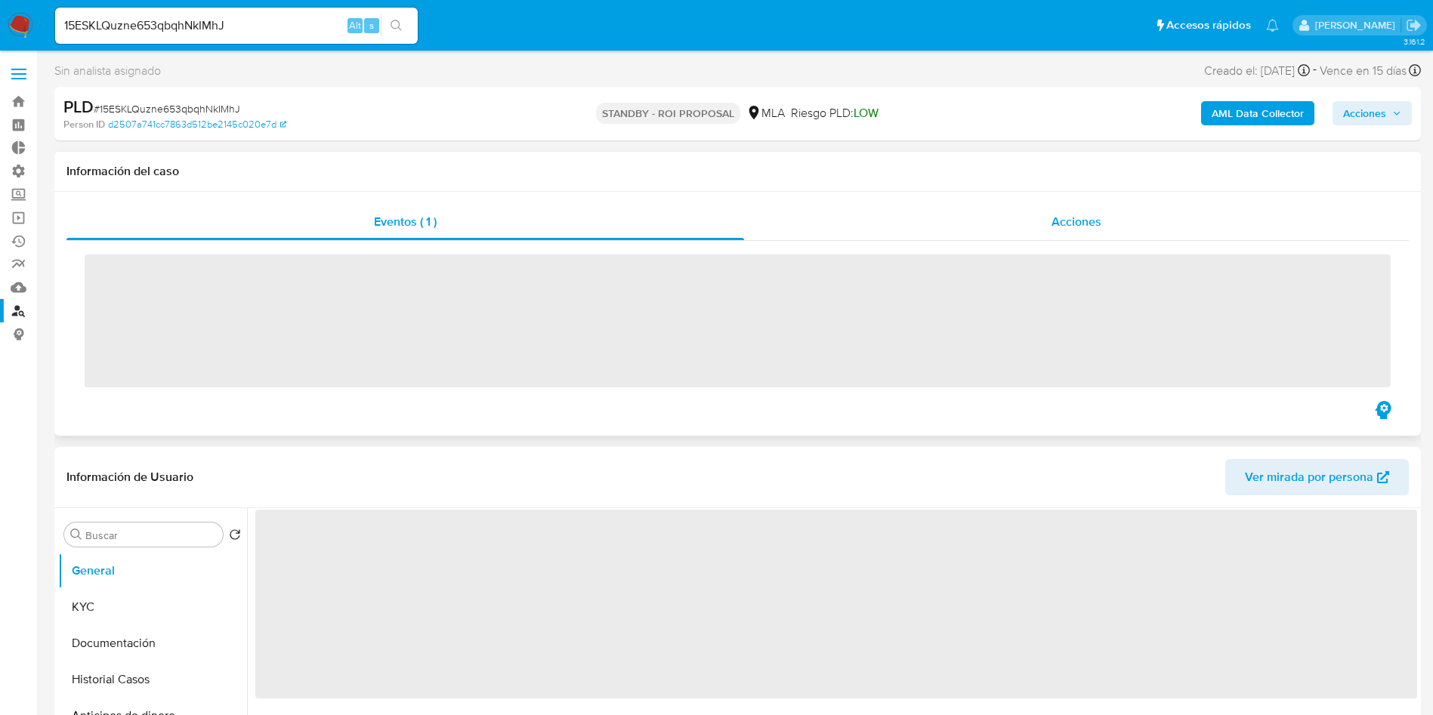
click at [1091, 230] on div "Acciones" at bounding box center [1076, 222] width 665 height 36
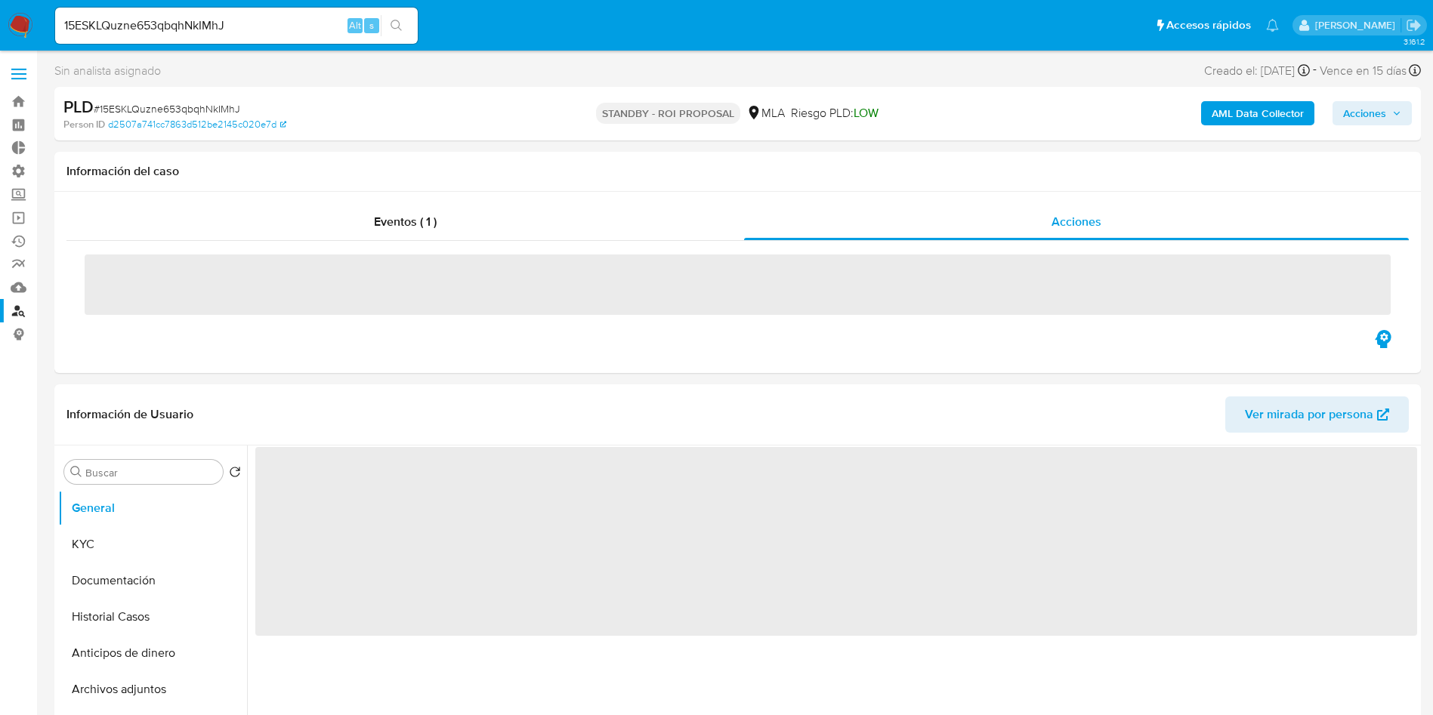
select select "10"
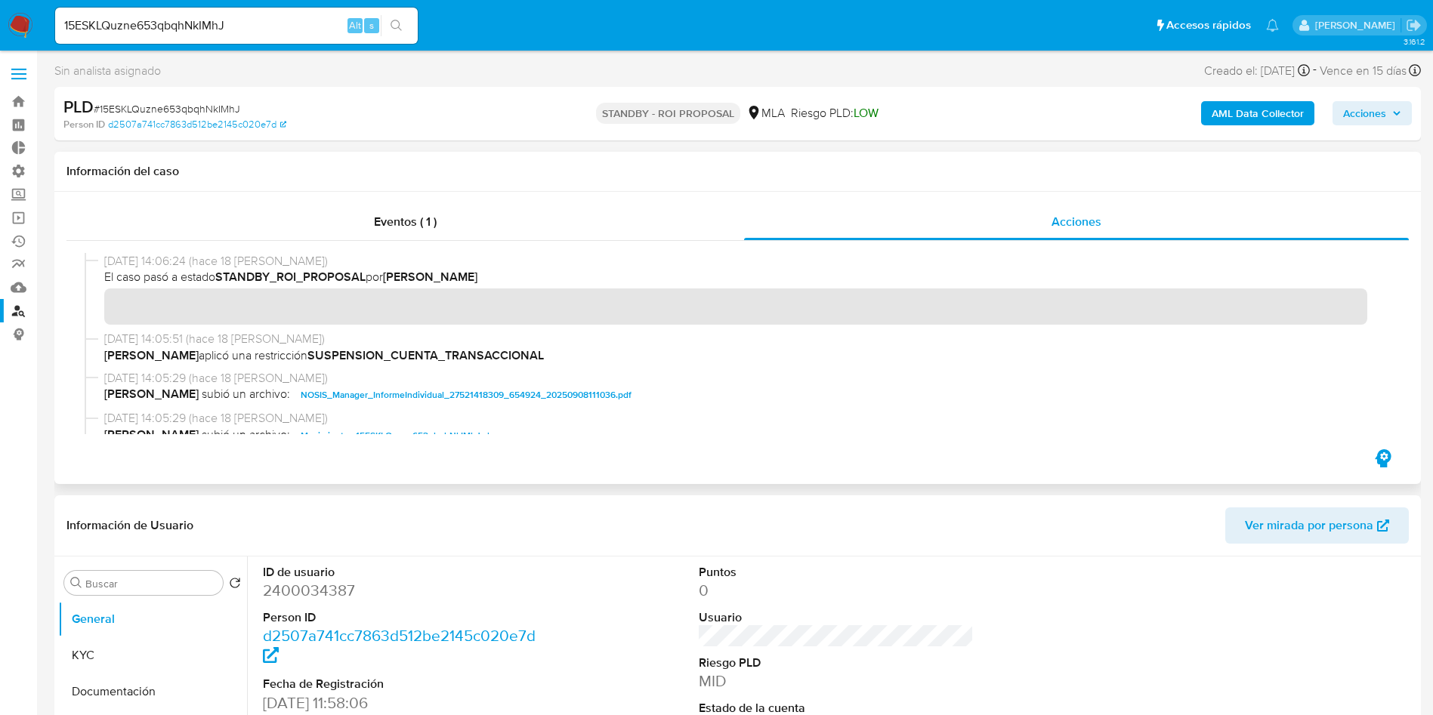
scroll to position [113, 0]
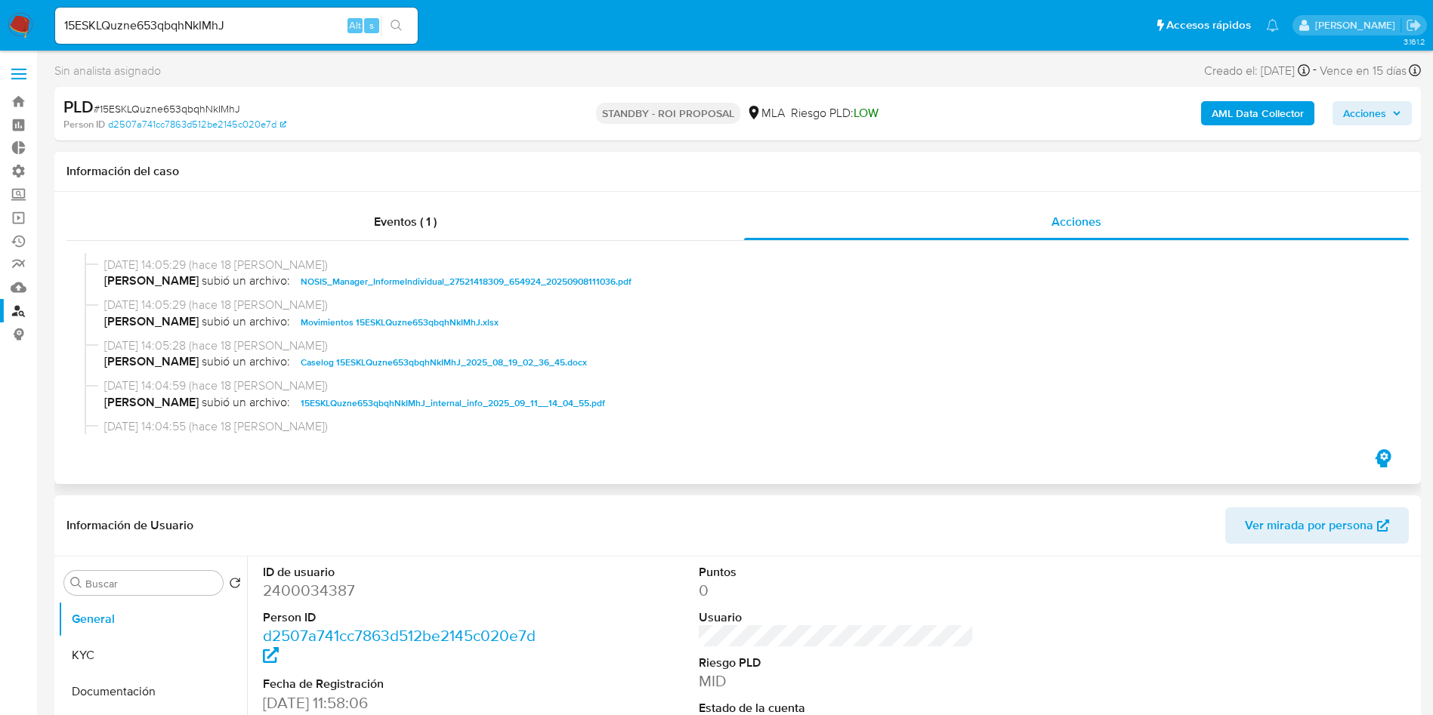
click at [341, 364] on span "Caselog 15ESKLQuzne653qbqhNkIMhJ_2025_08_19_02_36_45.docx" at bounding box center [444, 362] width 286 height 18
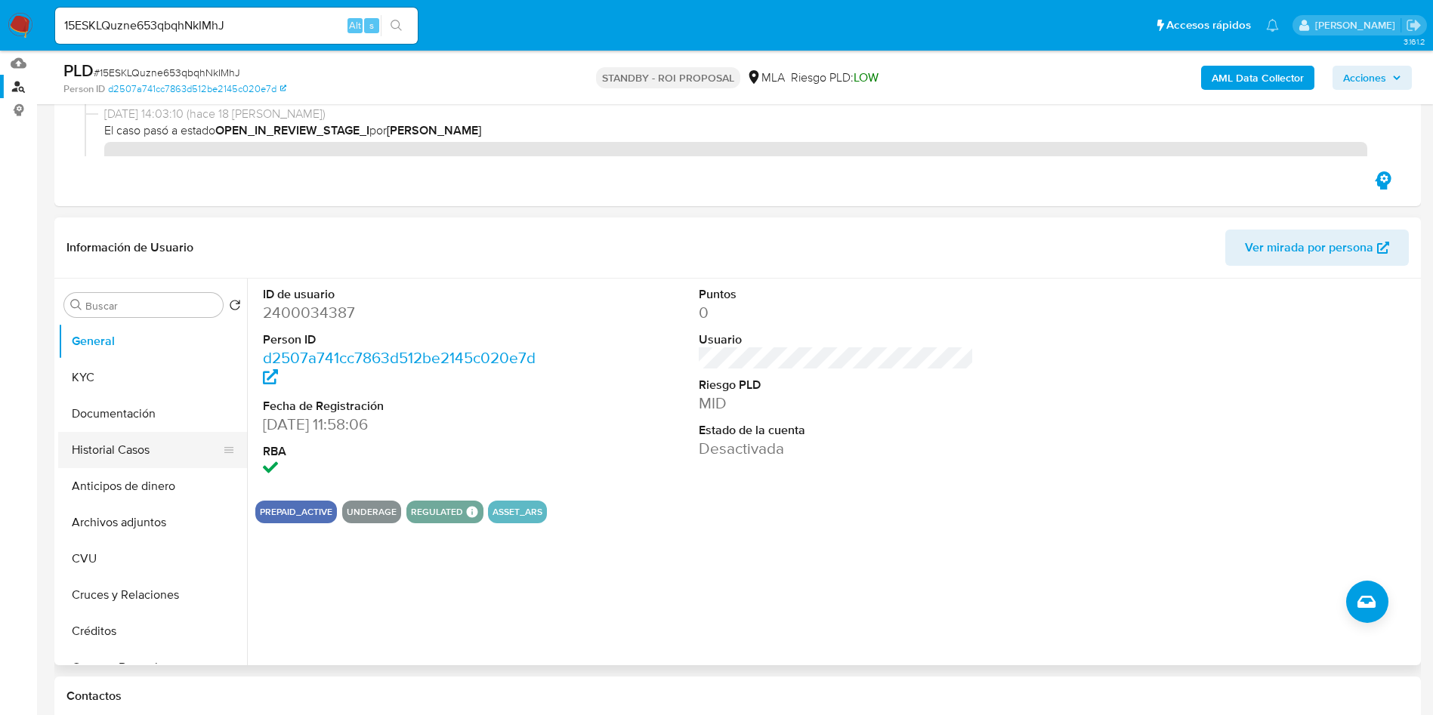
scroll to position [227, 0]
click at [105, 465] on button "Historial Casos" at bounding box center [146, 448] width 177 height 36
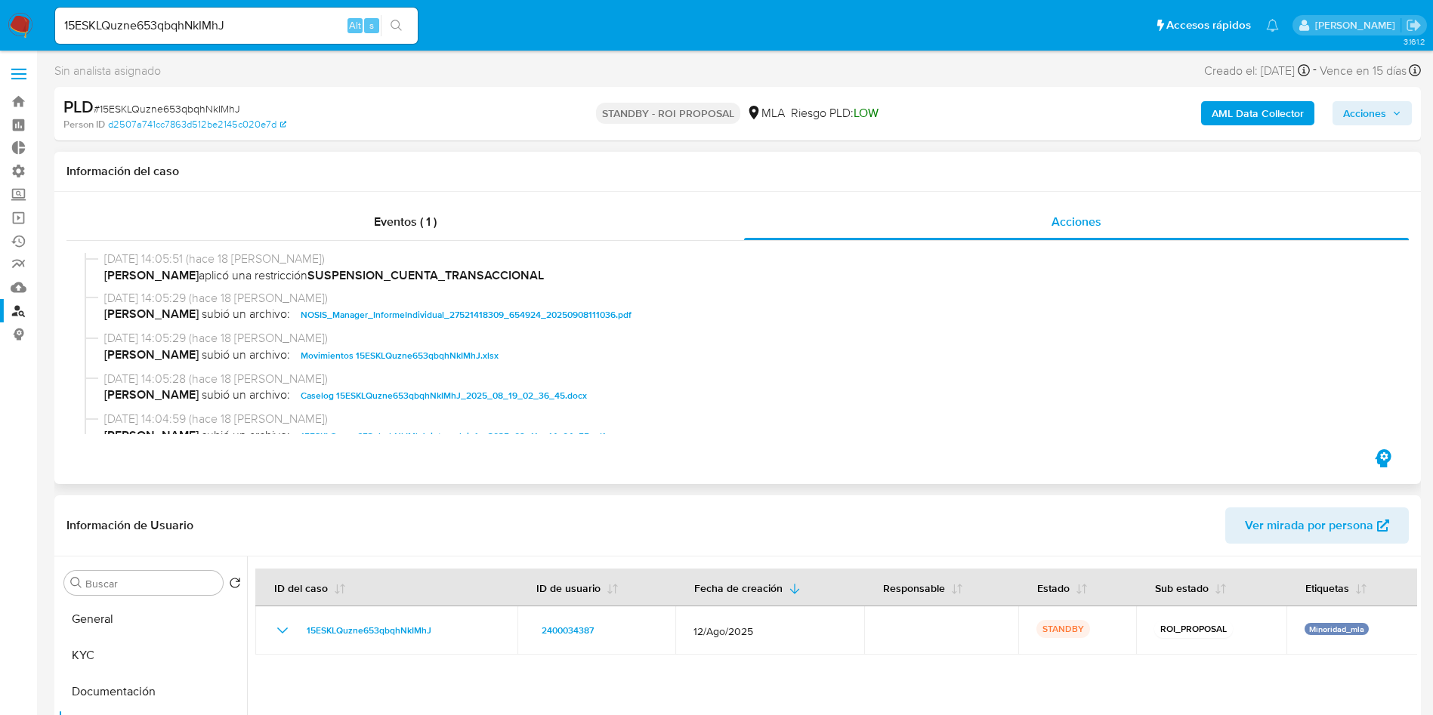
scroll to position [113, 0]
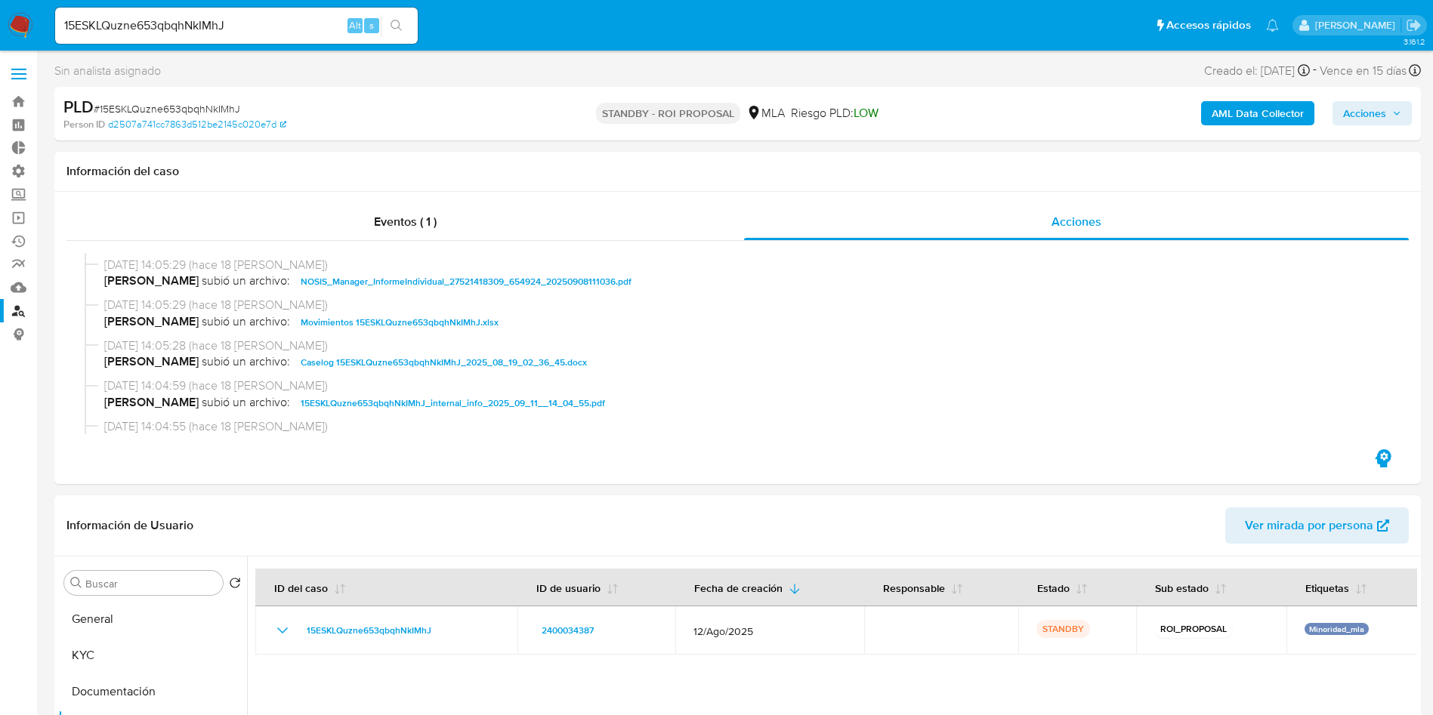
drag, startPoint x: 787, startPoint y: 155, endPoint x: 788, endPoint y: 147, distance: 8.3
click at [786, 155] on div "Información del caso" at bounding box center [737, 172] width 1366 height 40
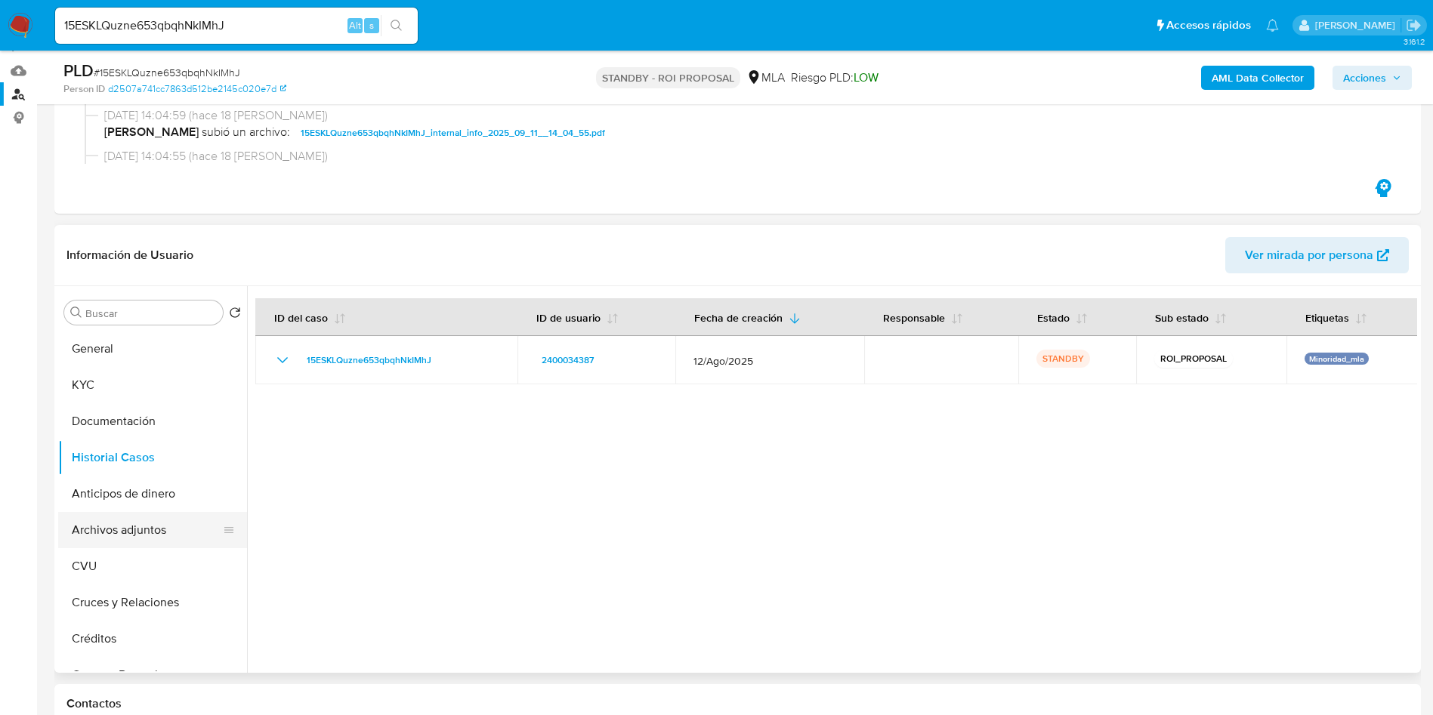
scroll to position [227, 0]
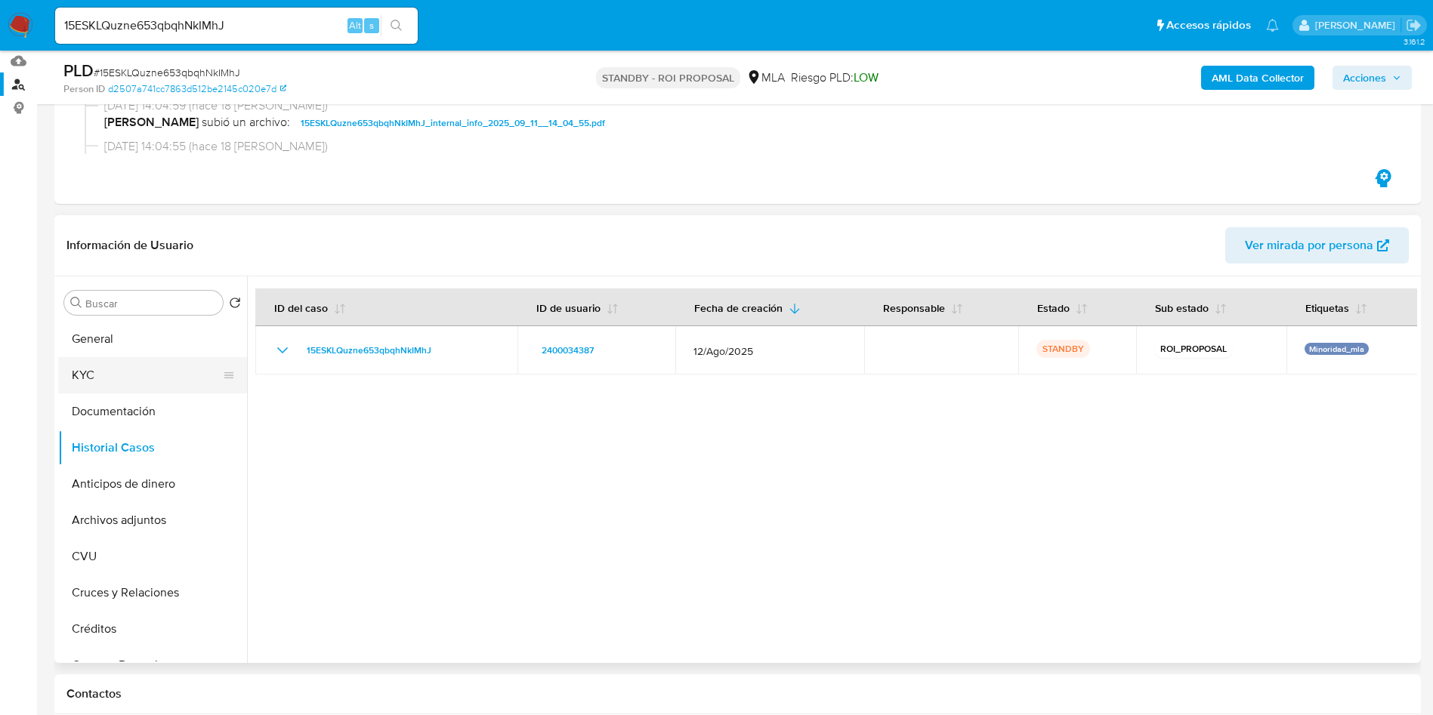
click at [98, 377] on button "KYC" at bounding box center [146, 375] width 177 height 36
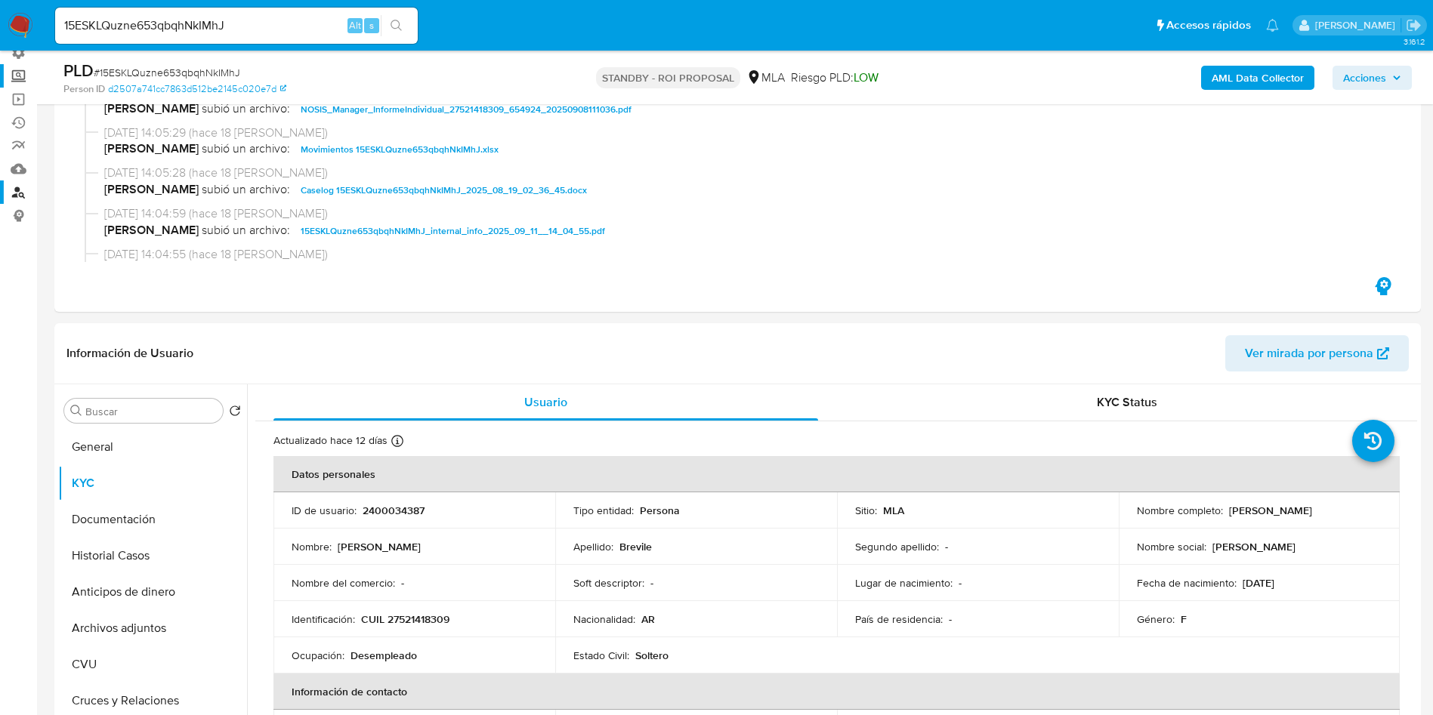
scroll to position [0, 0]
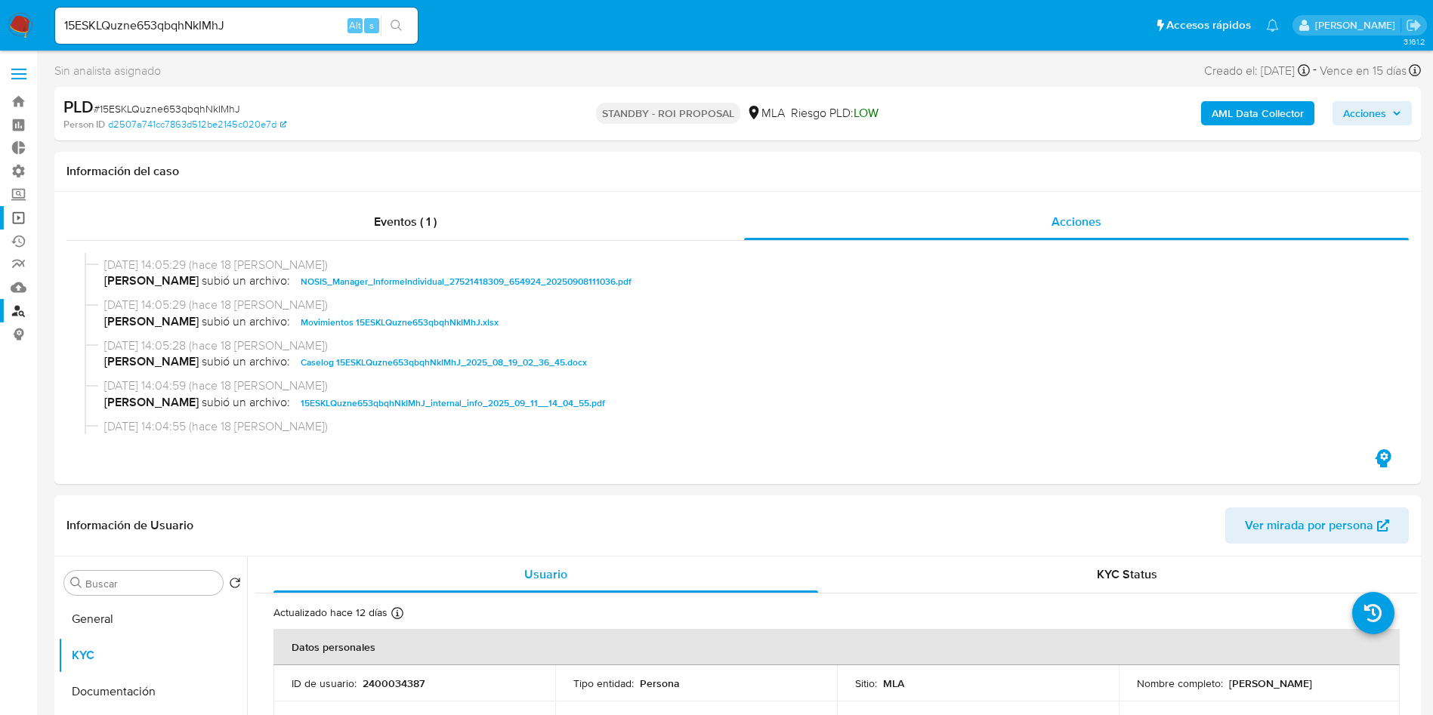
click at [20, 216] on link "Operaciones masivas" at bounding box center [90, 217] width 180 height 23
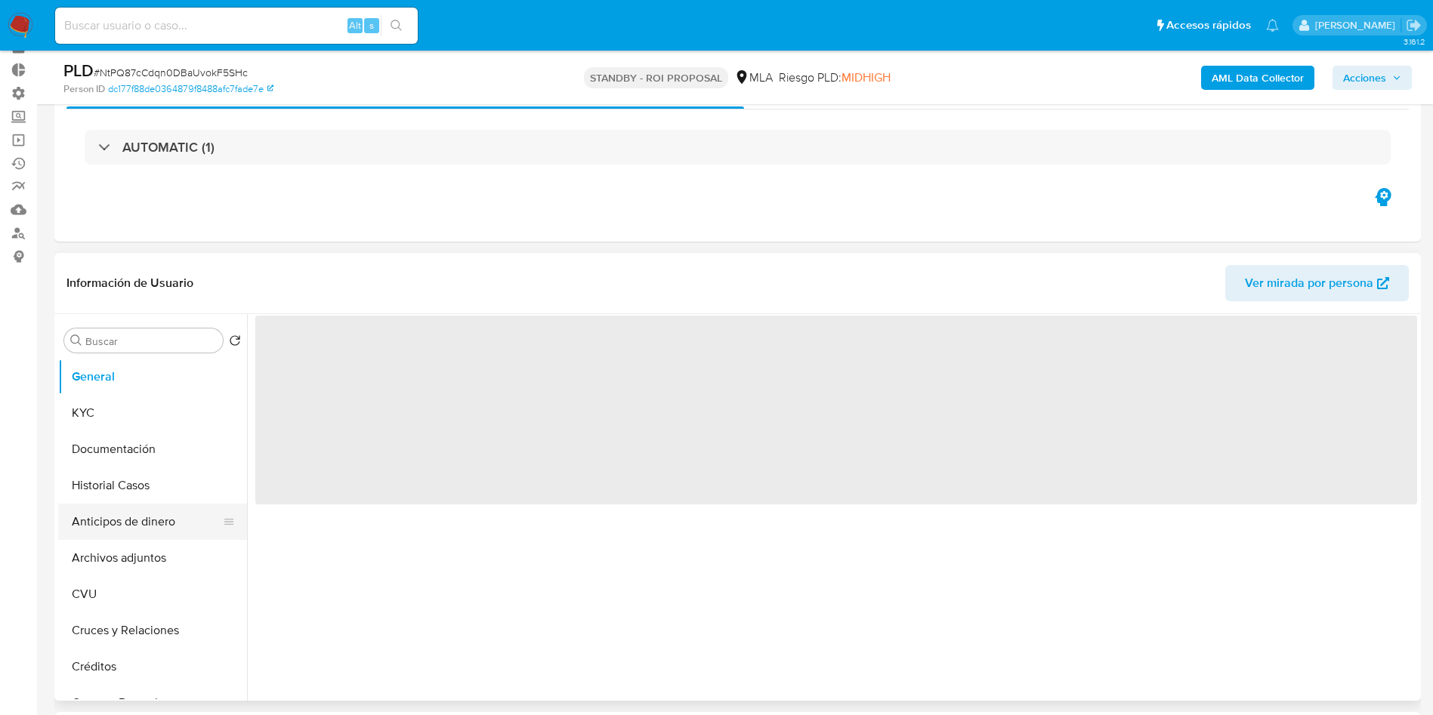
scroll to position [113, 0]
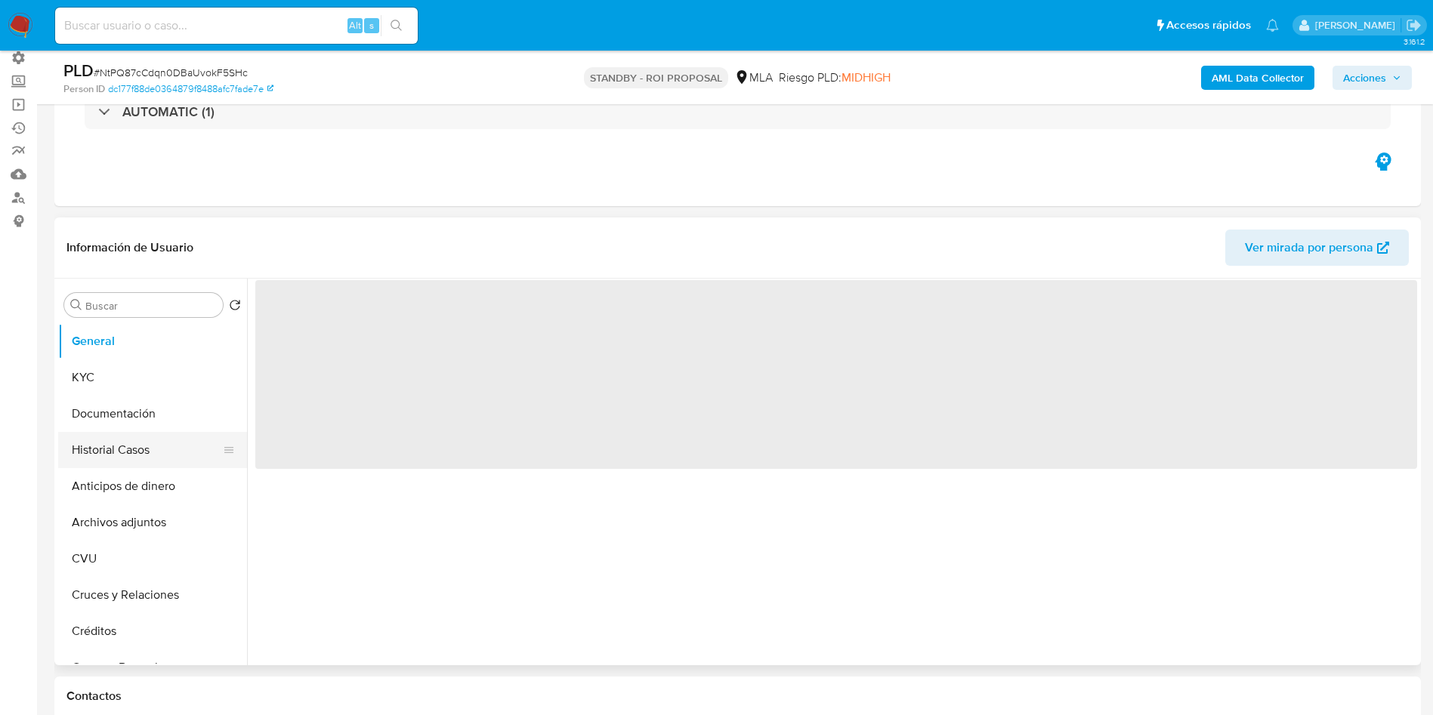
select select "10"
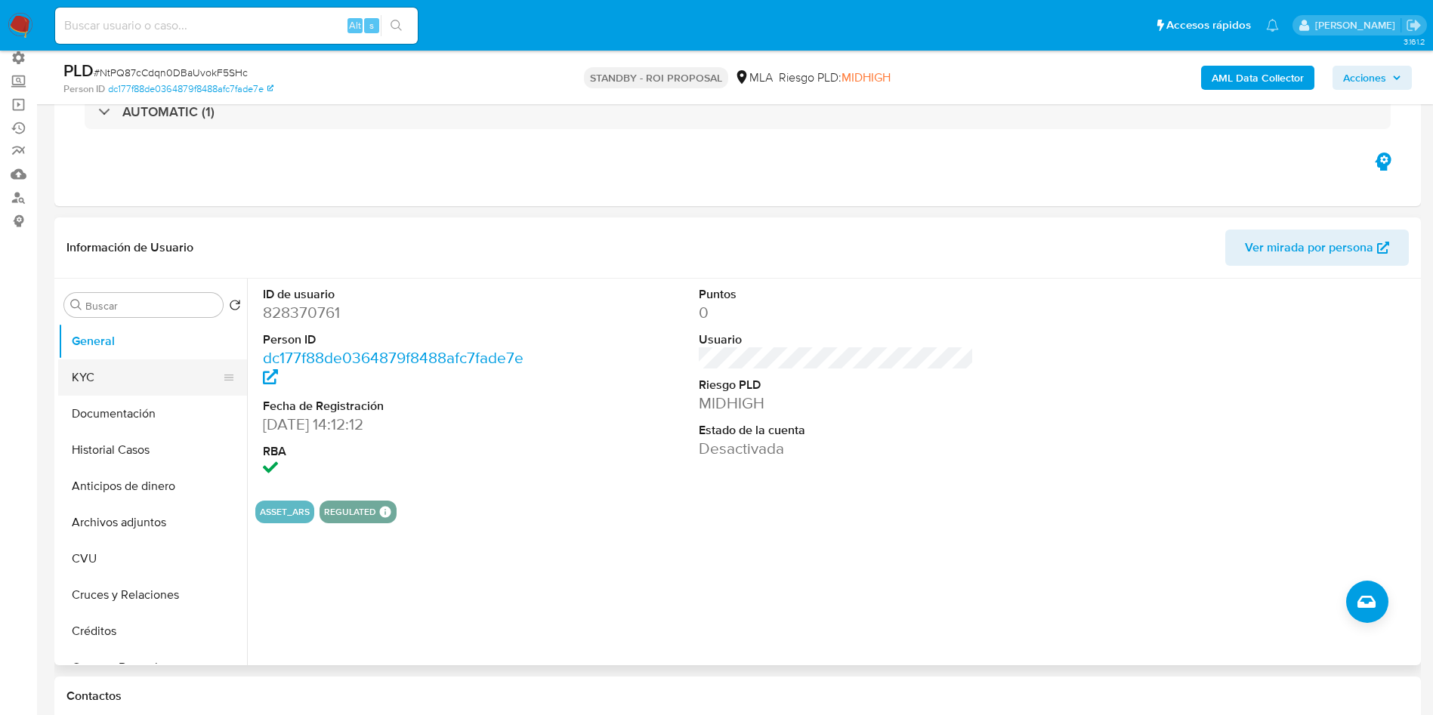
click at [97, 382] on button "KYC" at bounding box center [146, 378] width 177 height 36
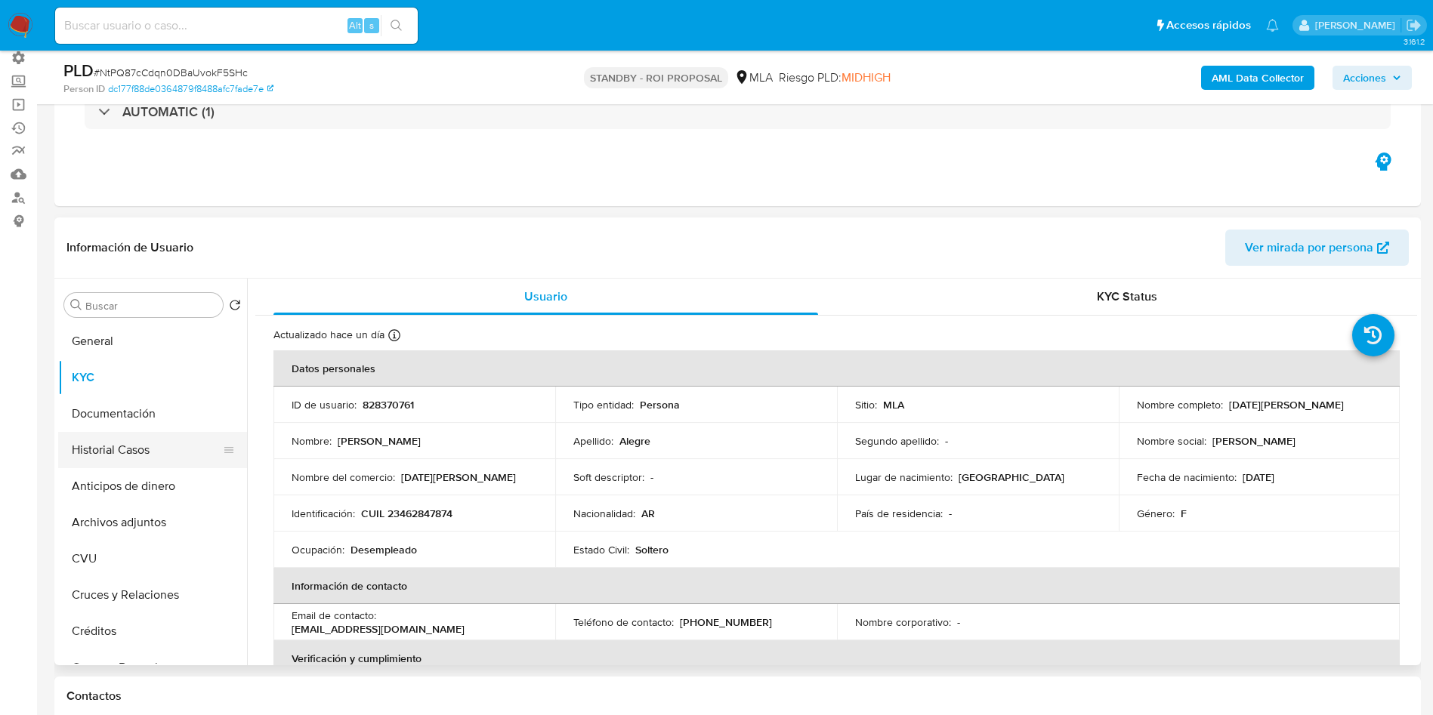
click at [138, 445] on button "Historial Casos" at bounding box center [146, 450] width 177 height 36
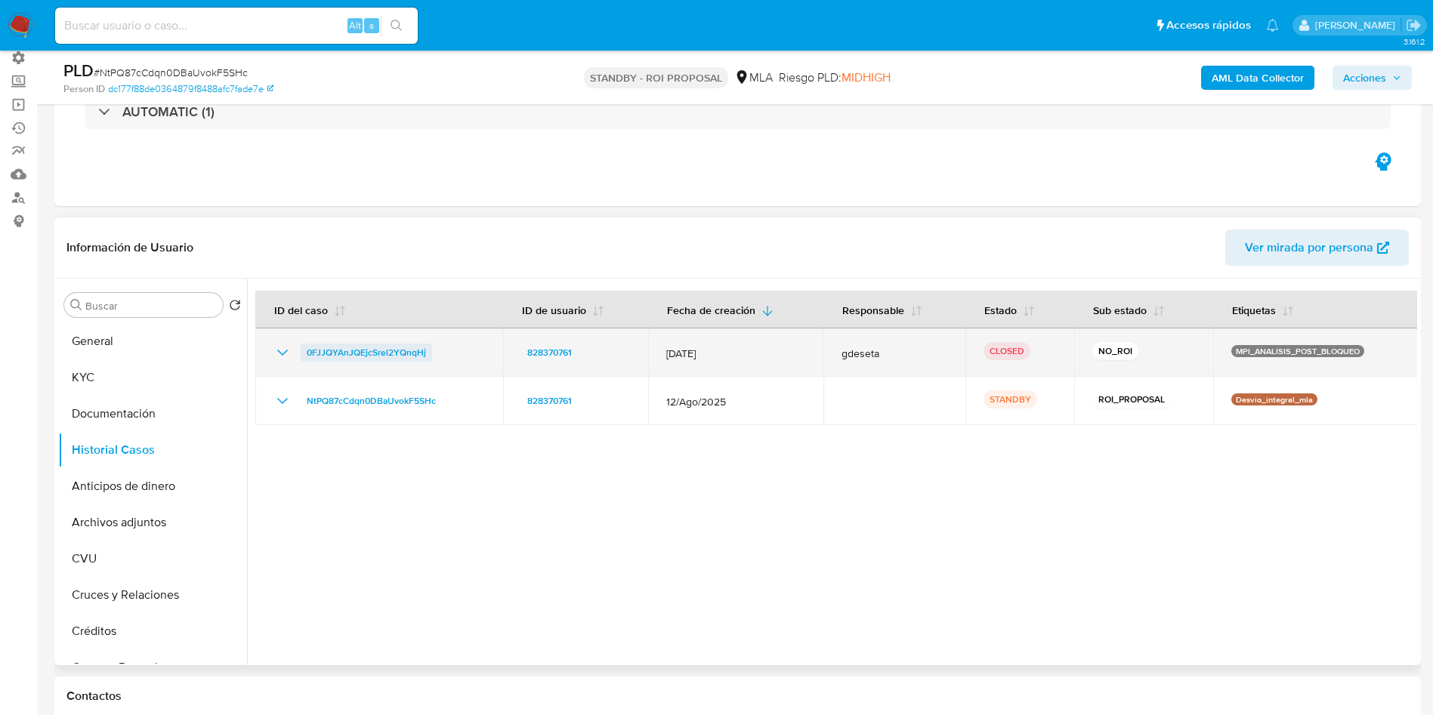
drag, startPoint x: 457, startPoint y: 412, endPoint x: 390, endPoint y: 344, distance: 95.6
click at [298, 407] on td "NtPQ87cCdqn0DBaUvokF5SHc" at bounding box center [379, 401] width 248 height 48
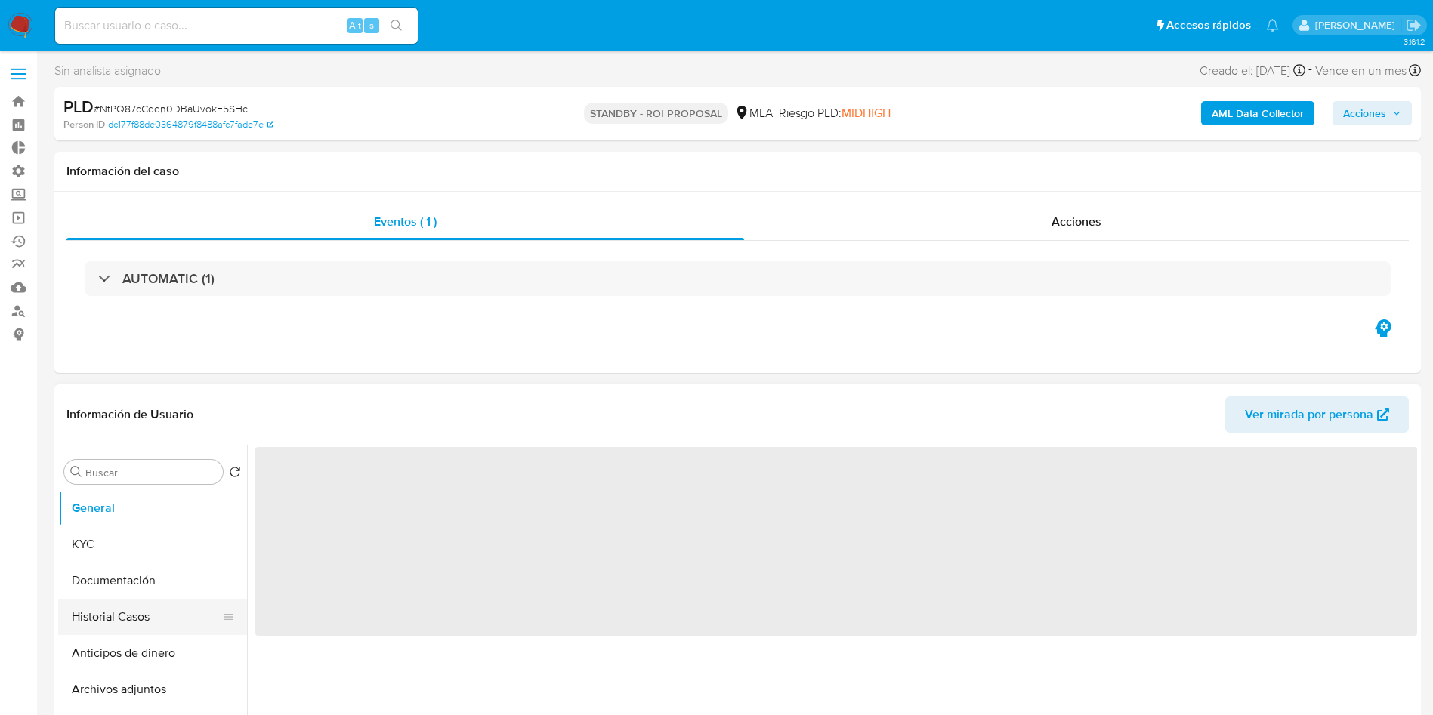
select select "10"
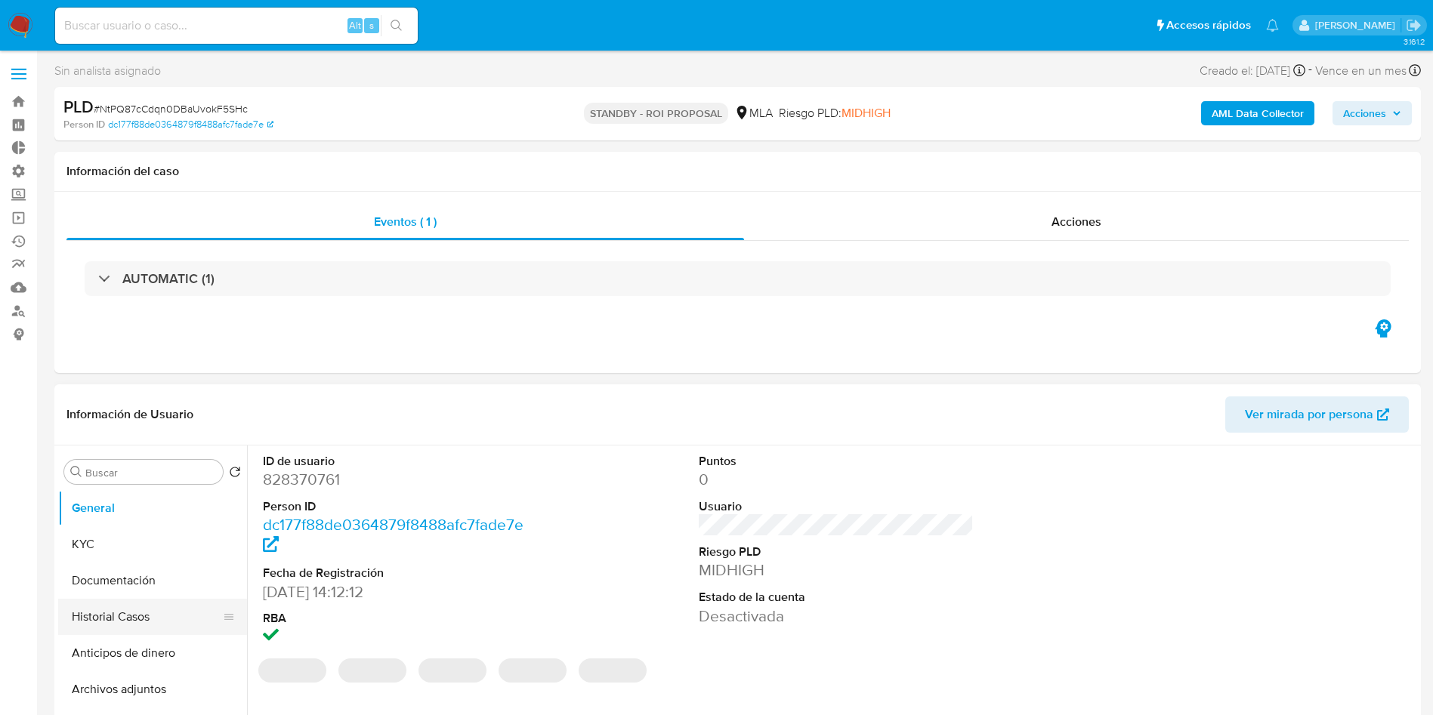
click at [108, 609] on button "Historial Casos" at bounding box center [146, 617] width 177 height 36
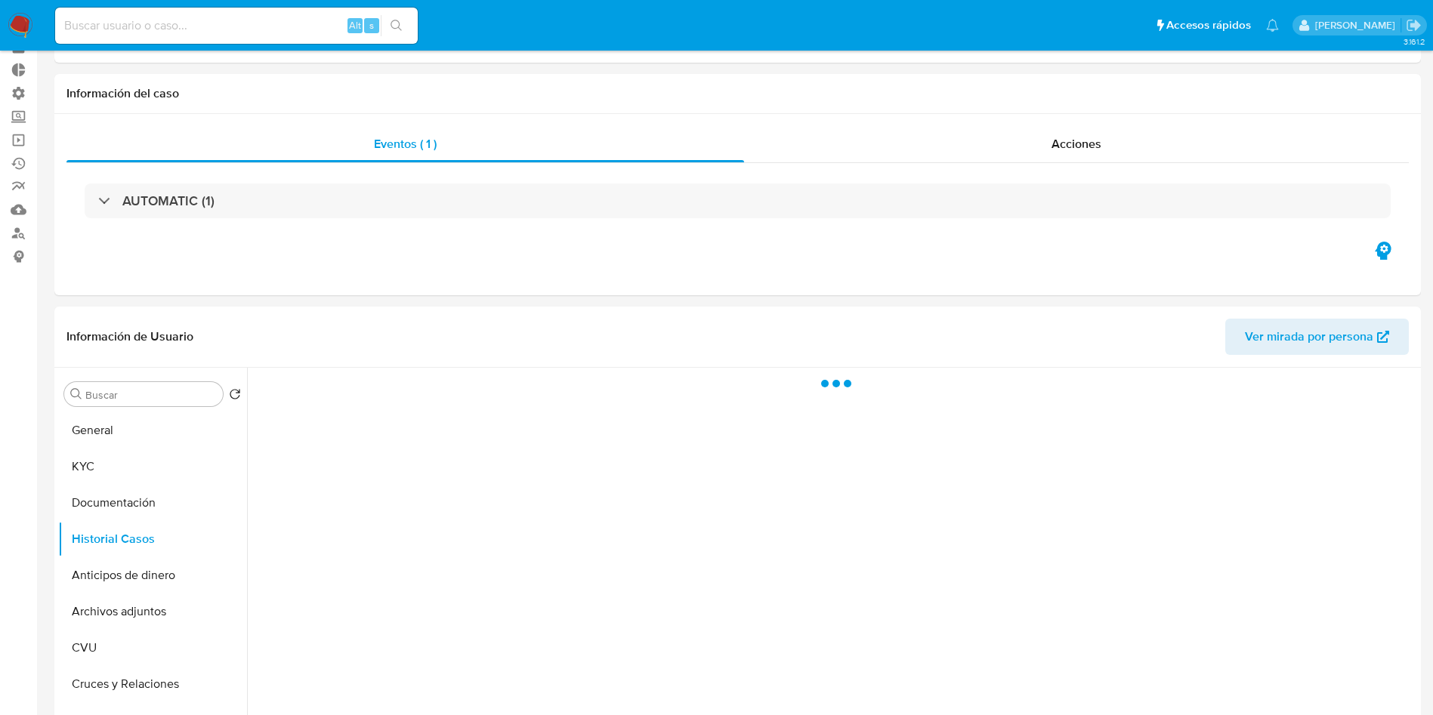
scroll to position [113, 0]
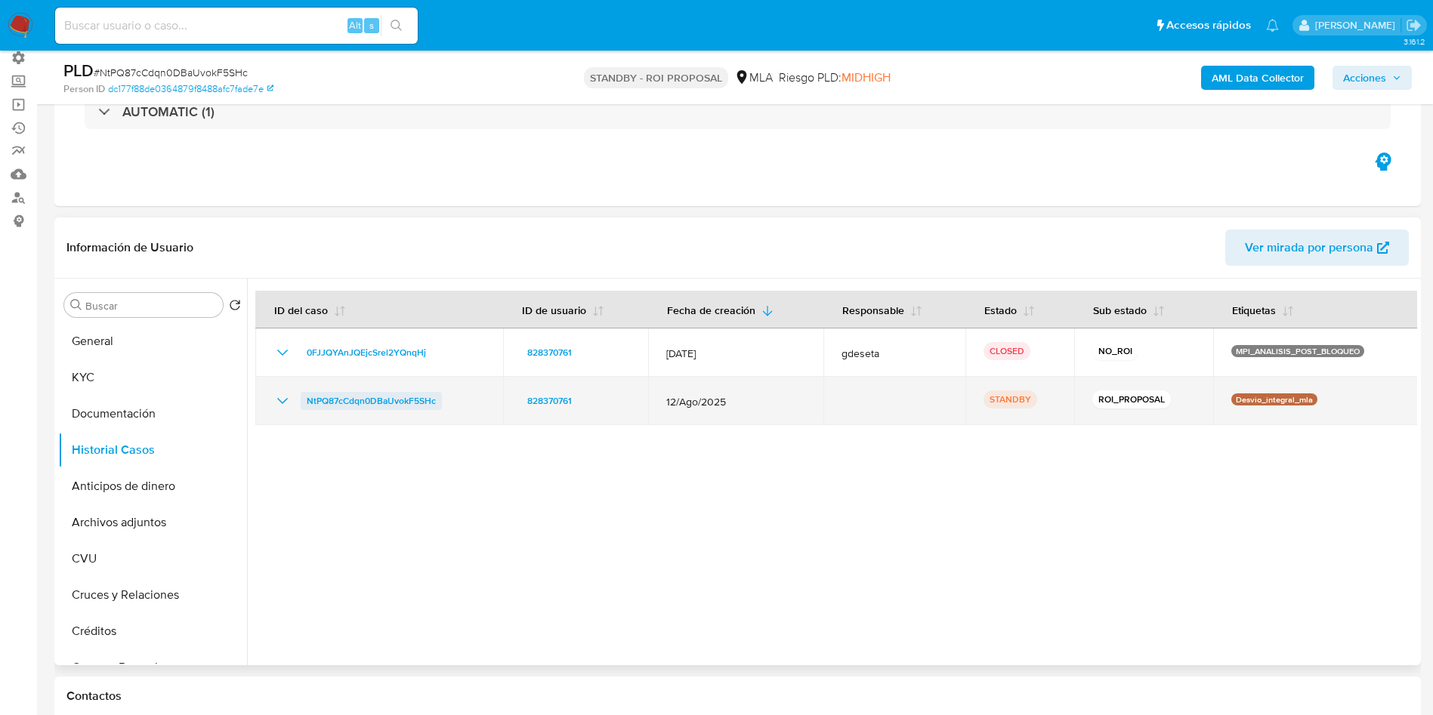
drag, startPoint x: 445, startPoint y: 406, endPoint x: 302, endPoint y: 406, distance: 142.8
click at [302, 406] on div "NtPQ87cCdqn0DBaUvokF5SHc" at bounding box center [378, 401] width 211 height 18
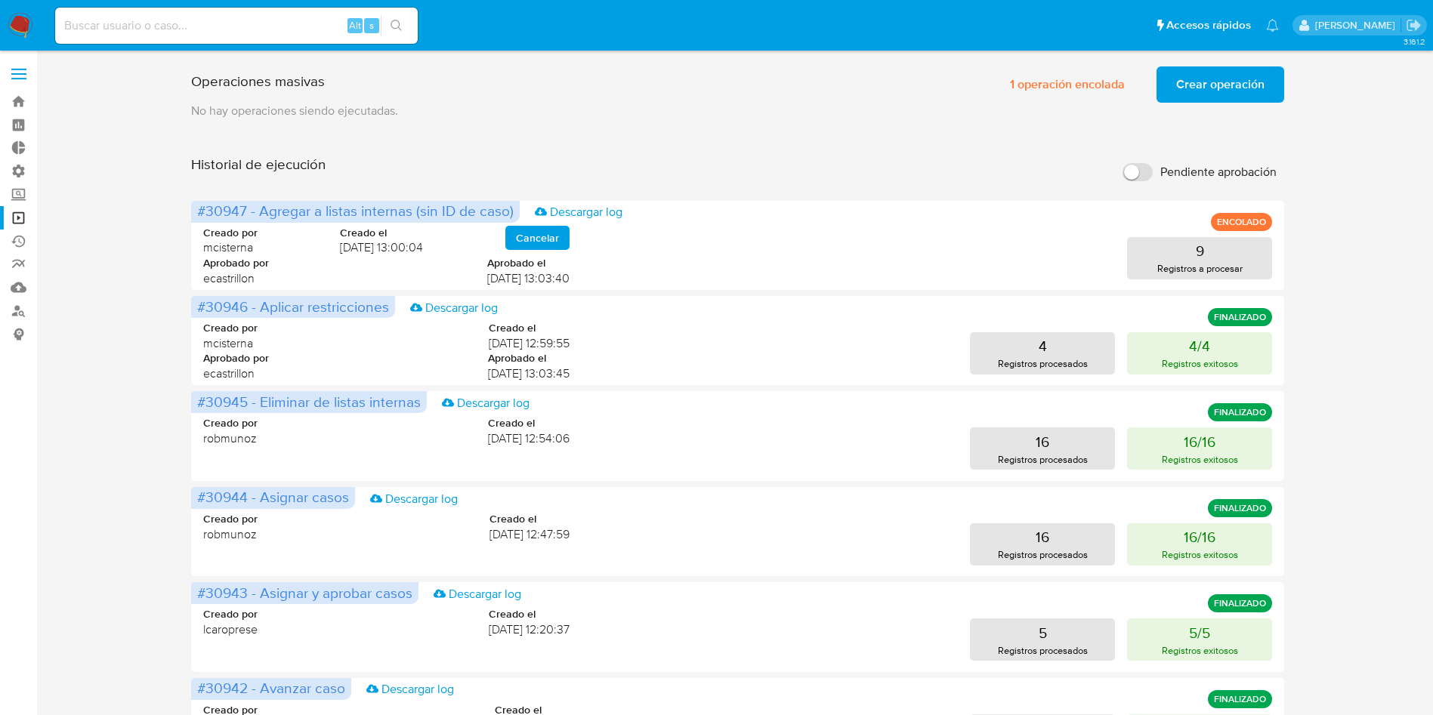
click at [726, 124] on div "Operaciones masivas 1 operación encolada Crear operación Sólo puede haber hasta…" at bounding box center [737, 628] width 1093 height 1137
click at [1193, 82] on span "Crear operación" at bounding box center [1220, 84] width 88 height 33
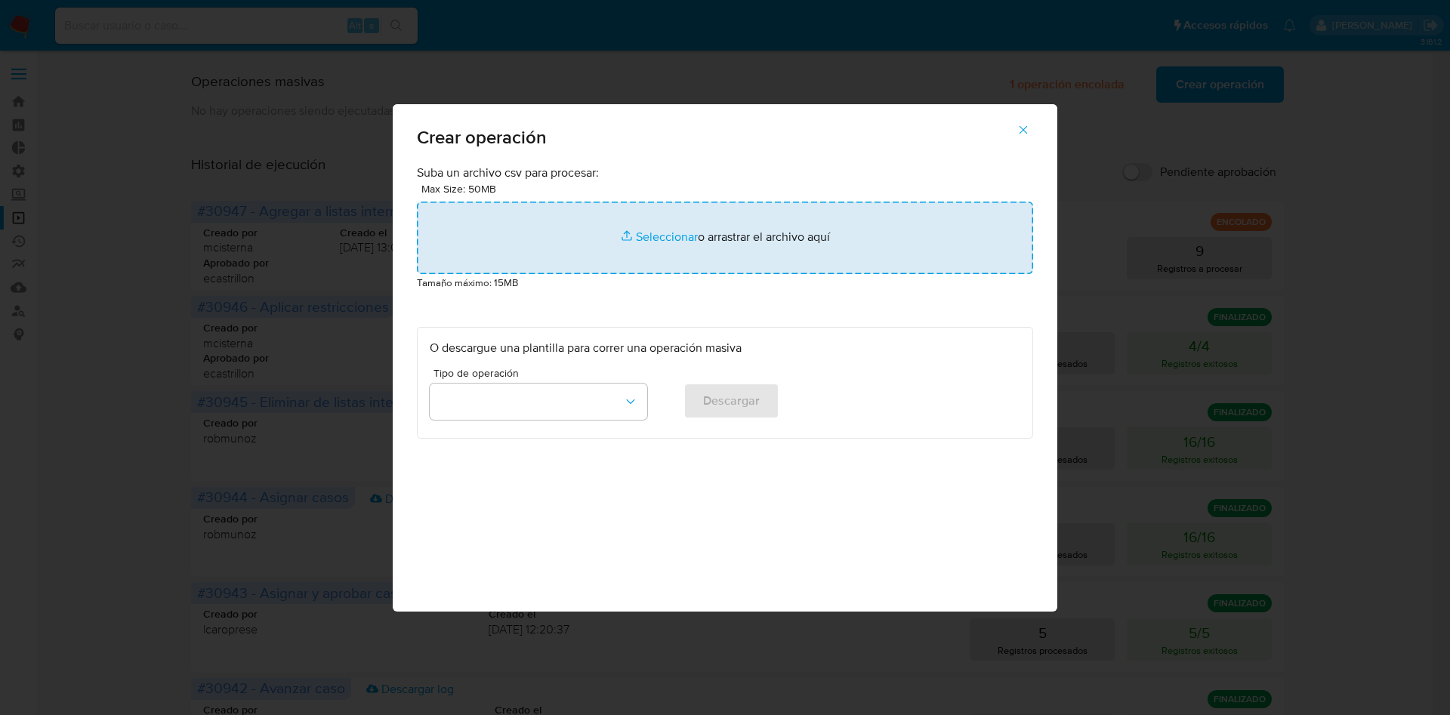
click at [835, 236] on input "file" at bounding box center [725, 238] width 616 height 73
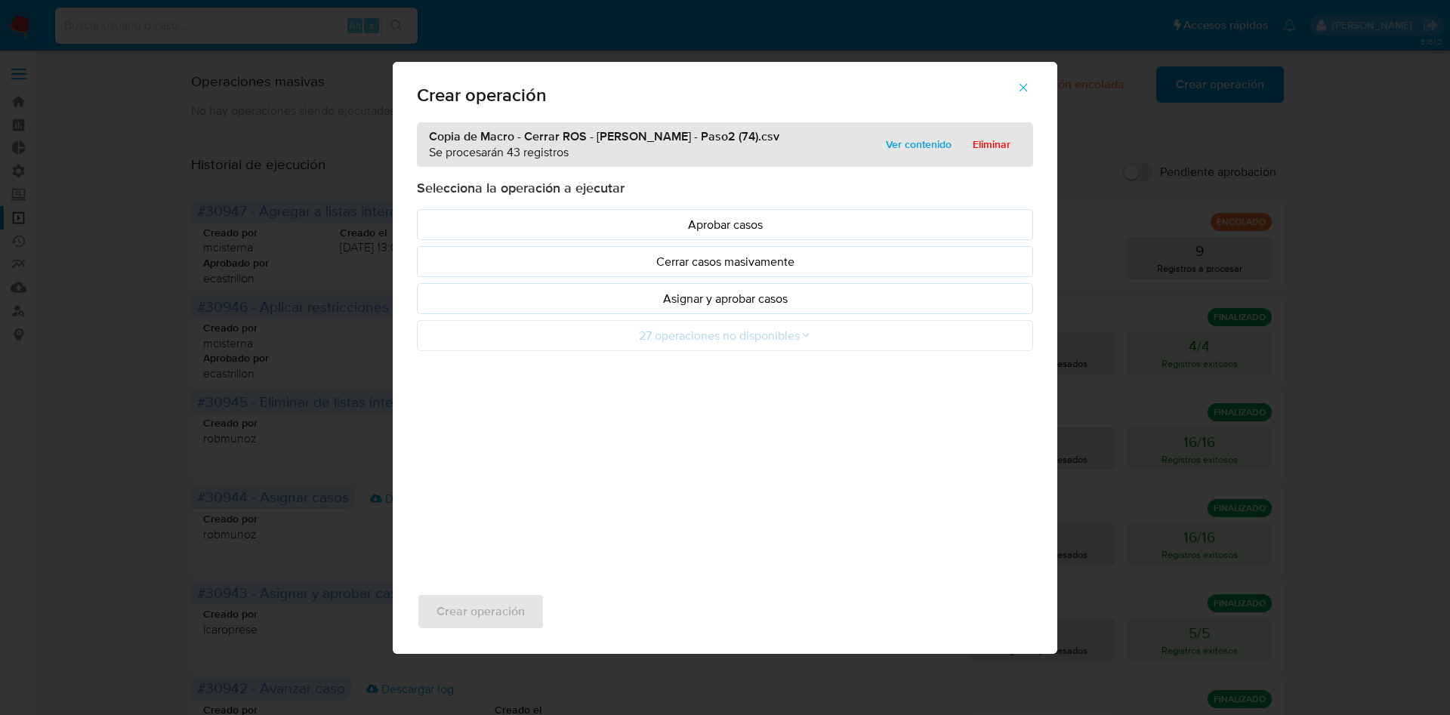
click at [728, 301] on p "Asignar y aprobar casos" at bounding box center [725, 298] width 591 height 17
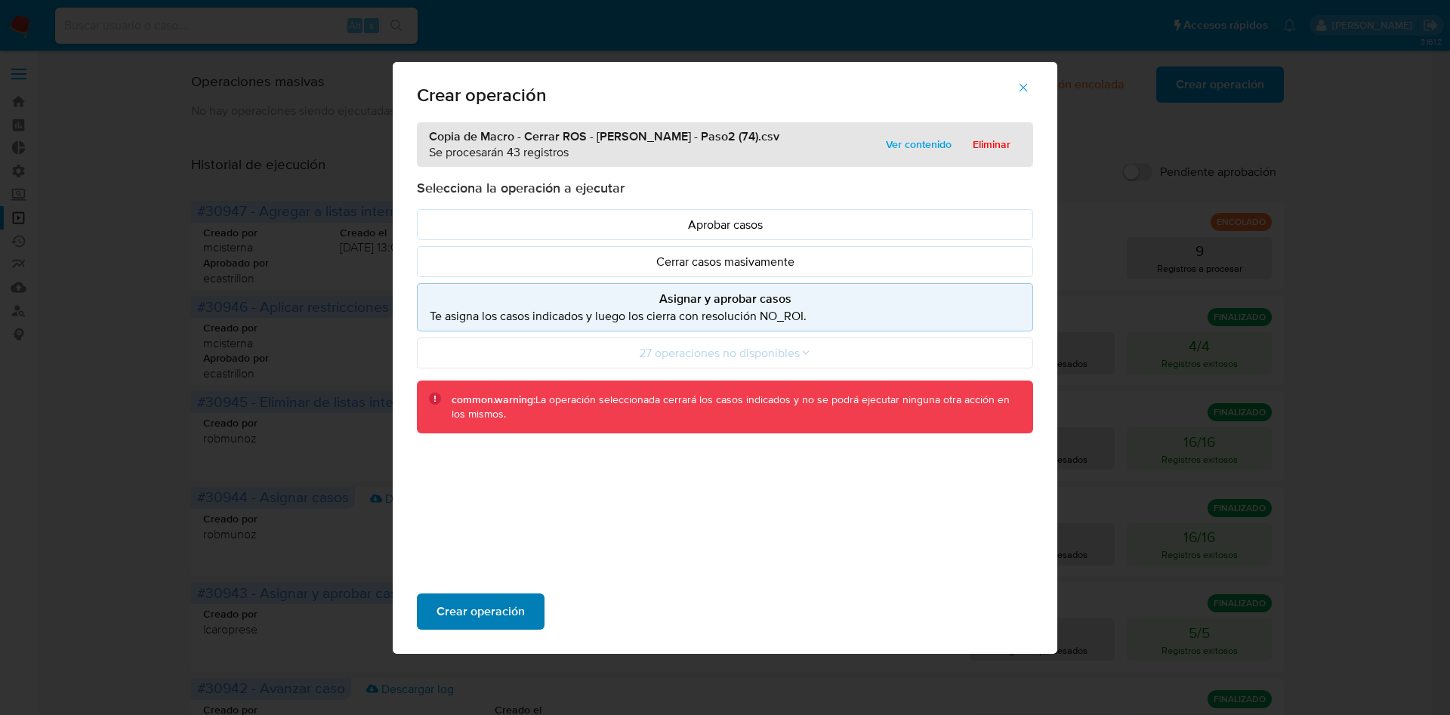
click at [514, 606] on span "Crear operación" at bounding box center [481, 611] width 88 height 33
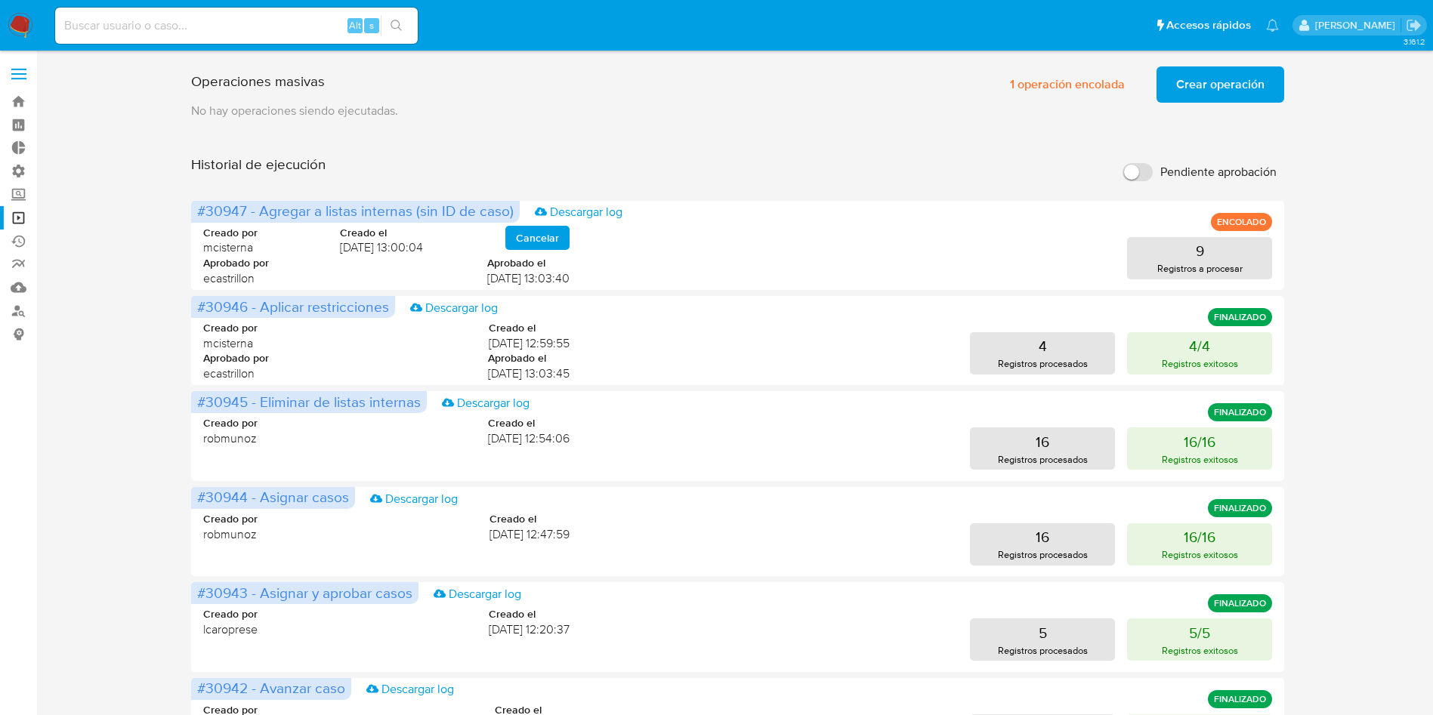
click at [1230, 84] on span "Crear operación" at bounding box center [1220, 84] width 88 height 33
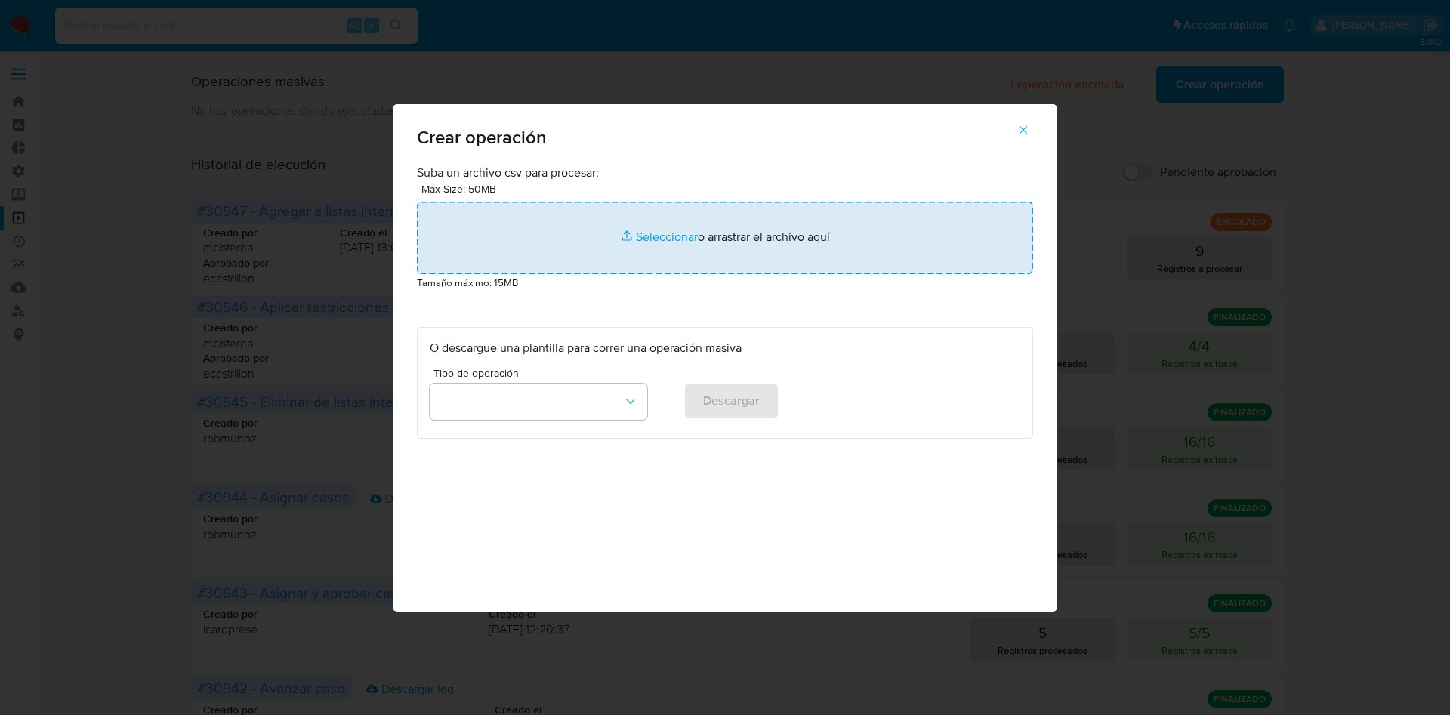
click at [884, 244] on input "file" at bounding box center [725, 238] width 616 height 73
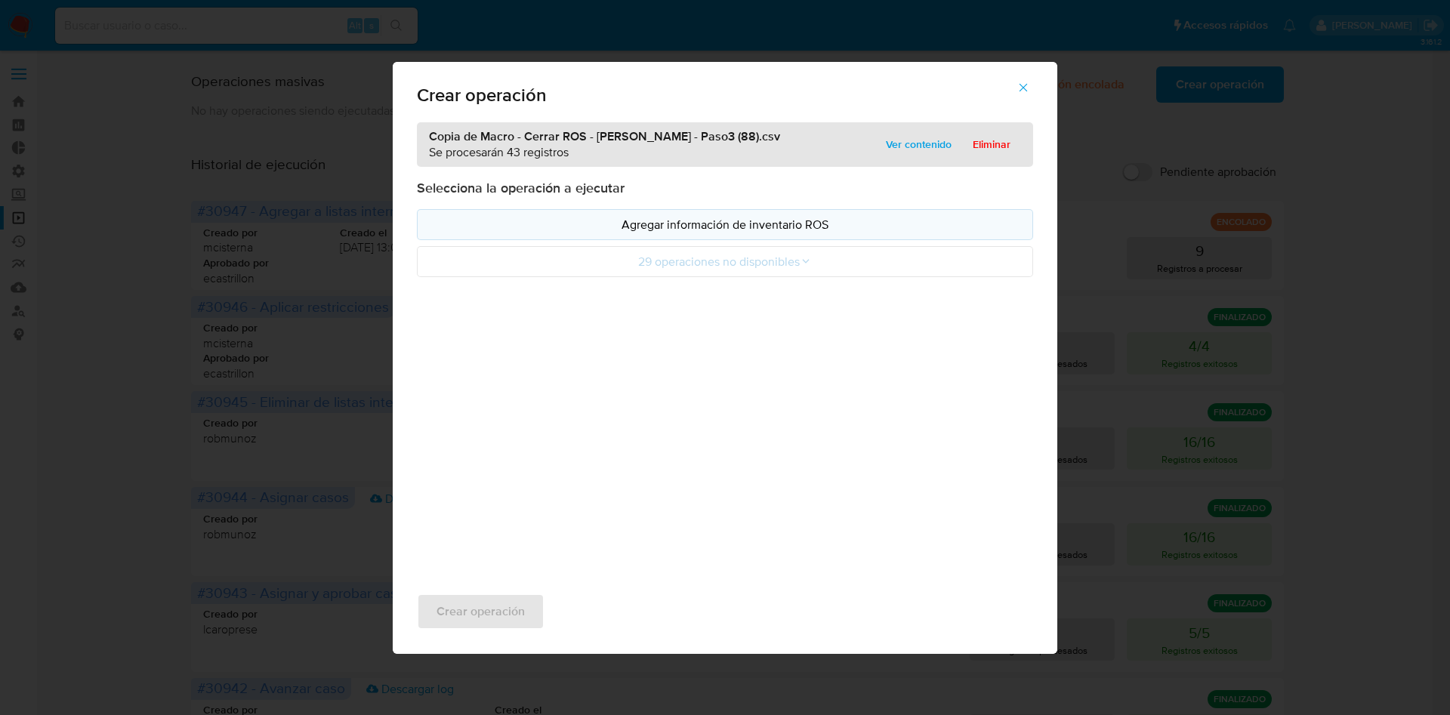
click at [743, 223] on p "Agregar información de inventario ROS" at bounding box center [725, 224] width 591 height 17
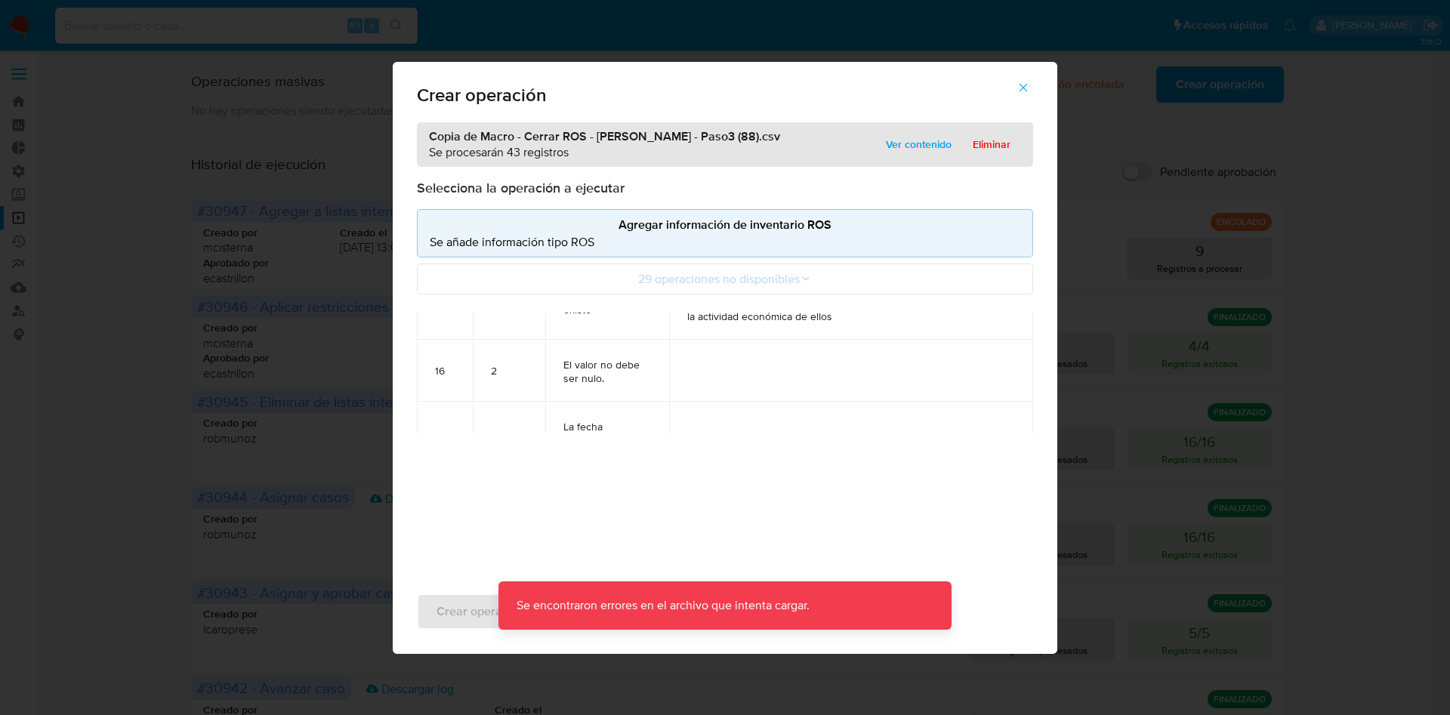
scroll to position [3520, 0]
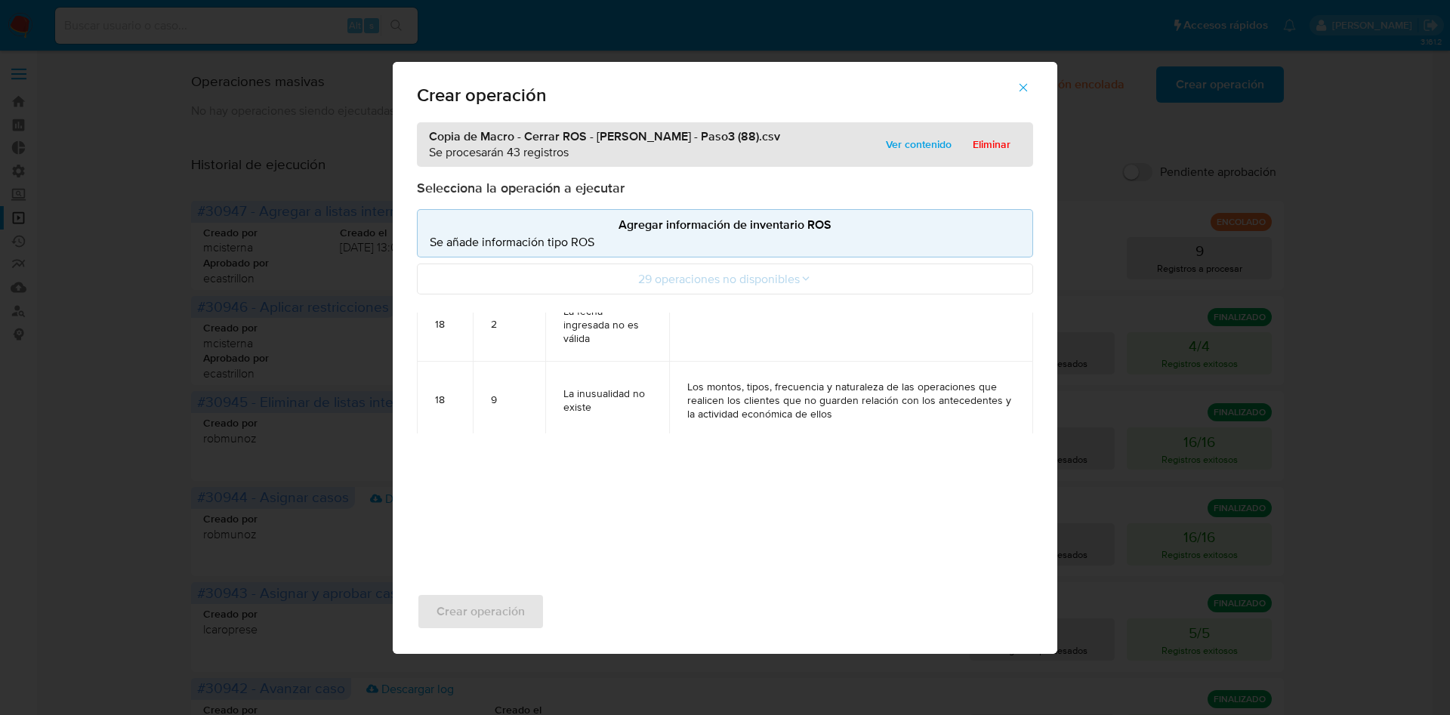
click at [1016, 85] on button "button" at bounding box center [1023, 87] width 53 height 36
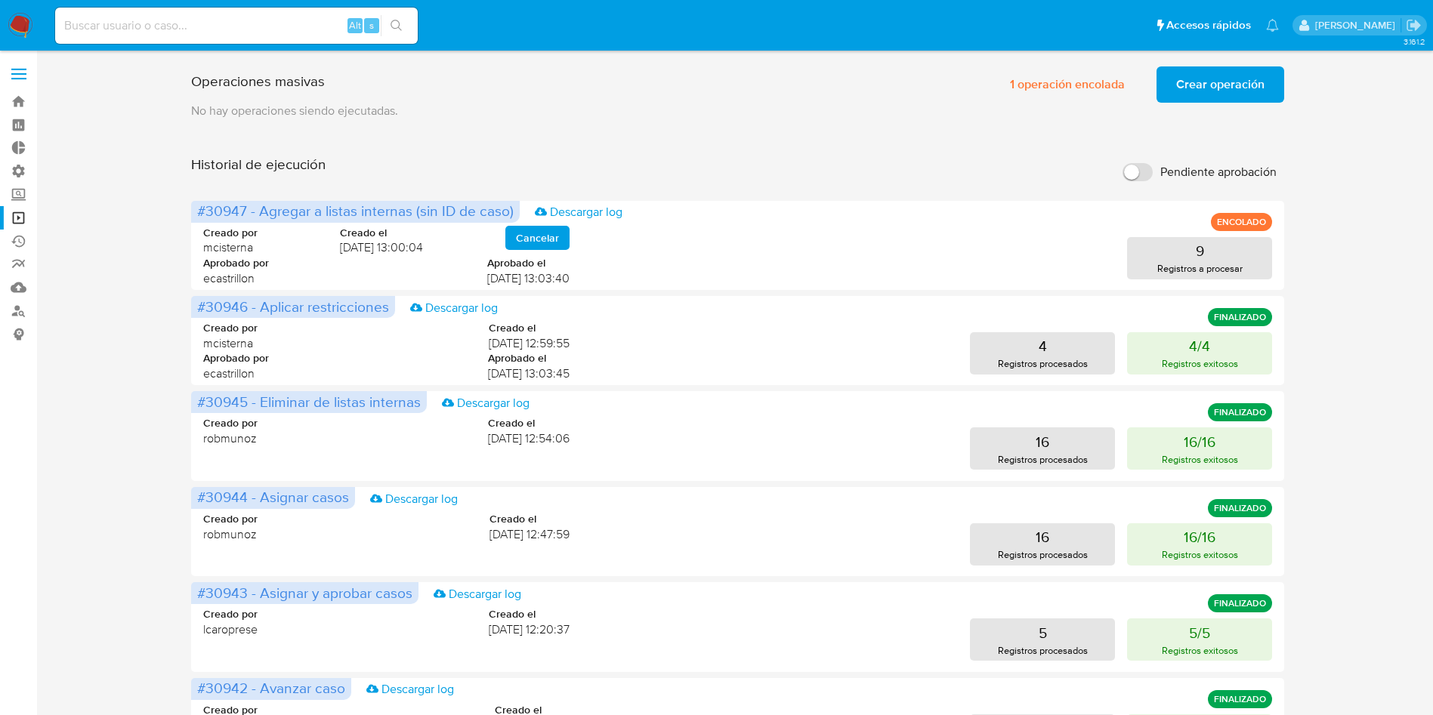
drag, startPoint x: 565, startPoint y: 73, endPoint x: 807, endPoint y: 136, distance: 250.6
click at [565, 73] on div "Operaciones masivas 1 operación encolada Crear operación Sólo puede haber hasta…" at bounding box center [737, 81] width 1093 height 42
click at [1186, 88] on span "Crear operación" at bounding box center [1220, 84] width 88 height 33
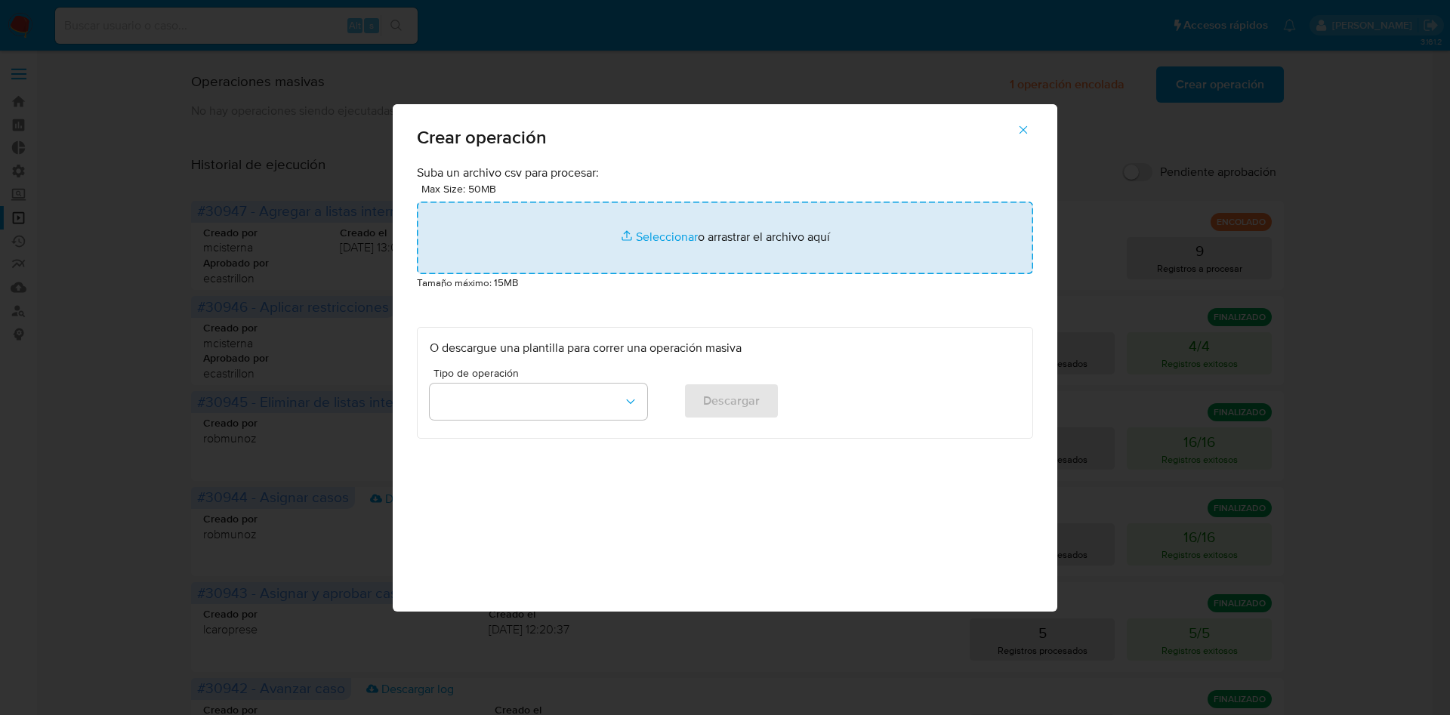
click at [670, 221] on input "file" at bounding box center [725, 238] width 616 height 73
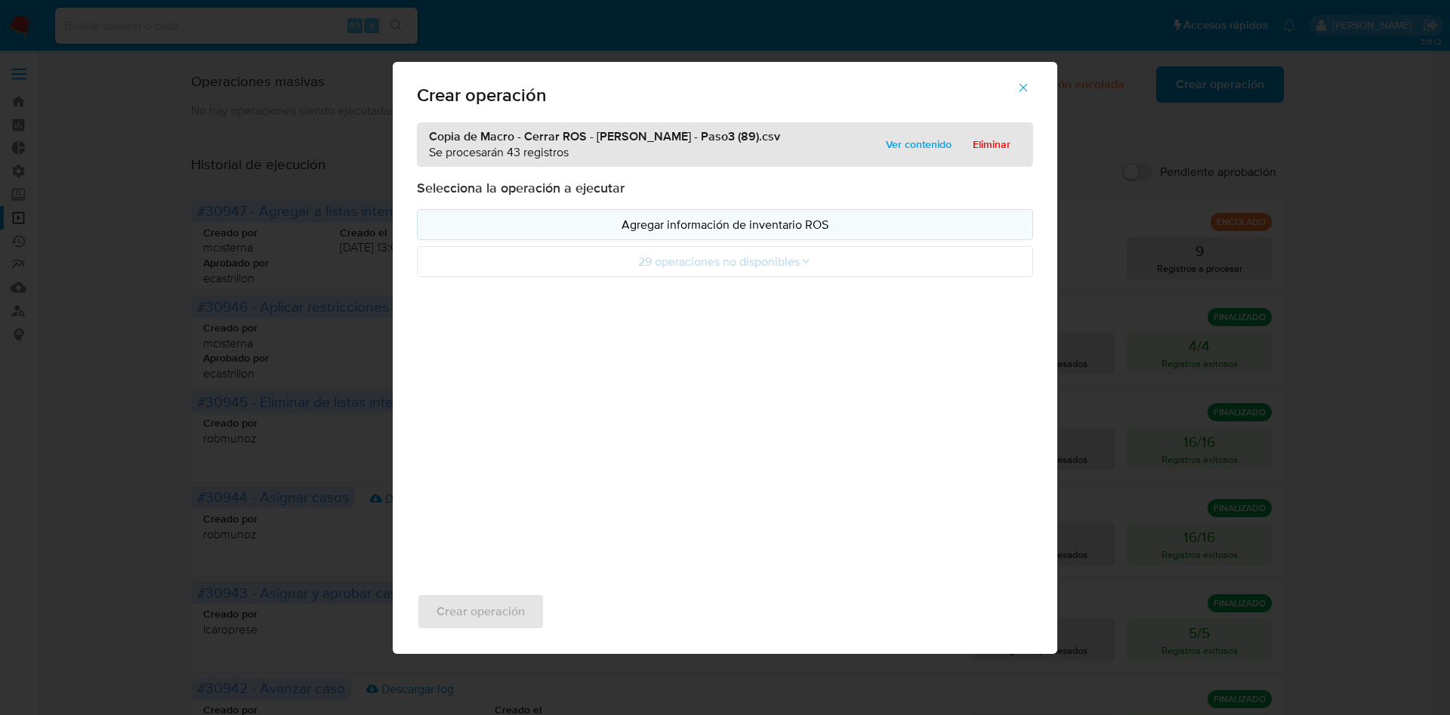
click at [769, 227] on p "Agregar información de inventario ROS" at bounding box center [725, 224] width 591 height 17
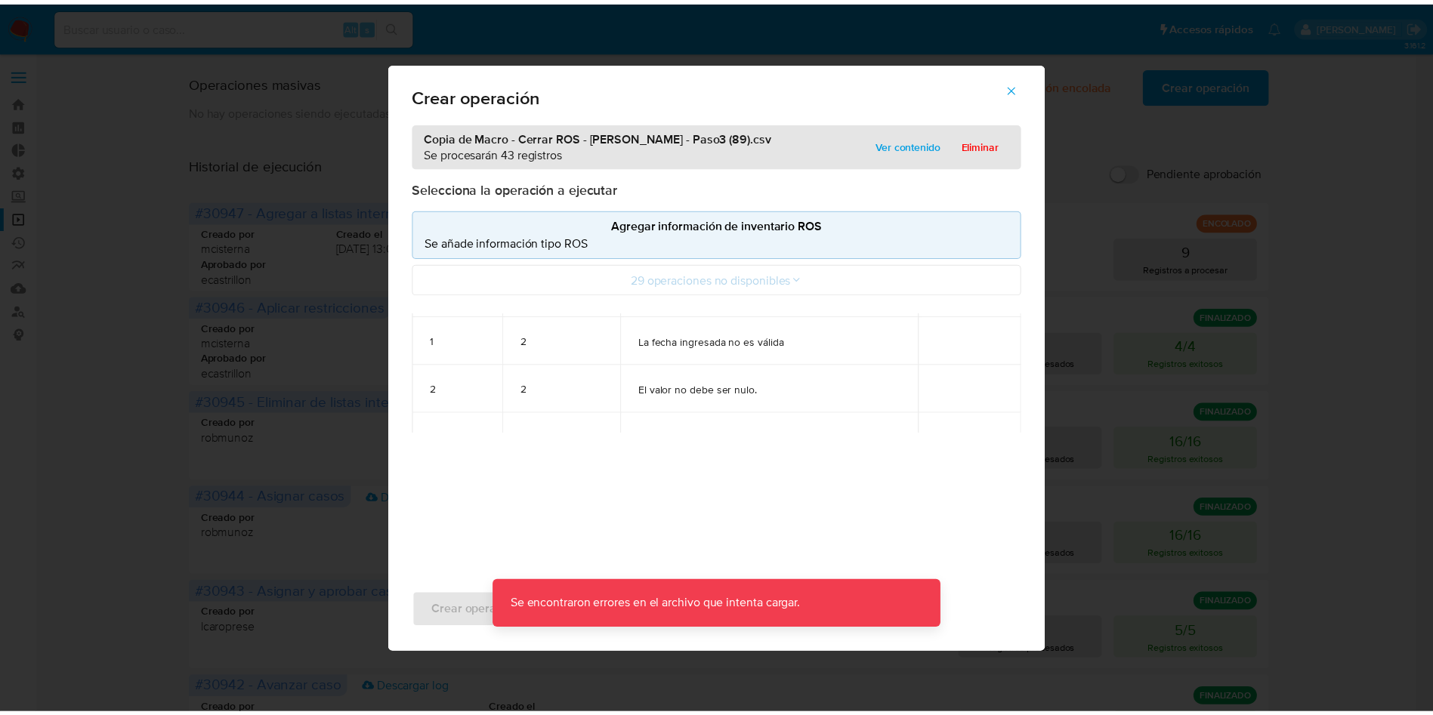
scroll to position [91, 0]
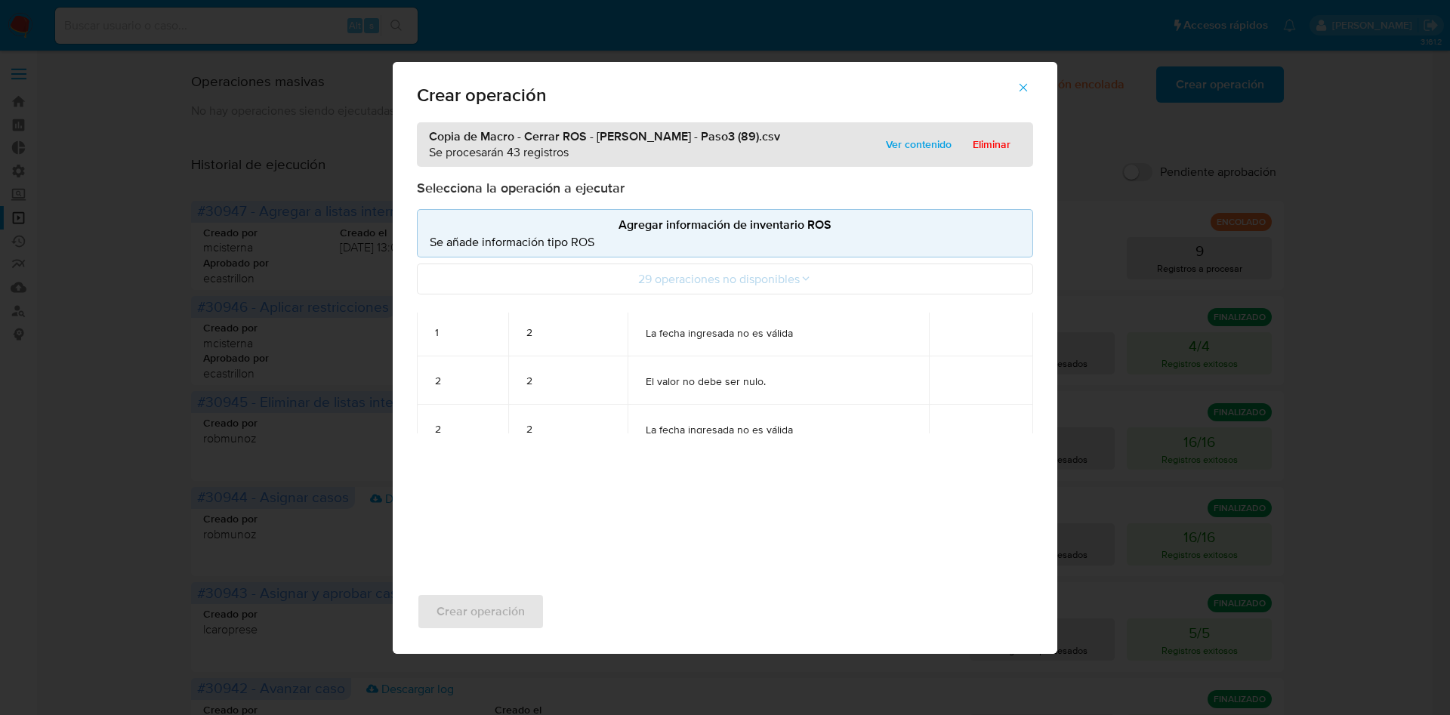
click at [1026, 88] on icon "button" at bounding box center [1024, 88] width 14 height 14
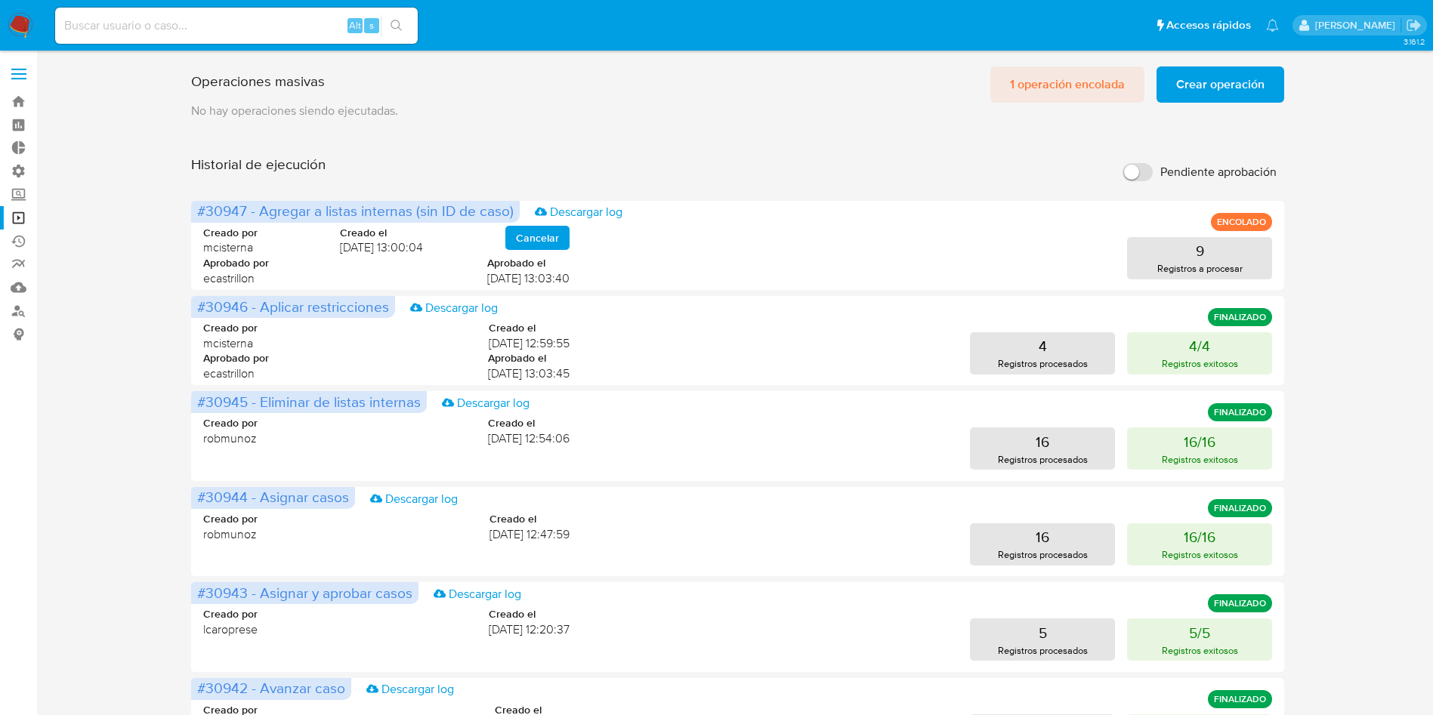
click at [1070, 77] on span "1 operación encolada" at bounding box center [1067, 84] width 115 height 33
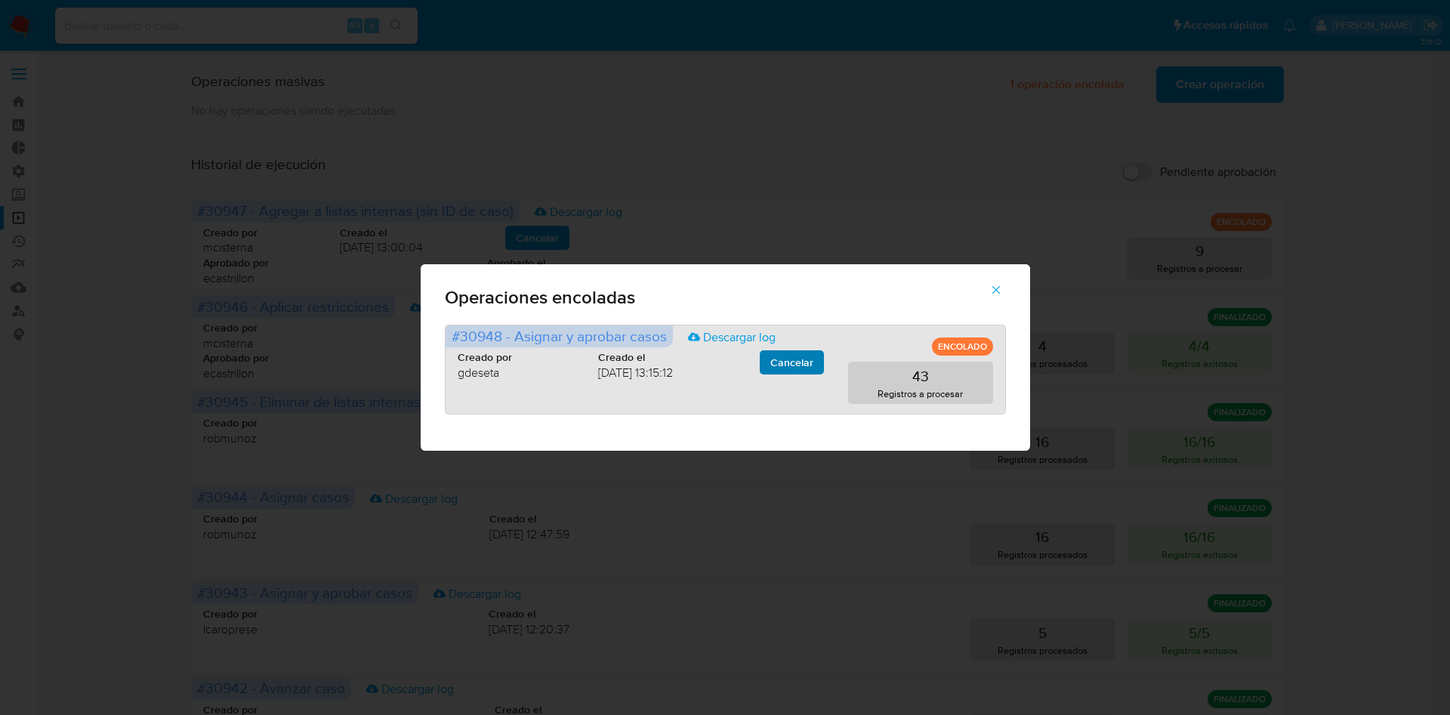
click at [807, 361] on span "Cancelar" at bounding box center [791, 362] width 43 height 21
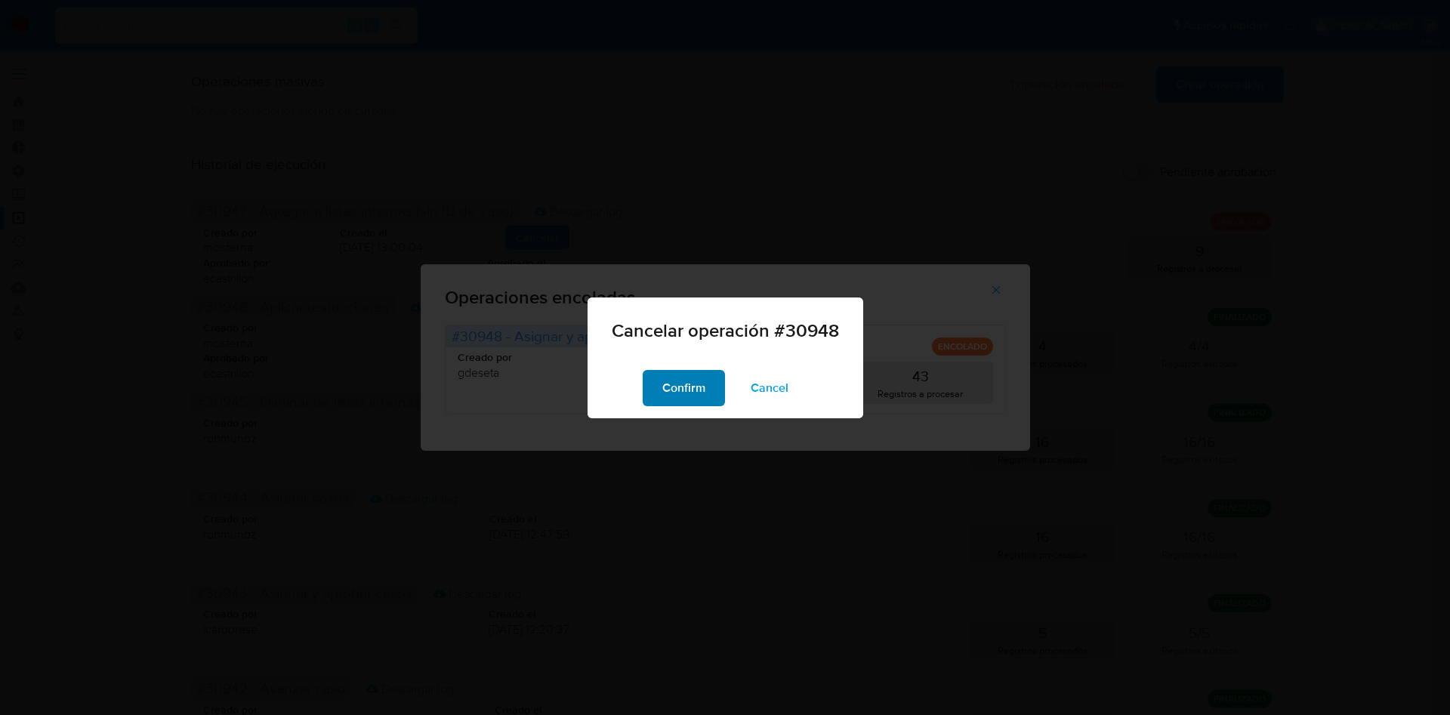
click at [695, 385] on span "Confirm" at bounding box center [683, 388] width 43 height 33
click at [1055, 198] on div "Cancelar operación #30948 Confirm Cancel" at bounding box center [725, 357] width 1450 height 715
click at [786, 383] on span "Cancel" at bounding box center [770, 388] width 38 height 33
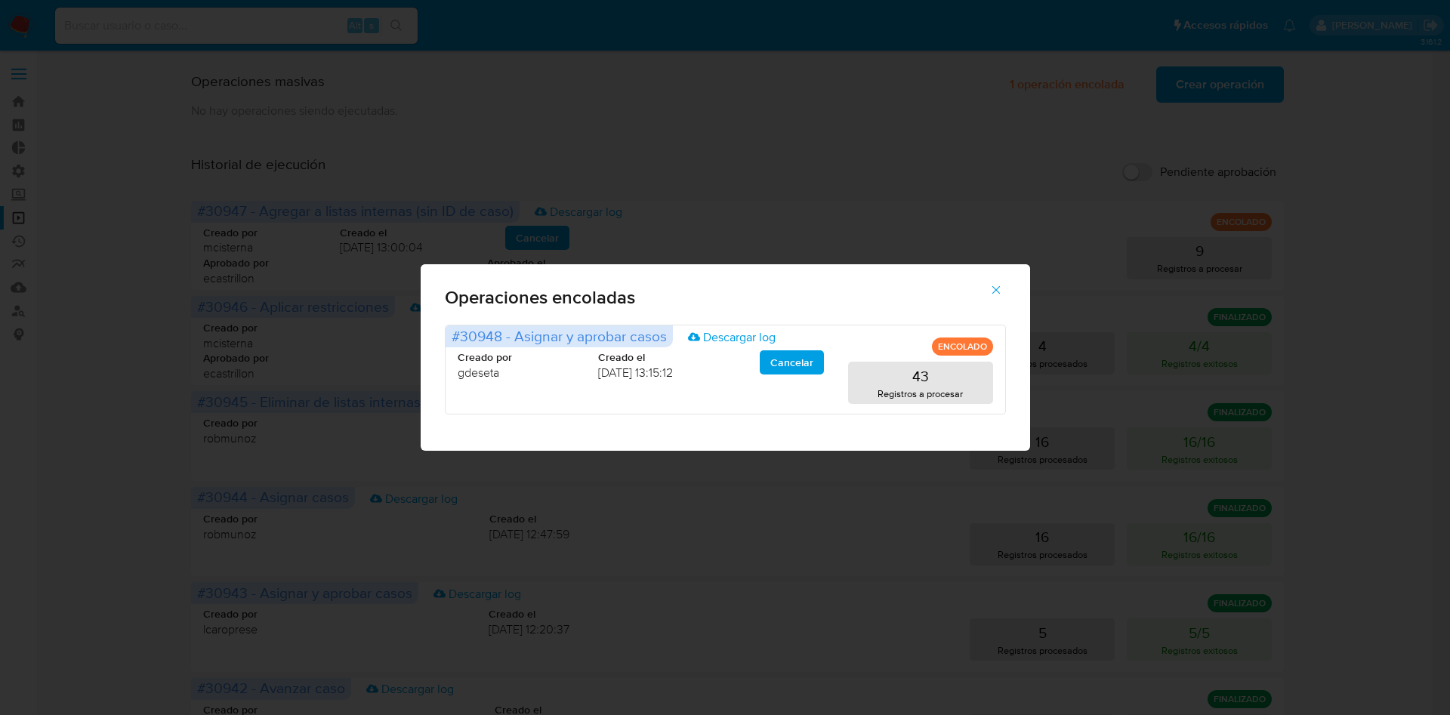
click at [1002, 292] on icon "button" at bounding box center [996, 290] width 14 height 14
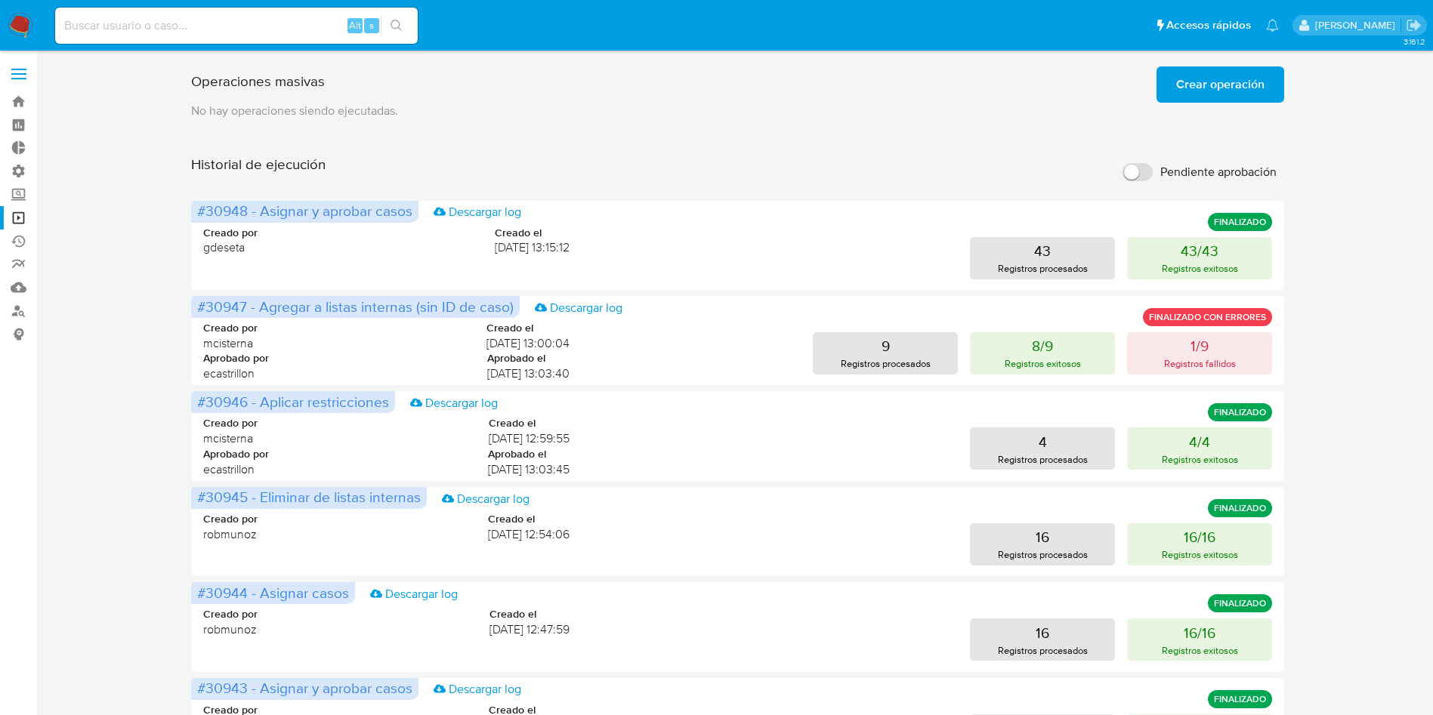
drag, startPoint x: 597, startPoint y: 115, endPoint x: 680, endPoint y: 122, distance: 83.4
click at [597, 115] on p "No hay operaciones siendo ejecutadas." at bounding box center [737, 111] width 1093 height 17
click at [1218, 90] on span "Crear operación" at bounding box center [1220, 84] width 88 height 33
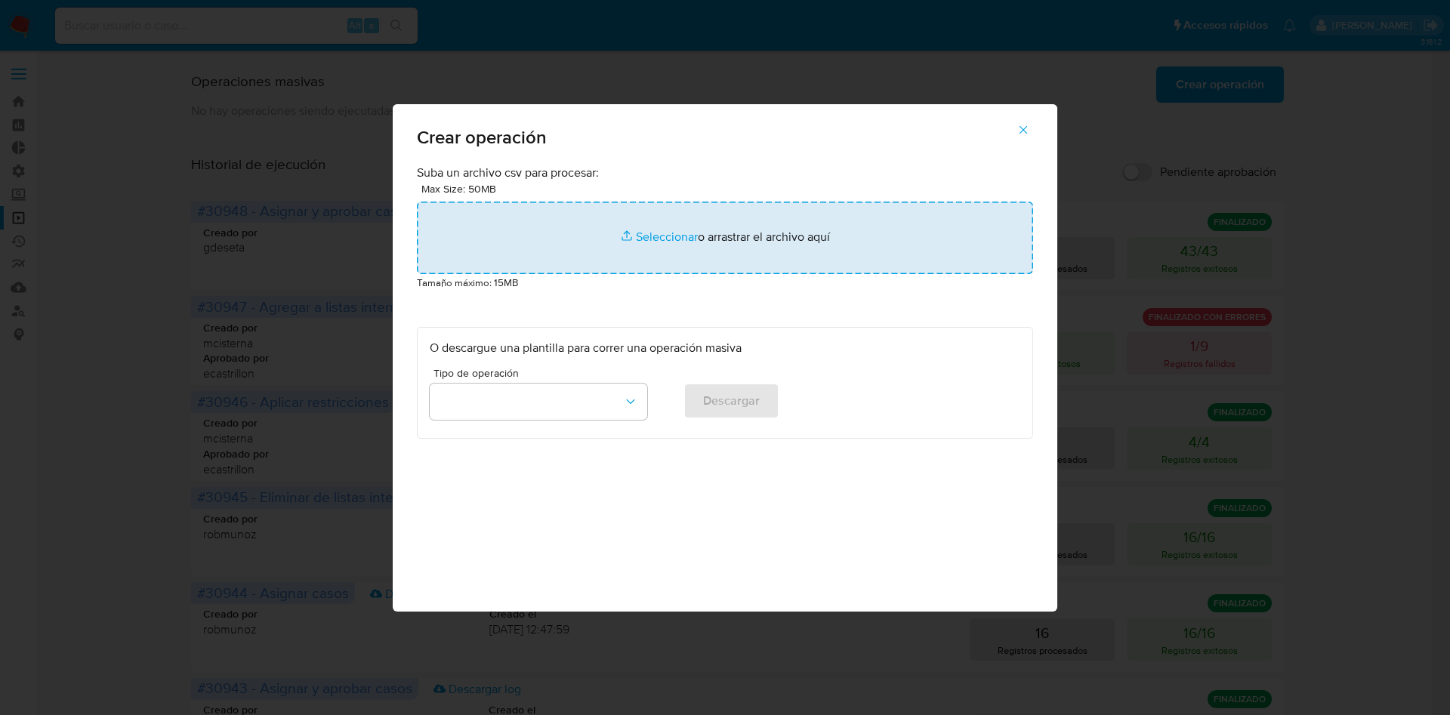
click at [777, 218] on input "file" at bounding box center [725, 238] width 616 height 73
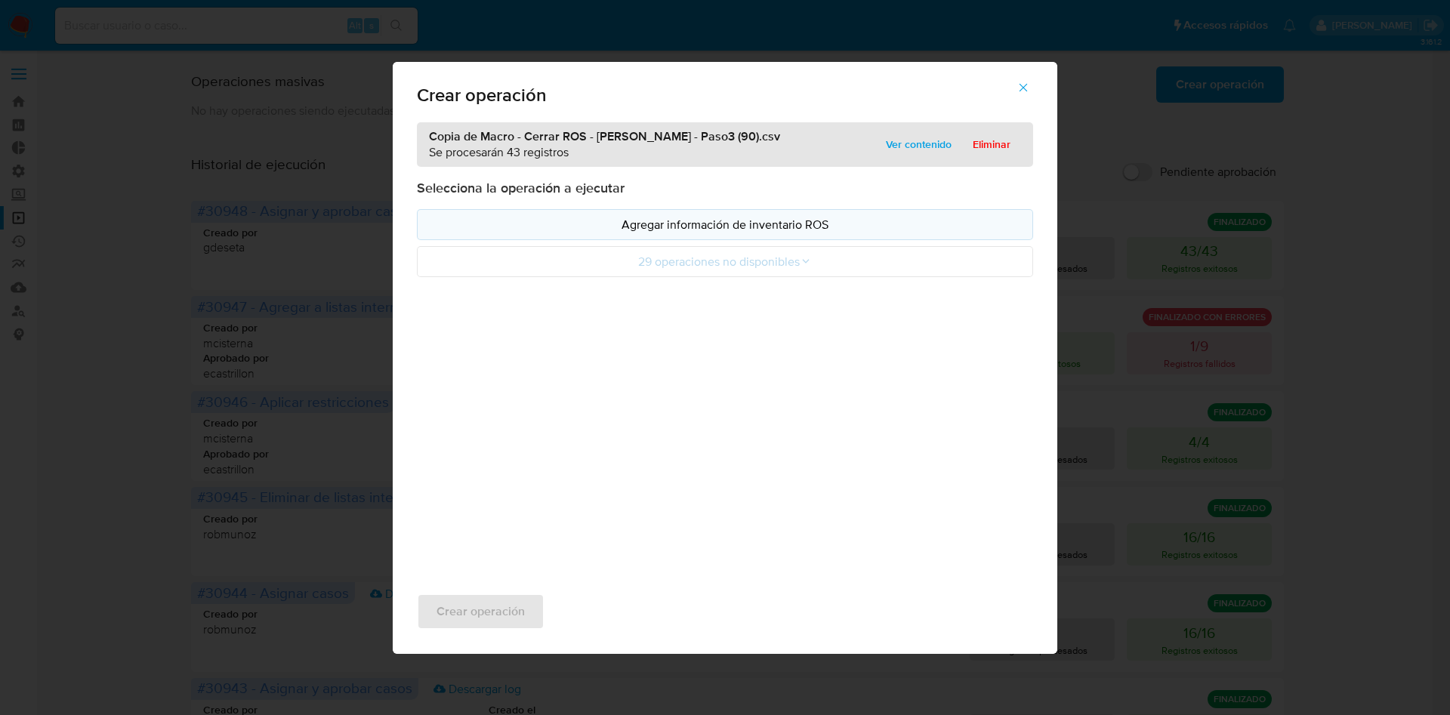
click at [736, 235] on button "Agregar información de inventario ROS" at bounding box center [725, 224] width 616 height 31
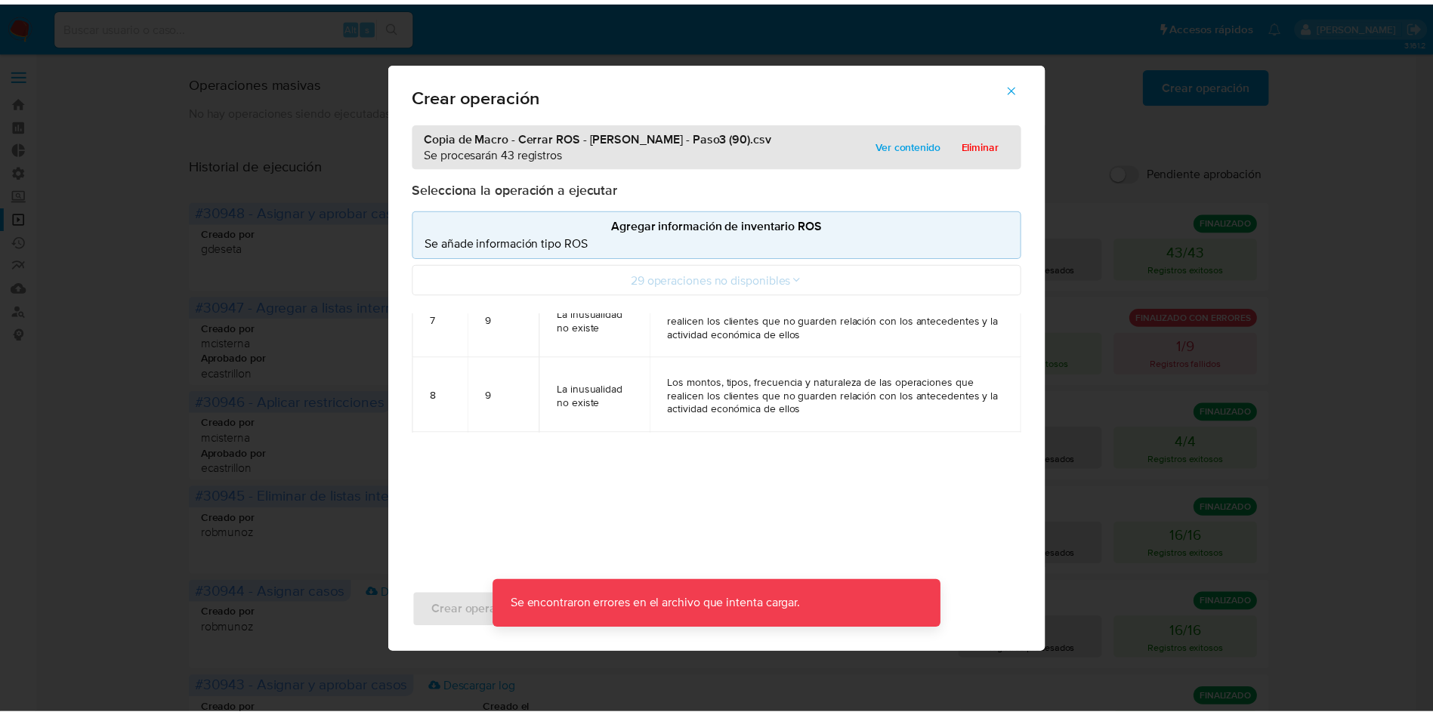
scroll to position [340, 0]
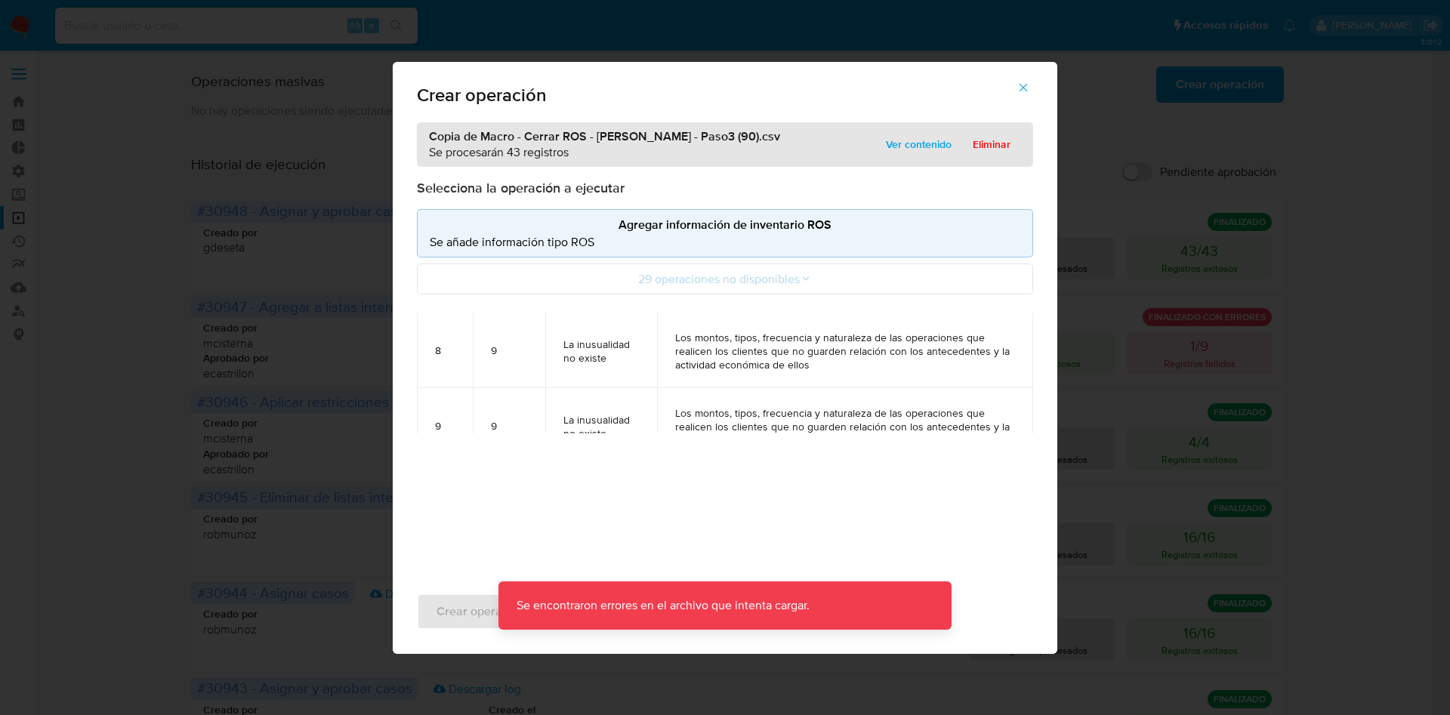
click at [1025, 91] on icon "button" at bounding box center [1024, 88] width 14 height 14
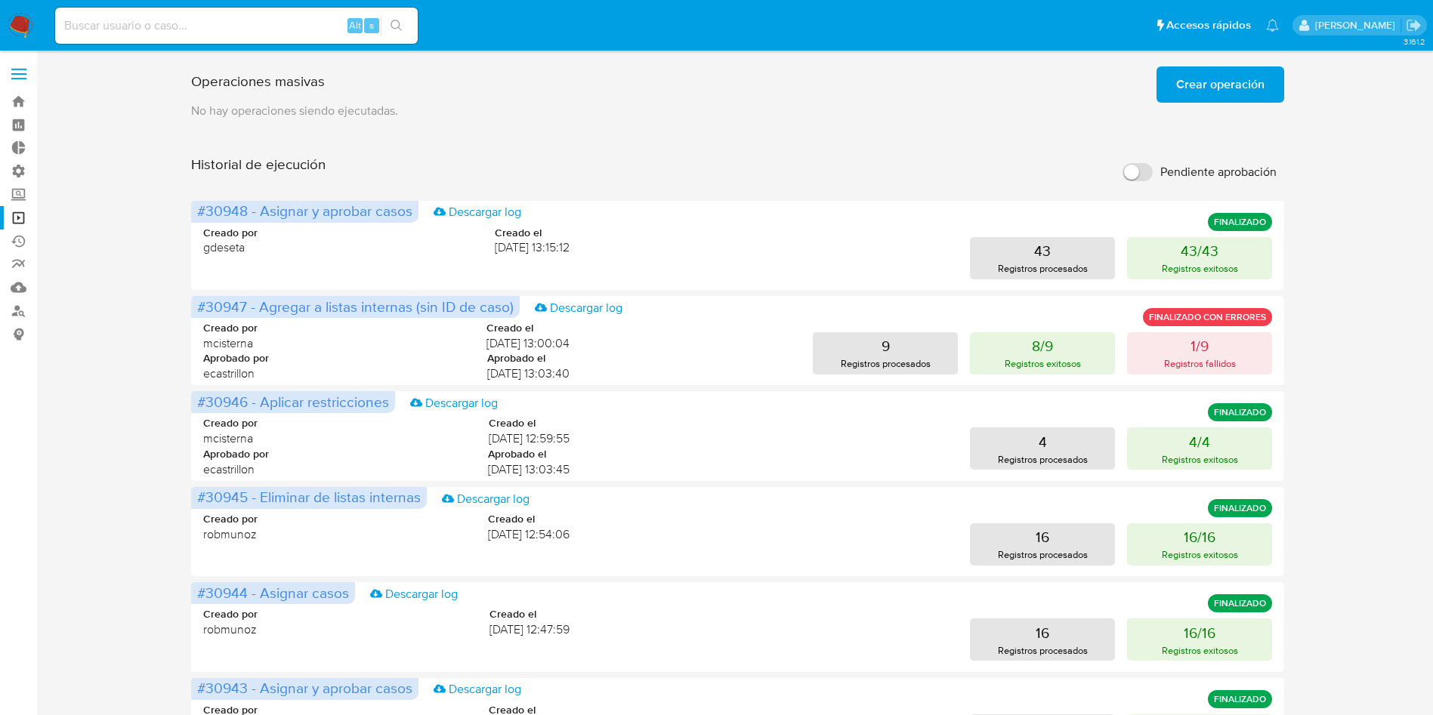
click at [1202, 96] on span "Crear operación" at bounding box center [1220, 84] width 88 height 33
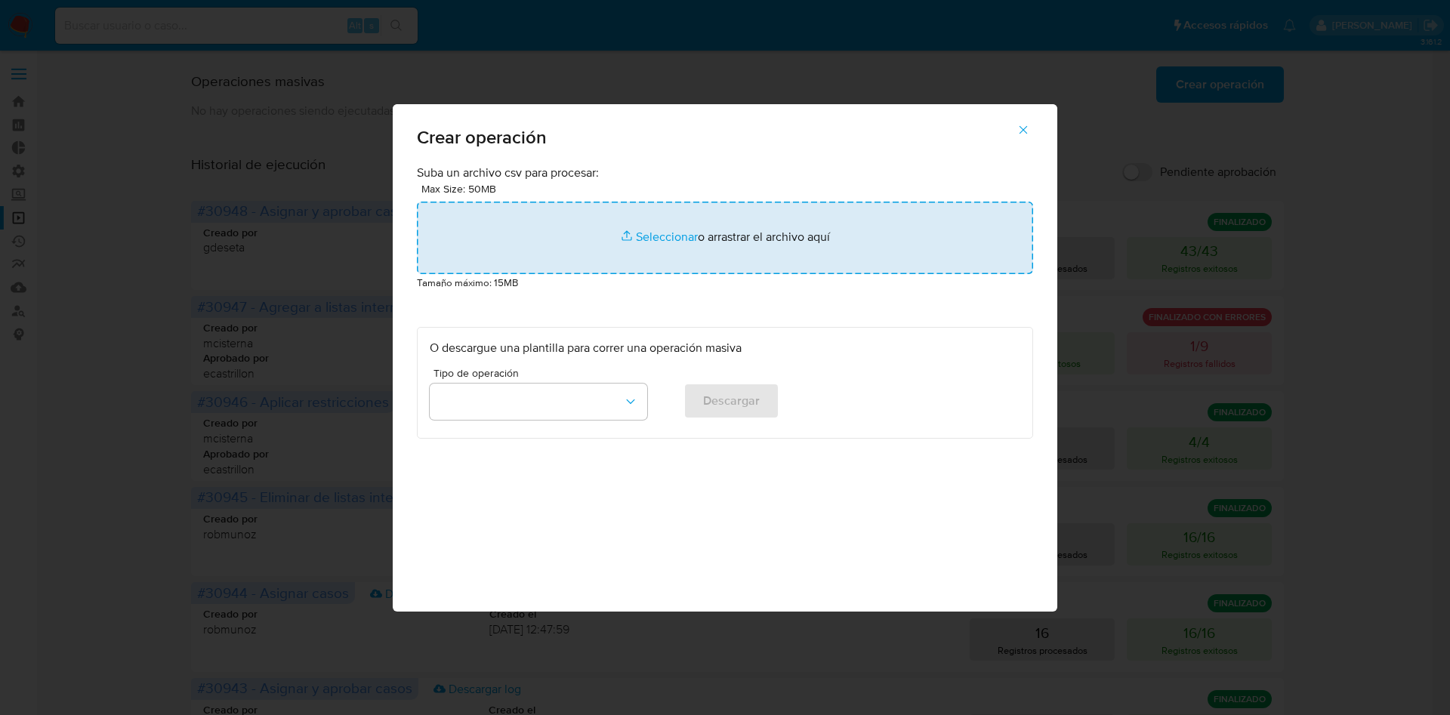
click at [698, 234] on input "file" at bounding box center [725, 238] width 616 height 73
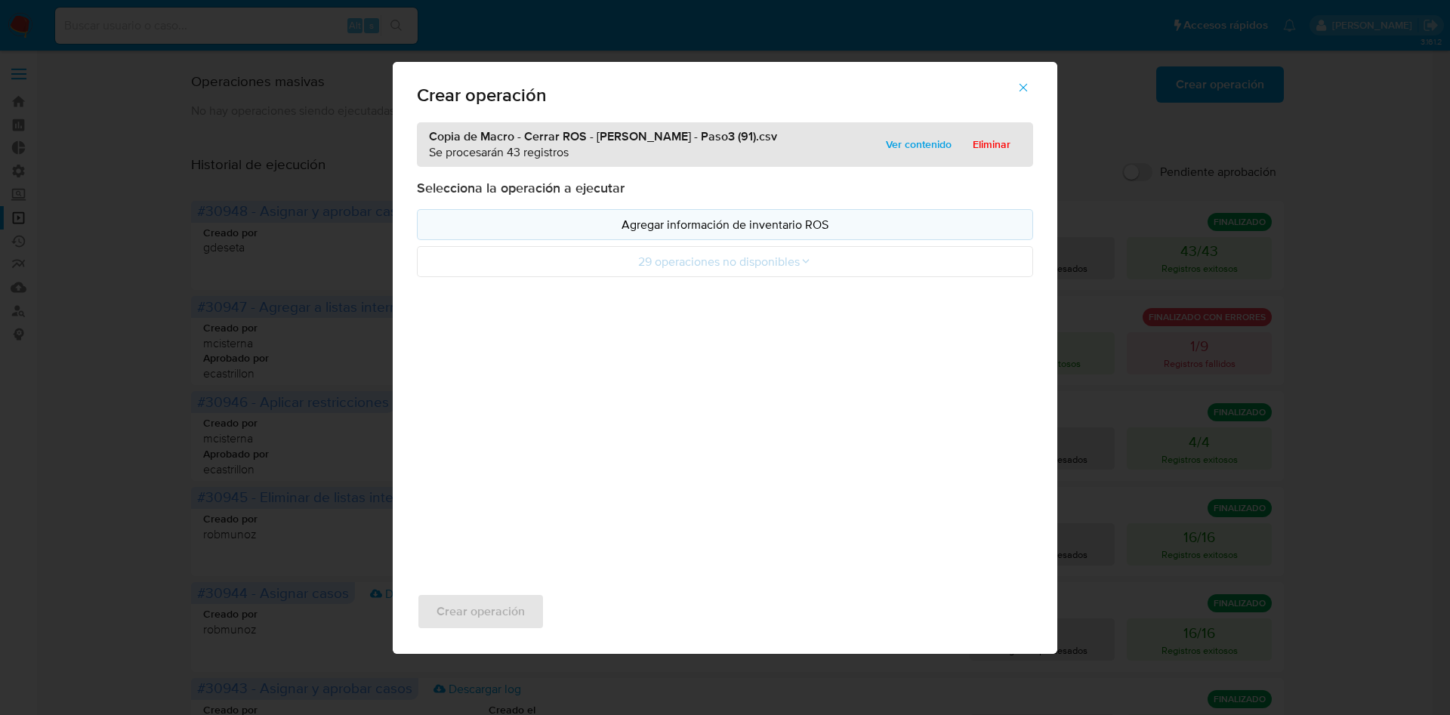
click at [708, 221] on p "Agregar información de inventario ROS" at bounding box center [725, 224] width 591 height 17
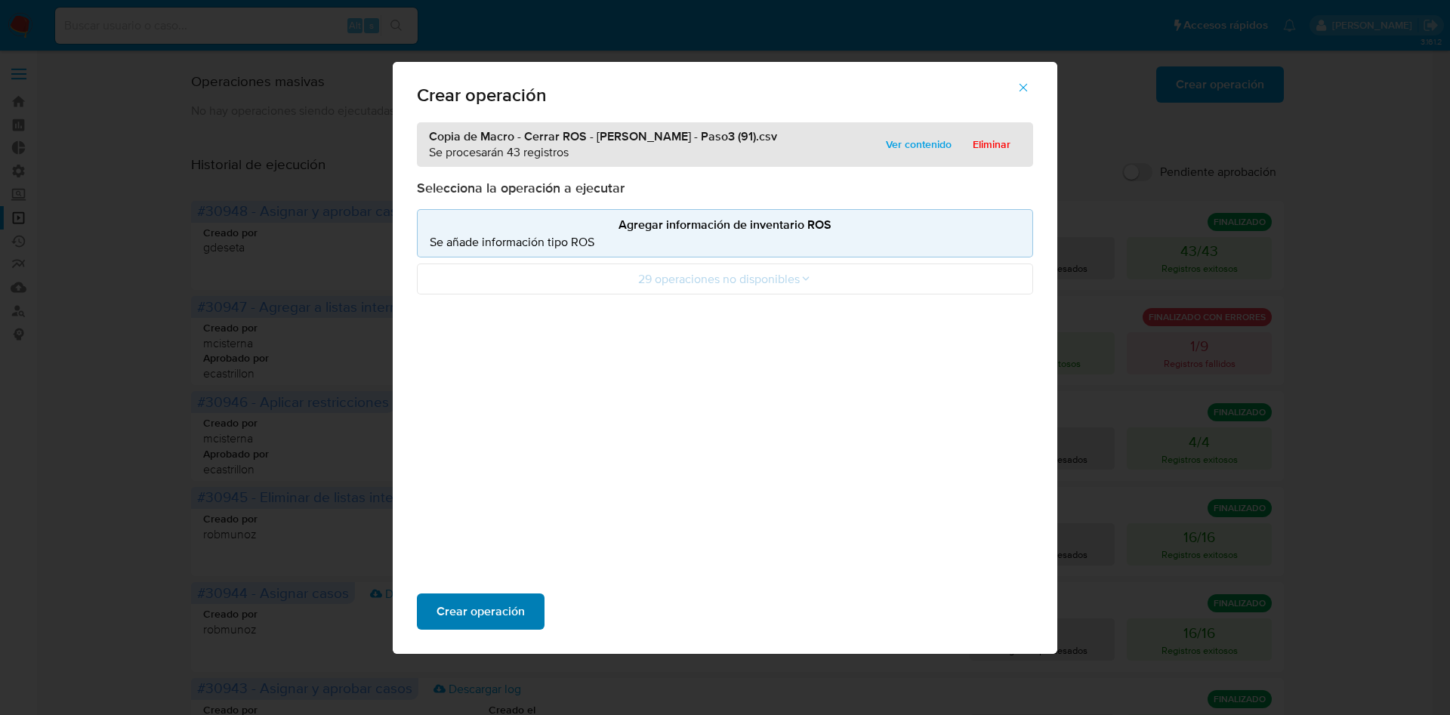
click at [491, 605] on span "Crear operación" at bounding box center [481, 611] width 88 height 33
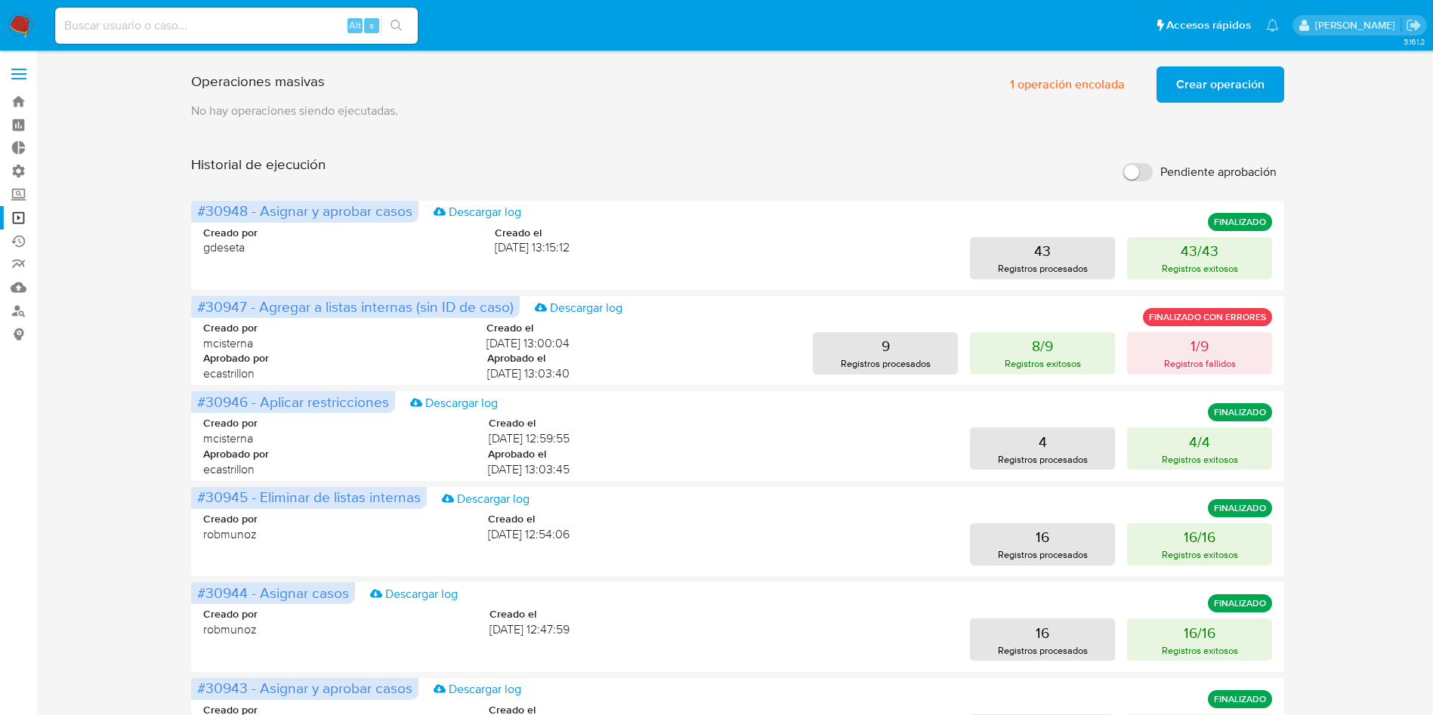
click at [1193, 83] on span "Crear operación" at bounding box center [1220, 84] width 88 height 33
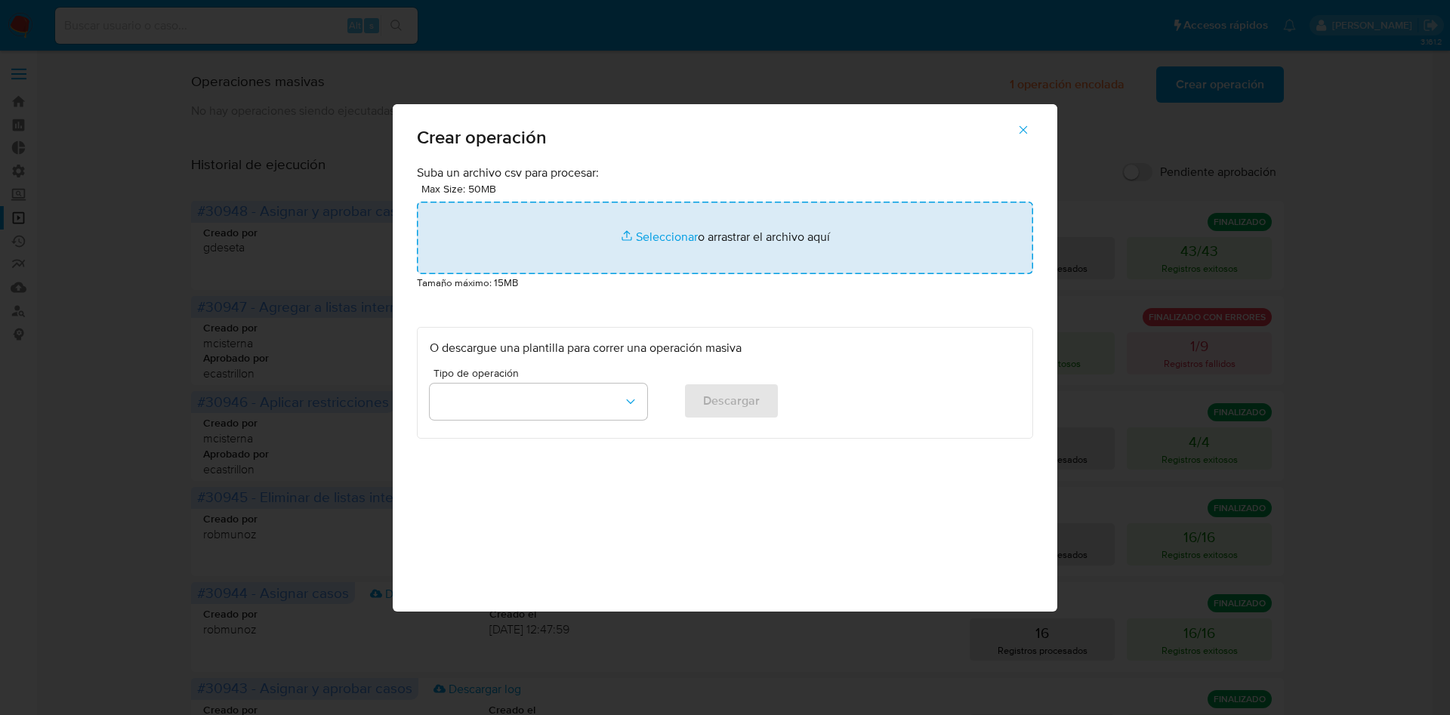
click at [738, 237] on input "file" at bounding box center [725, 238] width 616 height 73
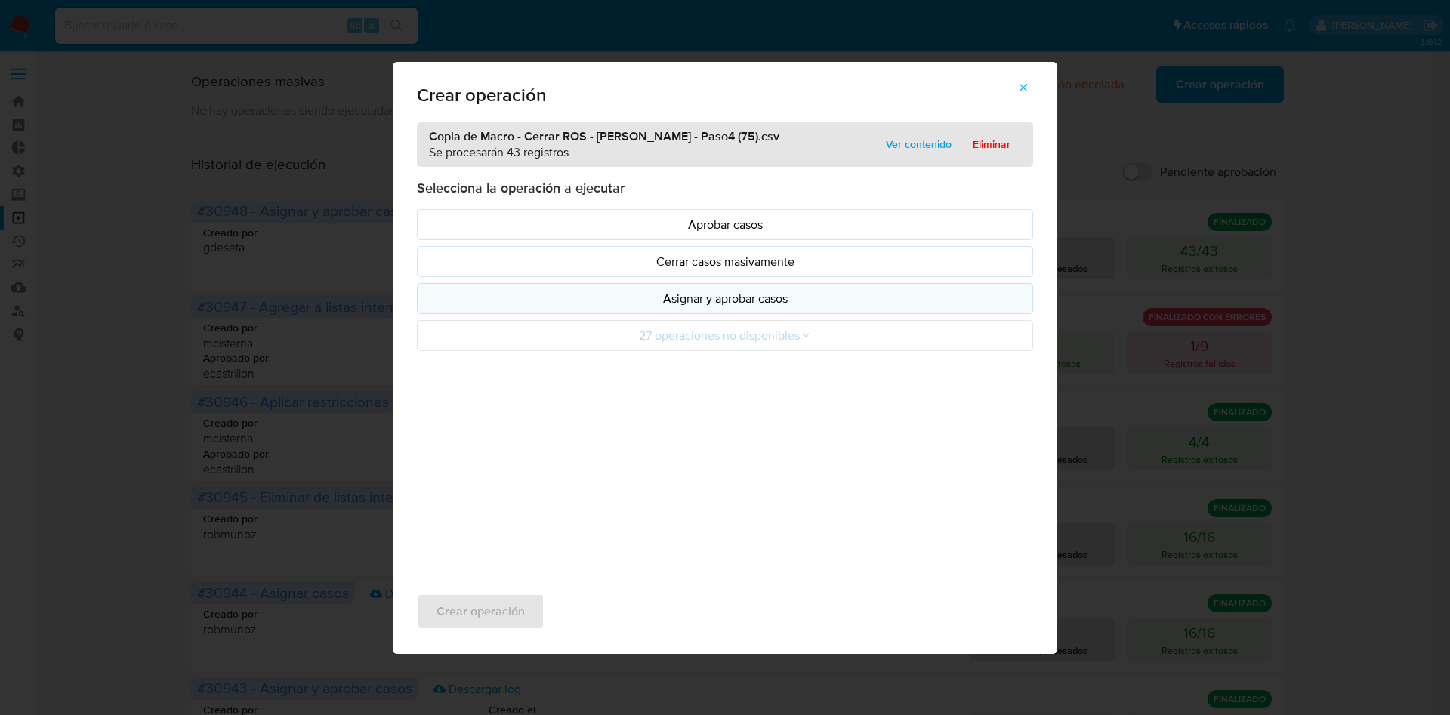
click at [703, 304] on p "Asignar y aprobar casos" at bounding box center [725, 298] width 591 height 17
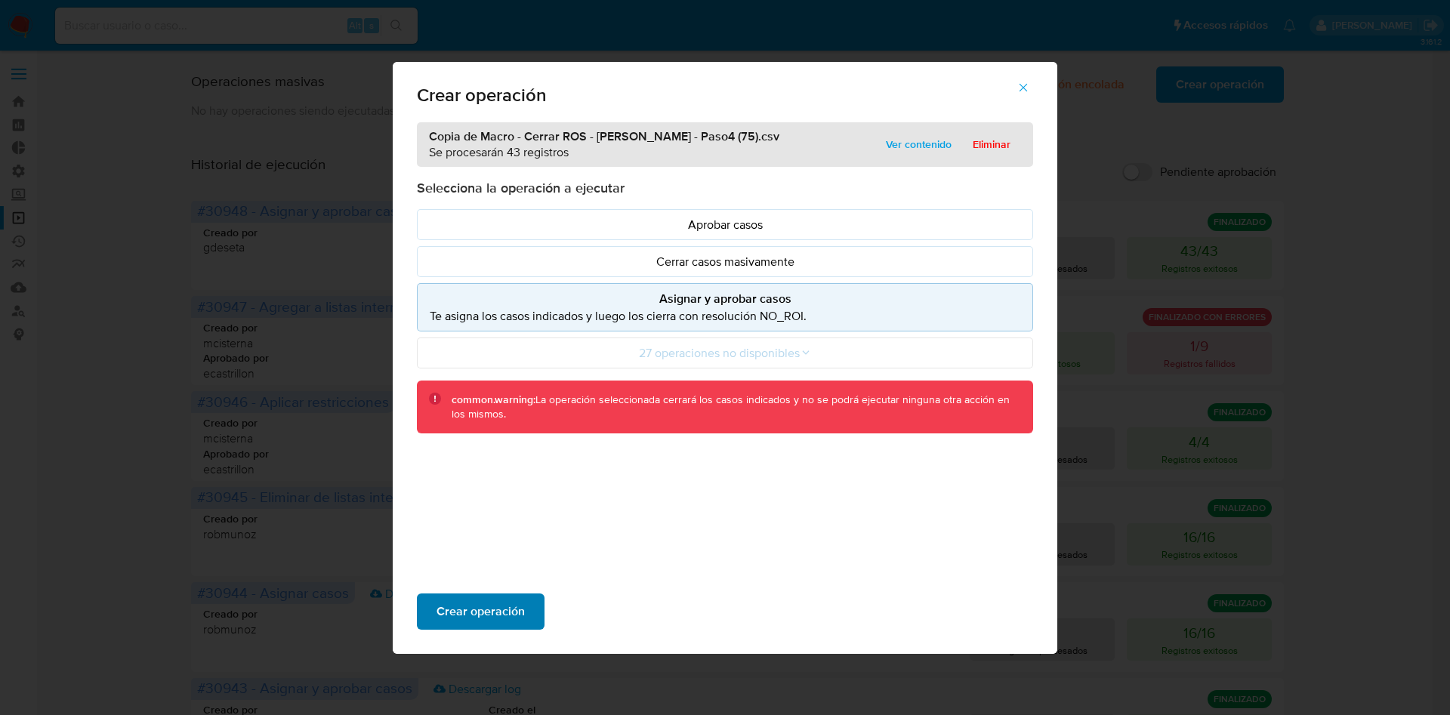
click at [479, 605] on span "Crear operación" at bounding box center [481, 611] width 88 height 33
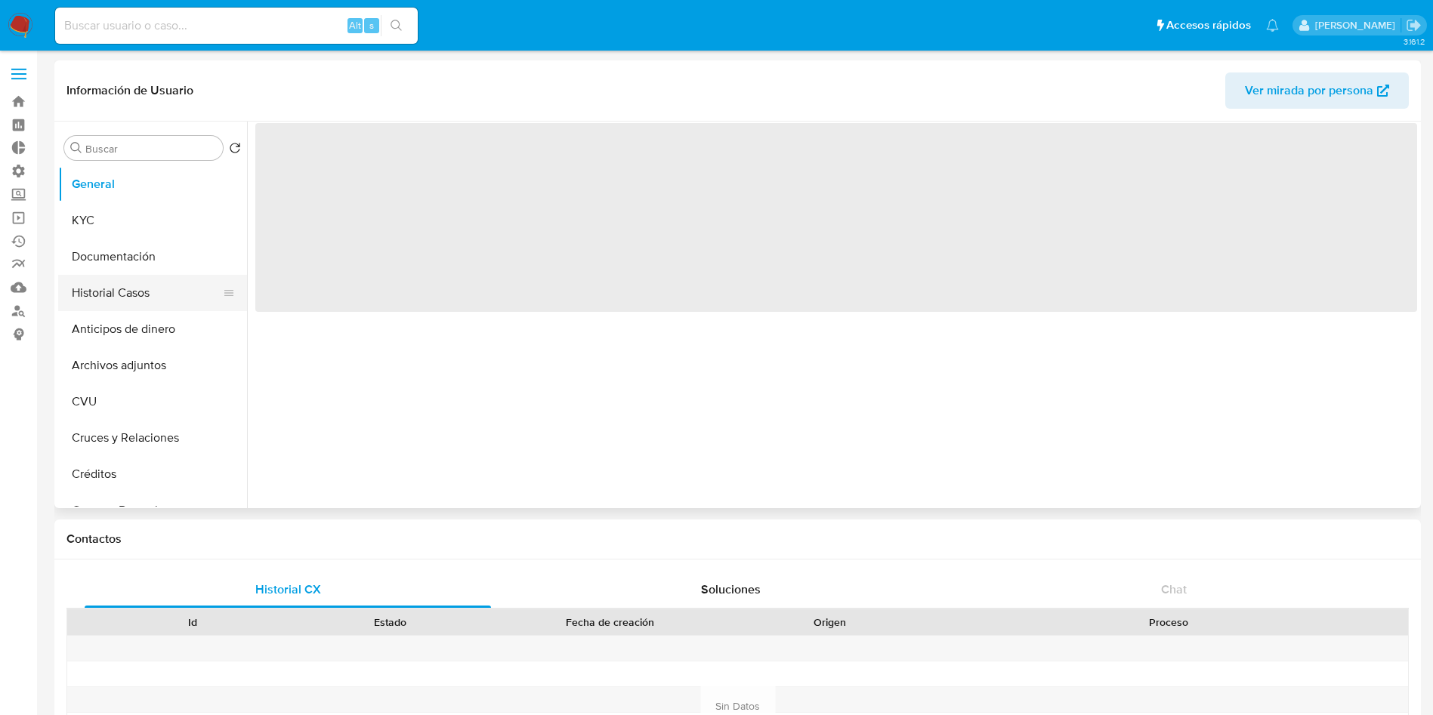
click at [112, 293] on button "Historial Casos" at bounding box center [146, 293] width 177 height 36
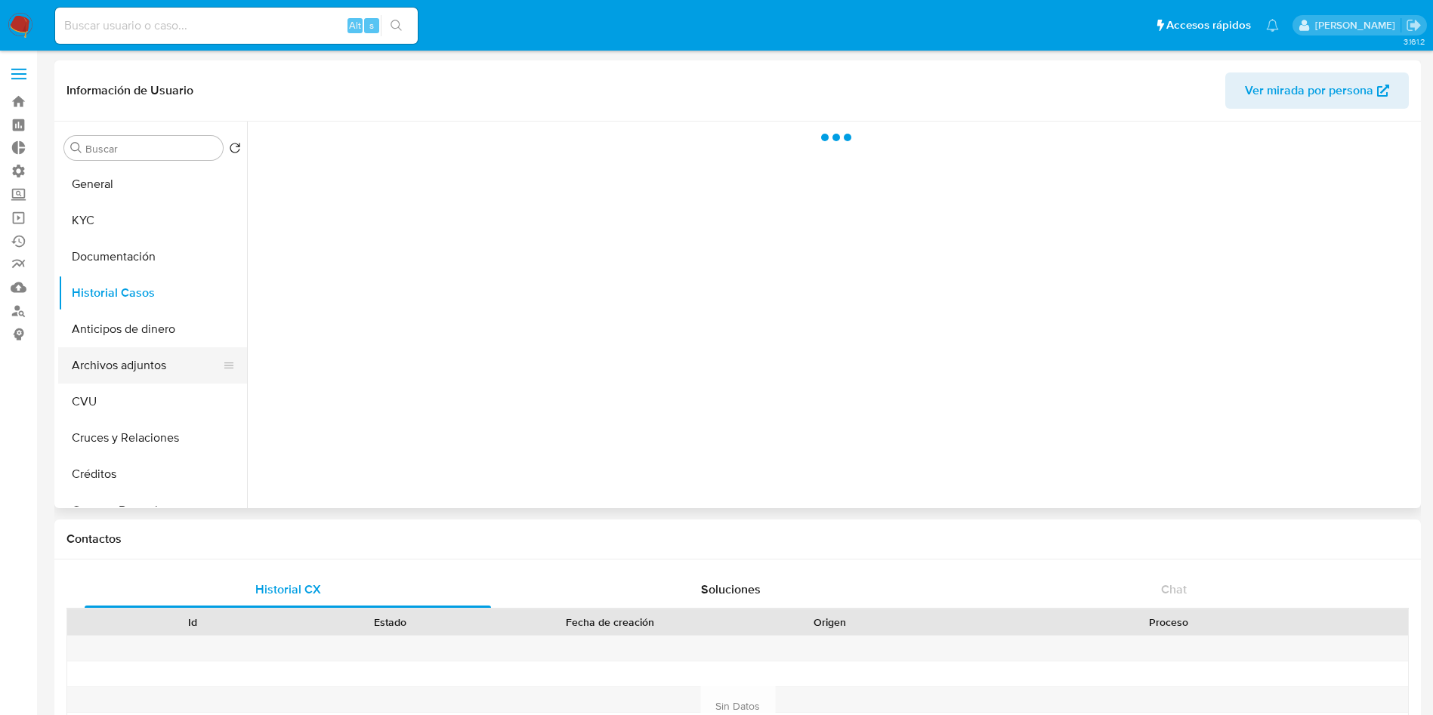
click at [115, 350] on button "Archivos adjuntos" at bounding box center [146, 365] width 177 height 36
select select "10"
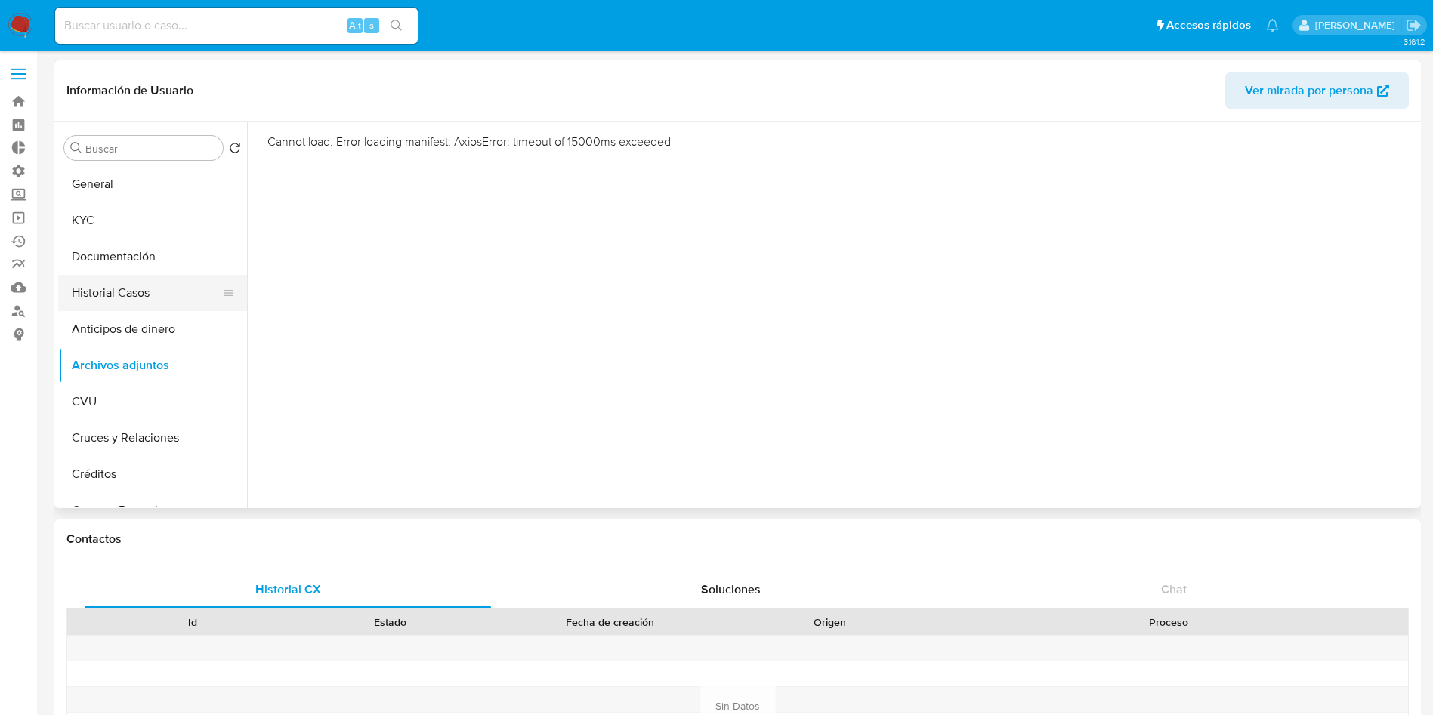
click at [142, 302] on button "Historial Casos" at bounding box center [146, 293] width 177 height 36
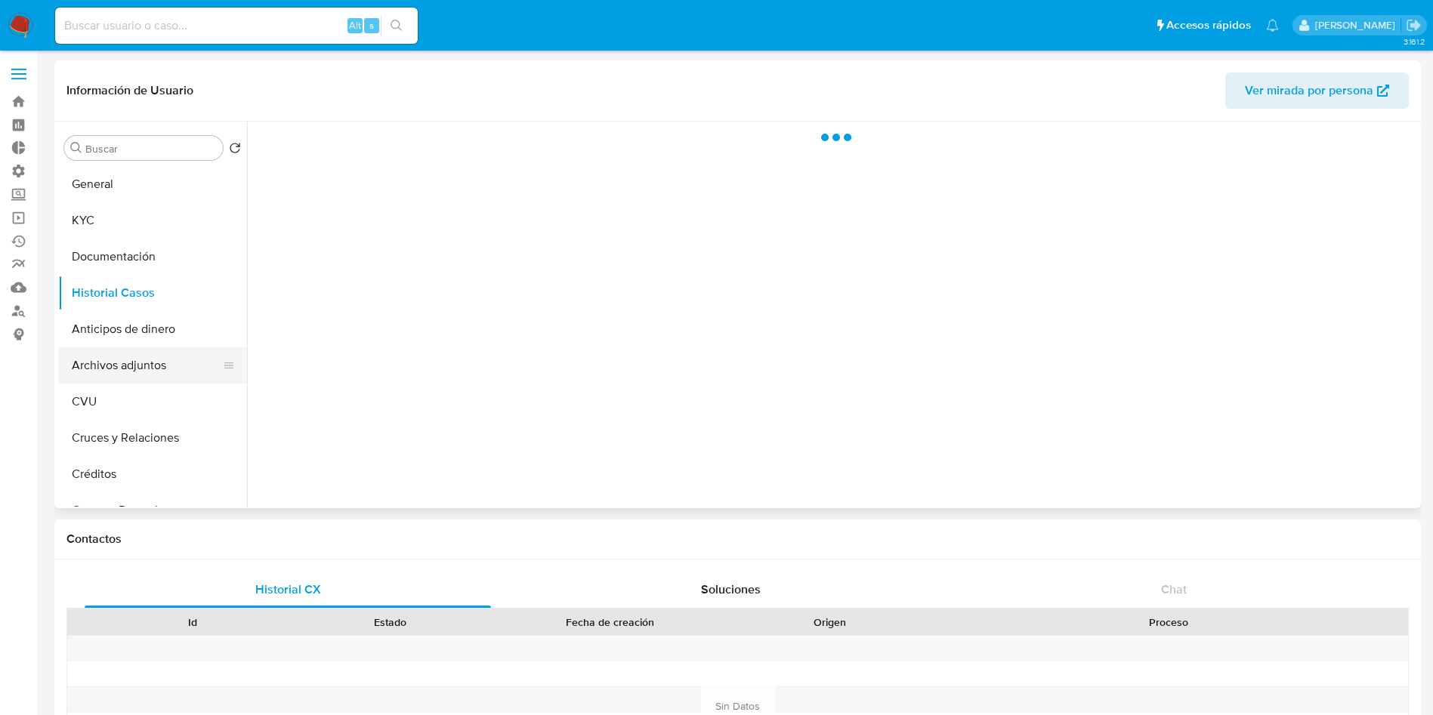
click at [140, 359] on button "Archivos adjuntos" at bounding box center [146, 365] width 177 height 36
click at [126, 289] on button "Historial Casos" at bounding box center [146, 293] width 177 height 36
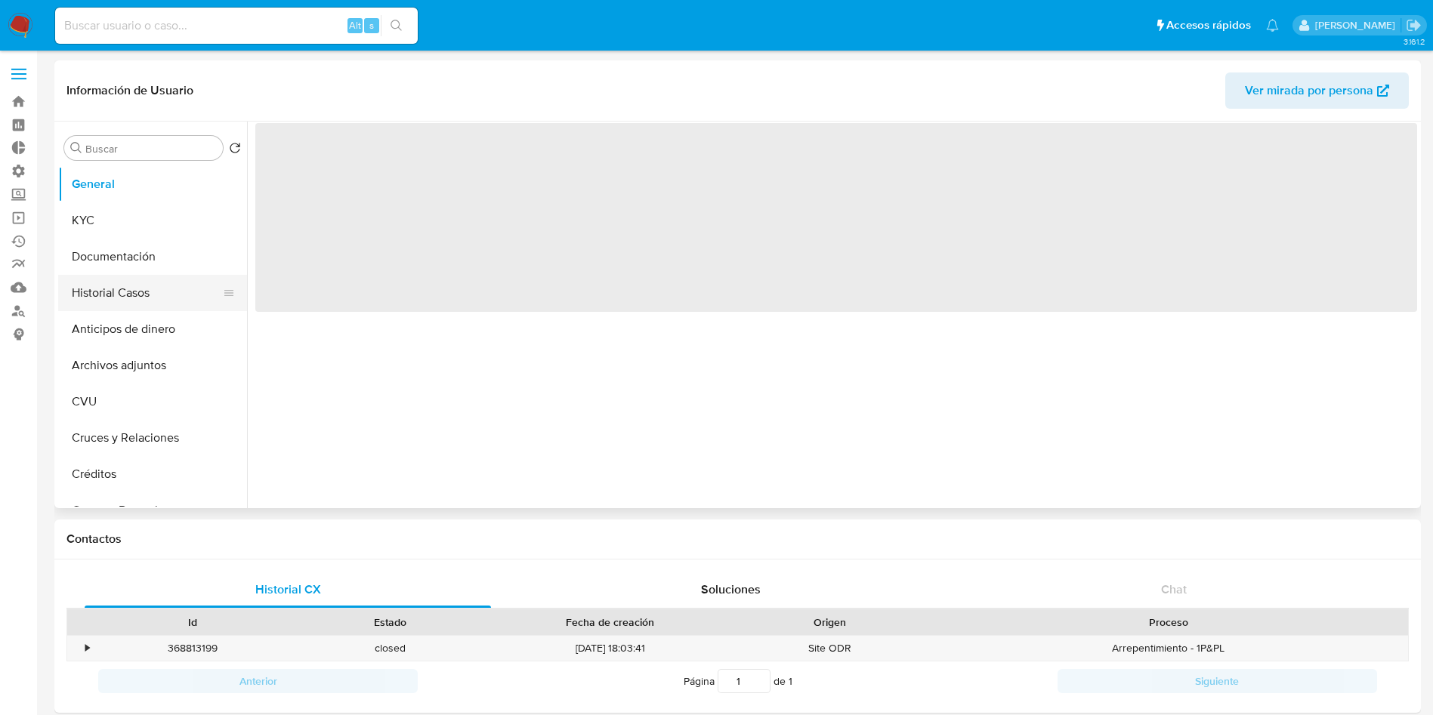
drag, startPoint x: 146, startPoint y: 365, endPoint x: 164, endPoint y: 310, distance: 58.0
click at [146, 365] on button "Archivos adjuntos" at bounding box center [152, 365] width 189 height 36
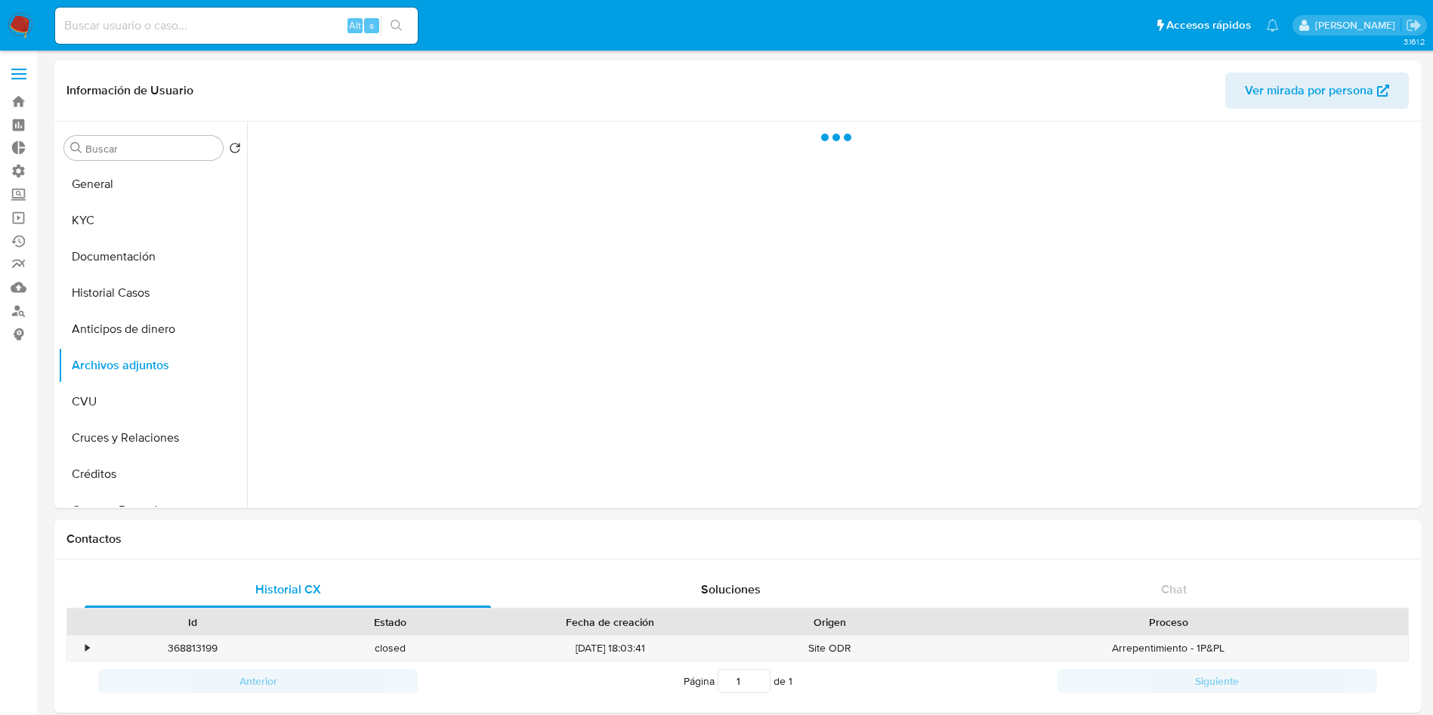
select select "10"
click at [128, 313] on button "Anticipos de dinero" at bounding box center [146, 329] width 177 height 36
click at [131, 350] on button "Archivos adjuntos" at bounding box center [146, 365] width 177 height 36
click at [150, 279] on button "Historial Casos" at bounding box center [146, 293] width 177 height 36
